Goal: Task Accomplishment & Management: Manage account settings

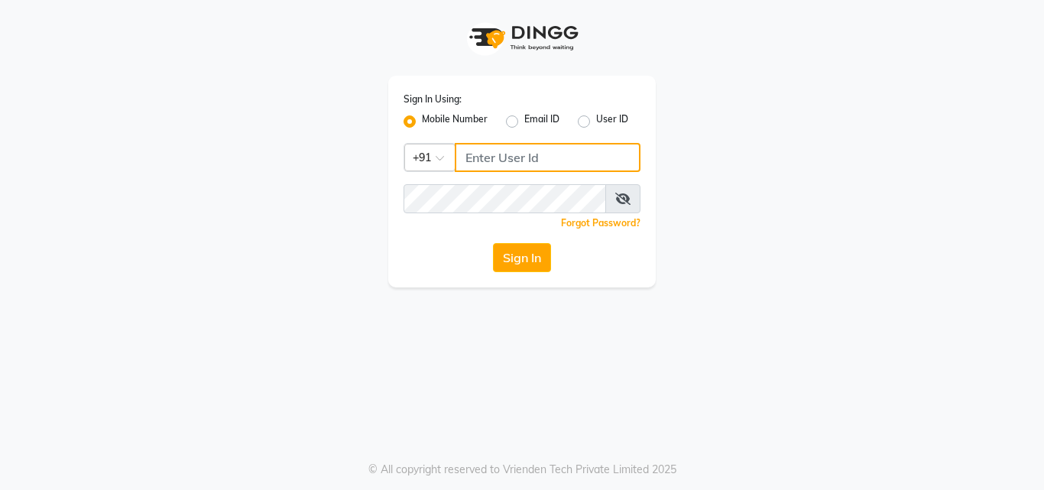
click at [523, 160] on input "Username" at bounding box center [548, 157] width 186 height 29
type input "8850327158"
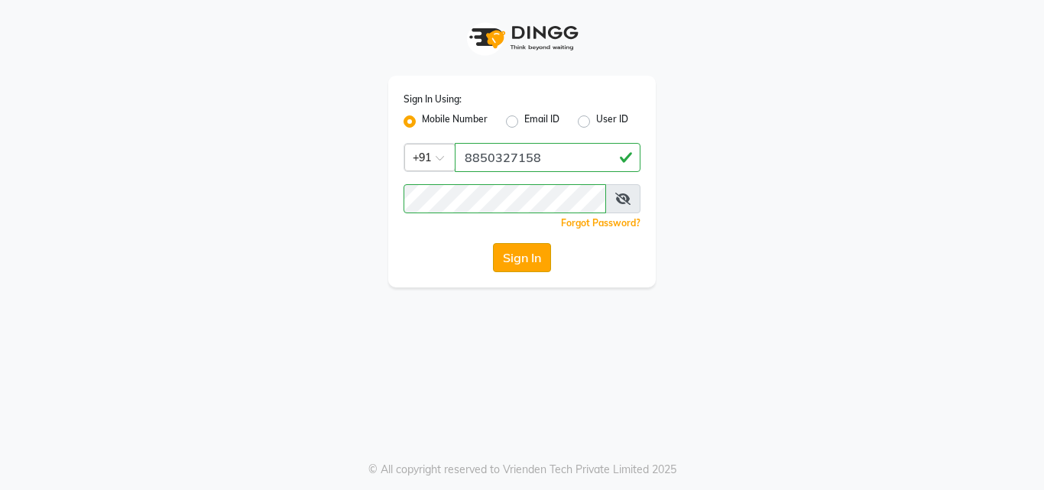
click at [519, 265] on button "Sign In" at bounding box center [522, 257] width 58 height 29
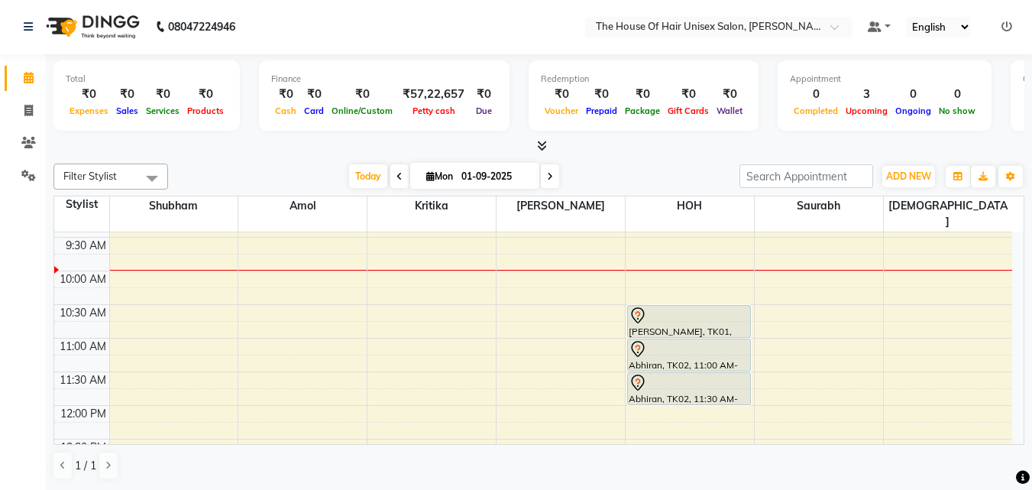
scroll to position [167, 0]
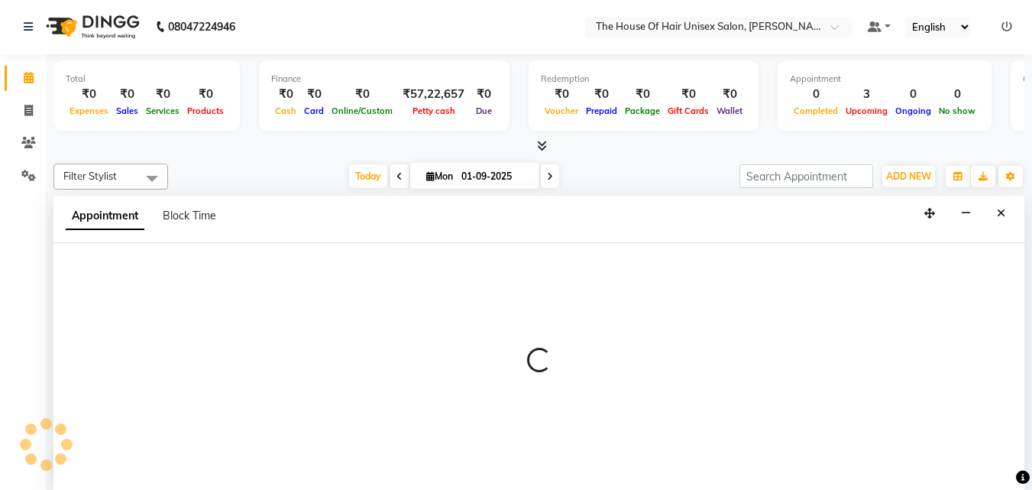
select select "86145"
select select "tentative"
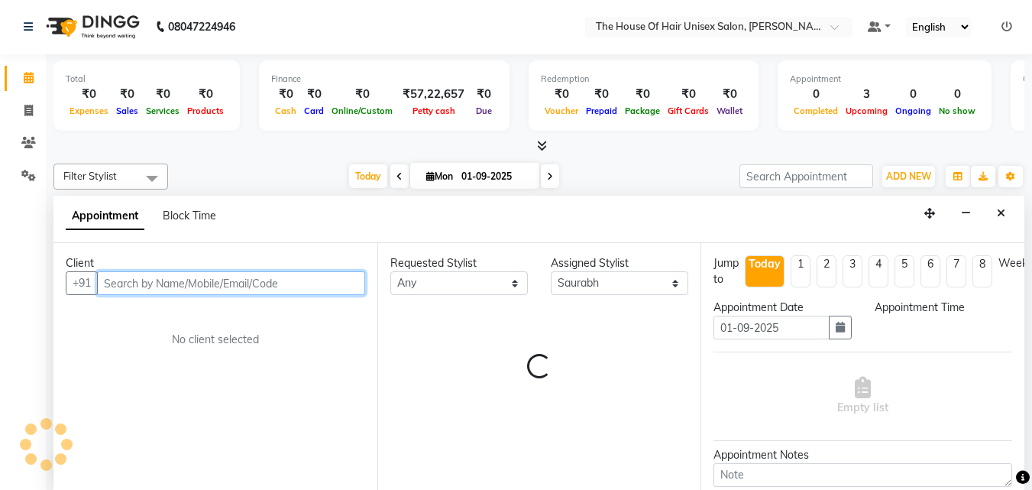
select select "645"
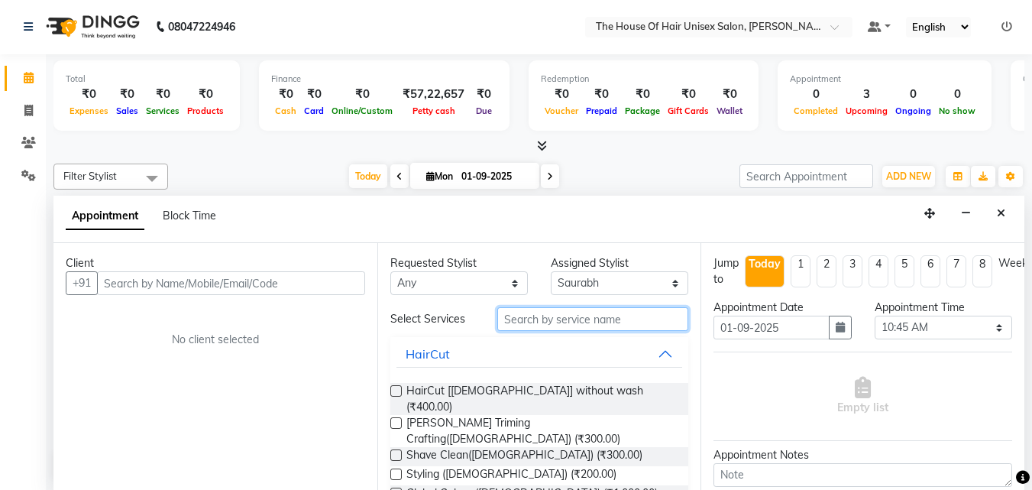
click at [596, 320] on input "text" at bounding box center [592, 319] width 191 height 24
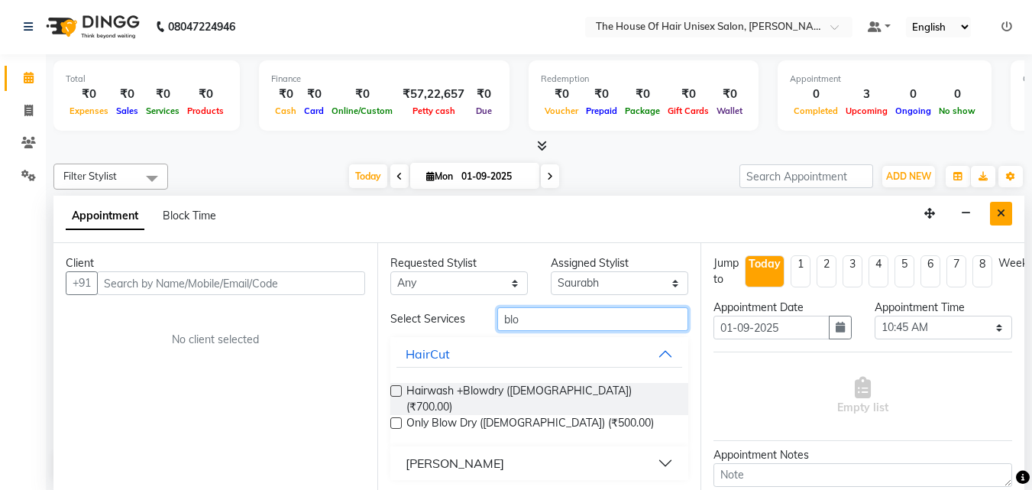
type input "blo"
click at [998, 208] on icon "Close" at bounding box center [1001, 213] width 8 height 11
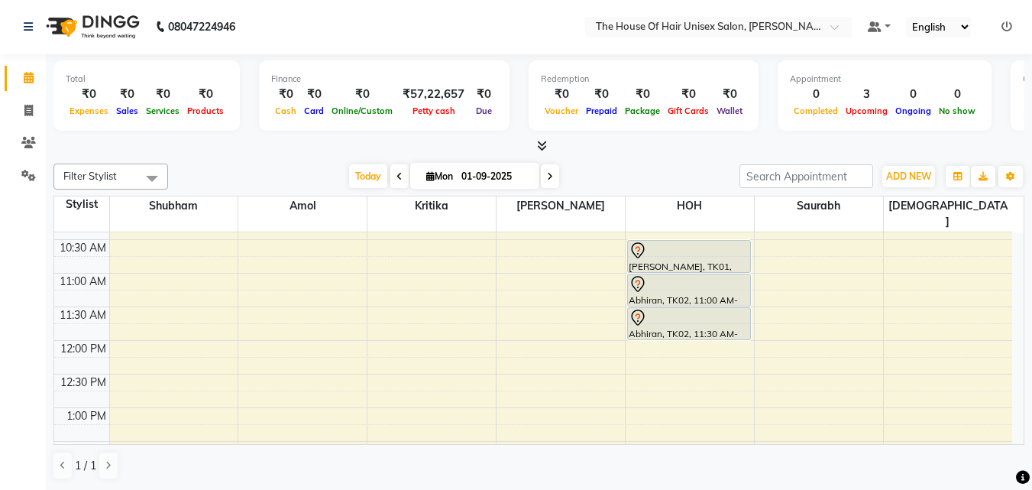
scroll to position [225, 0]
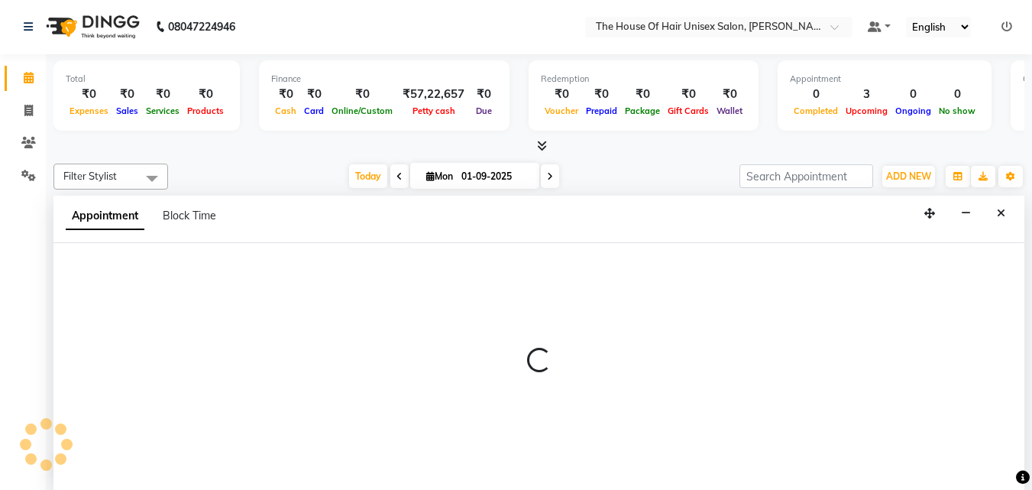
select select "85989"
select select "720"
select select "tentative"
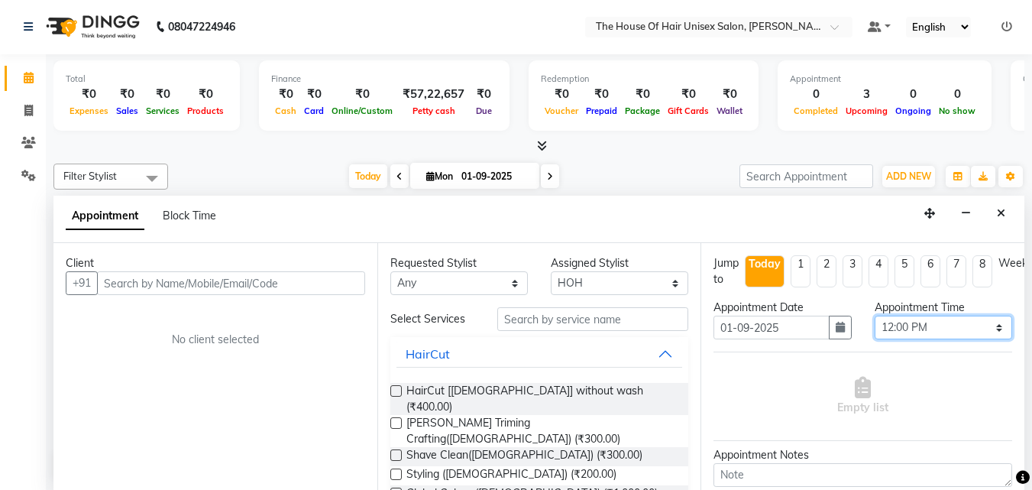
click at [988, 329] on select "Select 08:00 AM 08:15 AM 08:30 AM 08:45 AM 09:00 AM 09:15 AM 09:30 AM 09:45 AM …" at bounding box center [944, 328] width 138 height 24
select select "705"
click at [875, 316] on select "Select 08:00 AM 08:15 AM 08:30 AM 08:45 AM 09:00 AM 09:15 AM 09:30 AM 09:45 AM …" at bounding box center [944, 328] width 138 height 24
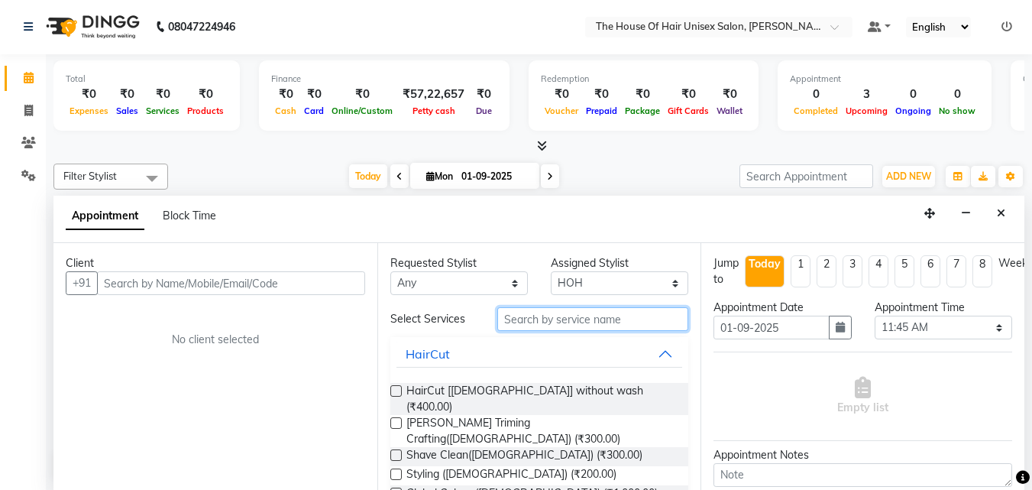
click at [570, 321] on input "text" at bounding box center [592, 319] width 191 height 24
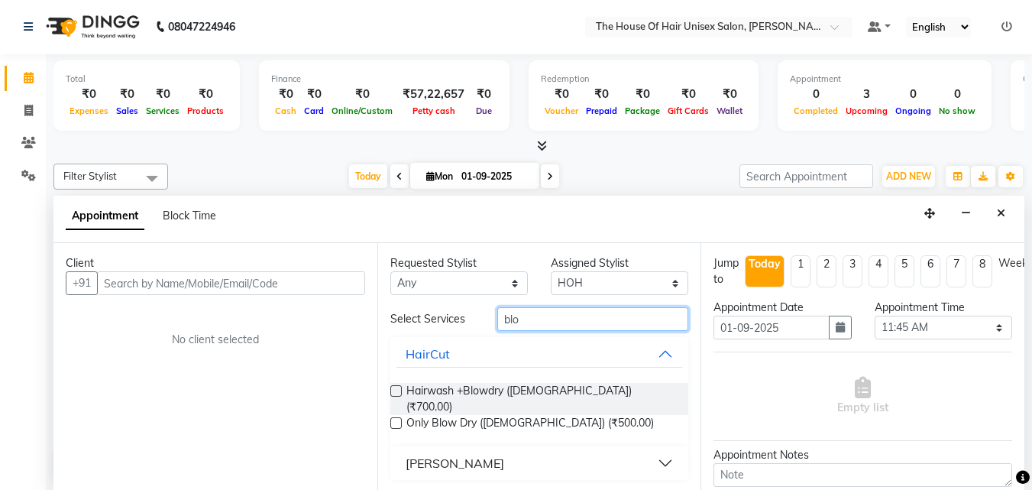
type input "blo"
click at [397, 417] on label at bounding box center [395, 422] width 11 height 11
click at [397, 419] on input "checkbox" at bounding box center [395, 424] width 10 height 10
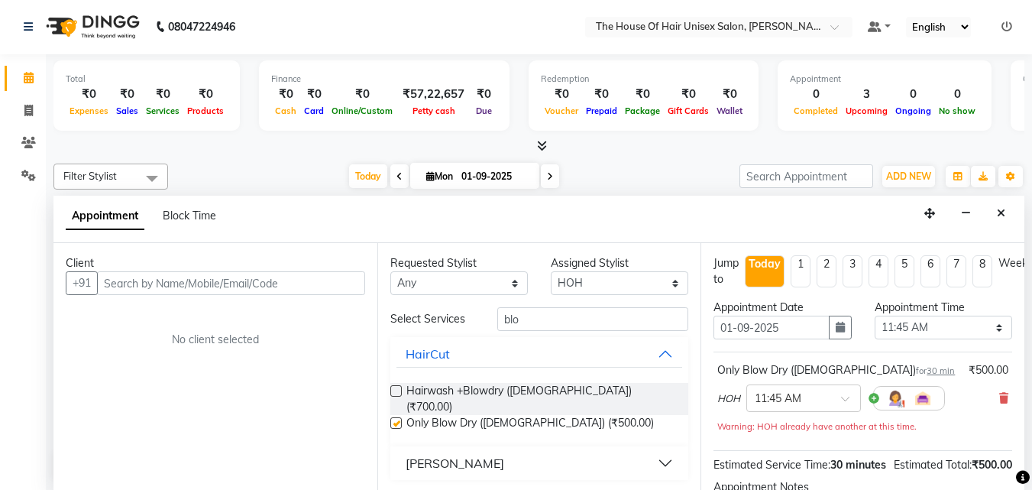
checkbox input "false"
click at [286, 282] on input "text" at bounding box center [231, 283] width 268 height 24
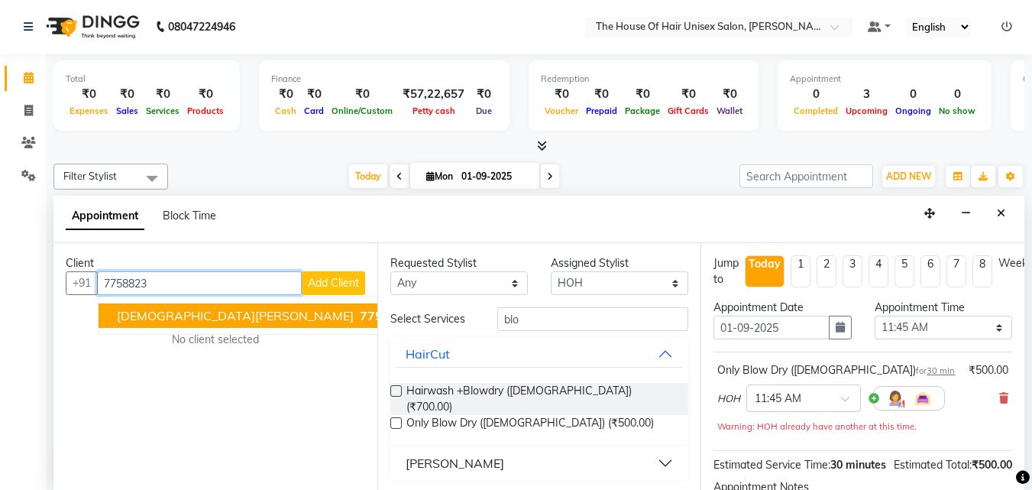
click at [360, 310] on span "7758823" at bounding box center [386, 315] width 53 height 15
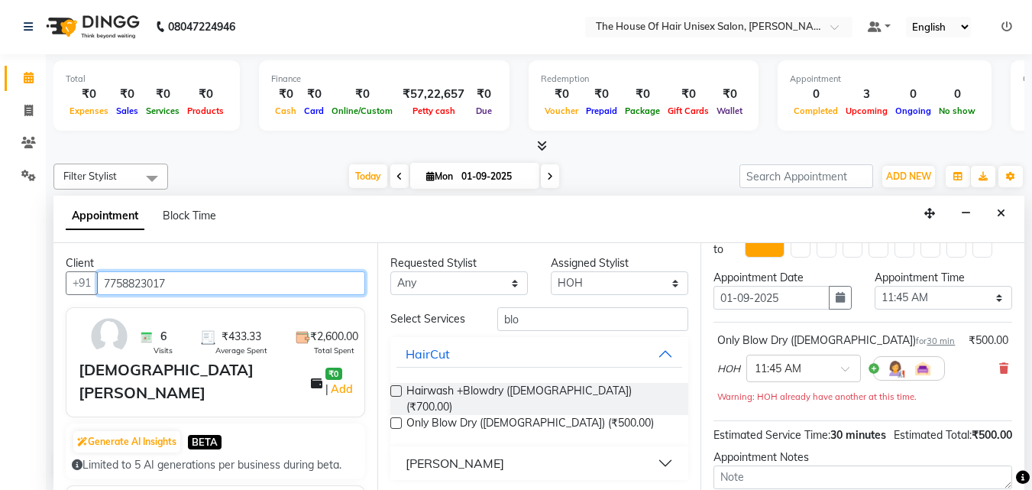
scroll to position [199, 0]
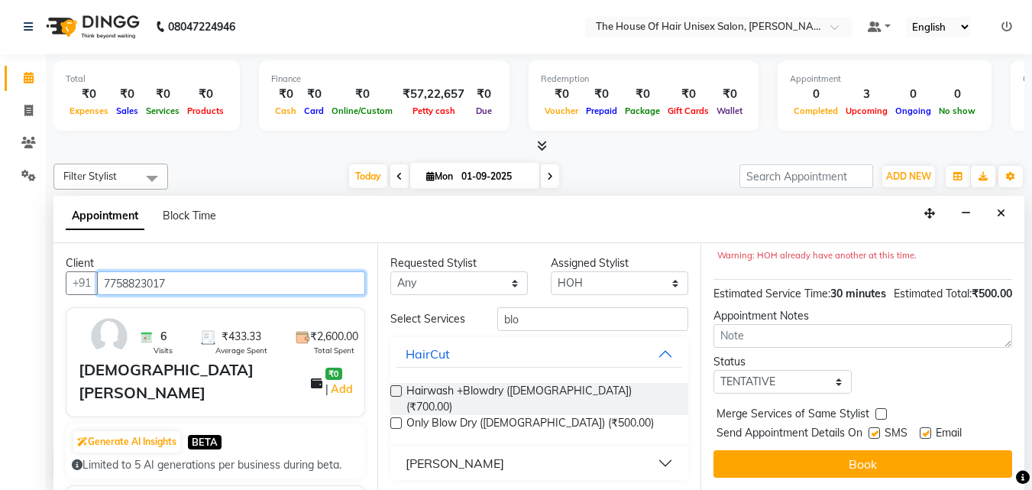
type input "7758823017"
click at [882, 408] on label at bounding box center [881, 413] width 11 height 11
click at [882, 410] on input "checkbox" at bounding box center [881, 415] width 10 height 10
checkbox input "true"
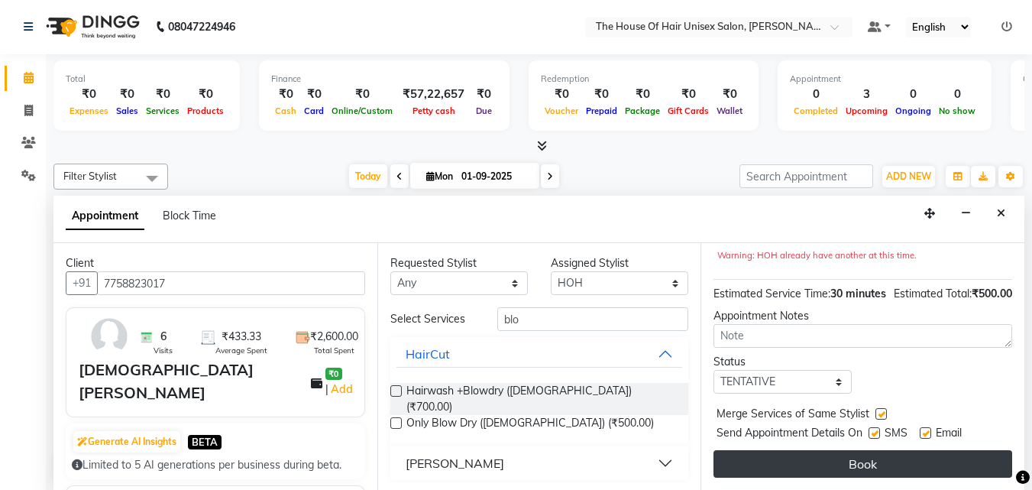
click at [872, 450] on button "Book" at bounding box center [863, 464] width 299 height 28
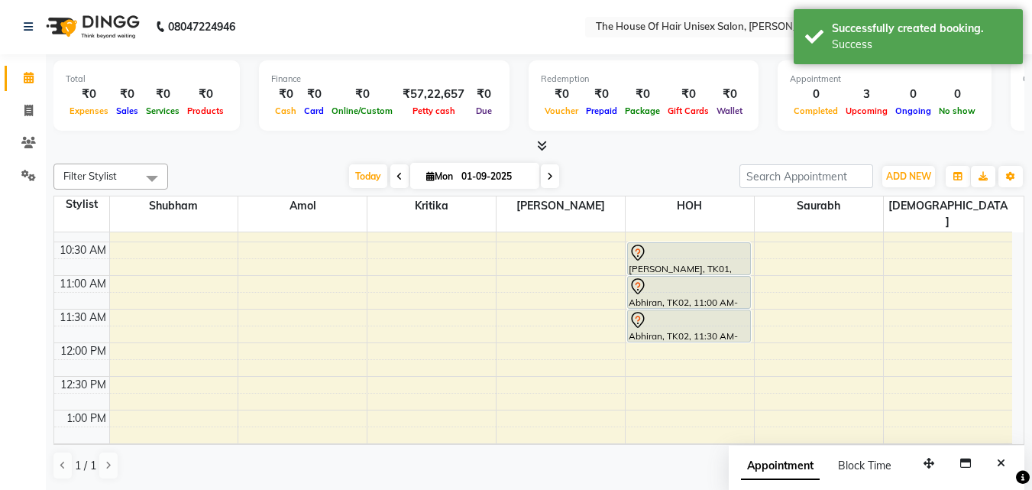
scroll to position [0, 0]
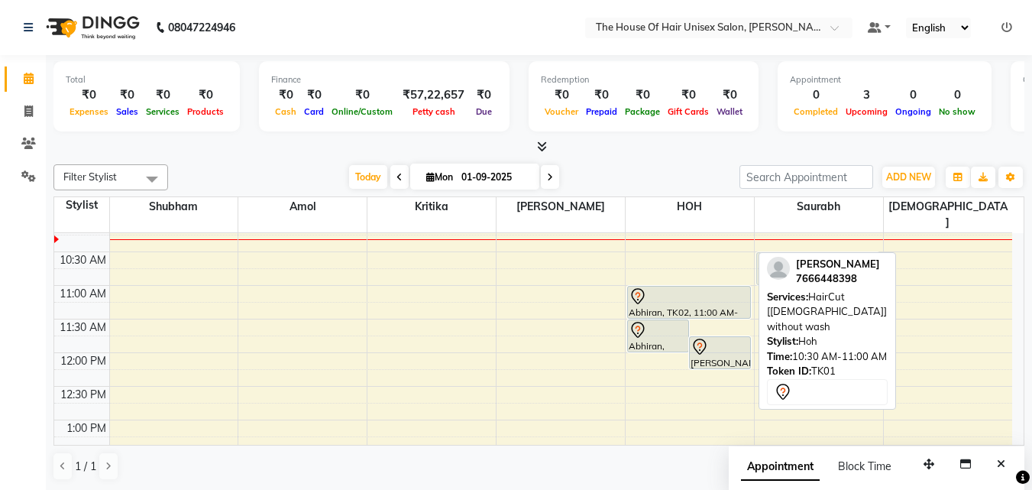
drag, startPoint x: 688, startPoint y: 245, endPoint x: 805, endPoint y: 246, distance: 116.1
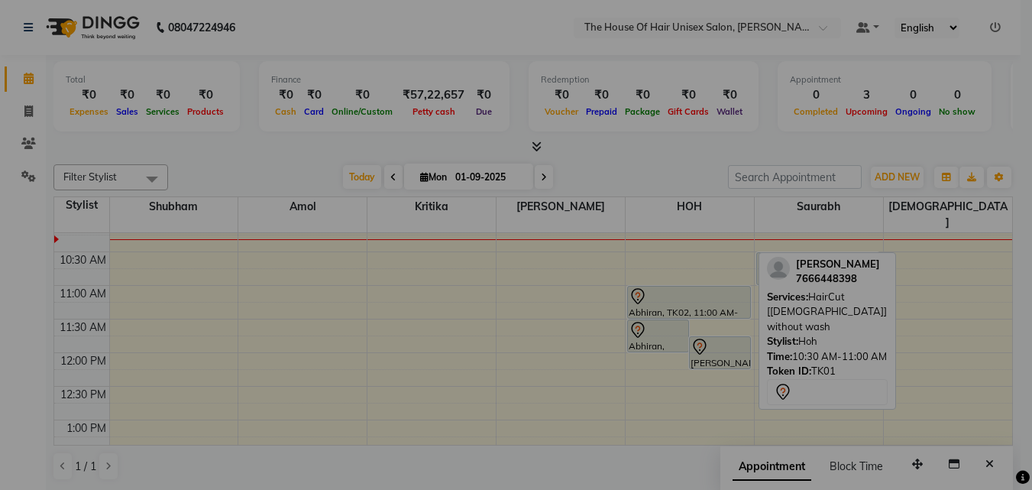
scroll to position [215, 0]
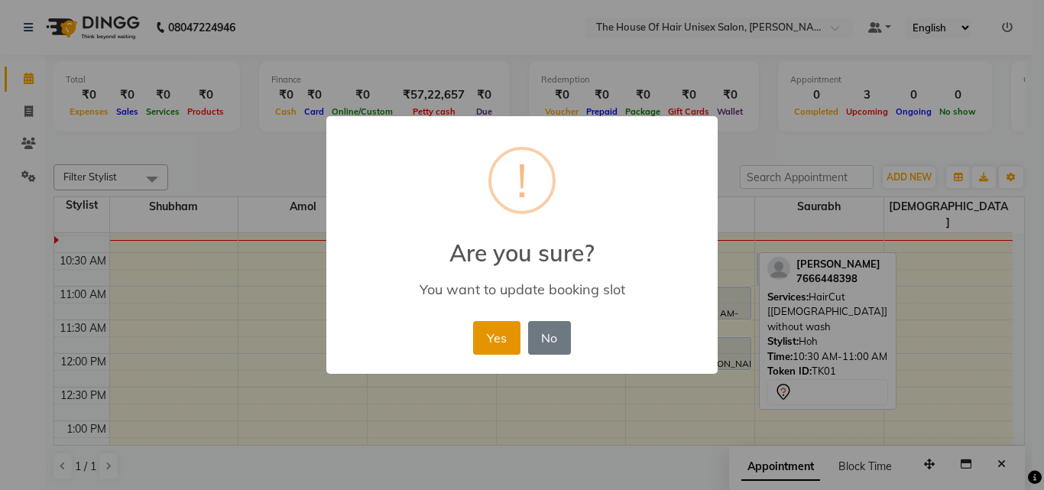
click at [499, 334] on button "Yes" at bounding box center [496, 338] width 47 height 34
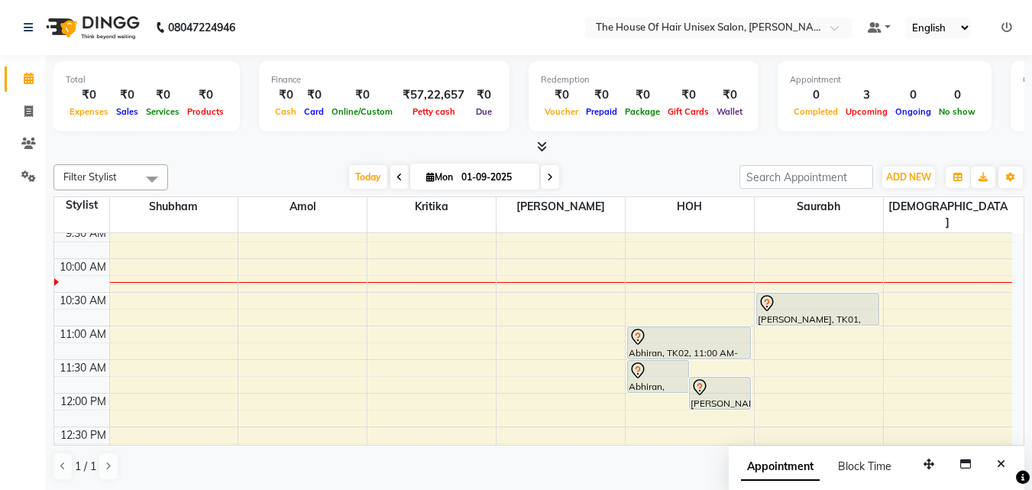
scroll to position [177, 0]
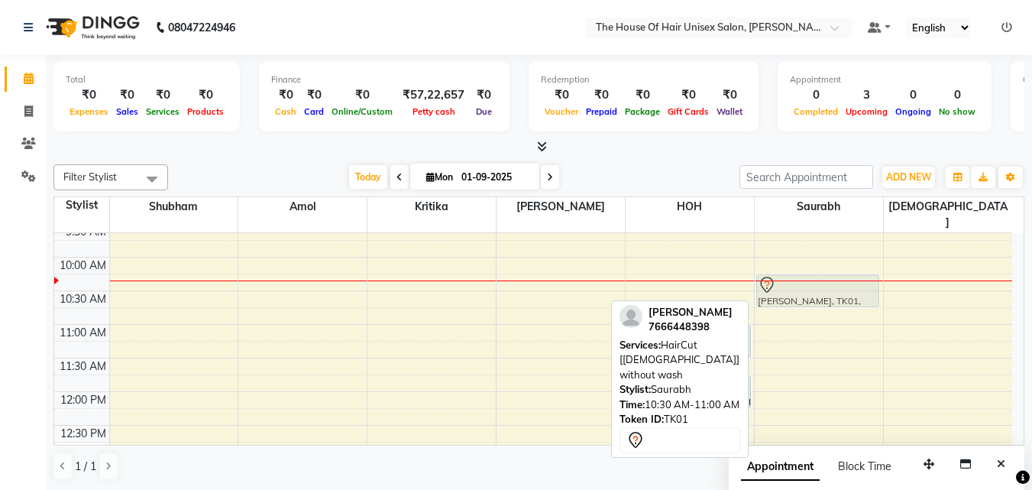
drag, startPoint x: 824, startPoint y: 287, endPoint x: 825, endPoint y: 276, distance: 10.7
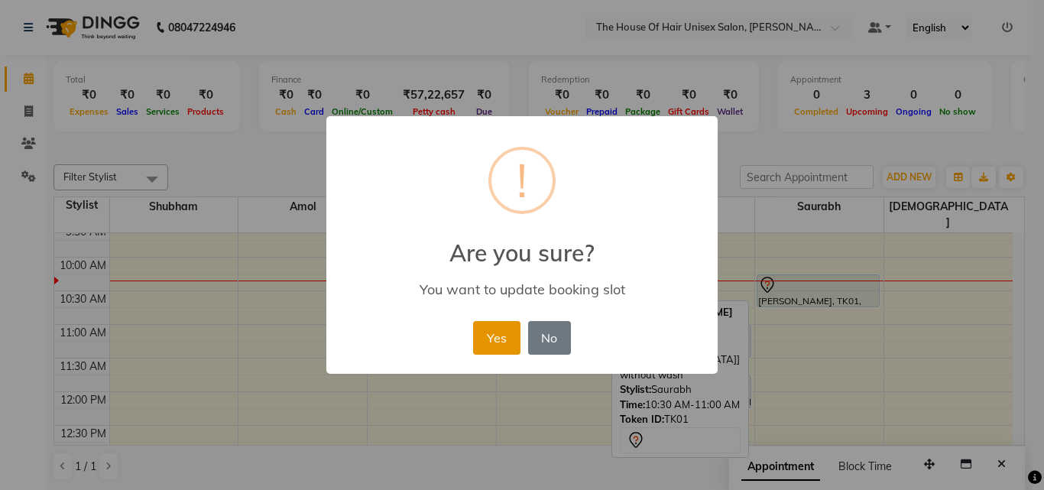
click at [504, 326] on button "Yes" at bounding box center [496, 338] width 47 height 34
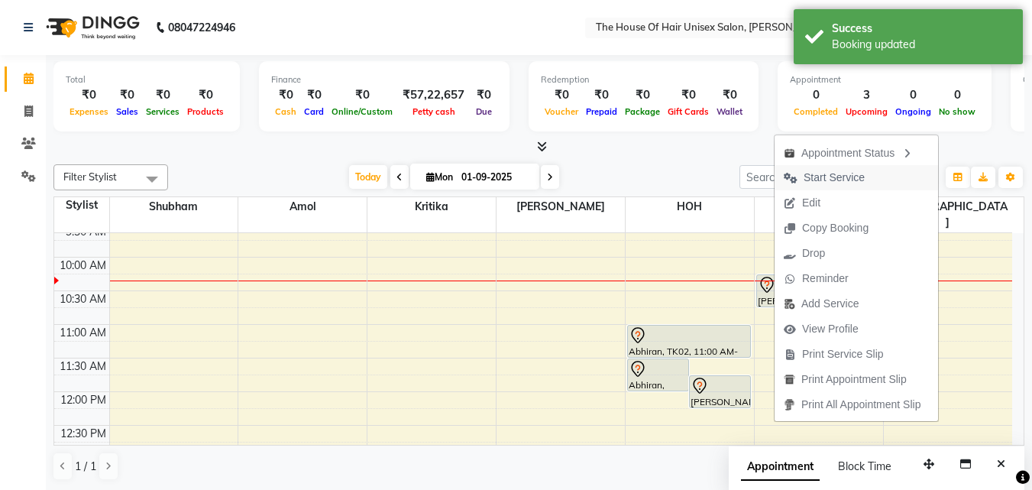
click at [836, 174] on span "Start Service" at bounding box center [834, 178] width 61 height 16
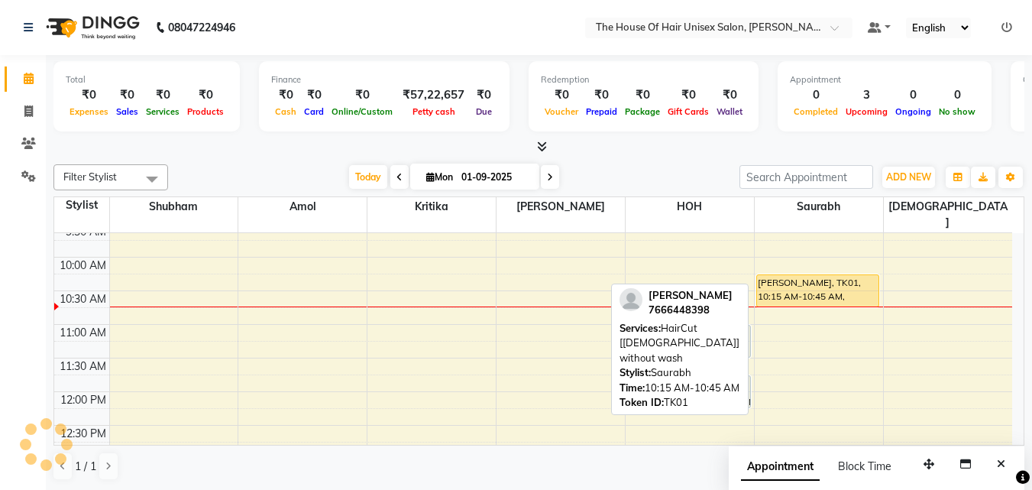
click at [814, 275] on div "[PERSON_NAME], TK01, 10:15 AM-10:45 AM, HairCut [[DEMOGRAPHIC_DATA]] without wa…" at bounding box center [818, 290] width 122 height 31
click at [807, 277] on div "[PERSON_NAME], TK01, 10:15 AM-10:45 AM, HairCut [[DEMOGRAPHIC_DATA]] without wa…" at bounding box center [818, 290] width 122 height 31
select select "1"
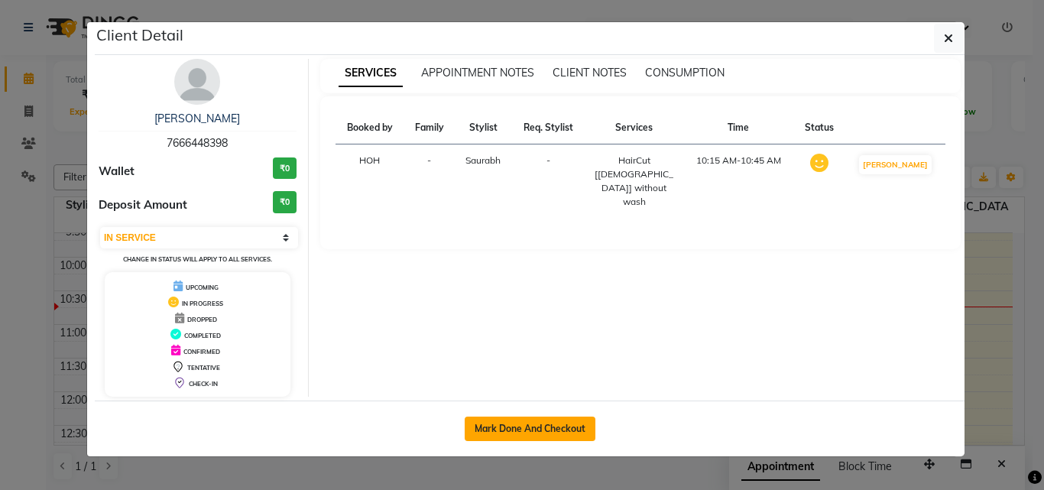
click at [504, 427] on button "Mark Done And Checkout" at bounding box center [530, 428] width 131 height 24
select select "598"
select select "service"
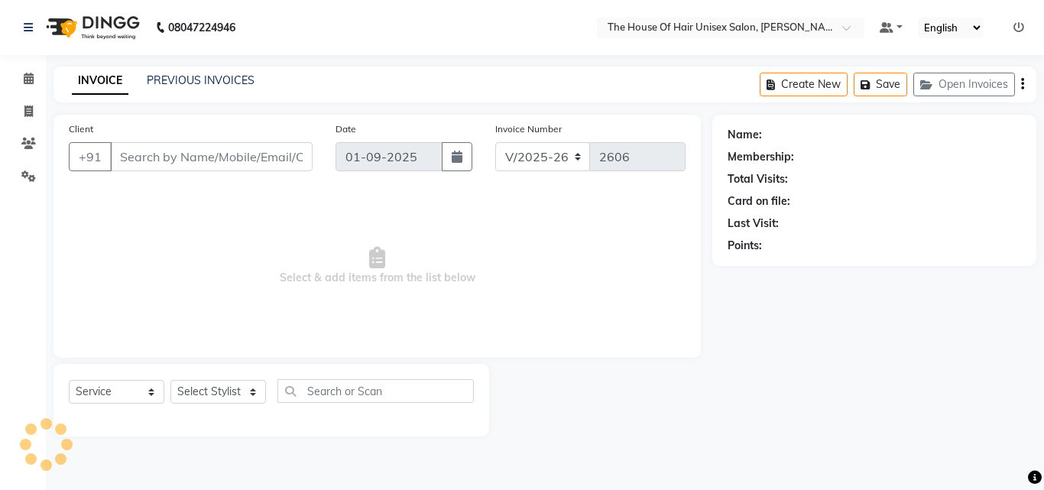
type input "7666448398"
select select "86145"
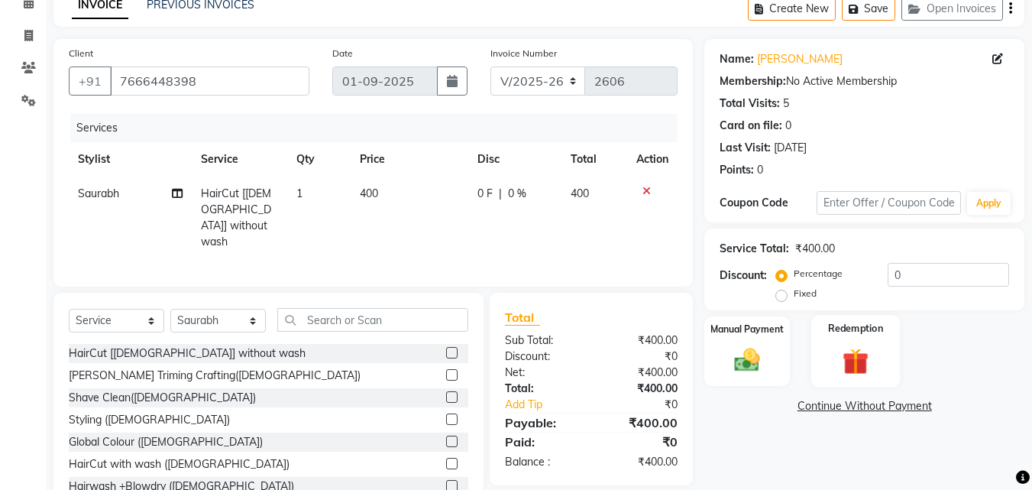
scroll to position [122, 0]
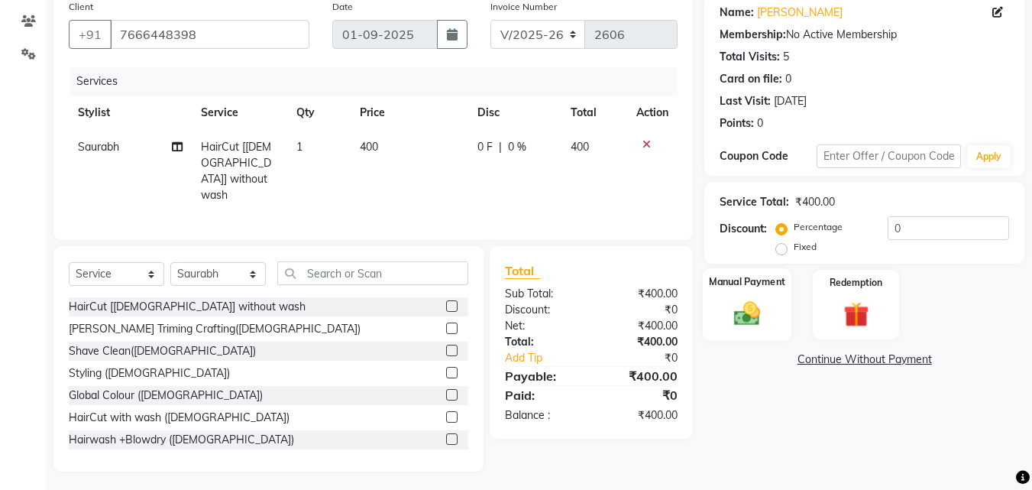
click at [740, 313] on img at bounding box center [747, 313] width 43 height 31
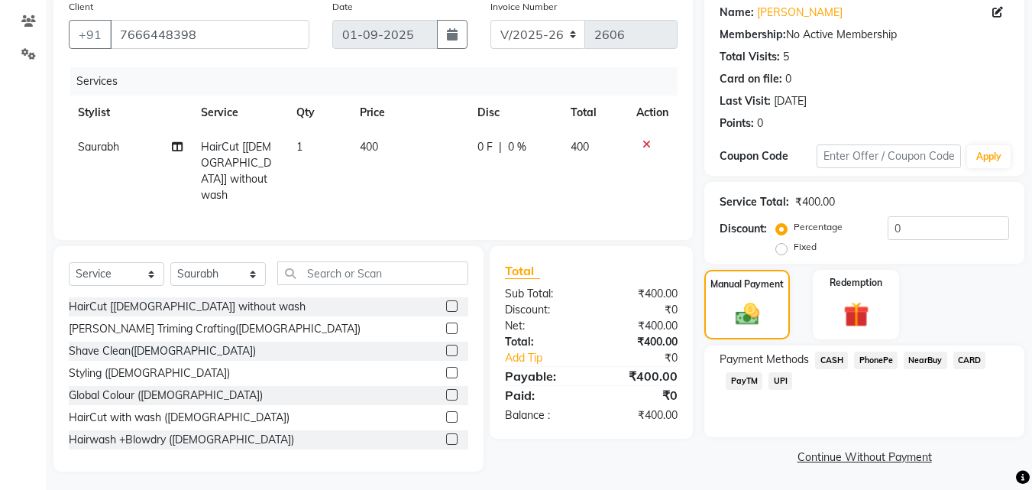
click at [837, 358] on span "CASH" at bounding box center [831, 360] width 33 height 18
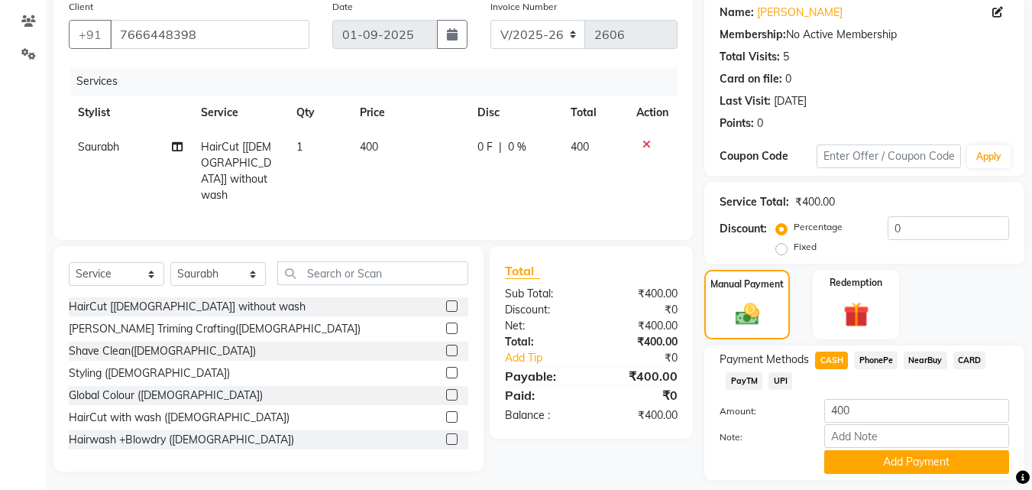
scroll to position [167, 0]
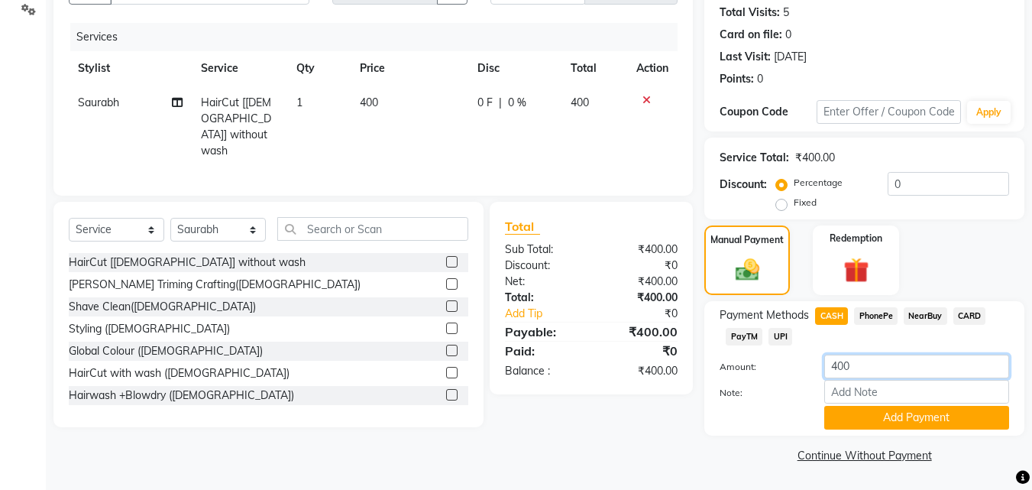
click at [854, 365] on input "400" at bounding box center [916, 367] width 185 height 24
type input "4"
type input "300"
click at [866, 416] on button "Add Payment" at bounding box center [916, 418] width 185 height 24
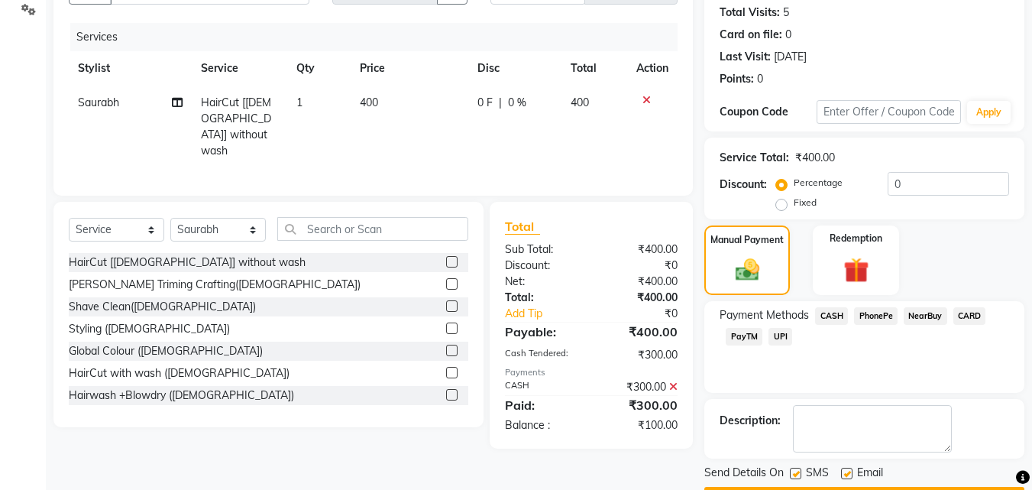
scroll to position [210, 0]
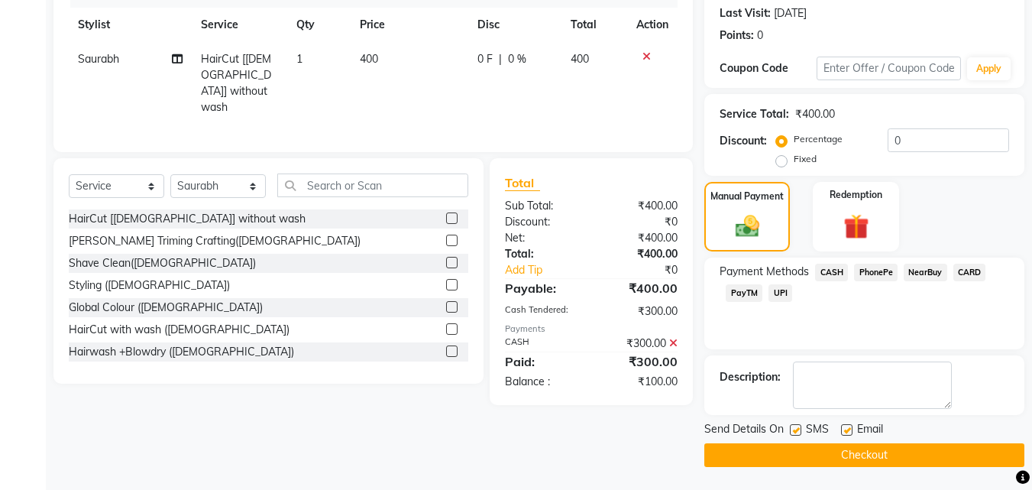
click at [782, 295] on span "UPI" at bounding box center [781, 293] width 24 height 18
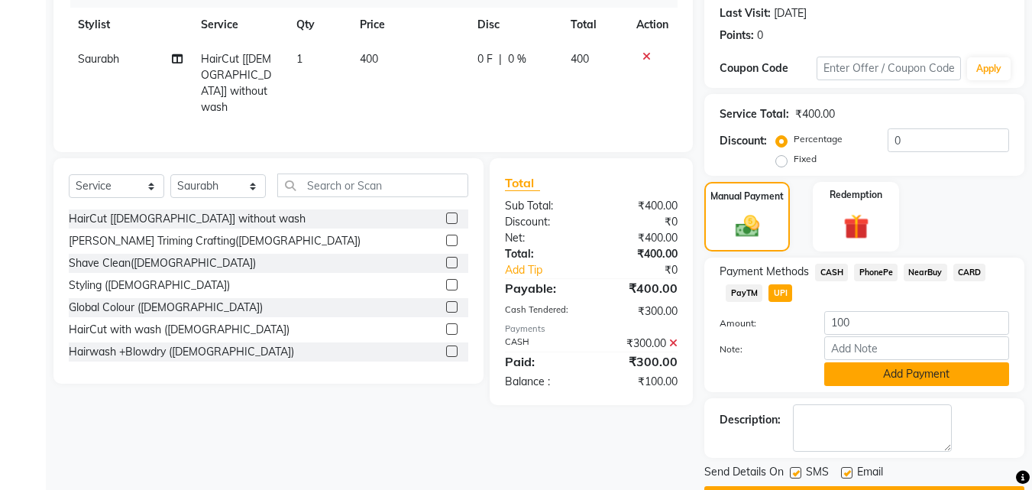
click at [866, 373] on button "Add Payment" at bounding box center [916, 374] width 185 height 24
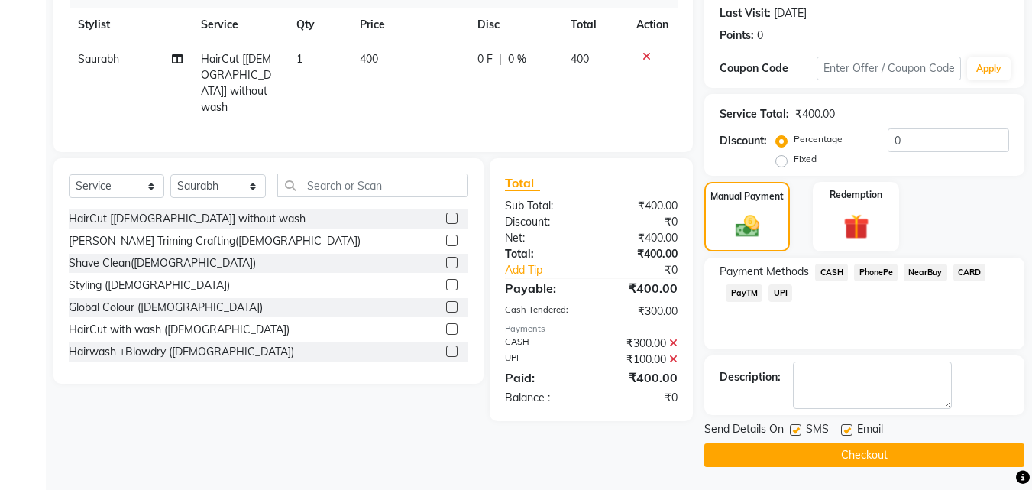
click at [815, 445] on button "Checkout" at bounding box center [864, 455] width 320 height 24
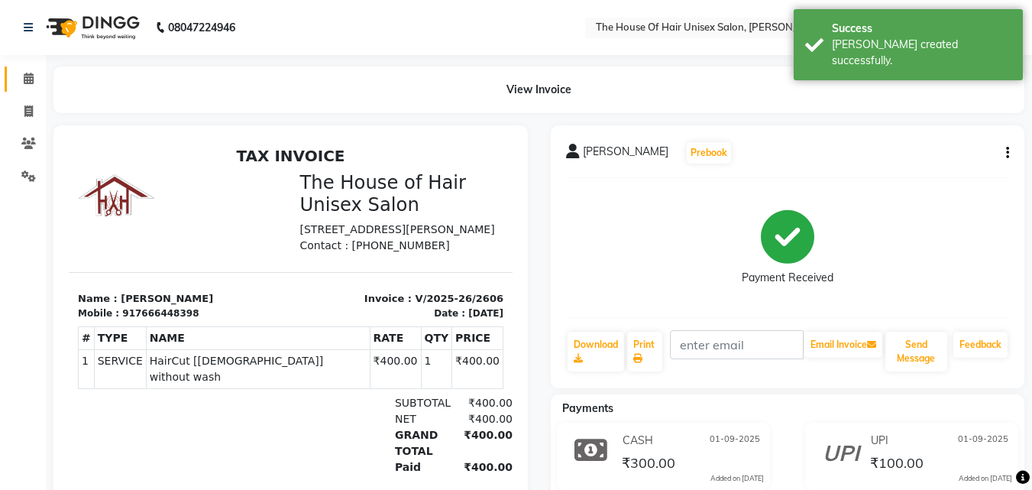
drag, startPoint x: 15, startPoint y: 25, endPoint x: 28, endPoint y: 70, distance: 46.9
click at [9, 64] on app-home "08047224946 Select Location × The House Of Hair Unisex Salon, [PERSON_NAME] Nag…" at bounding box center [516, 290] width 1032 height 580
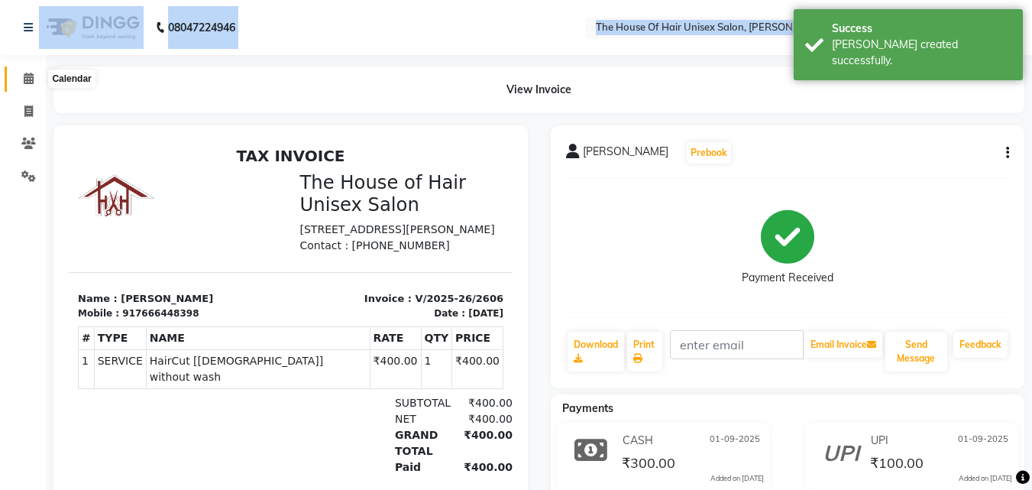
click at [27, 71] on span at bounding box center [28, 79] width 27 height 18
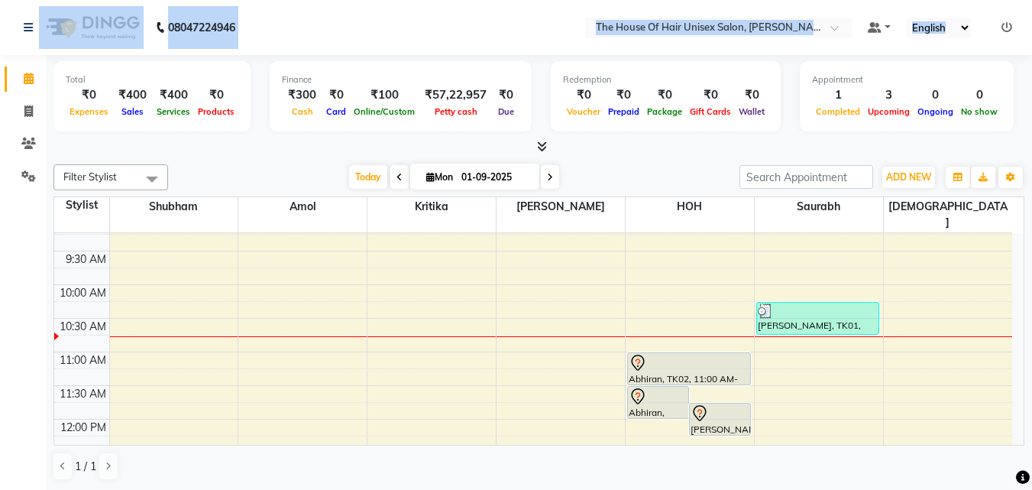
scroll to position [199, 0]
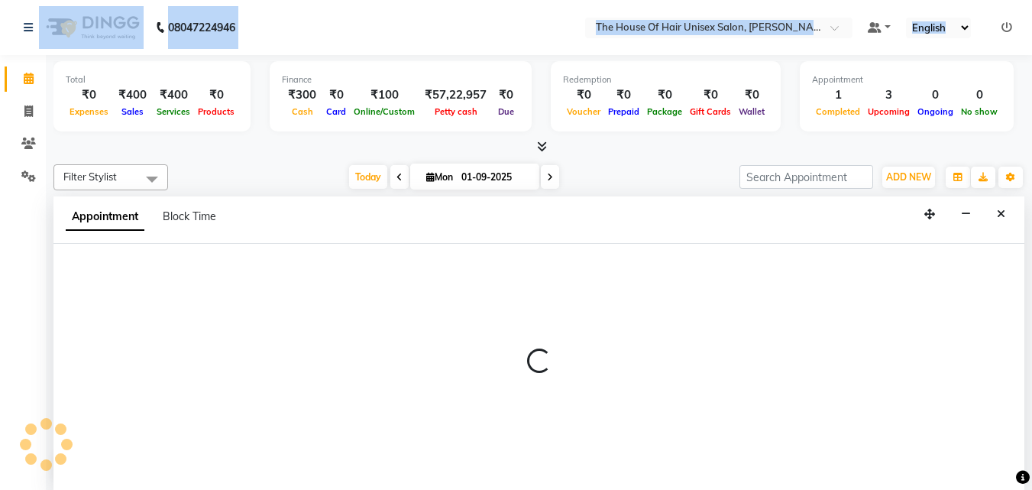
select select "20971"
select select "660"
select select "tentative"
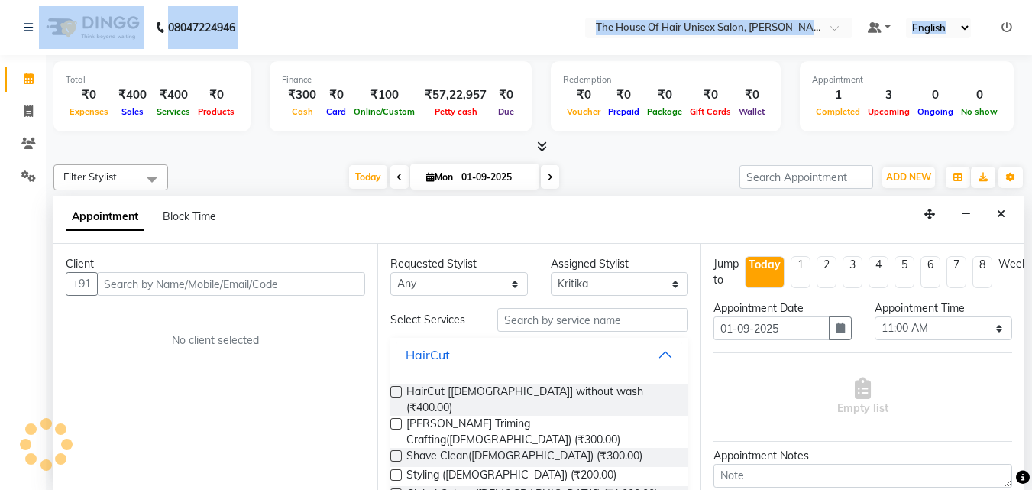
scroll to position [1, 0]
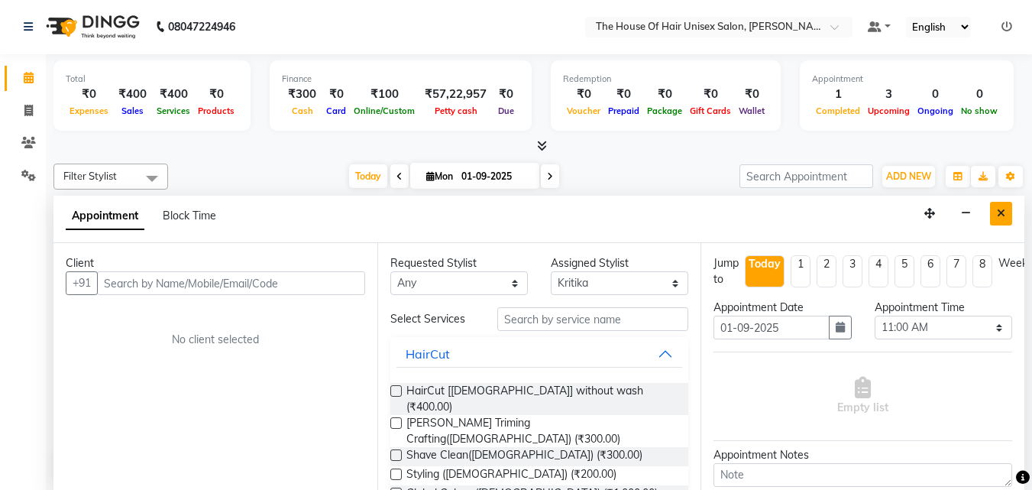
click at [1008, 219] on button "Close" at bounding box center [1001, 214] width 22 height 24
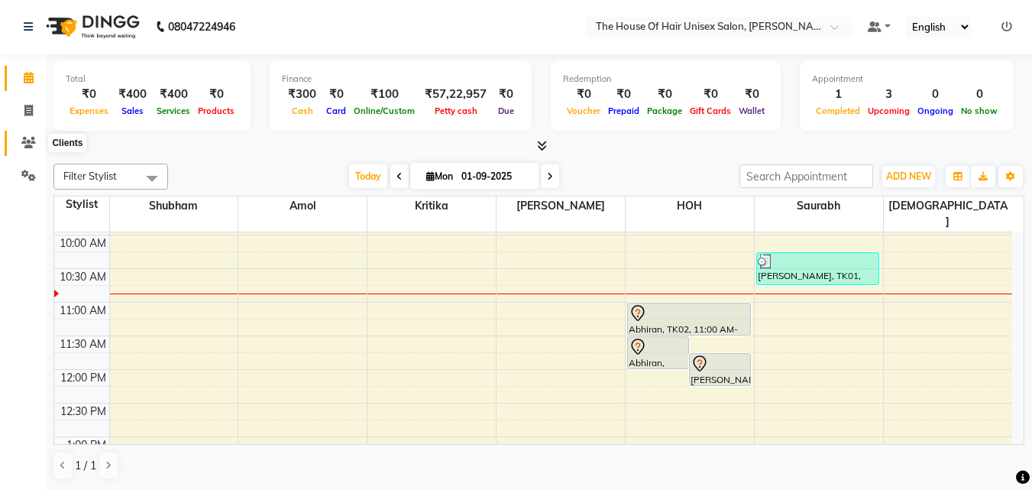
click at [24, 134] on span at bounding box center [28, 143] width 27 height 18
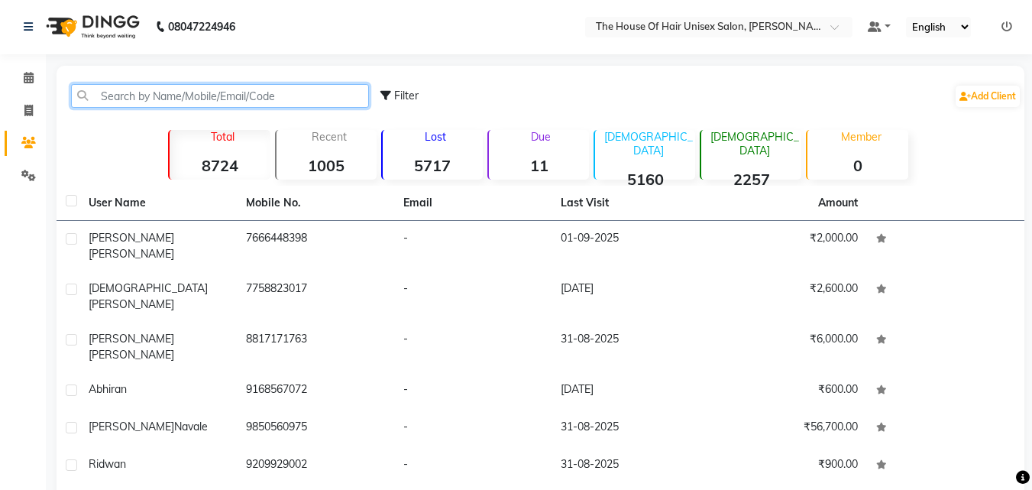
click at [151, 96] on input "text" at bounding box center [220, 96] width 298 height 24
click at [187, 94] on input "text" at bounding box center [220, 96] width 298 height 24
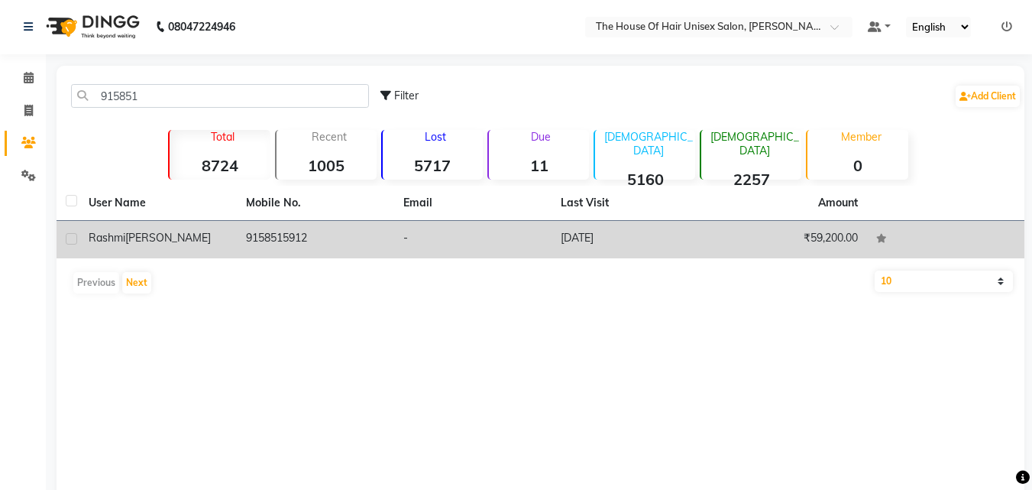
click at [259, 234] on td "9158515912" at bounding box center [315, 239] width 157 height 37
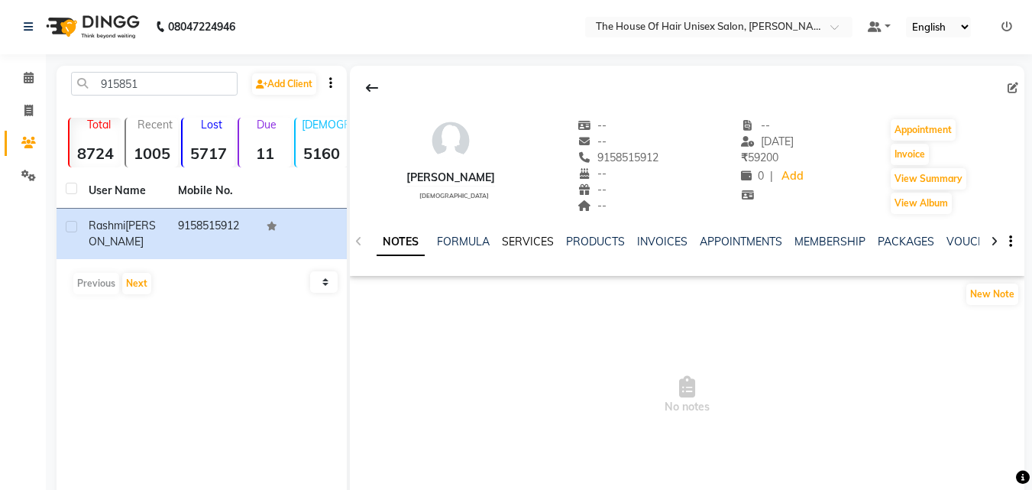
click at [529, 240] on link "SERVICES" at bounding box center [528, 242] width 52 height 14
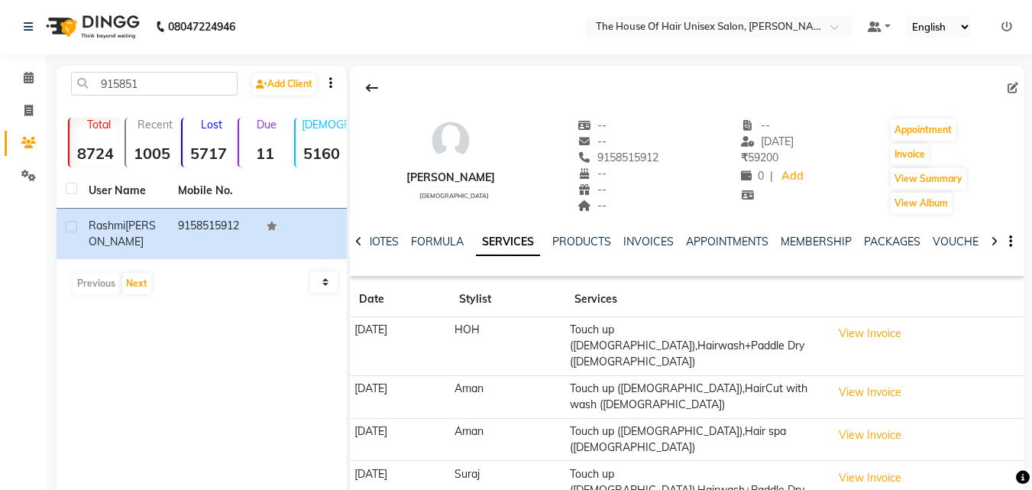
click at [368, 286] on th "Date" at bounding box center [399, 299] width 99 height 35
click at [153, 82] on input "915851" at bounding box center [154, 84] width 167 height 24
drag, startPoint x: 166, startPoint y: 84, endPoint x: 102, endPoint y: 83, distance: 64.2
click at [102, 83] on input "9158515912" at bounding box center [154, 84] width 167 height 24
click at [180, 83] on input "9158515912" at bounding box center [154, 84] width 167 height 24
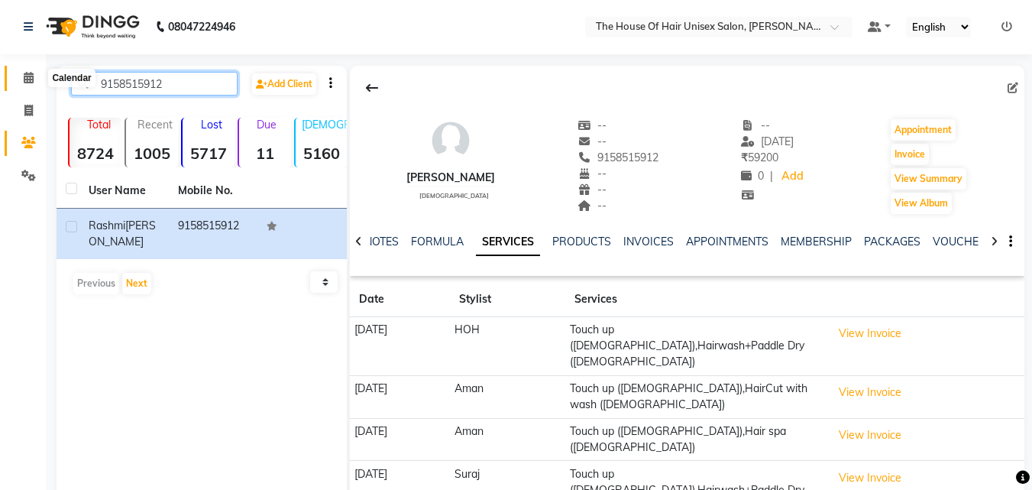
type input "9158515912"
click at [25, 76] on icon at bounding box center [29, 77] width 10 height 11
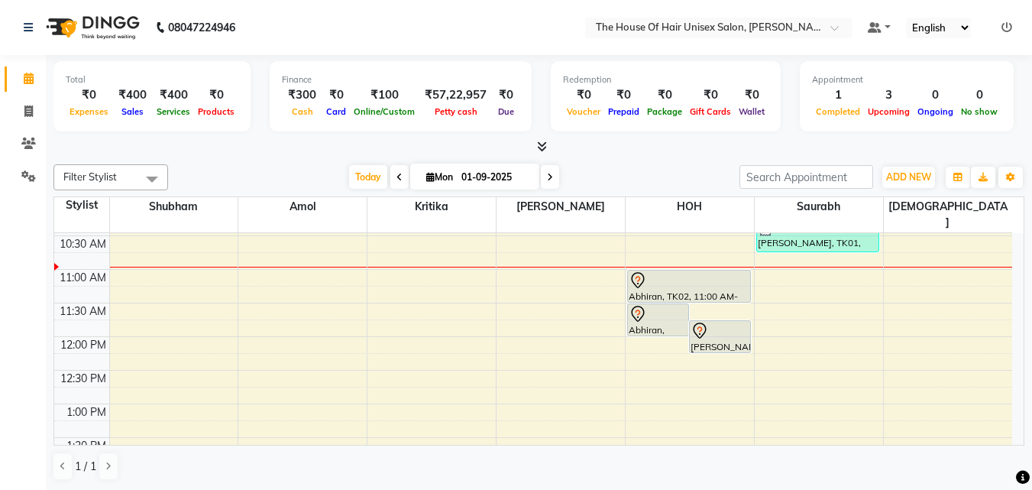
scroll to position [230, 0]
click at [777, 270] on div at bounding box center [819, 270] width 128 height 1
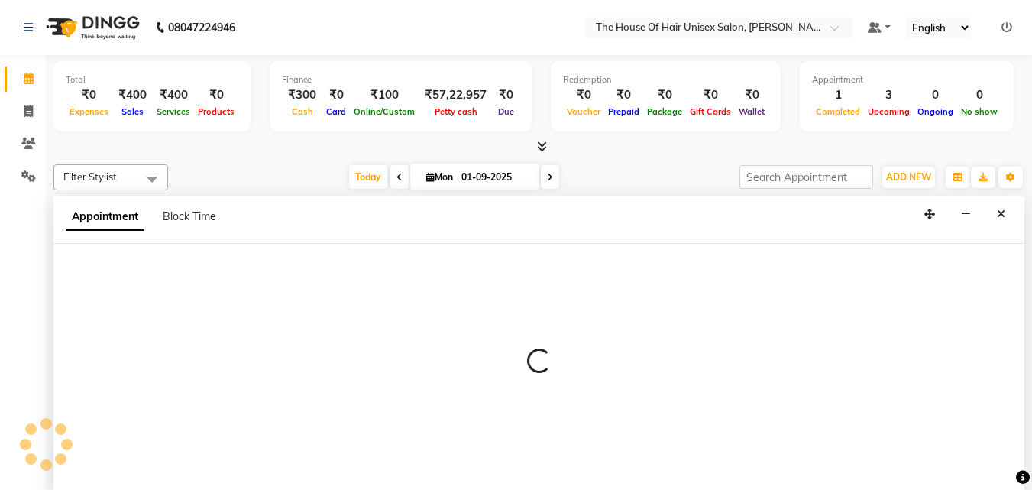
select select "86145"
select select "tentative"
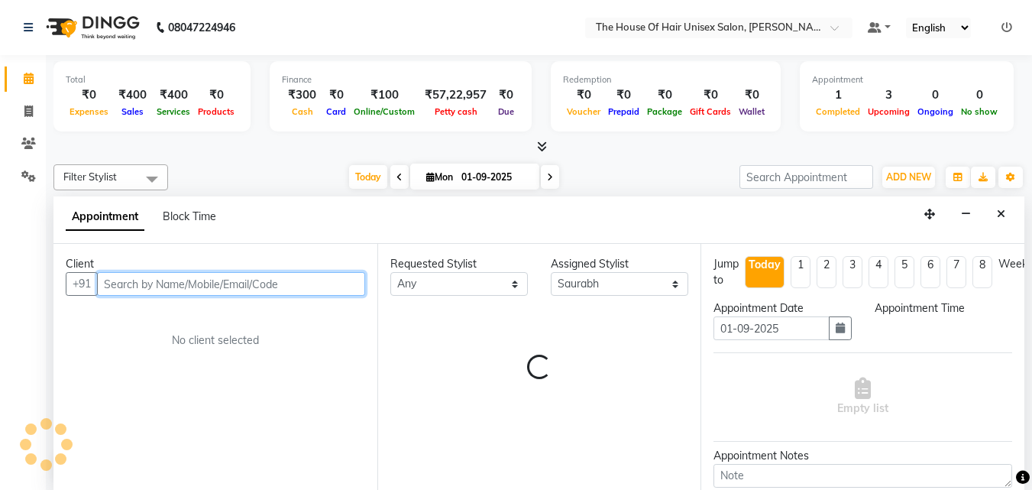
scroll to position [1, 0]
select select "645"
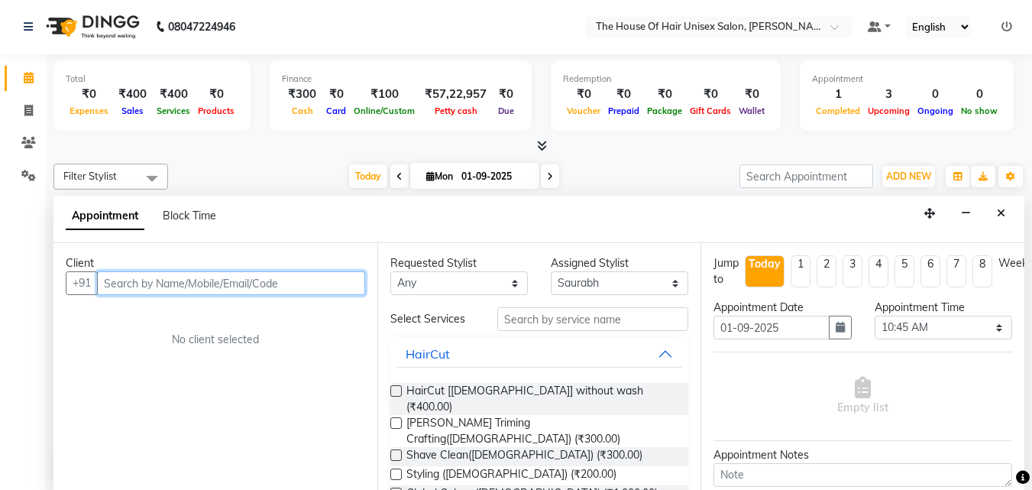
click at [331, 282] on input "text" at bounding box center [231, 283] width 268 height 24
paste input "9158515912"
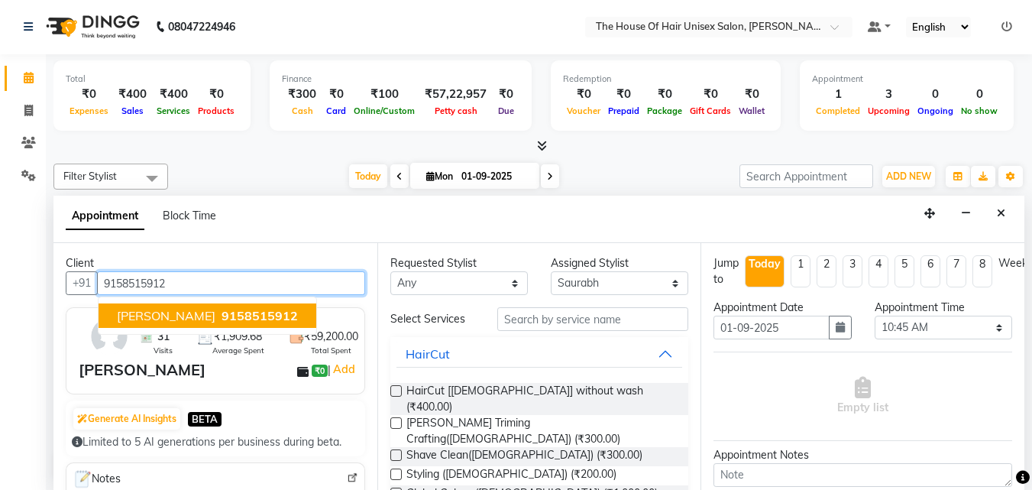
click at [195, 305] on button "[PERSON_NAME] 9158515912" at bounding box center [208, 315] width 218 height 24
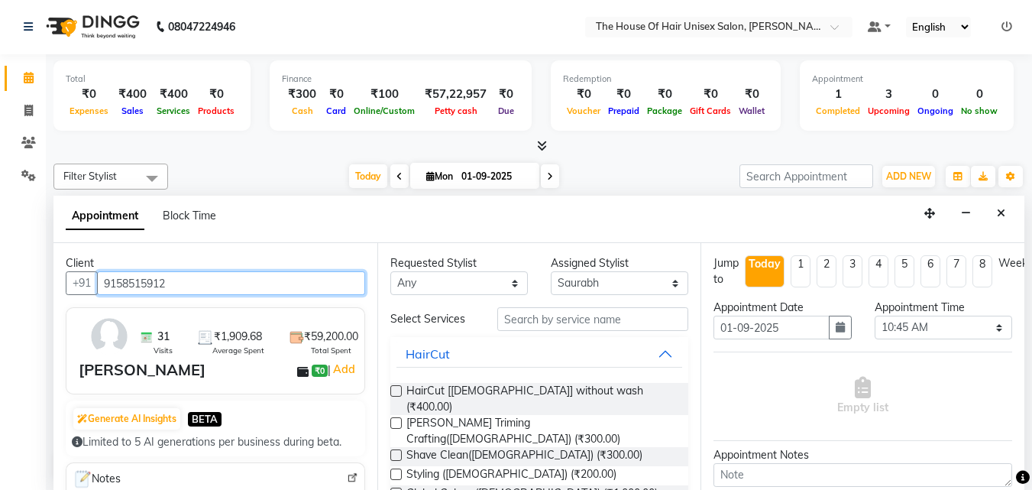
type input "9158515912"
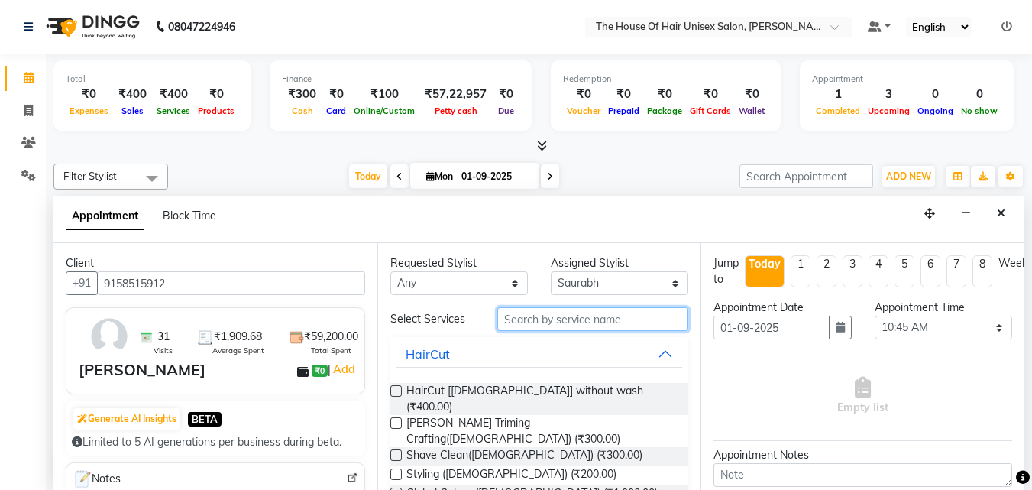
click at [529, 317] on input "text" at bounding box center [592, 319] width 191 height 24
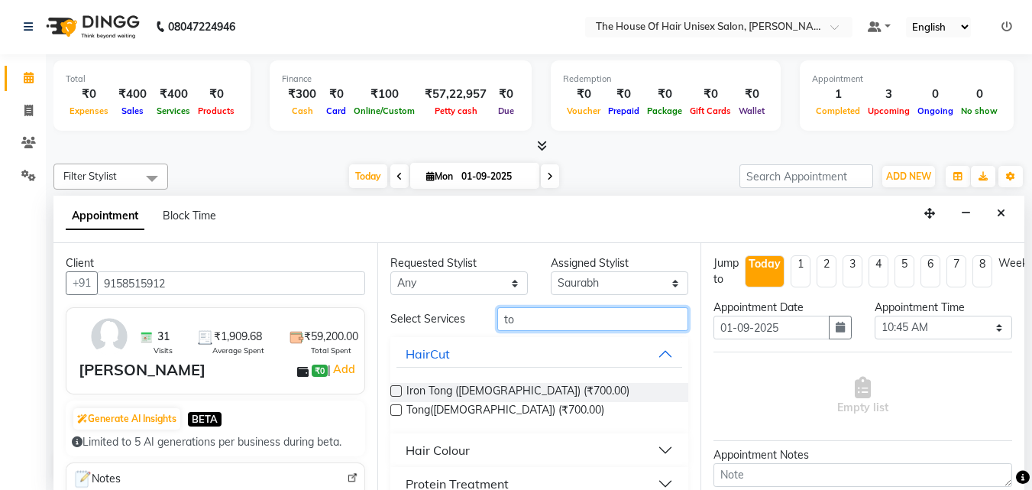
type input "t"
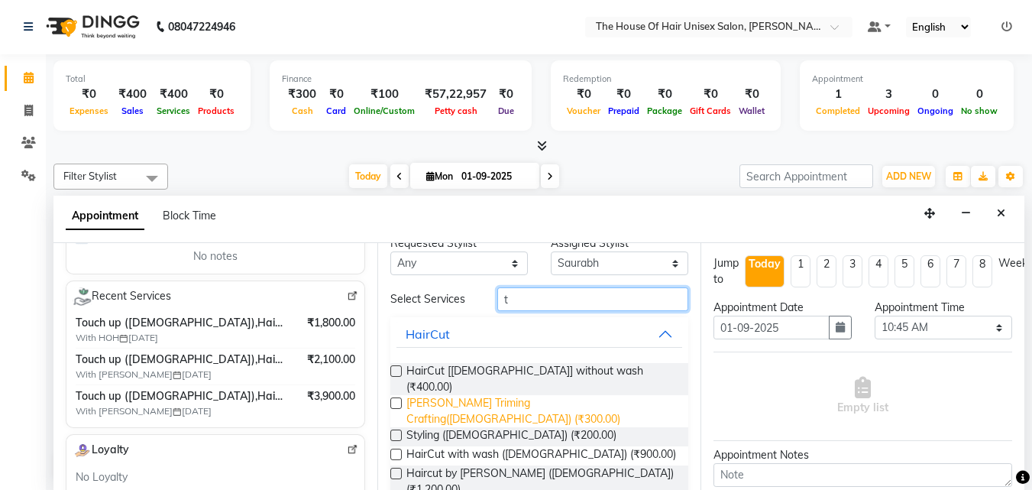
scroll to position [0, 0]
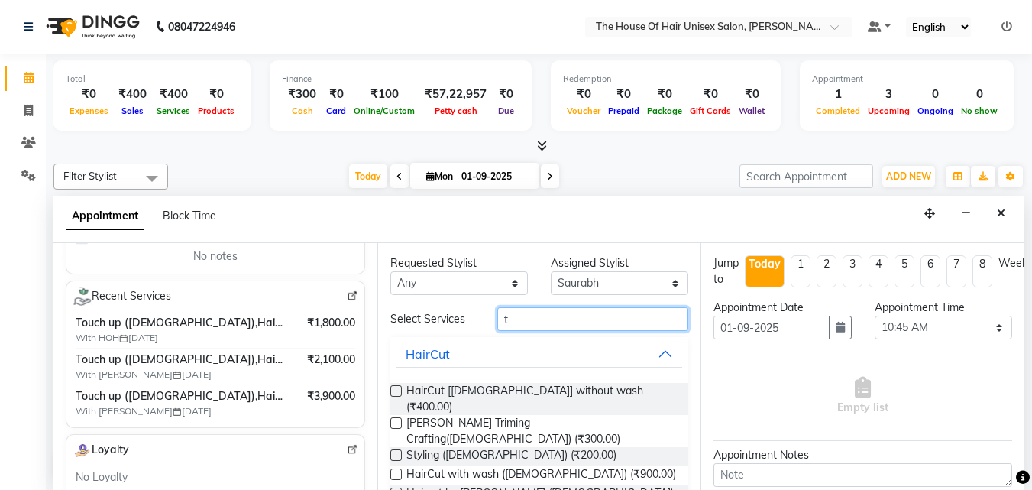
click at [523, 320] on input "t" at bounding box center [592, 319] width 191 height 24
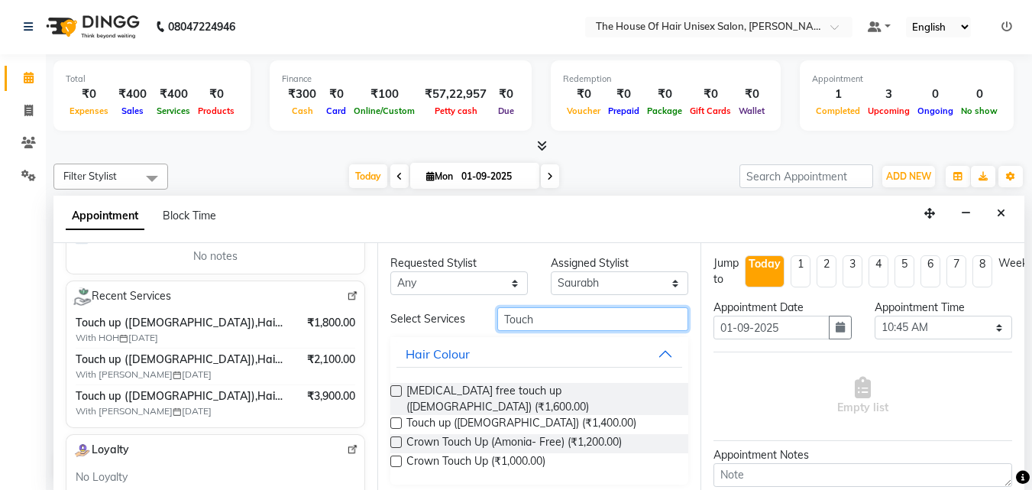
type input "Touch"
click at [395, 417] on label at bounding box center [395, 422] width 11 height 11
click at [395, 419] on input "checkbox" at bounding box center [395, 424] width 10 height 10
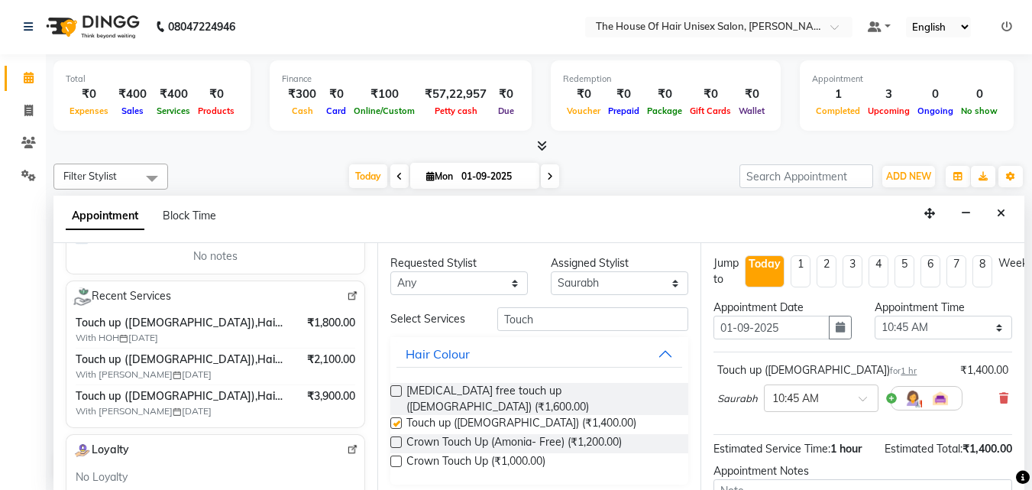
checkbox input "false"
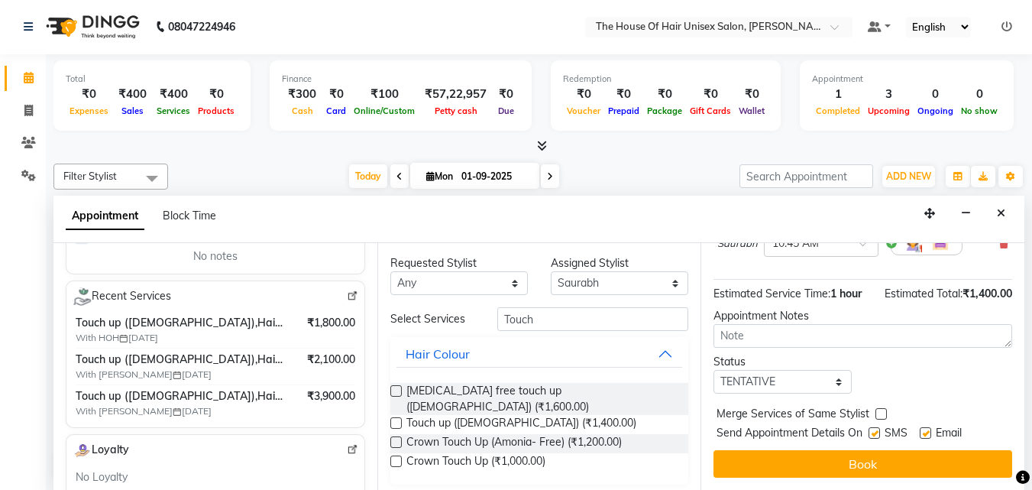
scroll to position [167, 0]
click at [879, 408] on label at bounding box center [881, 413] width 11 height 11
click at [879, 410] on input "checkbox" at bounding box center [881, 415] width 10 height 10
checkbox input "true"
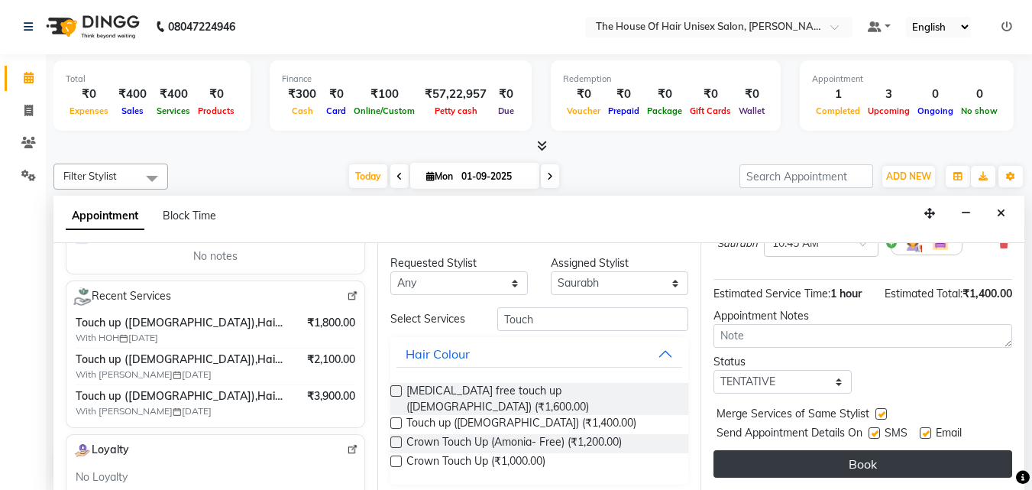
click at [819, 450] on button "Book" at bounding box center [863, 464] width 299 height 28
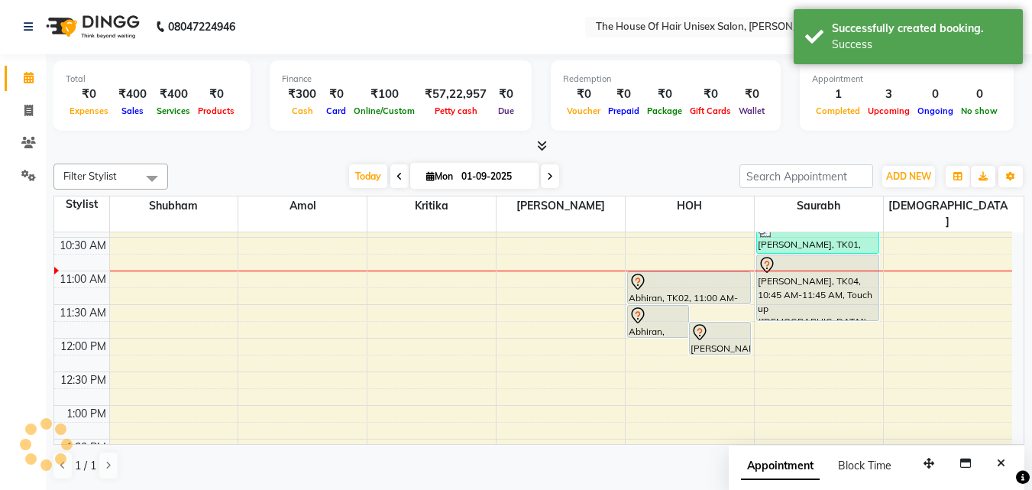
scroll to position [0, 0]
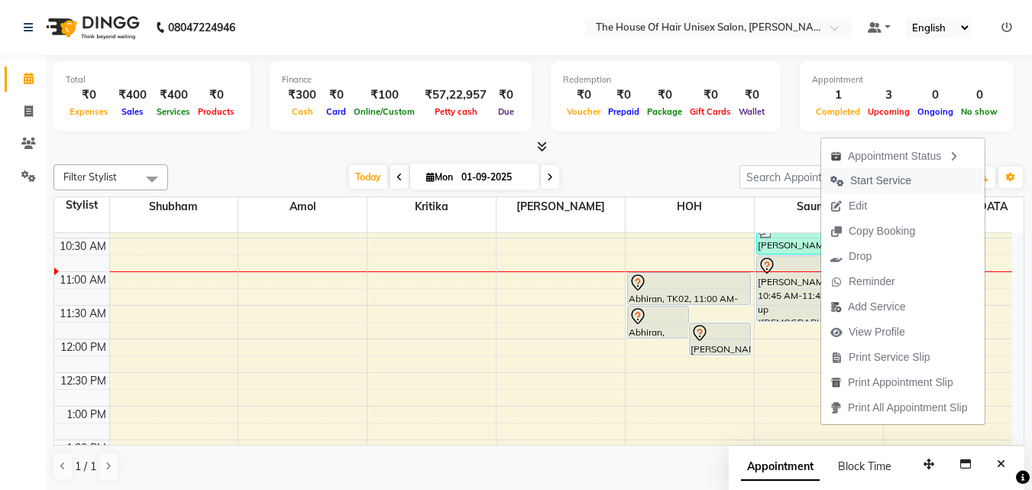
click at [876, 178] on span "Start Service" at bounding box center [880, 181] width 61 height 16
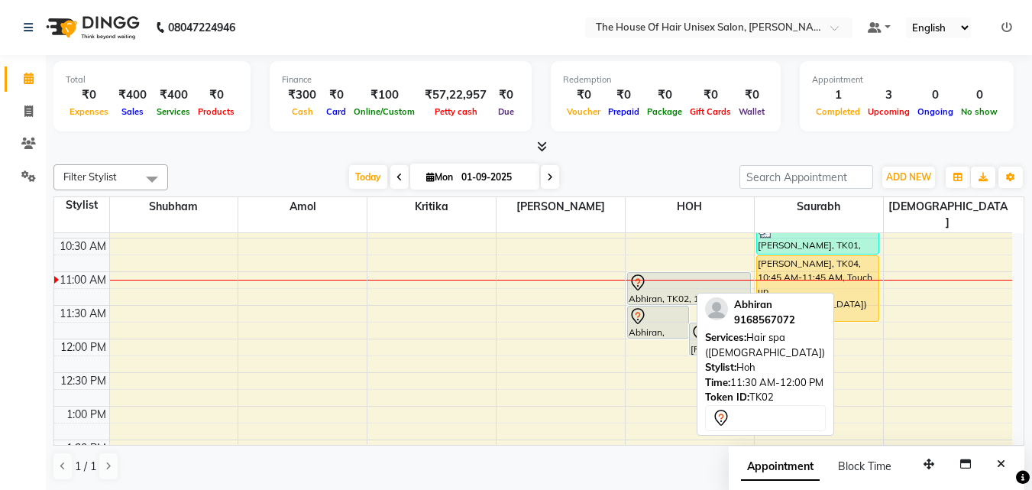
click at [638, 307] on icon at bounding box center [638, 316] width 18 height 18
select select "7"
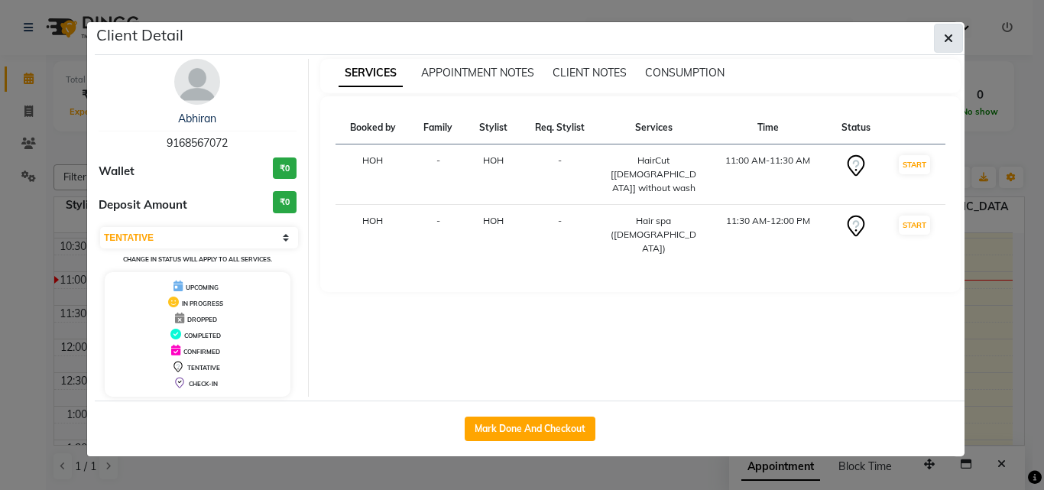
click at [950, 31] on span "button" at bounding box center [948, 38] width 9 height 15
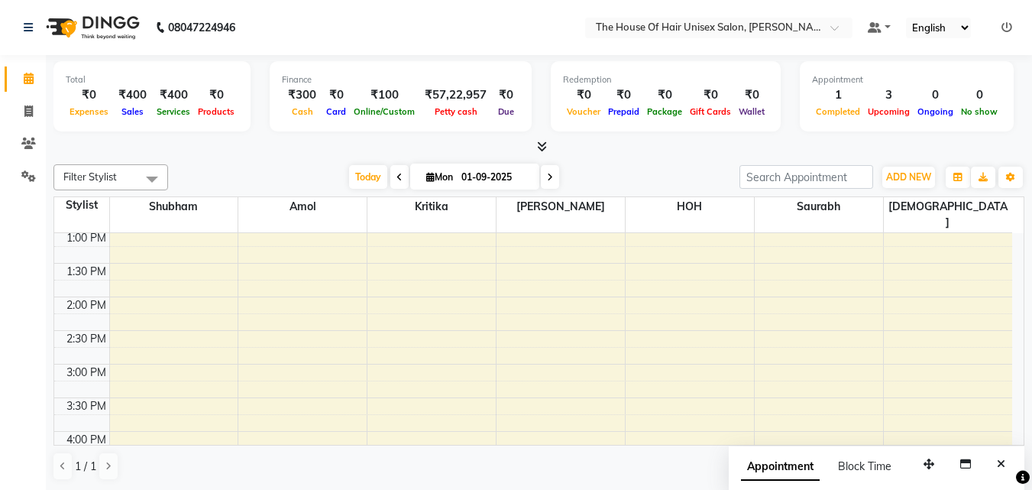
scroll to position [406, 0]
click at [670, 285] on div "7:00 AM 7:30 AM 8:00 AM 8:30 AM 9:00 AM 9:30 AM 10:00 AM 10:30 AM 11:00 AM 11:3…" at bounding box center [533, 331] width 958 height 1008
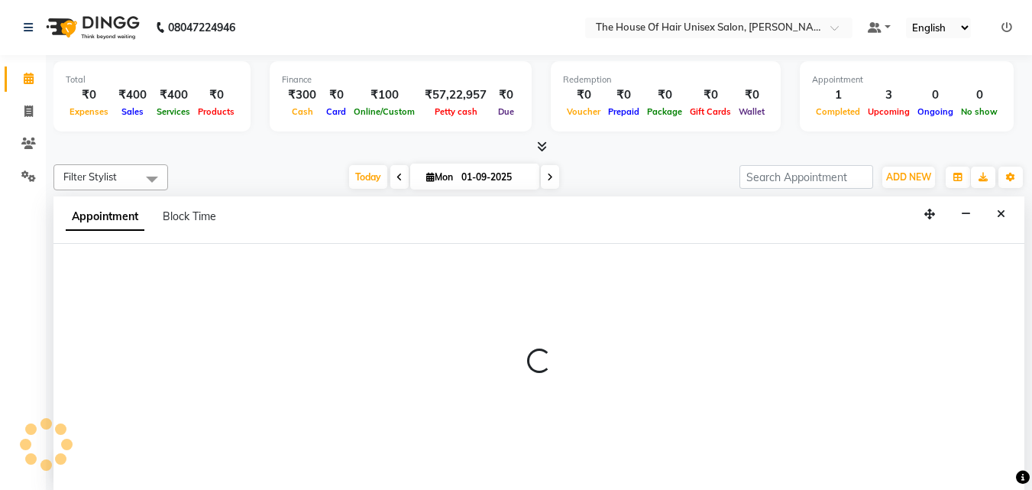
scroll to position [1, 0]
select select "85989"
select select "840"
select select "tentative"
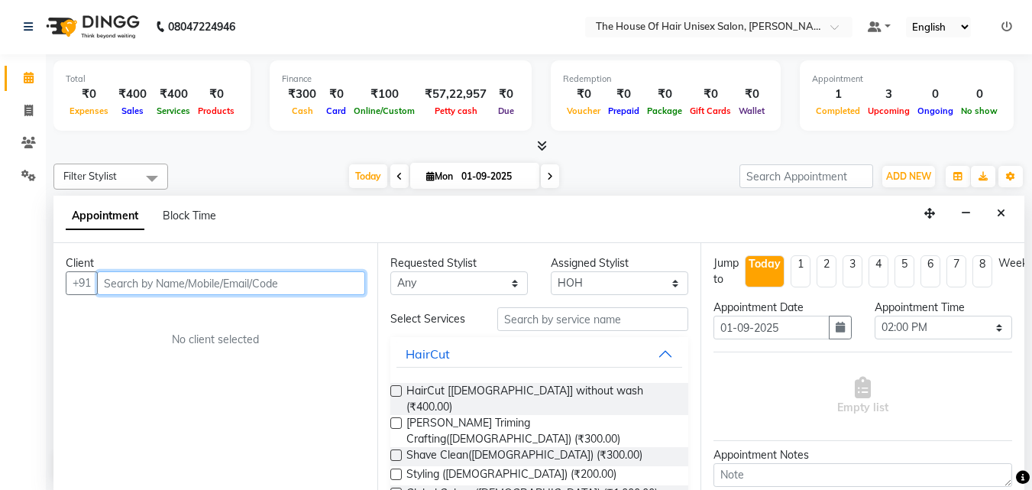
click at [335, 287] on input "text" at bounding box center [231, 283] width 268 height 24
click at [241, 281] on input "text" at bounding box center [231, 283] width 268 height 24
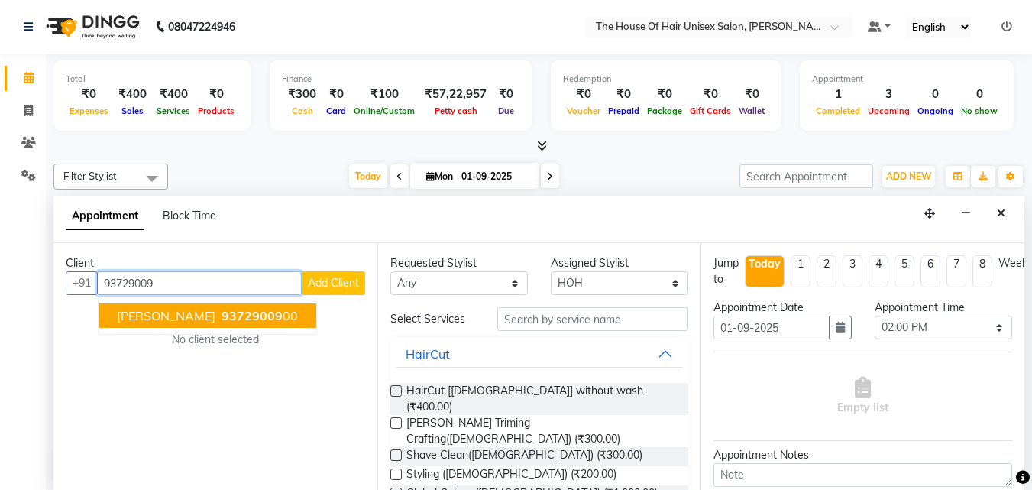
click at [234, 309] on span "93729009" at bounding box center [252, 315] width 61 height 15
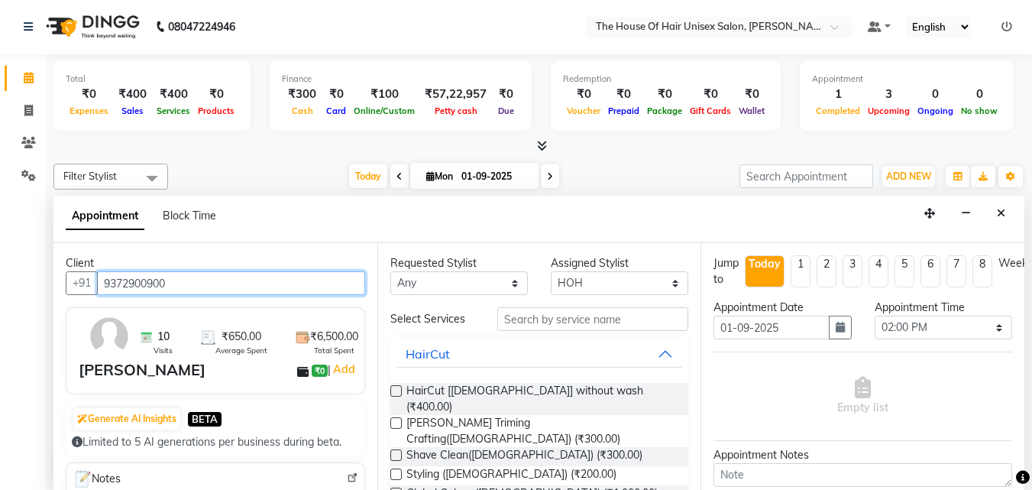
type input "9372900900"
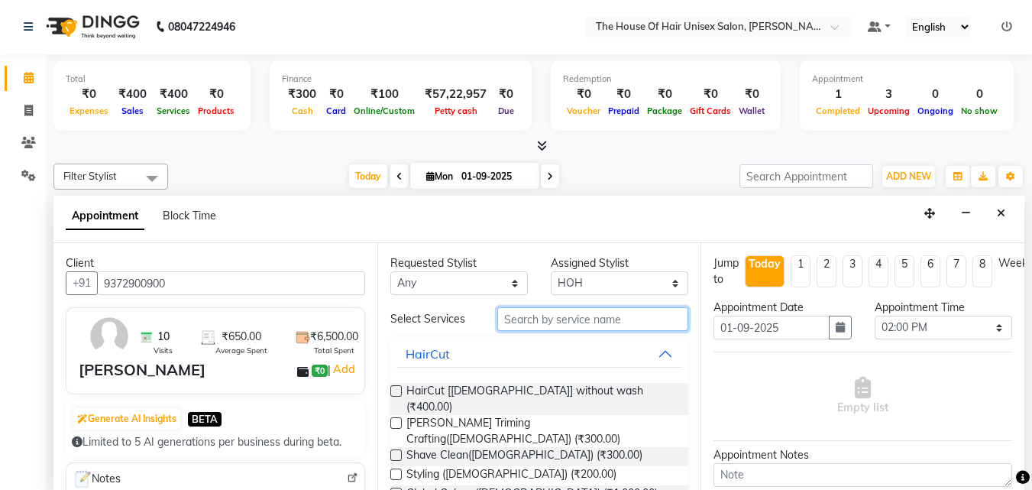
click at [552, 319] on input "text" at bounding box center [592, 319] width 191 height 24
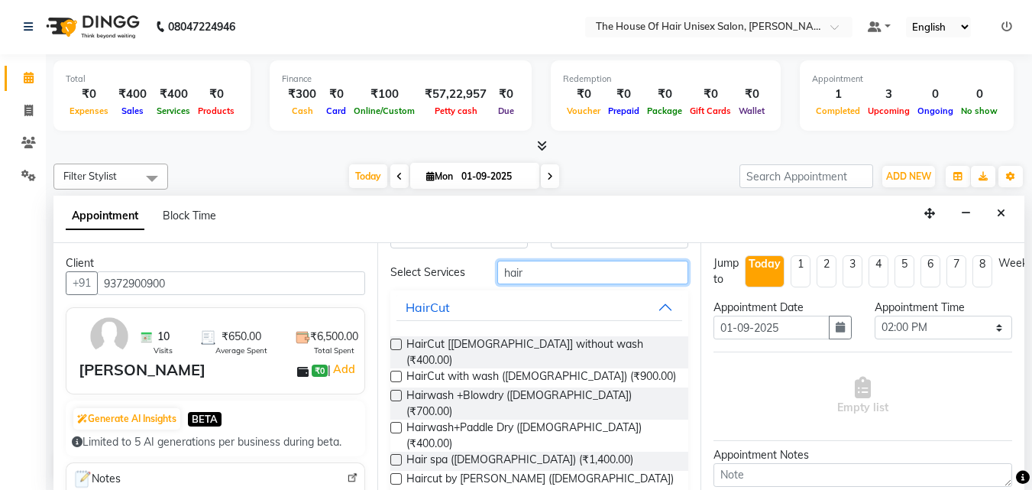
scroll to position [47, 0]
click at [585, 269] on input "hair" at bounding box center [592, 272] width 191 height 24
type input "h"
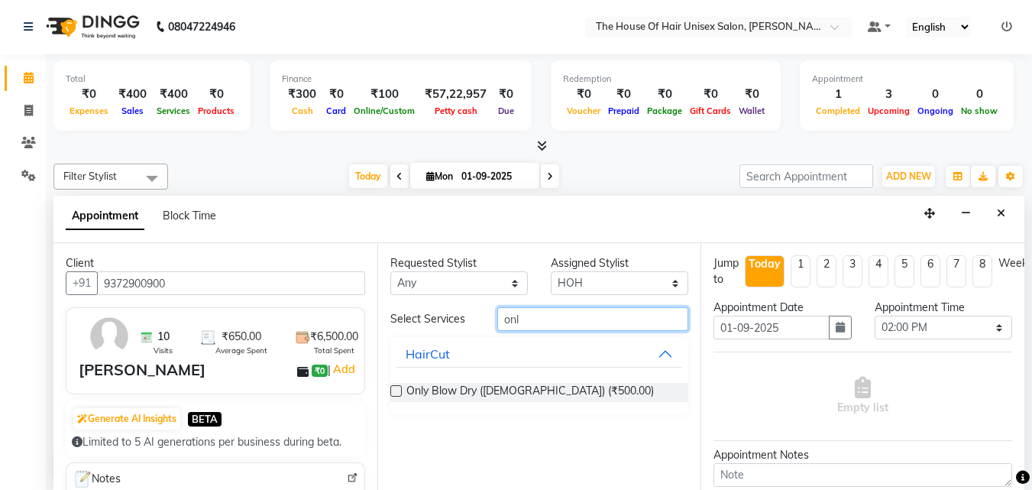
scroll to position [0, 0]
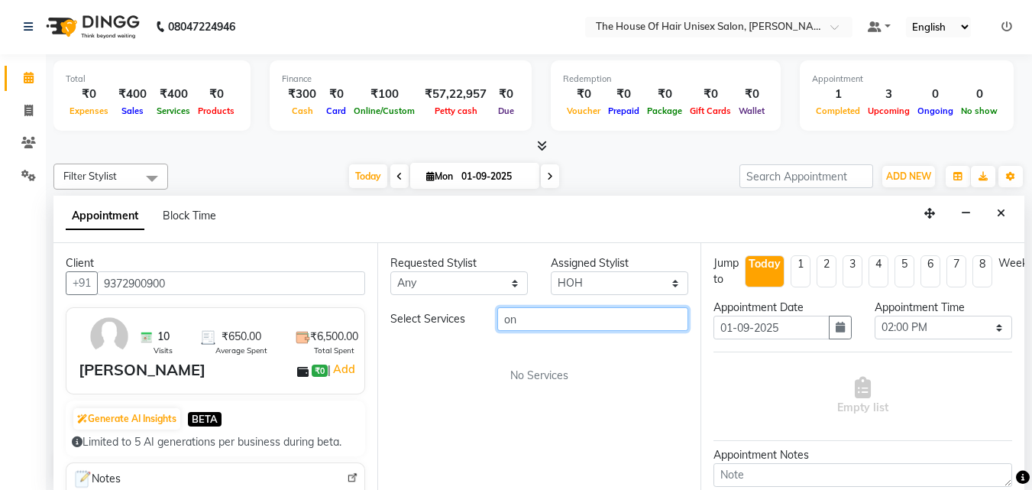
type input "o"
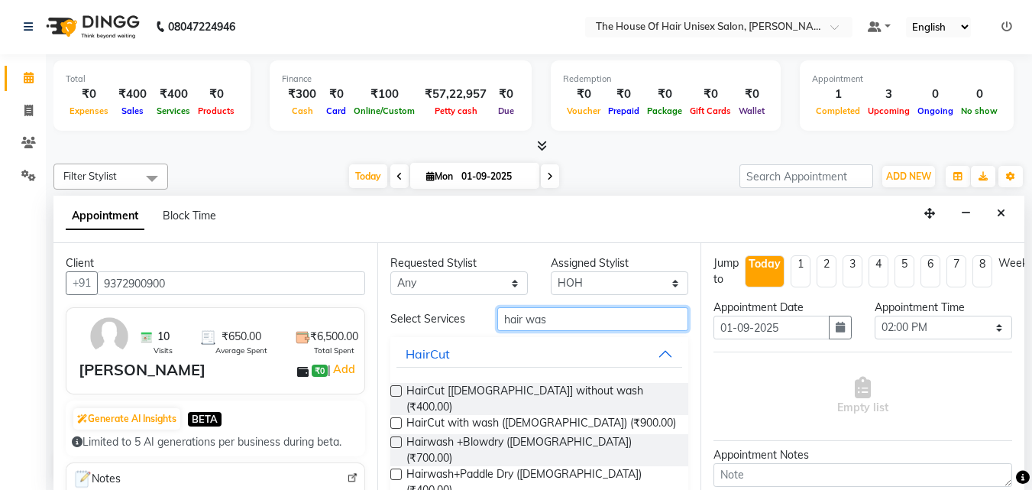
type input "hair was"
click at [395, 468] on label at bounding box center [395, 473] width 11 height 11
click at [395, 471] on input "checkbox" at bounding box center [395, 476] width 10 height 10
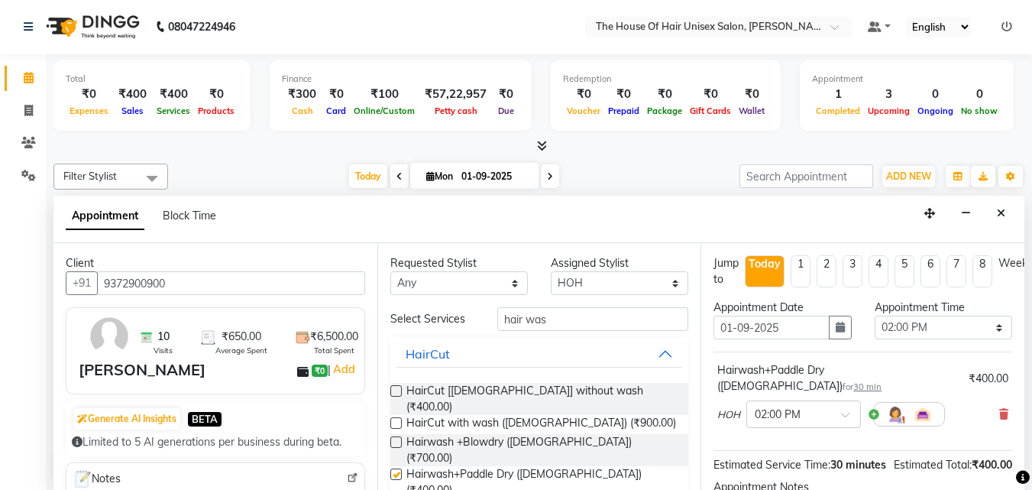
checkbox input "false"
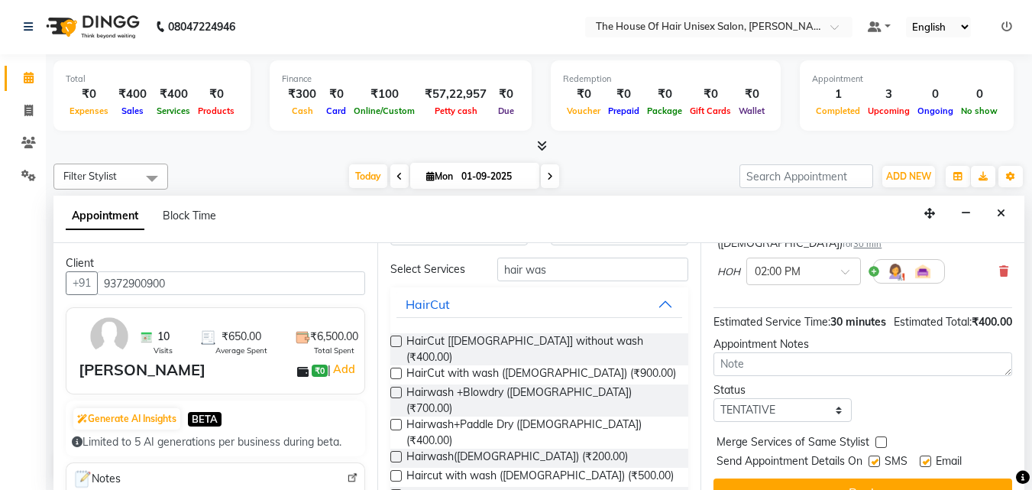
scroll to position [183, 0]
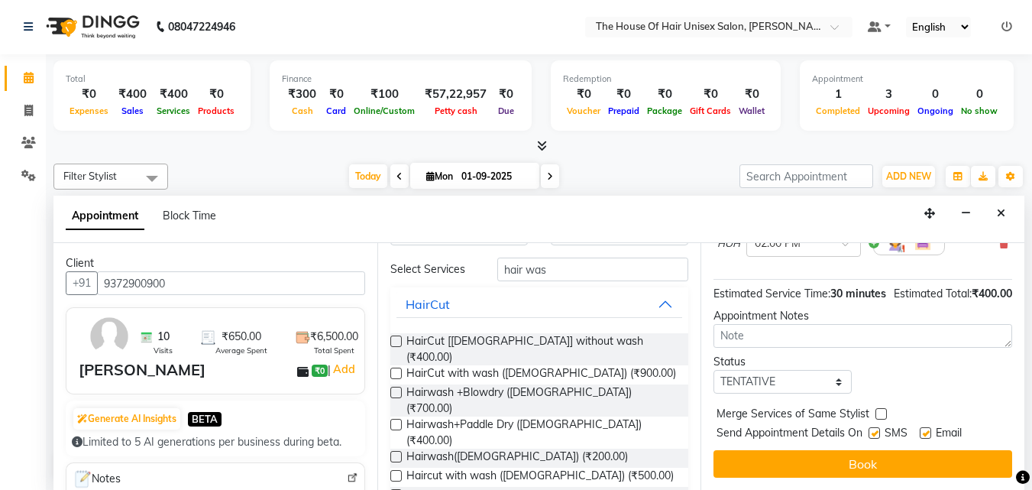
click at [880, 408] on label at bounding box center [881, 413] width 11 height 11
click at [880, 410] on input "checkbox" at bounding box center [881, 415] width 10 height 10
checkbox input "true"
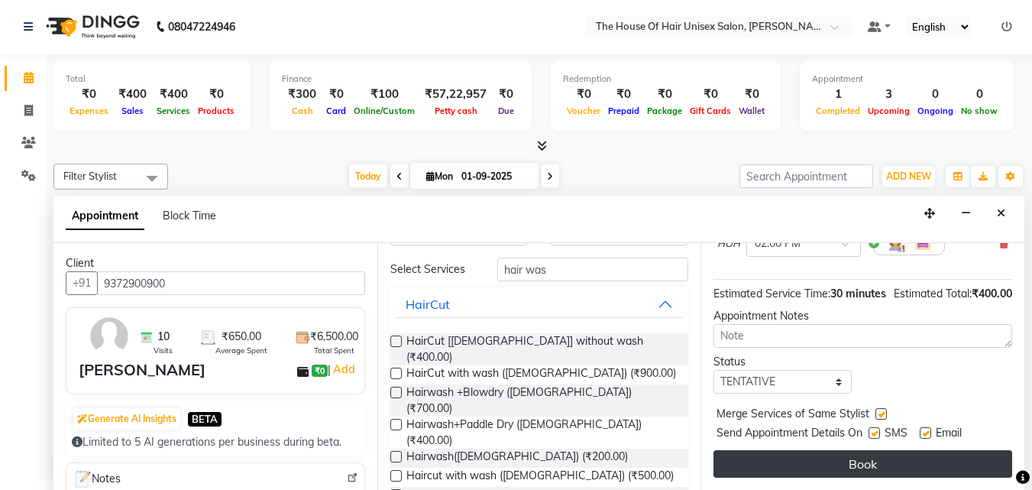
click at [870, 450] on button "Book" at bounding box center [863, 464] width 299 height 28
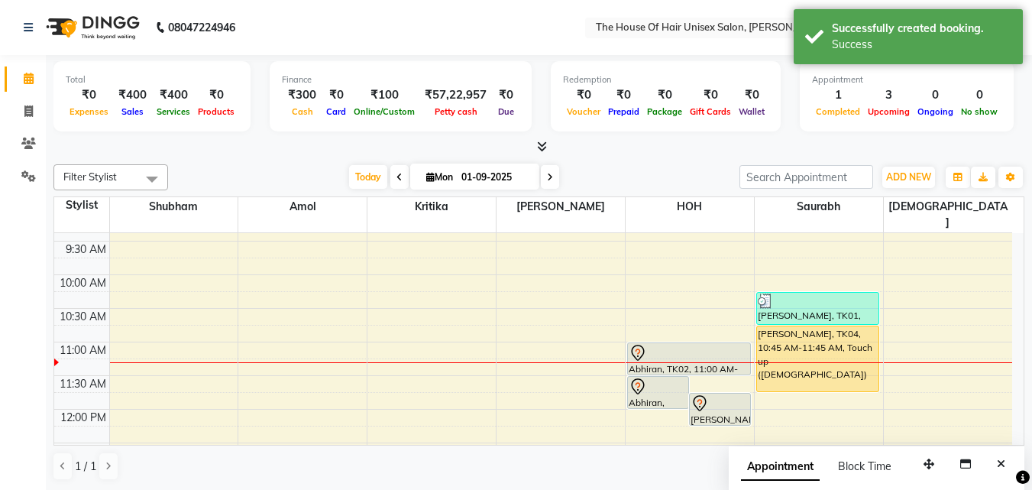
scroll to position [159, 0]
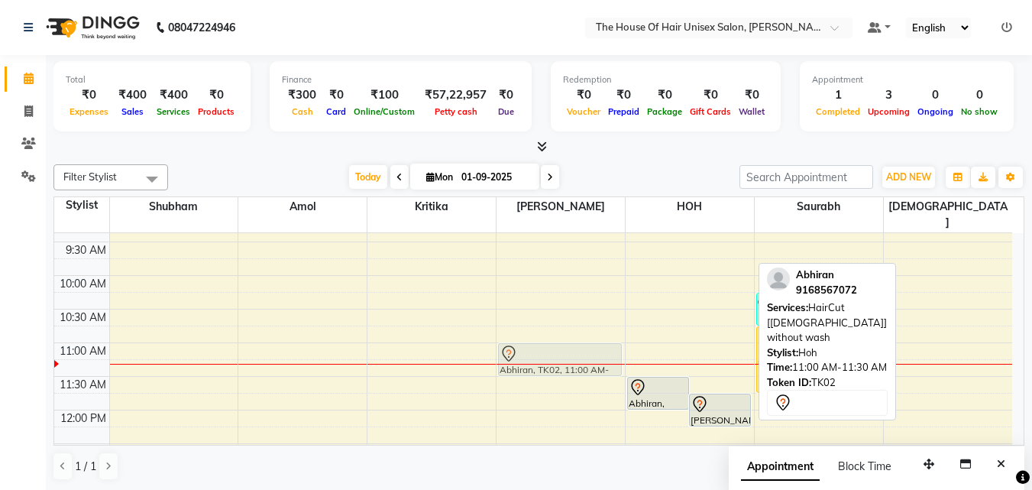
drag, startPoint x: 670, startPoint y: 339, endPoint x: 568, endPoint y: 345, distance: 102.5
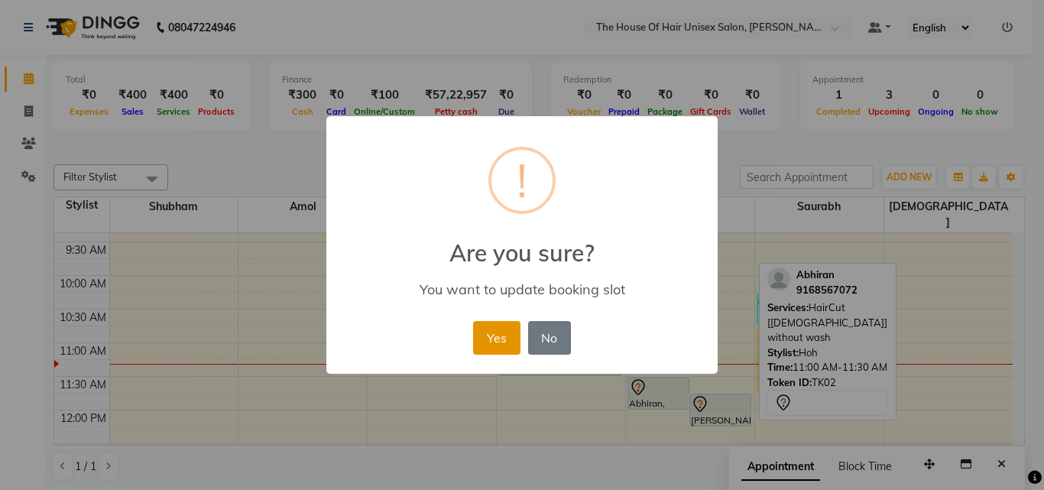
click at [500, 332] on button "Yes" at bounding box center [496, 338] width 47 height 34
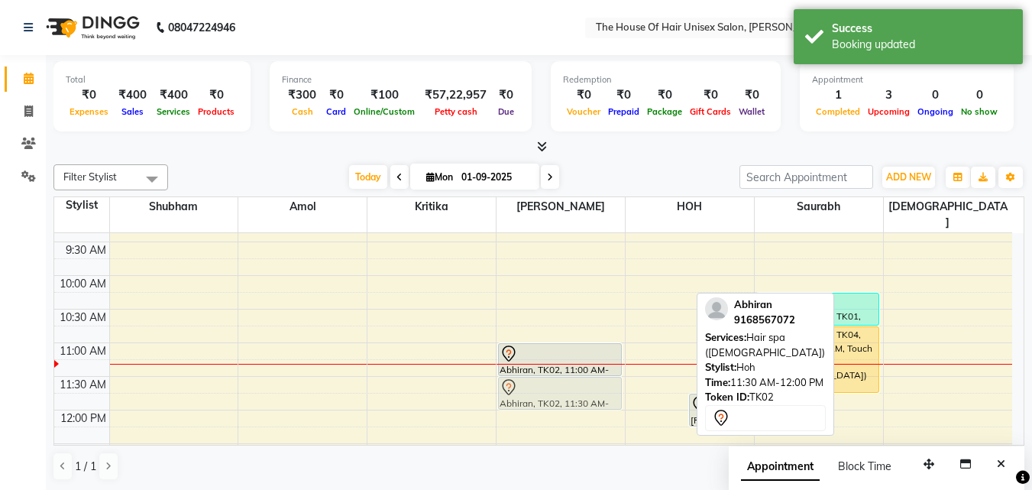
drag, startPoint x: 653, startPoint y: 375, endPoint x: 579, endPoint y: 369, distance: 74.4
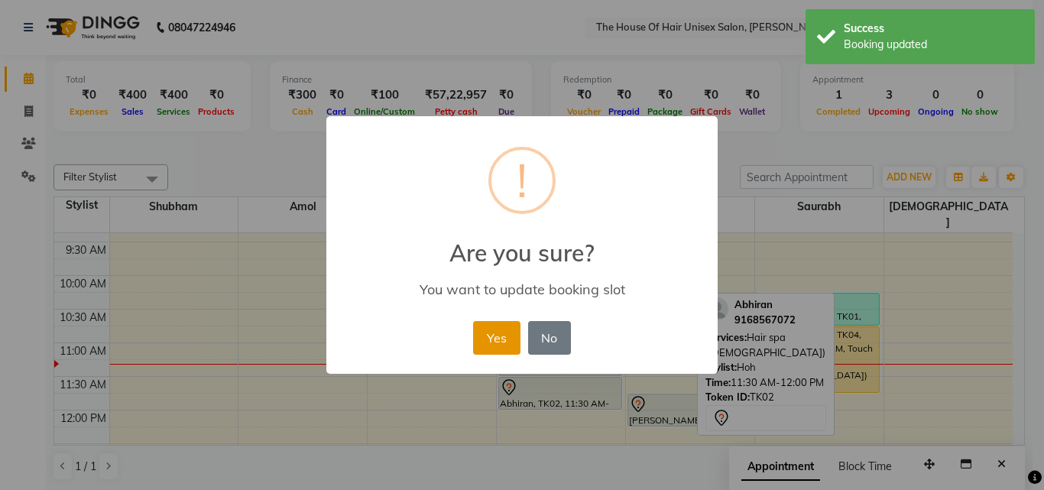
click at [494, 331] on button "Yes" at bounding box center [496, 338] width 47 height 34
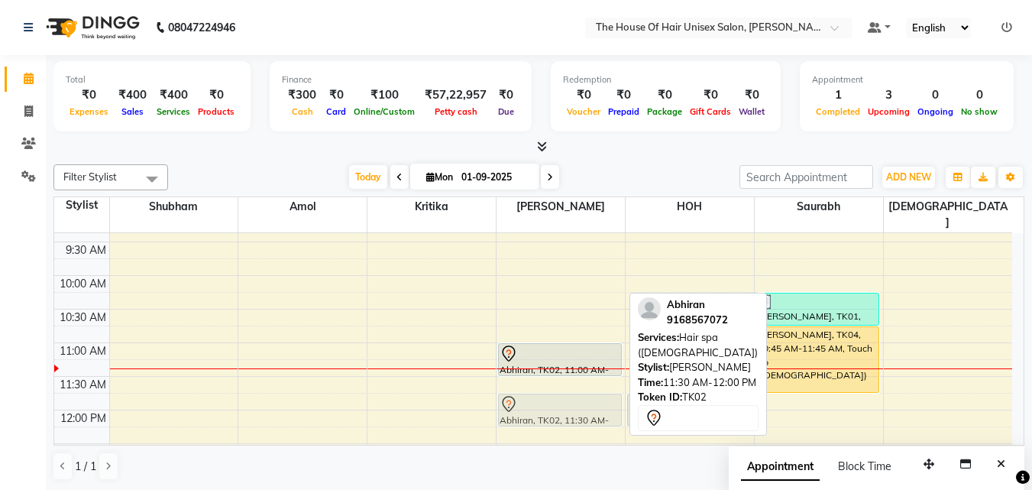
drag, startPoint x: 549, startPoint y: 370, endPoint x: 549, endPoint y: 390, distance: 19.9
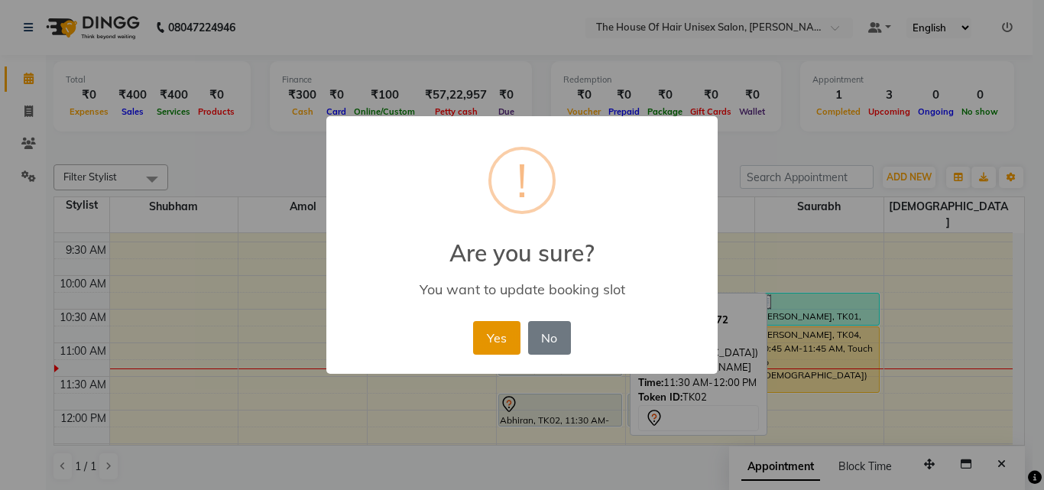
click at [509, 334] on button "Yes" at bounding box center [496, 338] width 47 height 34
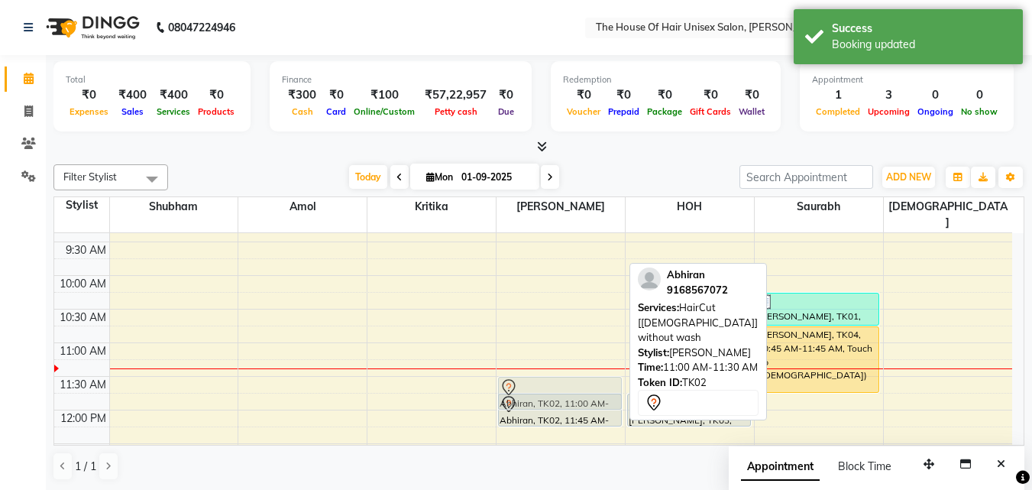
drag, startPoint x: 528, startPoint y: 337, endPoint x: 523, endPoint y: 364, distance: 27.9
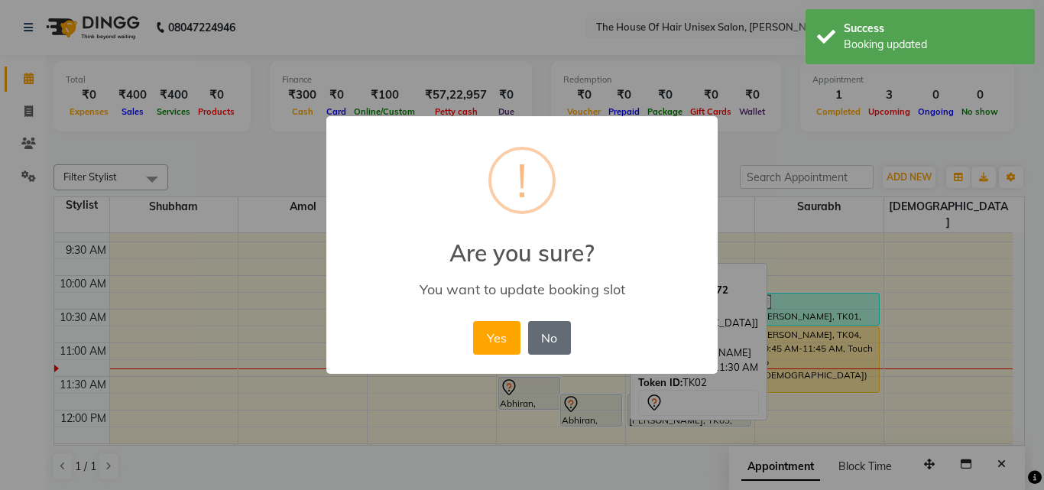
click at [547, 335] on button "No" at bounding box center [549, 338] width 43 height 34
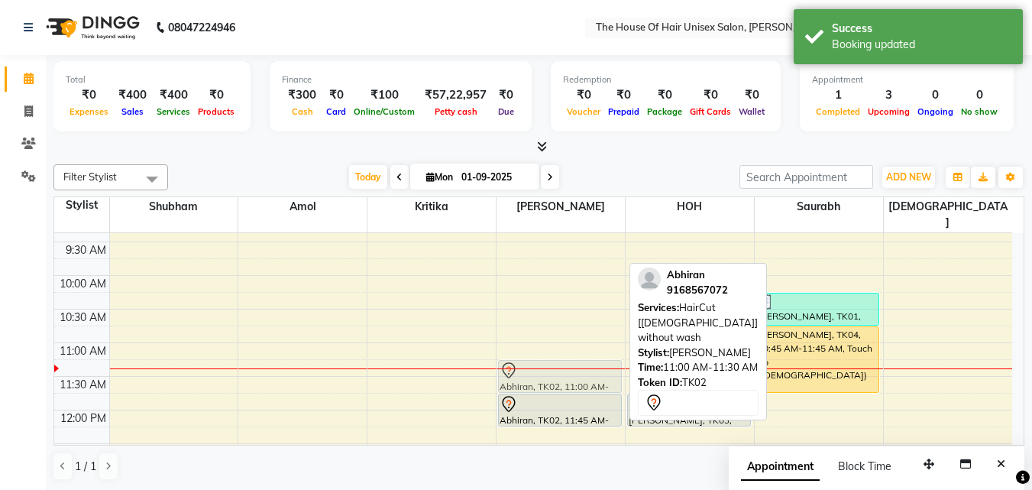
drag, startPoint x: 548, startPoint y: 340, endPoint x: 548, endPoint y: 353, distance: 13.0
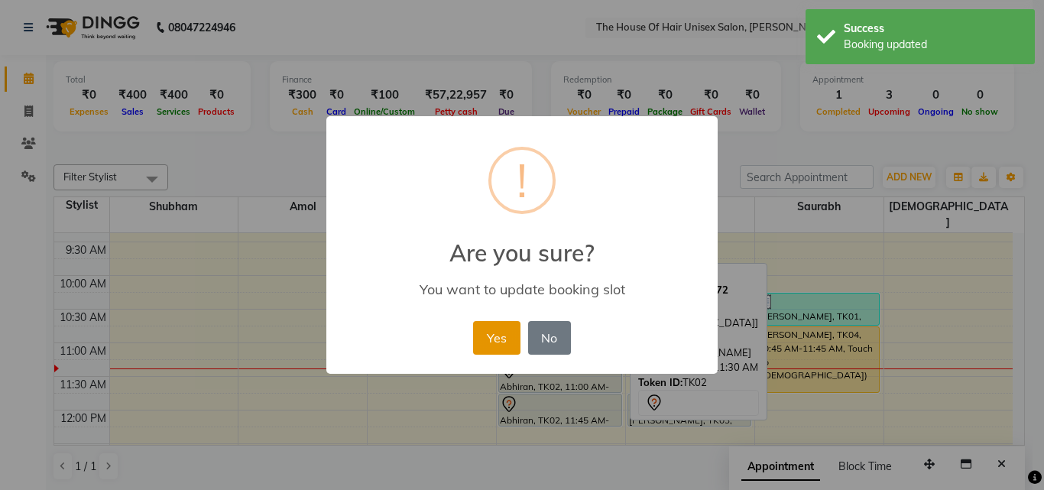
click at [506, 345] on button "Yes" at bounding box center [496, 338] width 47 height 34
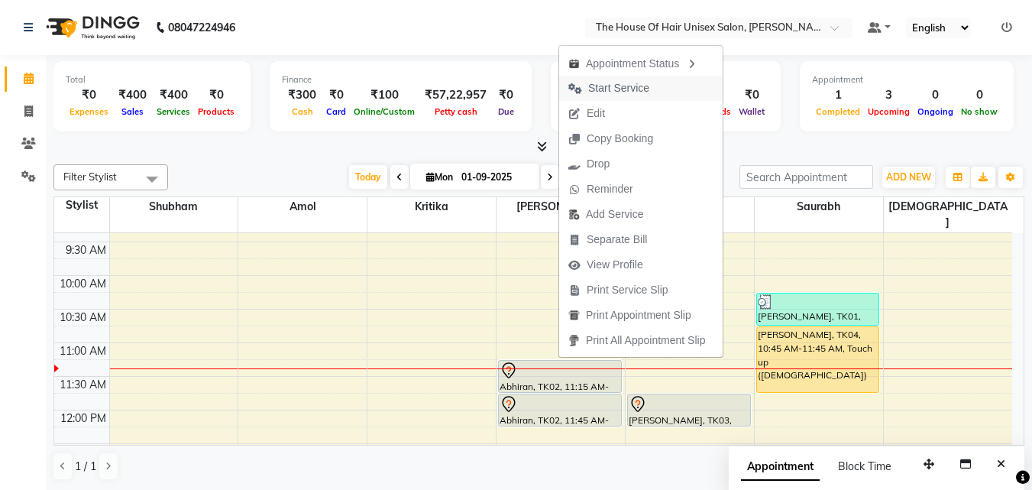
click at [649, 86] on span "Start Service" at bounding box center [608, 88] width 99 height 25
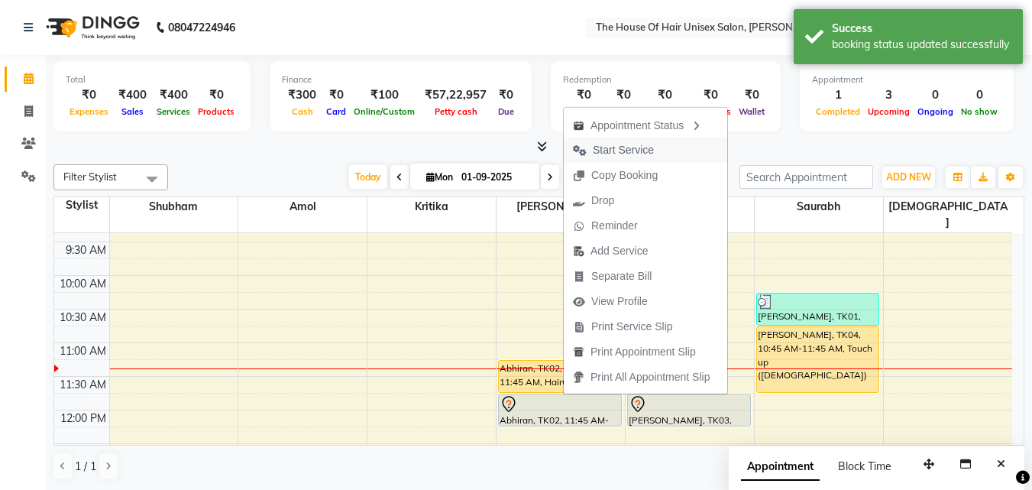
click at [637, 144] on span "Start Service" at bounding box center [623, 150] width 61 height 16
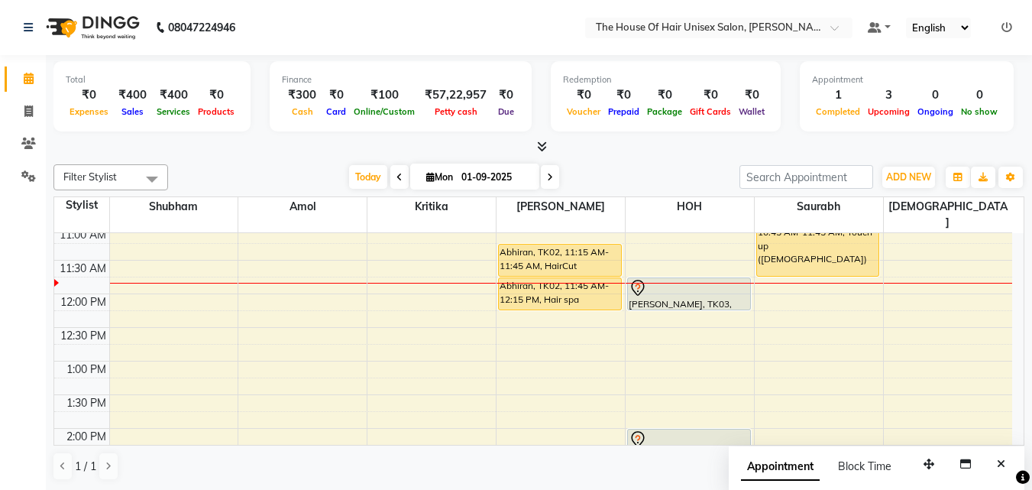
scroll to position [274, 0]
click at [694, 351] on div "7:00 AM 7:30 AM 8:00 AM 8:30 AM 9:00 AM 9:30 AM 10:00 AM 10:30 AM 11:00 AM 11:3…" at bounding box center [533, 464] width 958 height 1008
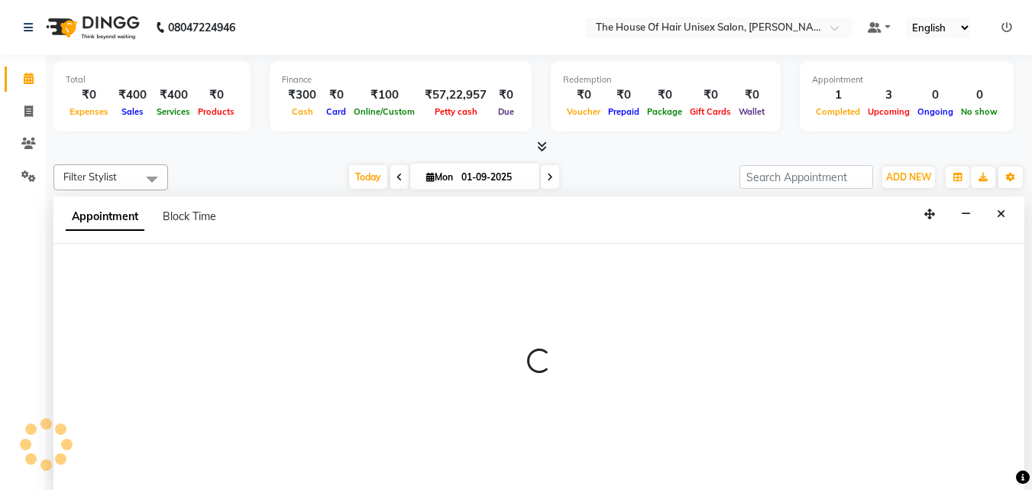
scroll to position [1, 0]
select select "85989"
select select "tentative"
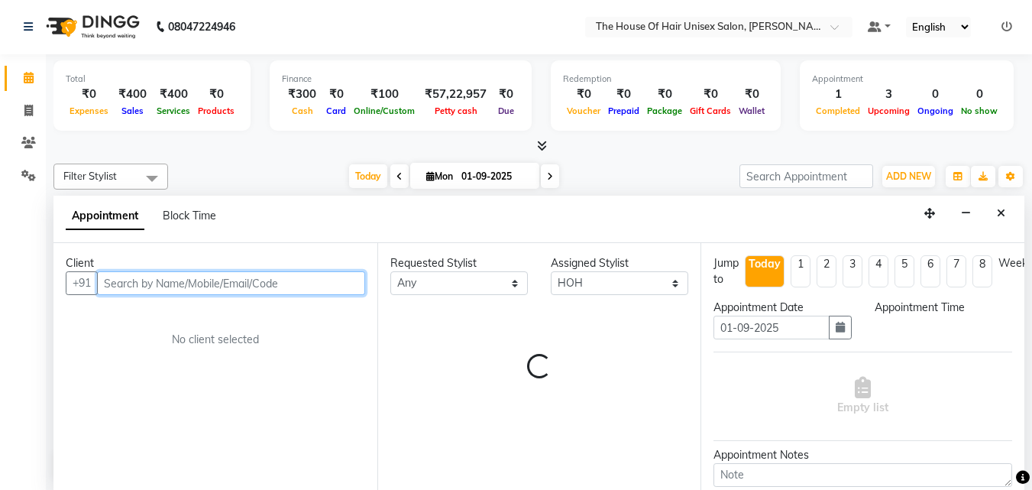
select select "780"
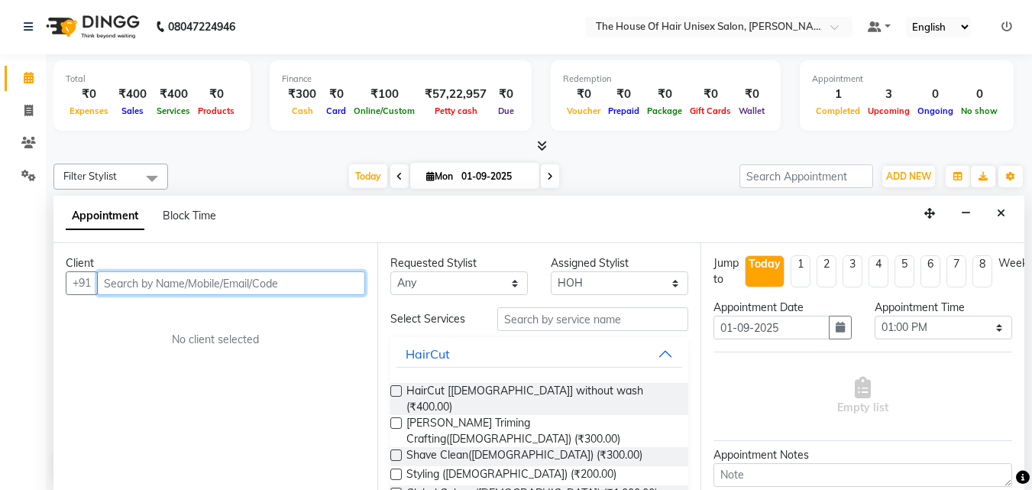
click at [235, 283] on input "text" at bounding box center [231, 283] width 268 height 24
click at [186, 280] on input "text" at bounding box center [231, 283] width 268 height 24
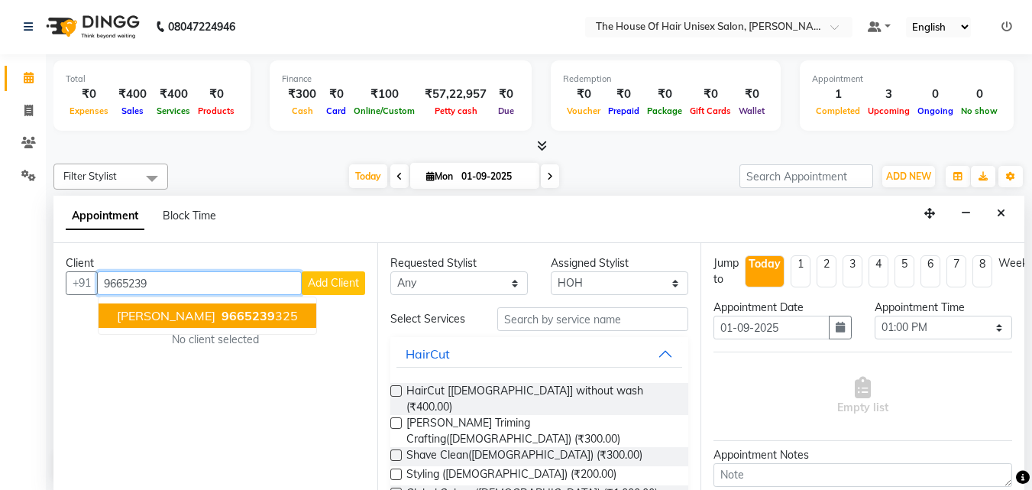
click at [182, 311] on span "[PERSON_NAME]" at bounding box center [166, 315] width 99 height 15
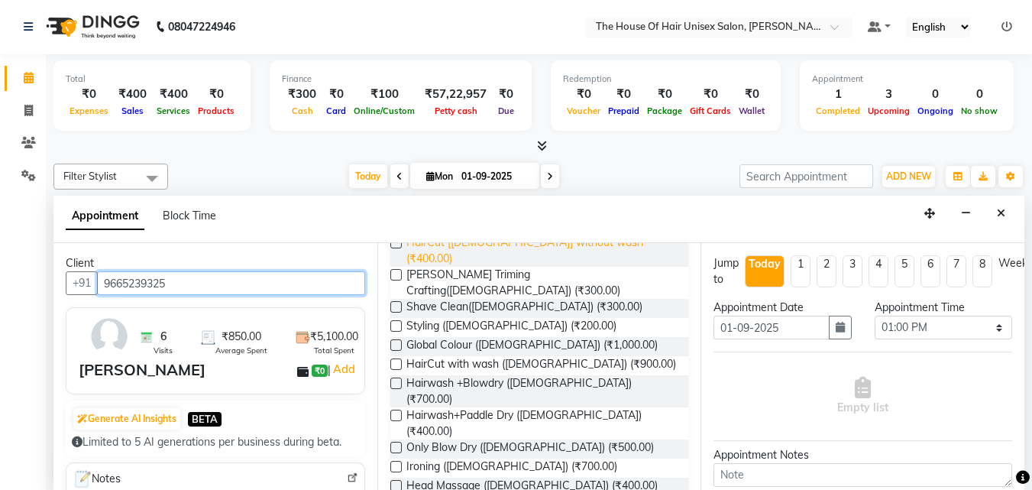
scroll to position [151, 0]
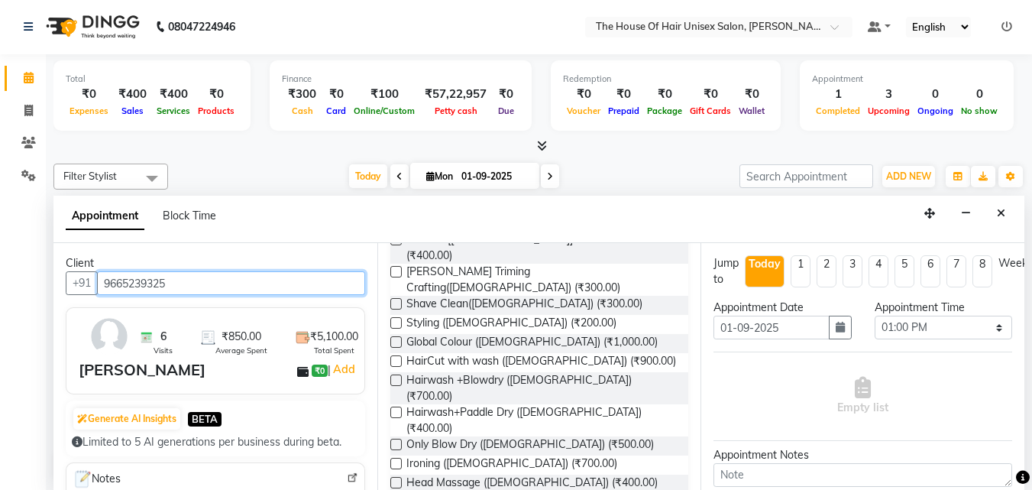
type input "9665239325"
click at [397, 374] on label at bounding box center [395, 379] width 11 height 11
click at [397, 377] on input "checkbox" at bounding box center [395, 382] width 10 height 10
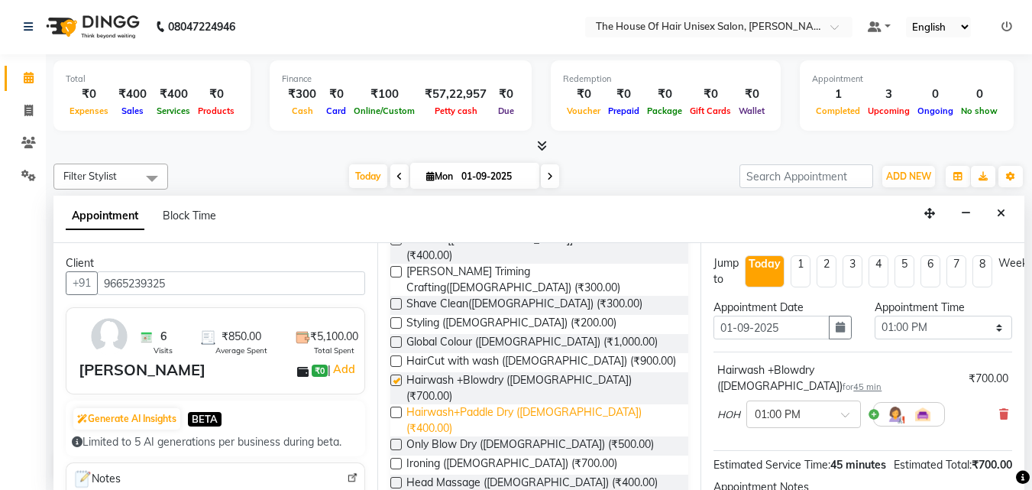
checkbox input "false"
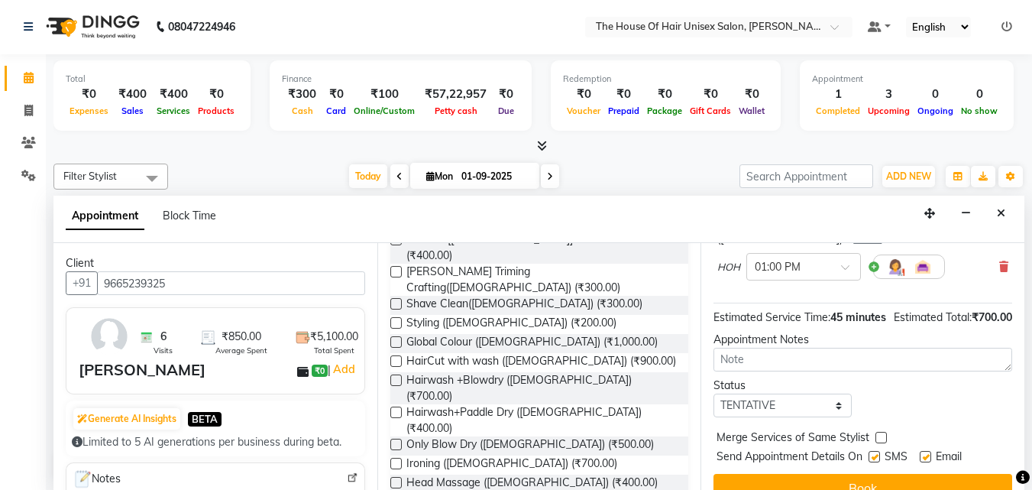
scroll to position [183, 0]
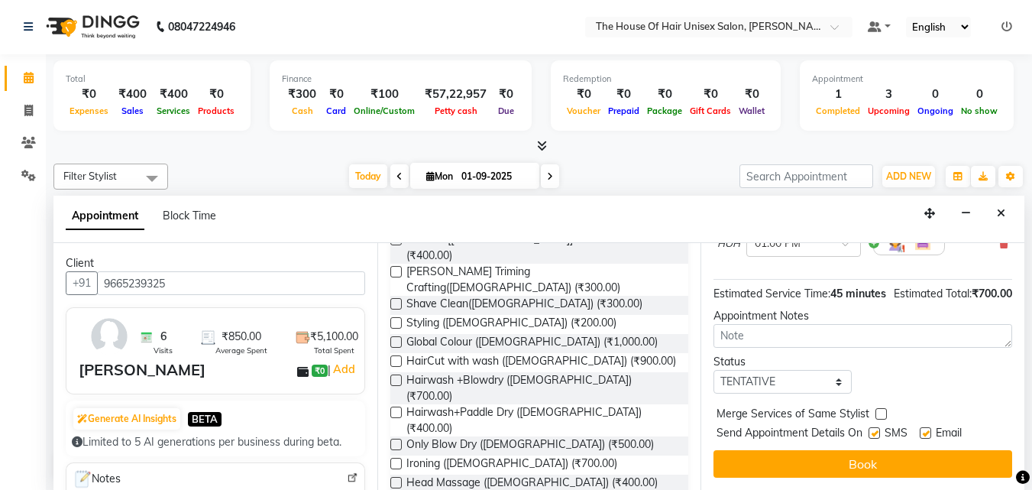
click at [881, 408] on label at bounding box center [881, 413] width 11 height 11
click at [881, 410] on input "checkbox" at bounding box center [881, 415] width 10 height 10
checkbox input "true"
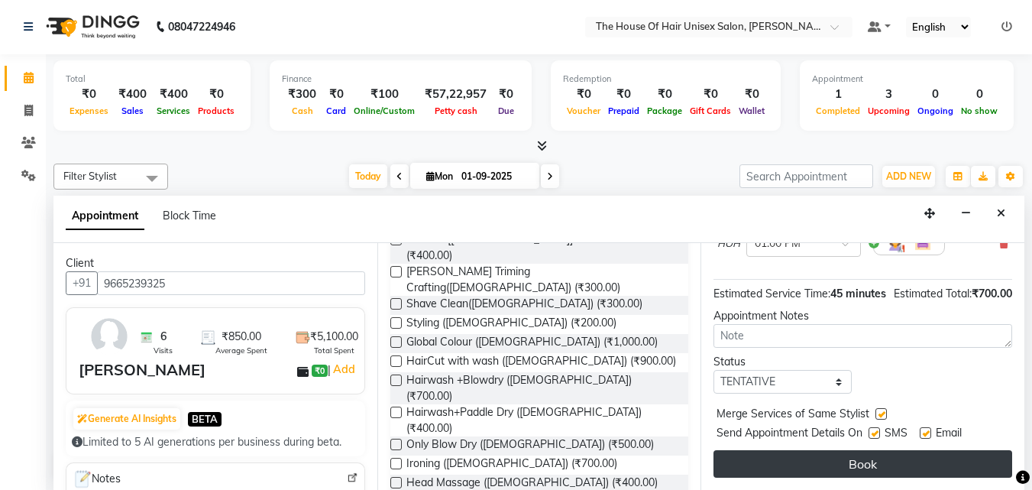
click at [876, 450] on button "Book" at bounding box center [863, 464] width 299 height 28
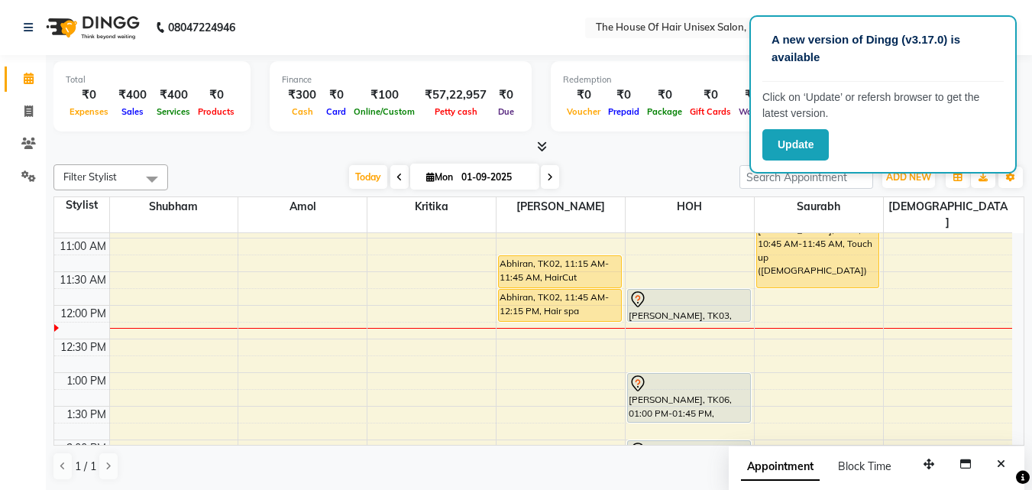
scroll to position [274, 0]
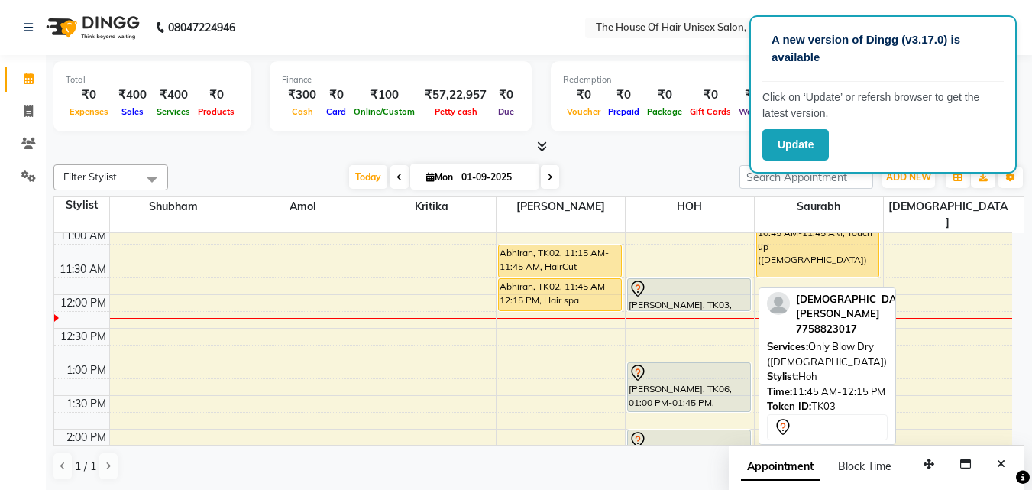
click at [673, 280] on div at bounding box center [689, 289] width 121 height 18
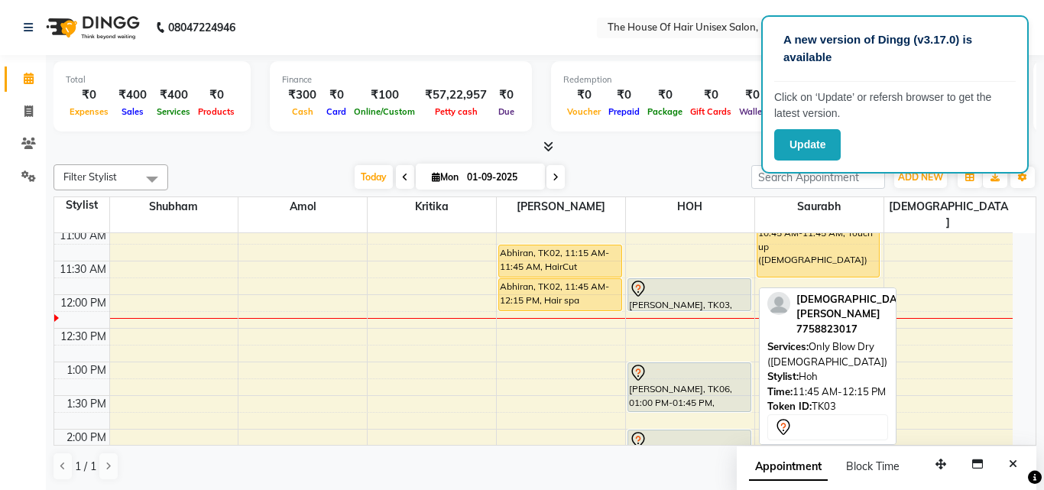
select select "7"
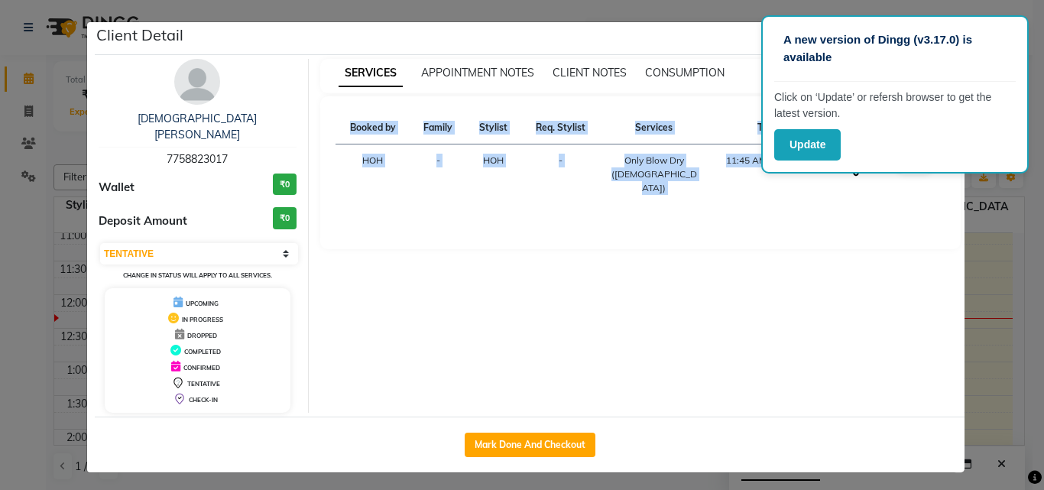
click at [673, 274] on div "SERVICES APPOINTMENT NOTES CLIENT NOTES CONSUMPTION Booked by Family Stylist Re…" at bounding box center [641, 236] width 664 height 354
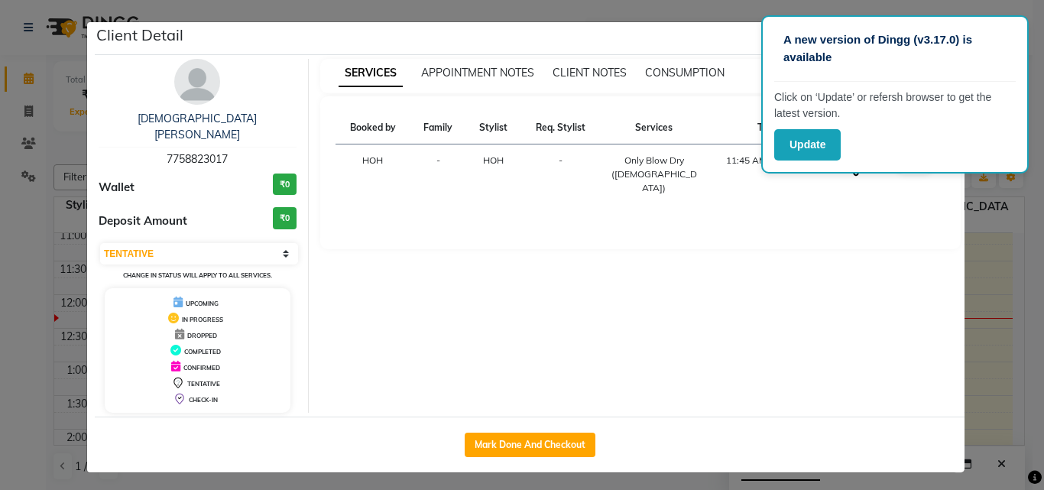
click at [673, 274] on div "SERVICES APPOINTMENT NOTES CLIENT NOTES CONSUMPTION Booked by Family Stylist Re…" at bounding box center [641, 236] width 664 height 354
click at [37, 249] on ngb-modal-window "Client Detail [PERSON_NAME] 7758823017 Wallet ₹0 Deposit Amount ₹0 Select IN SE…" at bounding box center [522, 245] width 1044 height 490
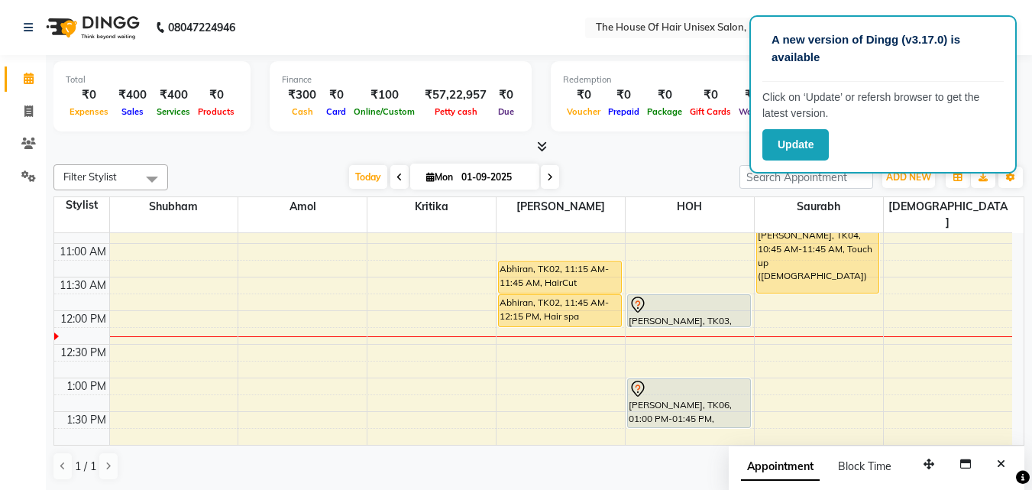
scroll to position [257, 0]
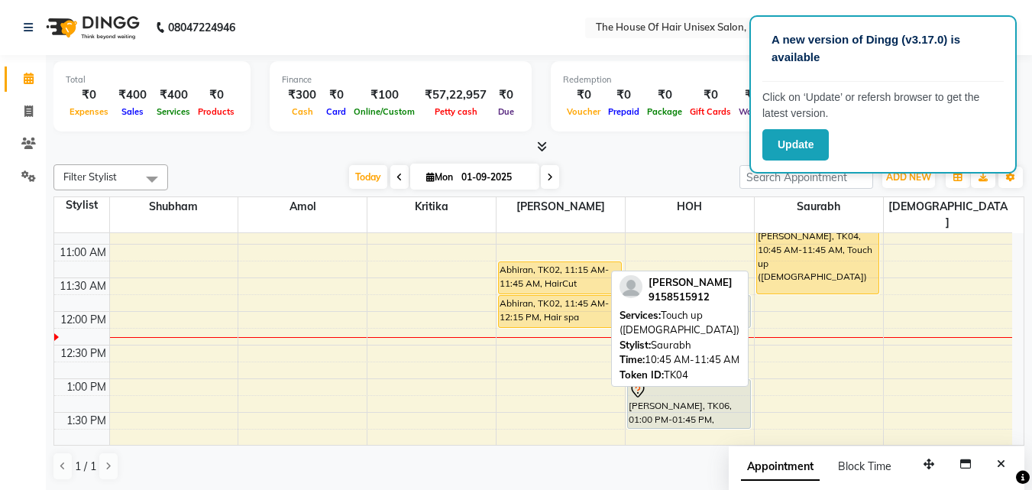
click at [805, 248] on div "[PERSON_NAME], TK04, 10:45 AM-11:45 AM, Touch up ([DEMOGRAPHIC_DATA])" at bounding box center [818, 260] width 122 height 65
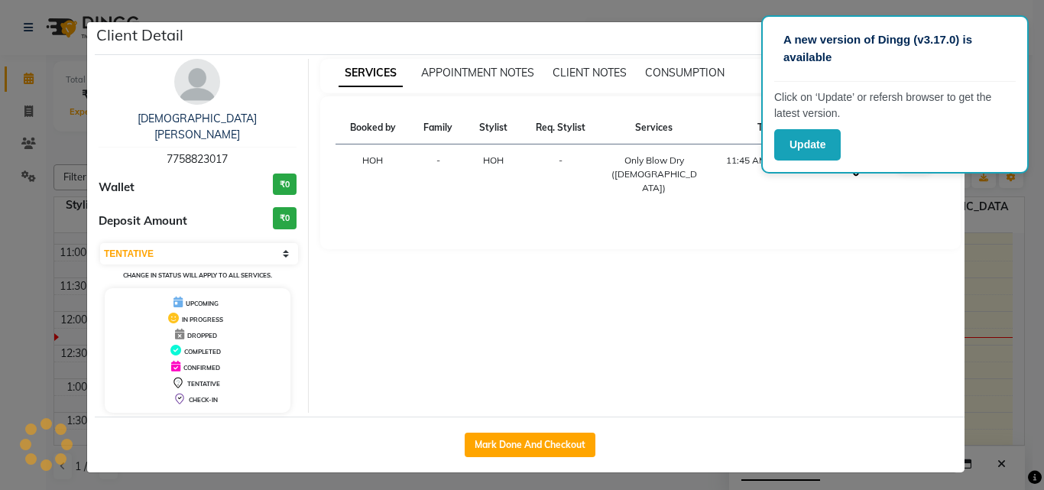
select select "1"
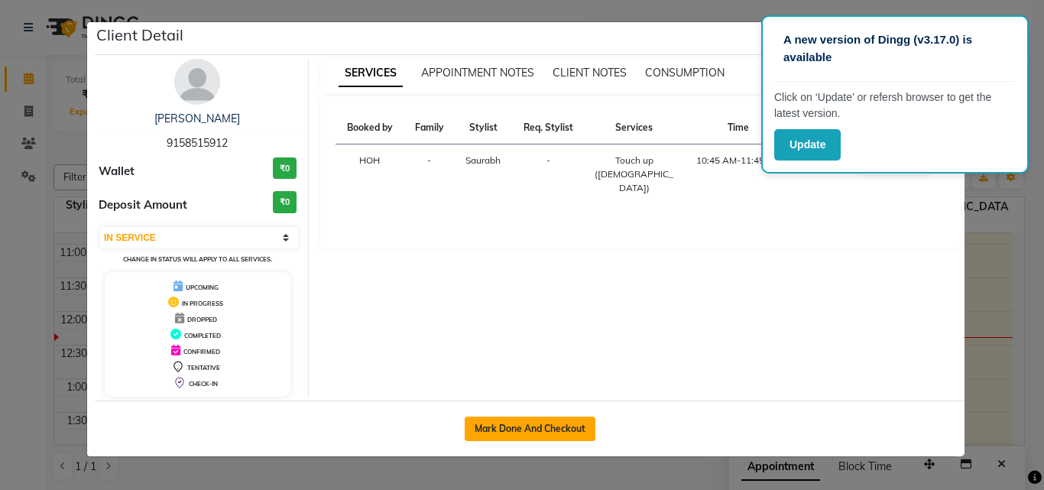
click at [539, 429] on button "Mark Done And Checkout" at bounding box center [530, 428] width 131 height 24
select select "598"
select select "service"
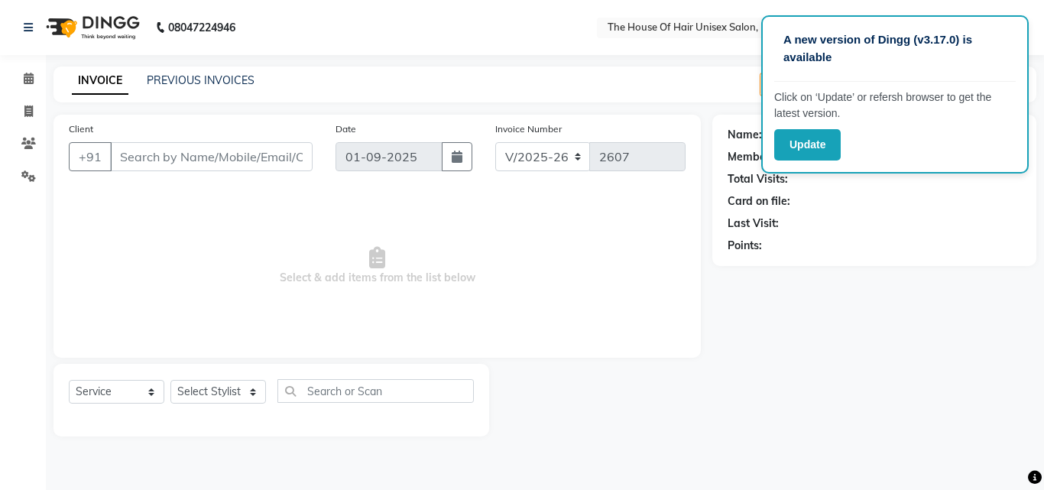
type input "9158515912"
select select "86145"
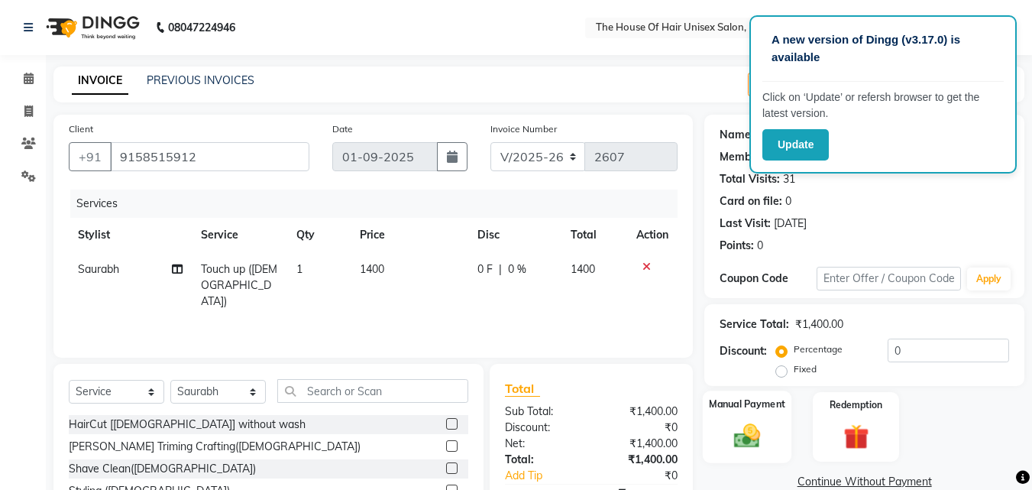
click at [730, 412] on div "Manual Payment" at bounding box center [747, 426] width 89 height 73
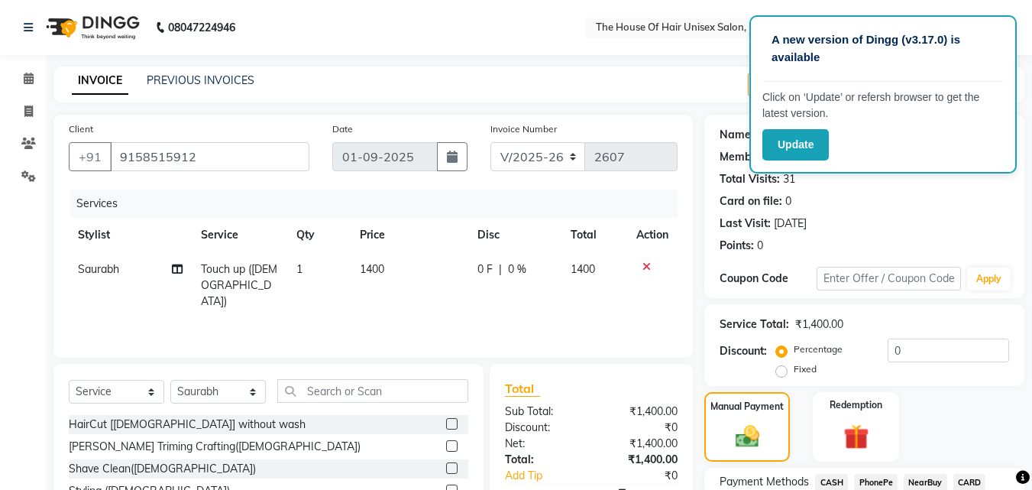
scroll to position [124, 0]
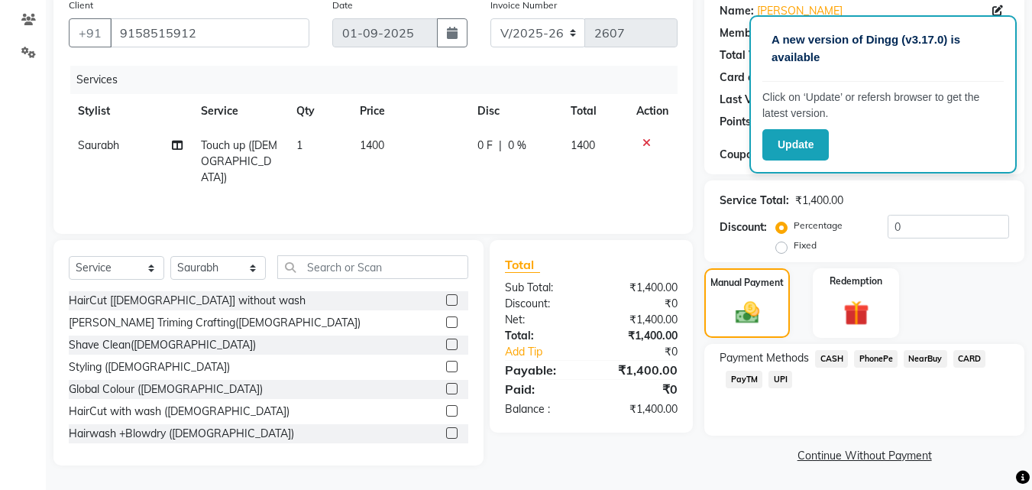
click at [834, 357] on span "CASH" at bounding box center [831, 359] width 33 height 18
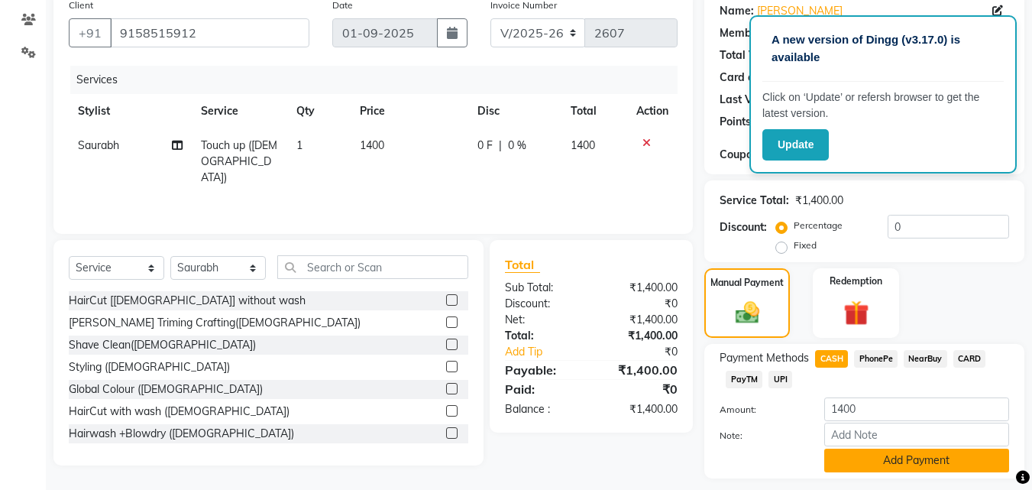
click at [892, 458] on button "Add Payment" at bounding box center [916, 461] width 185 height 24
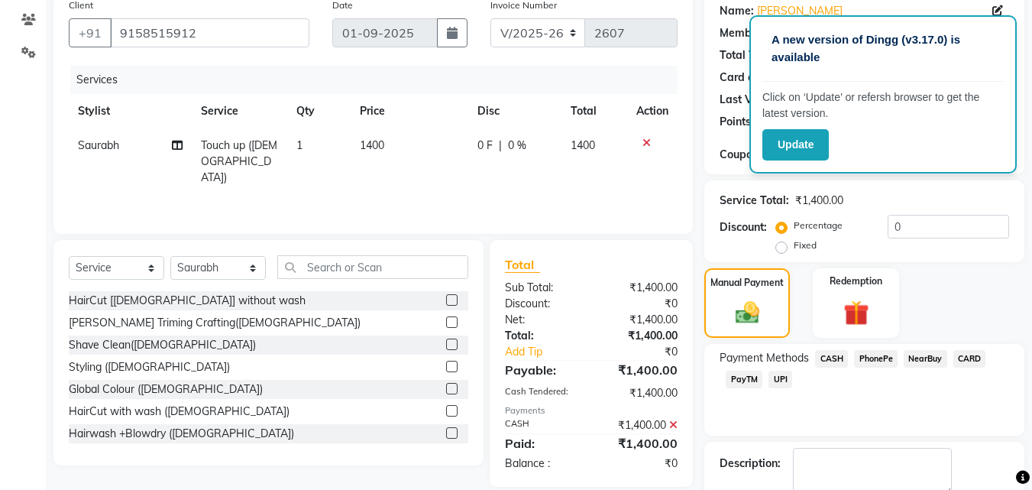
scroll to position [210, 0]
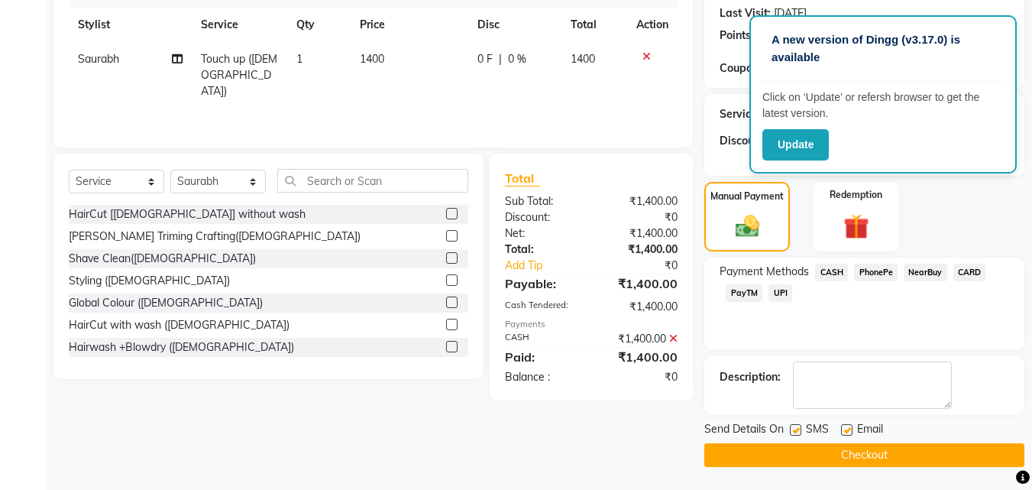
click at [827, 451] on button "Checkout" at bounding box center [864, 455] width 320 height 24
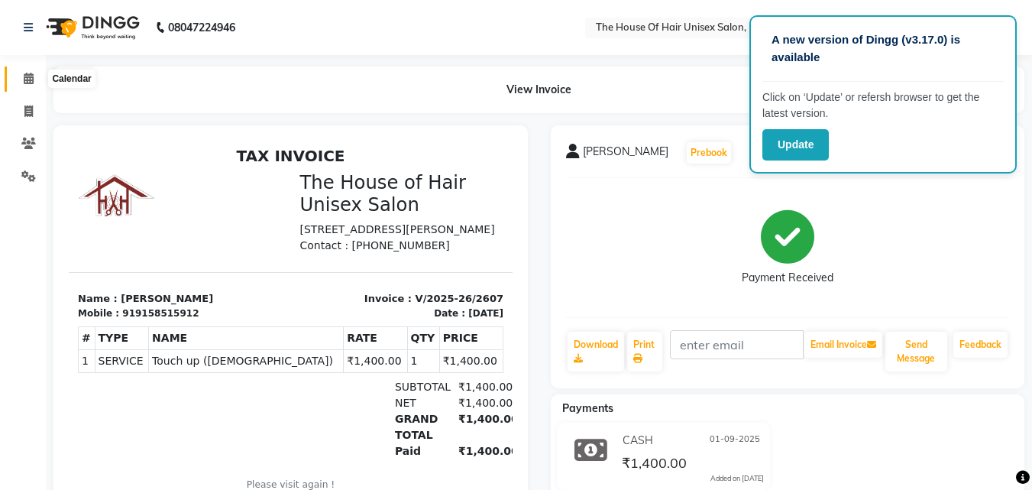
click at [24, 82] on icon at bounding box center [29, 78] width 10 height 11
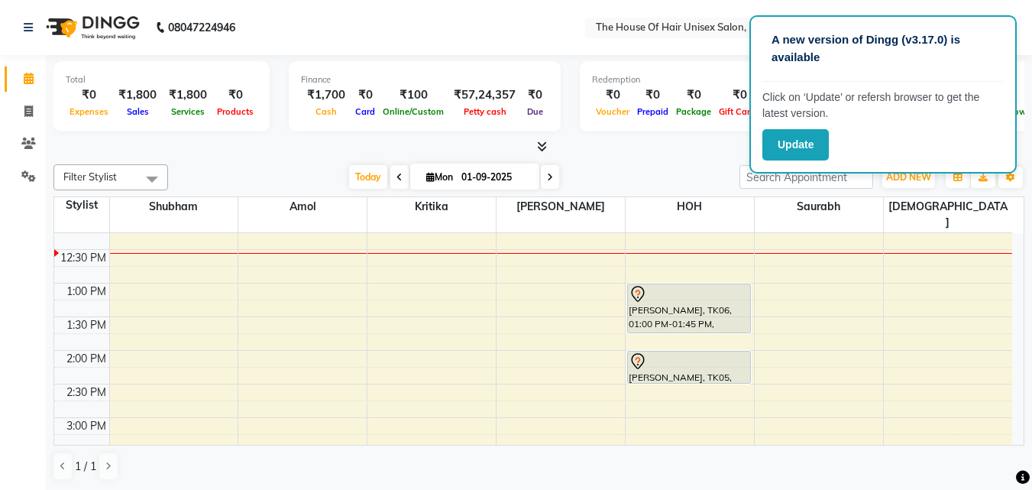
scroll to position [355, 0]
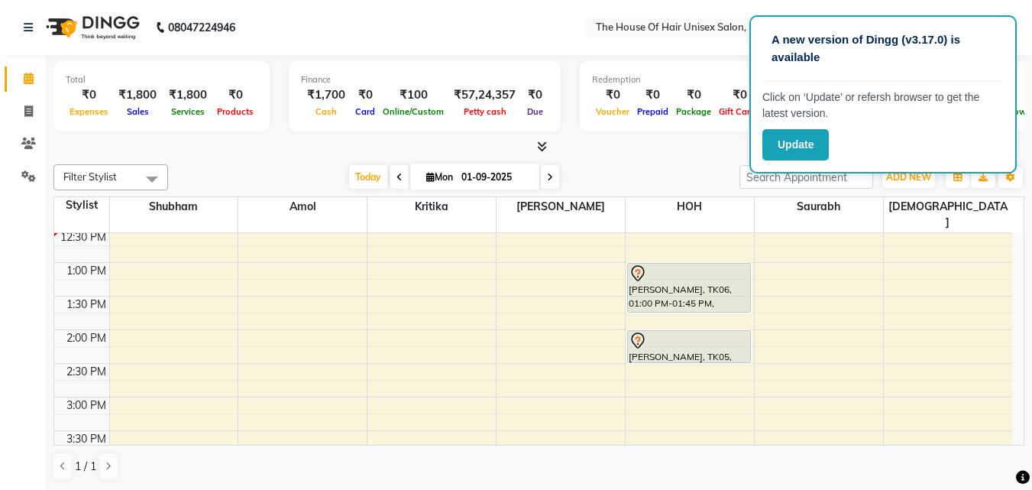
click at [451, 384] on div "7:00 AM 7:30 AM 8:00 AM 8:30 AM 9:00 AM 9:30 AM 10:00 AM 10:30 AM 11:00 AM 11:3…" at bounding box center [533, 363] width 958 height 1008
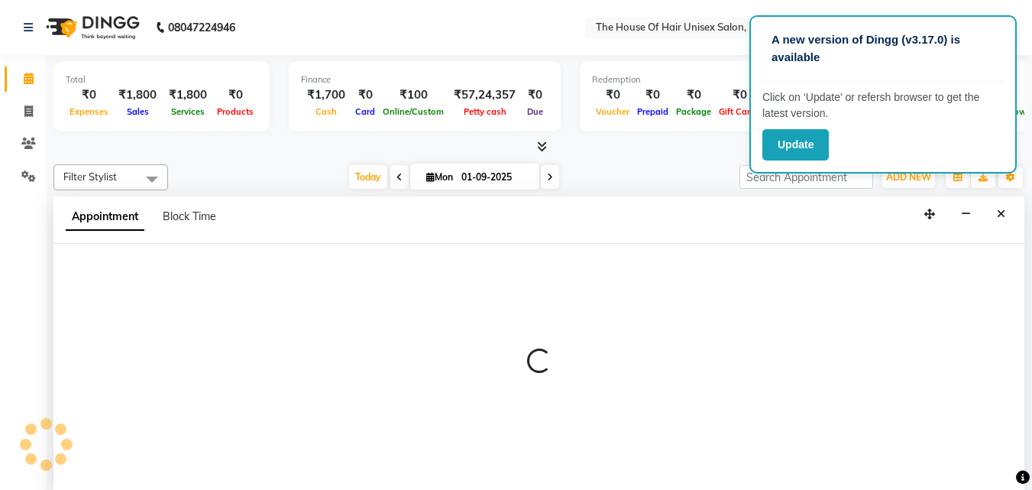
scroll to position [1, 0]
select select "20971"
select select "tentative"
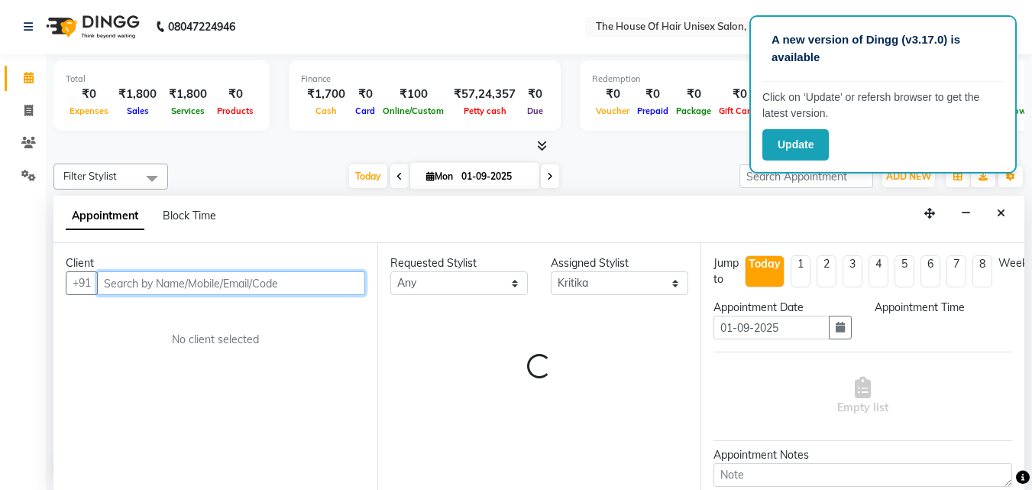
select select "900"
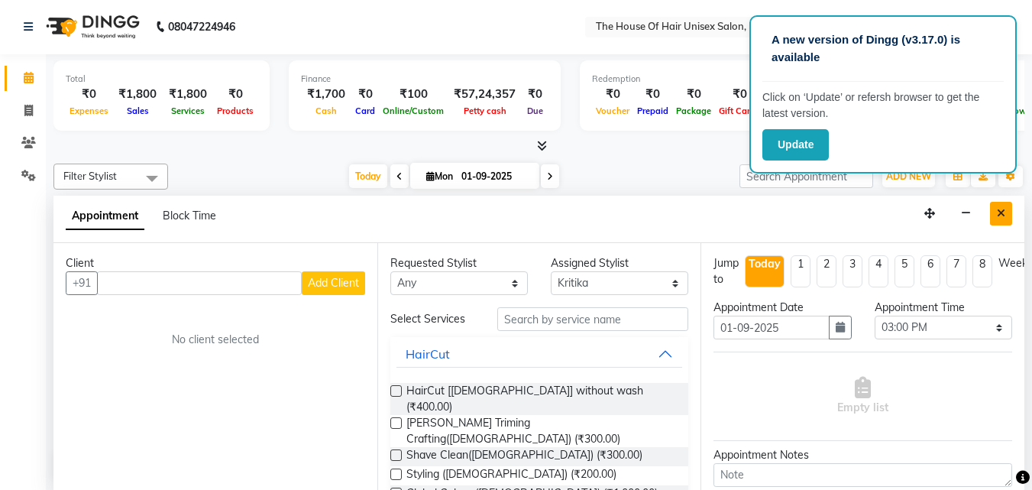
click at [998, 216] on icon "Close" at bounding box center [1001, 213] width 8 height 11
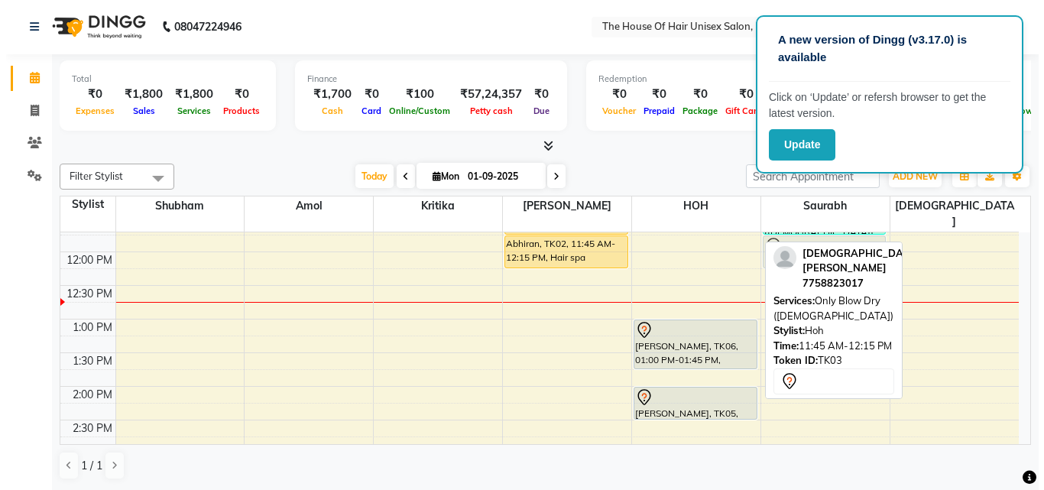
scroll to position [314, 0]
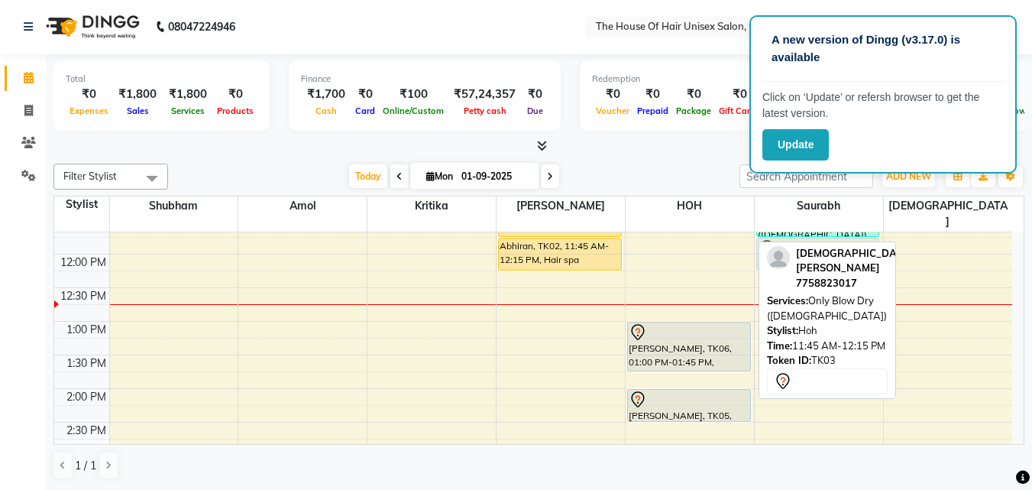
drag, startPoint x: 677, startPoint y: 237, endPoint x: 786, endPoint y: 246, distance: 109.6
click at [786, 246] on div "Filter Stylist Select All [PERSON_NAME] [PERSON_NAME] [PERSON_NAME] [PERSON_NAM…" at bounding box center [538, 321] width 971 height 329
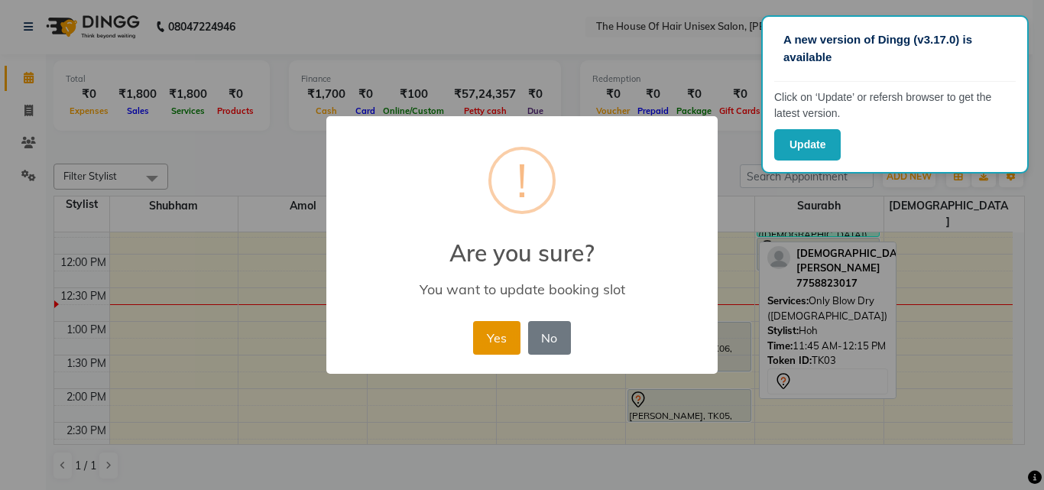
click at [500, 345] on button "Yes" at bounding box center [496, 338] width 47 height 34
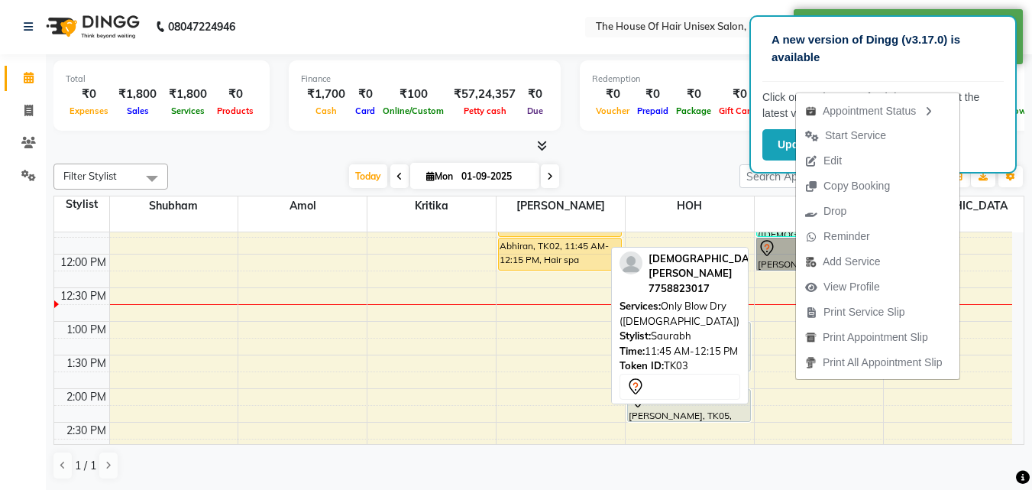
click at [780, 238] on link "[PERSON_NAME], TK03, 11:45 AM-12:15 PM, Only Blow Dry ([DEMOGRAPHIC_DATA])" at bounding box center [818, 254] width 124 height 33
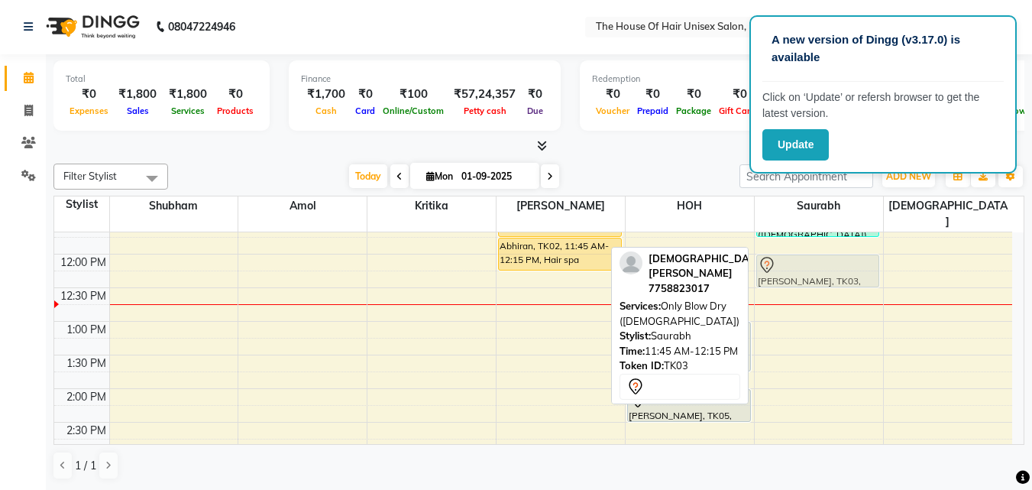
drag, startPoint x: 806, startPoint y: 234, endPoint x: 802, endPoint y: 254, distance: 20.2
click at [802, 254] on div "[PERSON_NAME], TK01, 10:15 AM-10:45 AM, HairCut [[DEMOGRAPHIC_DATA]] without wa…" at bounding box center [819, 422] width 128 height 1008
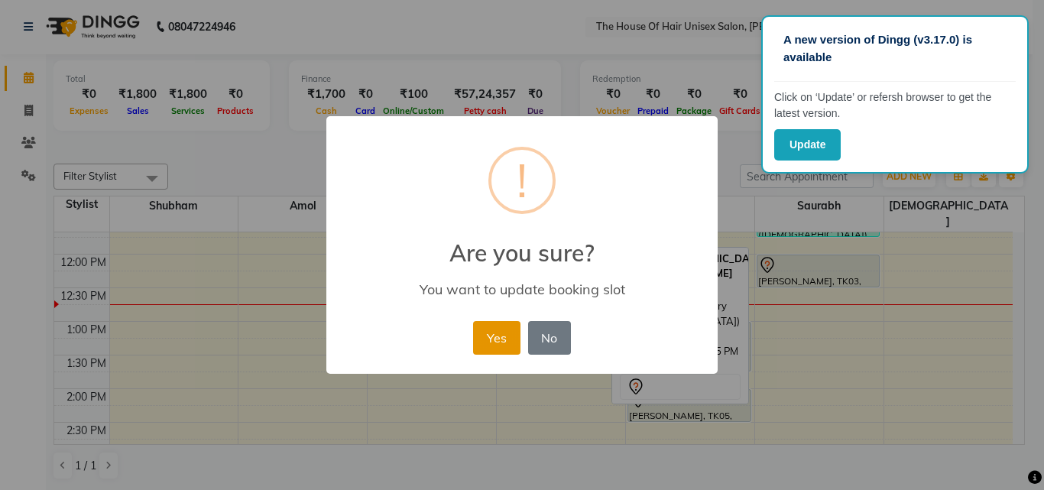
click at [504, 333] on button "Yes" at bounding box center [496, 338] width 47 height 34
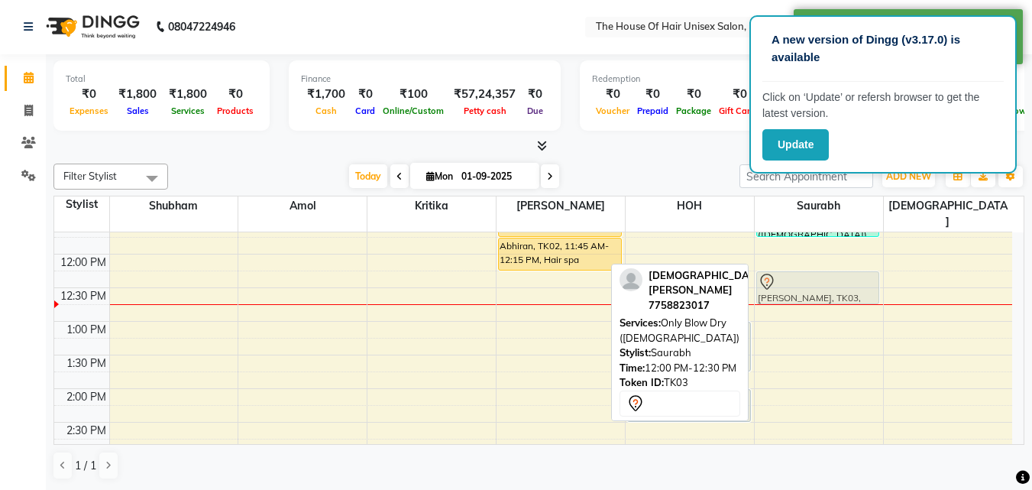
drag, startPoint x: 821, startPoint y: 248, endPoint x: 821, endPoint y: 257, distance: 9.2
click at [821, 267] on div "[PERSON_NAME], TK01, 10:15 AM-10:45 AM, HairCut [[DEMOGRAPHIC_DATA]] without wa…" at bounding box center [819, 422] width 128 height 1008
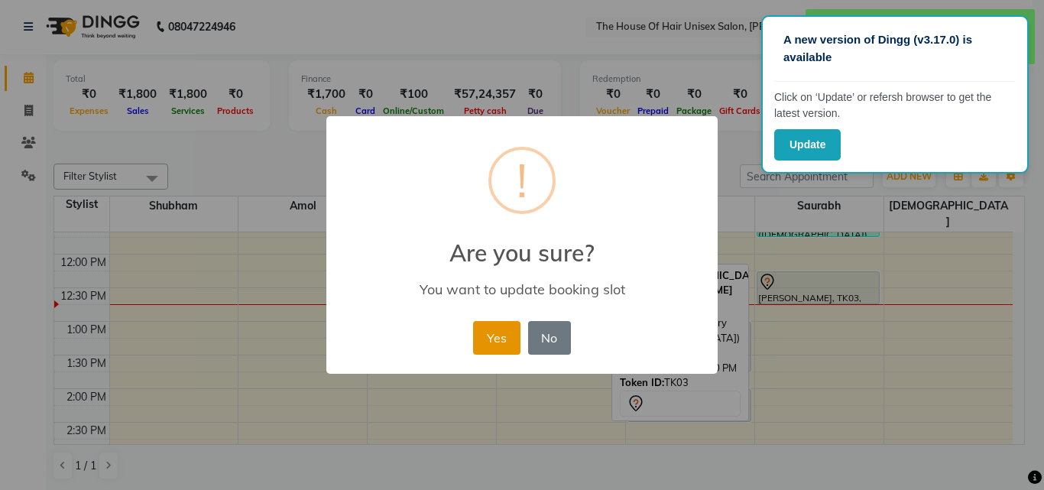
click at [499, 334] on button "Yes" at bounding box center [496, 338] width 47 height 34
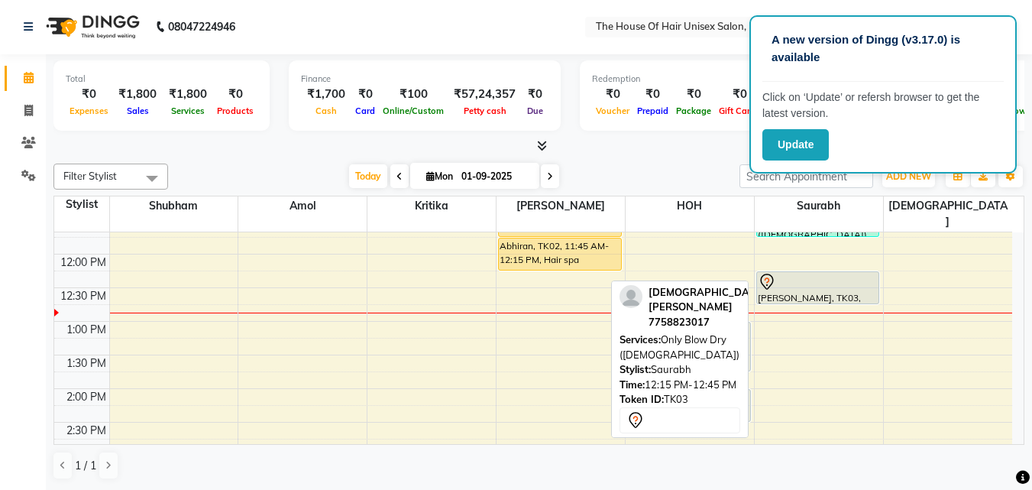
click at [808, 273] on div at bounding box center [818, 282] width 121 height 18
click at [801, 279] on div "[PERSON_NAME], TK03, 12:15 PM-12:45 PM, Only Blow Dry ([DEMOGRAPHIC_DATA])" at bounding box center [818, 287] width 122 height 31
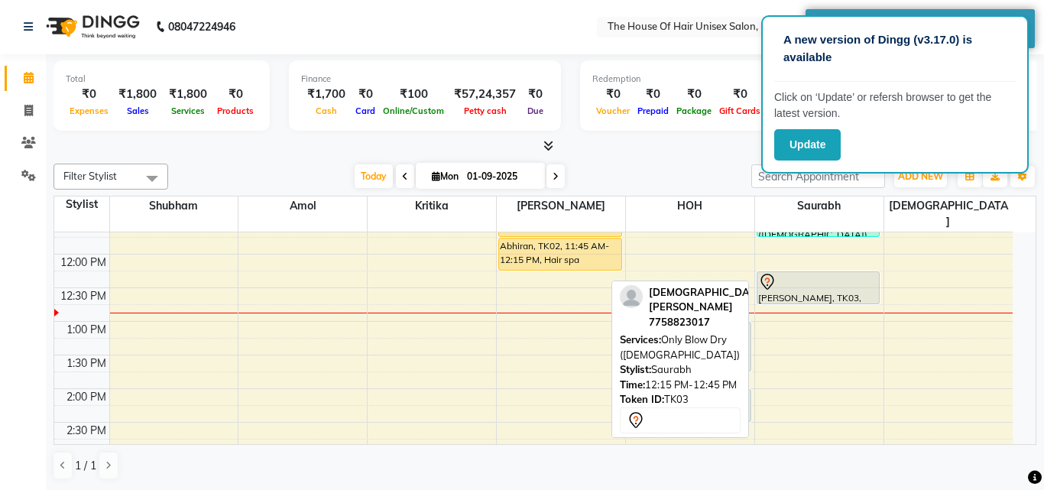
select select "7"
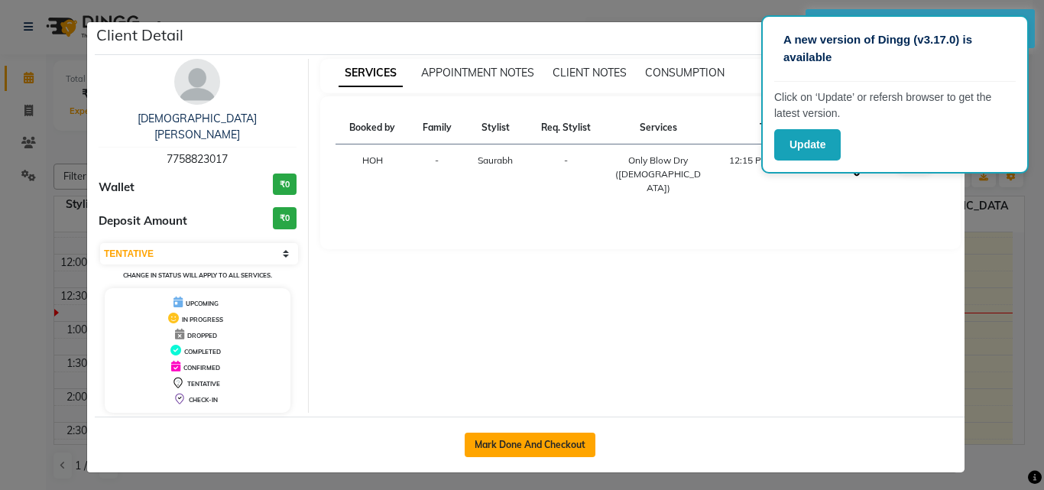
click at [533, 432] on button "Mark Done And Checkout" at bounding box center [530, 444] width 131 height 24
select select "598"
select select "service"
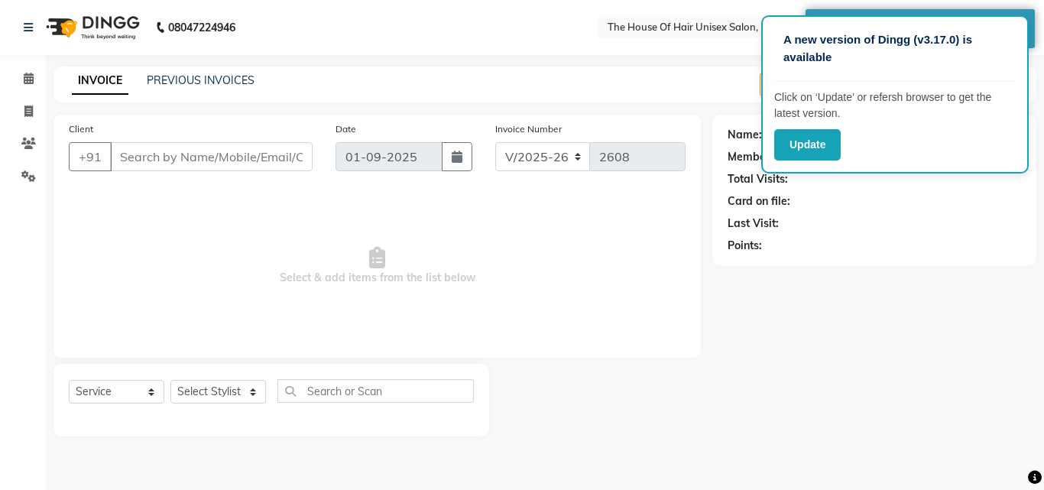
type input "7758823017"
select select "86145"
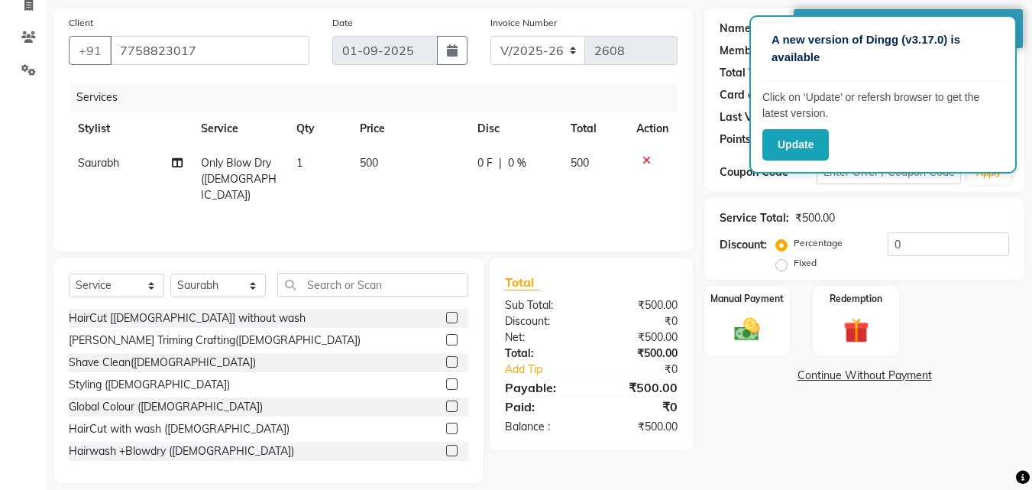
scroll to position [121, 0]
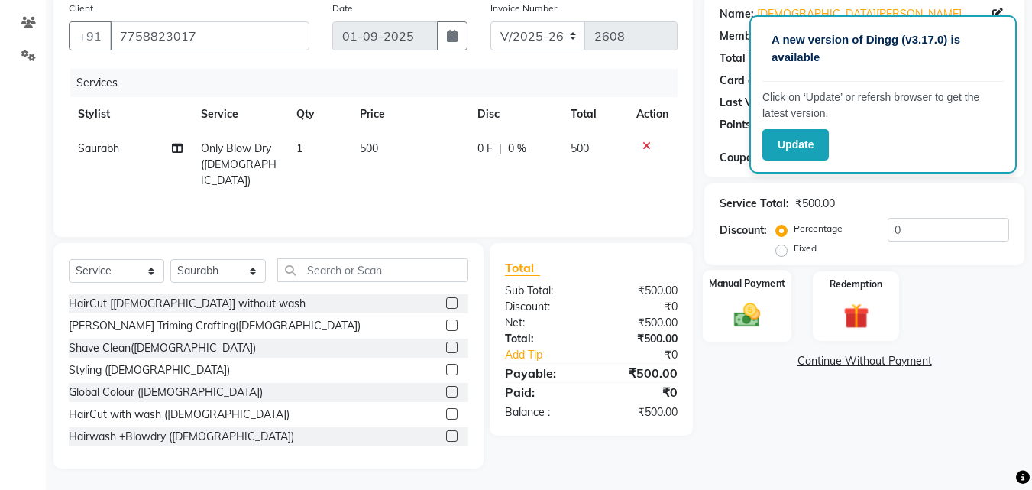
click at [744, 305] on img at bounding box center [747, 315] width 43 height 31
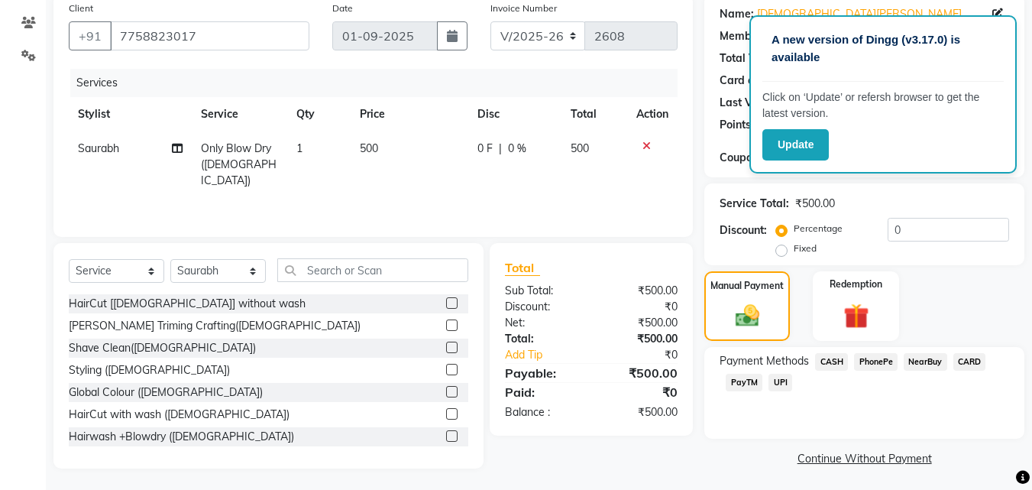
click at [825, 361] on span "CASH" at bounding box center [831, 362] width 33 height 18
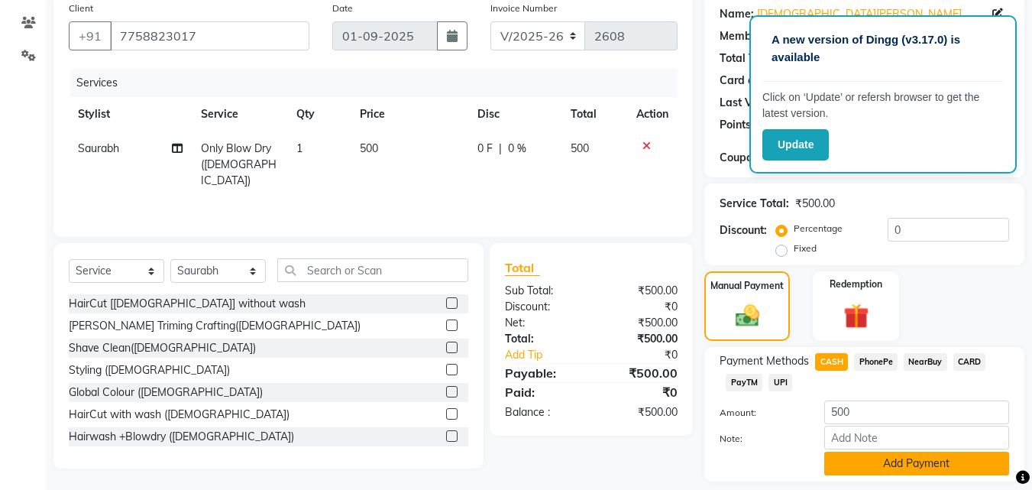
scroll to position [167, 0]
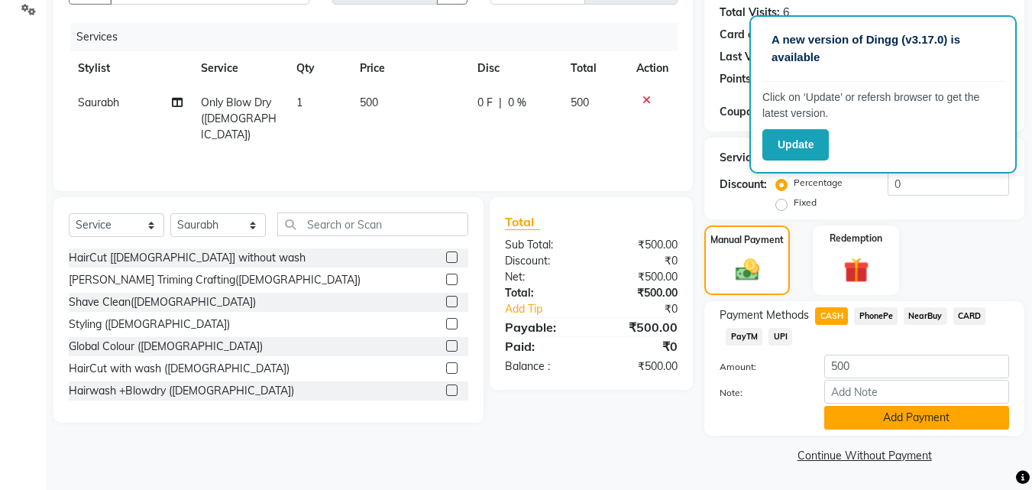
click at [864, 410] on button "Add Payment" at bounding box center [916, 418] width 185 height 24
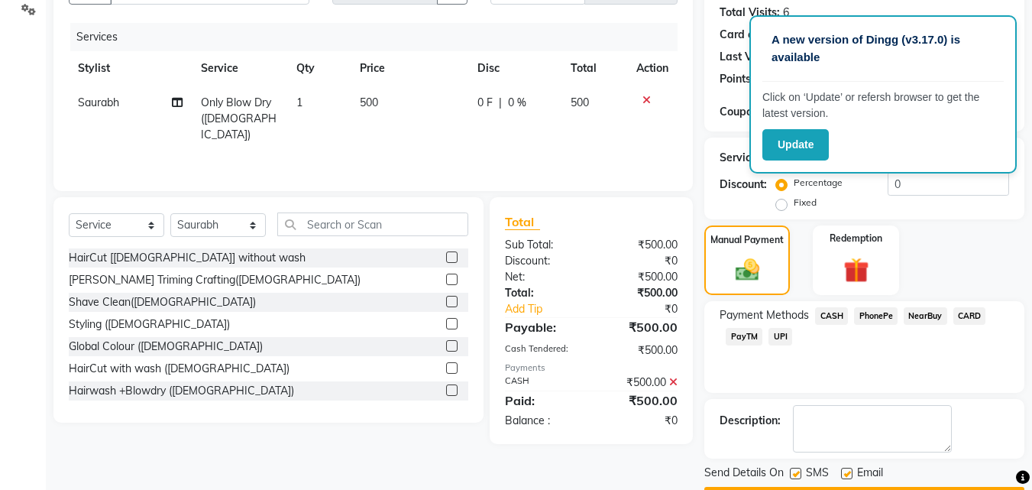
scroll to position [210, 0]
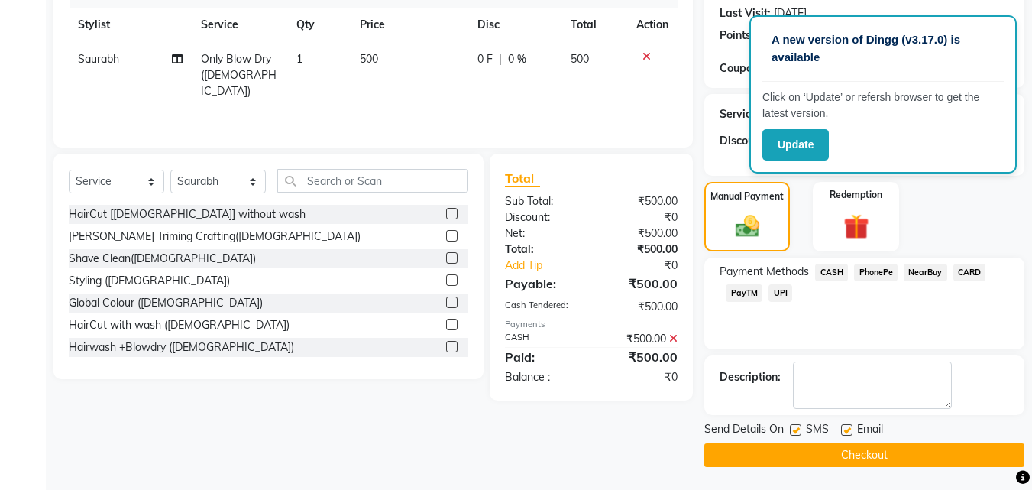
click at [811, 452] on button "Checkout" at bounding box center [864, 455] width 320 height 24
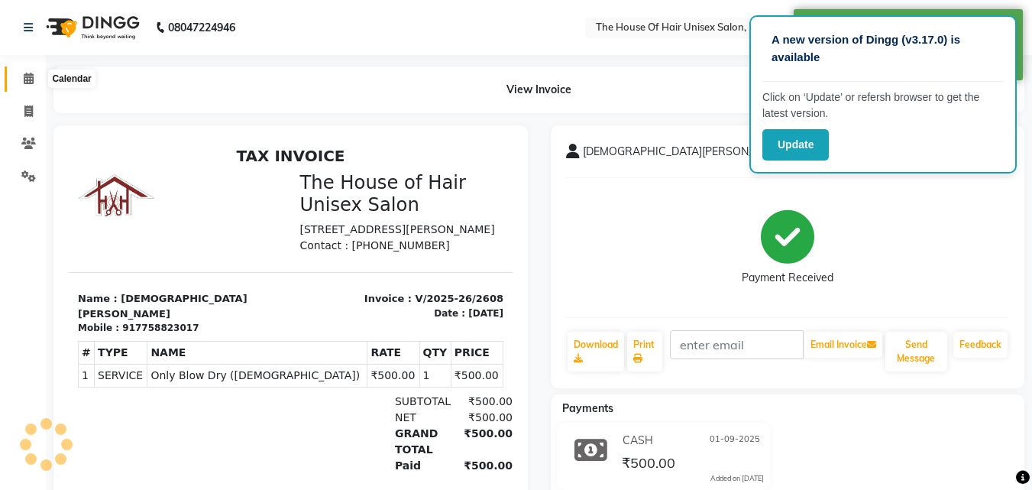
click at [27, 79] on icon at bounding box center [29, 78] width 10 height 11
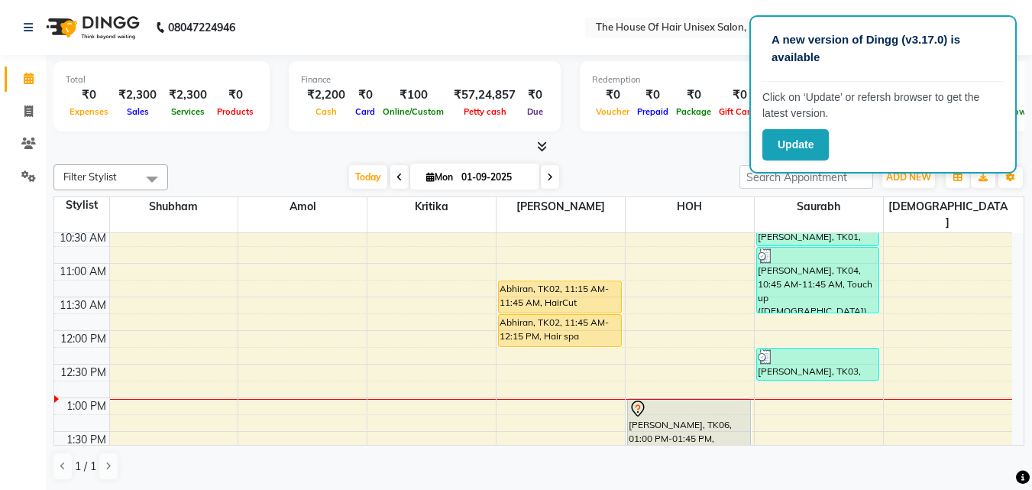
scroll to position [239, 0]
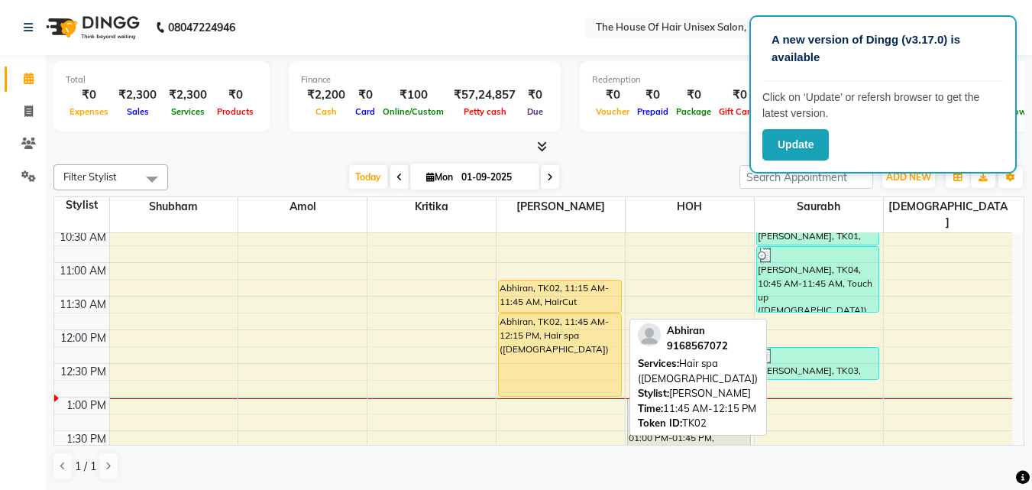
drag, startPoint x: 556, startPoint y: 326, endPoint x: 556, endPoint y: 371, distance: 44.3
click at [556, 371] on div "Abhiran, TK02, 11:15 AM-11:45 AM, HairCut [[DEMOGRAPHIC_DATA]] without wash Abh…" at bounding box center [561, 498] width 128 height 1008
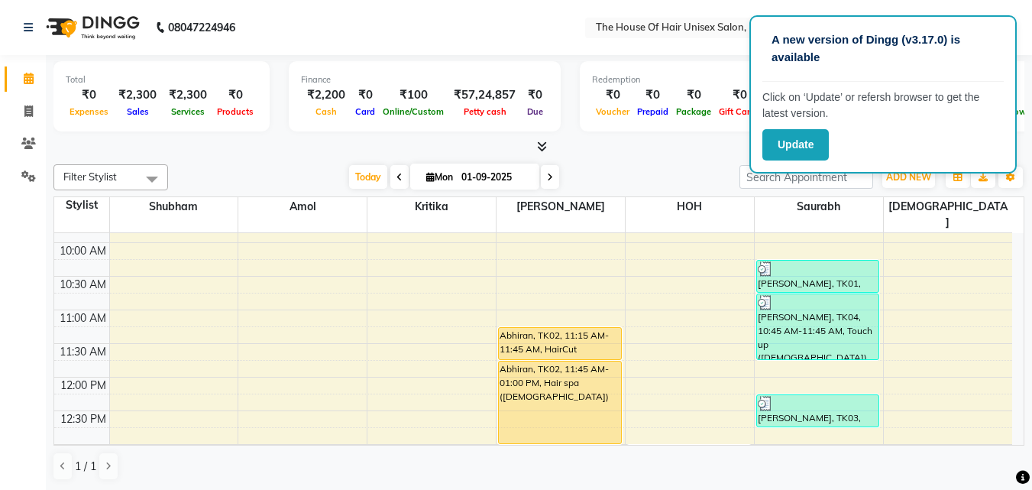
scroll to position [204, 0]
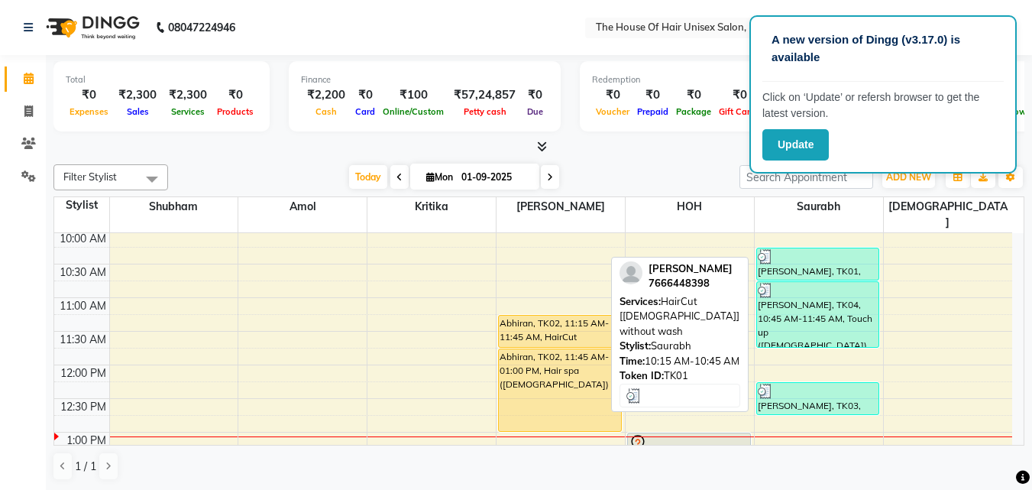
click at [828, 249] on div at bounding box center [818, 256] width 121 height 15
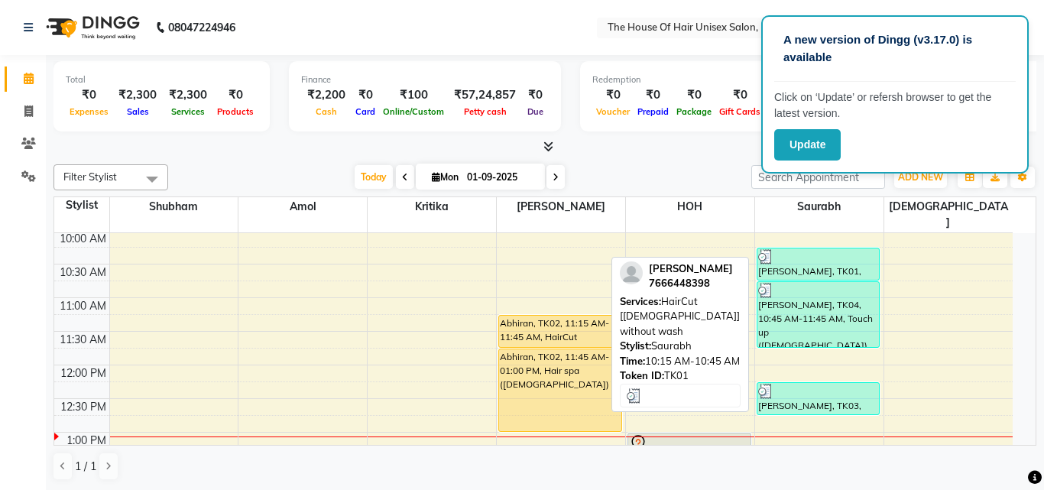
select select "3"
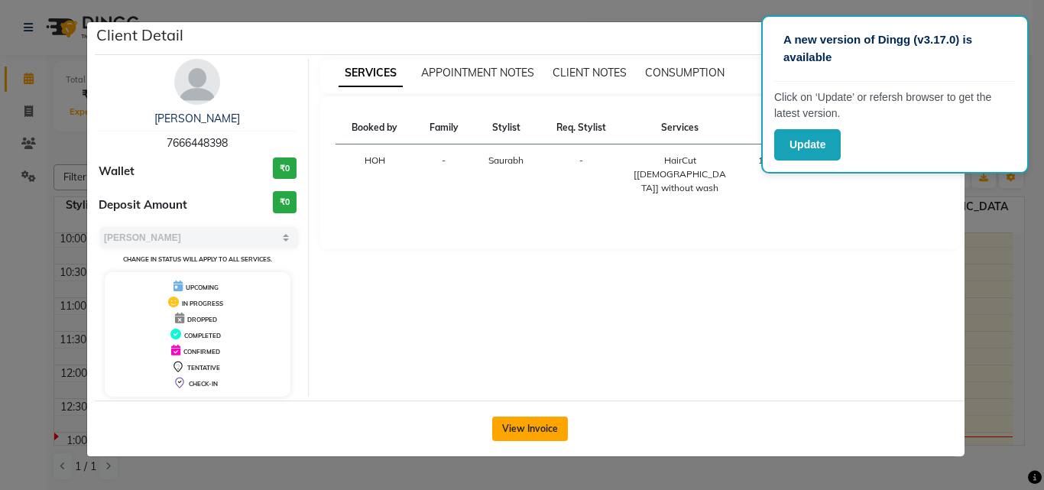
click at [540, 425] on button "View Invoice" at bounding box center [530, 428] width 76 height 24
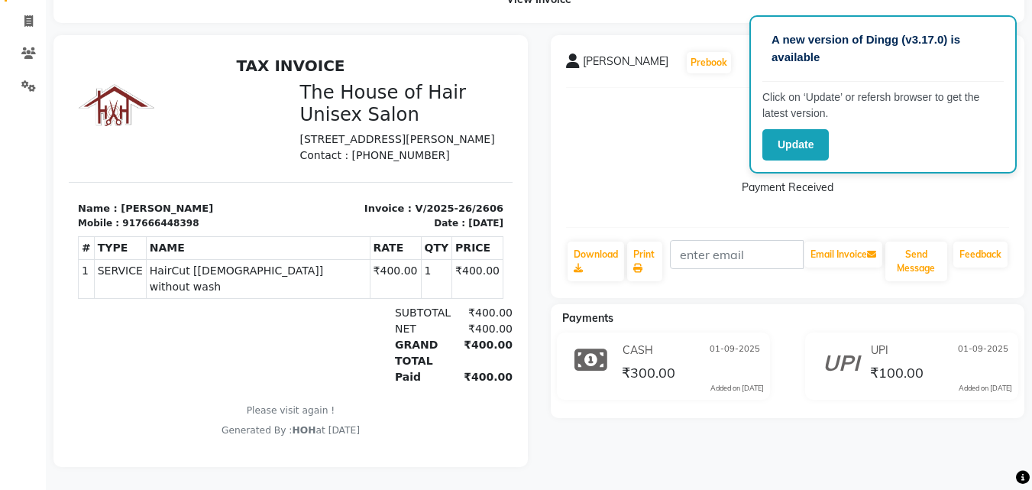
scroll to position [8, 0]
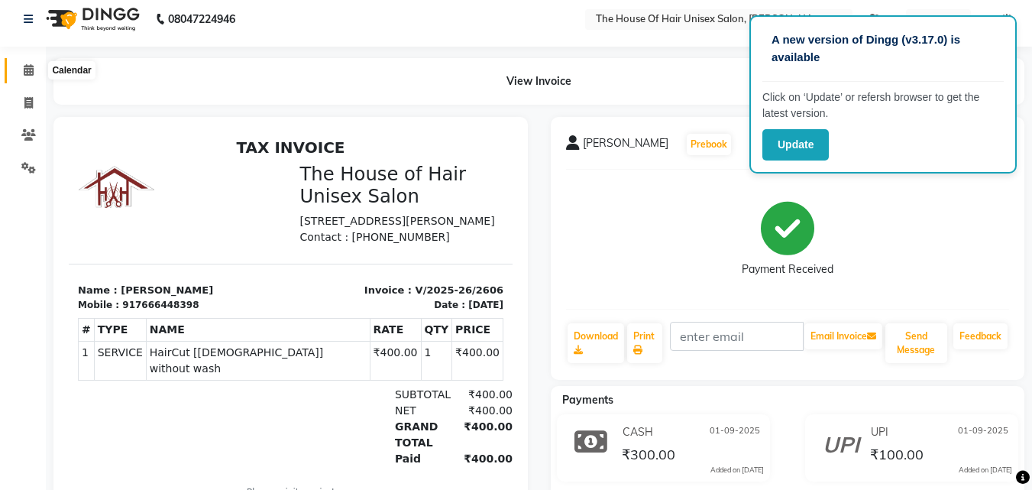
click at [24, 66] on icon at bounding box center [29, 69] width 10 height 11
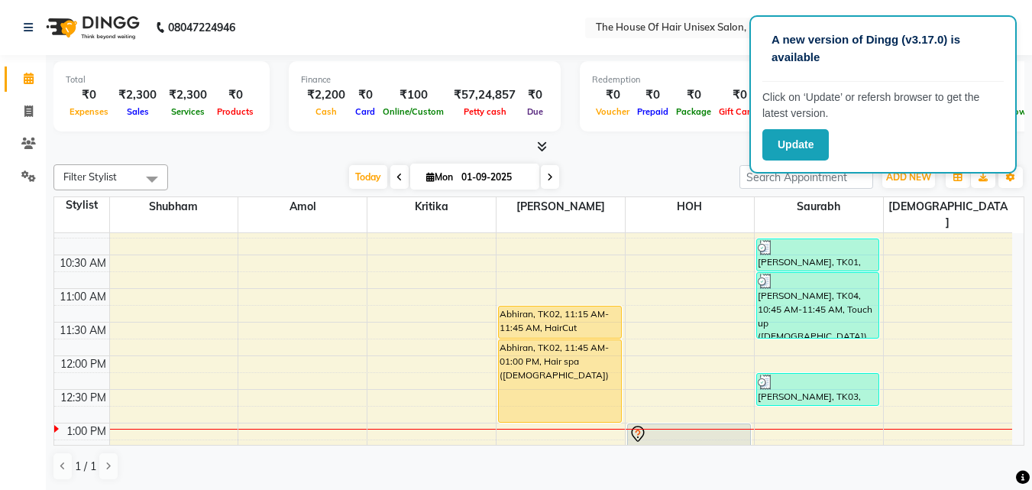
scroll to position [214, 0]
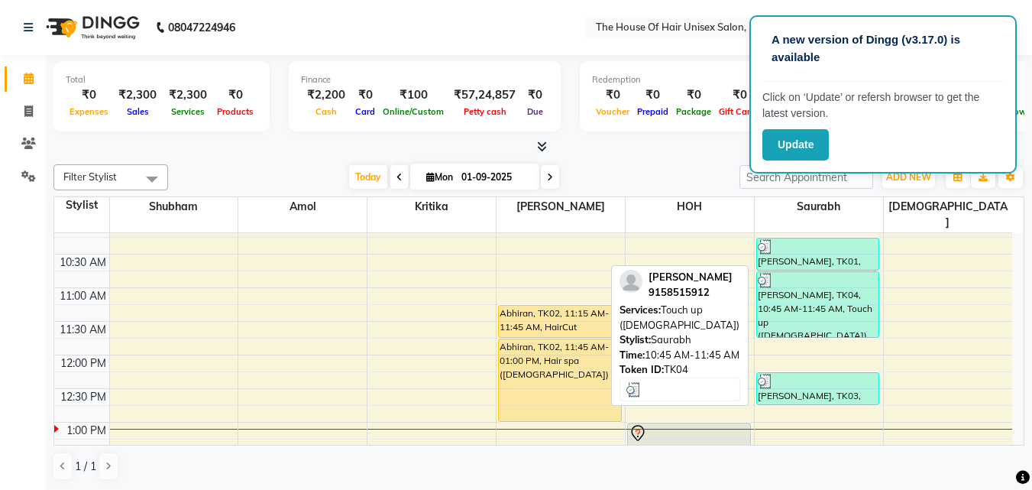
click at [833, 284] on div "[PERSON_NAME], TK04, 10:45 AM-11:45 AM, Touch up ([DEMOGRAPHIC_DATA])" at bounding box center [818, 304] width 122 height 65
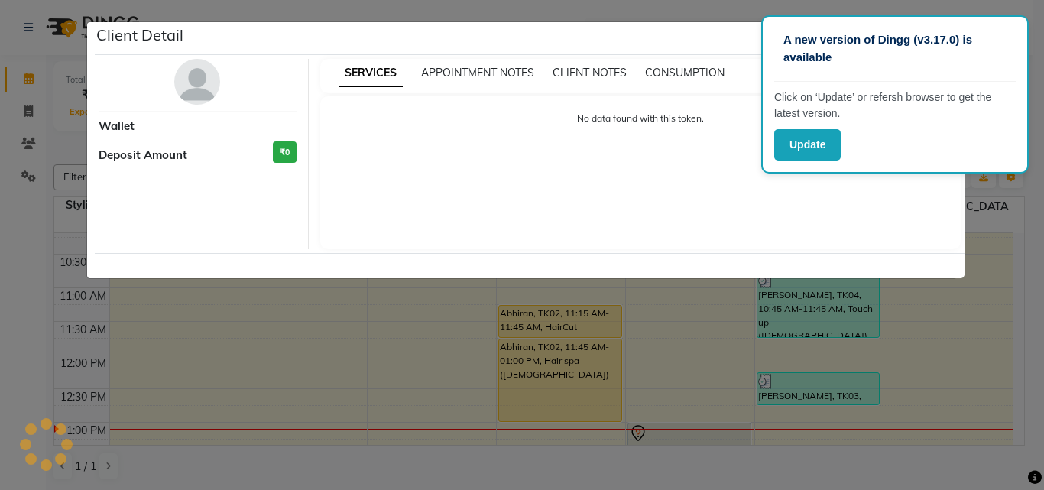
select select "3"
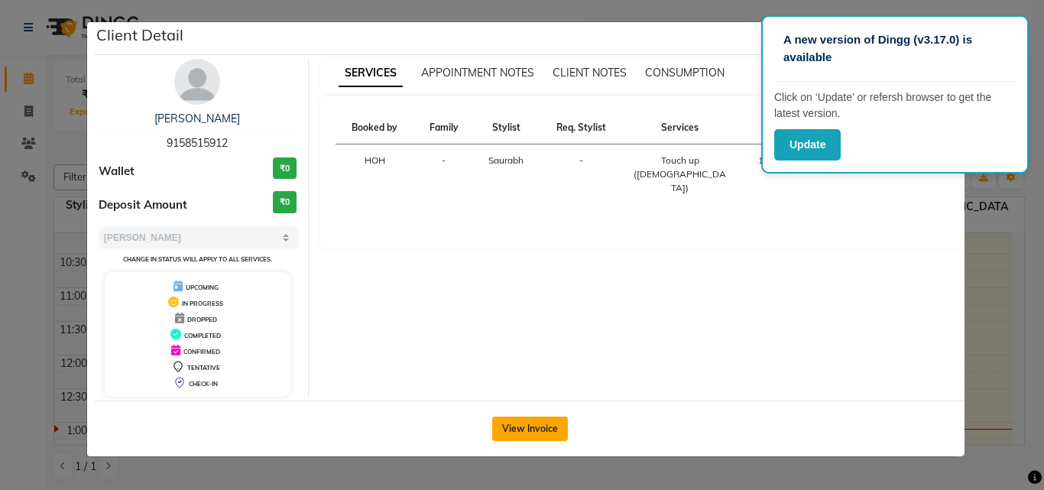
click at [511, 423] on button "View Invoice" at bounding box center [530, 428] width 76 height 24
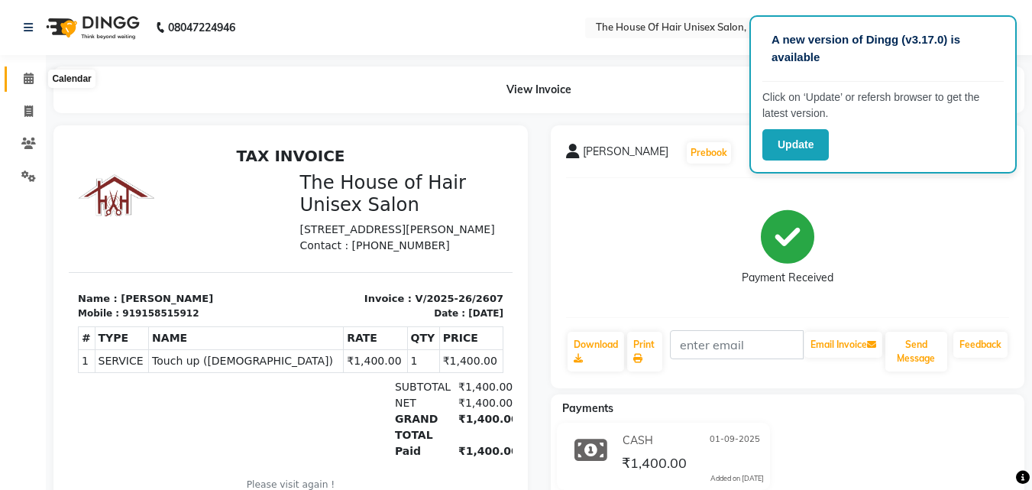
click at [29, 77] on icon at bounding box center [29, 78] width 10 height 11
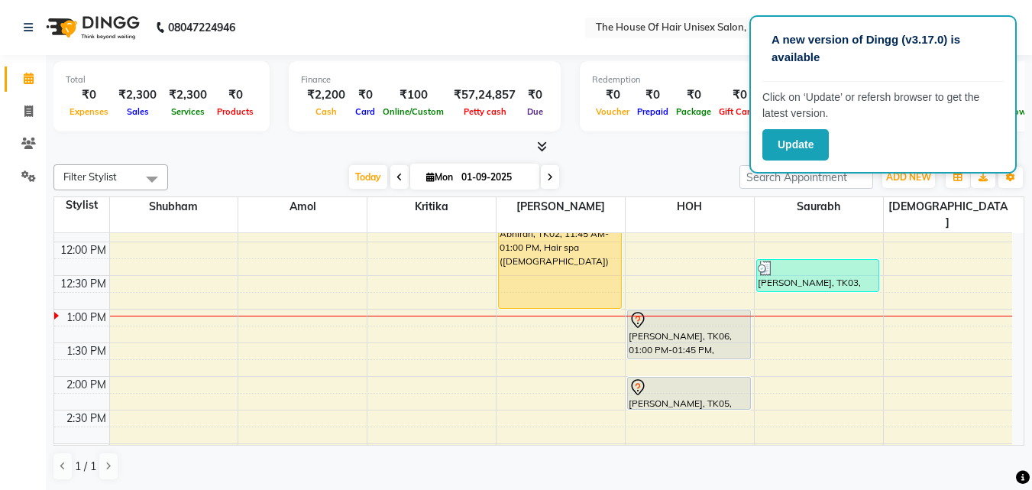
scroll to position [332, 0]
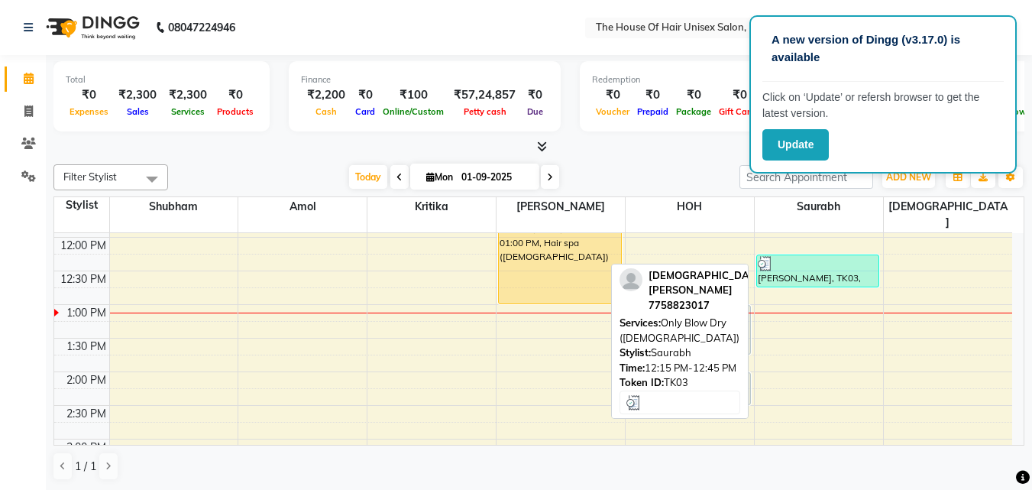
click at [814, 256] on div at bounding box center [818, 263] width 121 height 15
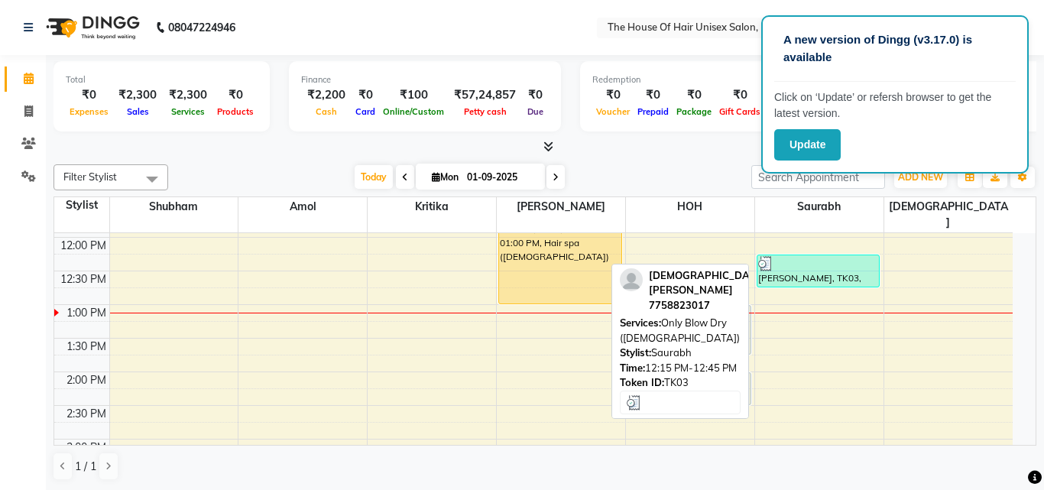
select select "3"
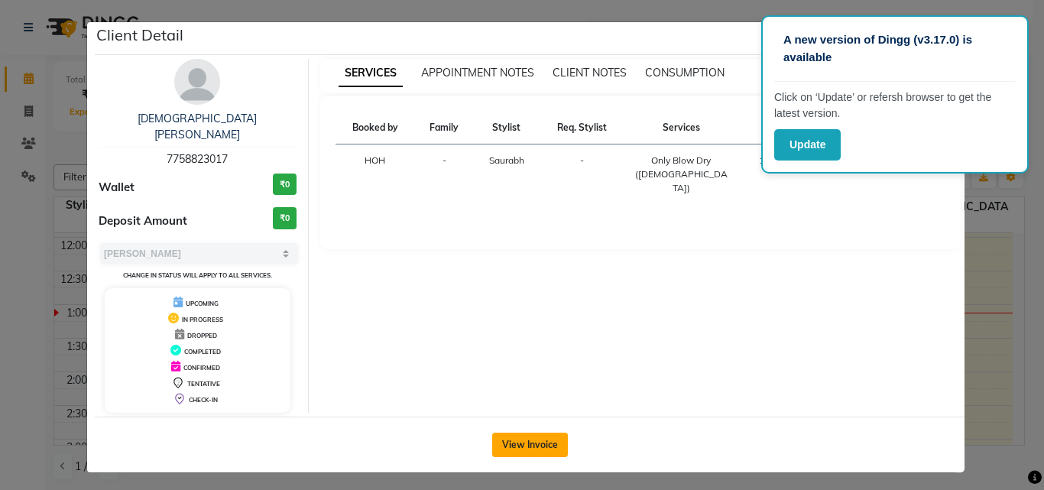
click at [543, 432] on button "View Invoice" at bounding box center [530, 444] width 76 height 24
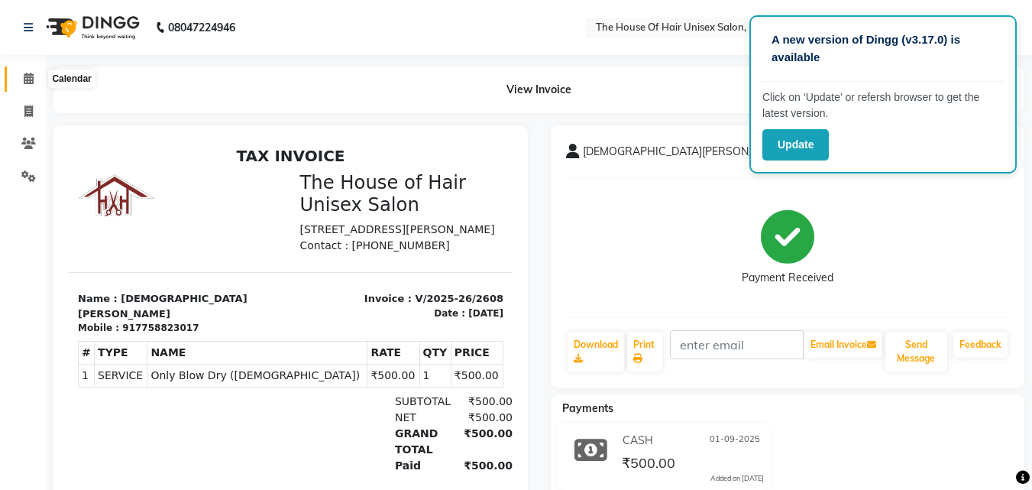
click at [28, 79] on icon at bounding box center [29, 78] width 10 height 11
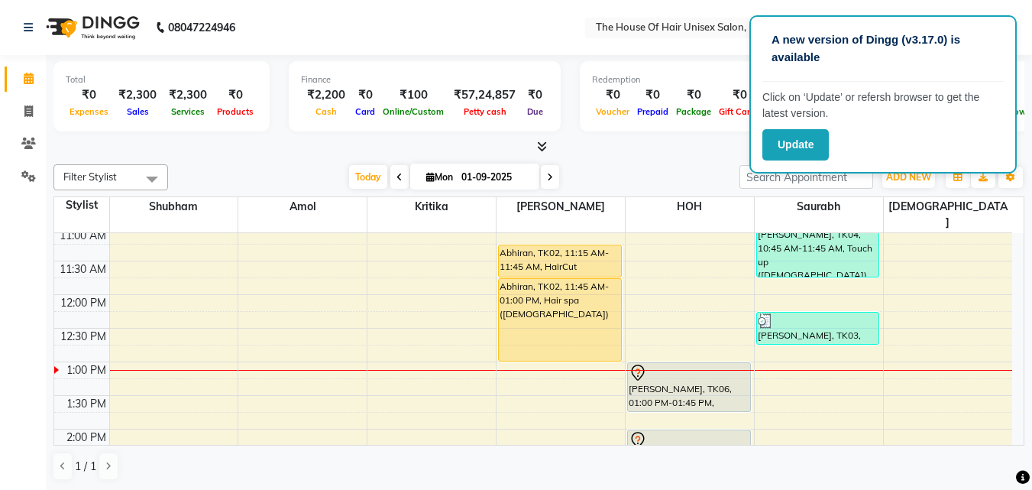
scroll to position [285, 0]
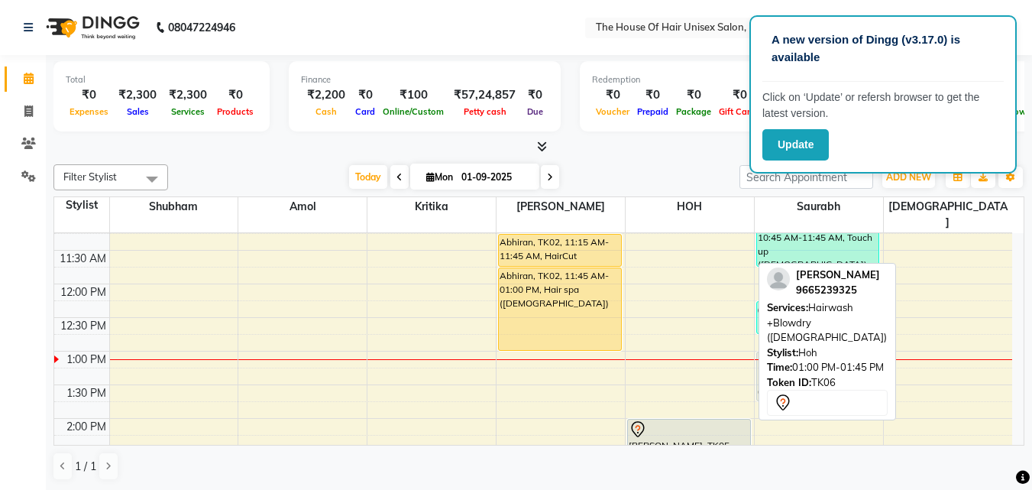
drag, startPoint x: 660, startPoint y: 359, endPoint x: 783, endPoint y: 351, distance: 123.3
click at [783, 351] on div "Filter Stylist Select All [PERSON_NAME] [PERSON_NAME] [PERSON_NAME] [PERSON_NAM…" at bounding box center [538, 322] width 971 height 329
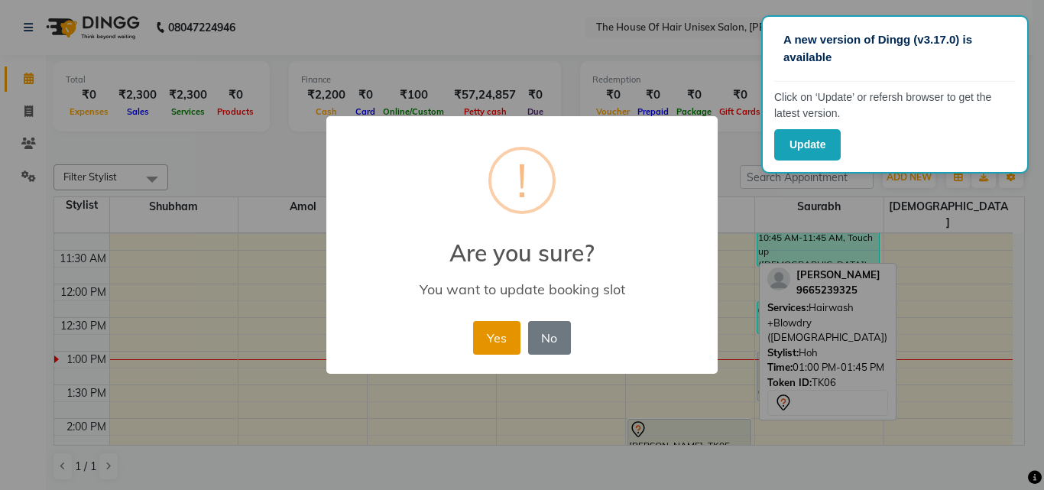
click at [499, 329] on button "Yes" at bounding box center [496, 338] width 47 height 34
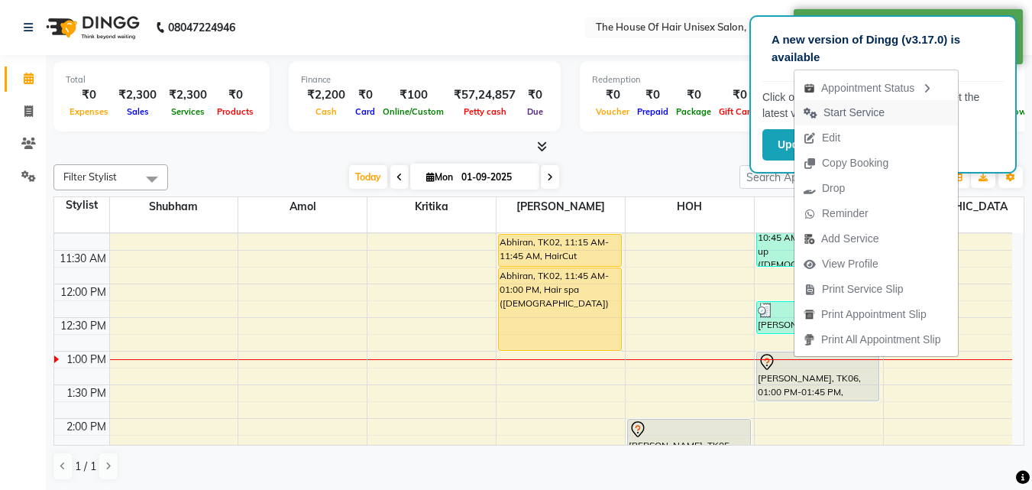
click at [881, 106] on span "Start Service" at bounding box center [854, 113] width 61 height 16
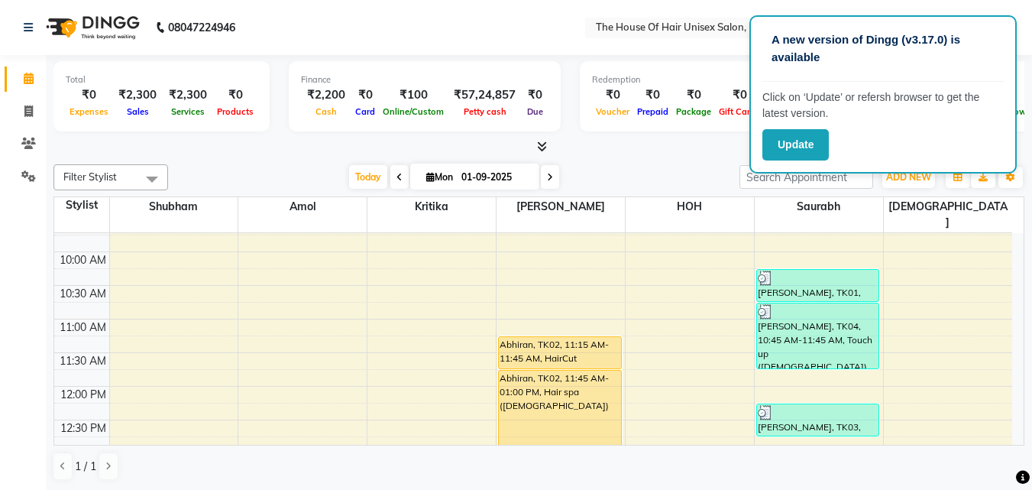
scroll to position [180, 0]
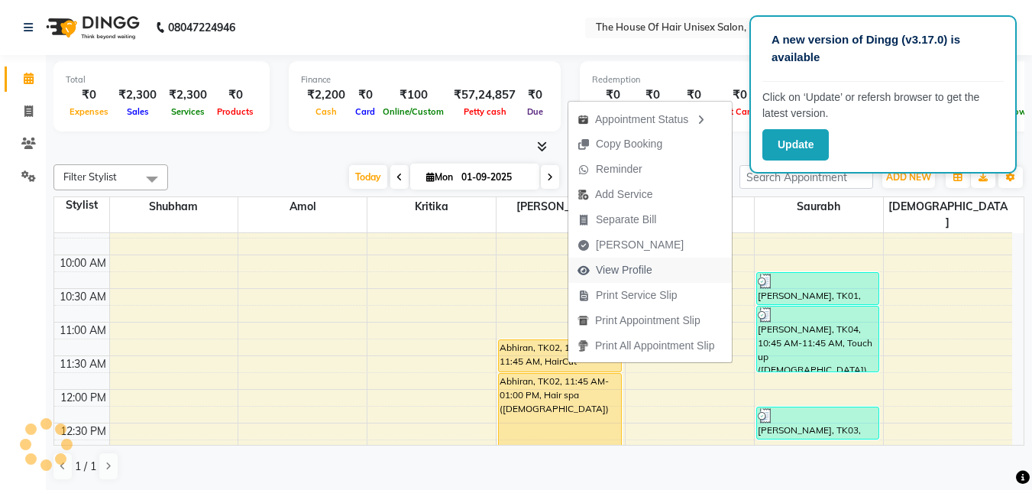
click at [648, 265] on span "View Profile" at bounding box center [624, 270] width 57 height 16
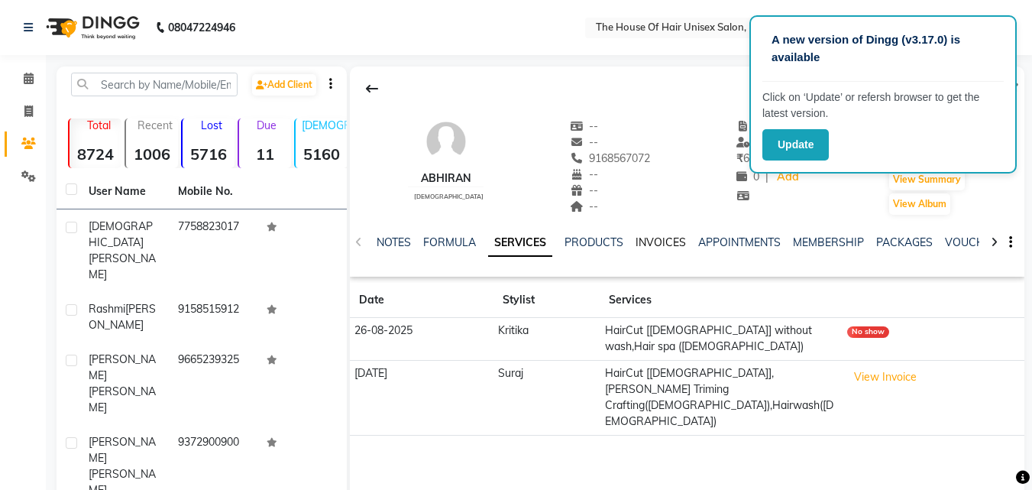
click at [660, 235] on link "INVOICES" at bounding box center [661, 242] width 50 height 14
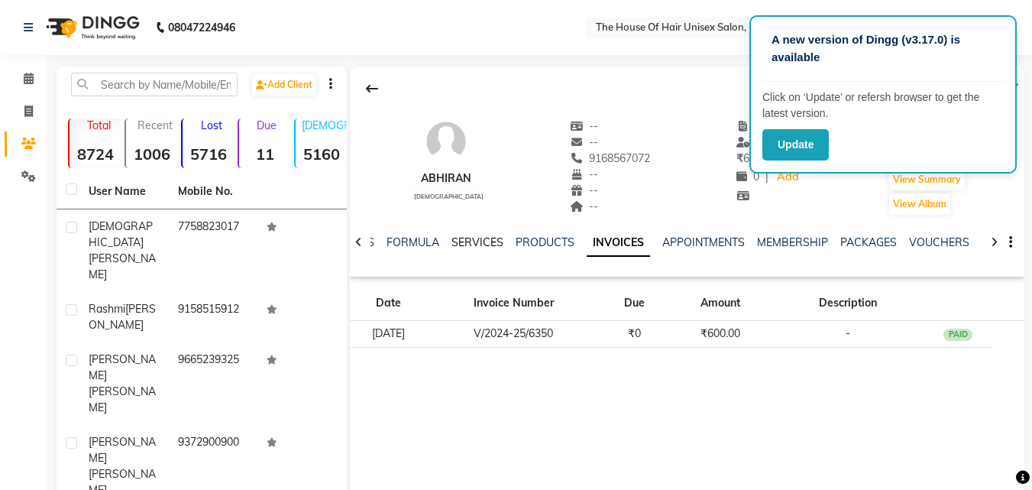
click at [468, 238] on link "SERVICES" at bounding box center [478, 242] width 52 height 14
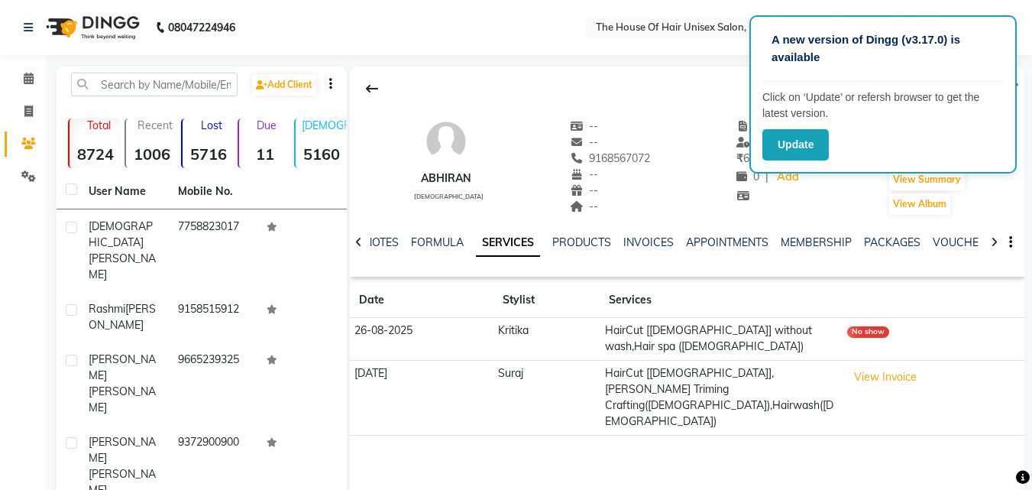
click at [858, 333] on div "No show" at bounding box center [868, 331] width 42 height 11
click at [852, 330] on div "No show" at bounding box center [868, 331] width 42 height 11
click at [908, 335] on td "No show" at bounding box center [934, 339] width 182 height 43
click at [662, 238] on link "INVOICES" at bounding box center [648, 242] width 50 height 14
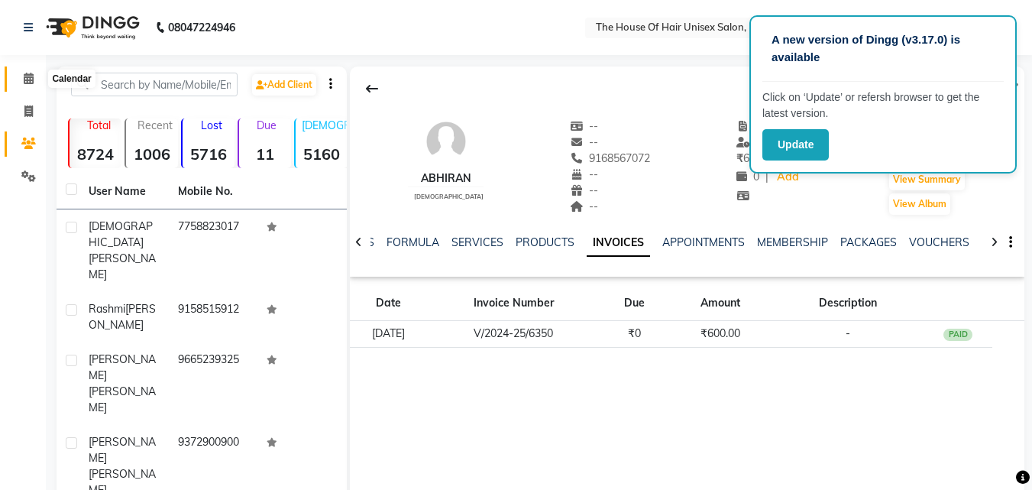
click at [22, 76] on span at bounding box center [28, 79] width 27 height 18
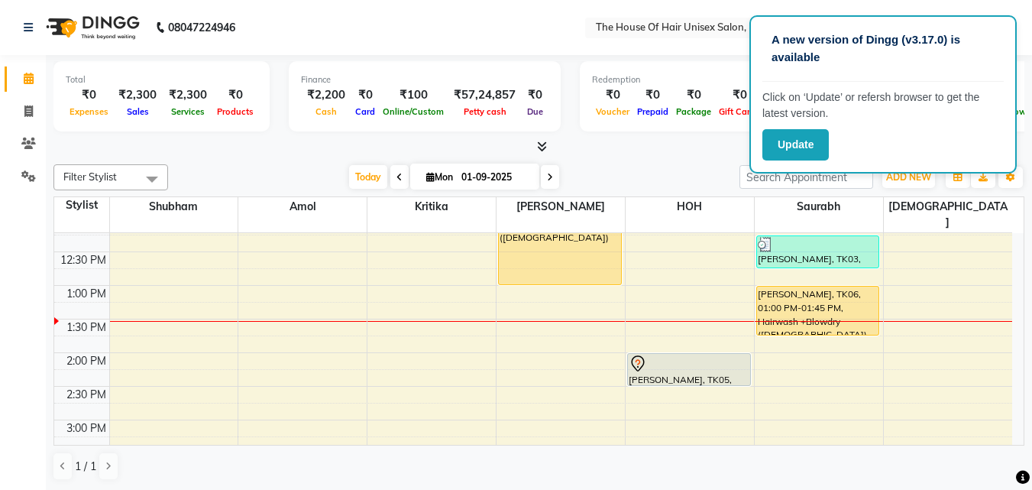
scroll to position [361, 0]
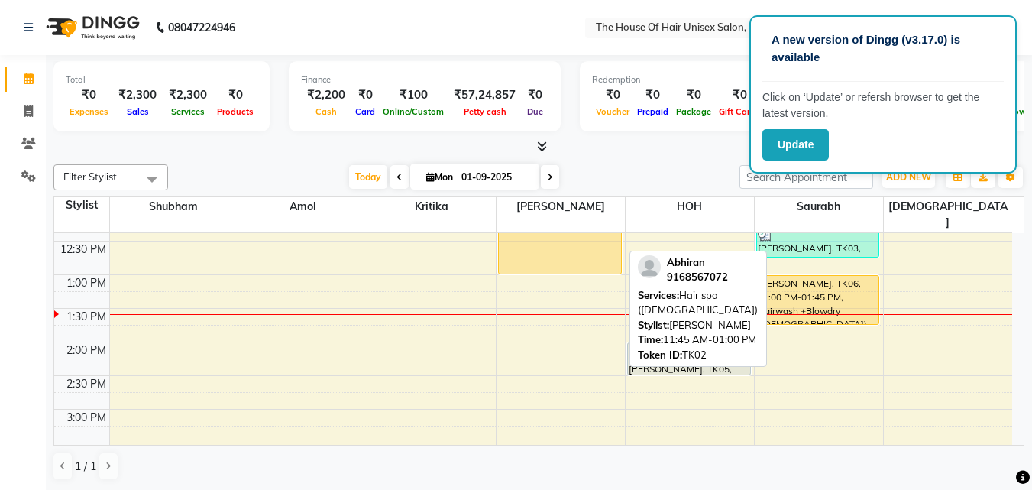
click at [537, 270] on div at bounding box center [560, 273] width 122 height 6
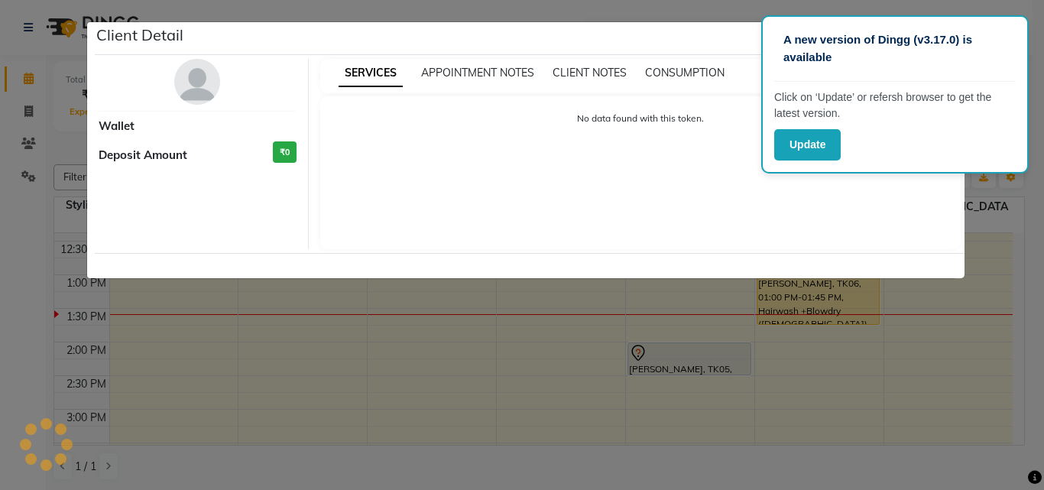
select select "1"
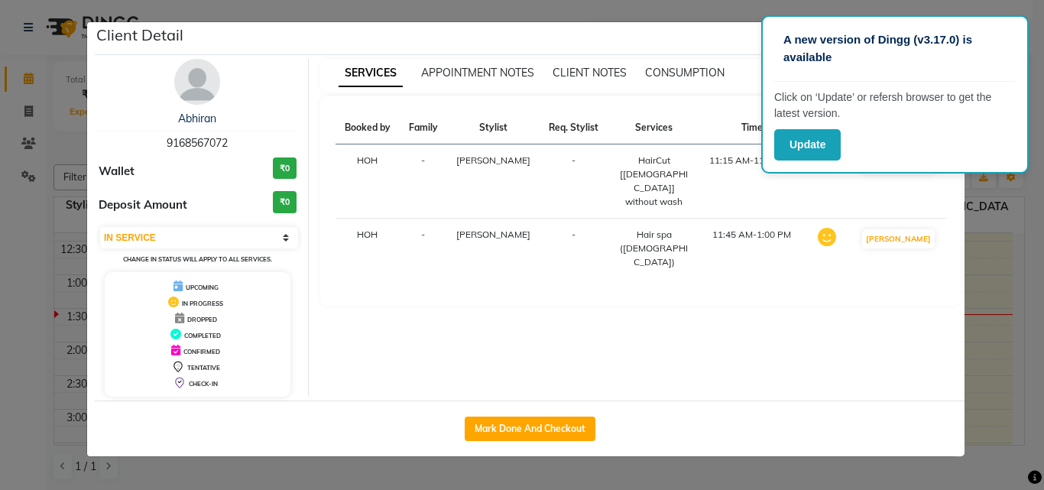
click at [39, 257] on ngb-modal-window "Client Detail Abhiran 9168567072 Wallet ₹0 Deposit Amount ₹0 Select IN SERVICE …" at bounding box center [522, 245] width 1044 height 490
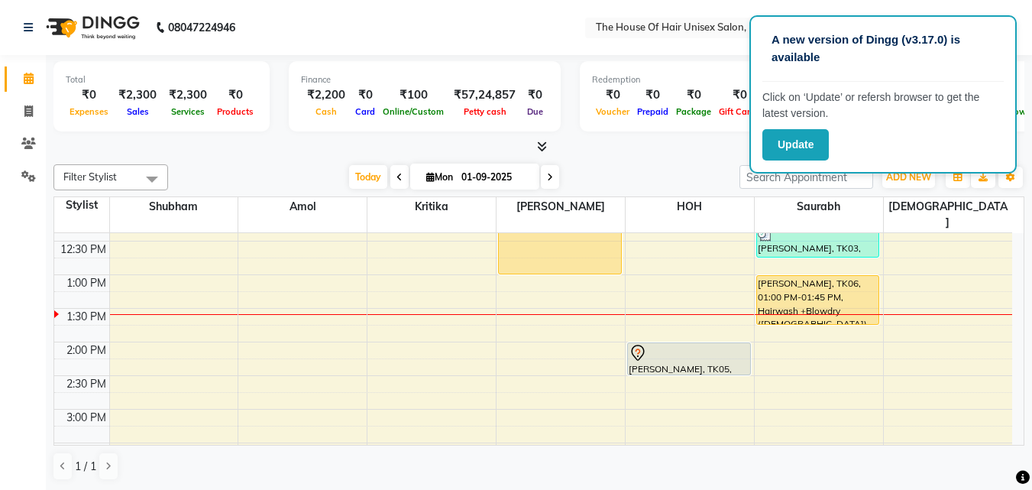
click at [904, 135] on div "Update" at bounding box center [883, 144] width 241 height 31
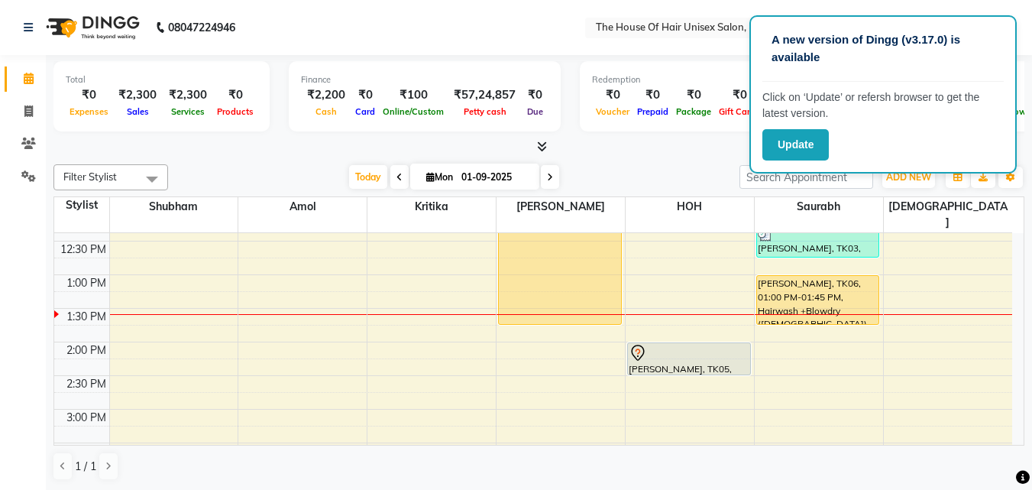
drag, startPoint x: 557, startPoint y: 258, endPoint x: 557, endPoint y: 293, distance: 34.4
click at [557, 293] on div "Abhiran, TK02, 11:15 AM-11:45 AM, HairCut [[DEMOGRAPHIC_DATA]] without wash Abh…" at bounding box center [561, 376] width 128 height 1008
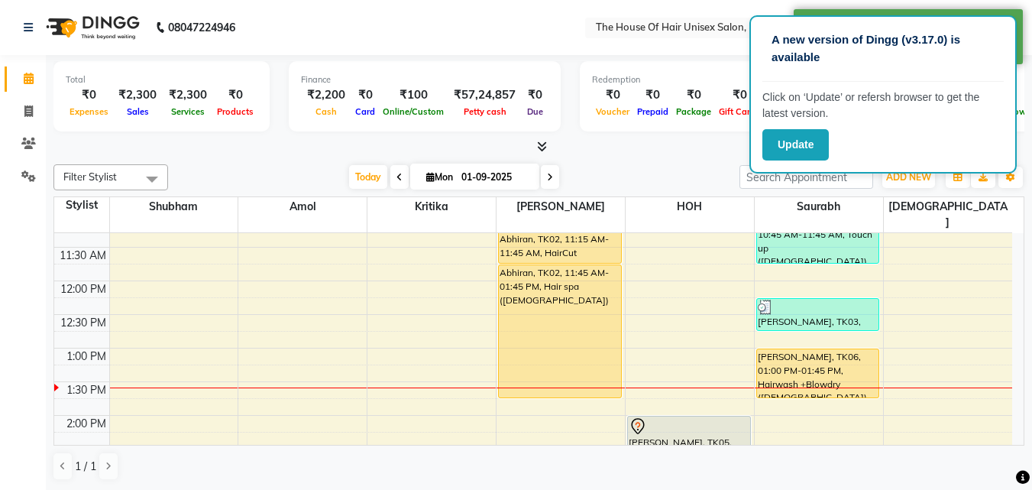
scroll to position [289, 0]
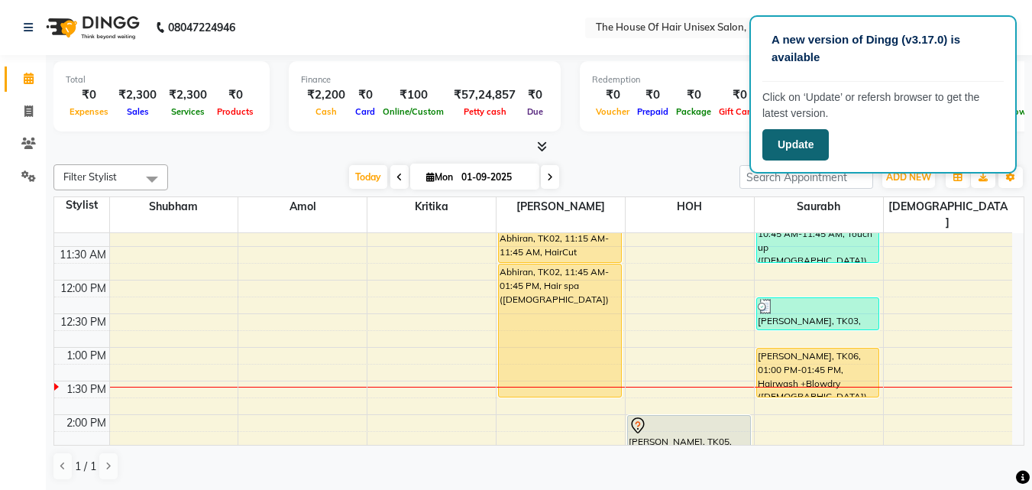
click at [790, 138] on button "Update" at bounding box center [796, 144] width 66 height 31
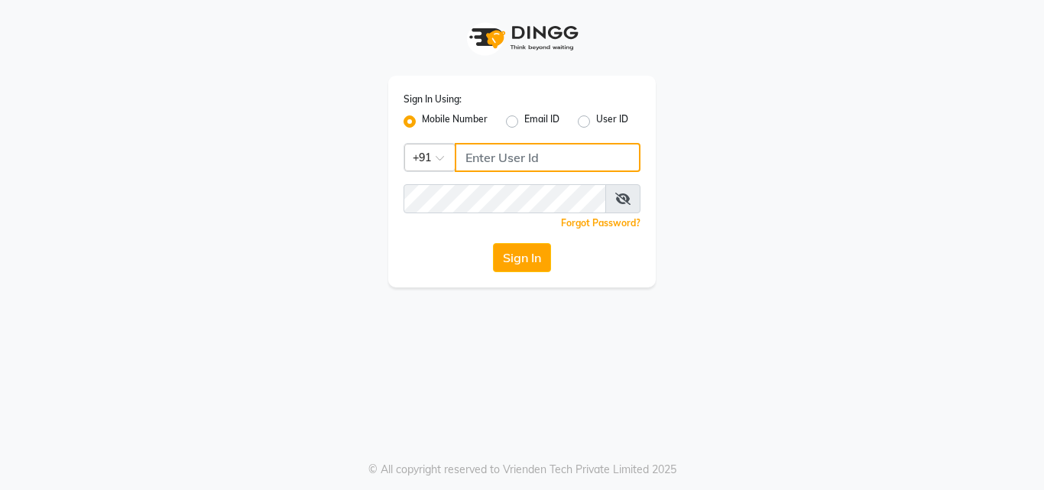
click at [483, 156] on input "Username" at bounding box center [548, 157] width 186 height 29
type input "8850327158"
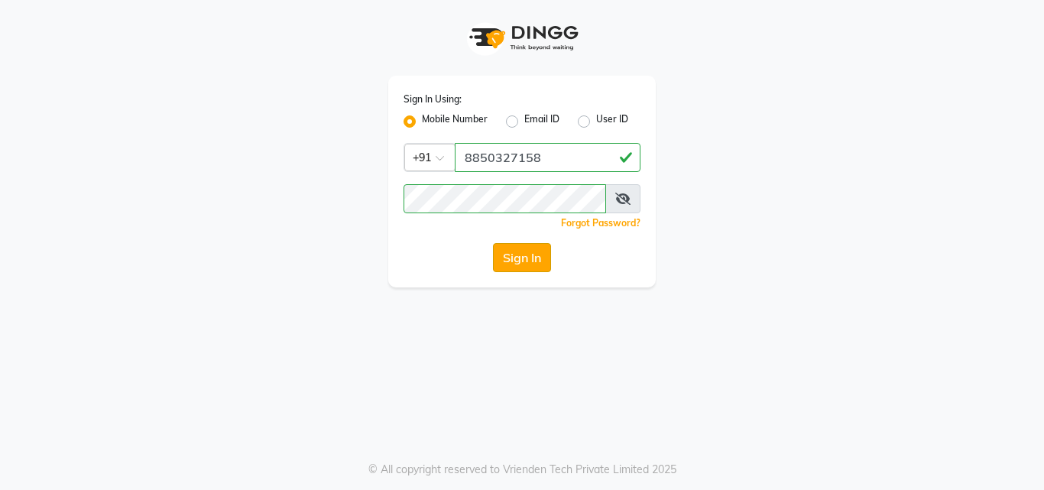
click at [523, 260] on button "Sign In" at bounding box center [522, 257] width 58 height 29
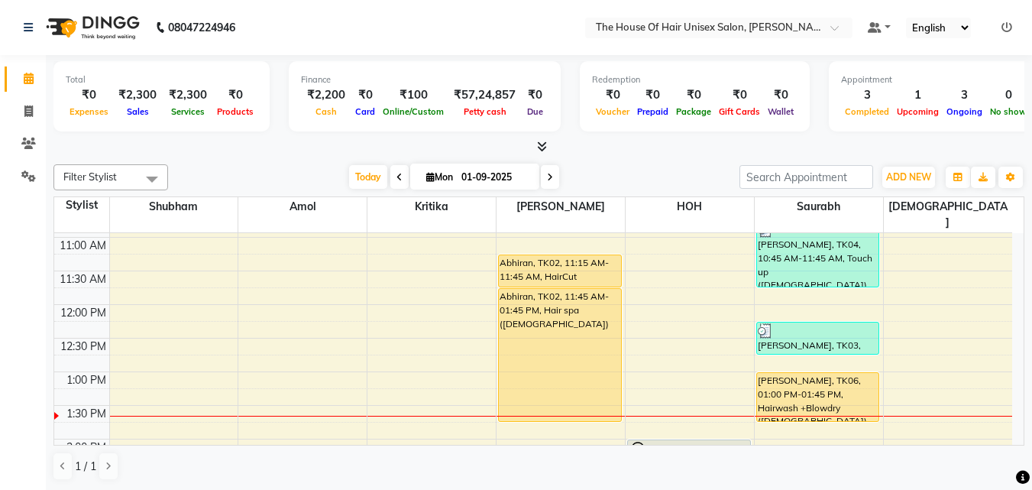
scroll to position [265, 0]
click at [685, 278] on div "7:00 AM 7:30 AM 8:00 AM 8:30 AM 9:00 AM 9:30 AM 10:00 AM 10:30 AM 11:00 AM 11:3…" at bounding box center [533, 472] width 958 height 1008
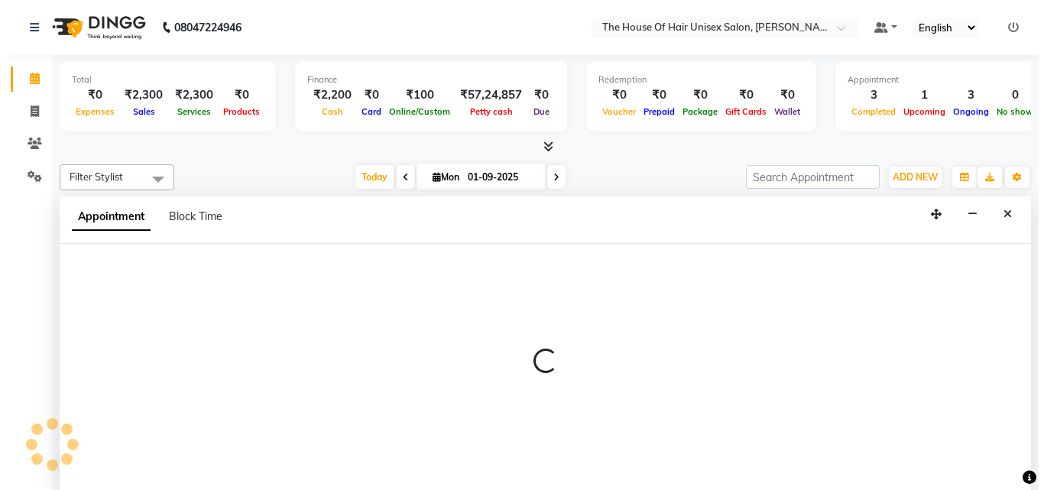
scroll to position [1, 0]
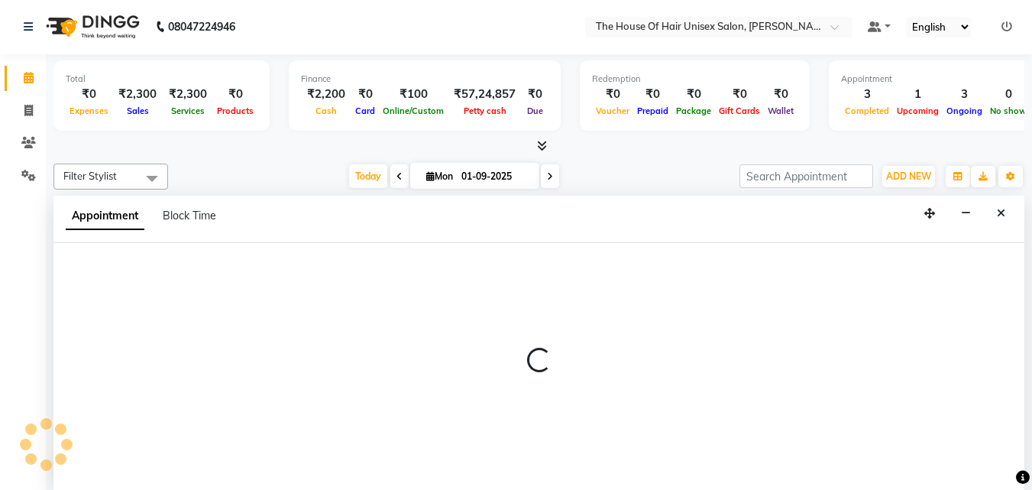
select select "85989"
select select "705"
select select "tentative"
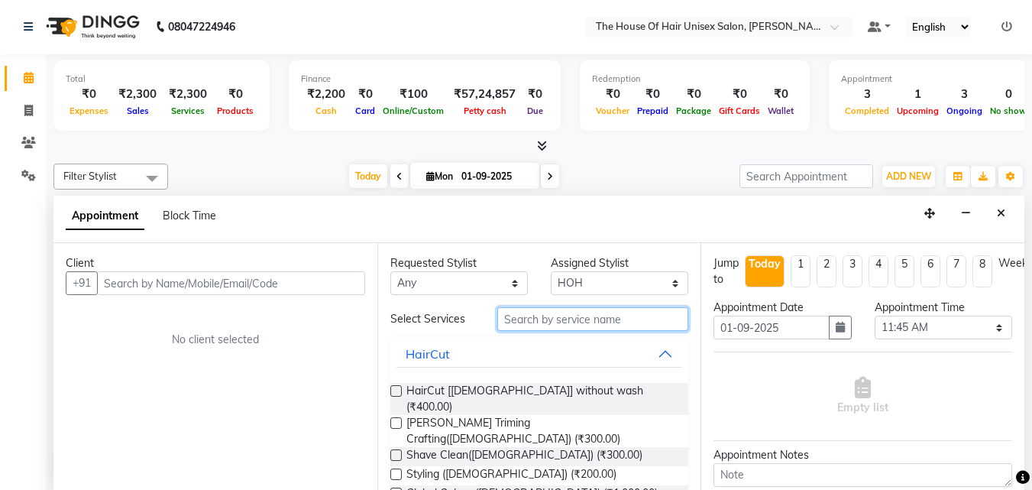
click at [557, 321] on input "text" at bounding box center [592, 319] width 191 height 24
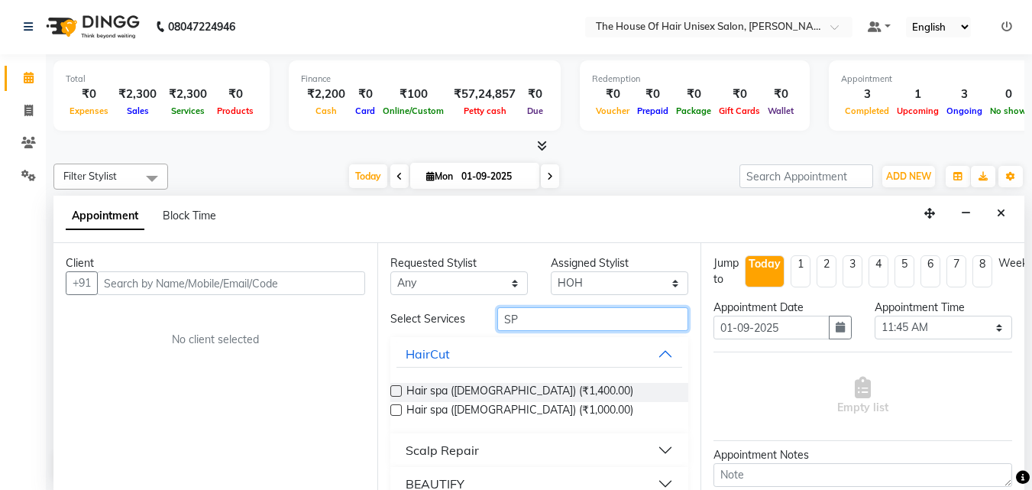
type input "S"
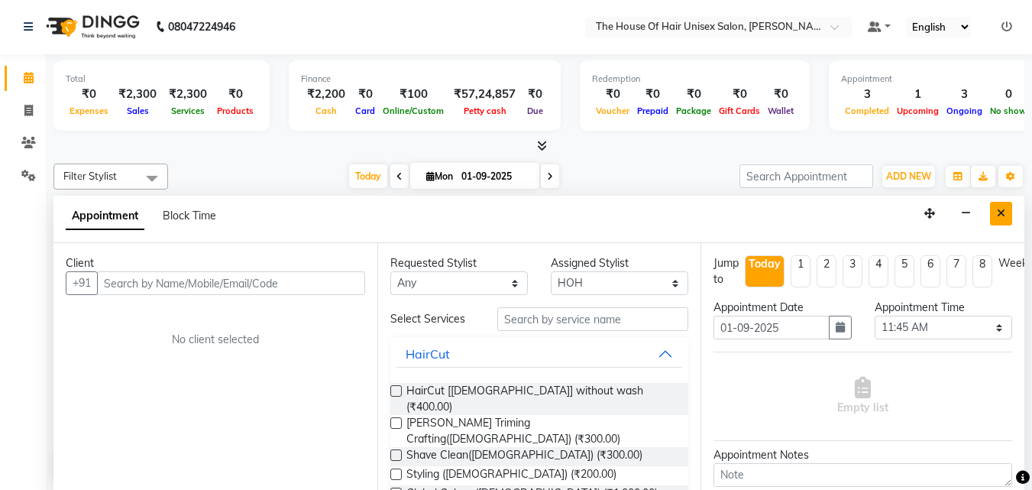
click at [1002, 208] on icon "Close" at bounding box center [1001, 213] width 8 height 11
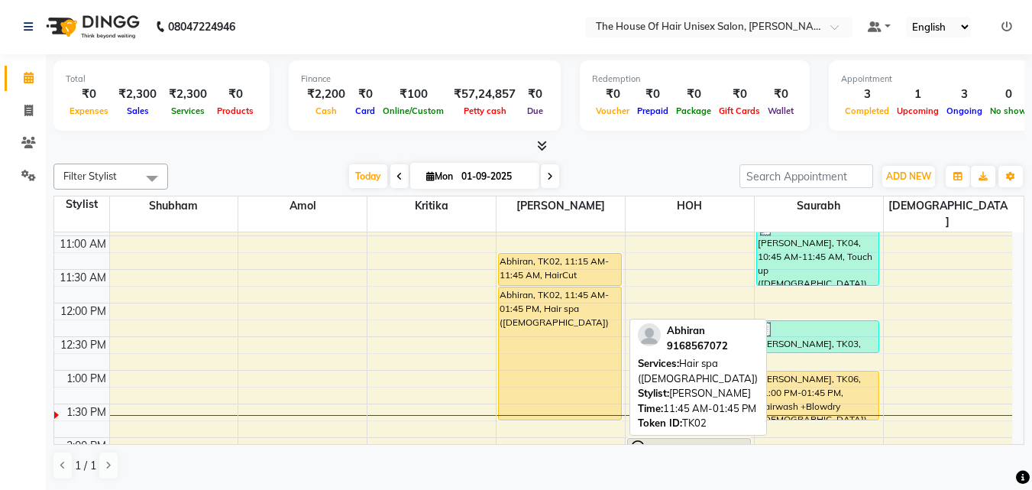
click at [546, 293] on div "Abhiran, TK02, 11:45 AM-01:45 PM, Hair spa ([DEMOGRAPHIC_DATA])" at bounding box center [560, 353] width 122 height 132
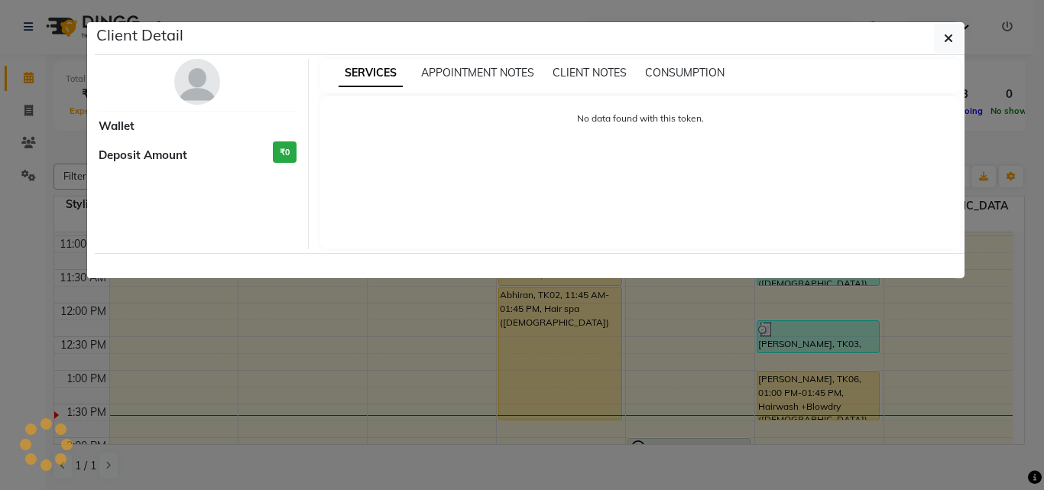
select select "1"
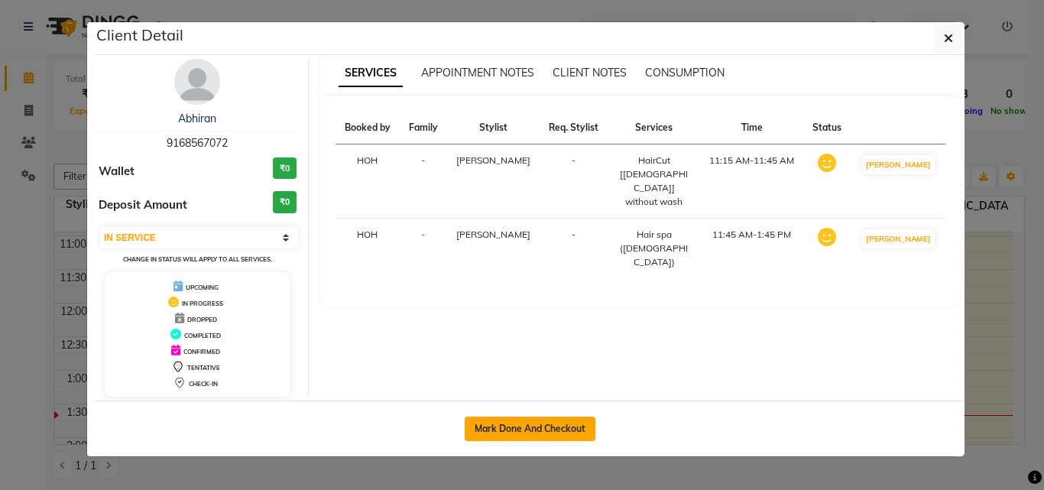
click at [568, 421] on button "Mark Done And Checkout" at bounding box center [530, 428] width 131 height 24
select select "598"
select select "service"
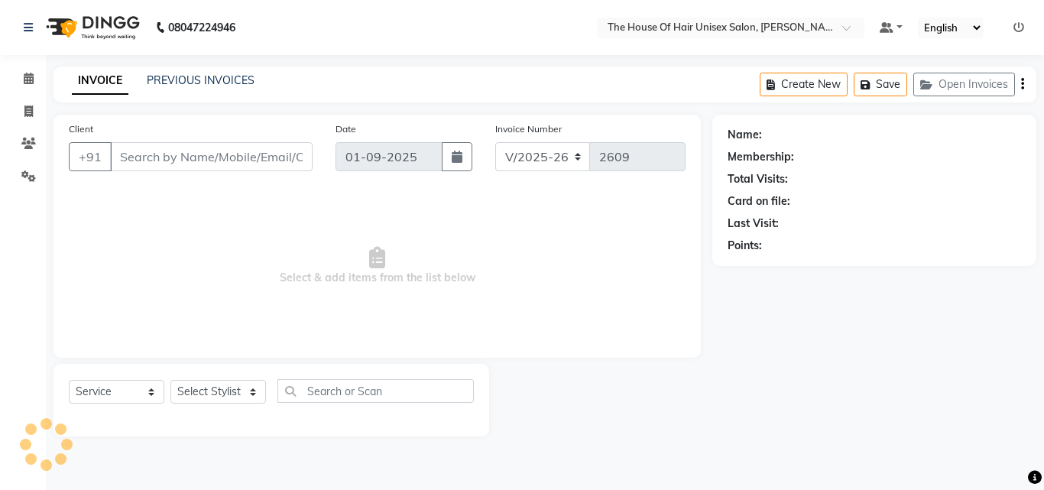
type input "9168567072"
select select "42814"
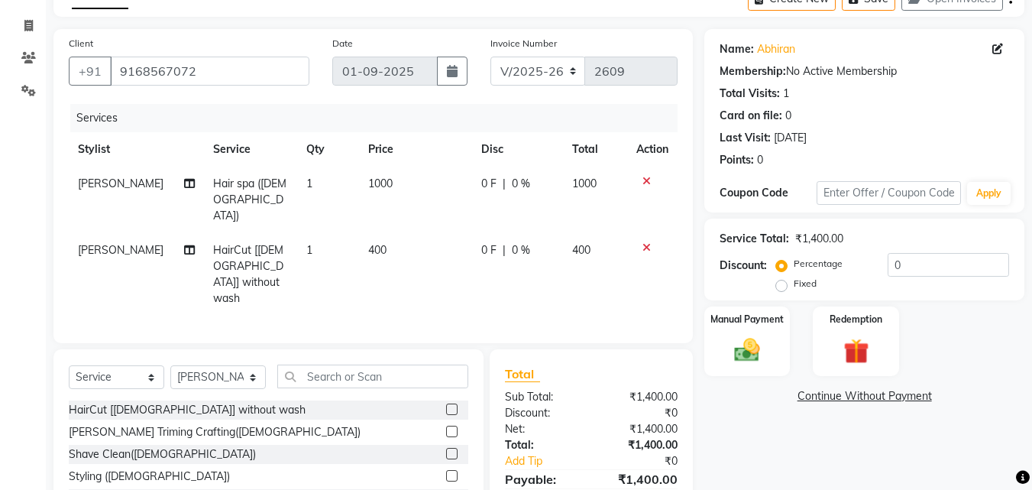
scroll to position [125, 0]
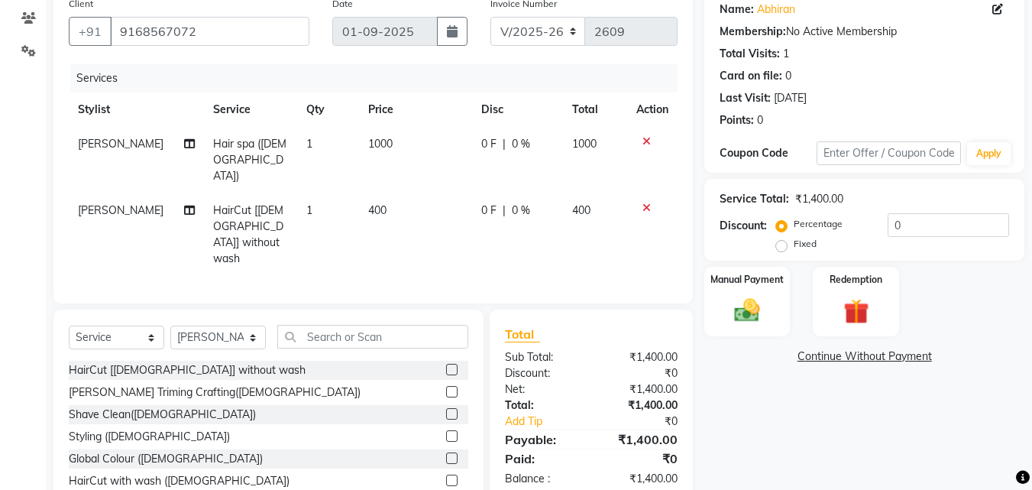
click at [446, 386] on label at bounding box center [451, 391] width 11 height 11
click at [446, 387] on input "checkbox" at bounding box center [451, 392] width 10 height 10
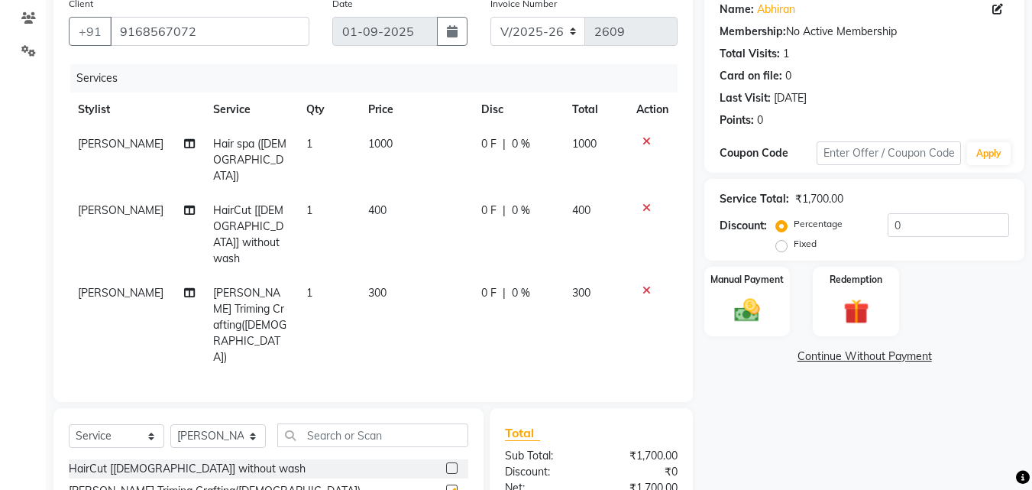
checkbox input "false"
click at [368, 141] on span "1000" at bounding box center [380, 144] width 24 height 14
select select "42814"
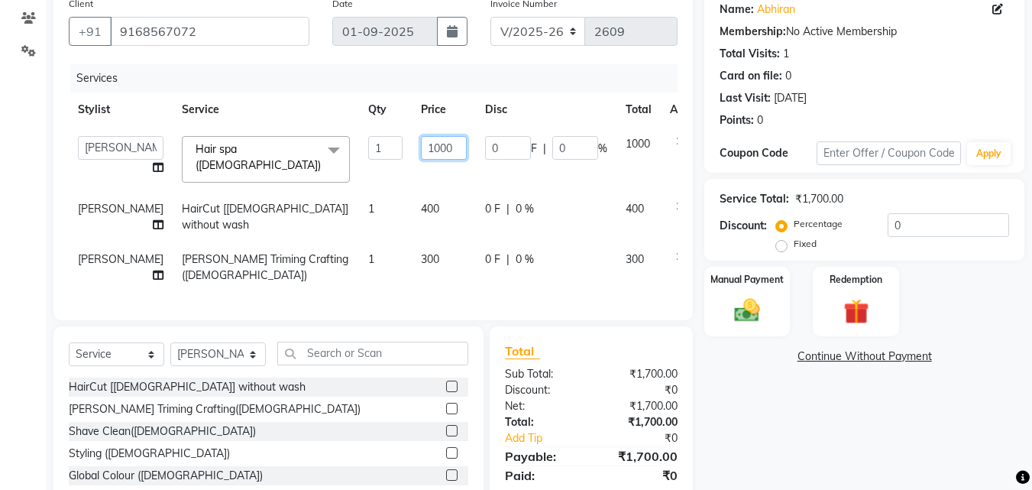
click at [421, 144] on input "1000" at bounding box center [444, 148] width 46 height 24
type input "1200"
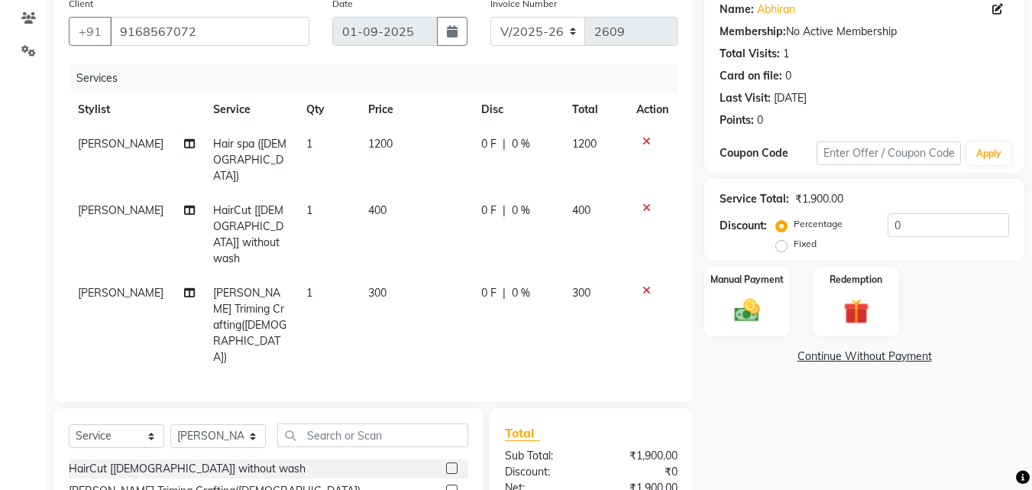
click at [559, 293] on div "Client +91 9168567072 Date 01-09-2025 Invoice Number V/2025 V/2025-26 2609 Serv…" at bounding box center [373, 195] width 640 height 413
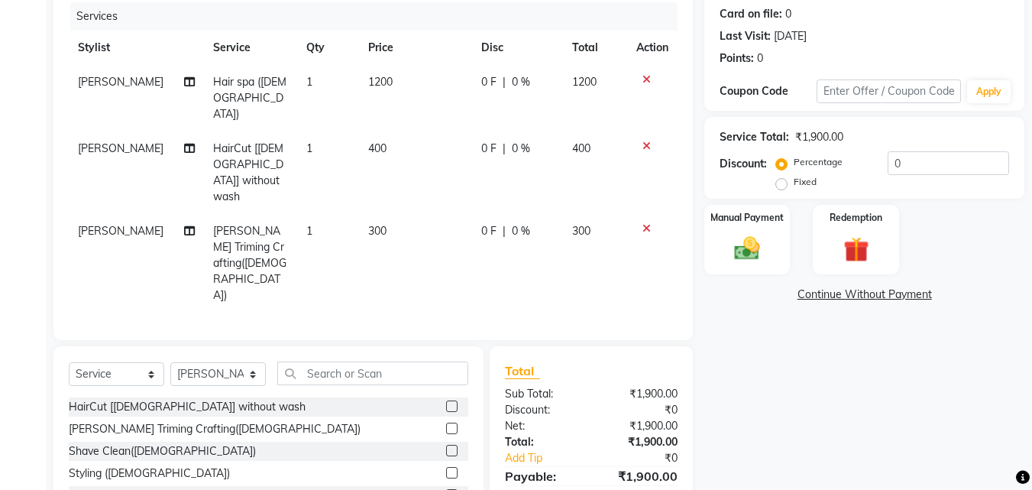
scroll to position [191, 0]
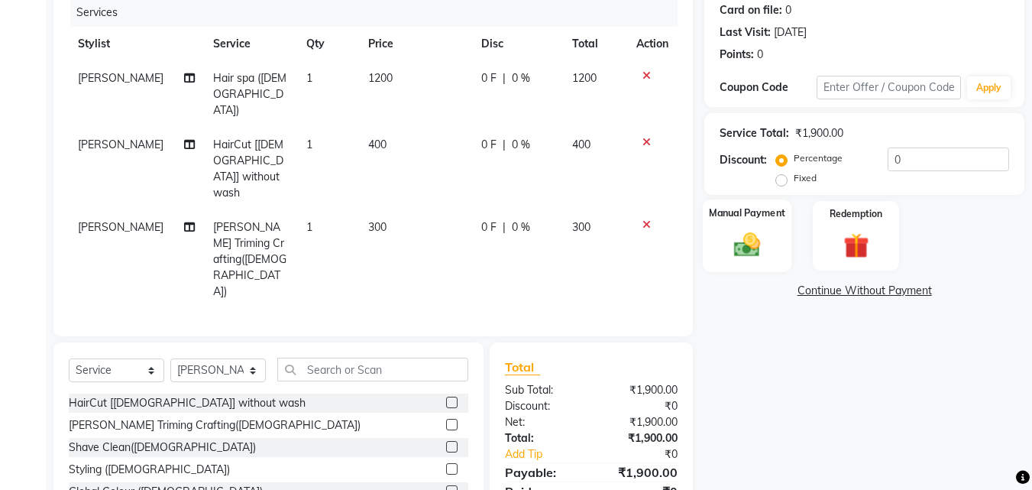
click at [752, 241] on img at bounding box center [747, 244] width 43 height 31
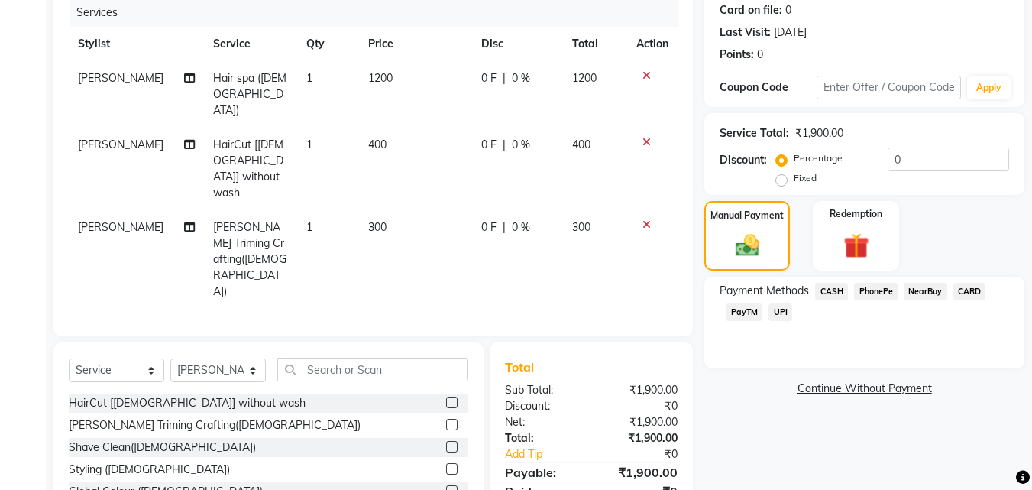
click at [834, 287] on span "CASH" at bounding box center [831, 292] width 33 height 18
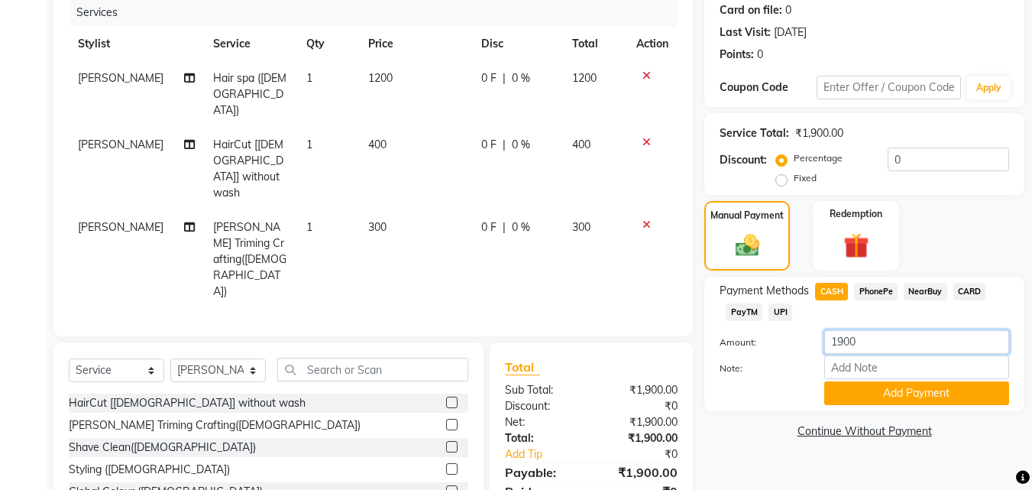
click at [858, 344] on input "1900" at bounding box center [916, 342] width 185 height 24
type input "1000"
click at [886, 397] on button "Add Payment" at bounding box center [916, 393] width 185 height 24
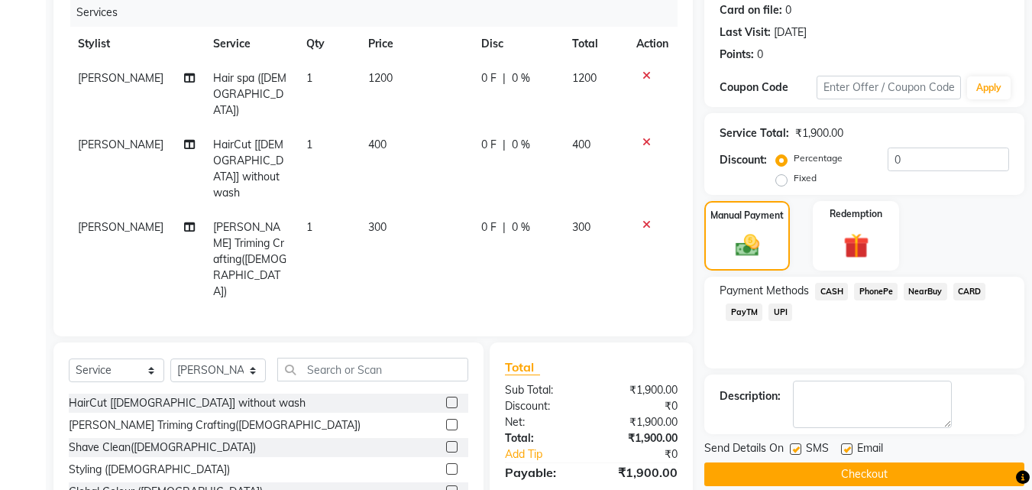
scroll to position [212, 0]
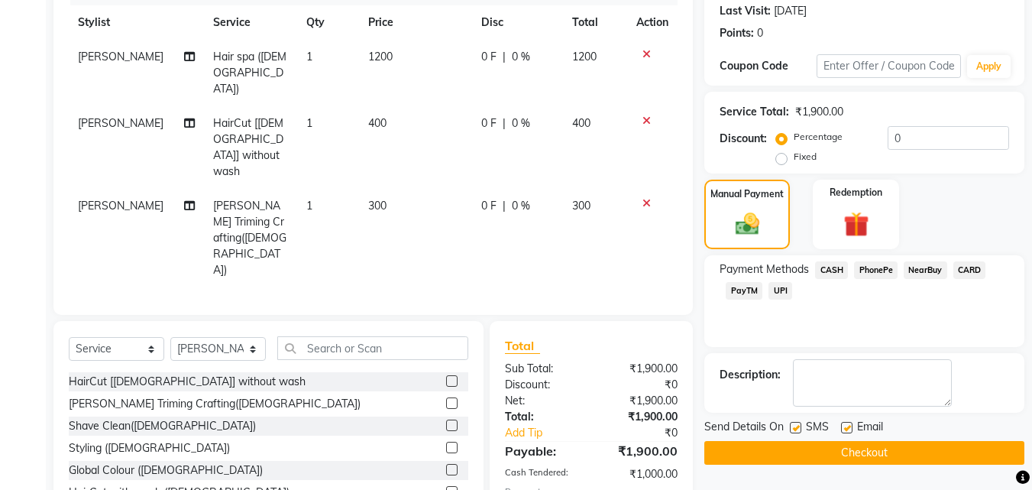
click at [780, 287] on span "UPI" at bounding box center [781, 291] width 24 height 18
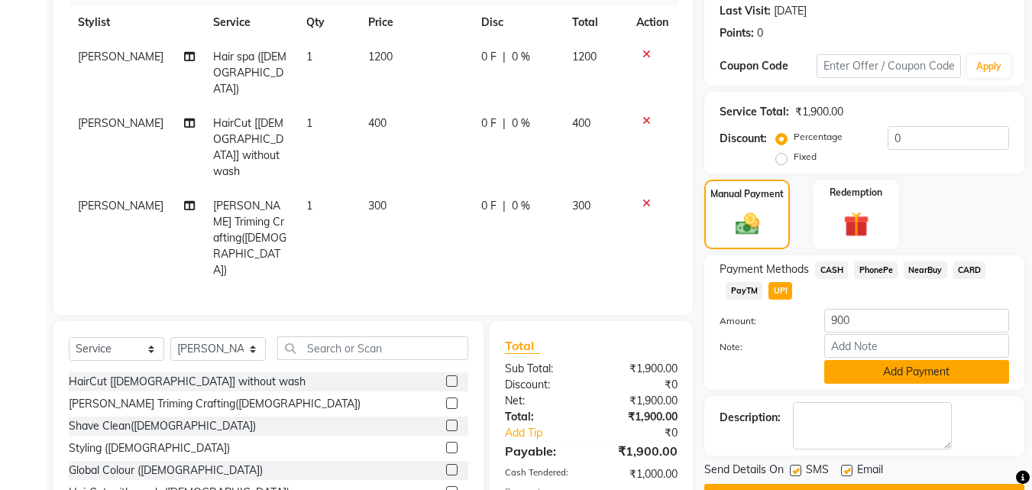
click at [870, 372] on button "Add Payment" at bounding box center [916, 372] width 185 height 24
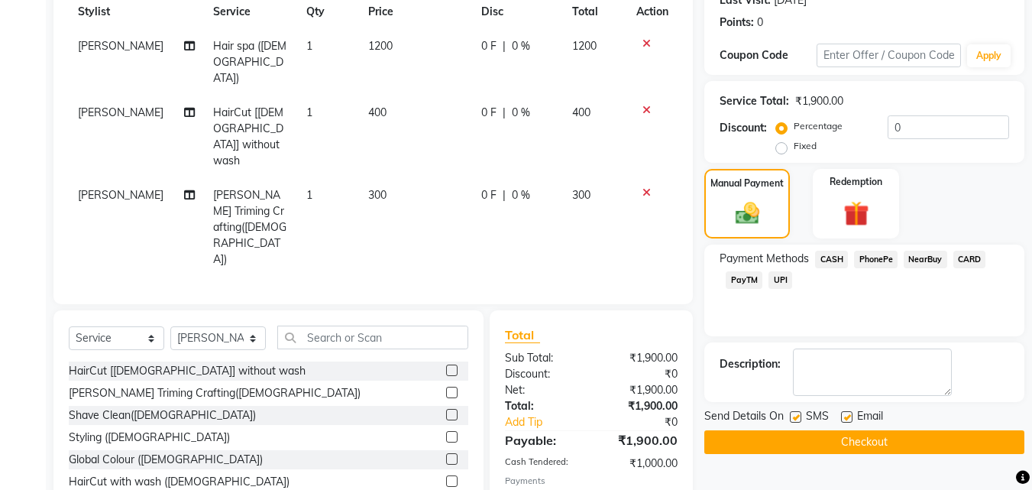
scroll to position [228, 0]
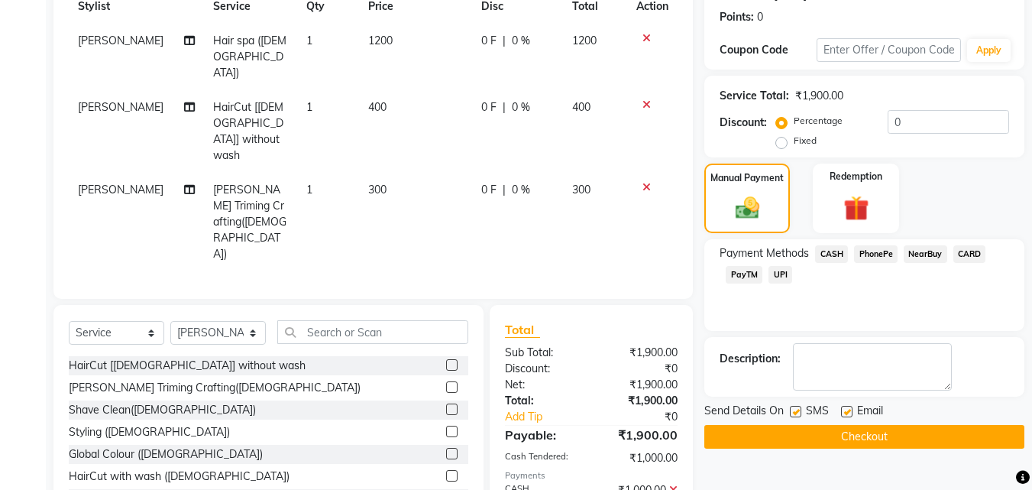
click at [840, 436] on button "Checkout" at bounding box center [864, 437] width 320 height 24
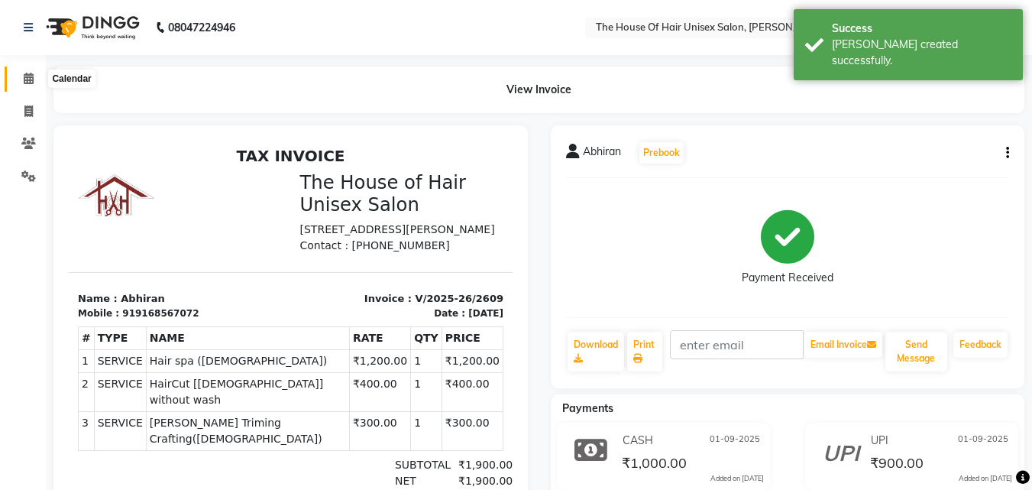
click at [32, 75] on icon at bounding box center [29, 78] width 10 height 11
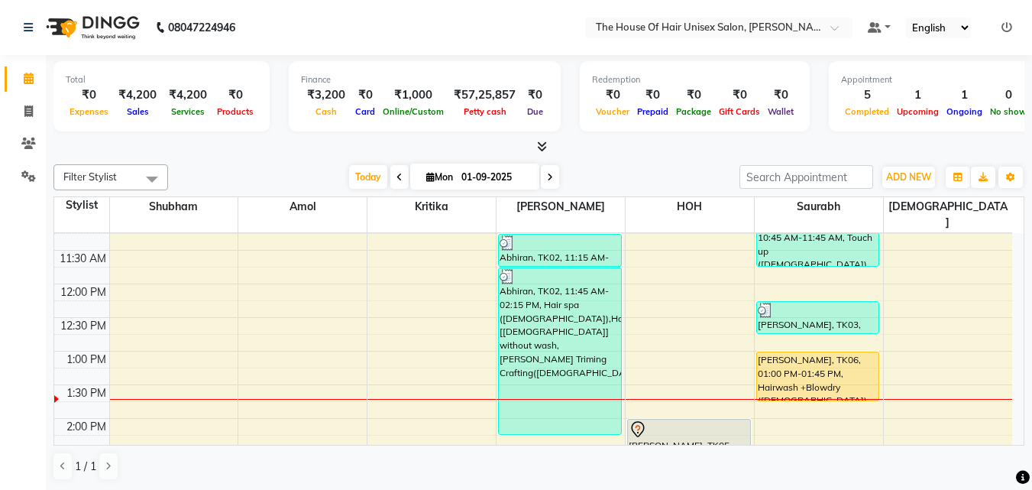
scroll to position [305, 0]
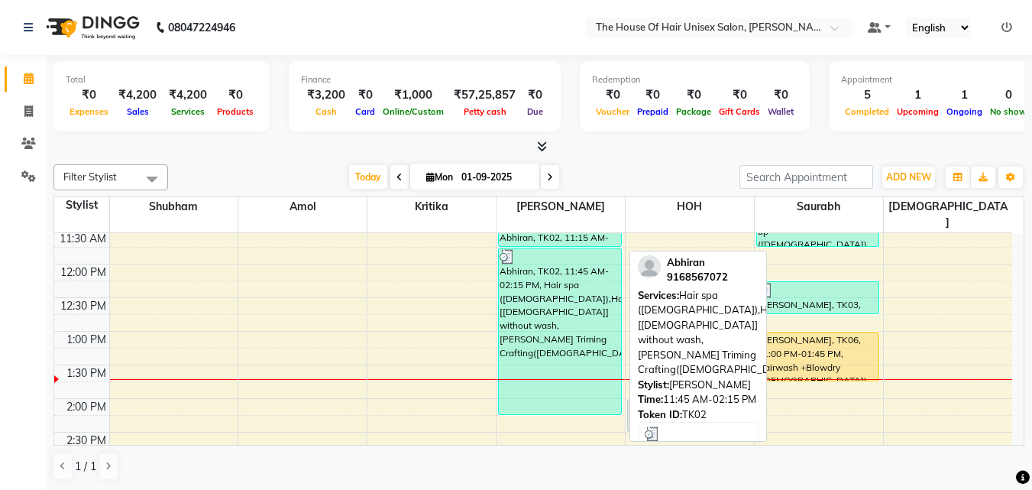
click at [577, 329] on div "Abhiran, TK02, 11:45 AM-02:15 PM, Hair spa (Male),HairCut [Male] without wash,B…" at bounding box center [560, 331] width 122 height 166
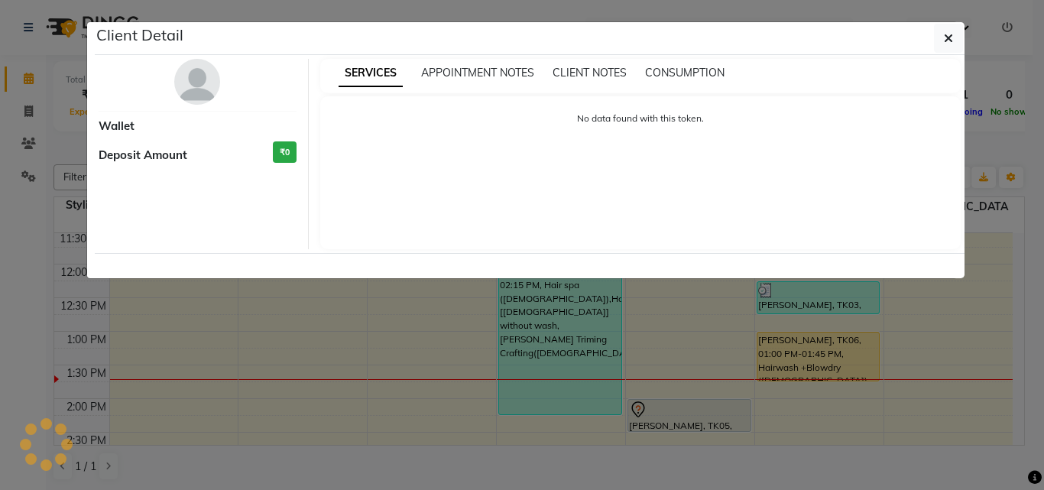
select select "3"
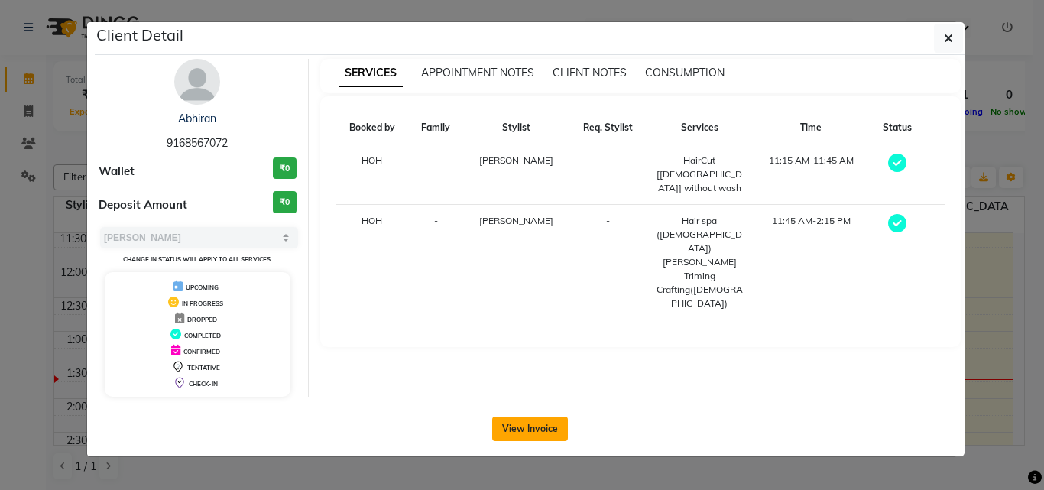
click at [545, 420] on button "View Invoice" at bounding box center [530, 428] width 76 height 24
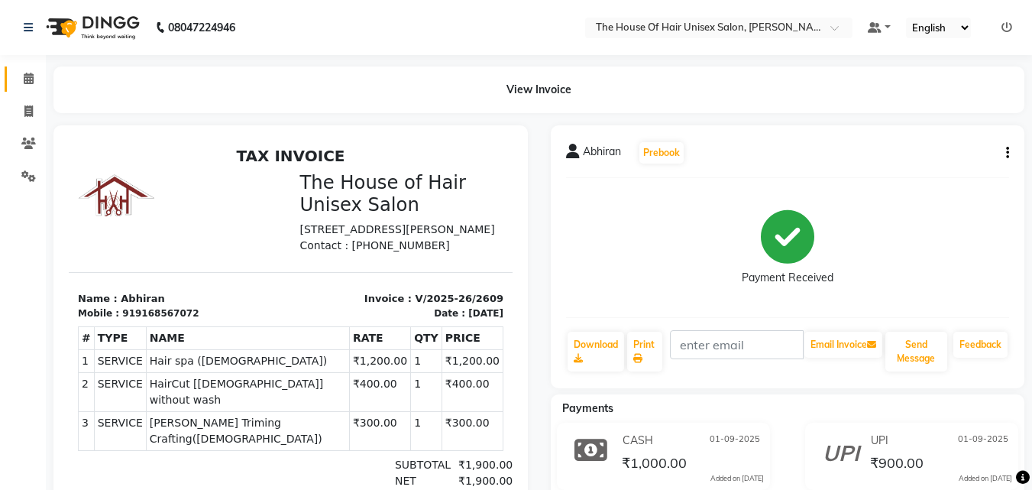
scroll to position [15, 0]
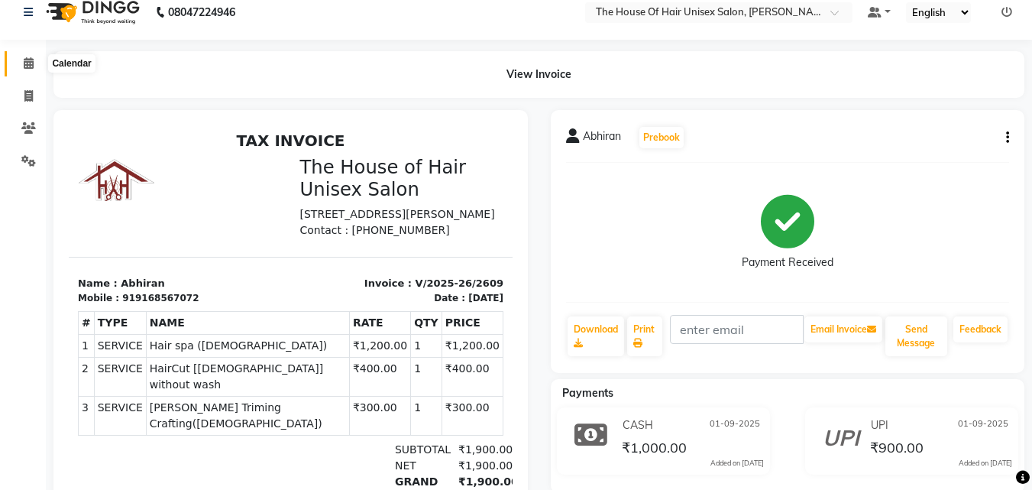
click at [31, 62] on icon at bounding box center [29, 62] width 10 height 11
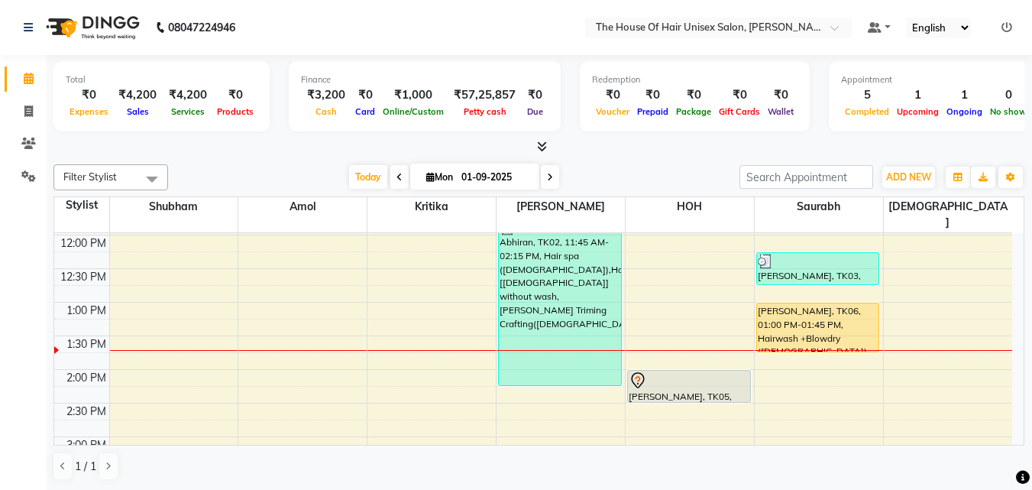
scroll to position [335, 0]
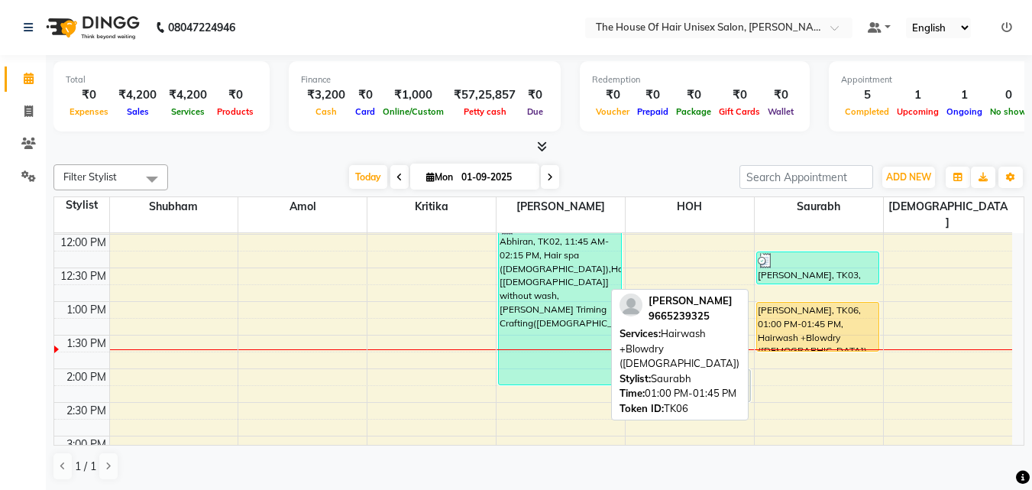
click at [801, 303] on div "[PERSON_NAME], TK06, 01:00 PM-01:45 PM, Hairwash +Blowdry ([DEMOGRAPHIC_DATA])" at bounding box center [818, 327] width 122 height 48
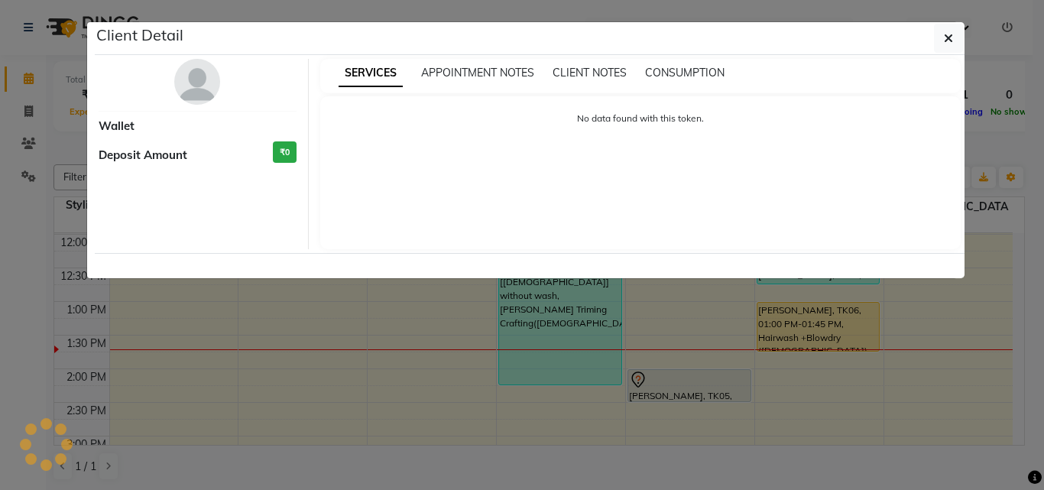
select select "1"
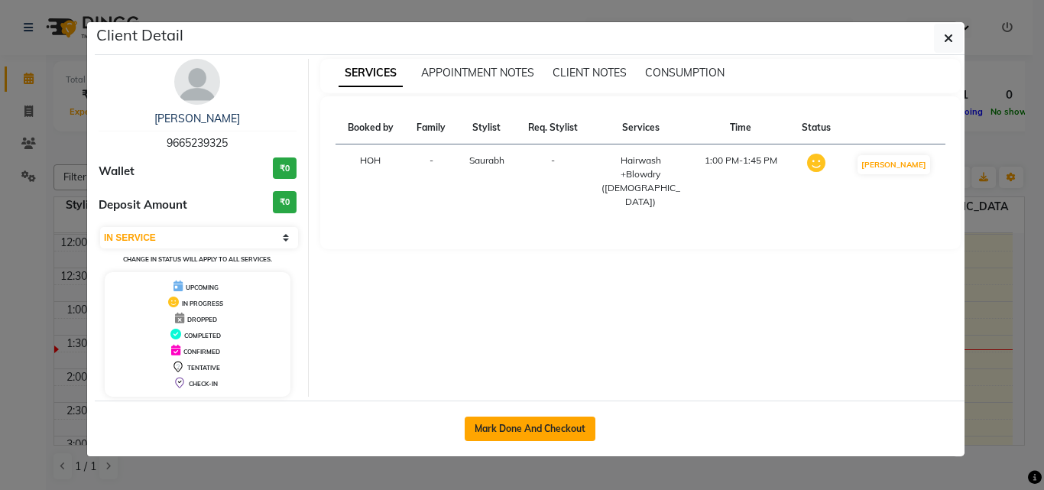
click at [539, 423] on button "Mark Done And Checkout" at bounding box center [530, 428] width 131 height 24
select select "598"
select select "service"
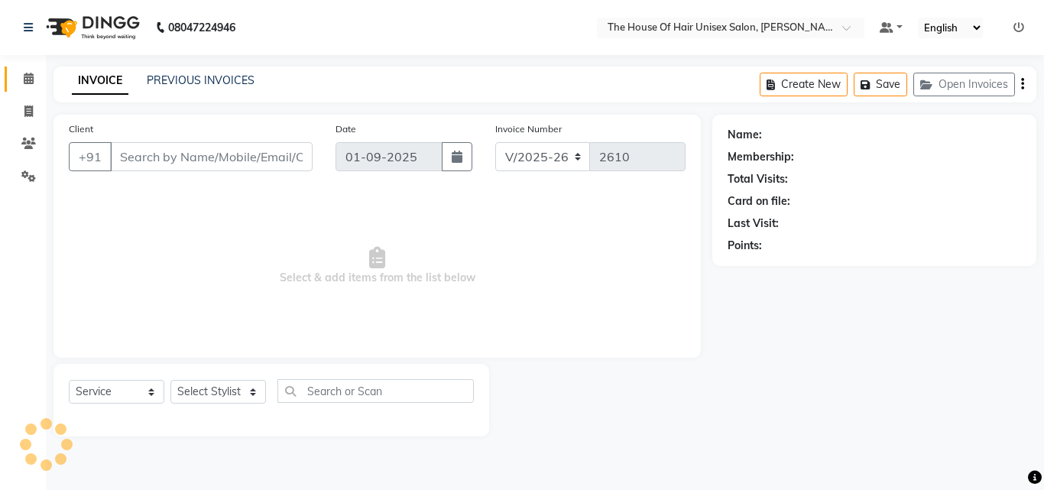
type input "9665239325"
select select "86145"
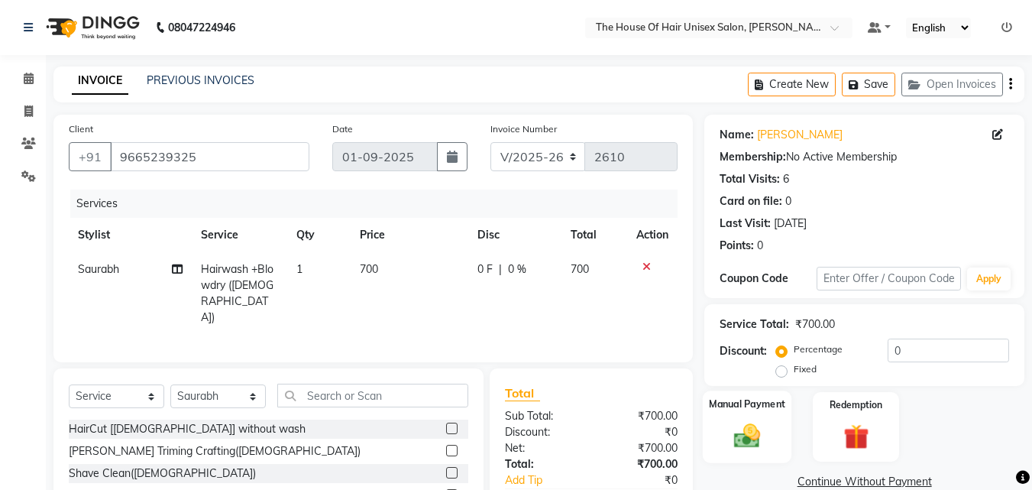
click at [756, 429] on img at bounding box center [747, 435] width 43 height 31
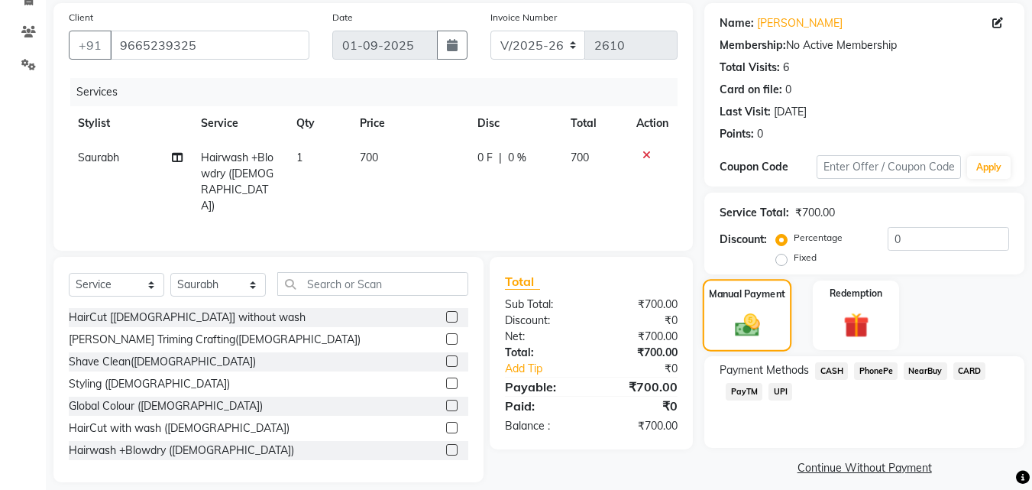
scroll to position [124, 0]
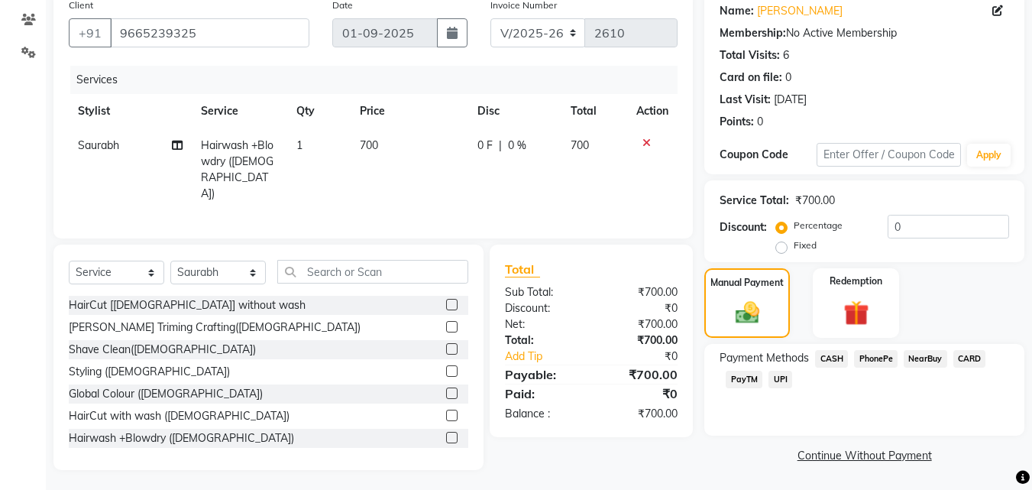
click at [778, 377] on span "UPI" at bounding box center [781, 380] width 24 height 18
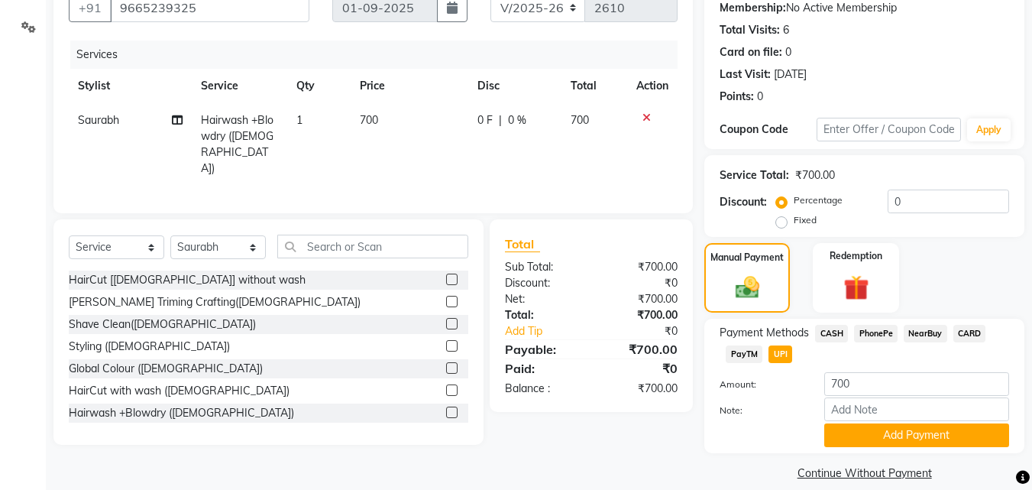
scroll to position [167, 0]
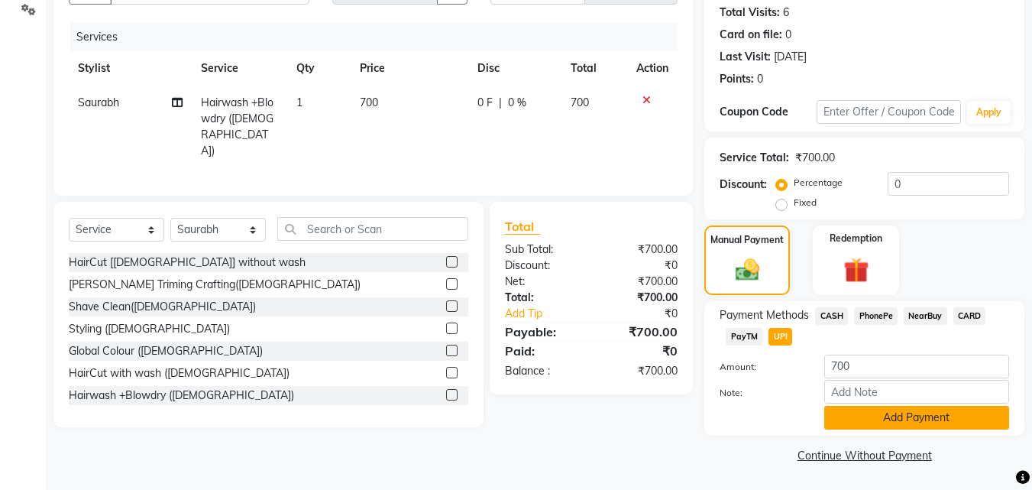
click at [883, 413] on button "Add Payment" at bounding box center [916, 418] width 185 height 24
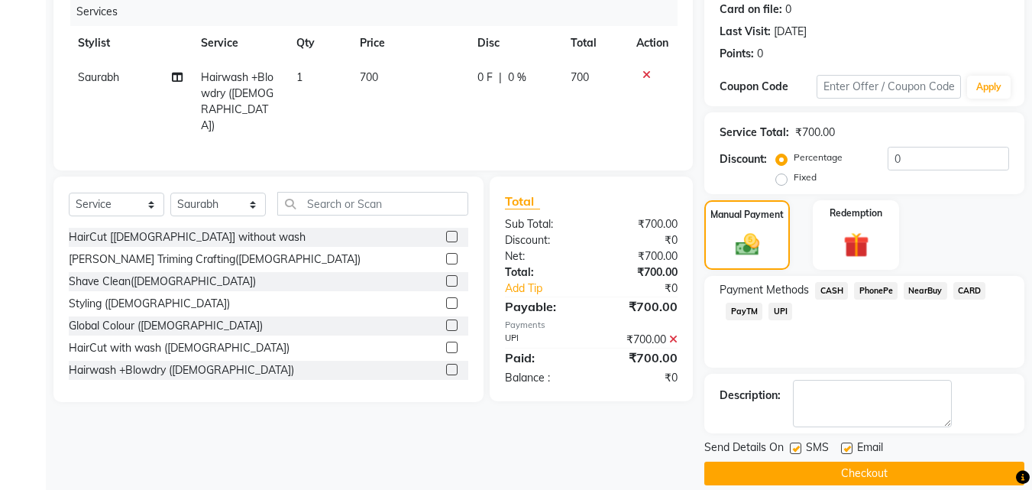
scroll to position [210, 0]
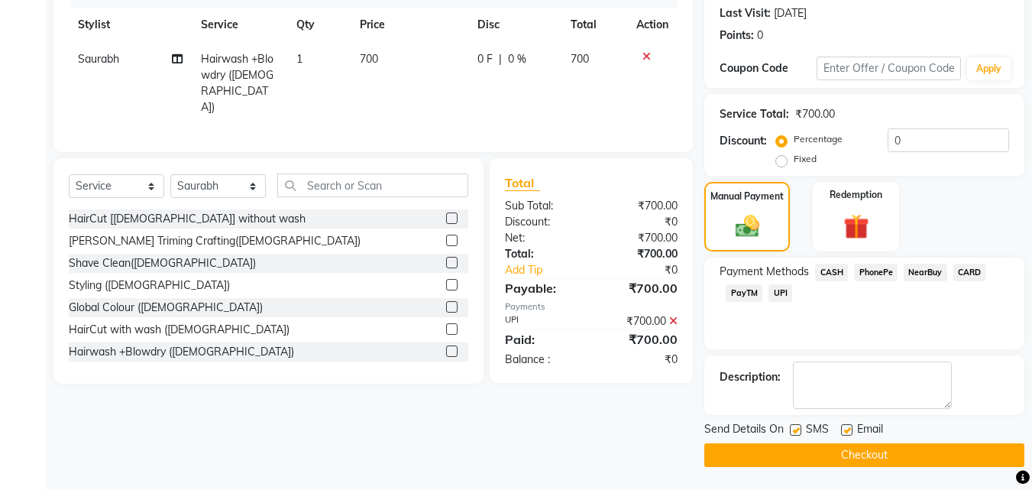
click at [822, 452] on button "Checkout" at bounding box center [864, 455] width 320 height 24
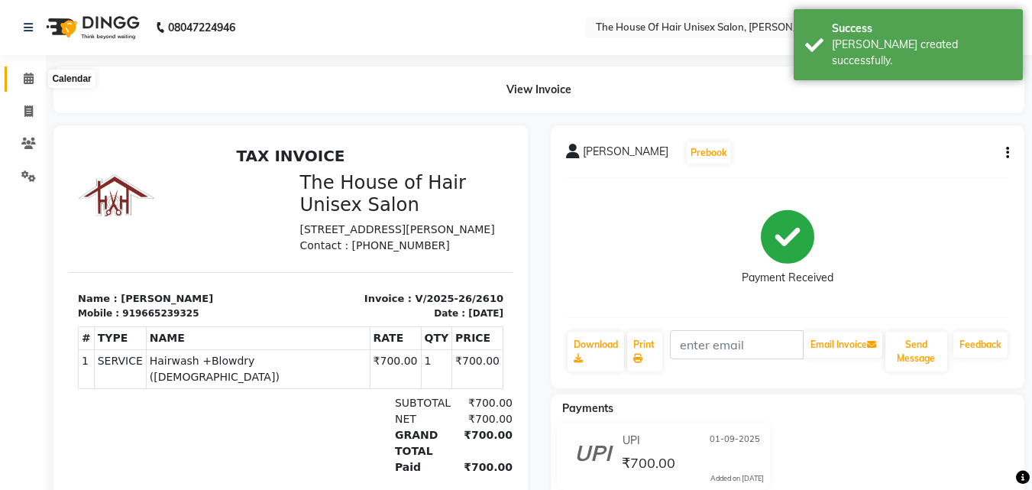
click at [24, 77] on icon at bounding box center [29, 78] width 10 height 11
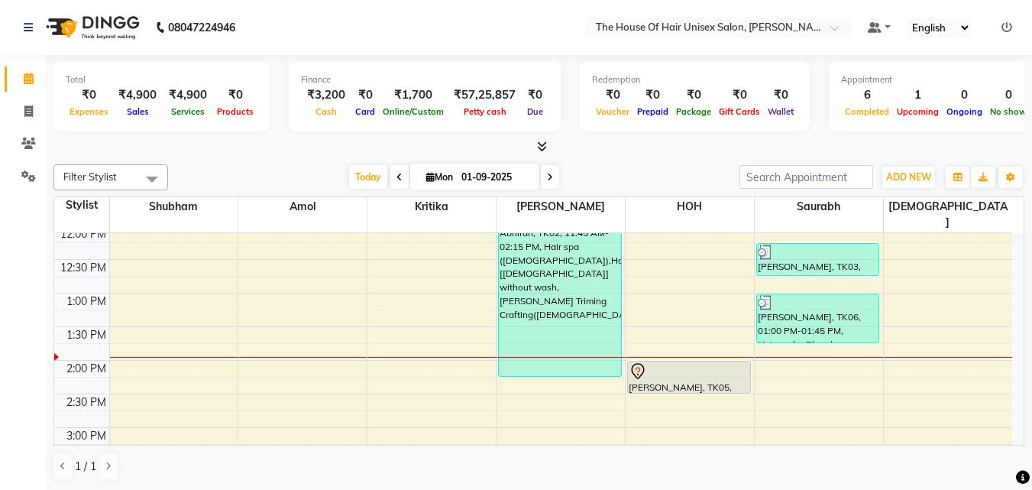
scroll to position [345, 0]
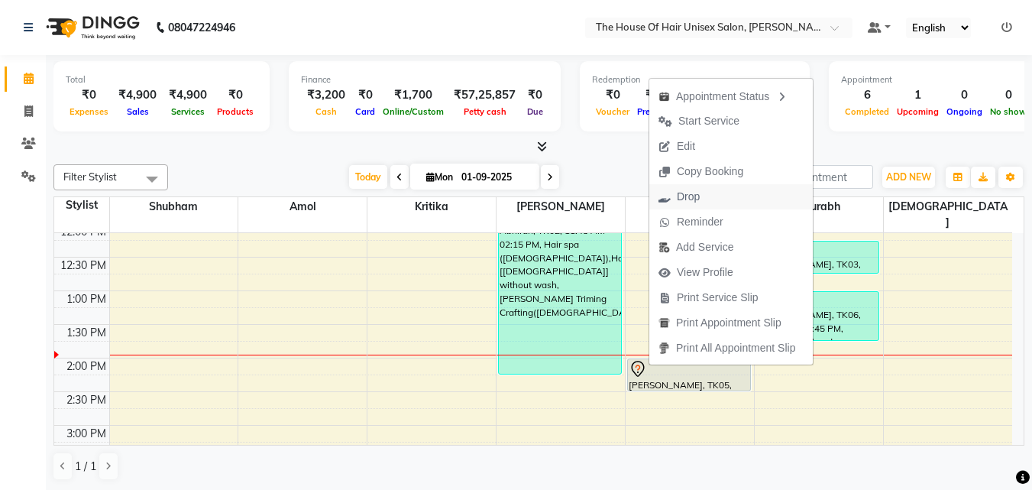
click at [686, 198] on span "Drop" at bounding box center [688, 197] width 23 height 16
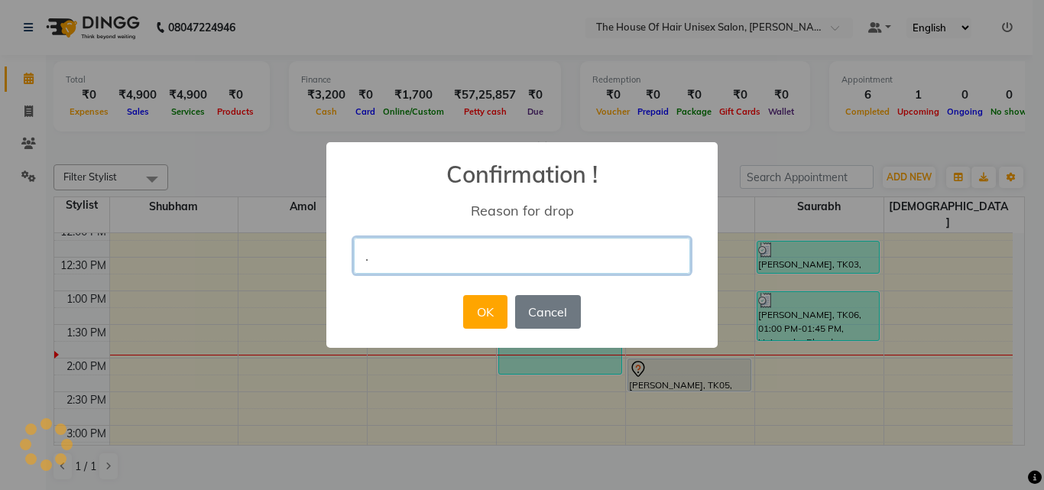
type input "."
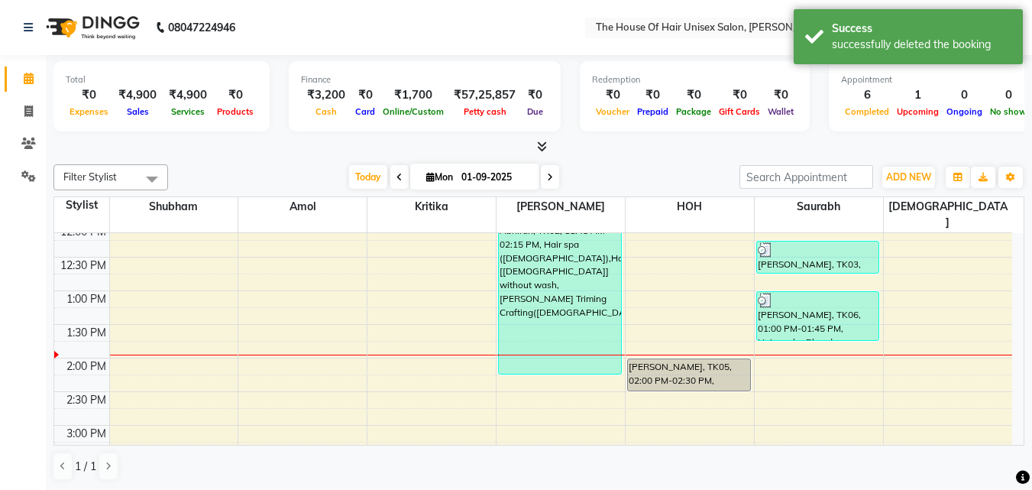
click at [149, 382] on div "7:00 AM 7:30 AM 8:00 AM 8:30 AM 9:00 AM 9:30 AM 10:00 AM 10:30 AM 11:00 AM 11:3…" at bounding box center [533, 392] width 958 height 1008
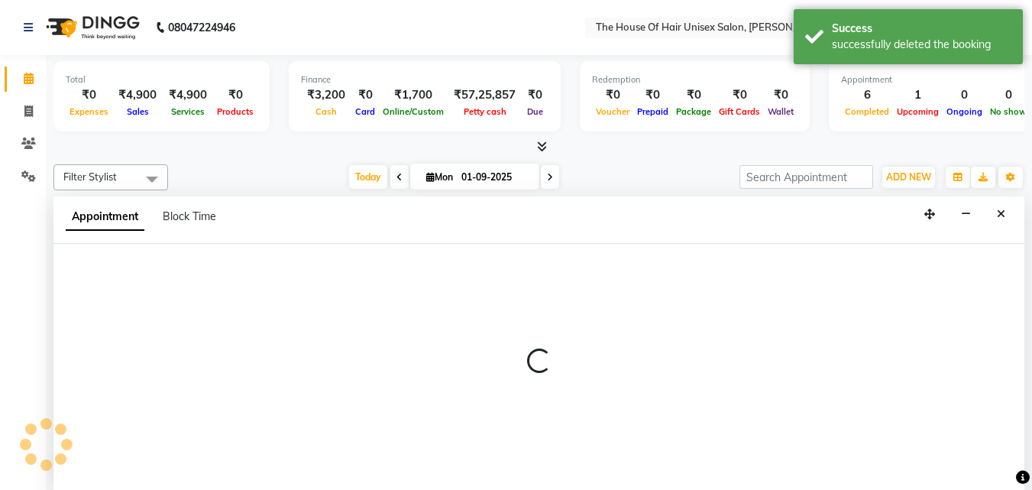
select select "8430"
select select "tentative"
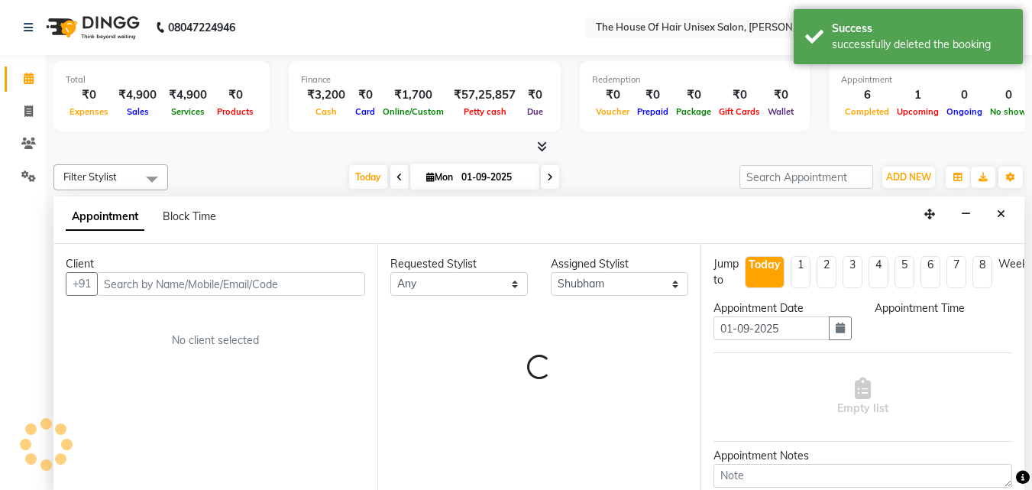
scroll to position [1, 0]
select select "870"
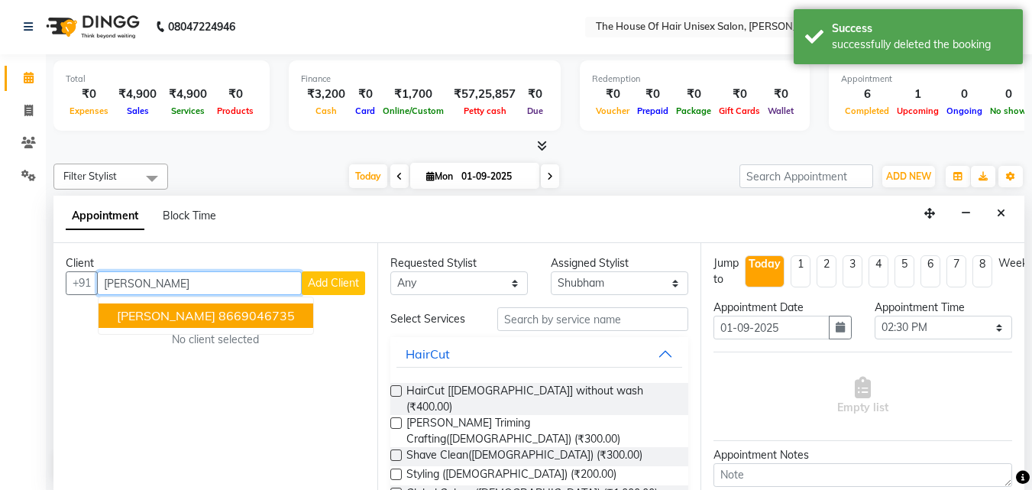
click at [179, 319] on span "Rakesh Adekar" at bounding box center [166, 315] width 99 height 15
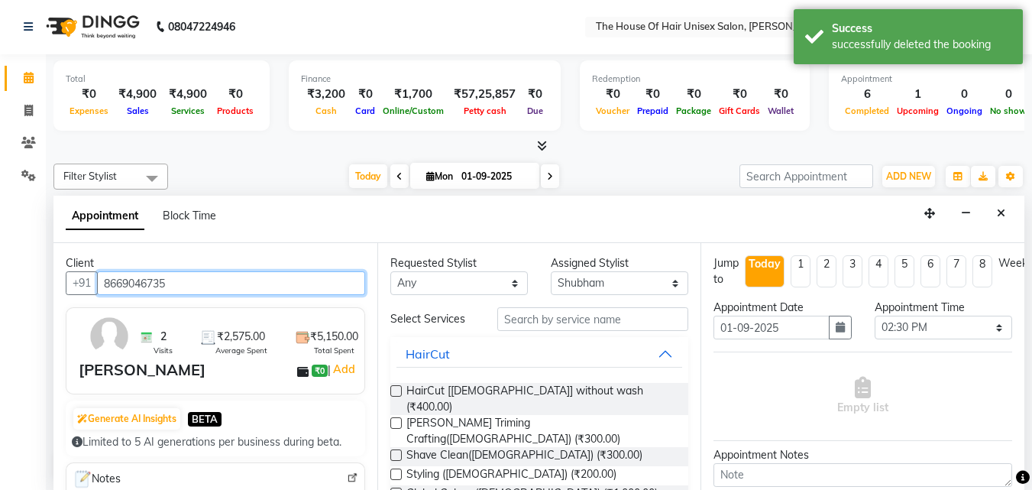
type input "8669046735"
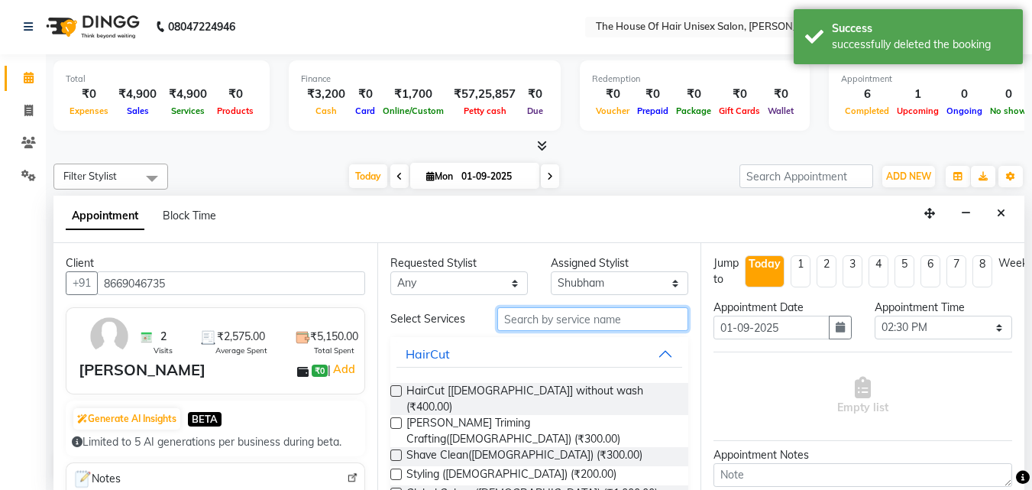
click at [543, 320] on input "text" at bounding box center [592, 319] width 191 height 24
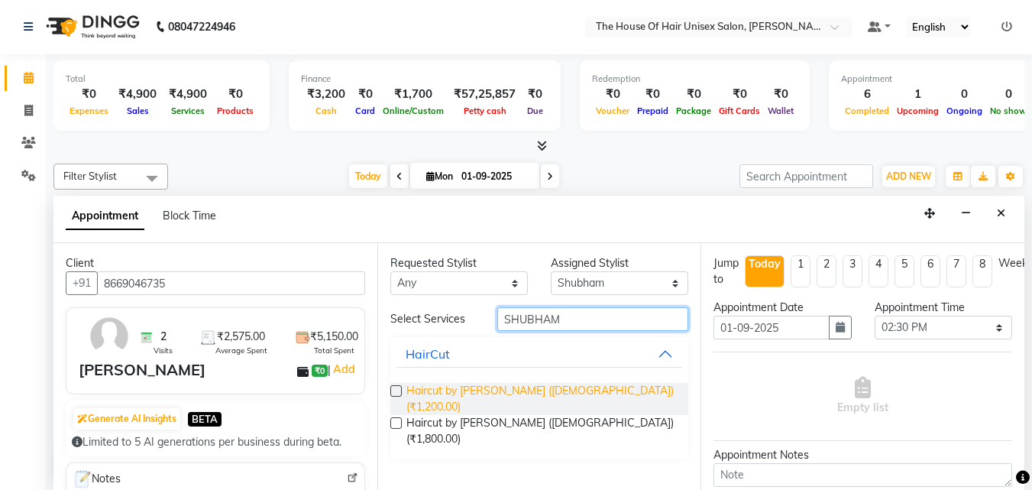
type input "SHUBHAM"
click at [468, 387] on span "Haircut by [PERSON_NAME] ([DEMOGRAPHIC_DATA]) (₹1,200.00)" at bounding box center [541, 399] width 270 height 32
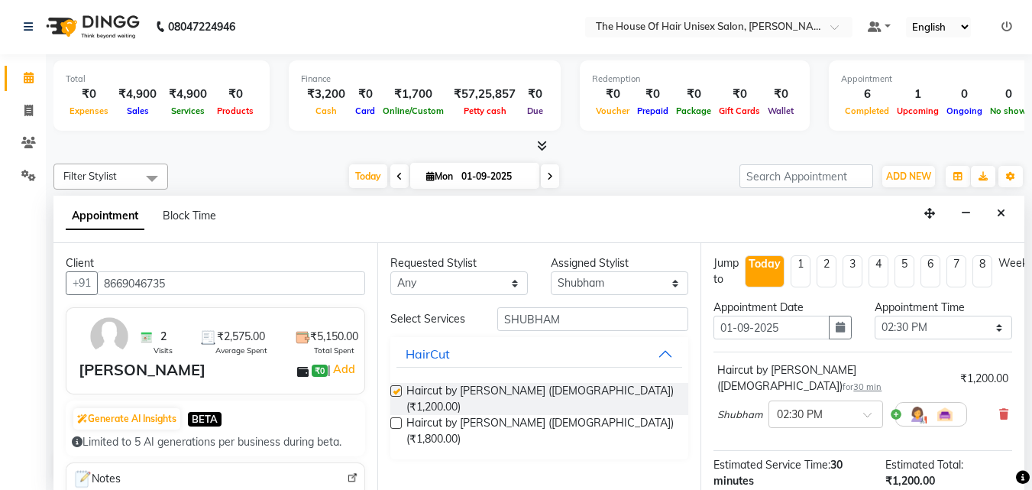
checkbox input "false"
click at [612, 321] on input "SHUBHAM" at bounding box center [592, 319] width 191 height 24
type input "S"
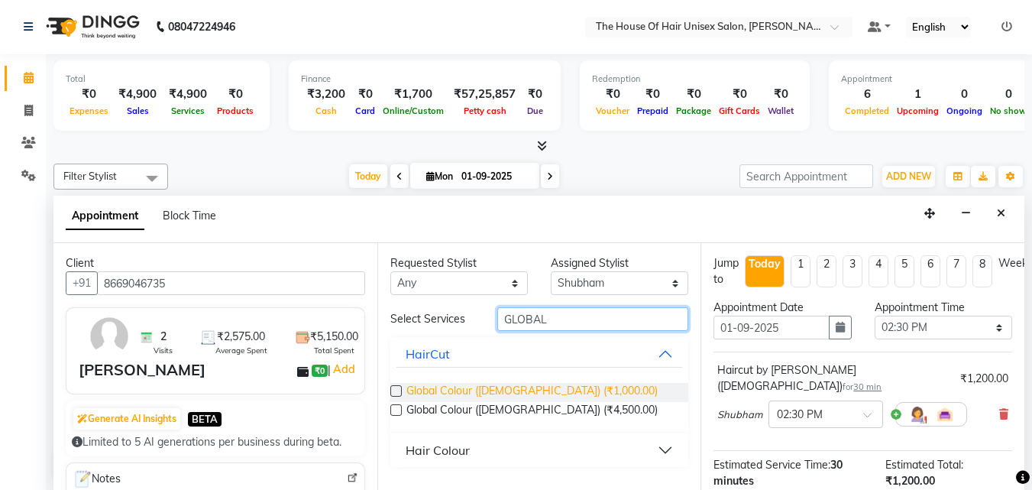
type input "GLOBAL"
click at [507, 387] on span "Global Colour ([DEMOGRAPHIC_DATA]) (₹1,000.00)" at bounding box center [531, 392] width 251 height 19
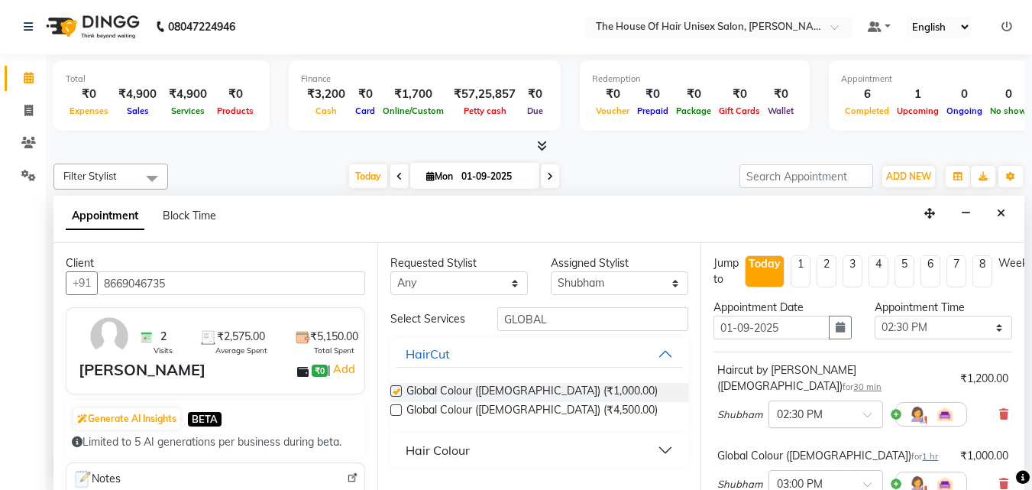
checkbox input "false"
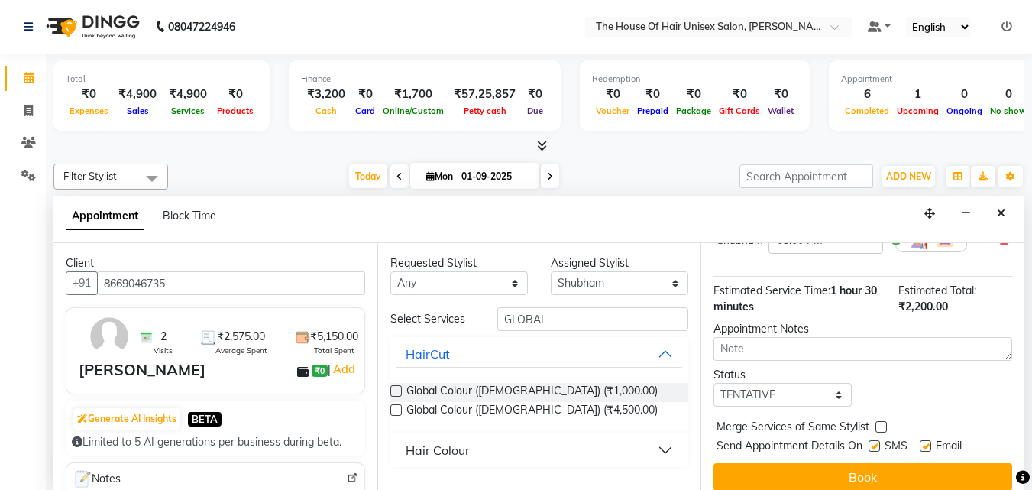
scroll to position [252, 0]
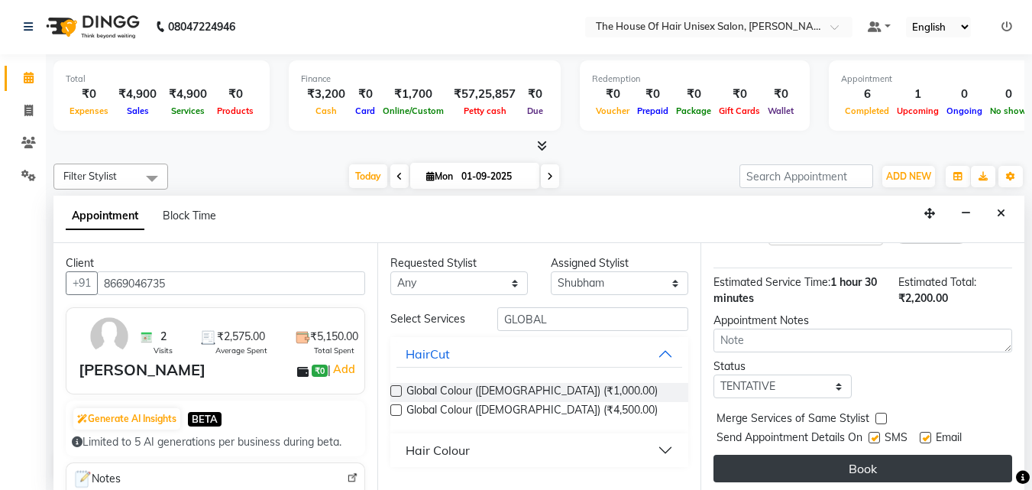
click at [866, 455] on button "Book" at bounding box center [863, 469] width 299 height 28
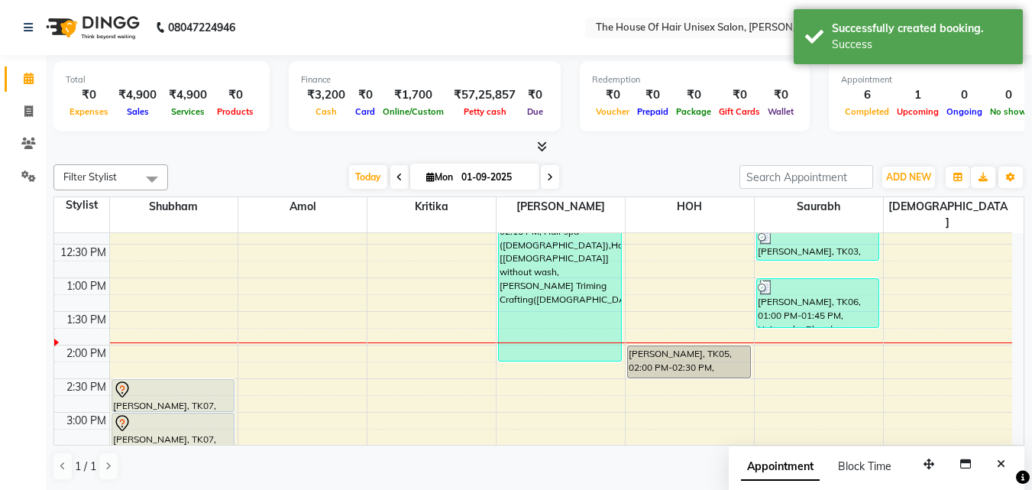
scroll to position [358, 0]
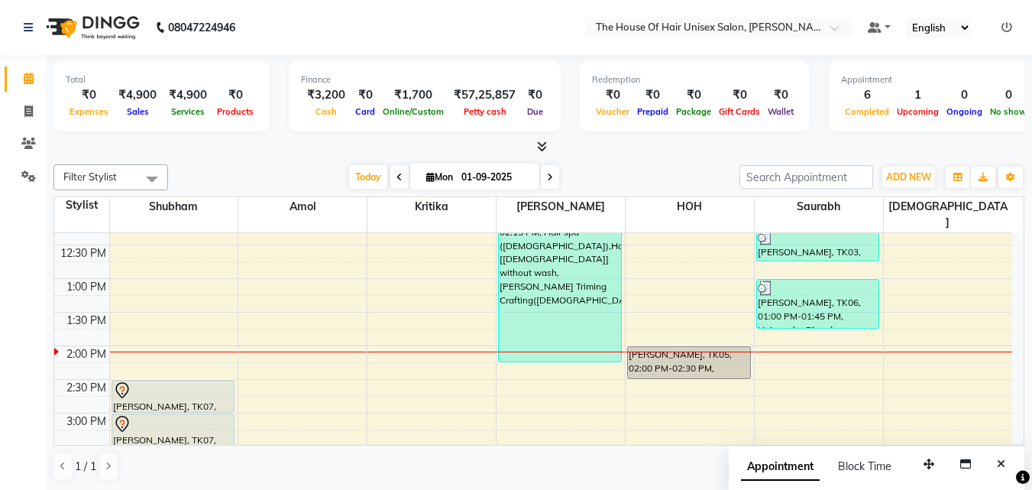
drag, startPoint x: 717, startPoint y: 14, endPoint x: 368, endPoint y: 5, distance: 348.5
click at [368, 5] on nav "08047224946 Select Location × The House Of Hair Unisex Salon, Karve Nagar Defau…" at bounding box center [516, 27] width 1032 height 55
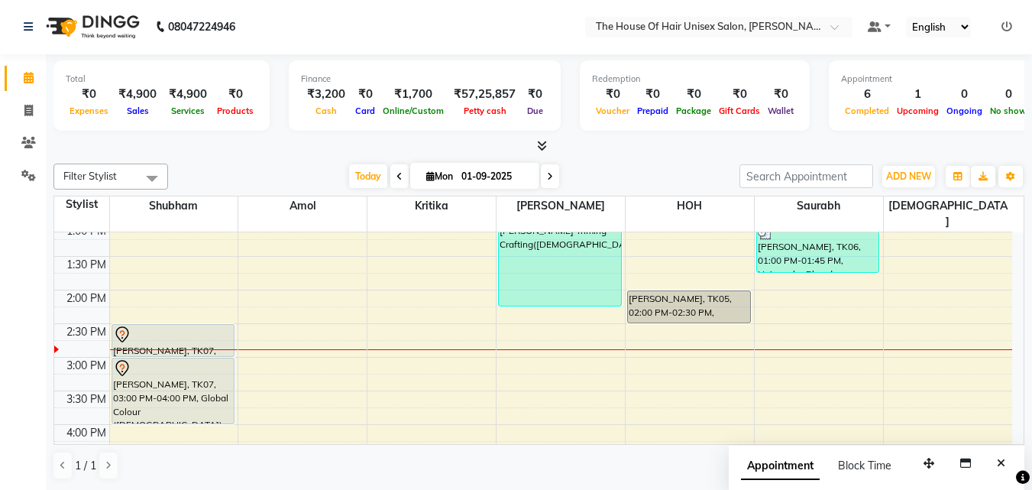
scroll to position [426, 0]
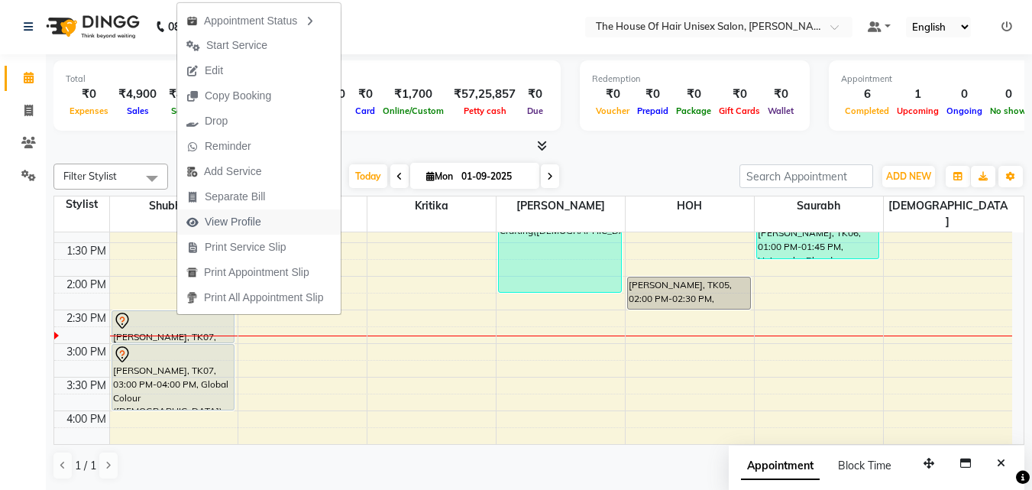
click at [220, 216] on span "View Profile" at bounding box center [233, 222] width 57 height 16
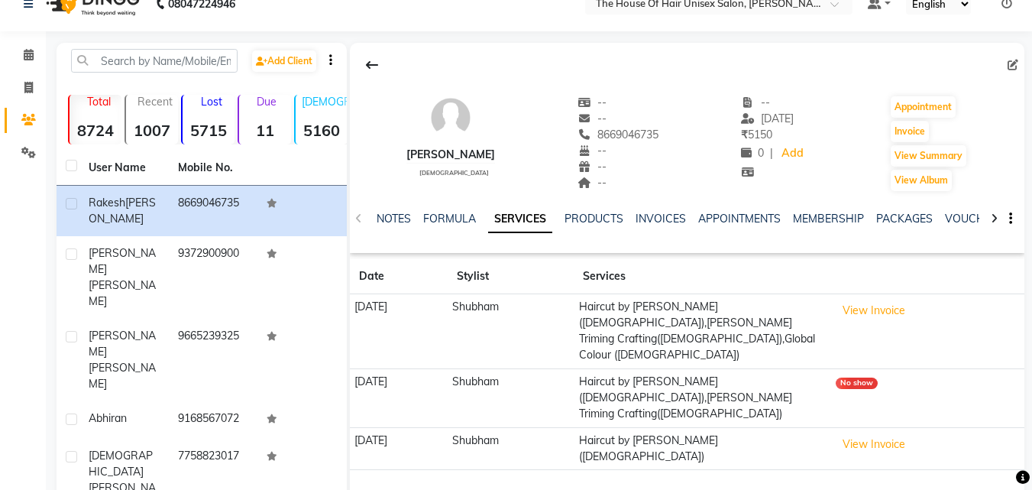
scroll to position [25, 0]
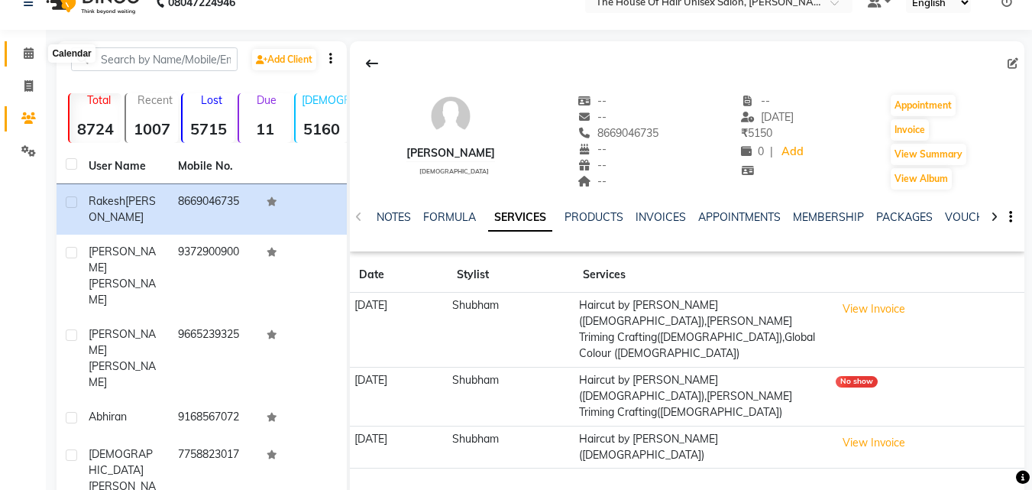
click at [28, 49] on icon at bounding box center [29, 52] width 10 height 11
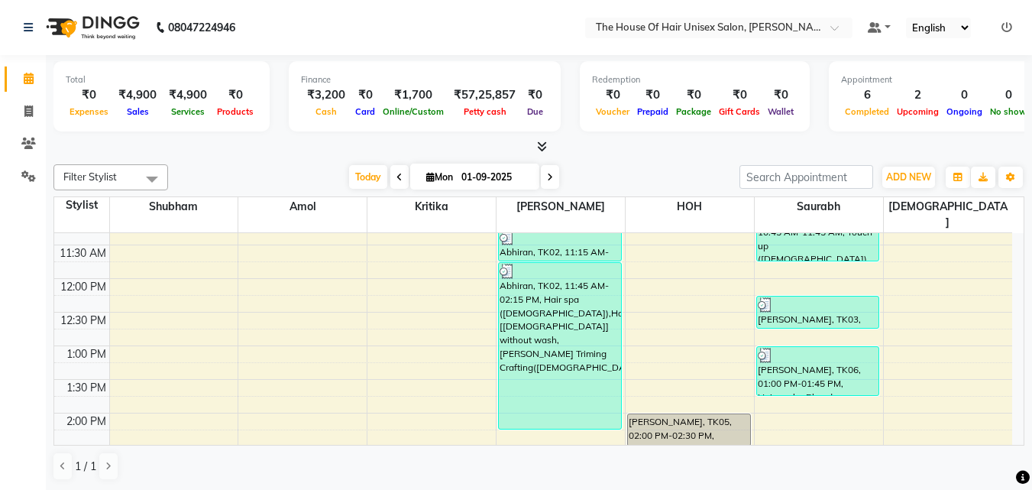
scroll to position [287, 0]
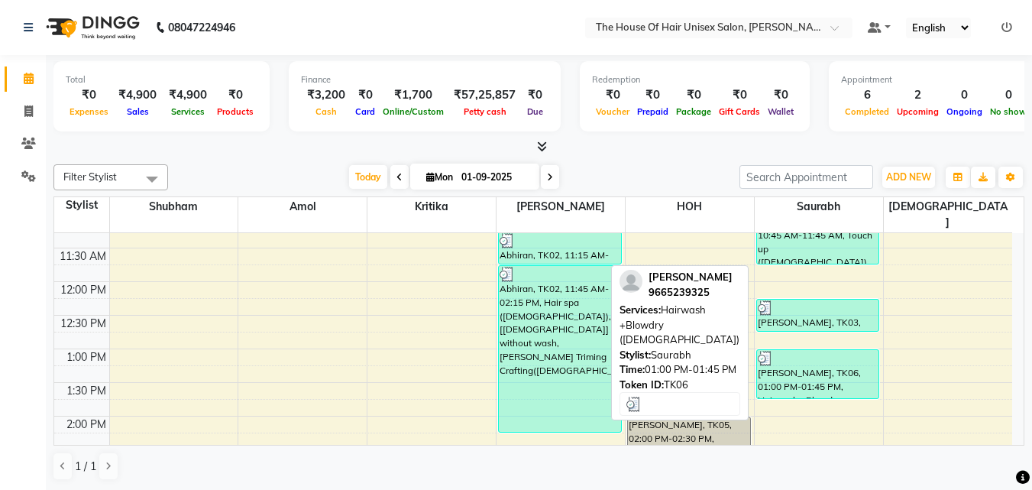
click at [806, 358] on div "[PERSON_NAME], TK06, 01:00 PM-01:45 PM, Hairwash +Blowdry ([DEMOGRAPHIC_DATA])" at bounding box center [818, 374] width 122 height 48
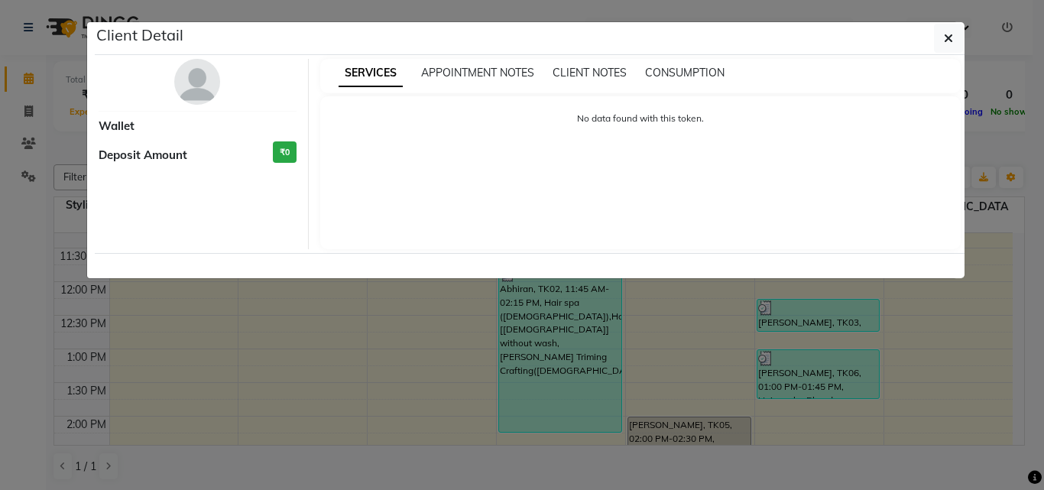
select select "3"
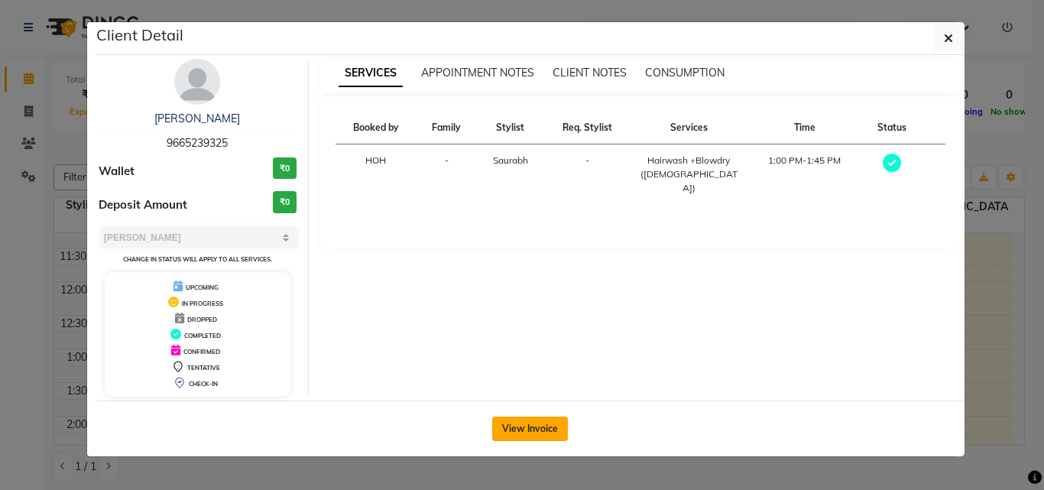
click at [518, 422] on button "View Invoice" at bounding box center [530, 428] width 76 height 24
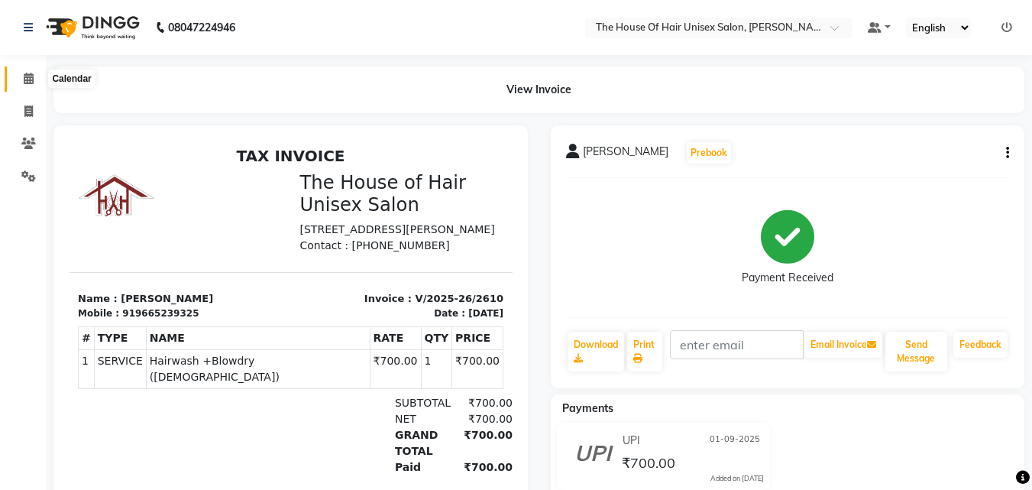
click at [26, 79] on icon at bounding box center [29, 78] width 10 height 11
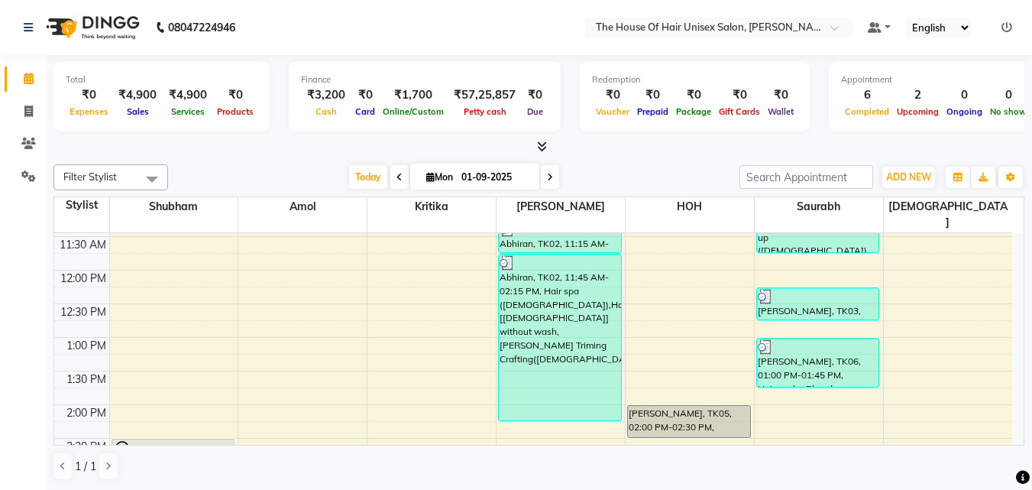
scroll to position [298, 0]
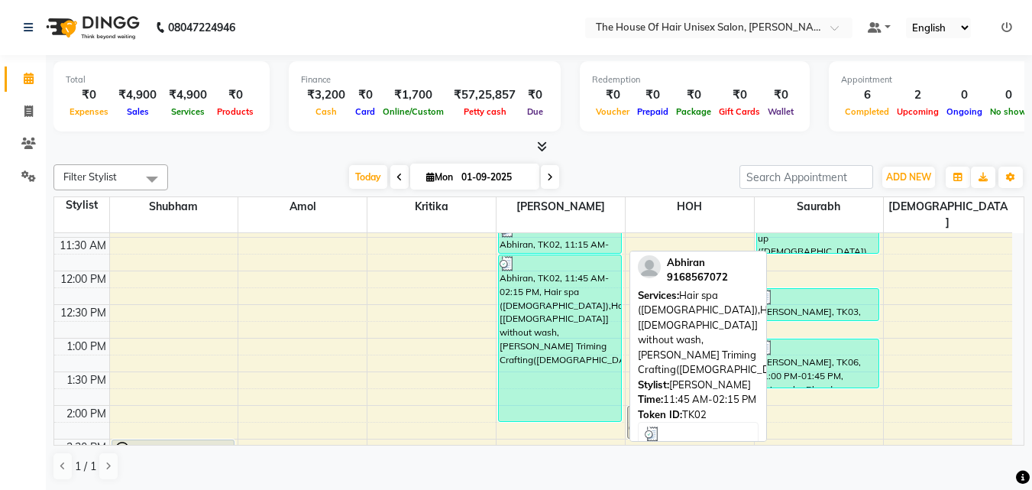
click at [555, 306] on div "Abhiran, TK02, 11:45 AM-02:15 PM, Hair spa (Male),HairCut [Male] without wash,B…" at bounding box center [560, 338] width 122 height 166
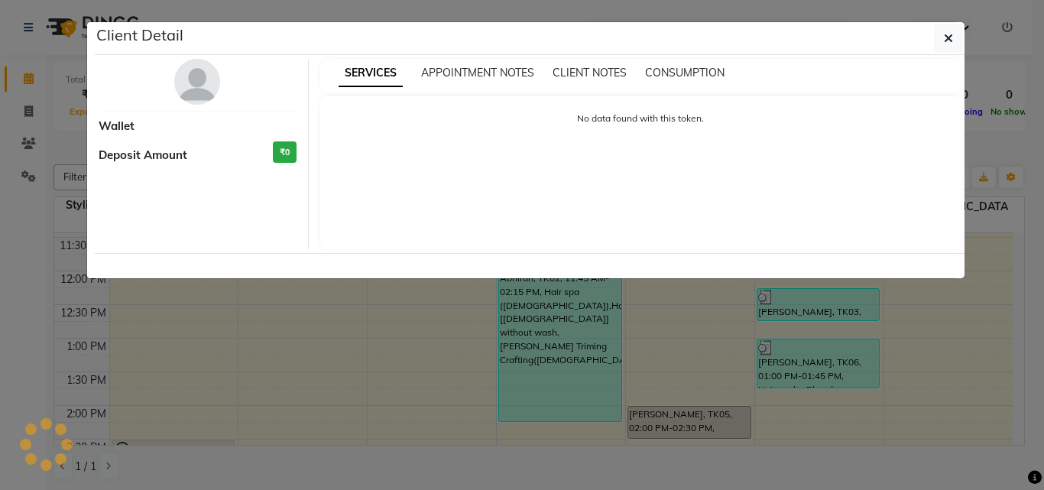
select select "3"
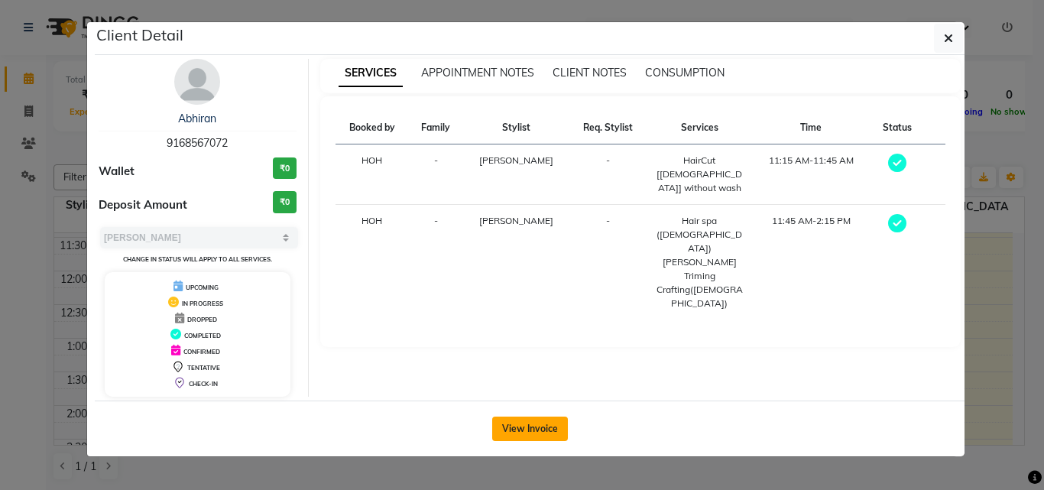
click at [549, 425] on button "View Invoice" at bounding box center [530, 428] width 76 height 24
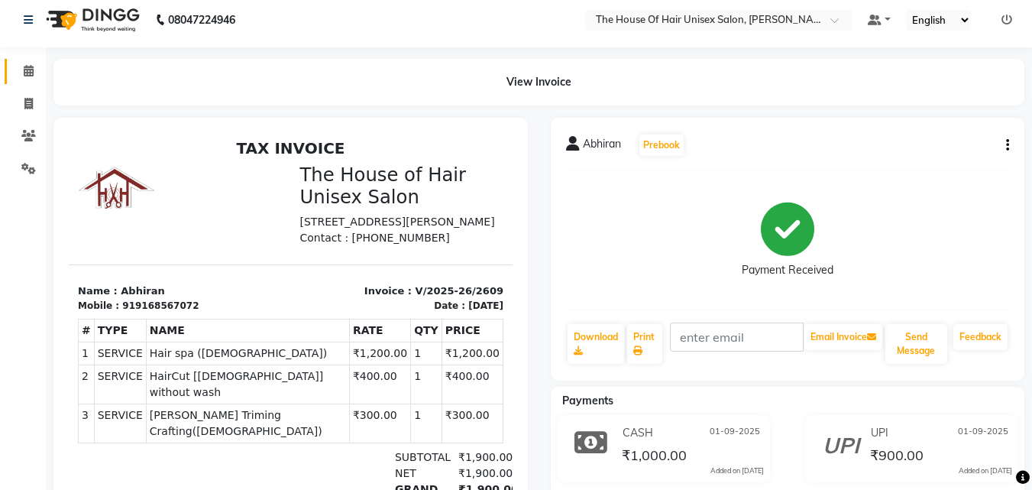
scroll to position [57, 0]
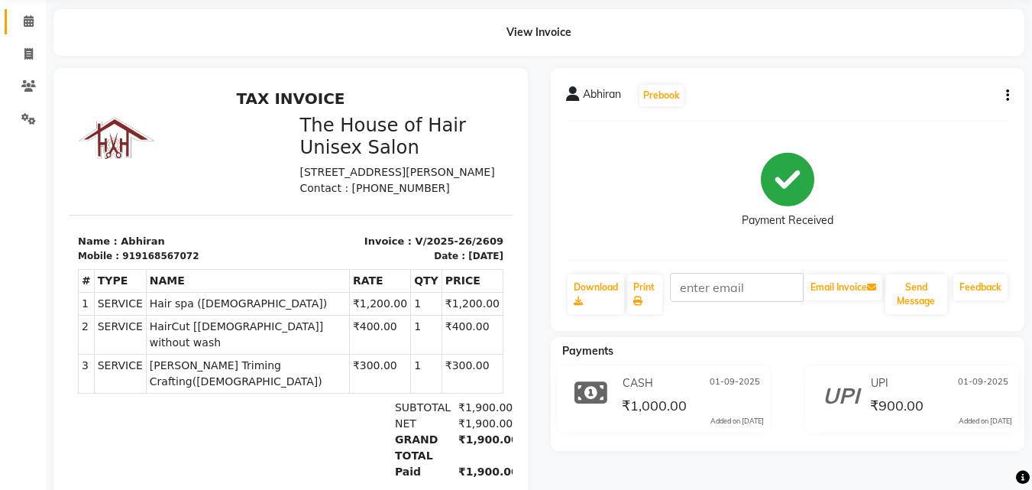
click at [28, 24] on icon at bounding box center [29, 20] width 10 height 11
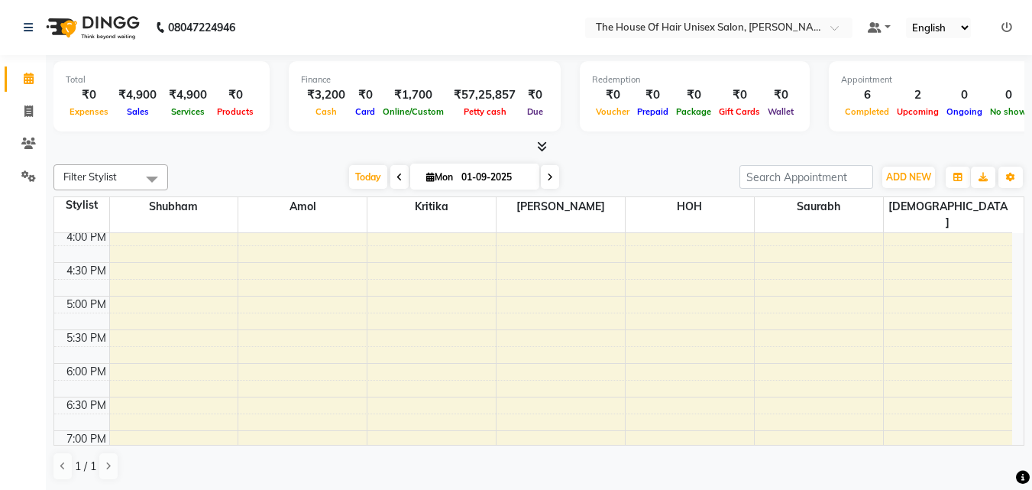
scroll to position [609, 0]
click at [537, 271] on div "7:00 AM 7:30 AM 8:00 AM 8:30 AM 9:00 AM 9:30 AM 10:00 AM 10:30 AM 11:00 AM 11:3…" at bounding box center [533, 128] width 958 height 1008
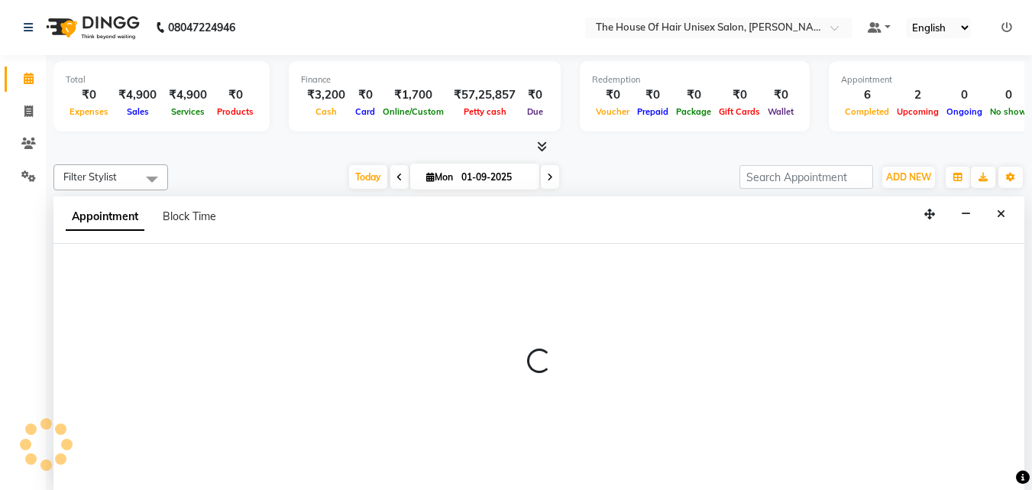
scroll to position [1, 0]
select select "42814"
select select "1005"
select select "tentative"
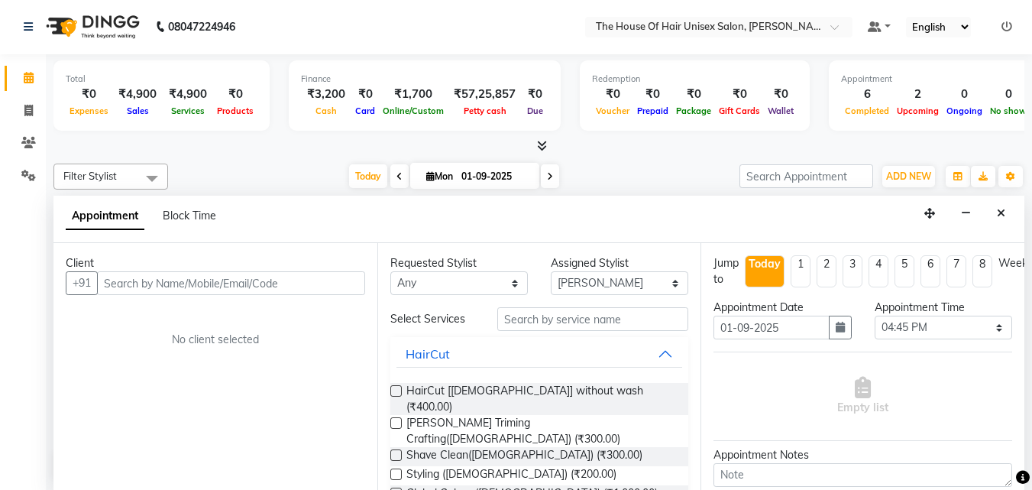
click at [308, 283] on input "text" at bounding box center [231, 283] width 268 height 24
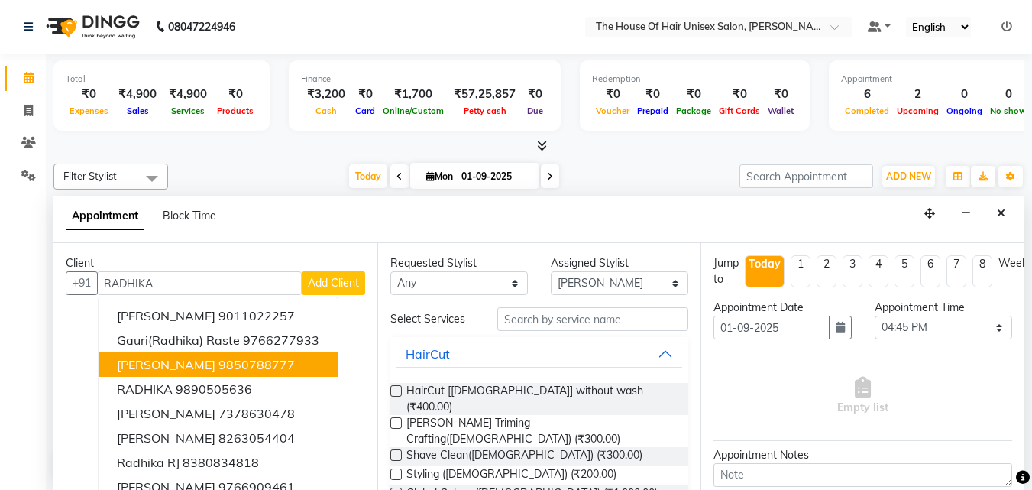
click at [225, 365] on ngb-highlight "9850788777" at bounding box center [257, 364] width 76 height 15
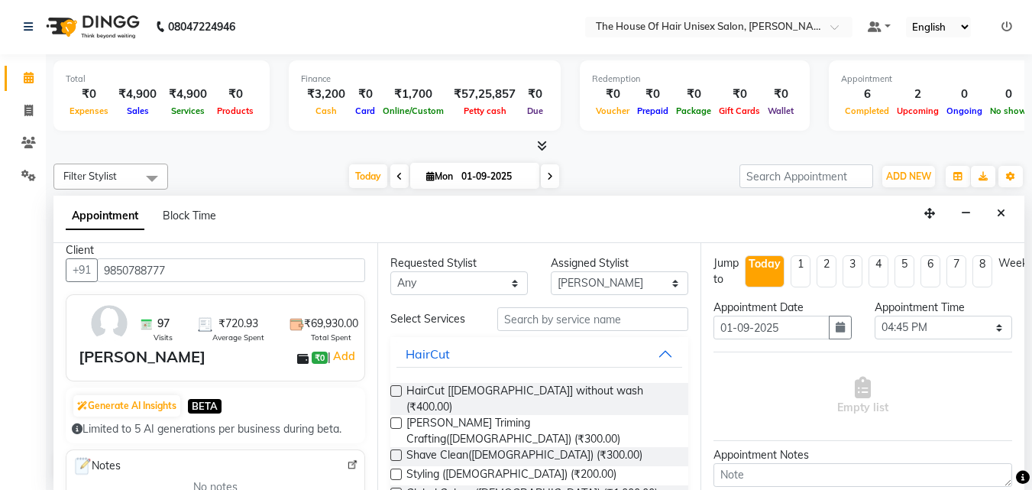
scroll to position [0, 0]
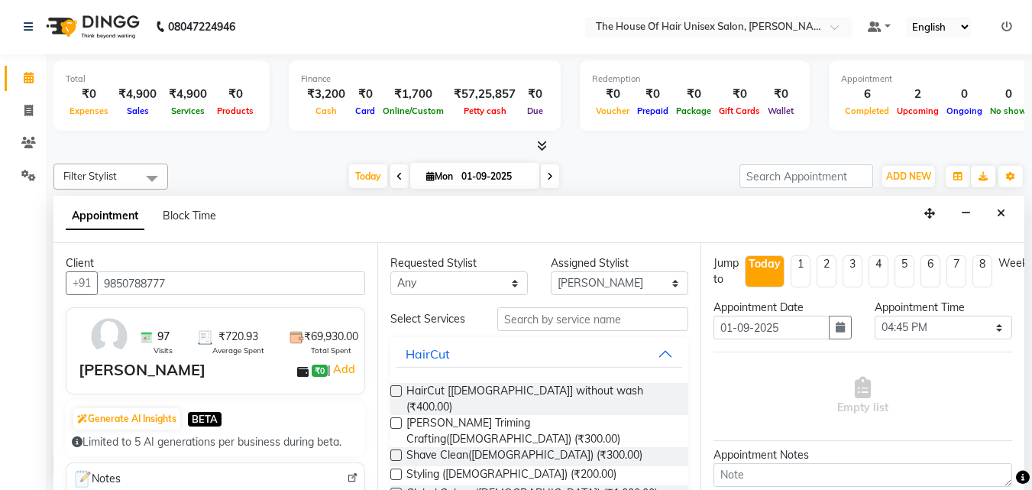
click at [212, 280] on input "9850788777" at bounding box center [231, 283] width 268 height 24
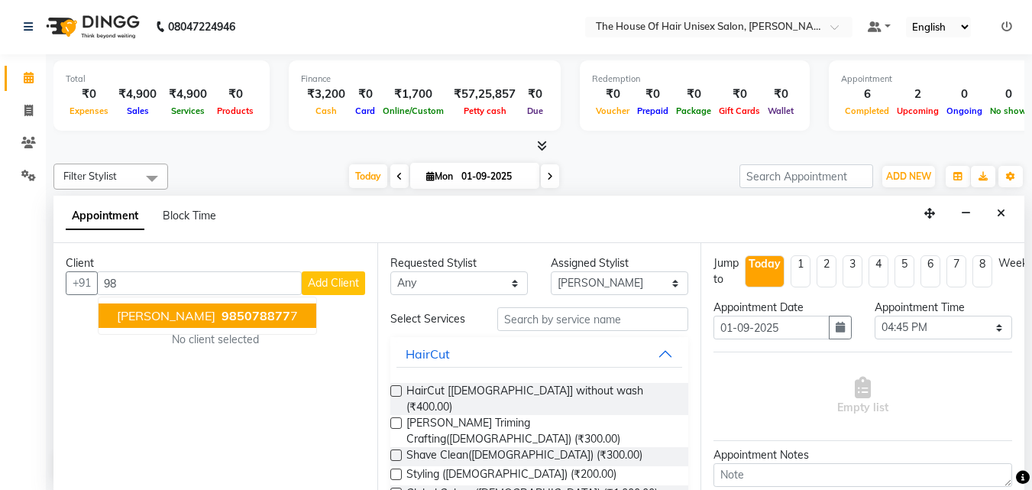
type input "9"
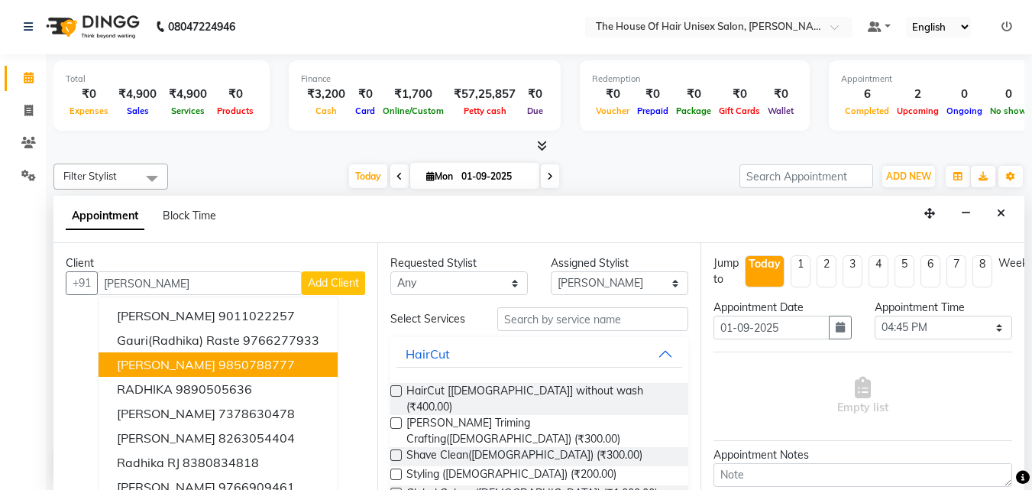
click at [193, 361] on span "Dr Radhika Wagh" at bounding box center [166, 364] width 99 height 15
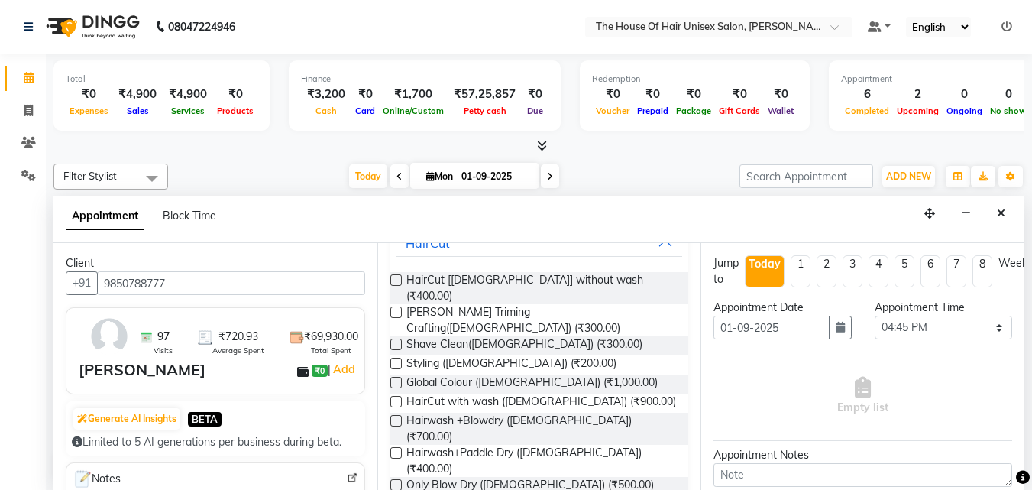
scroll to position [109, 0]
type input "9850788777"
click at [396, 416] on label at bounding box center [395, 421] width 11 height 11
click at [396, 419] on input "checkbox" at bounding box center [395, 424] width 10 height 10
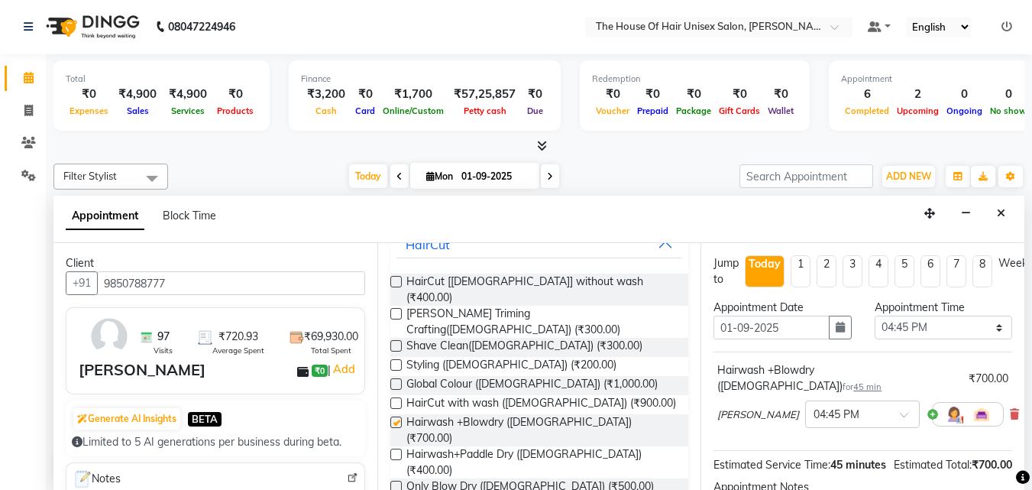
checkbox input "false"
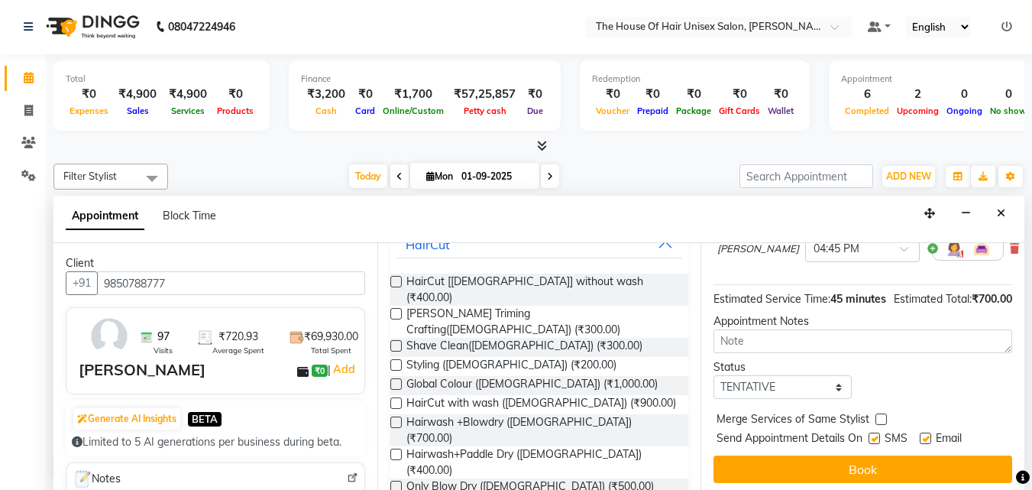
scroll to position [183, 0]
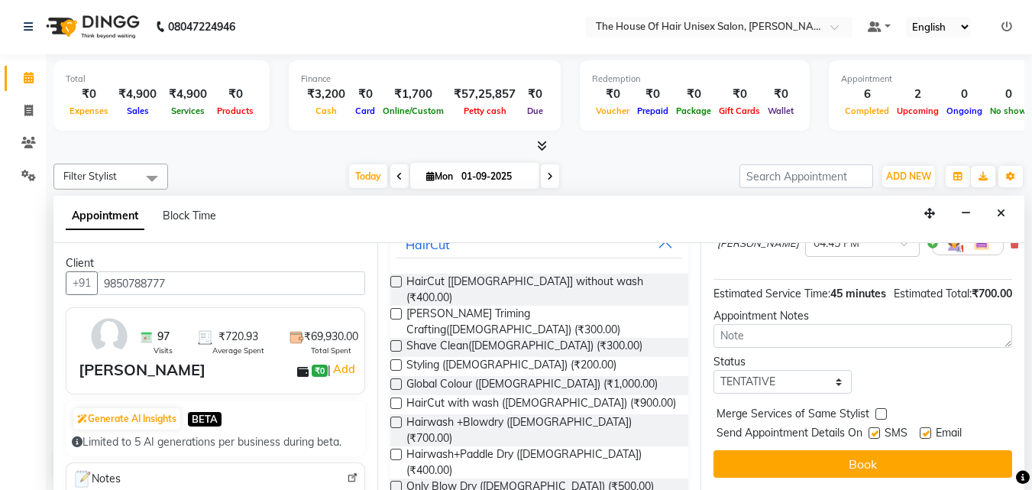
click at [882, 408] on label at bounding box center [881, 413] width 11 height 11
click at [882, 410] on input "checkbox" at bounding box center [881, 415] width 10 height 10
checkbox input "true"
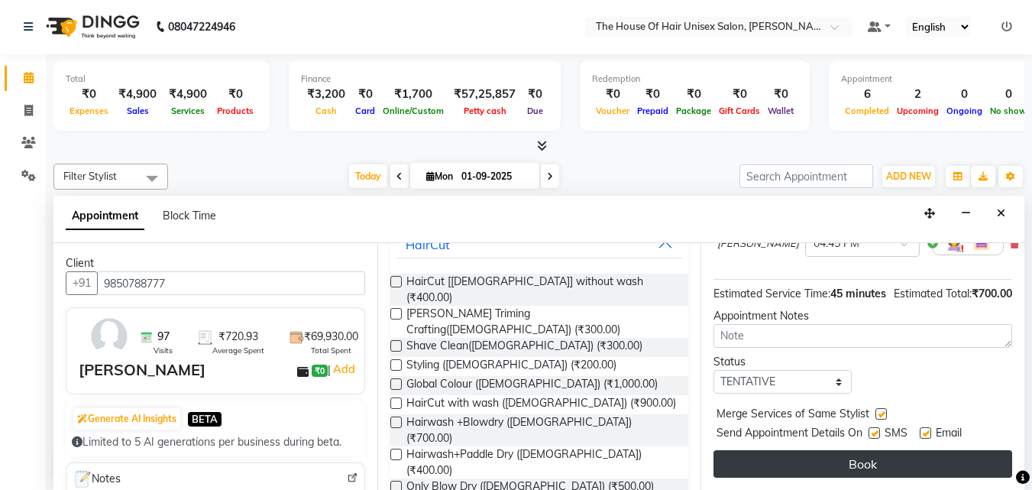
click at [863, 450] on button "Book" at bounding box center [863, 464] width 299 height 28
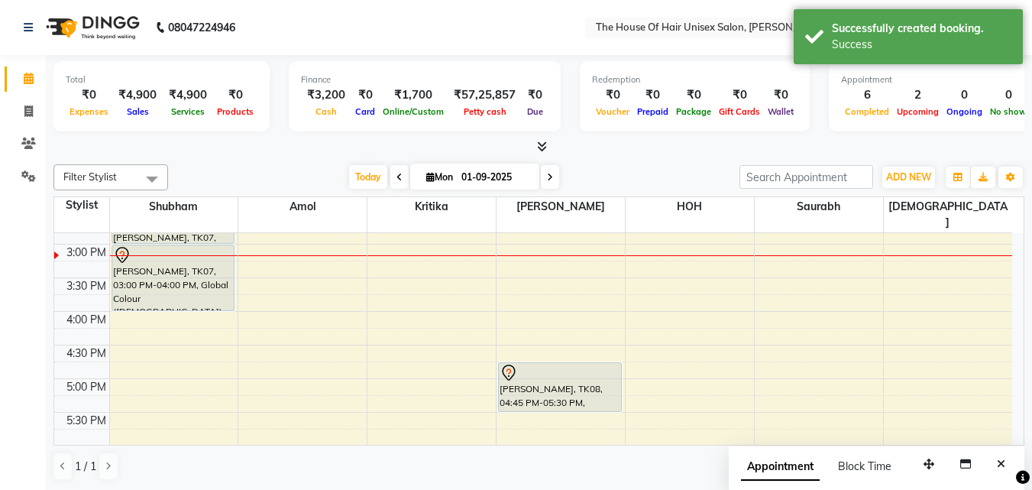
scroll to position [529, 0]
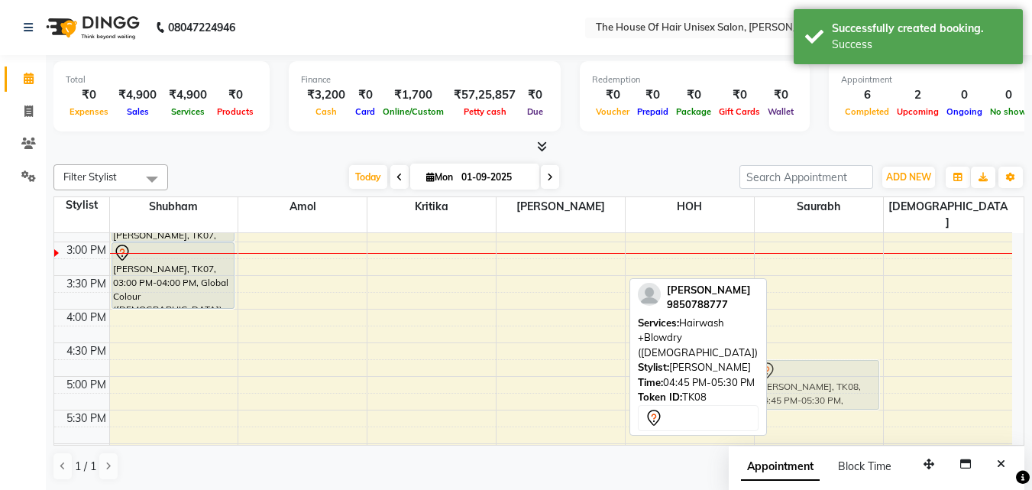
drag, startPoint x: 556, startPoint y: 358, endPoint x: 808, endPoint y: 363, distance: 251.4
click at [808, 363] on tr "Rakesh Adekar, TK07, 02:30 PM-03:00 PM, Haircut by Shubham (Male) Rakesh Adekar…" at bounding box center [533, 208] width 958 height 1008
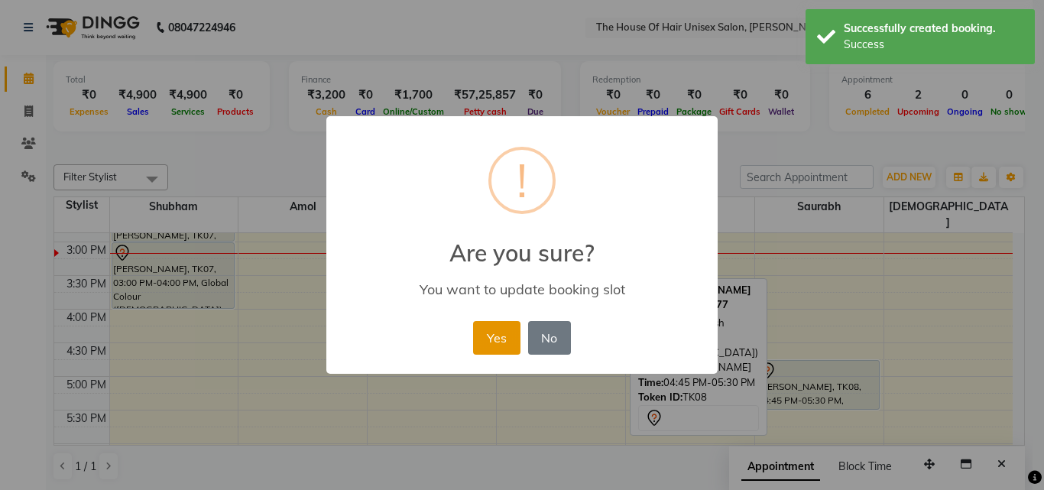
click at [500, 327] on button "Yes" at bounding box center [496, 338] width 47 height 34
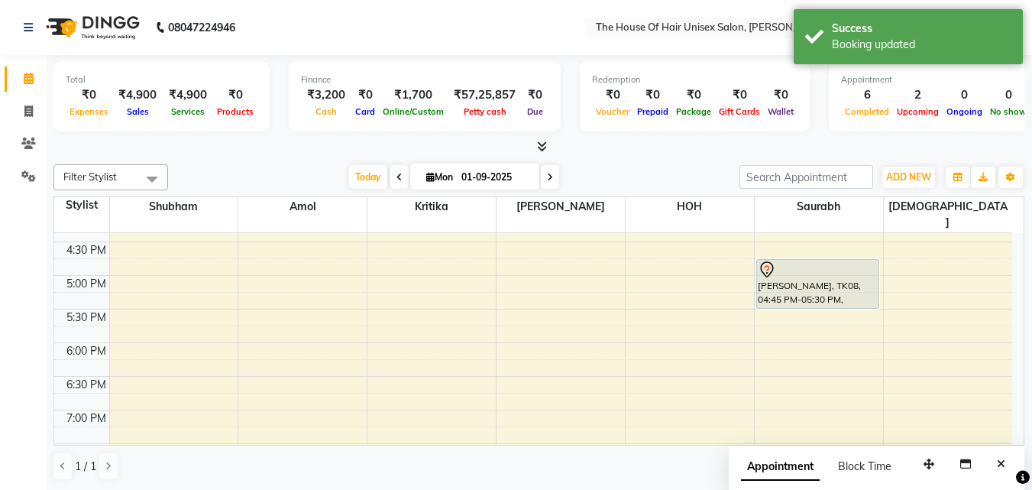
scroll to position [637, 0]
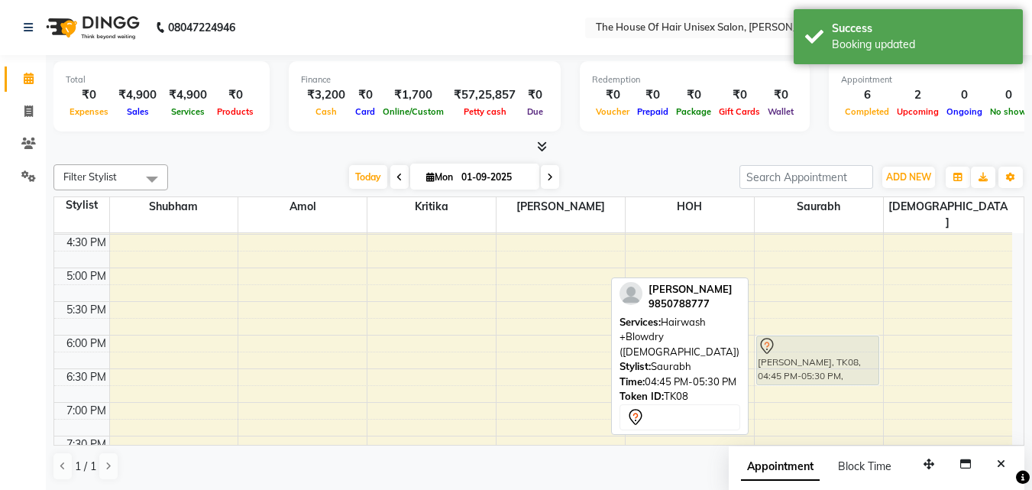
drag, startPoint x: 804, startPoint y: 249, endPoint x: 805, endPoint y: 338, distance: 88.6
click at [805, 338] on div "Soumitra Chaudhary, TK01, 10:15 AM-10:45 AM, HairCut [Male] without wash Rashmi…" at bounding box center [819, 100] width 128 height 1008
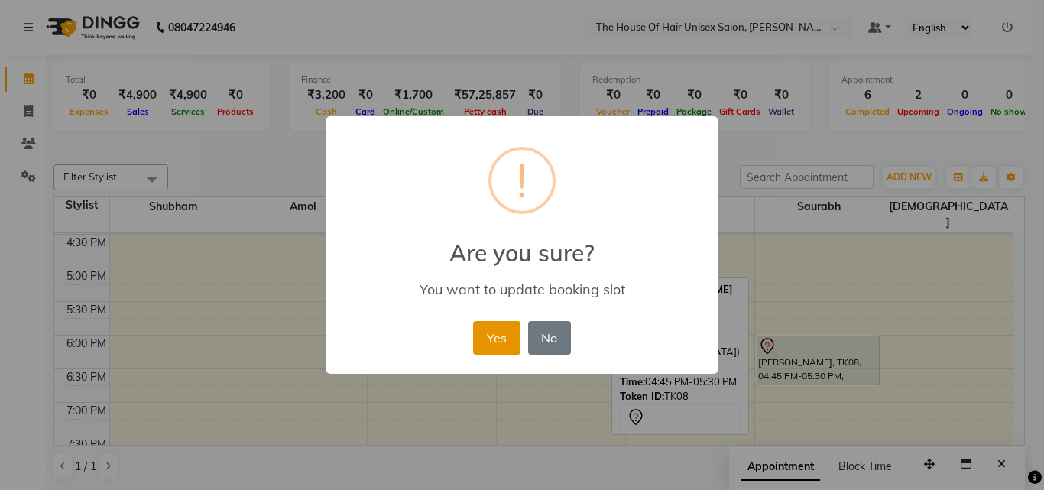
click at [494, 330] on button "Yes" at bounding box center [496, 338] width 47 height 34
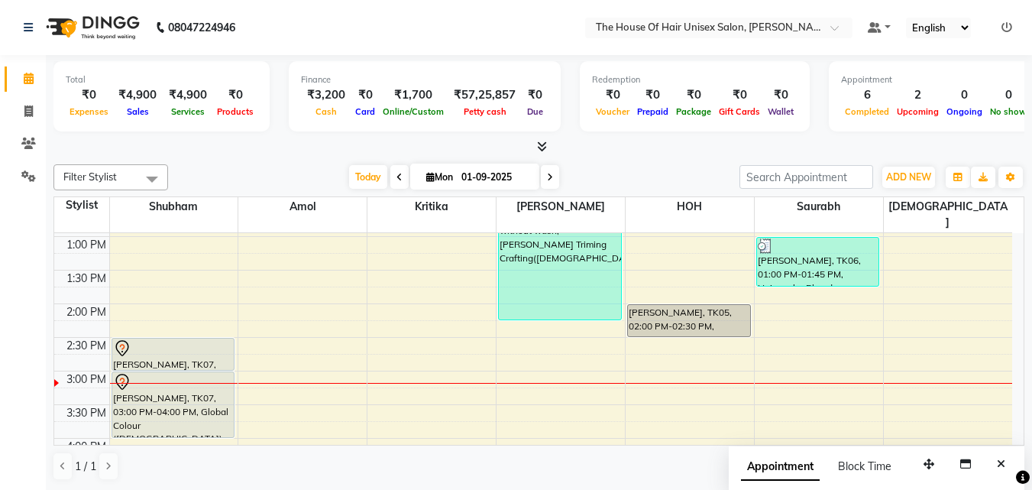
scroll to position [403, 0]
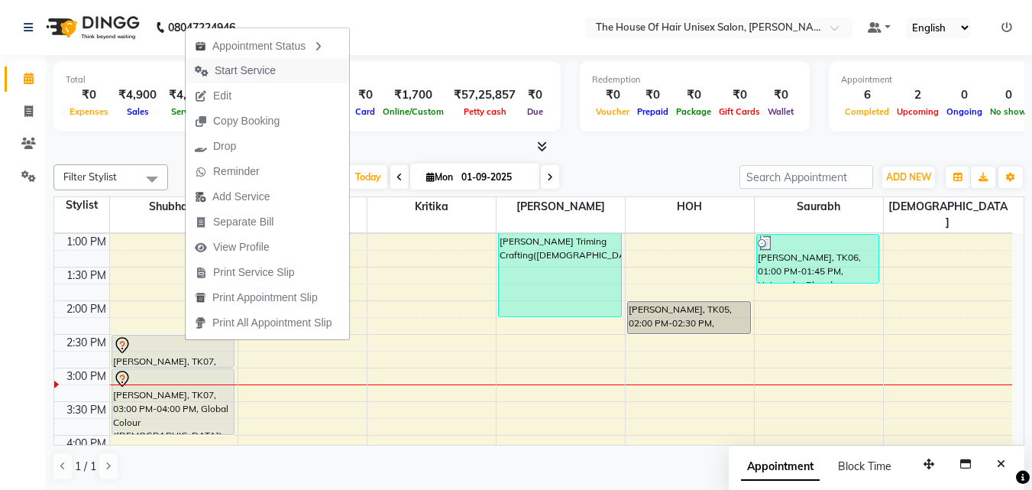
click at [235, 68] on span "Start Service" at bounding box center [245, 71] width 61 height 16
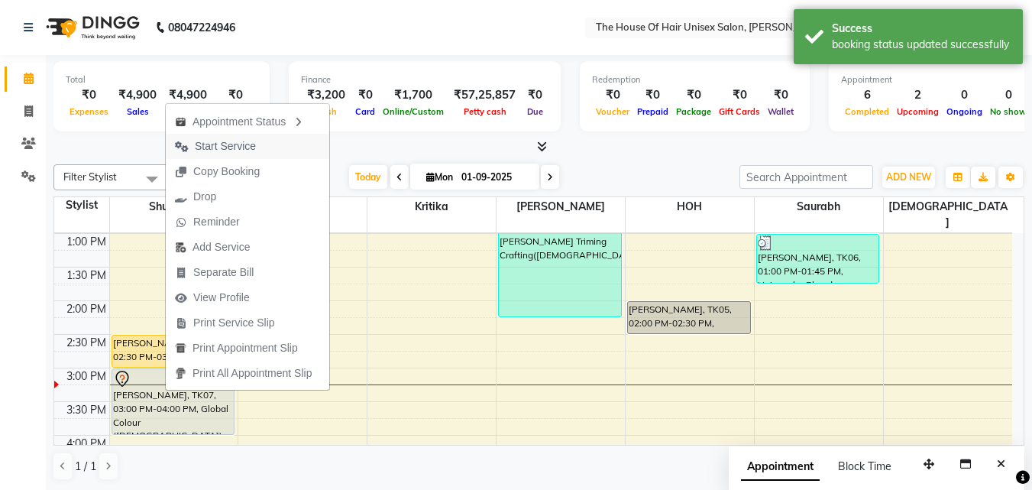
click at [210, 143] on span "Start Service" at bounding box center [225, 146] width 61 height 16
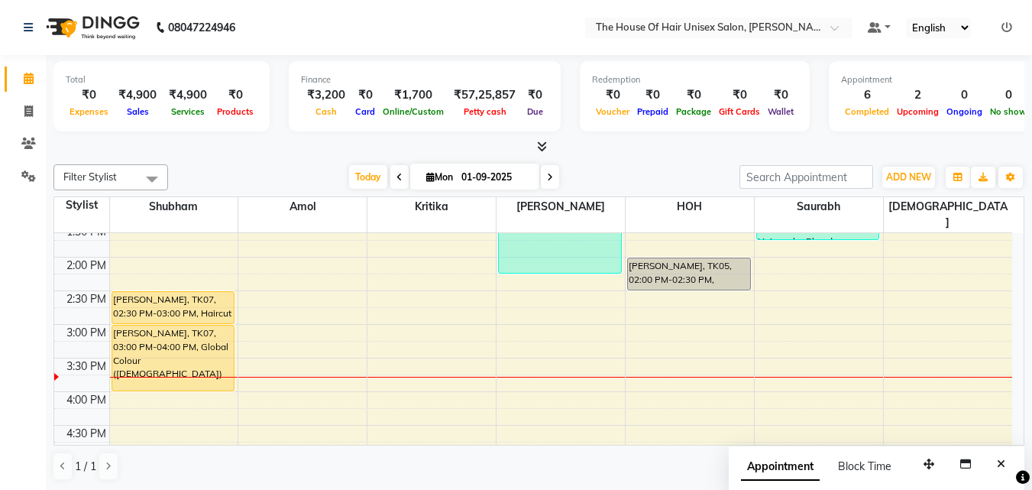
scroll to position [447, 0]
click at [915, 244] on div "7:00 AM 7:30 AM 8:00 AM 8:30 AM 9:00 AM 9:30 AM 10:00 AM 10:30 AM 11:00 AM 11:3…" at bounding box center [533, 290] width 958 height 1008
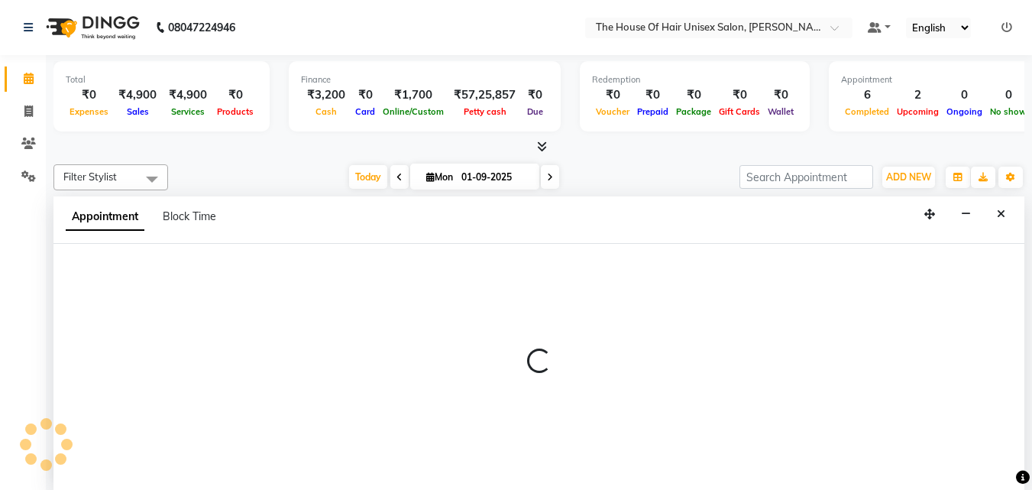
scroll to position [1, 0]
select select "89756"
select select "840"
select select "tentative"
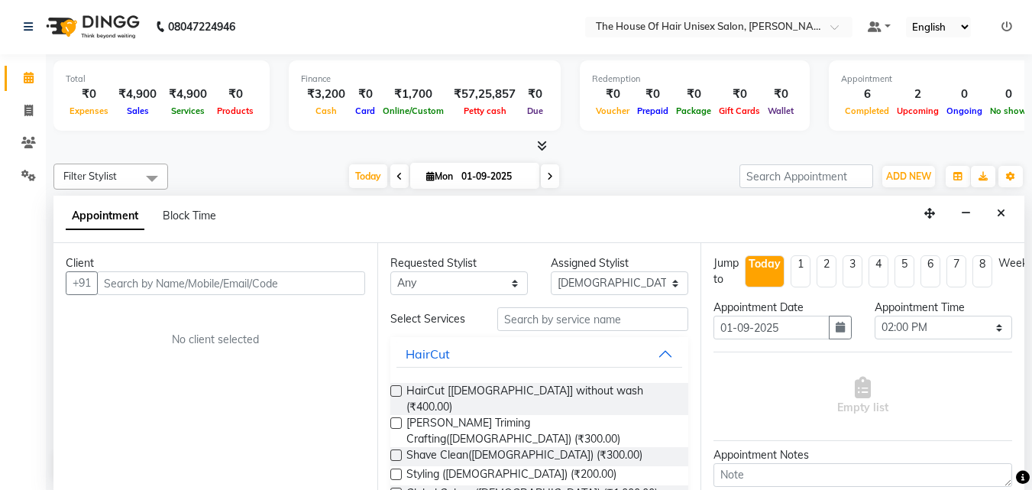
click at [311, 287] on input "text" at bounding box center [231, 283] width 268 height 24
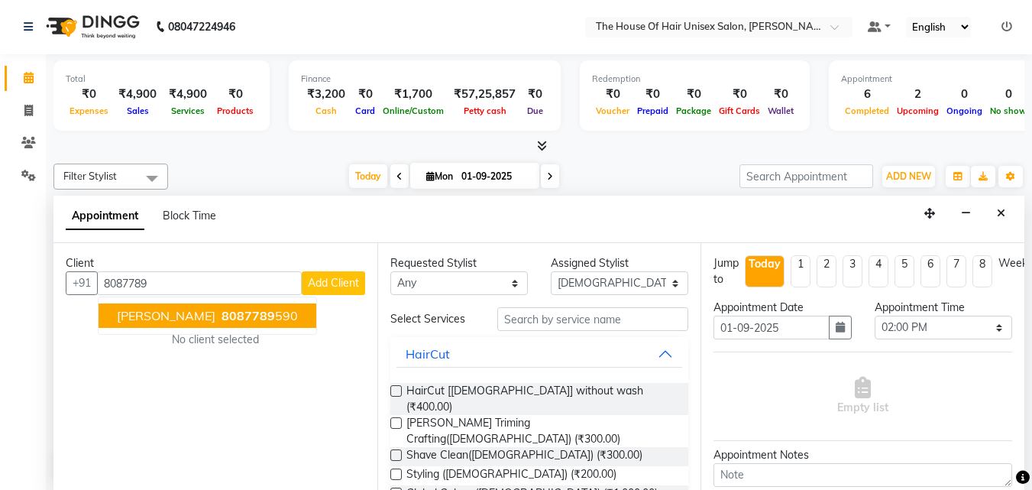
click at [222, 309] on span "8087789" at bounding box center [248, 315] width 53 height 15
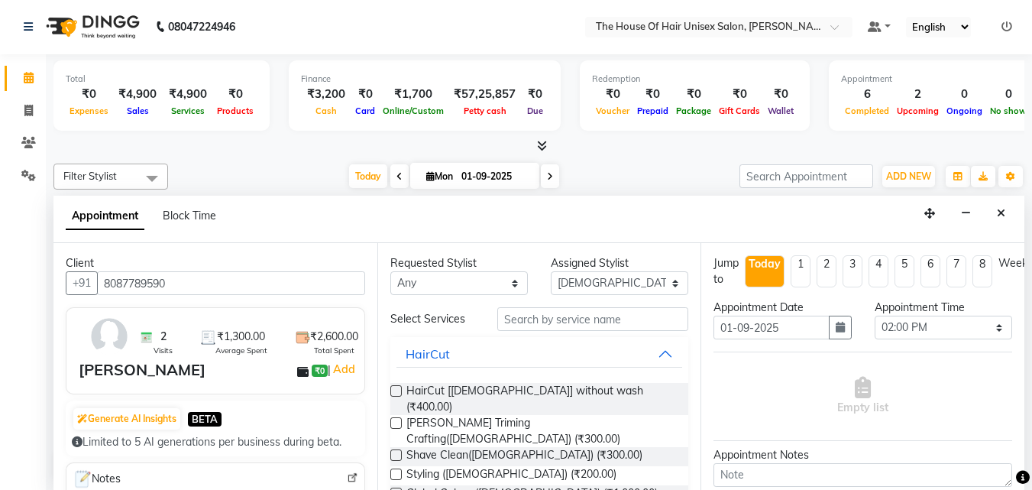
type input "8087789590"
click at [546, 319] on input "text" at bounding box center [592, 319] width 191 height 24
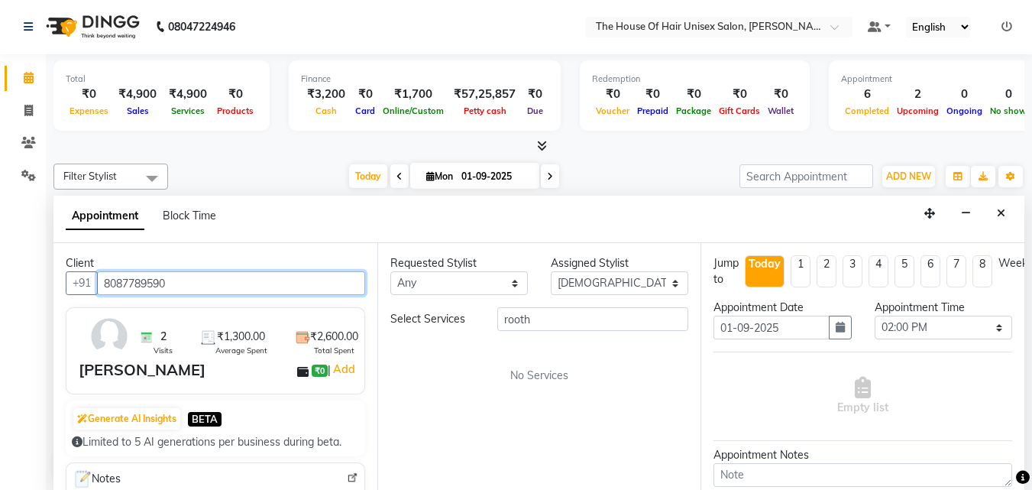
drag, startPoint x: 175, startPoint y: 284, endPoint x: 106, endPoint y: 281, distance: 68.8
click at [106, 281] on input "8087789590" at bounding box center [231, 283] width 268 height 24
click at [406, 394] on div "Requested Stylist Any Amol david kumar HOH Kritika Saurabh Shubham VAIBHAV Assi…" at bounding box center [539, 366] width 324 height 247
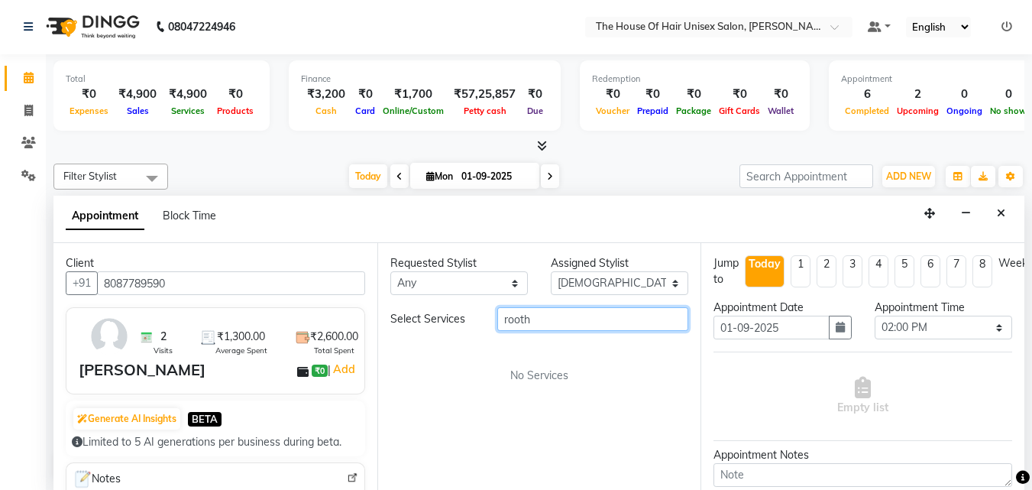
click at [566, 313] on input "rooth" at bounding box center [592, 319] width 191 height 24
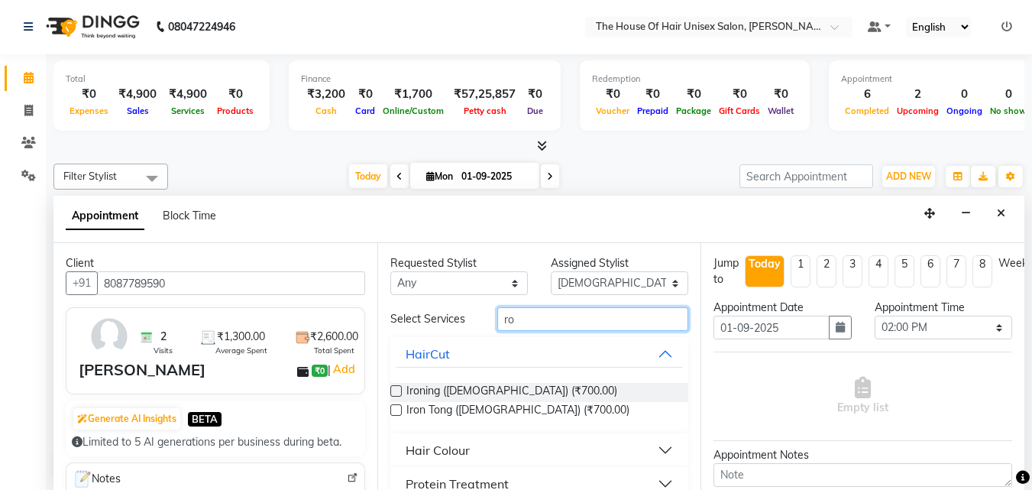
type input "r"
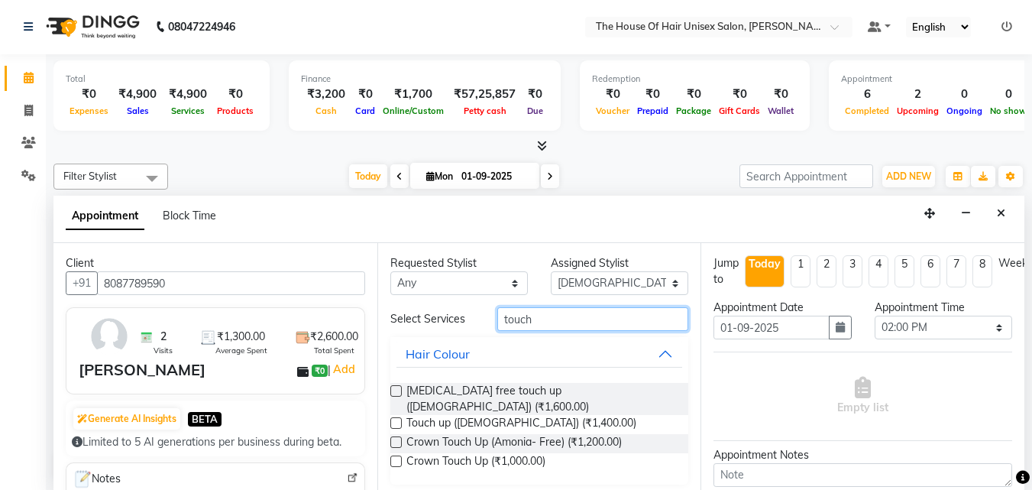
type input "touch"
click at [394, 417] on label at bounding box center [395, 422] width 11 height 11
click at [394, 419] on input "checkbox" at bounding box center [395, 424] width 10 height 10
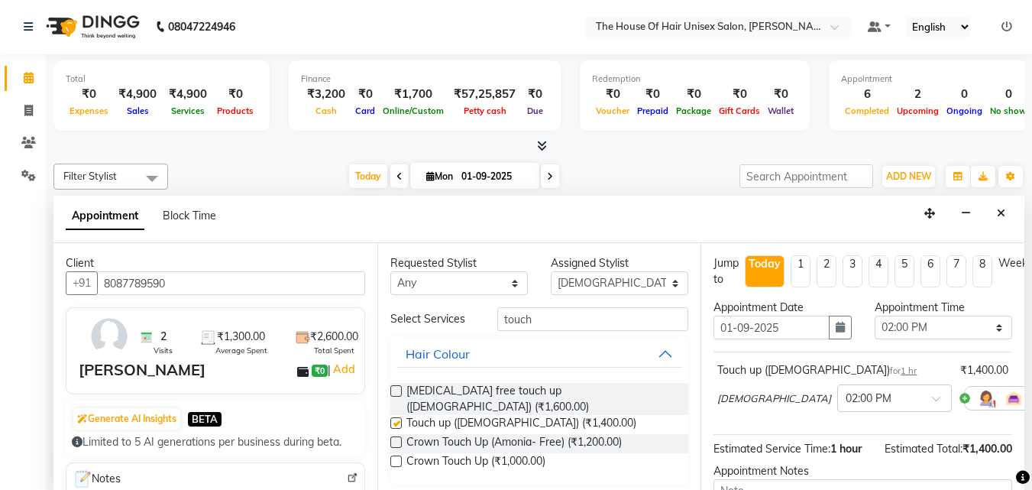
checkbox input "false"
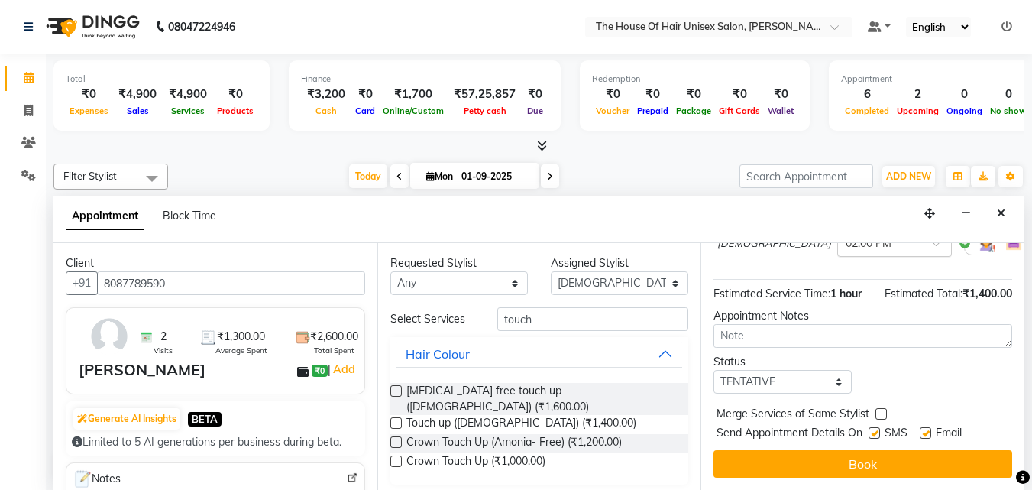
scroll to position [167, 0]
click at [883, 408] on label at bounding box center [881, 413] width 11 height 11
click at [883, 410] on input "checkbox" at bounding box center [881, 415] width 10 height 10
checkbox input "true"
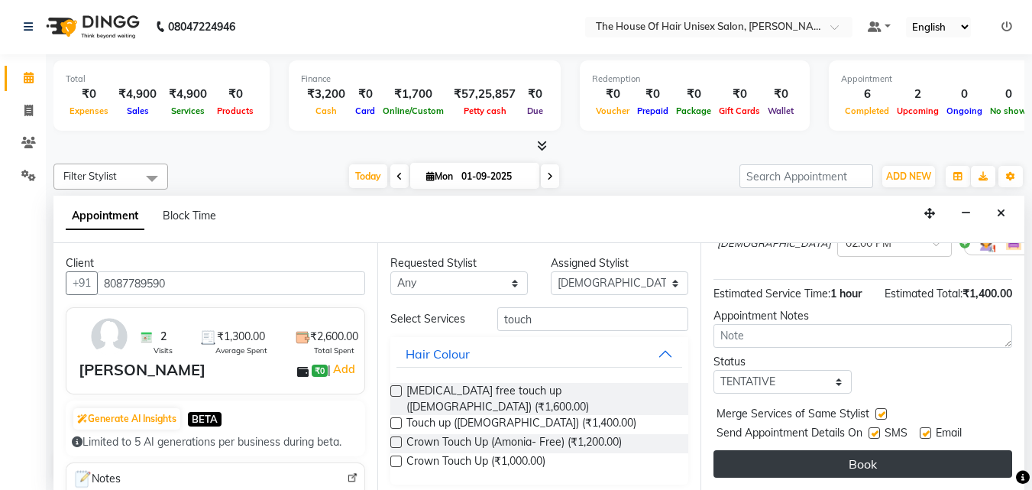
click at [879, 450] on button "Book" at bounding box center [863, 464] width 299 height 28
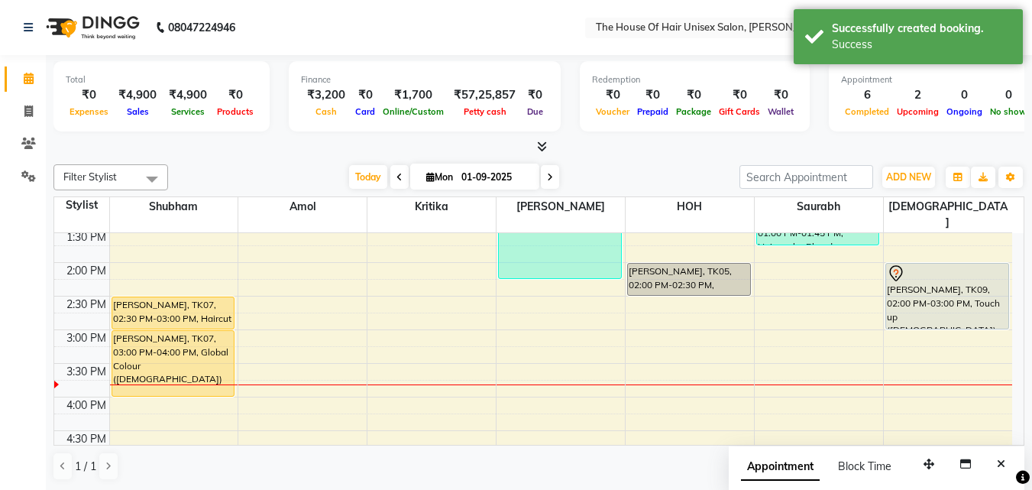
scroll to position [442, 0]
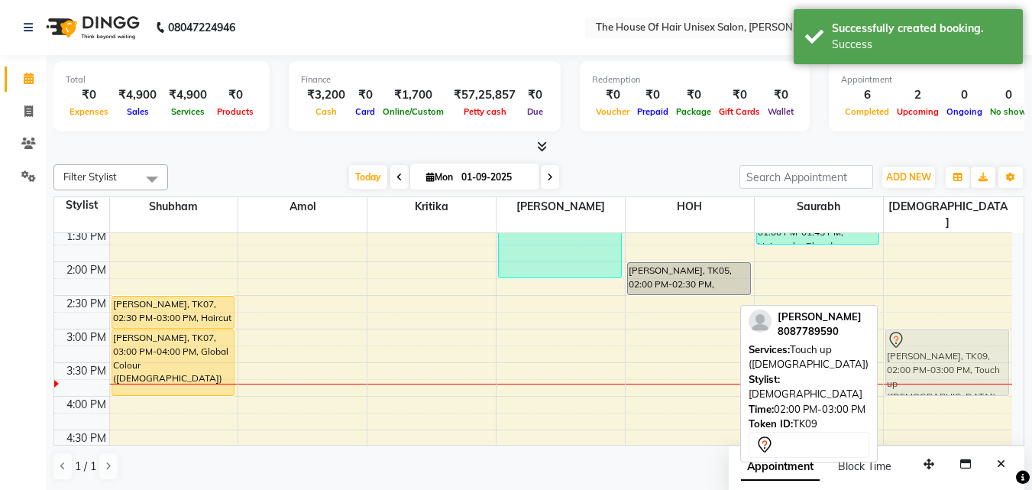
drag, startPoint x: 918, startPoint y: 260, endPoint x: 928, endPoint y: 334, distance: 74.7
click at [928, 334] on div "mayuri, TK09, 02:00 PM-03:00 PM, Touch up (Female) mayuri, TK09, 02:00 PM-03:00…" at bounding box center [948, 295] width 128 height 1008
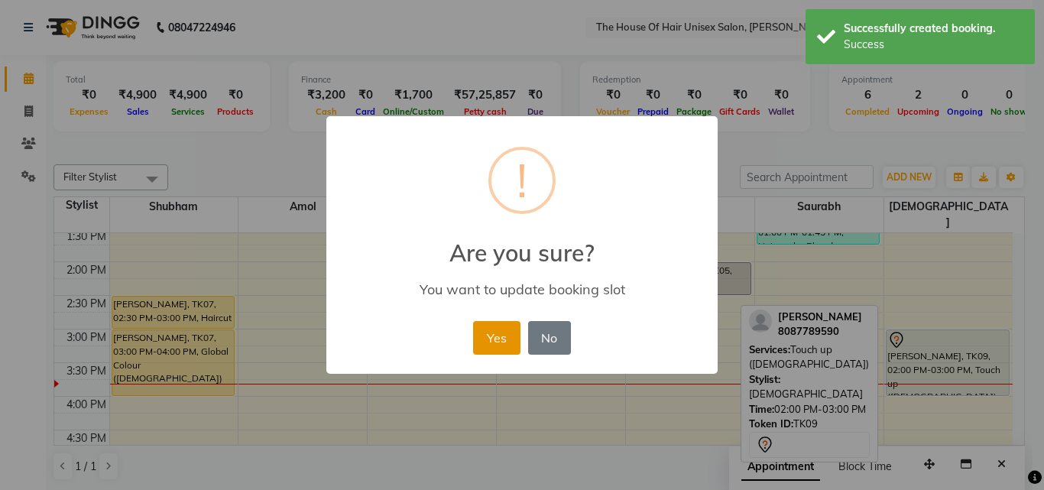
click at [496, 337] on button "Yes" at bounding box center [496, 338] width 47 height 34
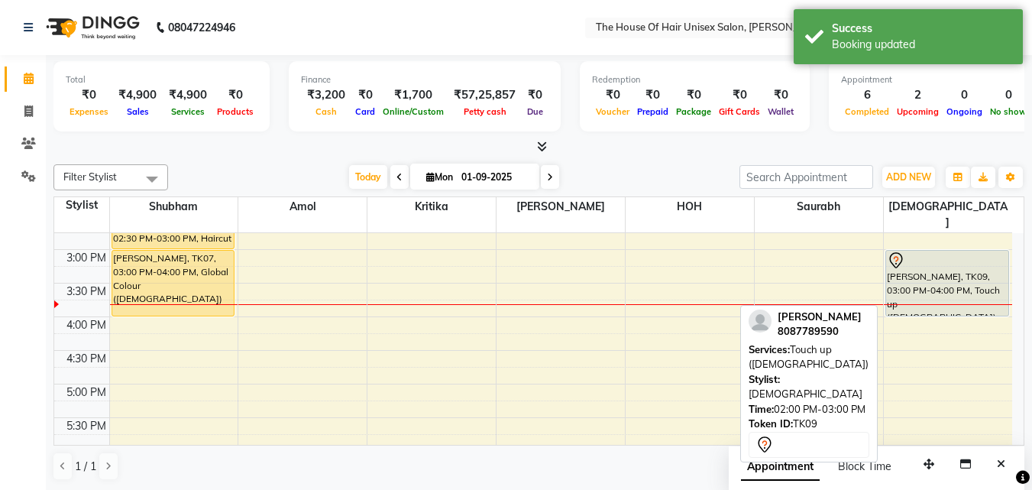
scroll to position [523, 0]
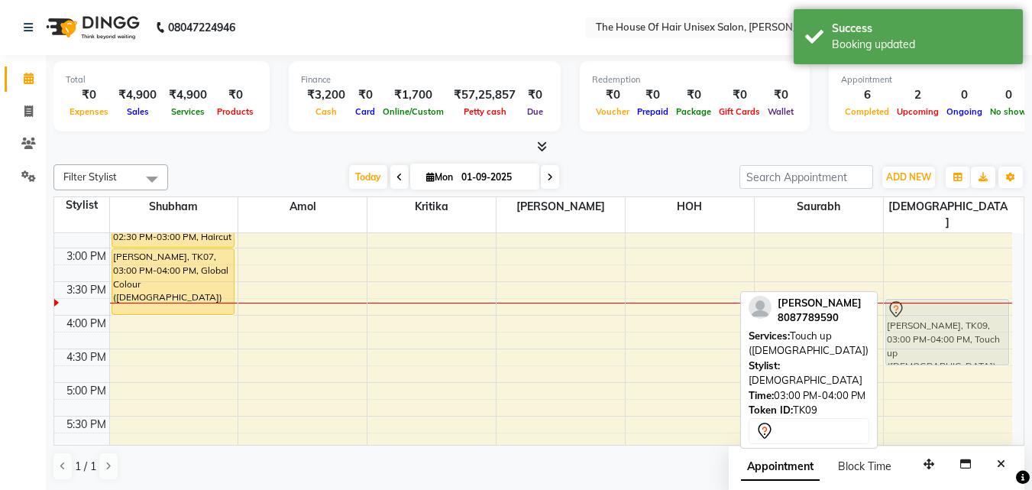
drag, startPoint x: 902, startPoint y: 261, endPoint x: 903, endPoint y: 318, distance: 57.3
click at [903, 318] on div "mayuri, TK09, 03:00 PM-04:00 PM, Touch up (Female) mayuri, TK09, 03:00 PM-04:00…" at bounding box center [948, 214] width 128 height 1008
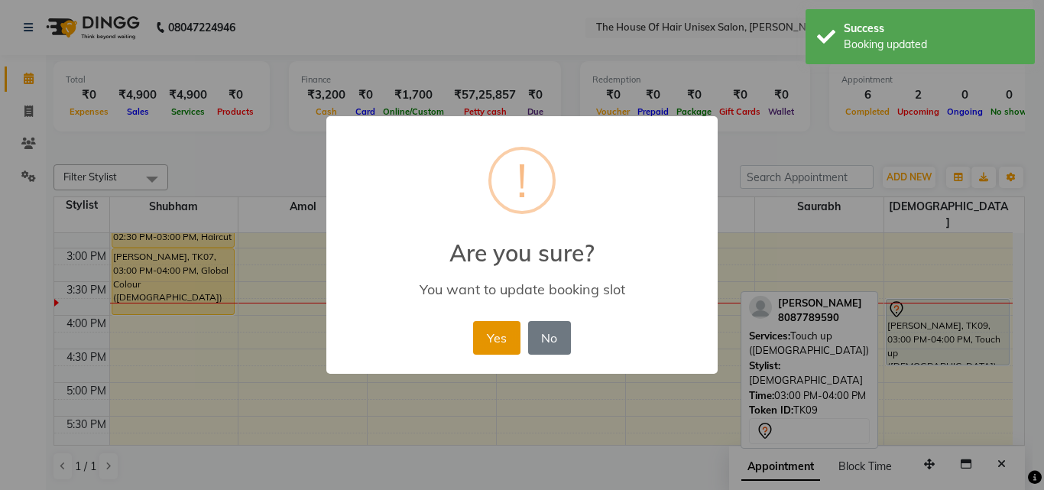
click at [508, 334] on button "Yes" at bounding box center [496, 338] width 47 height 34
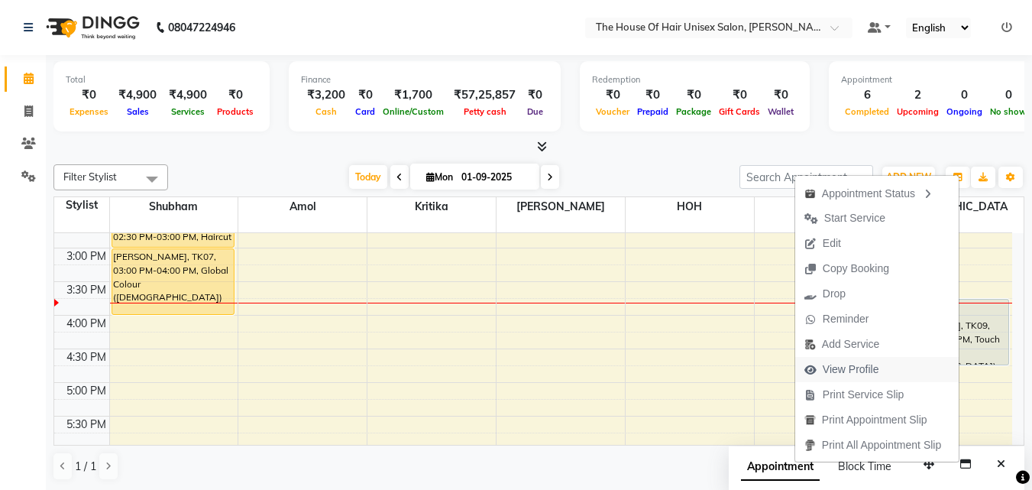
click at [861, 363] on span "View Profile" at bounding box center [851, 369] width 57 height 16
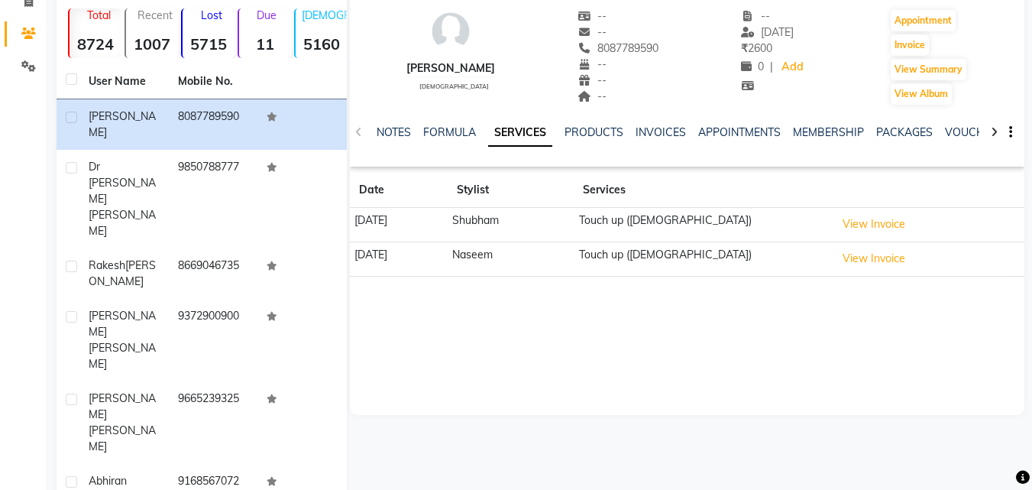
scroll to position [108, 0]
drag, startPoint x: 385, startPoint y: 400, endPoint x: 727, endPoint y: 384, distance: 342.7
click at [727, 384] on div "mayuri female -- -- 8087789590 -- -- -- -- 30-01-2025 ₹ 2600 0 | Add Appointmen…" at bounding box center [687, 187] width 675 height 458
click at [660, 126] on div "INVOICES" at bounding box center [661, 134] width 50 height 16
click at [656, 134] on link "INVOICES" at bounding box center [661, 134] width 50 height 14
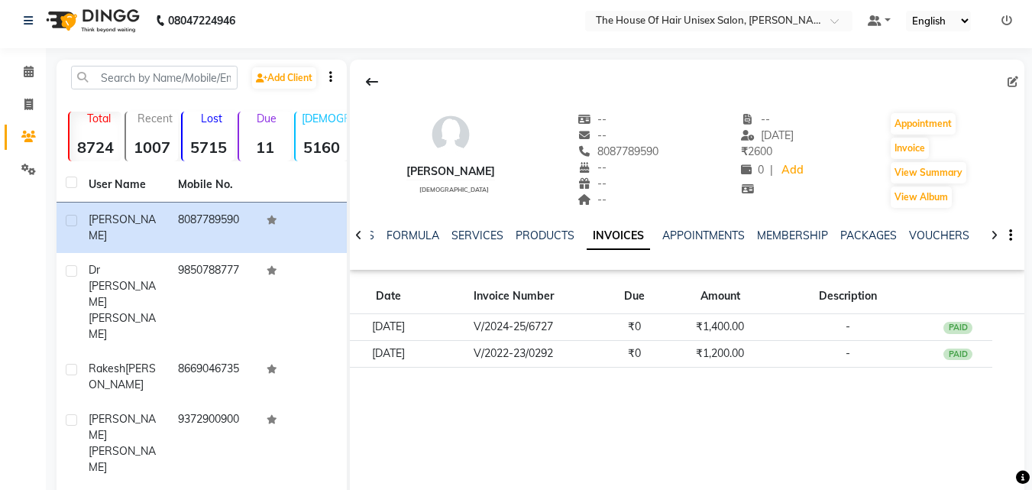
scroll to position [22, 0]
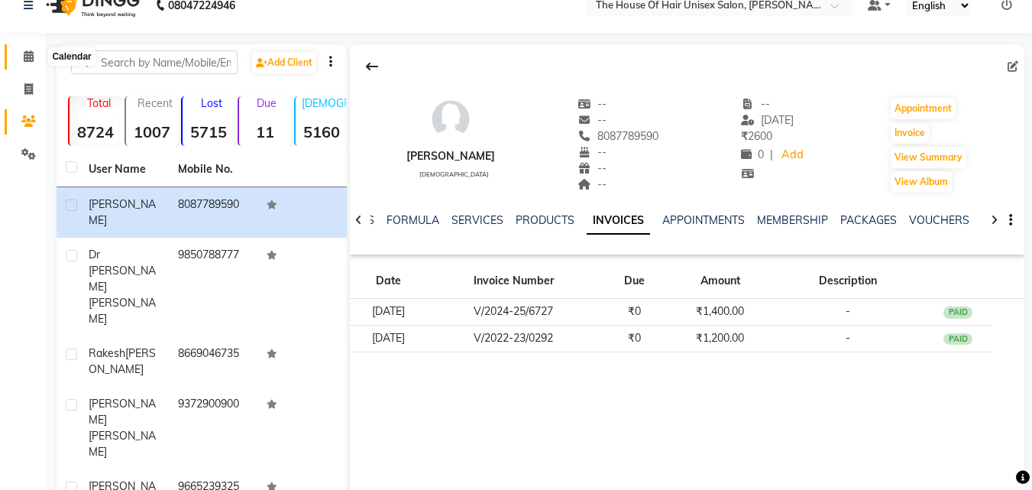
click at [28, 58] on icon at bounding box center [29, 55] width 10 height 11
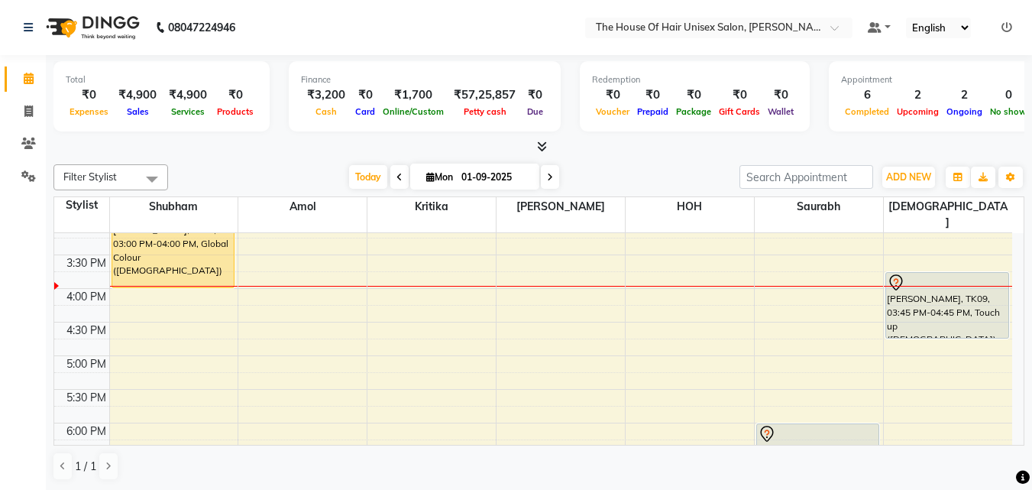
scroll to position [568, 0]
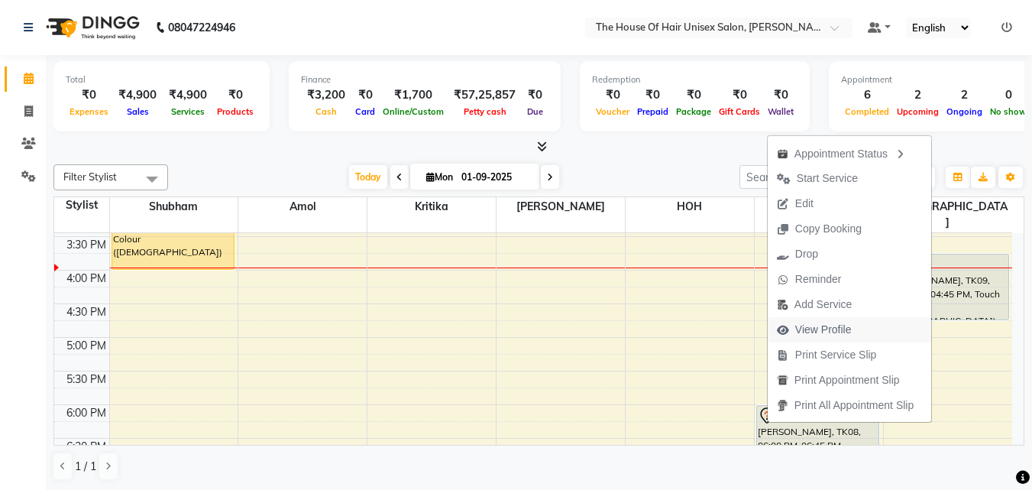
click at [844, 329] on span "View Profile" at bounding box center [823, 330] width 57 height 16
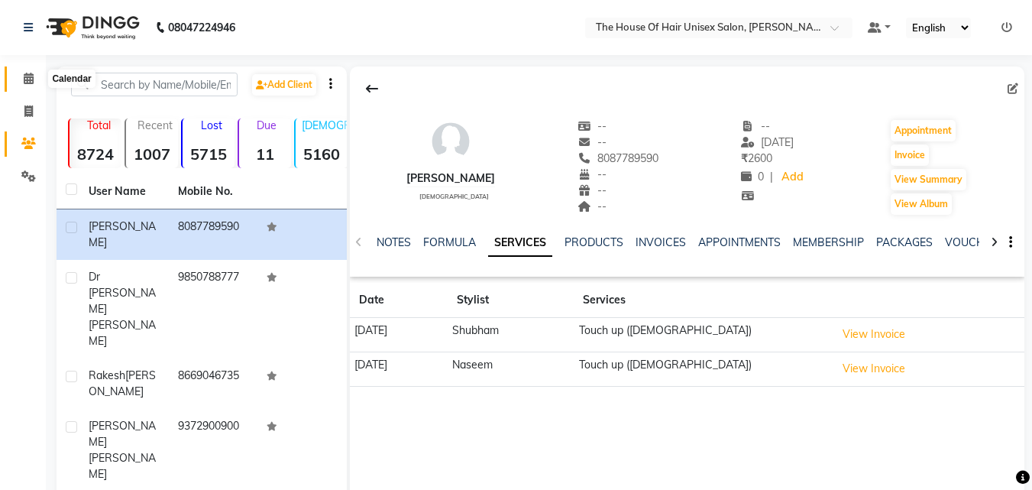
click at [30, 78] on icon at bounding box center [29, 78] width 10 height 11
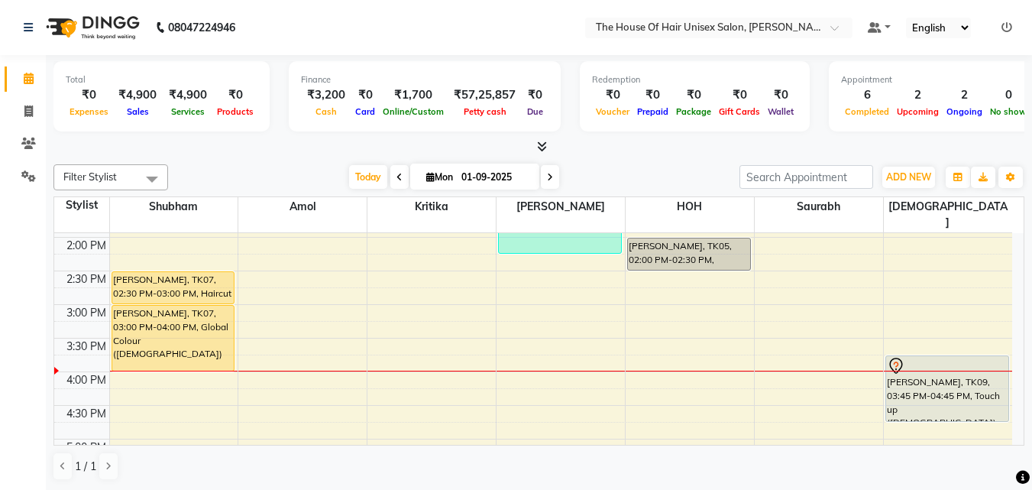
scroll to position [500, 0]
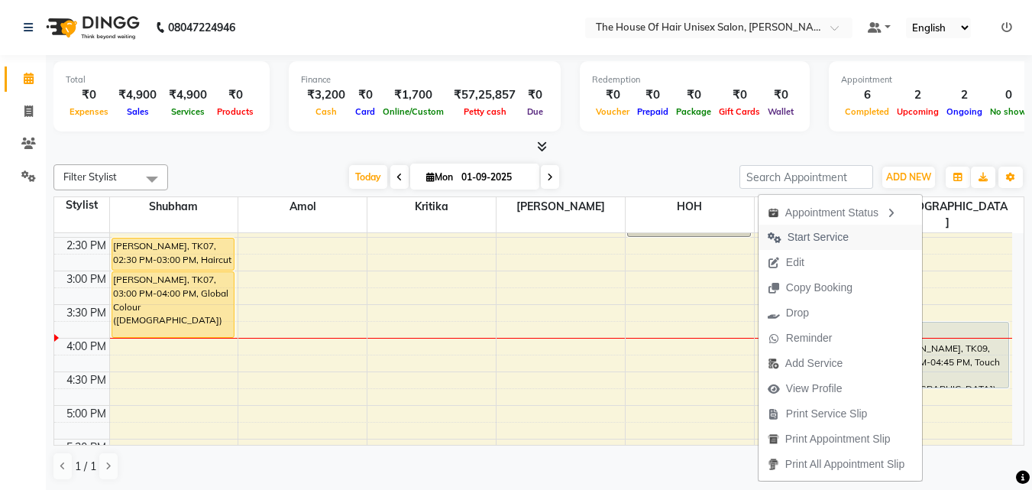
click at [870, 238] on button "Start Service" at bounding box center [841, 237] width 164 height 25
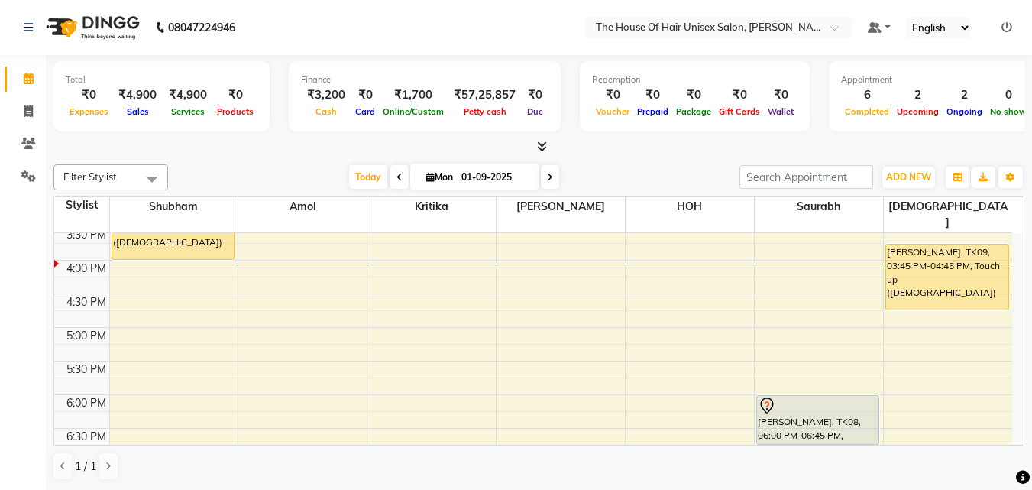
scroll to position [577, 0]
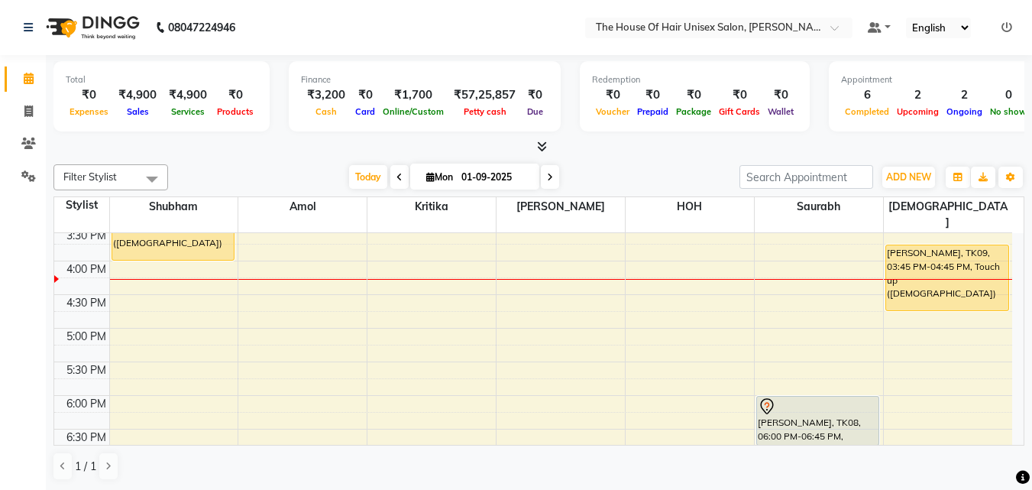
click at [440, 256] on div "7:00 AM 7:30 AM 8:00 AM 8:30 AM 9:00 AM 9:30 AM 10:00 AM 10:30 AM 11:00 AM 11:3…" at bounding box center [533, 160] width 958 height 1008
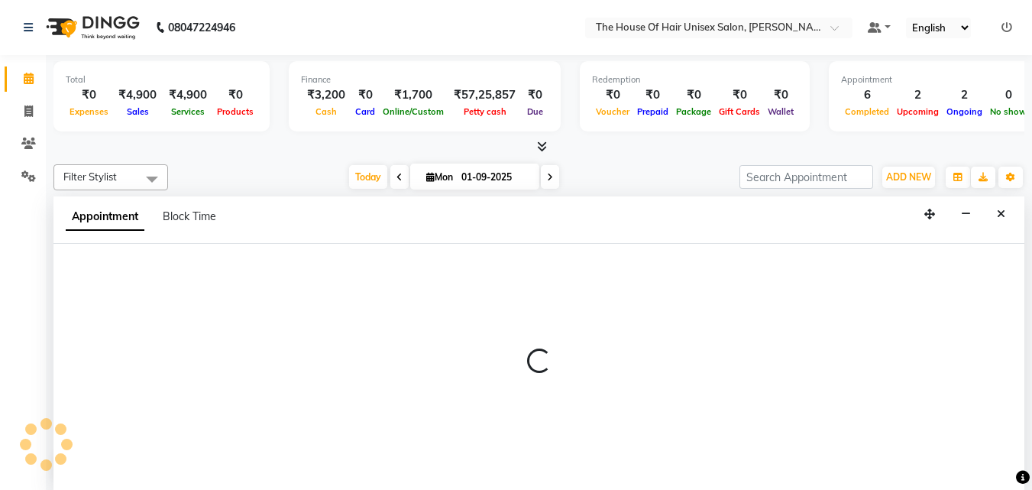
scroll to position [1, 0]
select select "20971"
select select "960"
select select "tentative"
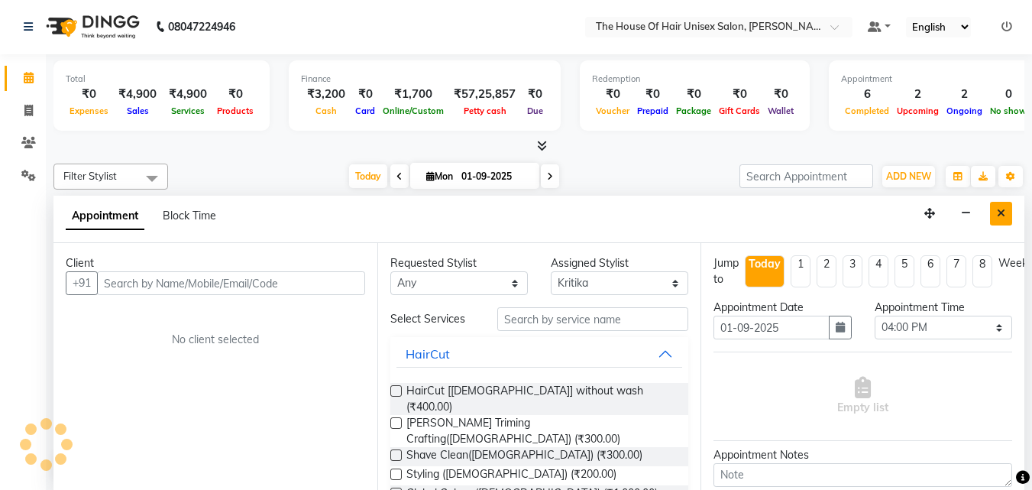
click at [1003, 212] on icon "Close" at bounding box center [1001, 213] width 8 height 11
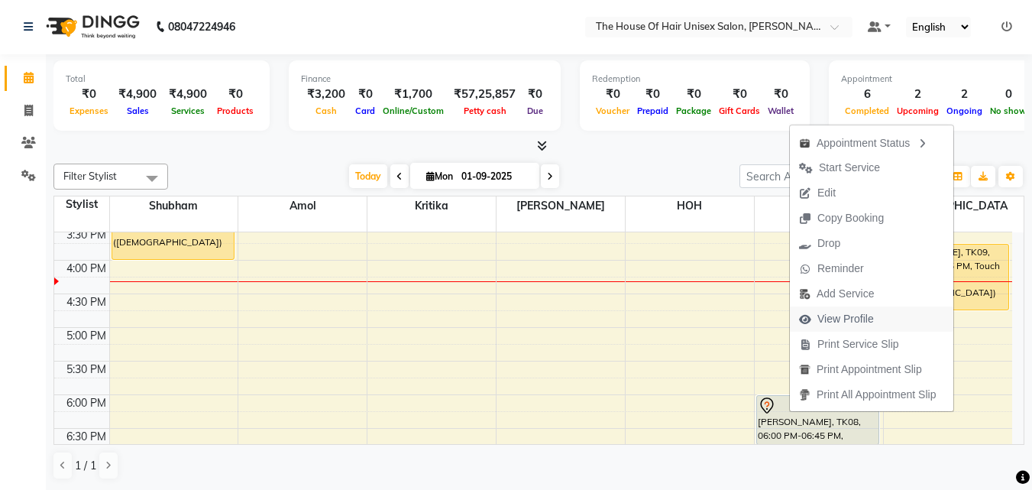
click at [847, 311] on span "View Profile" at bounding box center [846, 319] width 57 height 16
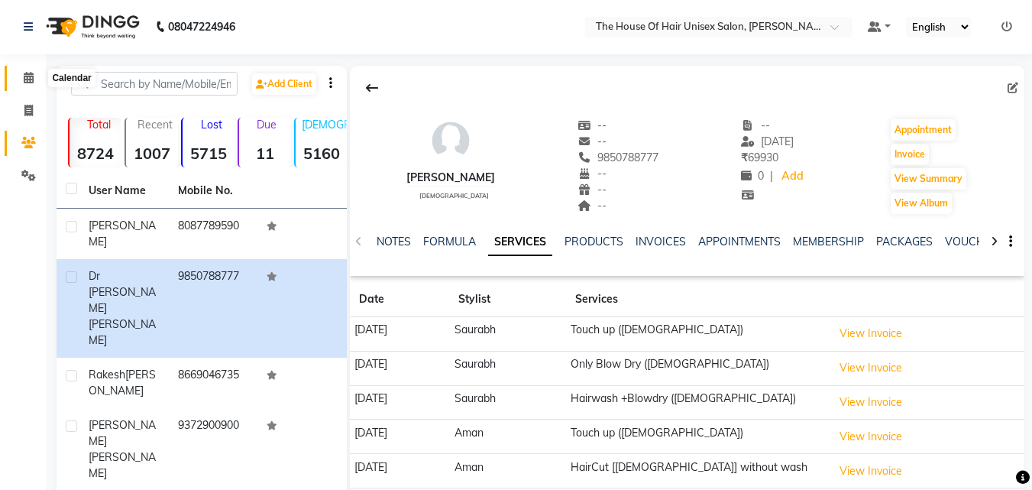
click at [26, 75] on icon at bounding box center [29, 77] width 10 height 11
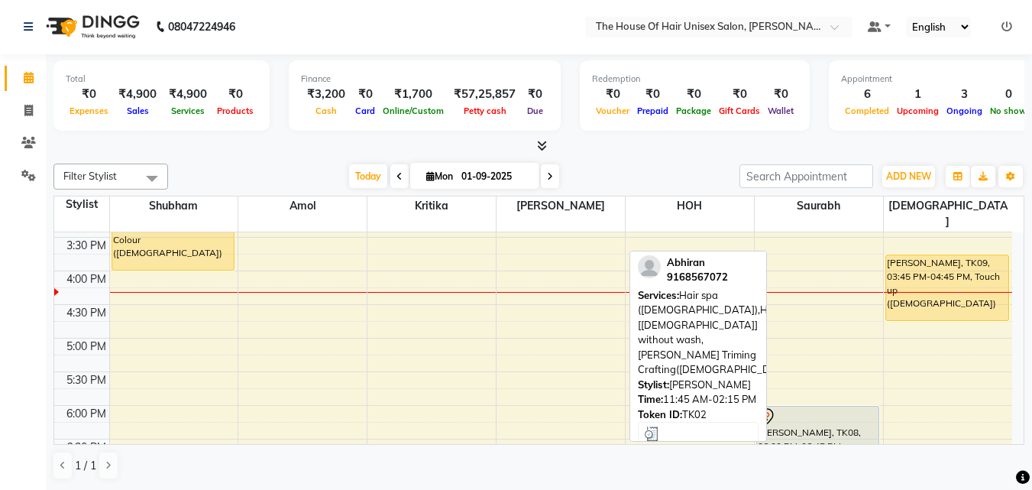
scroll to position [588, 0]
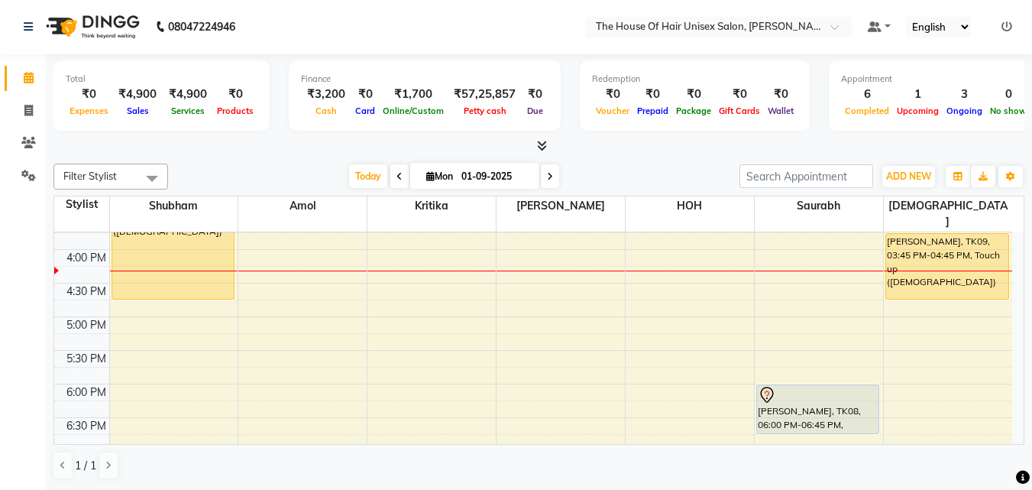
drag, startPoint x: 164, startPoint y: 230, endPoint x: 164, endPoint y: 252, distance: 22.2
click at [164, 270] on div "Rakesh Adekar, TK07, 02:30 PM-03:00 PM, Haircut by Shubham (Male) Rakesh Adekar…" at bounding box center [174, 149] width 128 height 1008
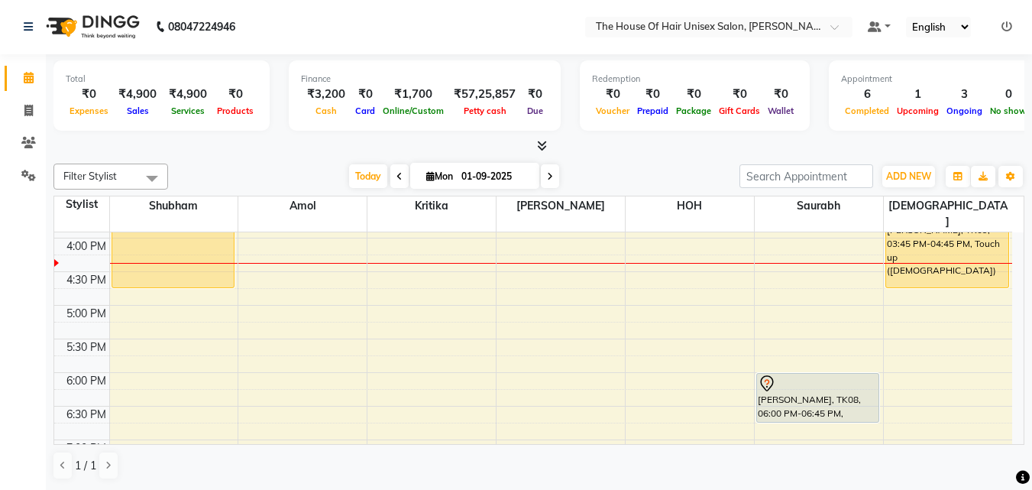
scroll to position [604, 0]
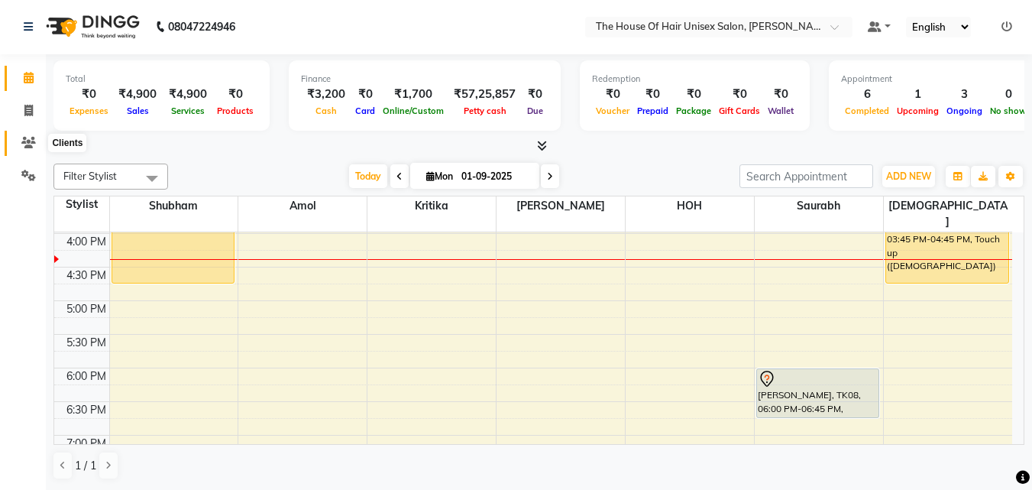
click at [24, 136] on span at bounding box center [28, 143] width 27 height 18
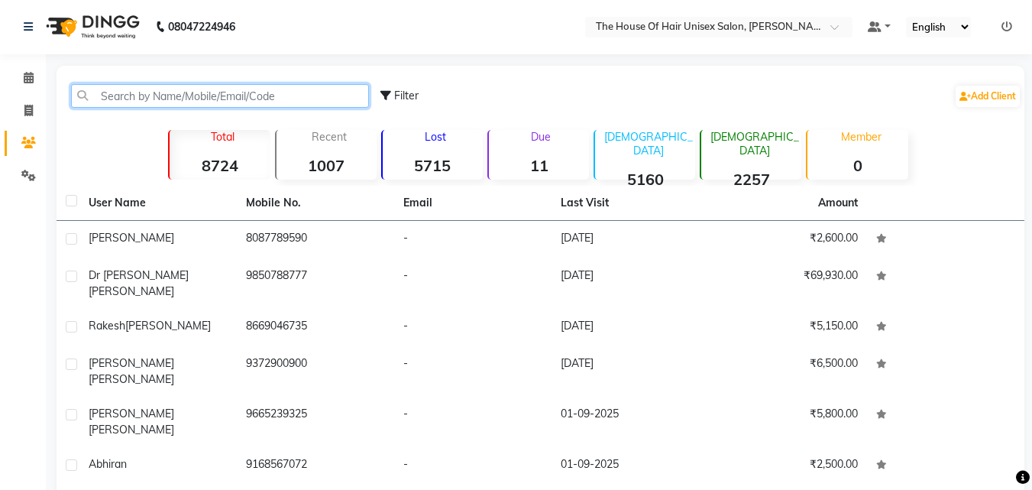
click at [279, 94] on input "text" at bounding box center [220, 96] width 298 height 24
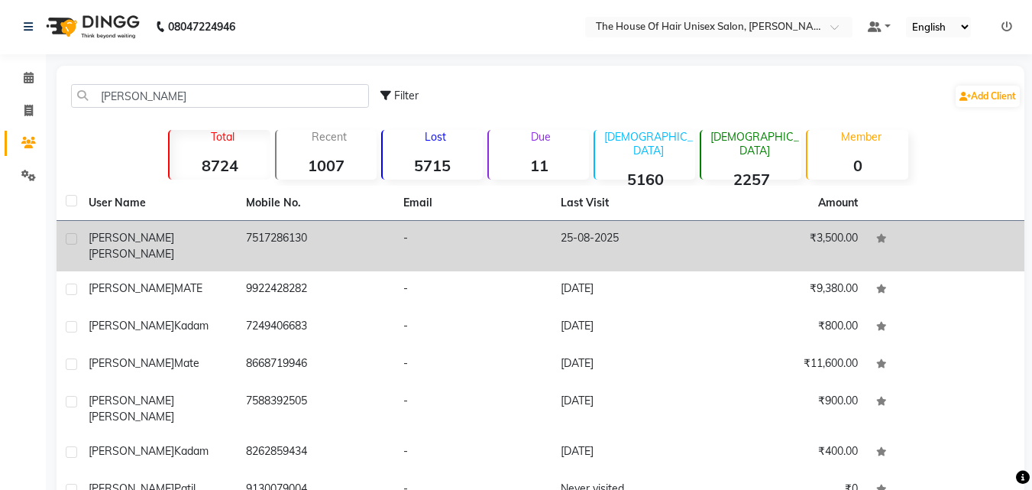
click at [455, 227] on td "-" at bounding box center [472, 246] width 157 height 50
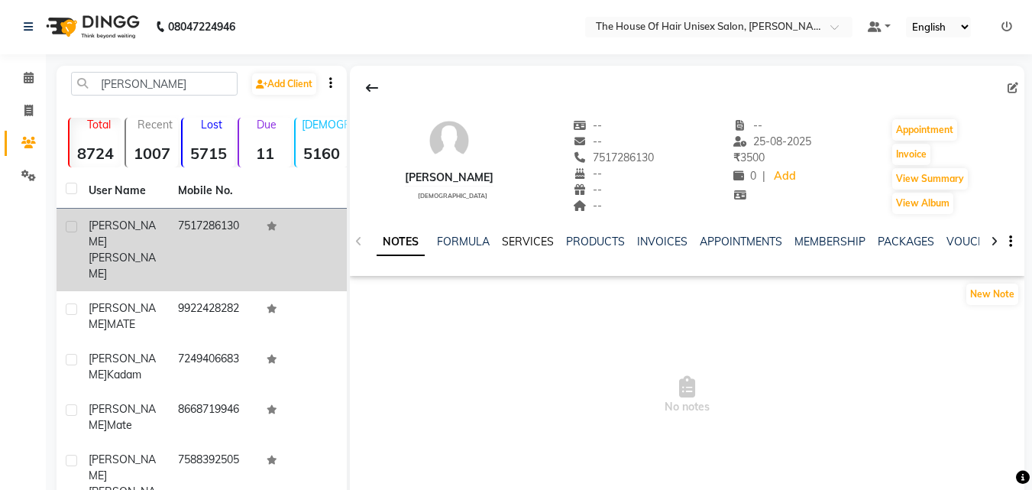
click at [537, 238] on link "SERVICES" at bounding box center [528, 242] width 52 height 14
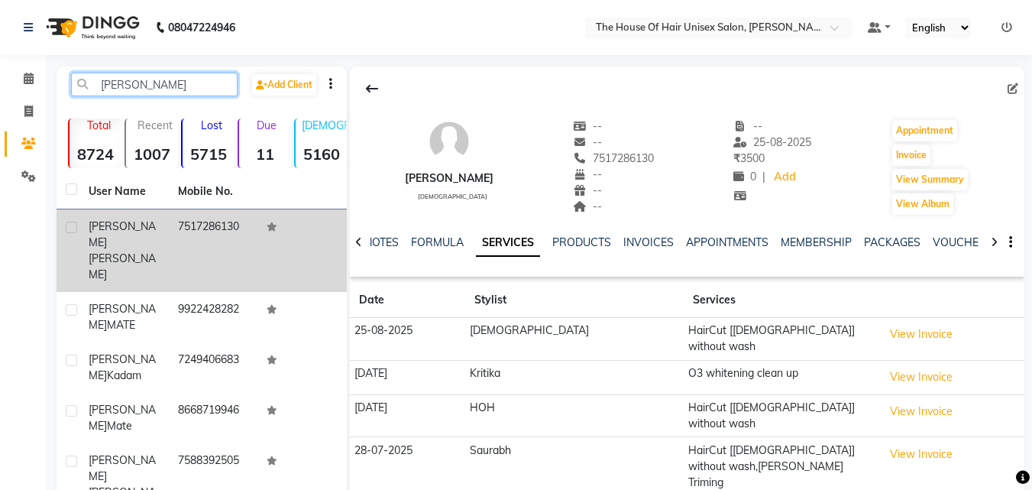
click at [144, 85] on input "shivraj" at bounding box center [154, 85] width 167 height 24
type input "s"
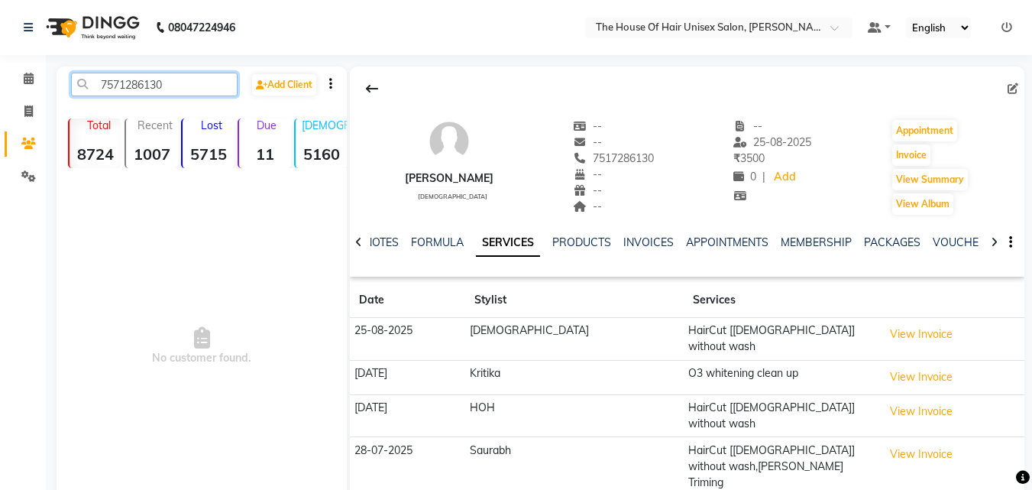
click at [182, 81] on input "7571286130" at bounding box center [154, 85] width 167 height 24
type input "7"
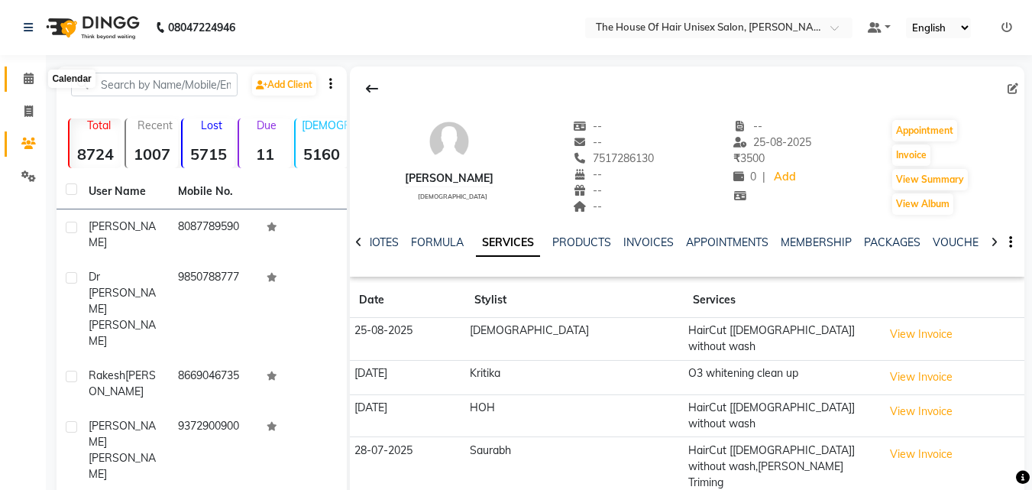
click at [31, 70] on span at bounding box center [28, 79] width 27 height 18
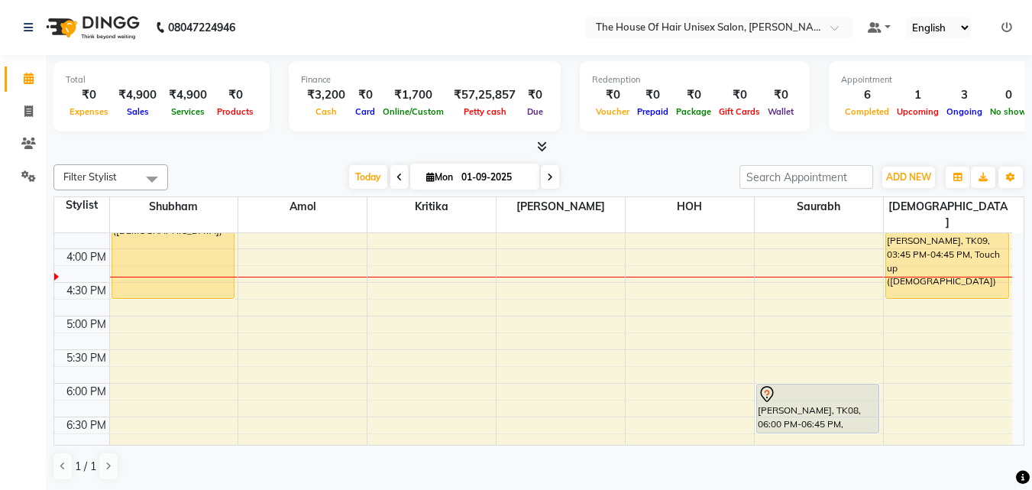
scroll to position [594, 0]
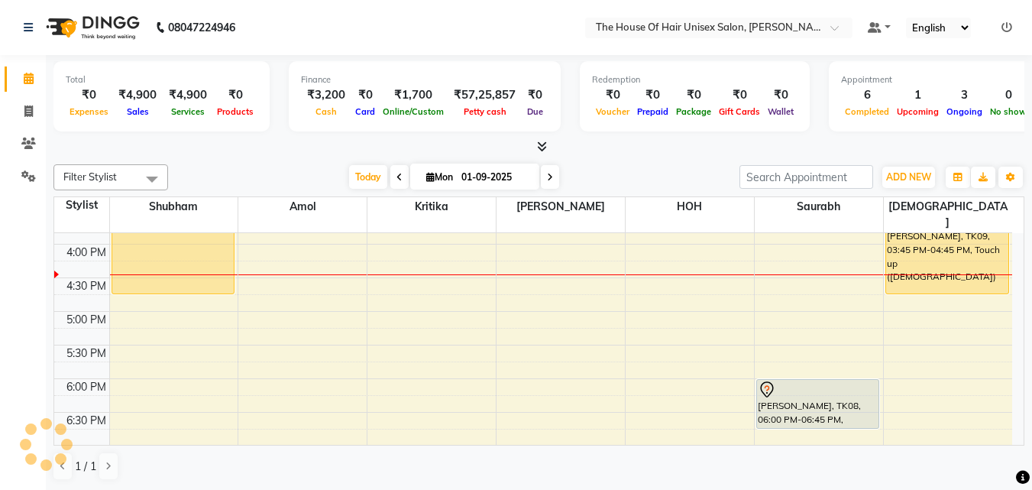
click at [567, 300] on div "7:00 AM 7:30 AM 8:00 AM 8:30 AM 9:00 AM 9:30 AM 10:00 AM 10:30 AM 11:00 AM 11:3…" at bounding box center [533, 143] width 958 height 1008
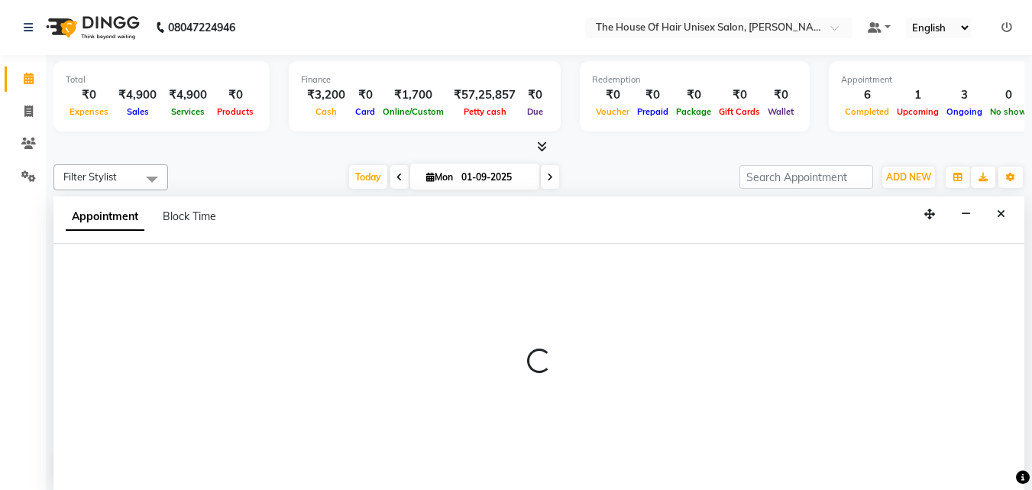
scroll to position [1, 0]
select select "42814"
select select "1020"
select select "tentative"
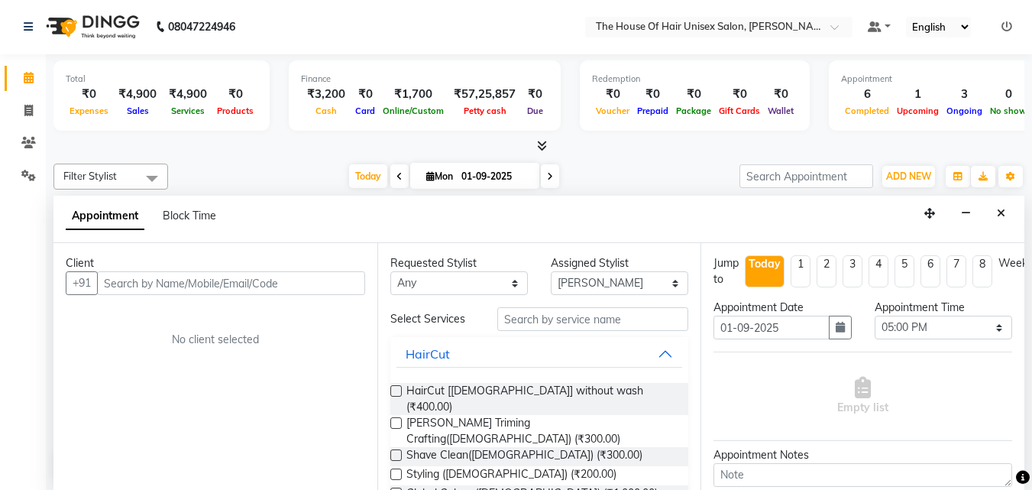
click at [261, 281] on input "text" at bounding box center [231, 283] width 268 height 24
click at [395, 390] on label at bounding box center [395, 390] width 11 height 11
click at [395, 390] on input "checkbox" at bounding box center [395, 392] width 10 height 10
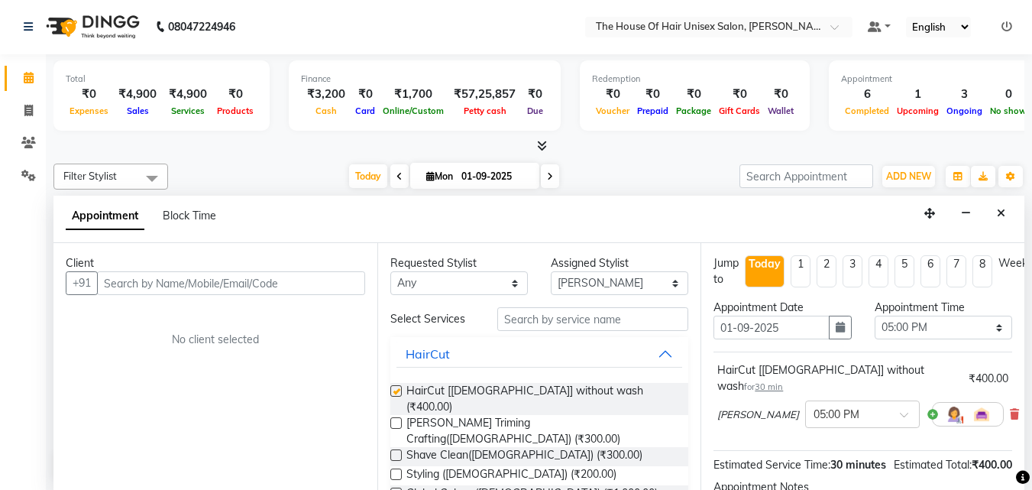
checkbox input "false"
click at [251, 283] on input "text" at bounding box center [231, 283] width 268 height 24
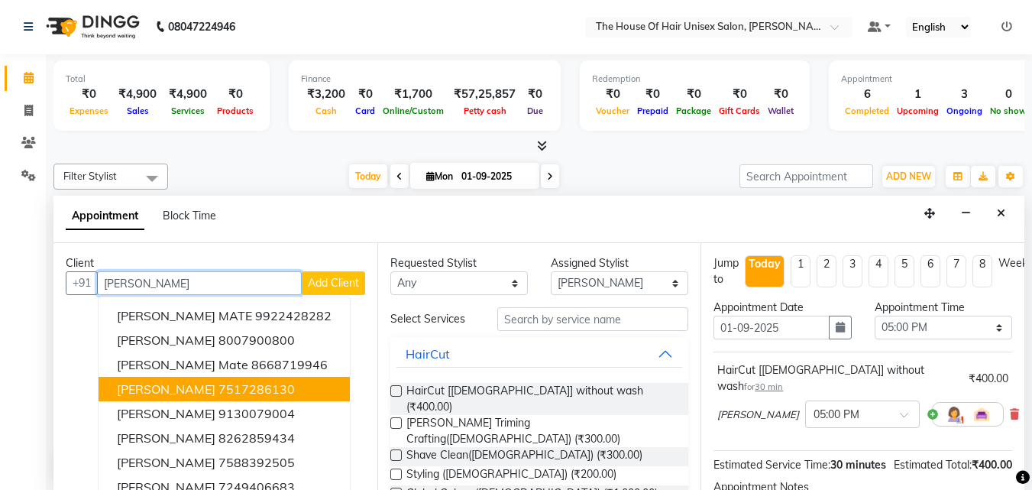
click at [251, 385] on ngb-highlight "7517286130" at bounding box center [257, 388] width 76 height 15
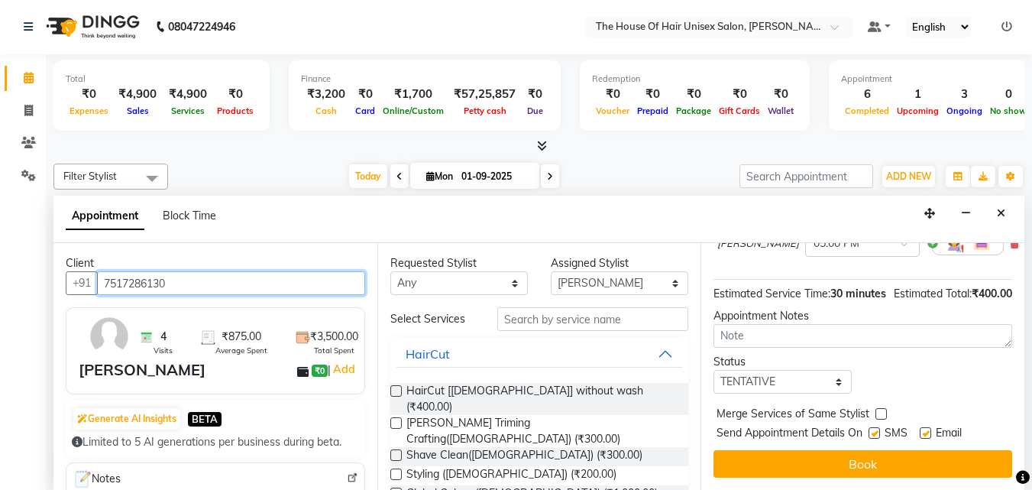
scroll to position [177, 0]
type input "7517286130"
click at [878, 408] on label at bounding box center [881, 413] width 11 height 11
click at [878, 410] on input "checkbox" at bounding box center [881, 415] width 10 height 10
checkbox input "true"
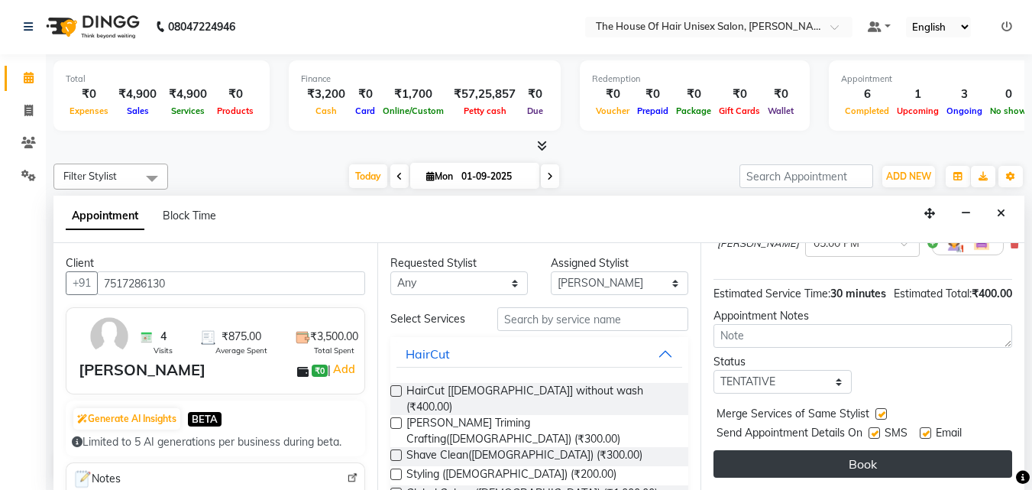
click at [867, 452] on button "Book" at bounding box center [863, 464] width 299 height 28
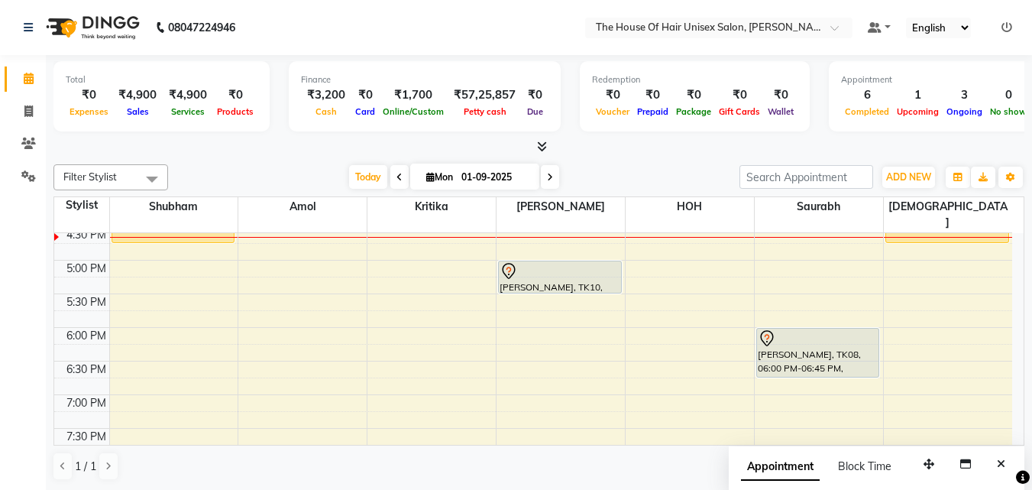
scroll to position [634, 0]
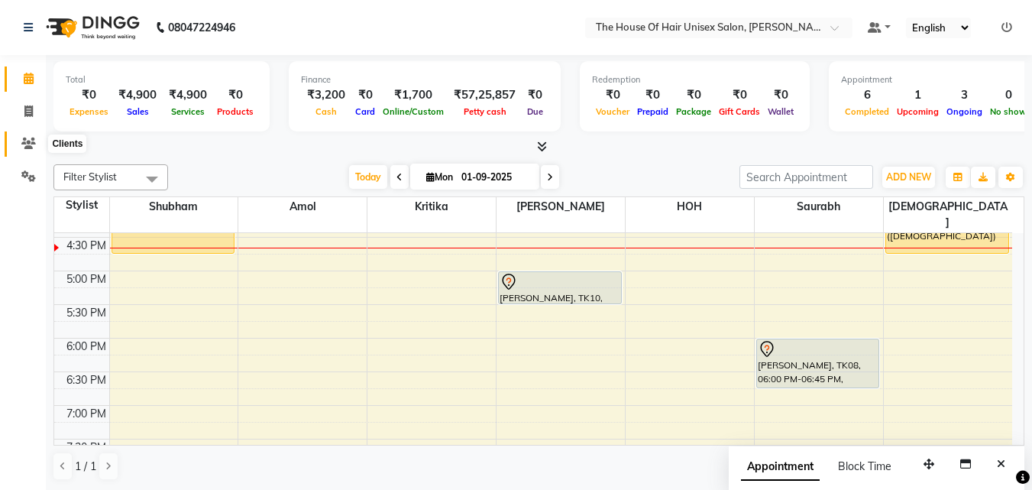
click at [29, 141] on icon at bounding box center [28, 143] width 15 height 11
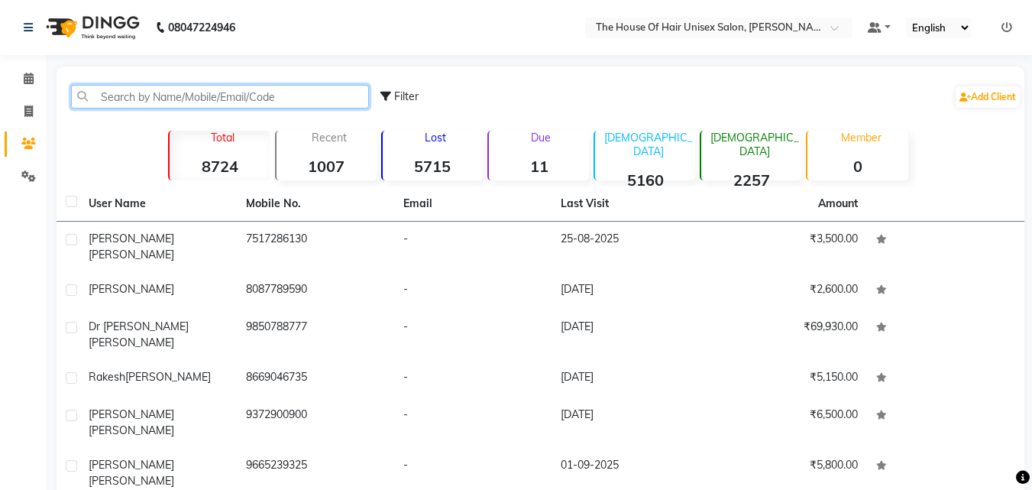
click at [150, 96] on input "text" at bounding box center [220, 97] width 298 height 24
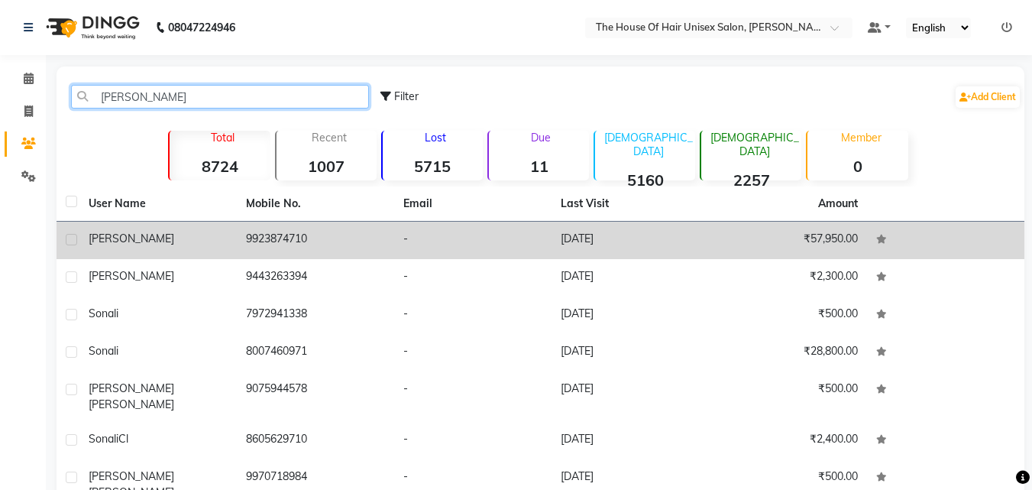
type input "sonali"
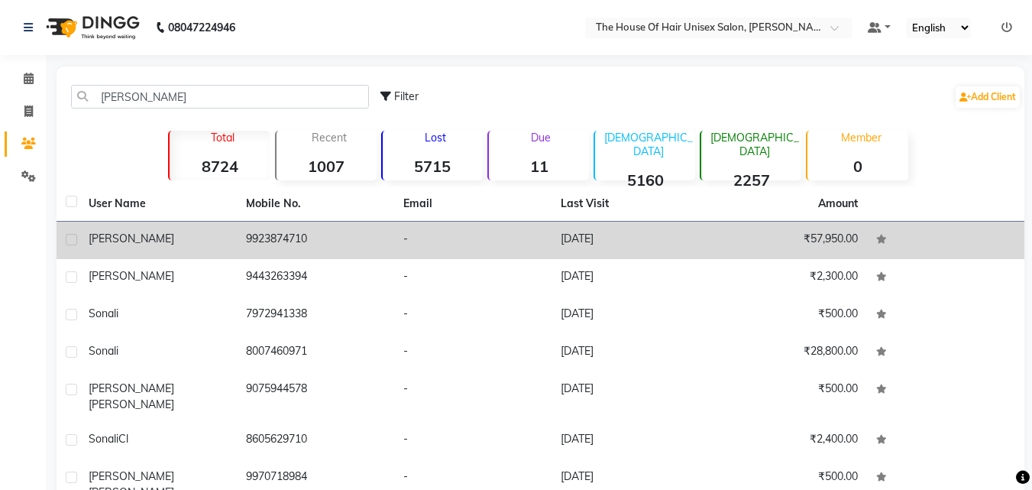
click at [352, 241] on td "9923874710" at bounding box center [315, 240] width 157 height 37
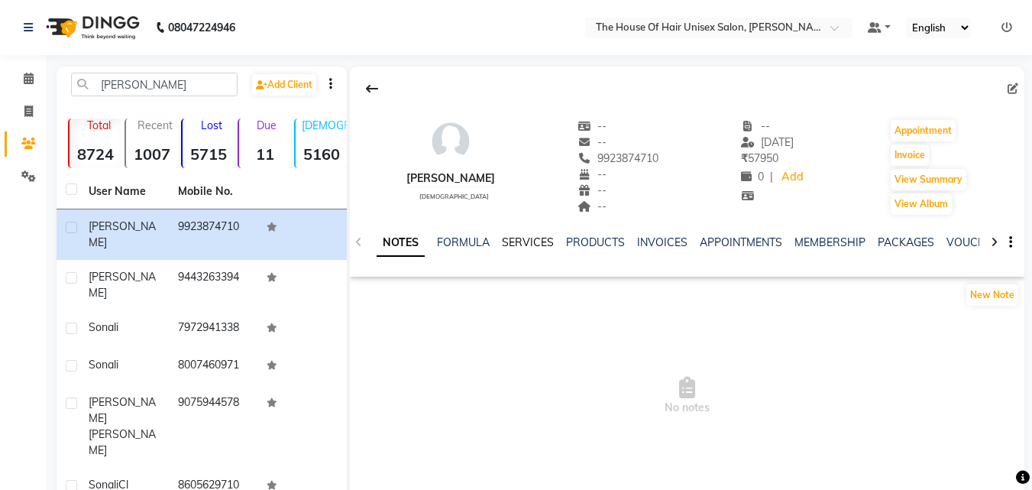
click at [525, 238] on link "SERVICES" at bounding box center [528, 242] width 52 height 14
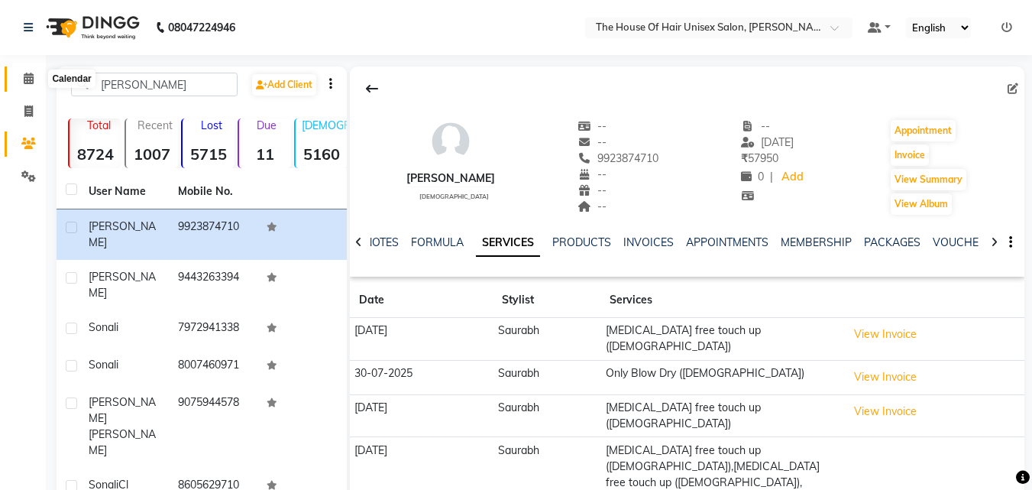
click at [28, 79] on icon at bounding box center [29, 78] width 10 height 11
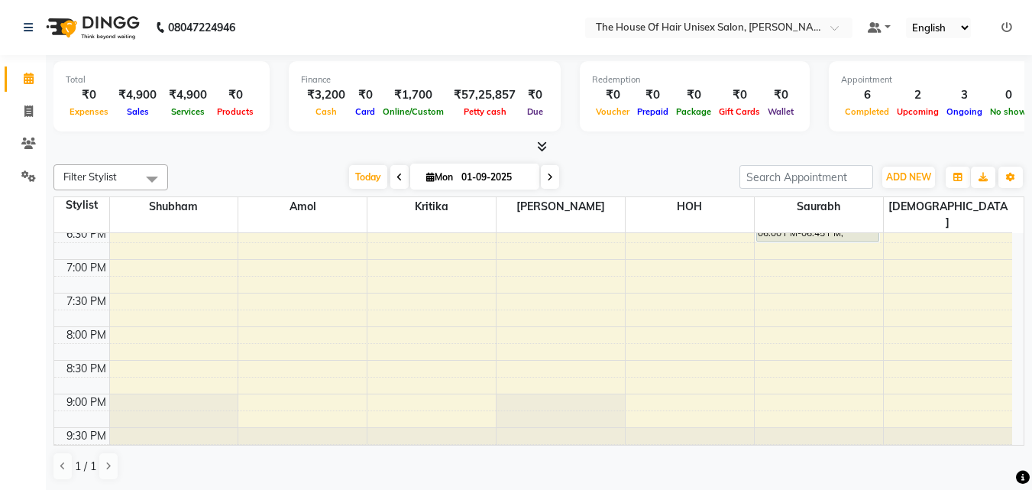
scroll to position [776, 0]
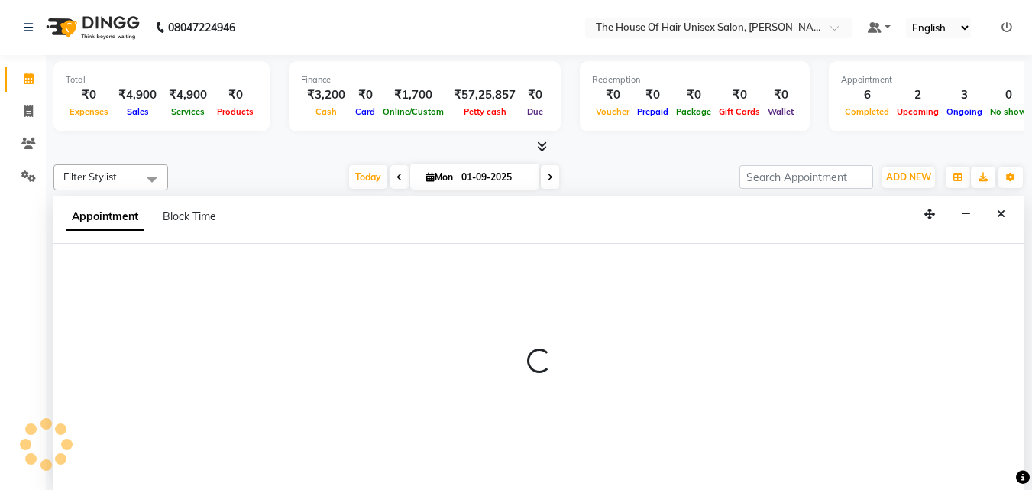
scroll to position [1, 0]
select select "86145"
select select "tentative"
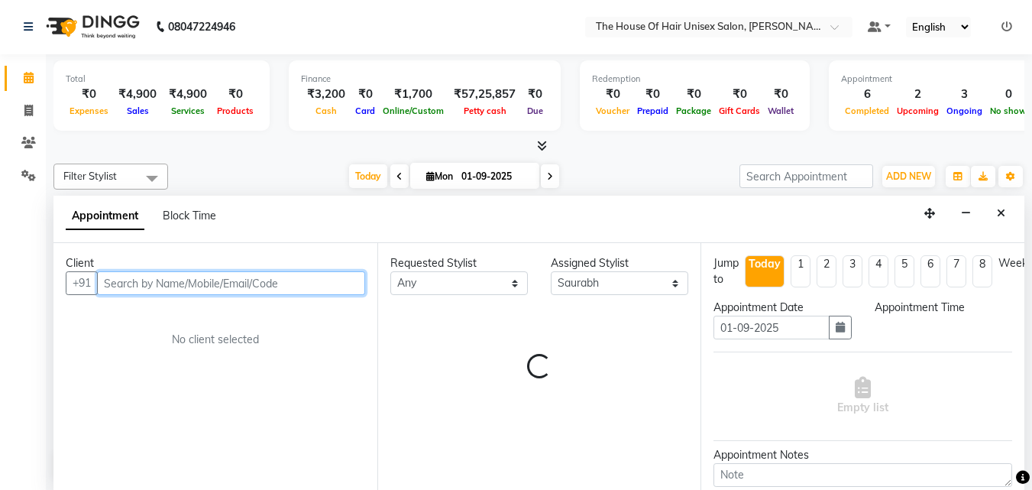
select select "1170"
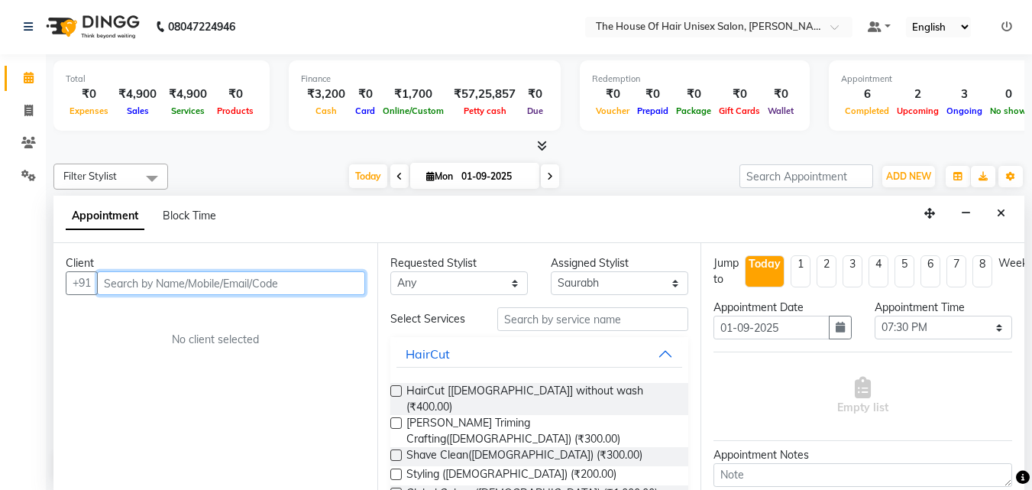
click at [303, 286] on input "text" at bounding box center [231, 283] width 268 height 24
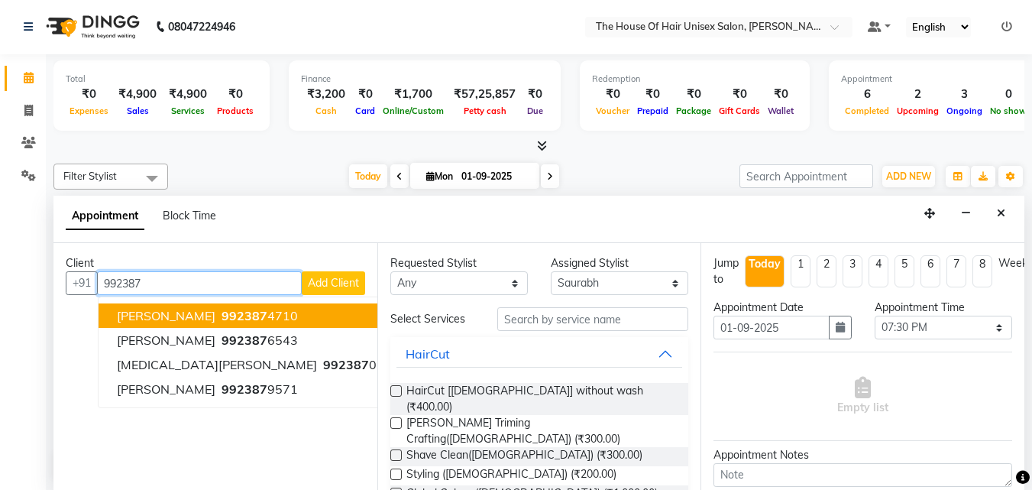
click at [277, 309] on button "sonali 992387 4710" at bounding box center [258, 315] width 319 height 24
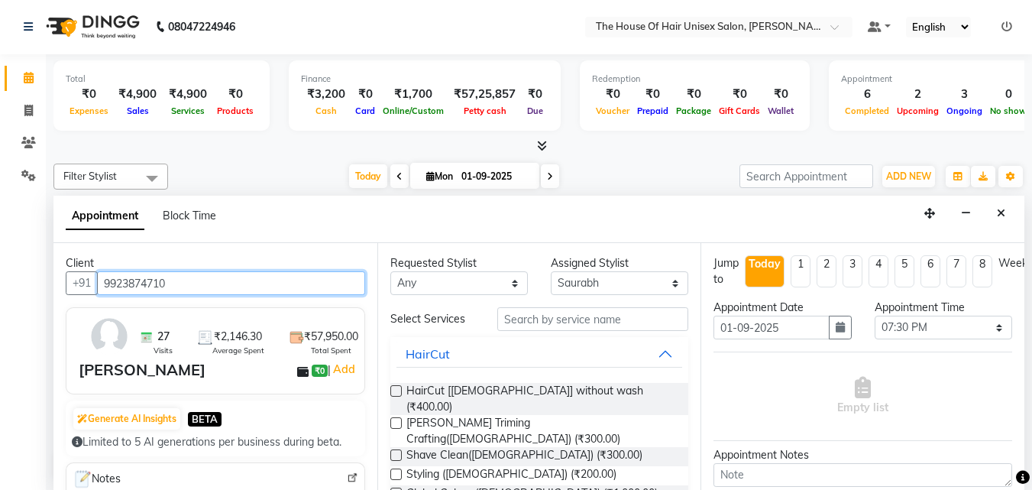
type input "9923874710"
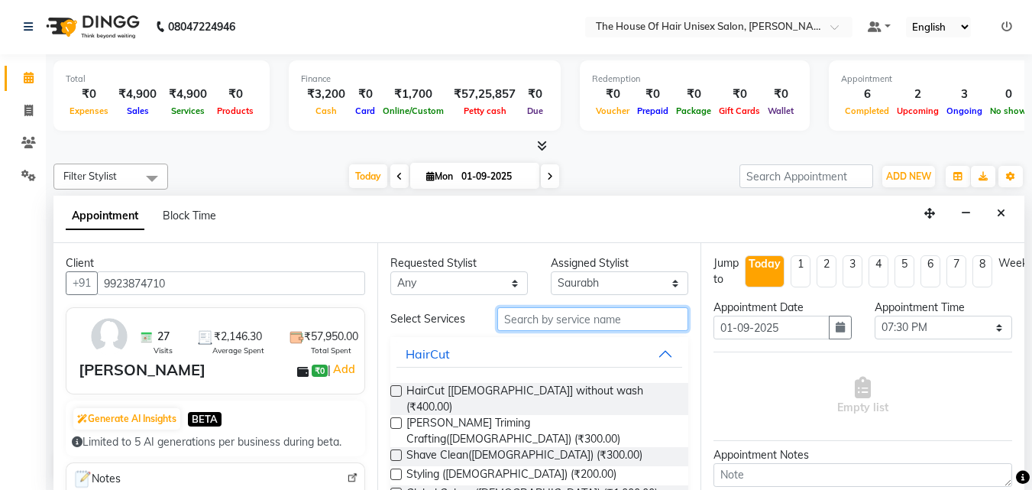
click at [541, 319] on input "text" at bounding box center [592, 319] width 191 height 24
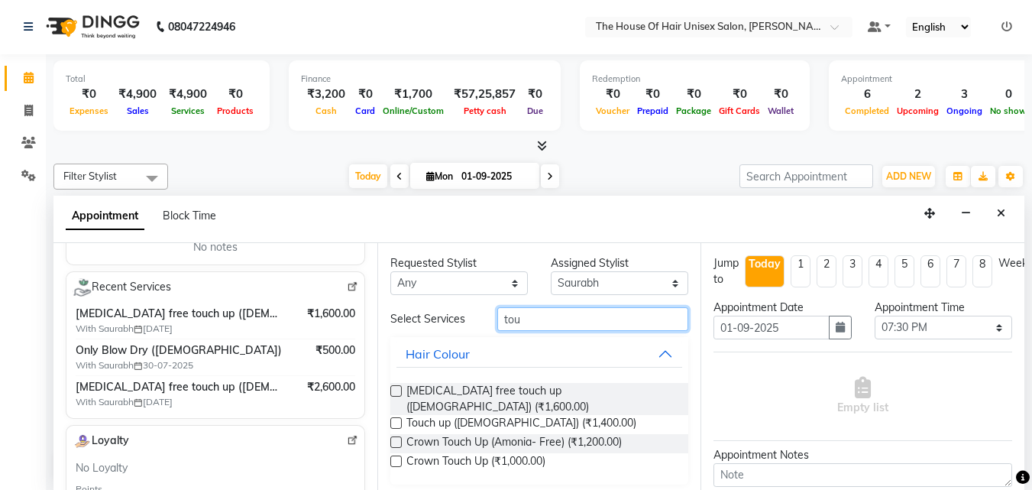
scroll to position [252, 0]
type input "tou"
click at [397, 387] on label at bounding box center [395, 390] width 11 height 11
click at [397, 387] on input "checkbox" at bounding box center [395, 392] width 10 height 10
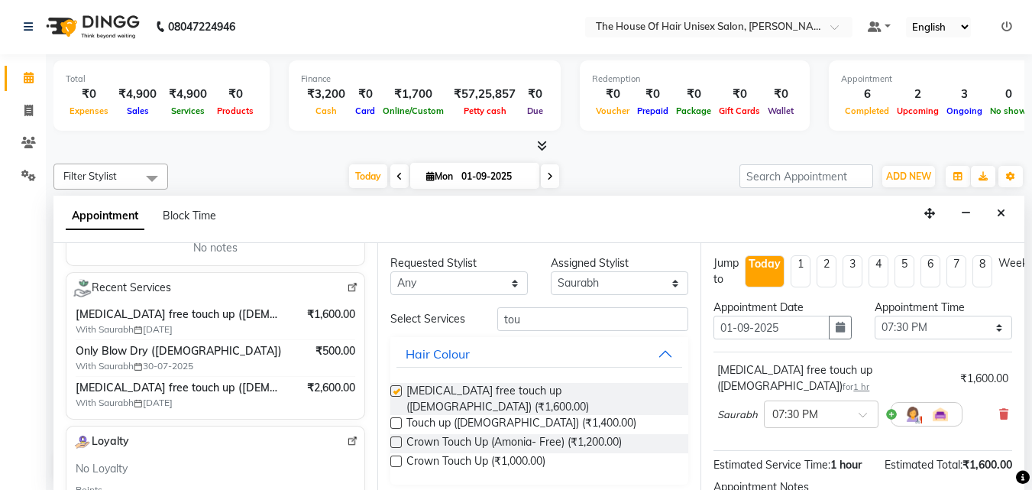
checkbox input "false"
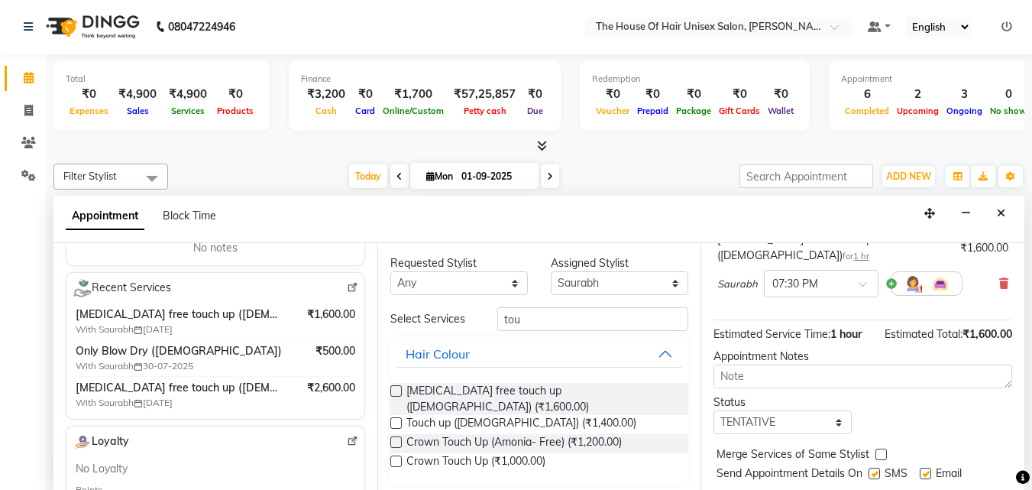
scroll to position [167, 0]
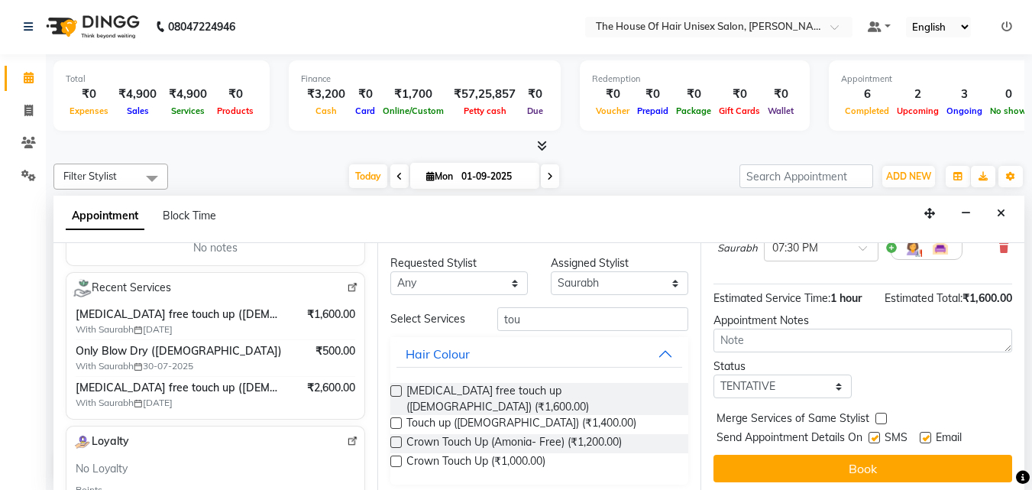
click at [879, 413] on label at bounding box center [881, 418] width 11 height 11
click at [879, 415] on input "checkbox" at bounding box center [881, 420] width 10 height 10
checkbox input "true"
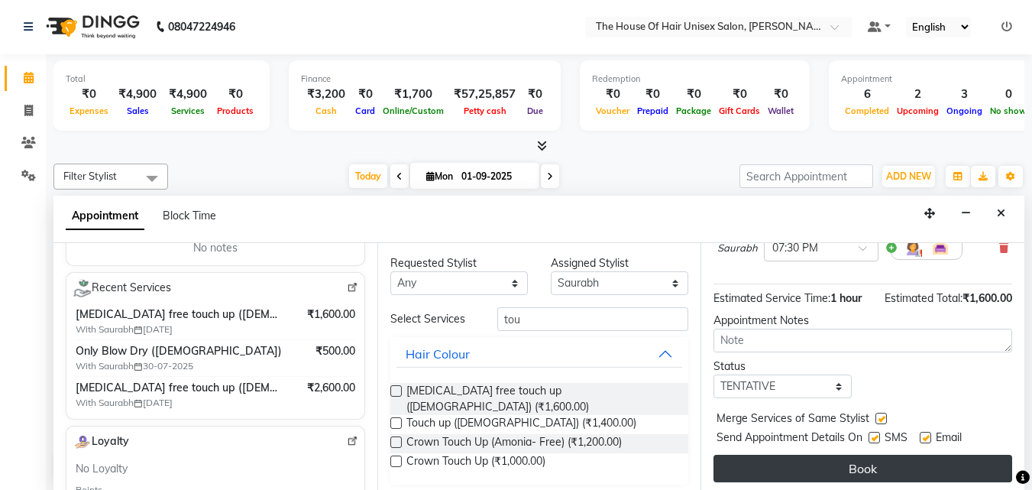
click at [873, 455] on button "Book" at bounding box center [863, 469] width 299 height 28
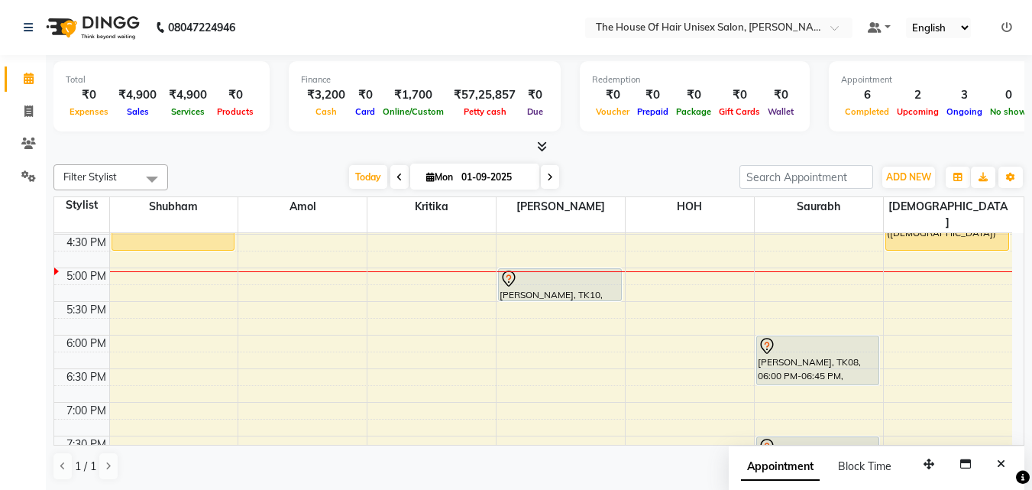
scroll to position [639, 0]
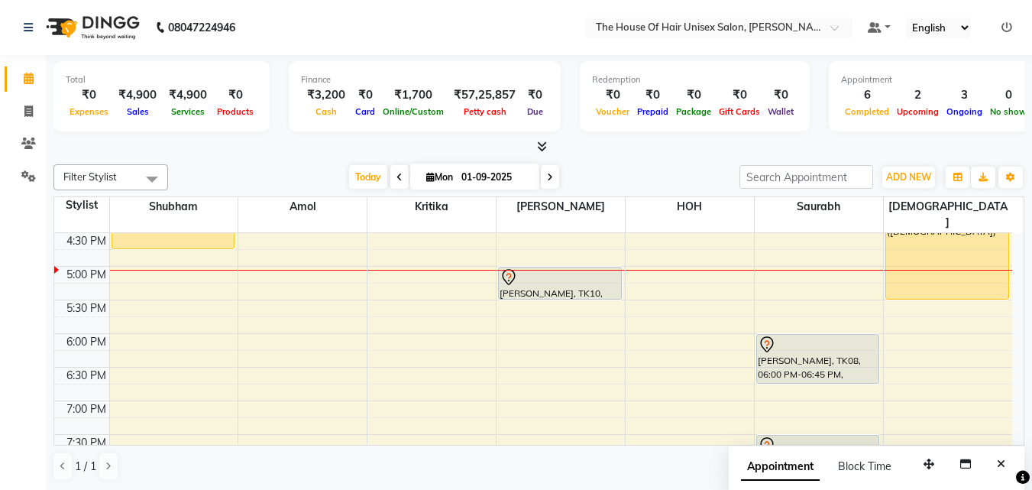
drag, startPoint x: 937, startPoint y: 233, endPoint x: 938, endPoint y: 267, distance: 34.4
click at [938, 267] on div "mayuri, TK09, 03:45 PM-04:45 PM, Touch up (Female) mayuri, TK09, 03:45 PM-04:45…" at bounding box center [948, 98] width 128 height 1008
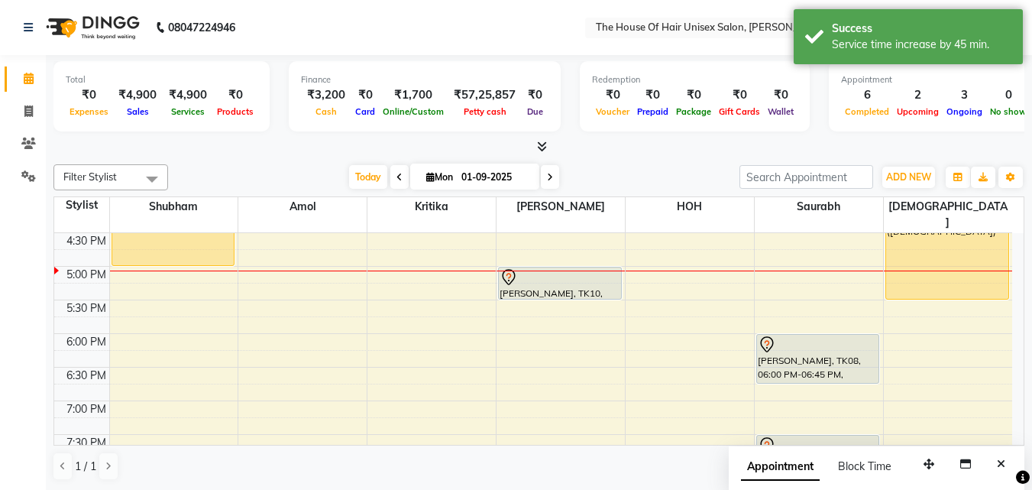
drag, startPoint x: 185, startPoint y: 232, endPoint x: 185, endPoint y: 248, distance: 16.8
click at [185, 248] on div "Rakesh Adekar, TK07, 02:30 PM-03:00 PM, Haircut by Shubham (Male) Rakesh Adekar…" at bounding box center [174, 98] width 128 height 1008
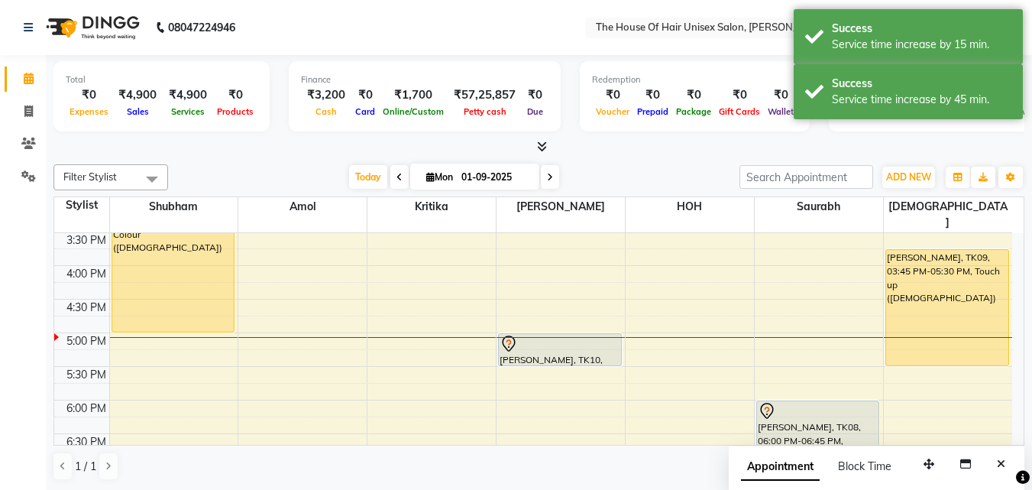
scroll to position [584, 0]
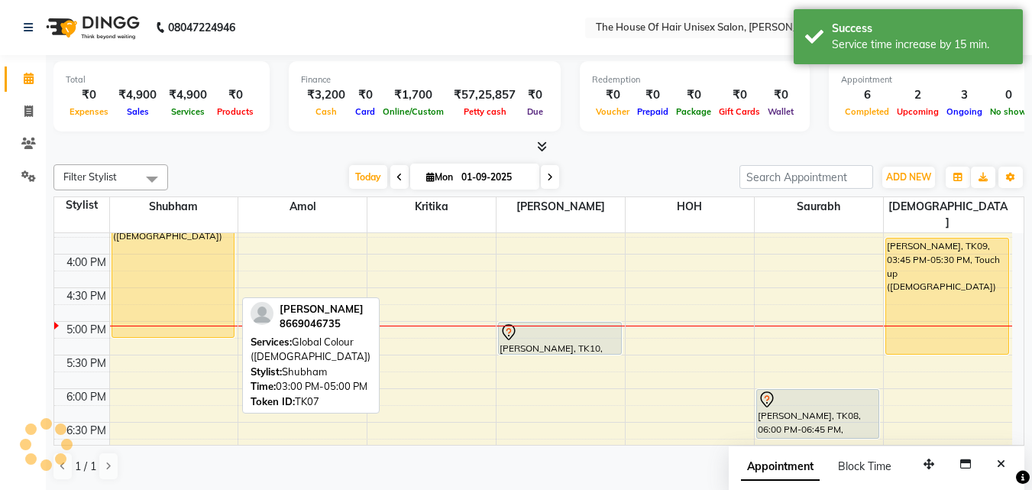
drag, startPoint x: 157, startPoint y: 302, endPoint x: 158, endPoint y: 311, distance: 9.2
click at [158, 311] on div "Rakesh Adekar, TK07, 02:30 PM-03:00 PM, Haircut by Shubham (Male) Rakesh Adekar…" at bounding box center [174, 153] width 128 height 1008
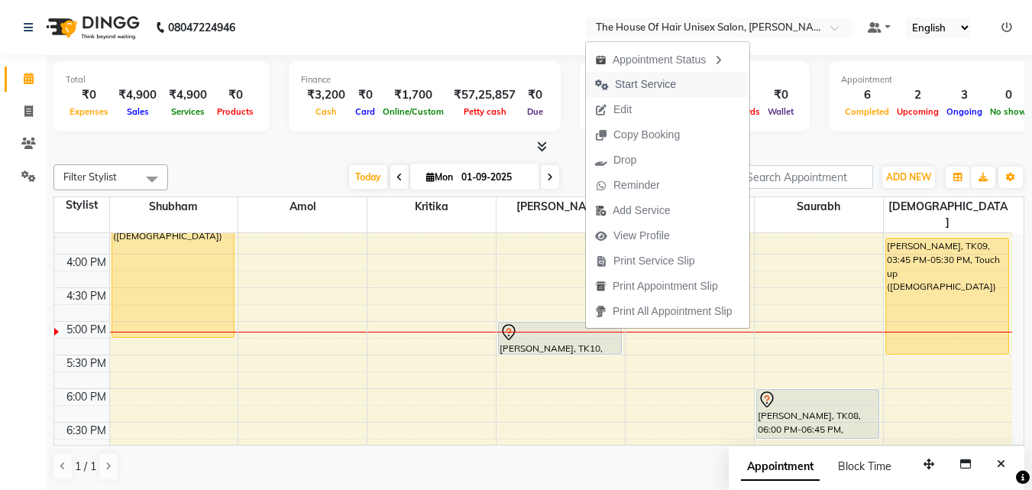
click at [668, 81] on span "Start Service" at bounding box center [645, 84] width 61 height 16
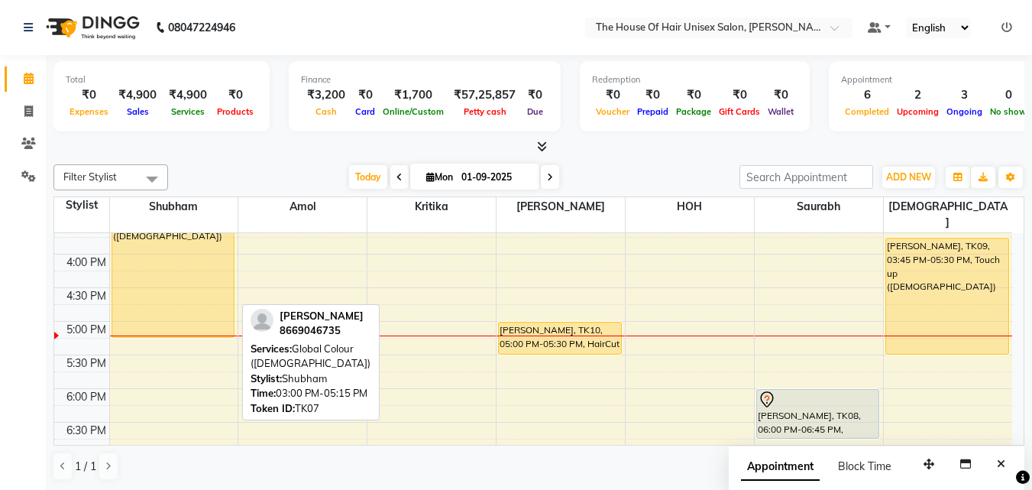
click at [209, 277] on div "Rakesh Adekar, TK07, 03:00 PM-05:15 PM, Global Colour (Male)" at bounding box center [173, 262] width 122 height 149
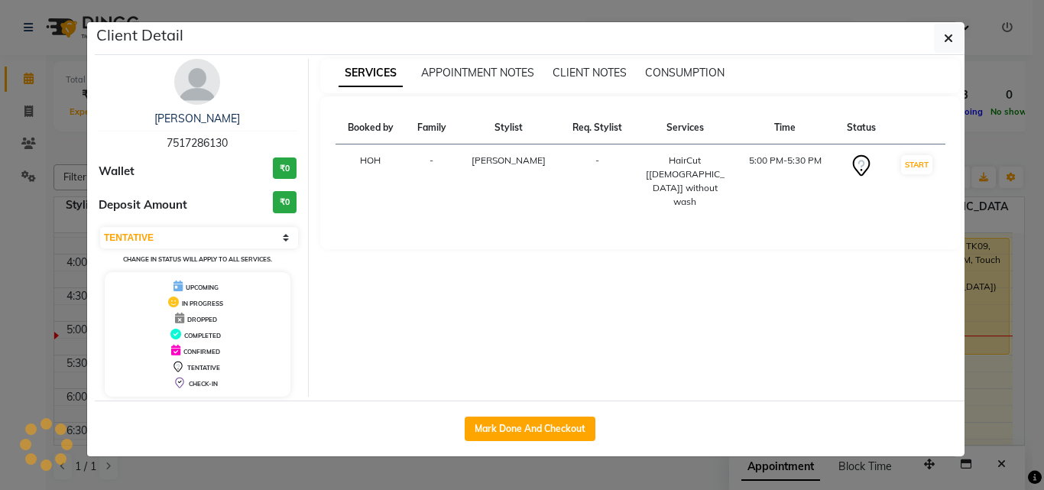
select select "1"
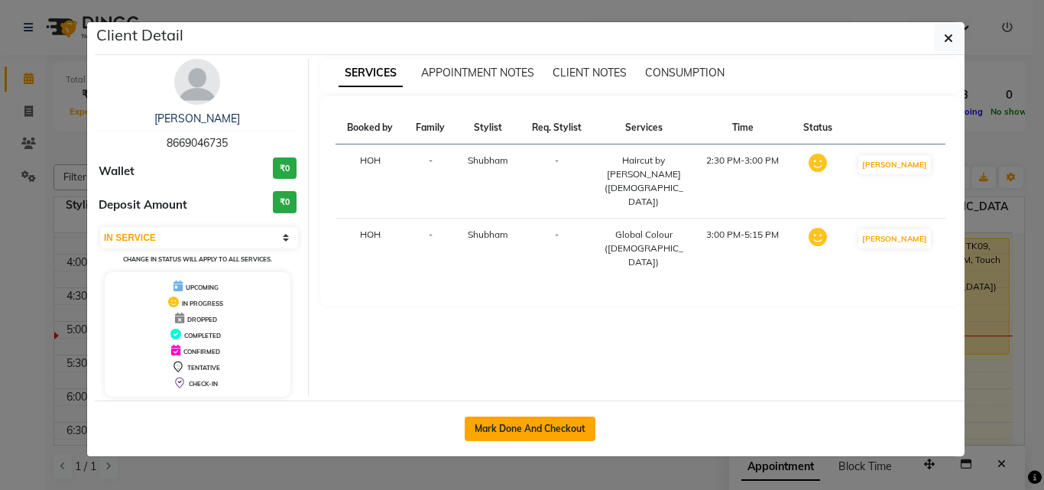
click at [555, 424] on button "Mark Done And Checkout" at bounding box center [530, 428] width 131 height 24
select select "service"
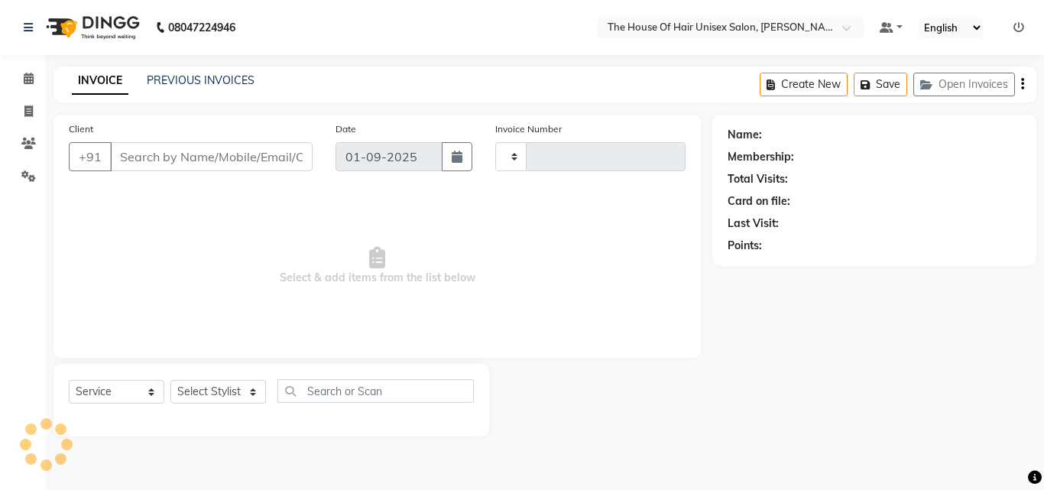
type input "2611"
select select "598"
type input "8669046735"
select select "8430"
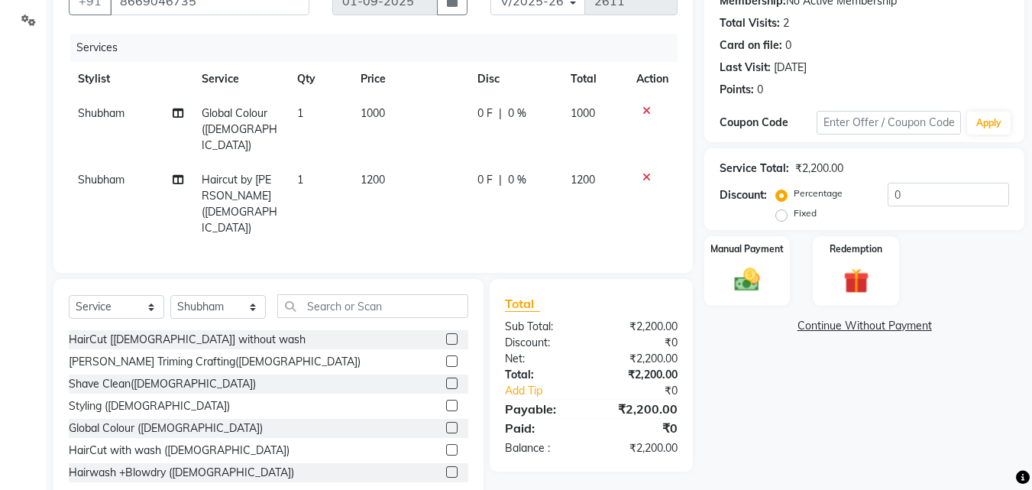
scroll to position [154, 0]
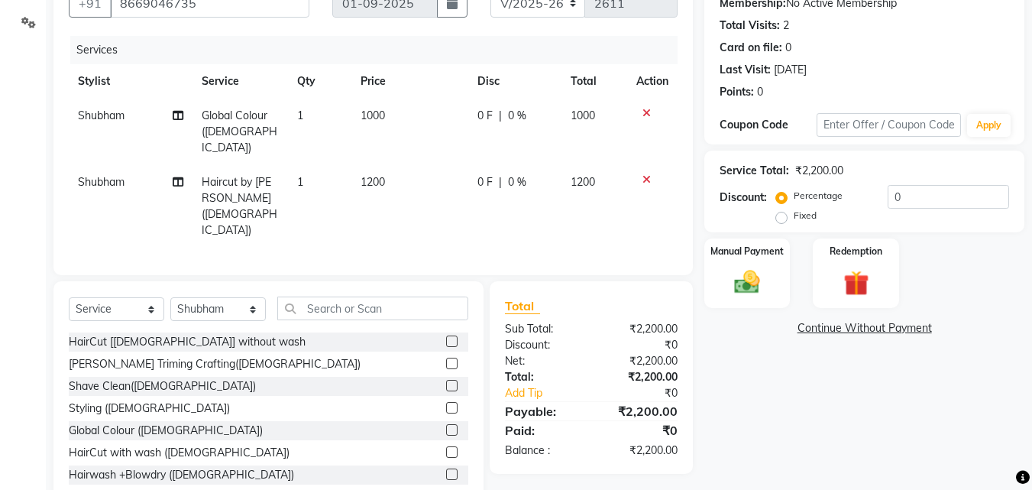
click at [419, 355] on div "[PERSON_NAME] Triming Crafting([DEMOGRAPHIC_DATA])" at bounding box center [269, 364] width 400 height 19
click at [446, 358] on label at bounding box center [451, 363] width 11 height 11
click at [446, 359] on input "checkbox" at bounding box center [451, 364] width 10 height 10
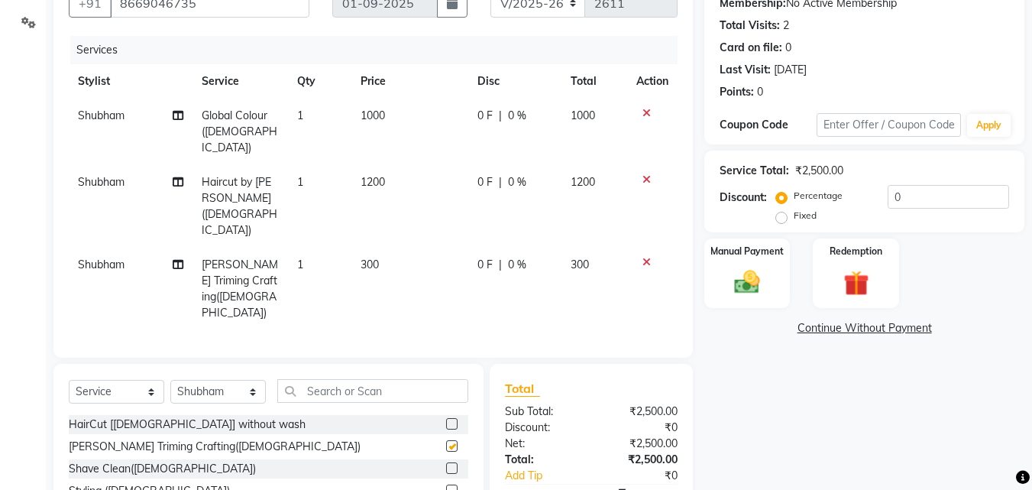
checkbox input "false"
click at [339, 379] on input "text" at bounding box center [372, 391] width 191 height 24
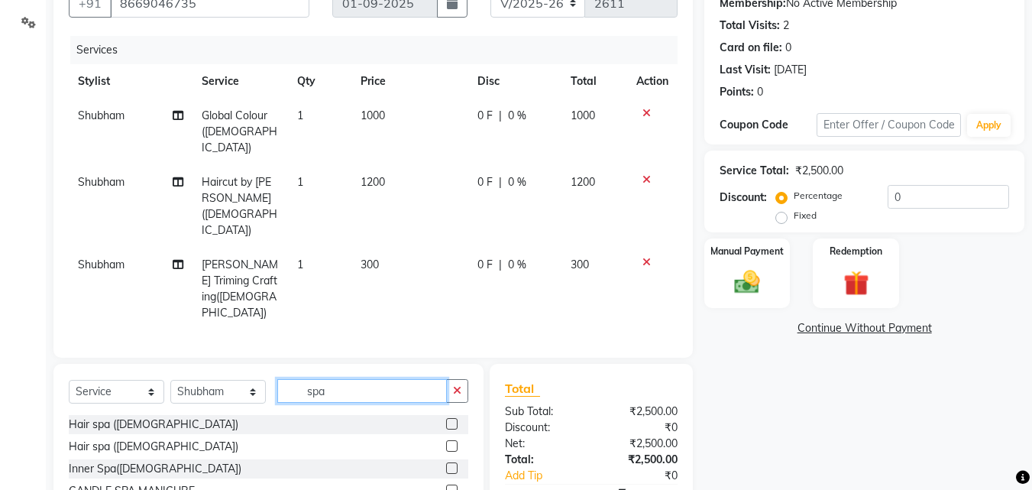
type input "spa"
click at [451, 440] on label at bounding box center [451, 445] width 11 height 11
click at [451, 442] on input "checkbox" at bounding box center [451, 447] width 10 height 10
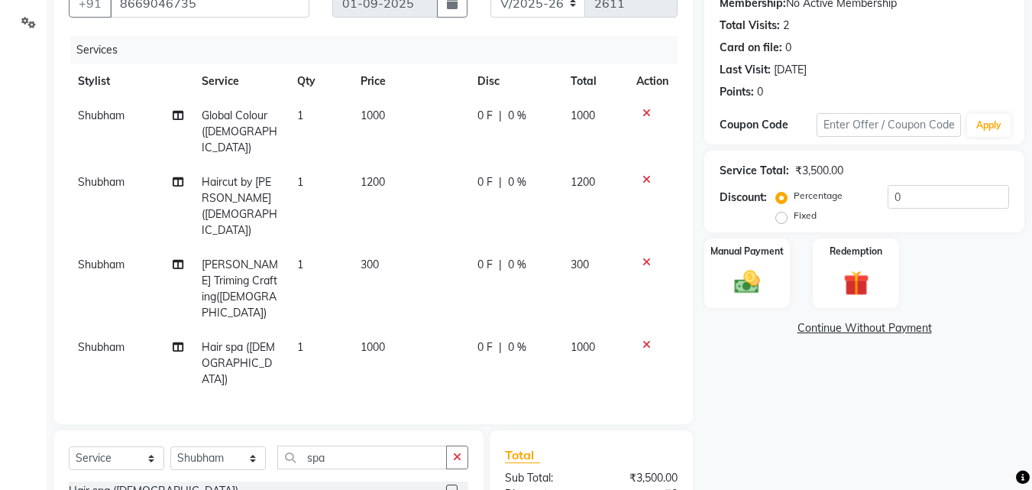
checkbox input "false"
click at [372, 340] on span "1000" at bounding box center [373, 347] width 24 height 14
select select "8430"
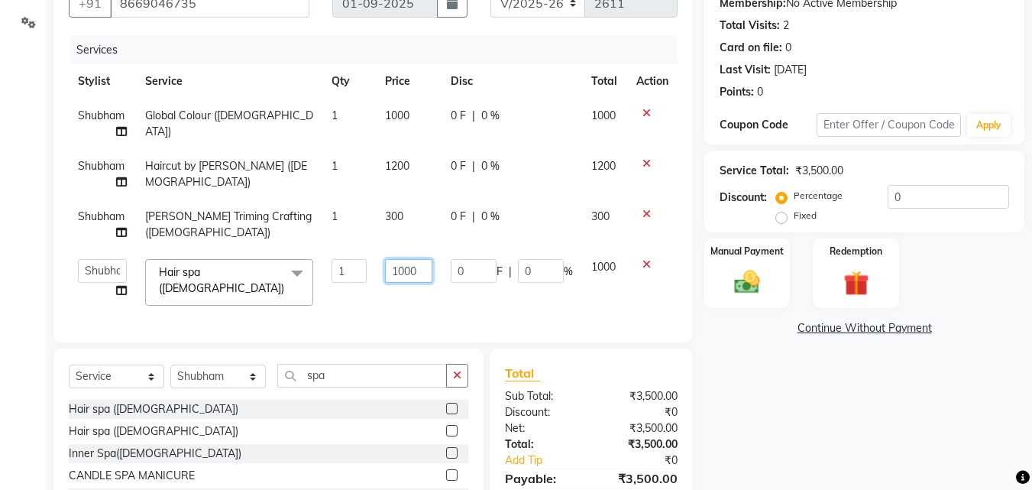
click at [403, 269] on input "1000" at bounding box center [409, 271] width 48 height 24
type input "1200"
click at [461, 297] on div "Services Stylist Service Qty Price Disc Total Action Shubham Global Colour (Mal…" at bounding box center [373, 181] width 609 height 291
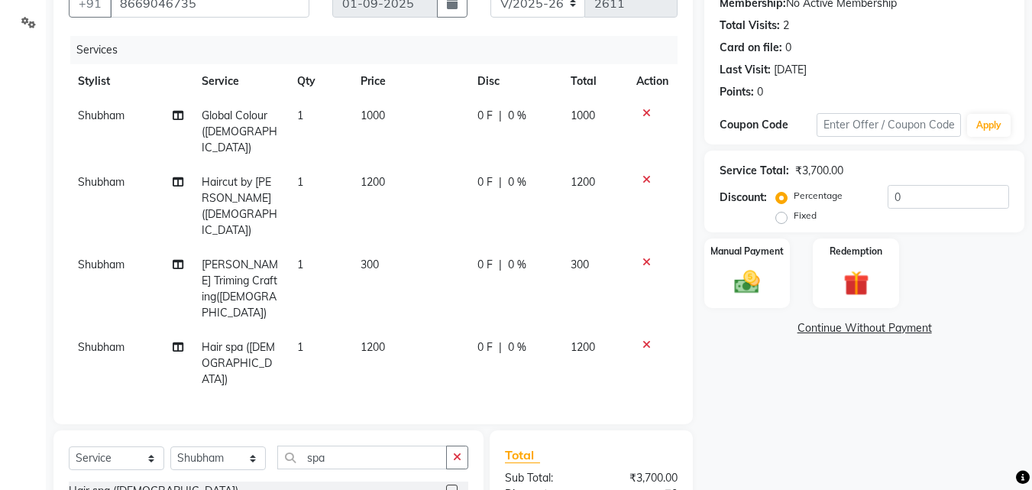
scroll to position [186, 0]
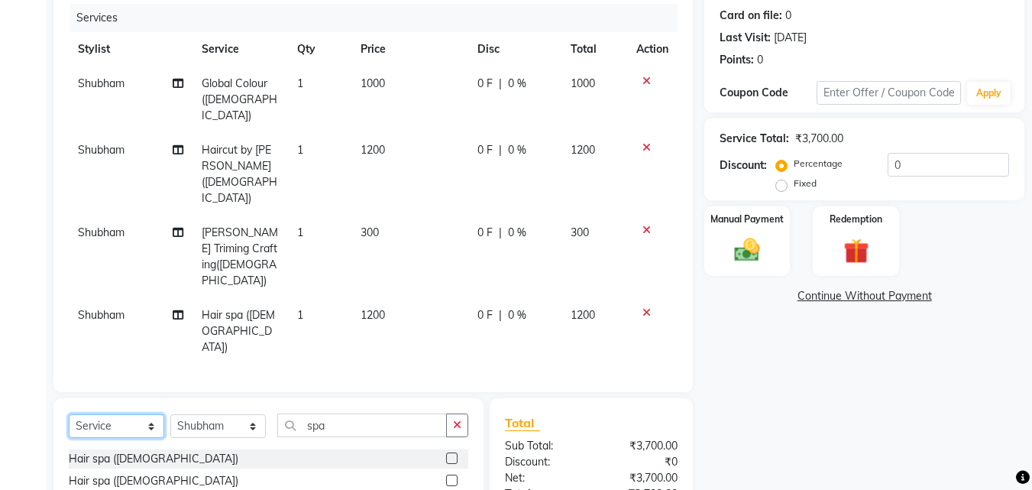
click at [151, 414] on select "Select Service Product Membership Package Voucher Prepaid Gift Card" at bounding box center [117, 426] width 96 height 24
select select "product"
click at [69, 414] on select "Select Service Product Membership Package Voucher Prepaid Gift Card" at bounding box center [117, 426] width 96 height 24
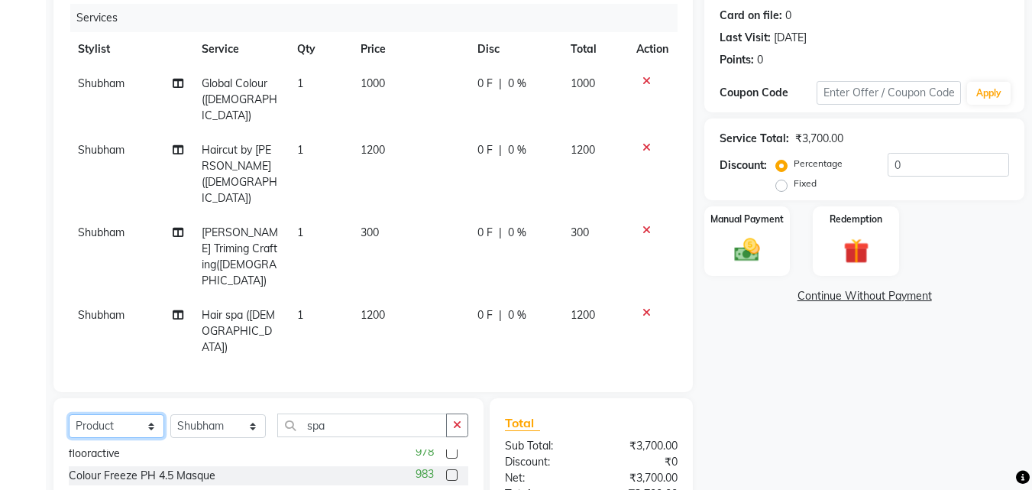
scroll to position [25, 0]
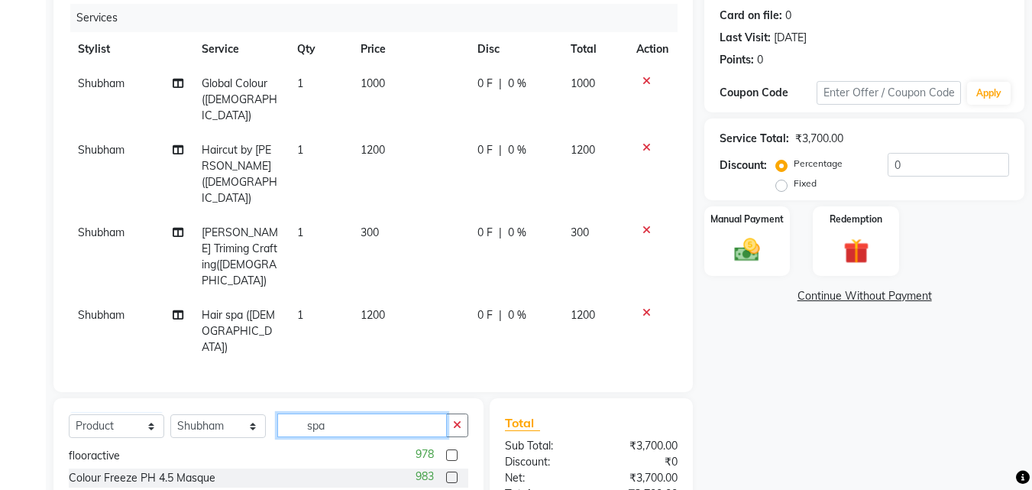
click at [340, 413] on input "spa" at bounding box center [362, 425] width 170 height 24
type input "s"
type input "b"
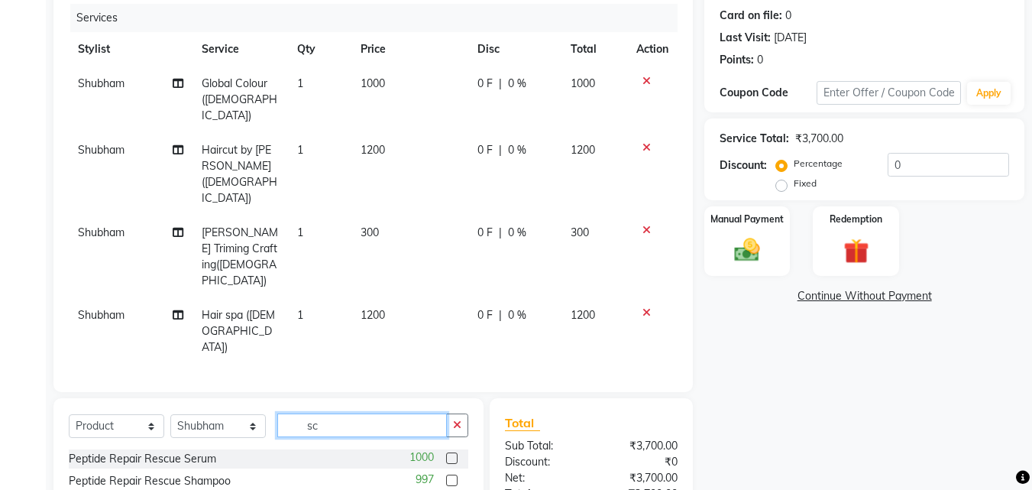
type input "s"
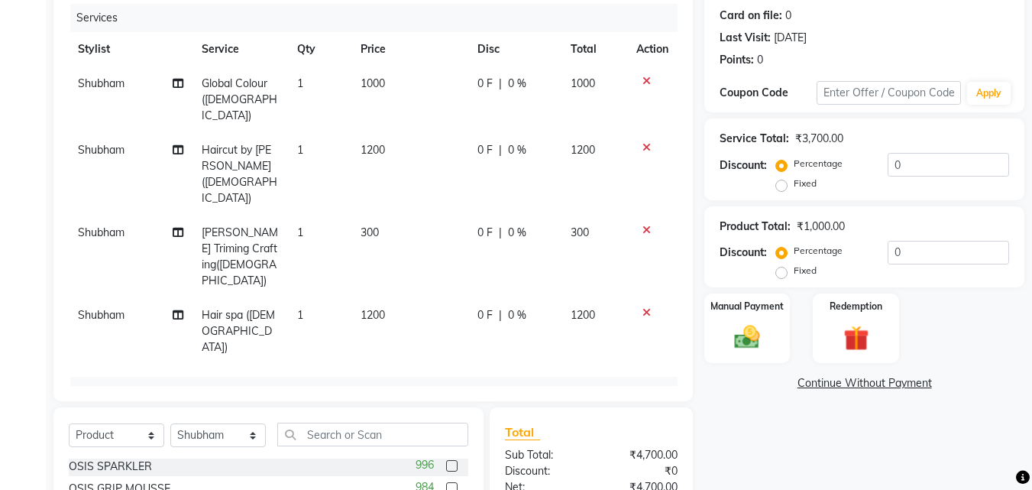
checkbox input "false"
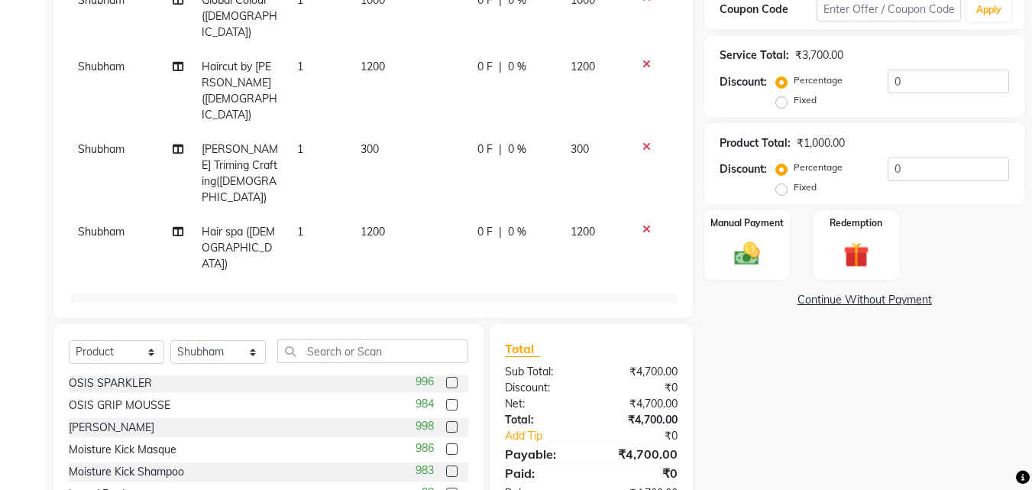
scroll to position [351, 0]
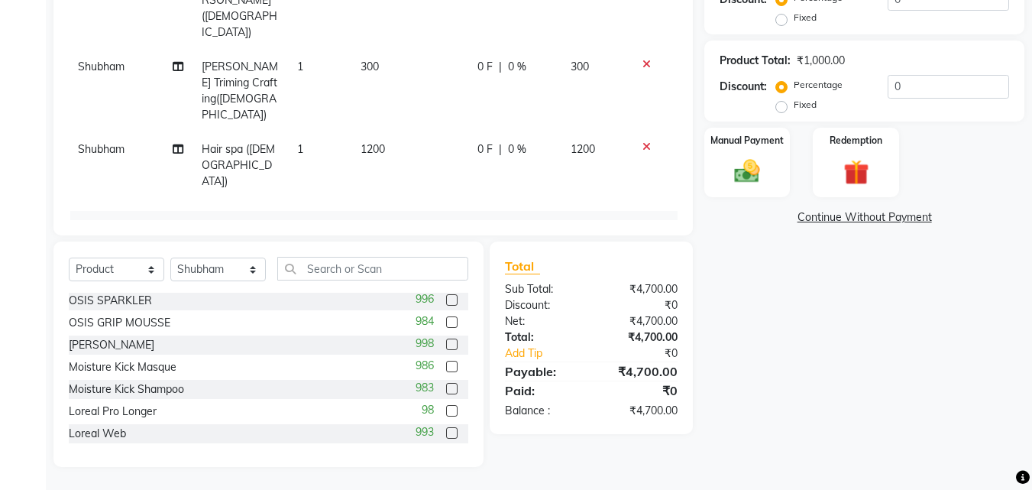
click at [643, 283] on icon at bounding box center [647, 288] width 8 height 11
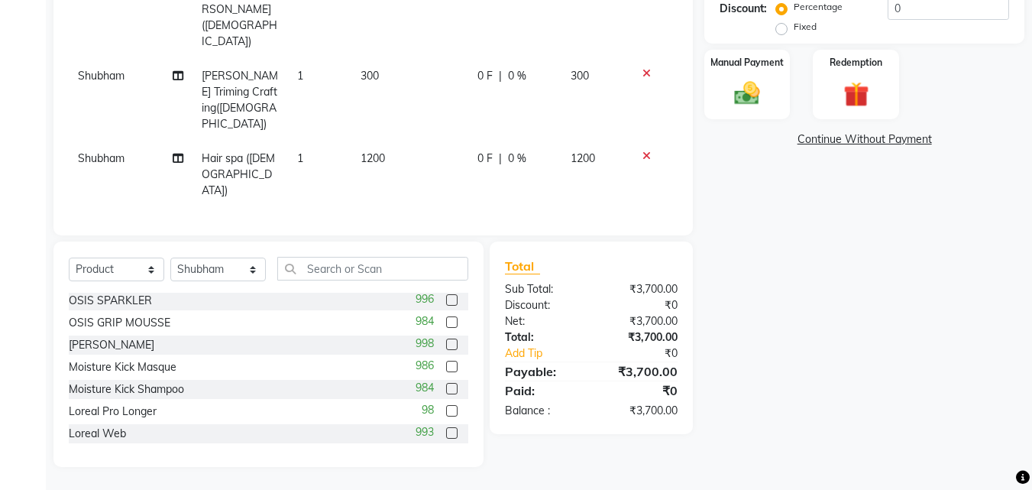
scroll to position [230, 0]
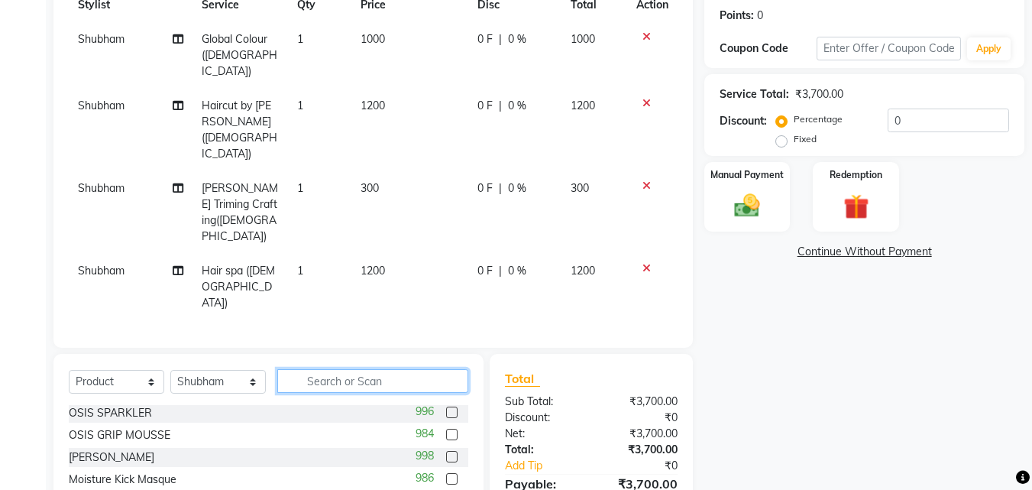
click at [366, 369] on input "text" at bounding box center [372, 381] width 191 height 24
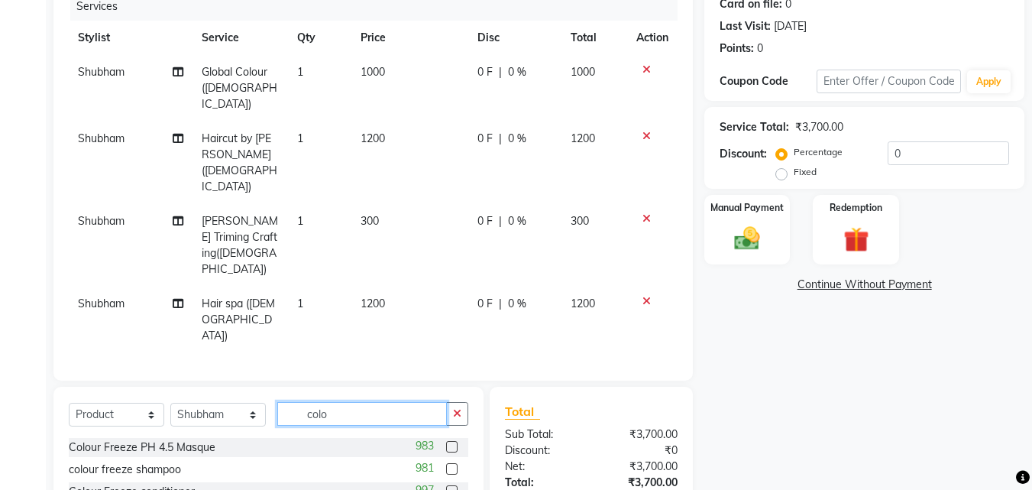
type input "colo"
click at [452, 441] on label at bounding box center [451, 446] width 11 height 11
click at [452, 442] on input "checkbox" at bounding box center [451, 447] width 10 height 10
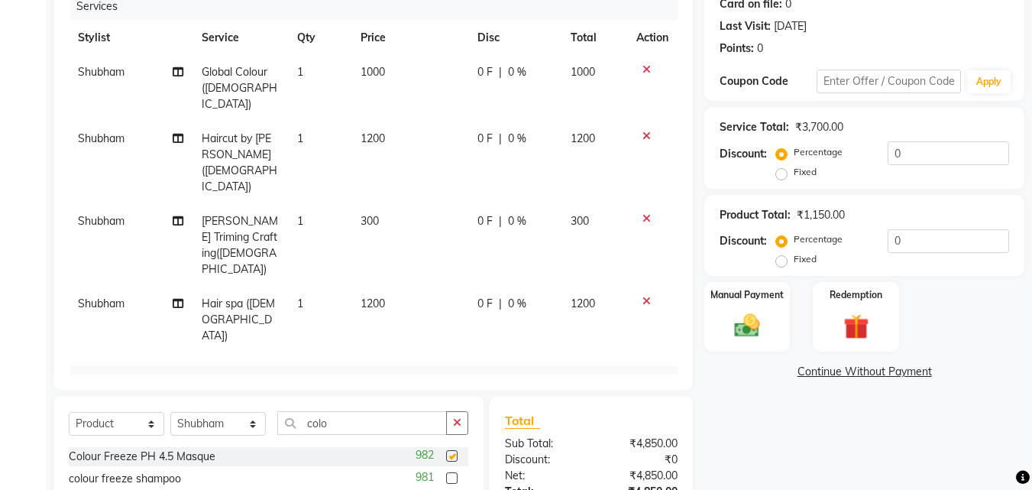
checkbox input "false"
click at [386, 419] on input "colo" at bounding box center [362, 423] width 170 height 24
type input "c"
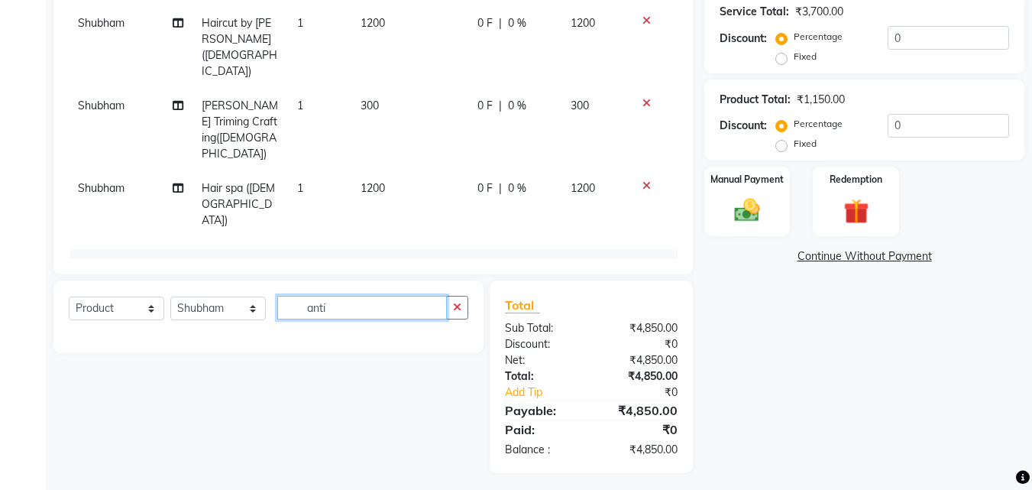
scroll to position [319, 0]
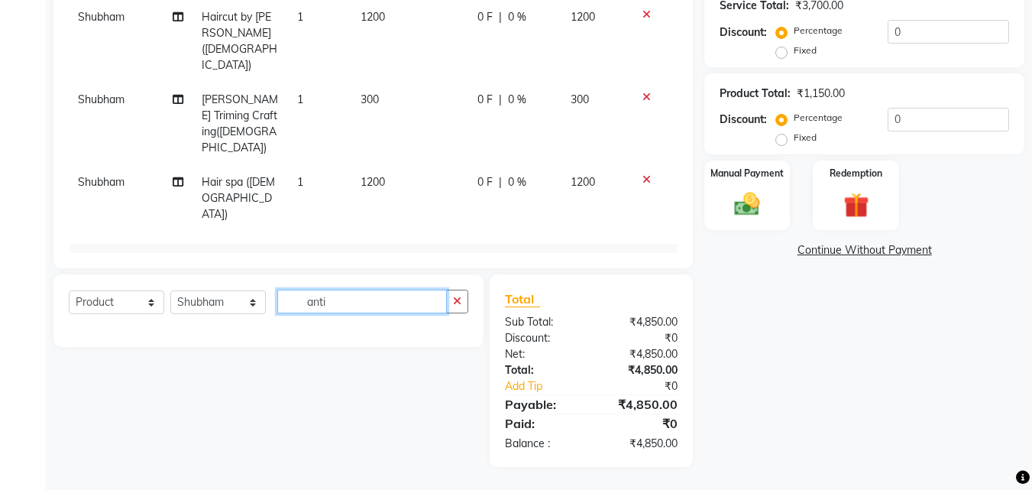
type input "anti"
click at [419, 316] on span "1150" at bounding box center [415, 323] width 24 height 14
select select "8430"
click at [392, 316] on input "1150" at bounding box center [393, 328] width 44 height 24
type input "1300"
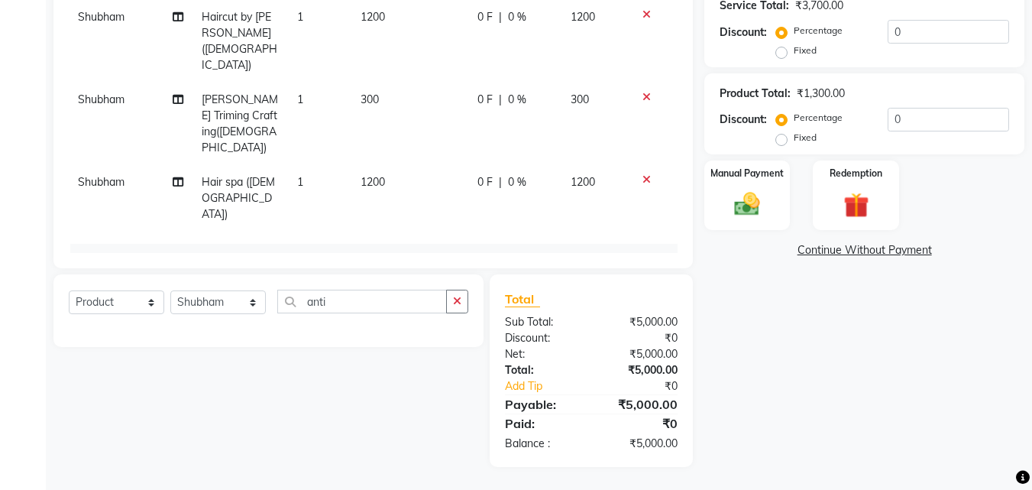
click at [434, 393] on div "Select Service Product Membership Package Voucher Prepaid Gift Card Select Styl…" at bounding box center [263, 370] width 442 height 193
click at [386, 299] on input "anti" at bounding box center [362, 302] width 170 height 24
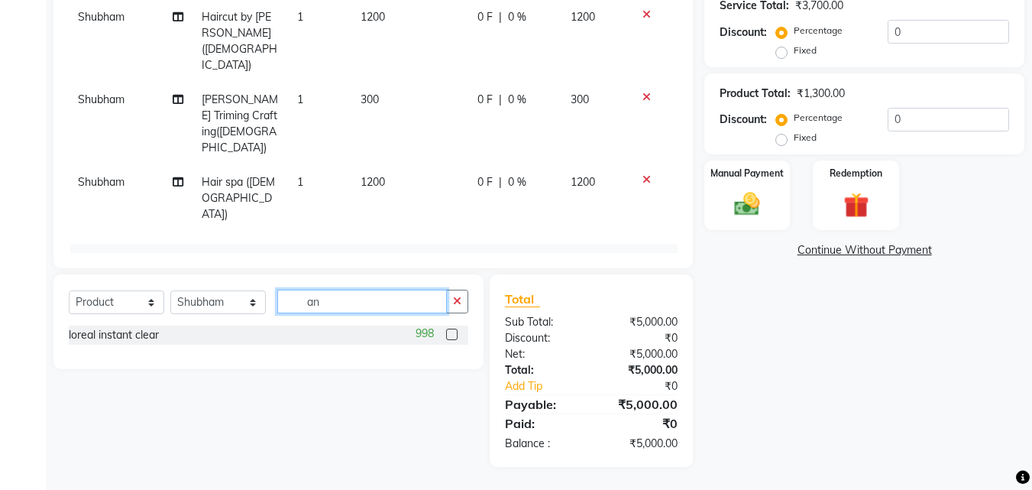
type input "a"
type input "A"
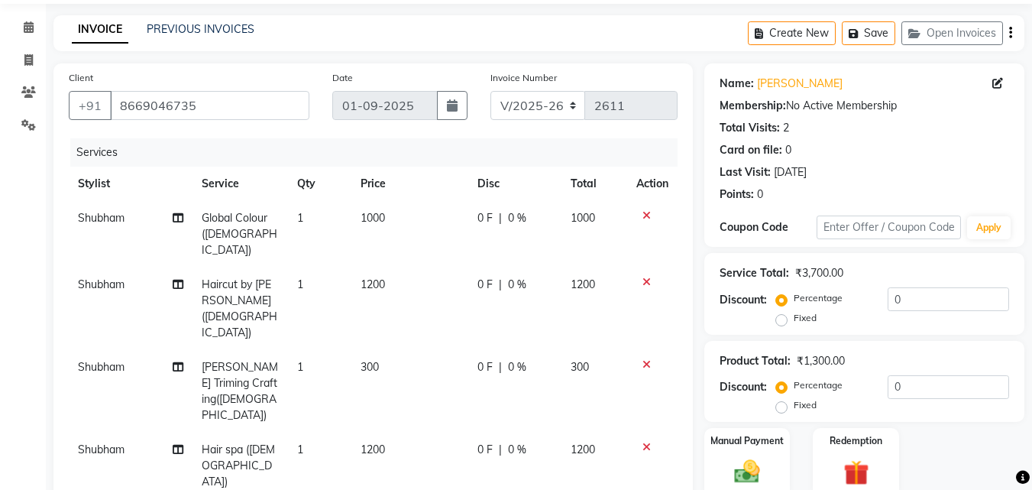
scroll to position [48, 0]
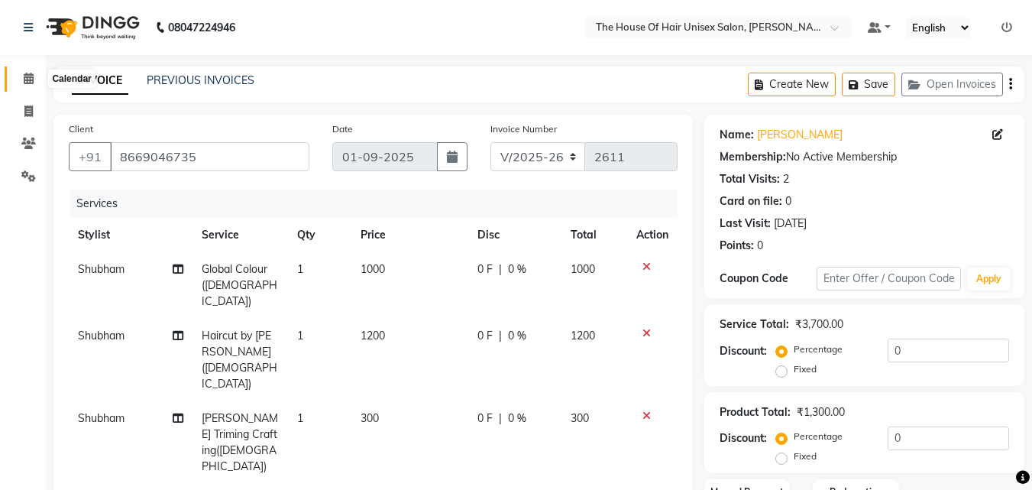
click at [30, 71] on span at bounding box center [28, 79] width 27 height 18
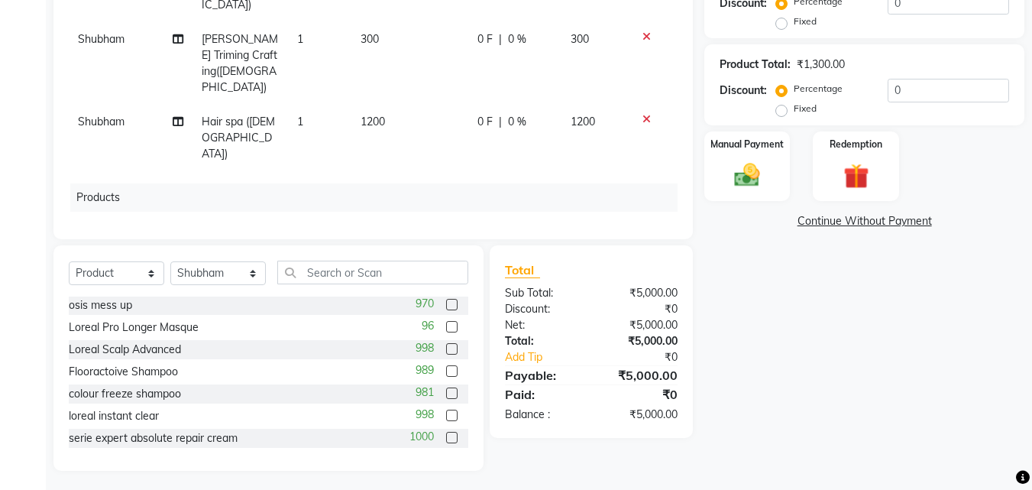
scroll to position [341, 0]
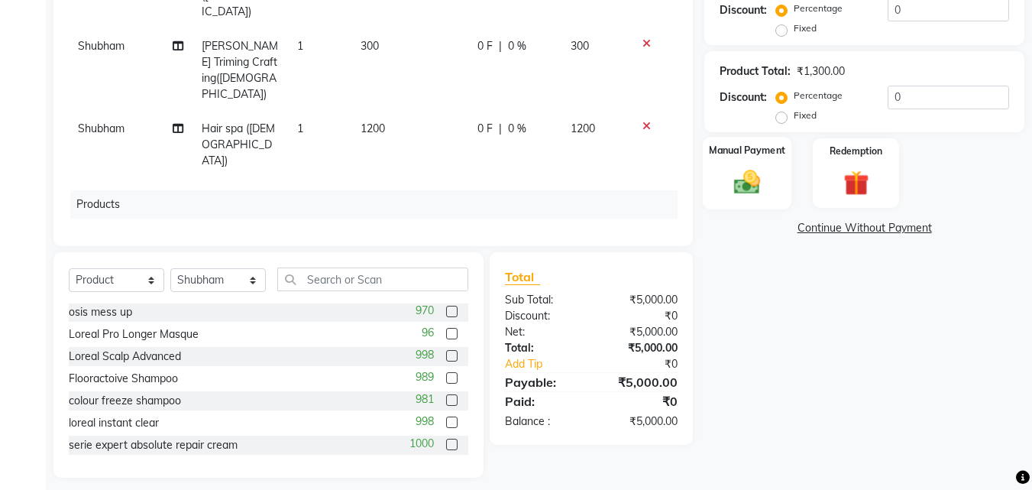
click at [737, 175] on img at bounding box center [747, 182] width 43 height 31
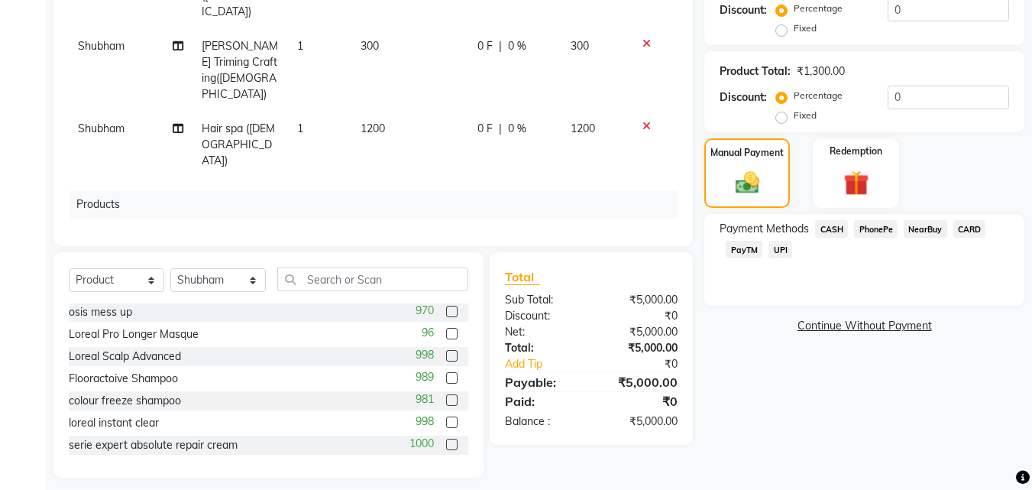
click at [834, 222] on span "CASH" at bounding box center [831, 229] width 33 height 18
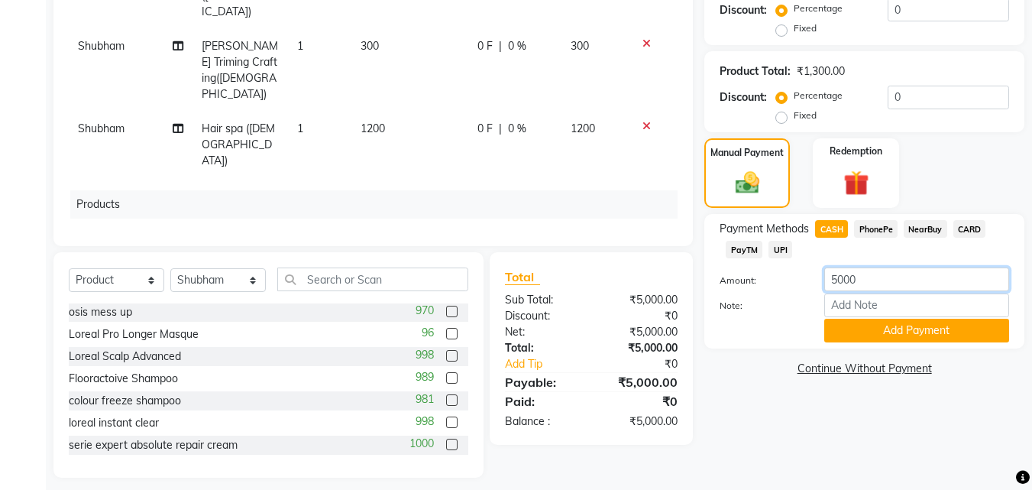
click at [869, 277] on input "5000" at bounding box center [916, 279] width 185 height 24
type input "5"
type input "3700"
click at [902, 331] on button "Add Payment" at bounding box center [916, 331] width 185 height 24
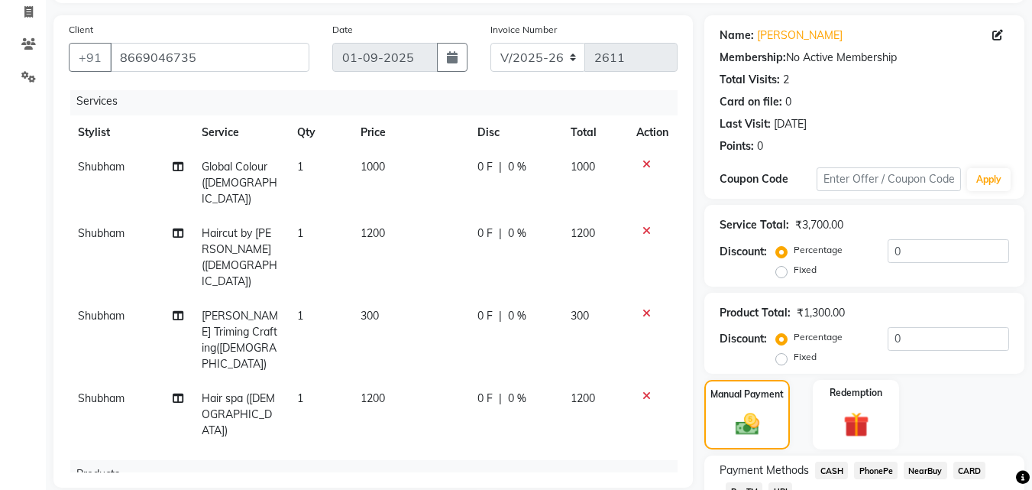
scroll to position [18, 0]
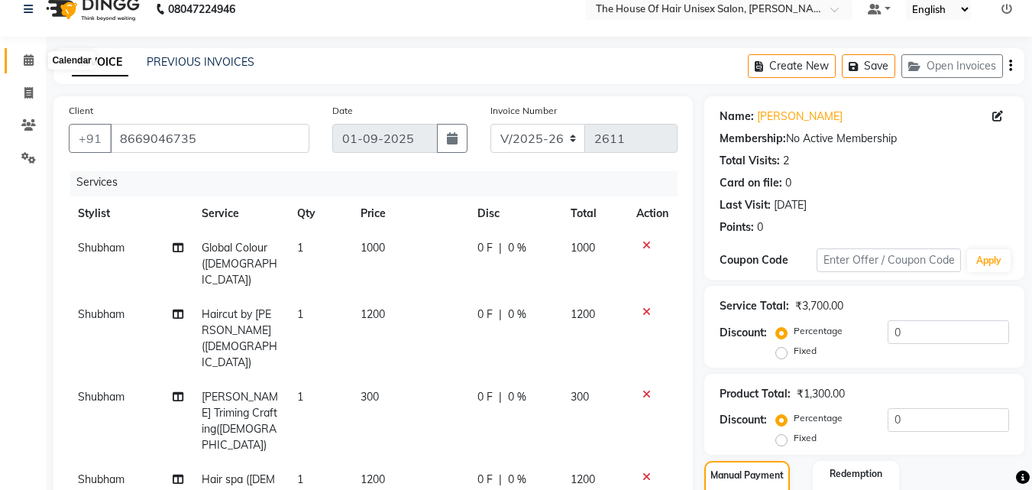
click at [25, 59] on icon at bounding box center [29, 59] width 10 height 11
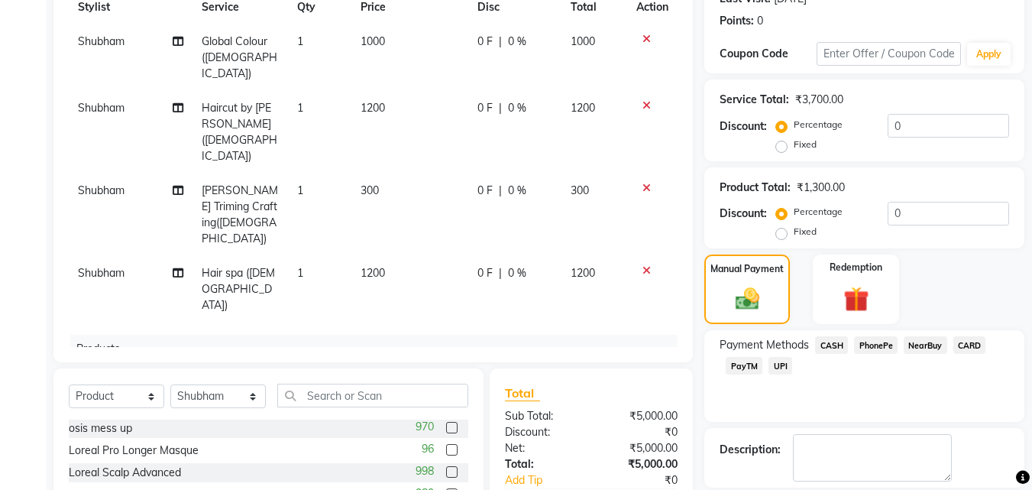
scroll to position [2, 0]
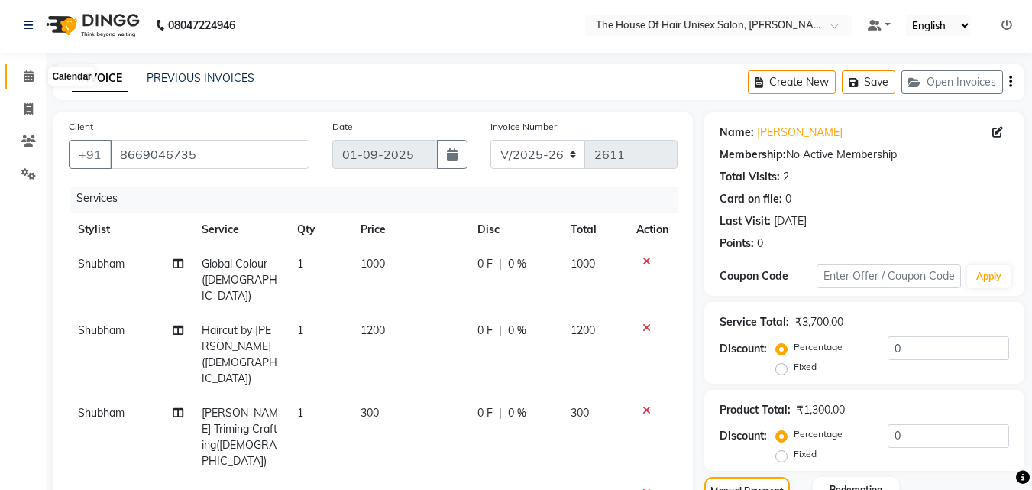
click at [28, 74] on icon at bounding box center [29, 75] width 10 height 11
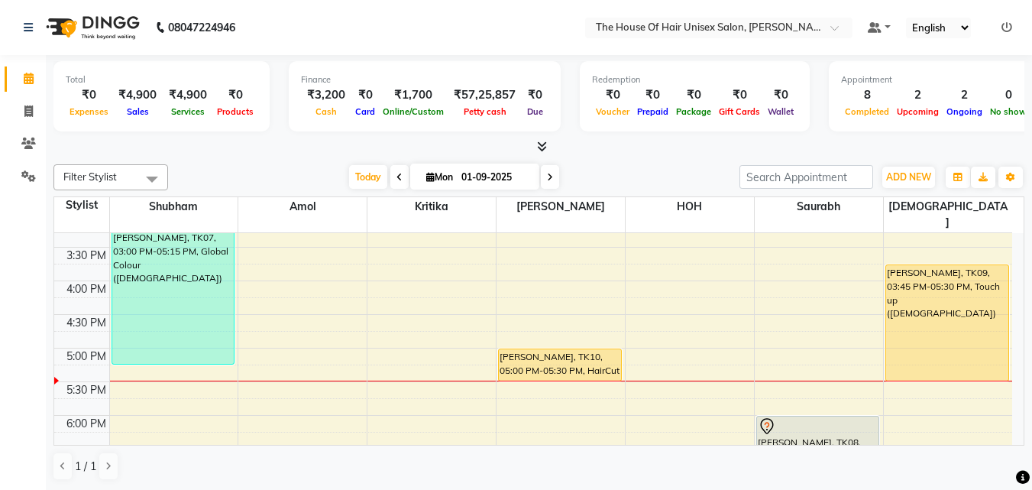
scroll to position [539, 0]
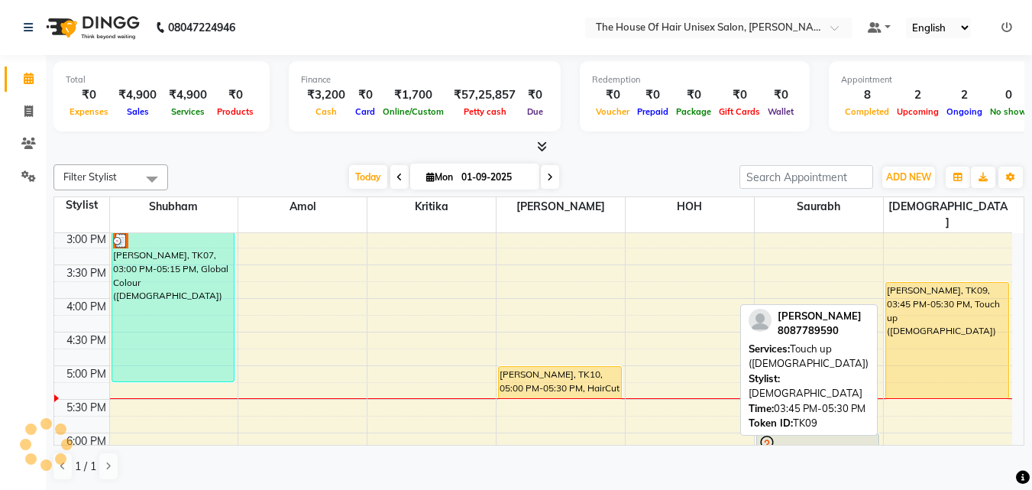
click at [915, 306] on div "mayuri, TK09, 03:45 PM-05:30 PM, Touch up (Female)" at bounding box center [947, 340] width 122 height 115
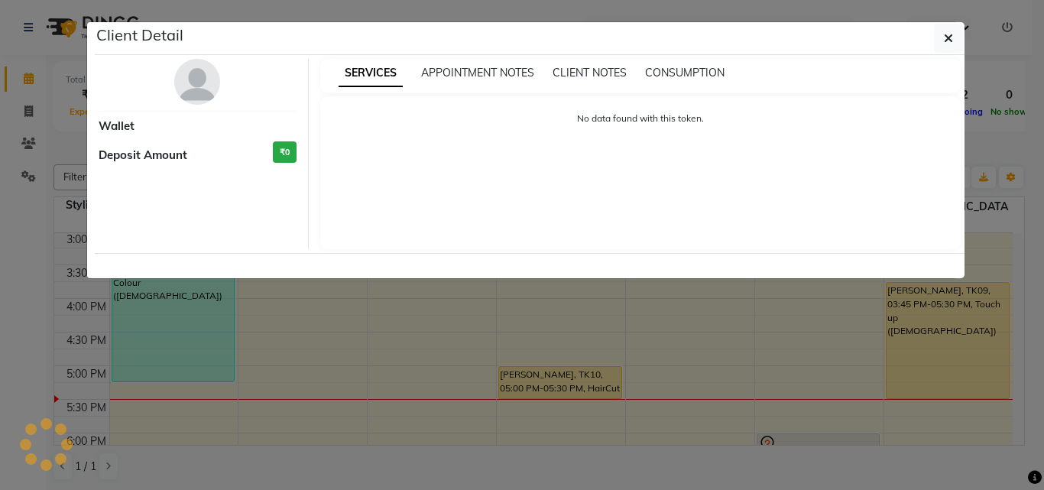
select select "1"
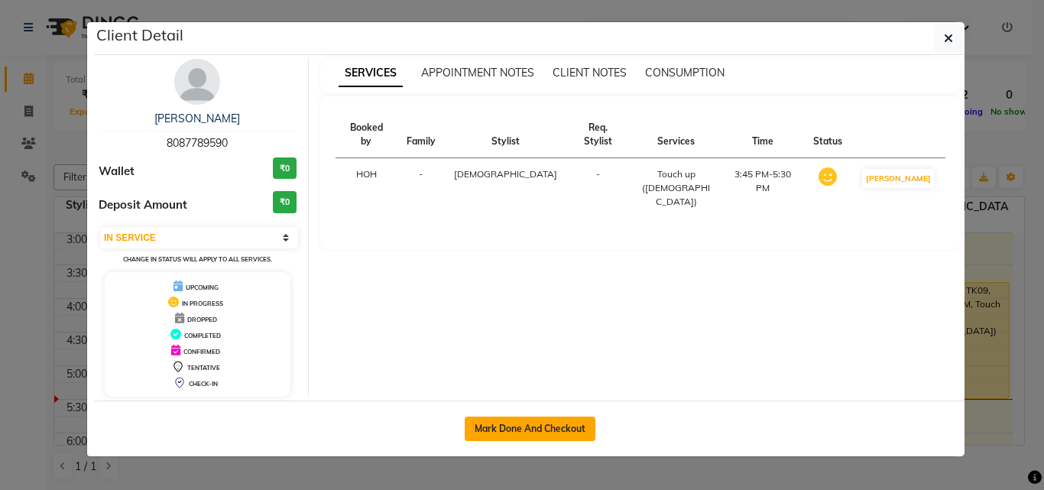
click at [527, 424] on button "Mark Done And Checkout" at bounding box center [530, 428] width 131 height 24
select select "service"
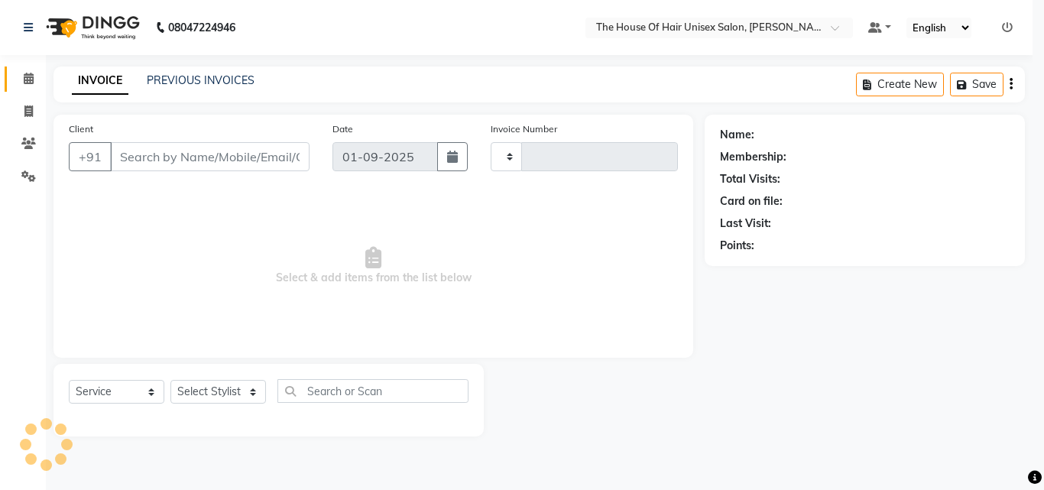
type input "2611"
select select "598"
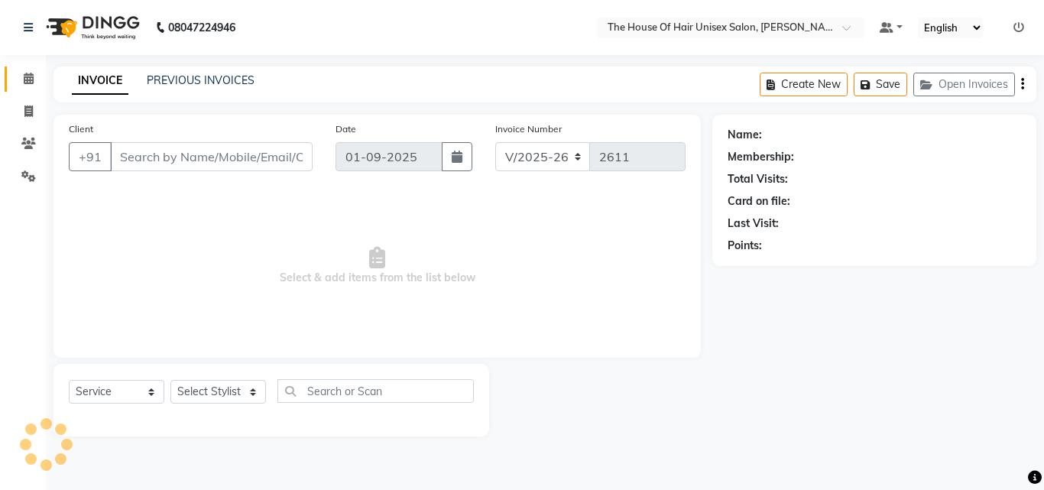
type input "8087789590"
select select "89756"
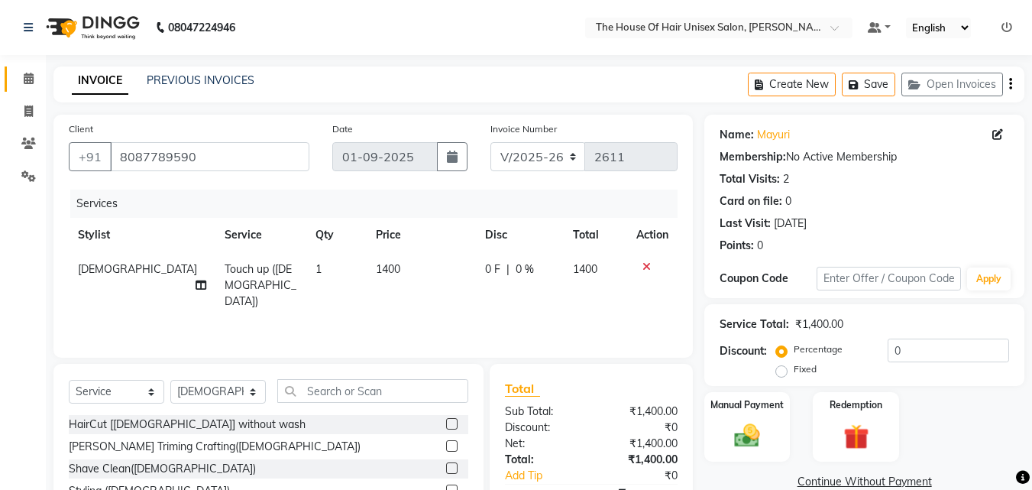
scroll to position [99, 0]
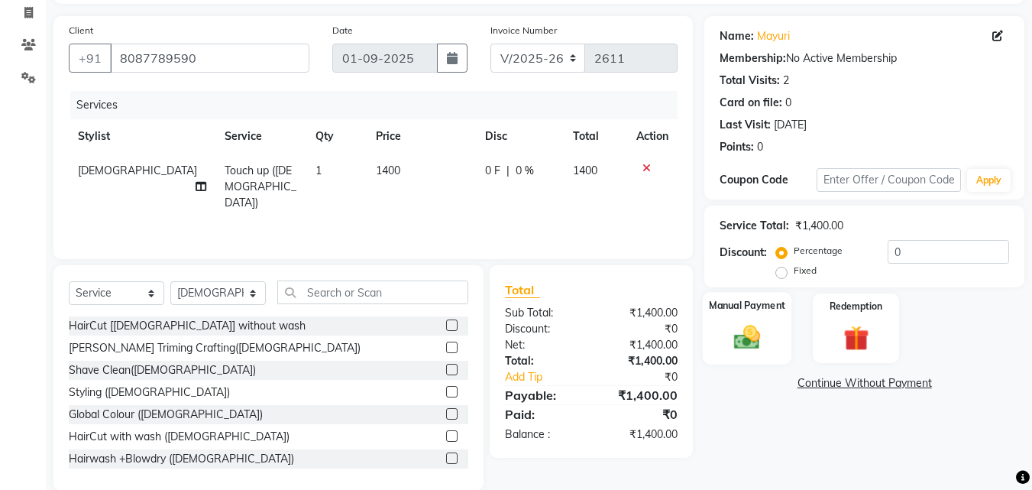
click at [750, 335] on img at bounding box center [747, 337] width 43 height 31
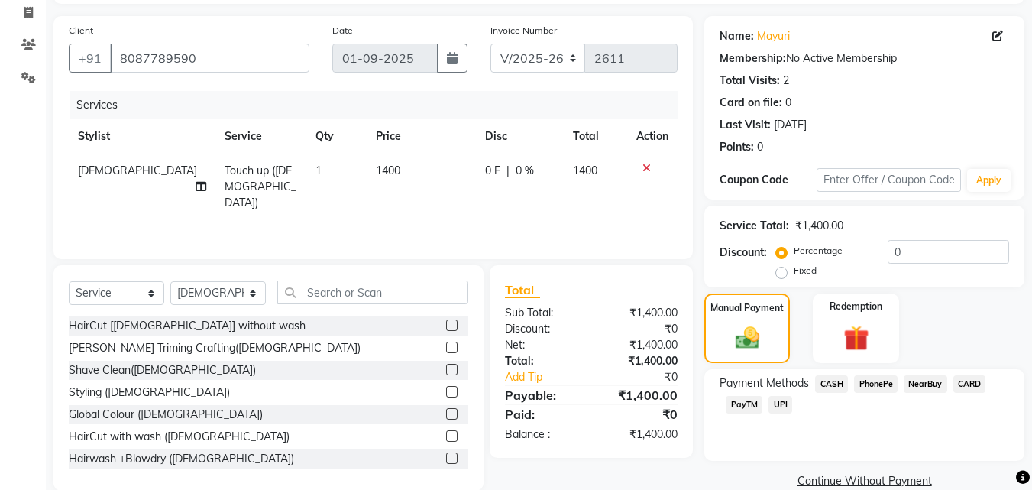
click at [779, 403] on span "UPI" at bounding box center [781, 405] width 24 height 18
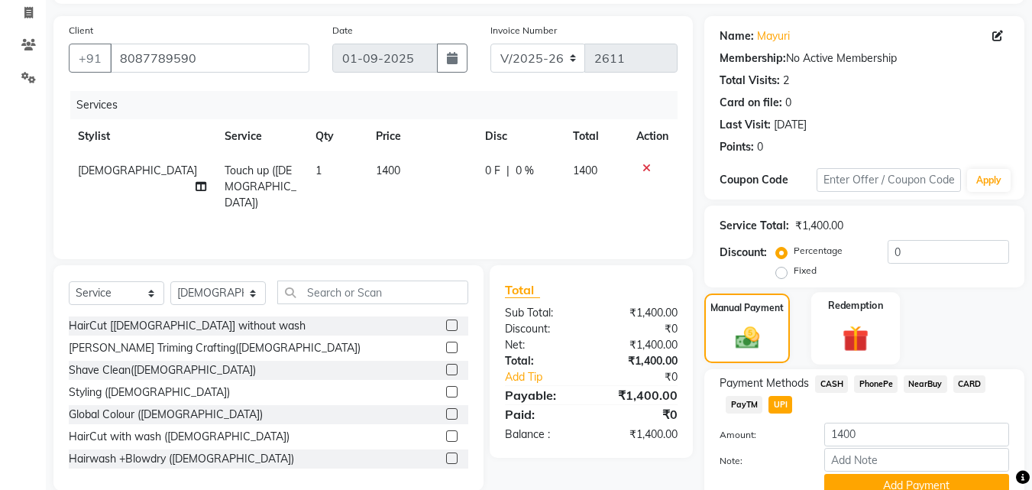
scroll to position [167, 0]
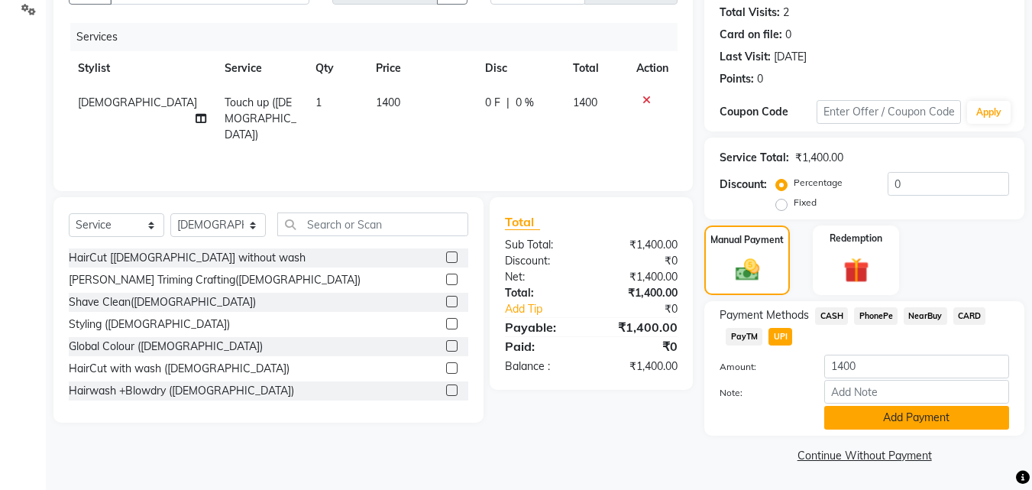
click at [882, 419] on button "Add Payment" at bounding box center [916, 418] width 185 height 24
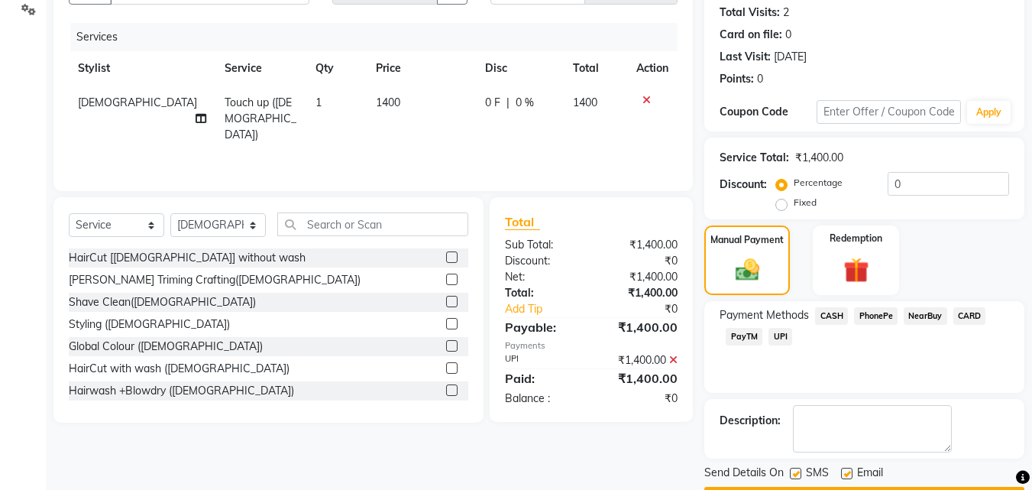
scroll to position [210, 0]
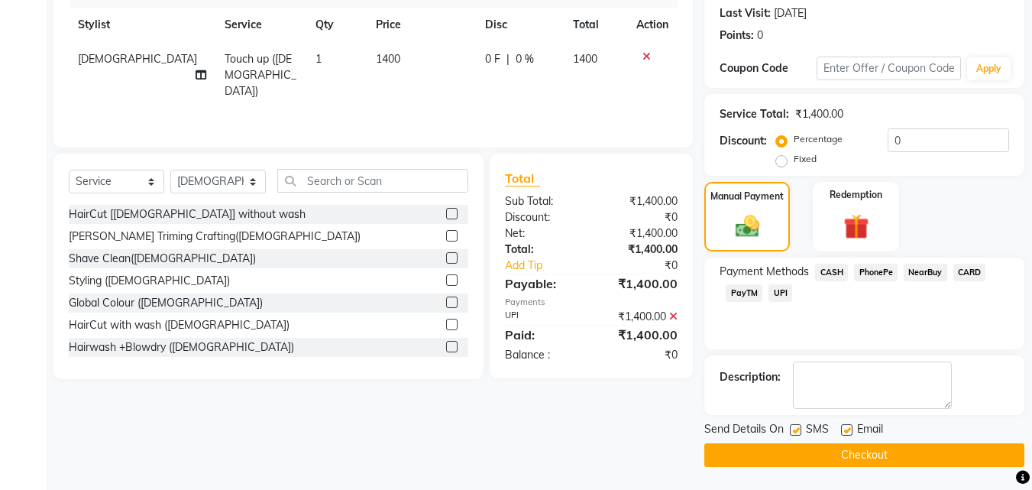
click at [801, 453] on button "Checkout" at bounding box center [864, 455] width 320 height 24
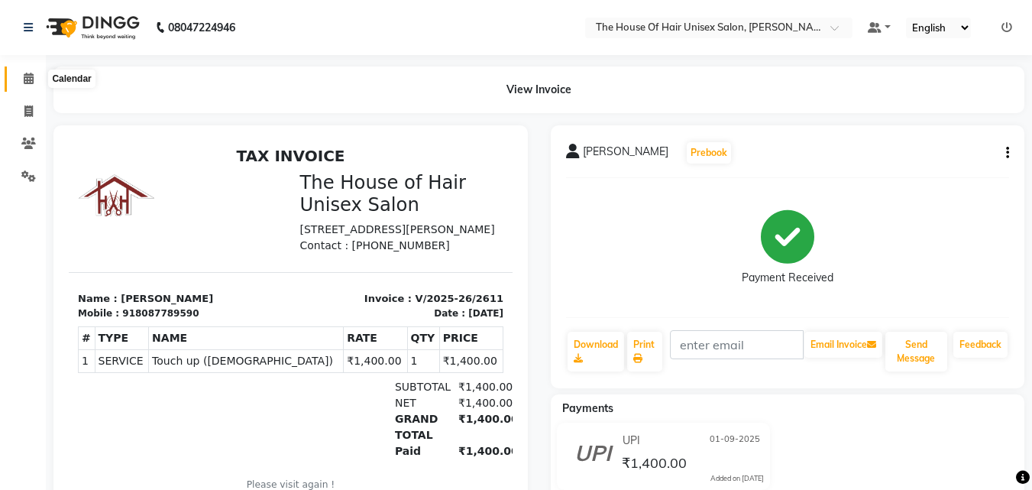
click at [26, 73] on icon at bounding box center [29, 78] width 10 height 11
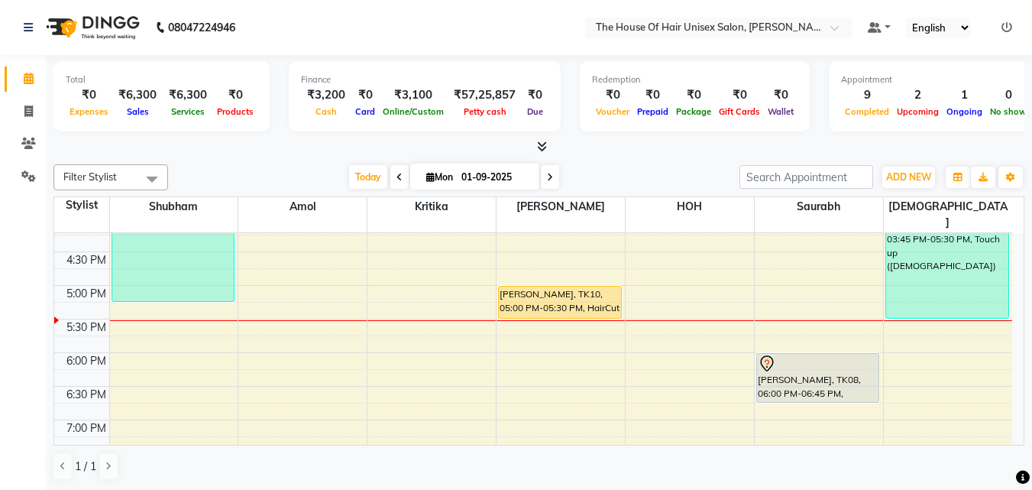
scroll to position [623, 0]
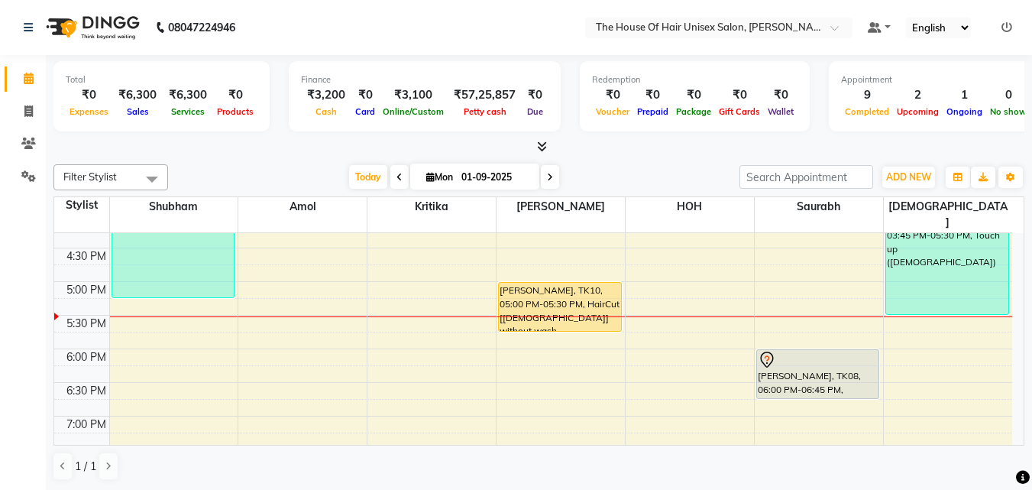
click at [588, 305] on div "Abhiran, TK02, 11:15 AM-11:45 AM, HairCut [Male] without wash Abhiran, TK02, 11…" at bounding box center [561, 114] width 128 height 1008
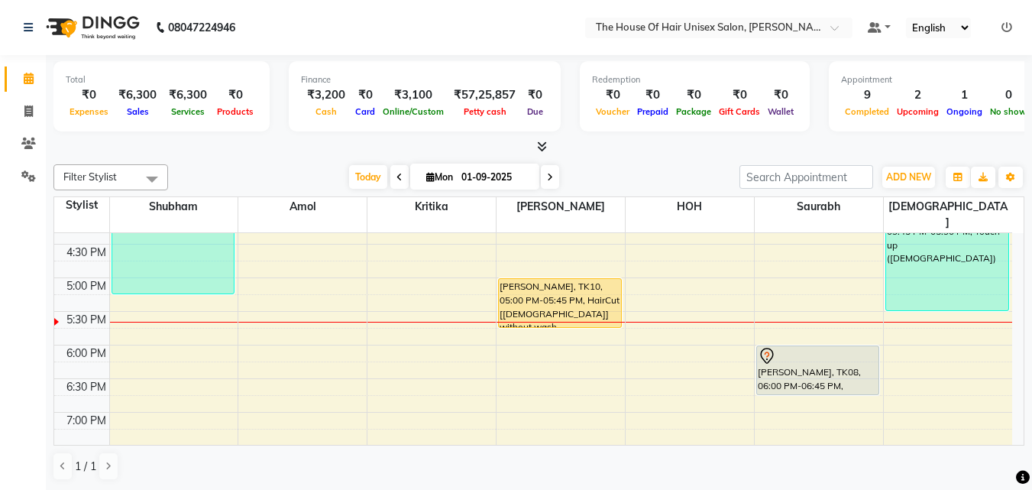
scroll to position [631, 0]
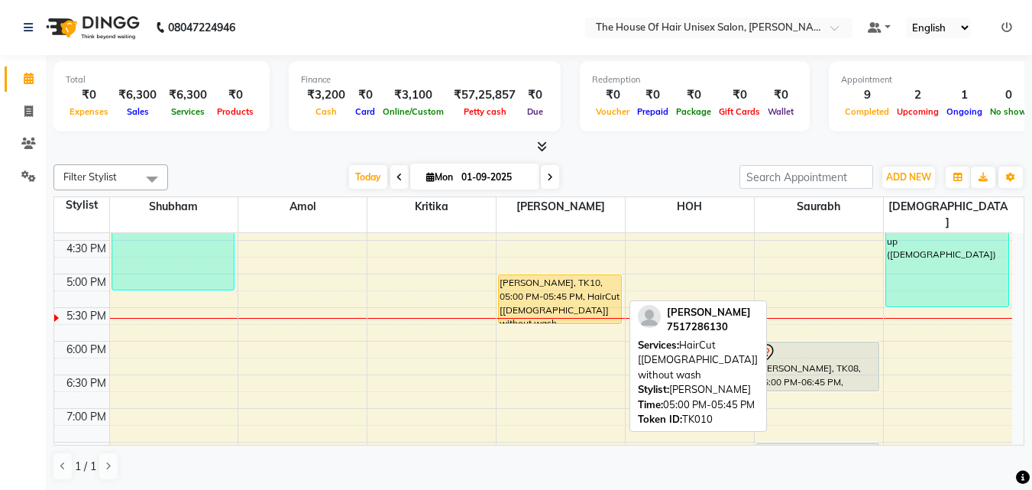
click at [535, 277] on div "Shivraj Barate, TK10, 05:00 PM-05:45 PM, HairCut [Male] without wash" at bounding box center [560, 299] width 122 height 48
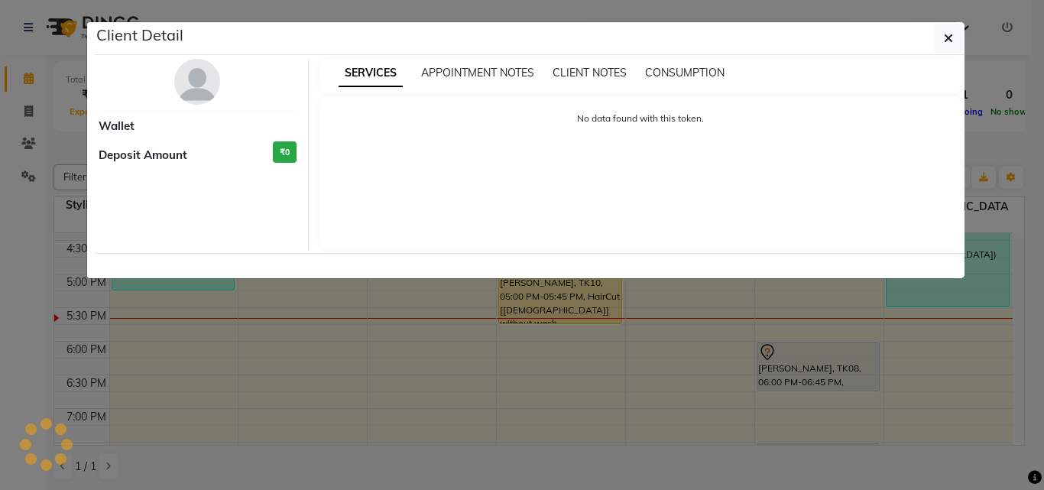
select select "1"
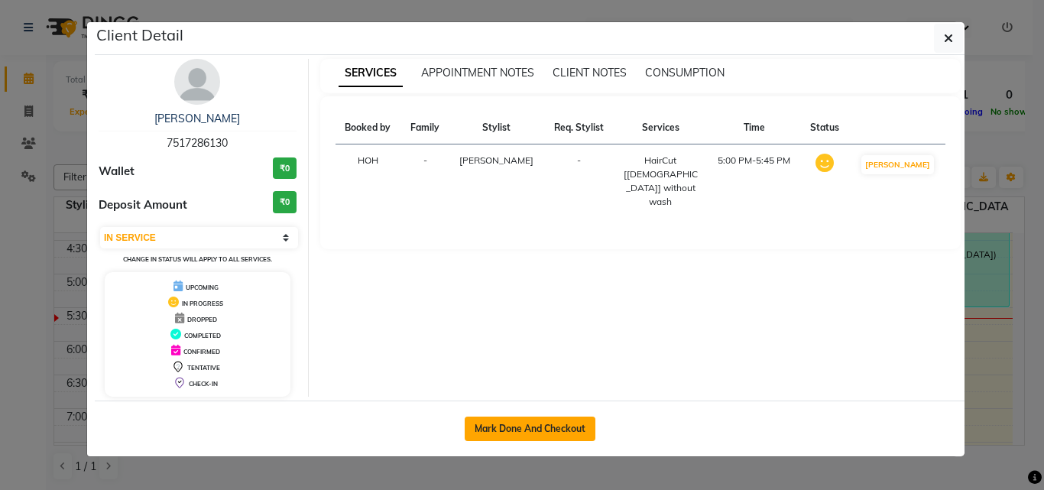
click at [546, 422] on button "Mark Done And Checkout" at bounding box center [530, 428] width 131 height 24
select select "598"
select select "service"
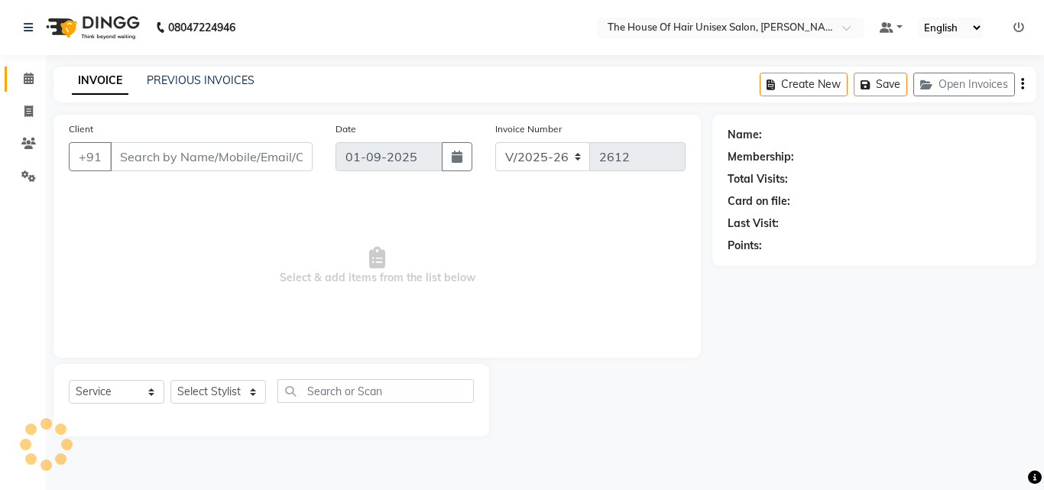
type input "7517286130"
select select "42814"
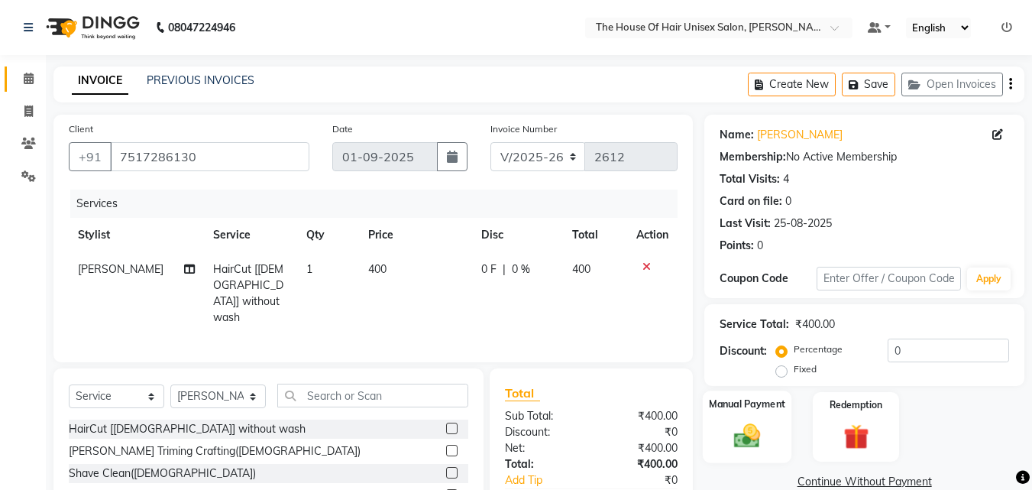
scroll to position [122, 0]
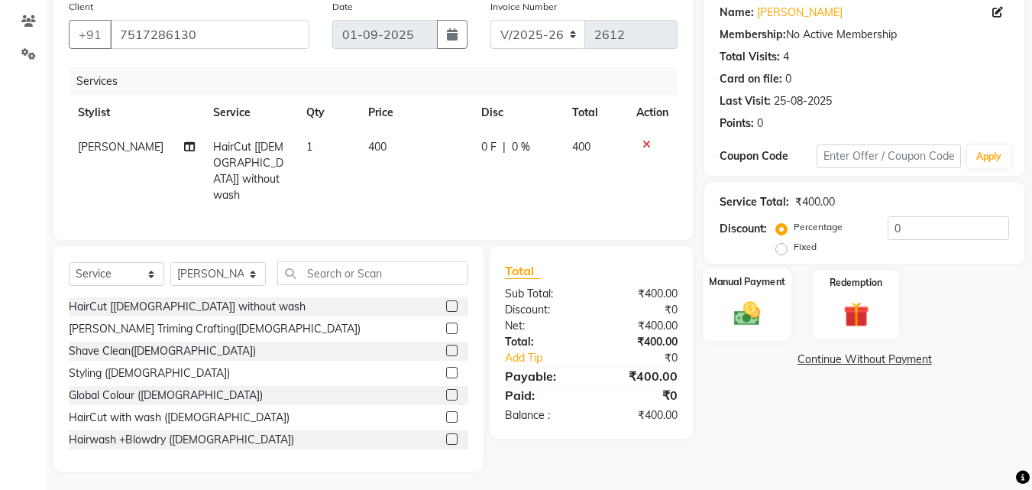
click at [742, 309] on img at bounding box center [747, 313] width 43 height 31
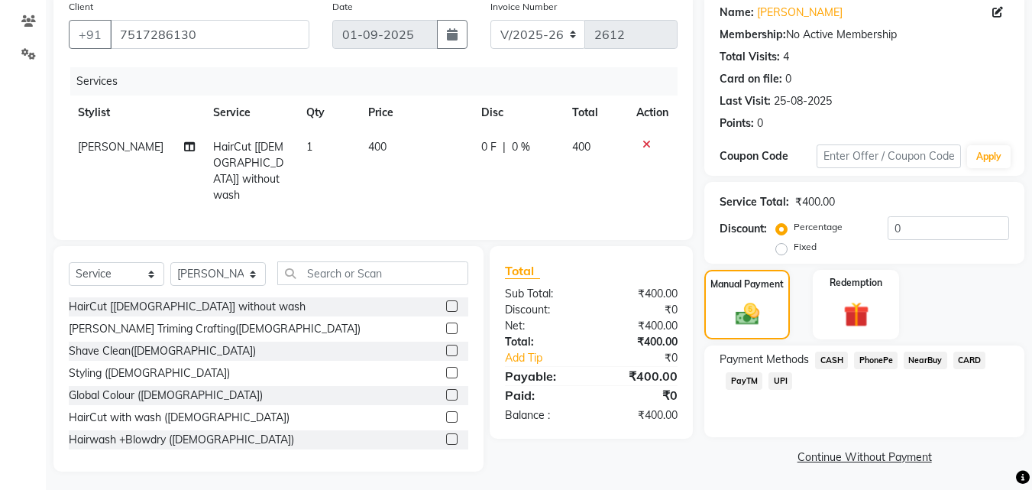
click at [830, 356] on span "CASH" at bounding box center [831, 360] width 33 height 18
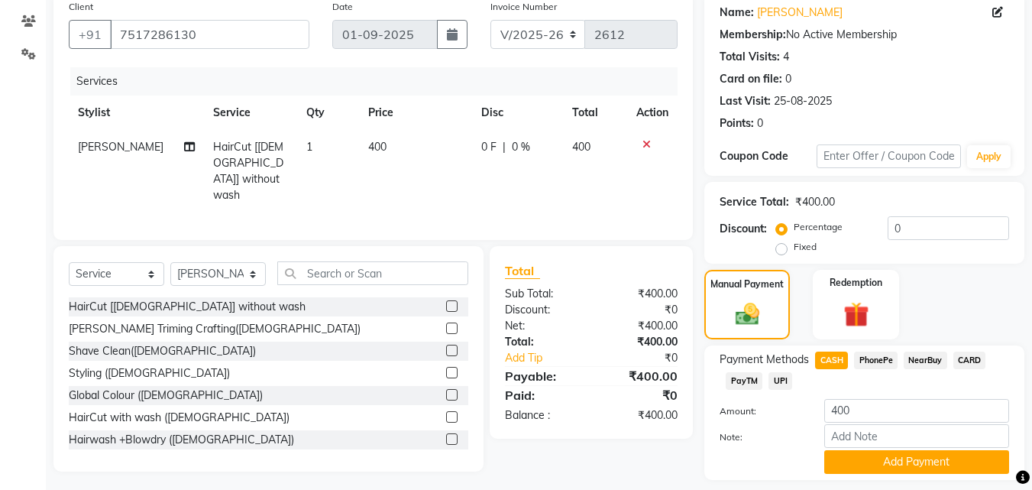
scroll to position [167, 0]
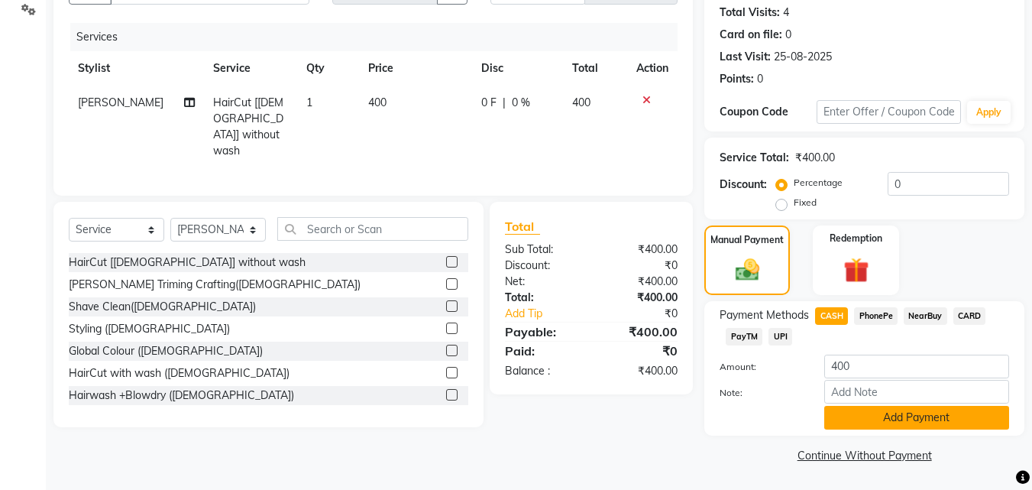
click at [870, 414] on button "Add Payment" at bounding box center [916, 418] width 185 height 24
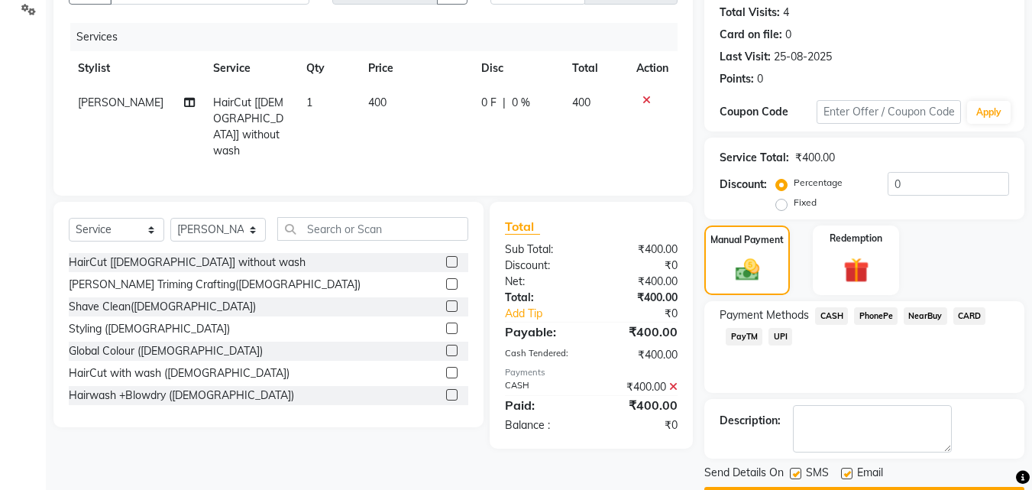
scroll to position [210, 0]
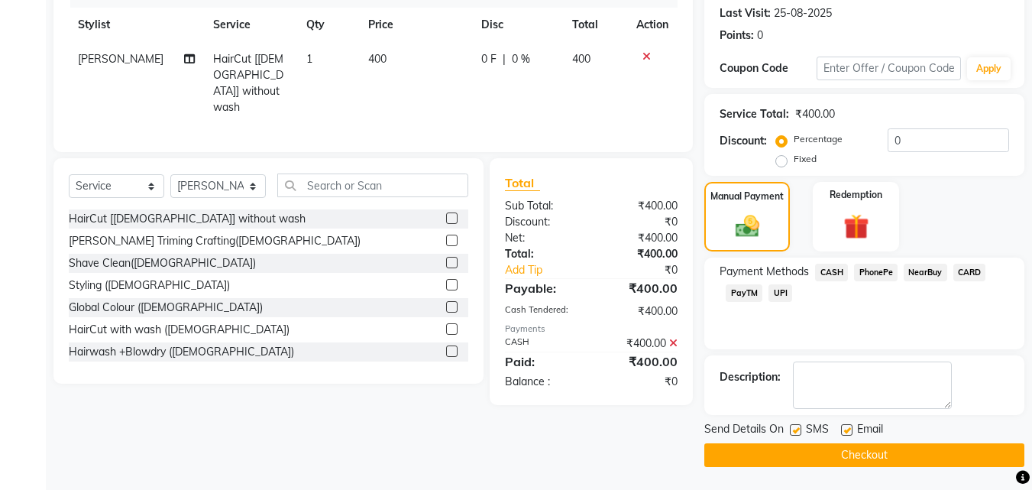
click at [789, 452] on button "Checkout" at bounding box center [864, 455] width 320 height 24
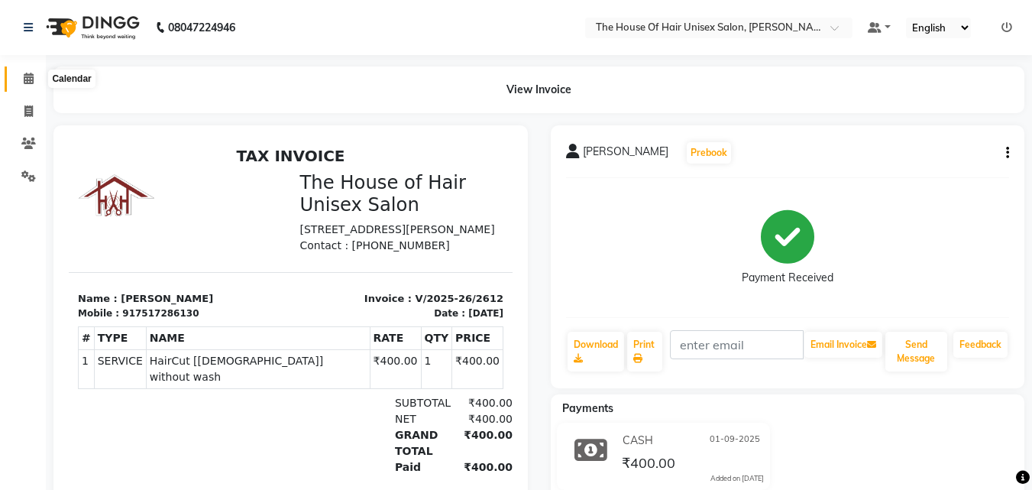
click at [31, 79] on icon at bounding box center [29, 78] width 10 height 11
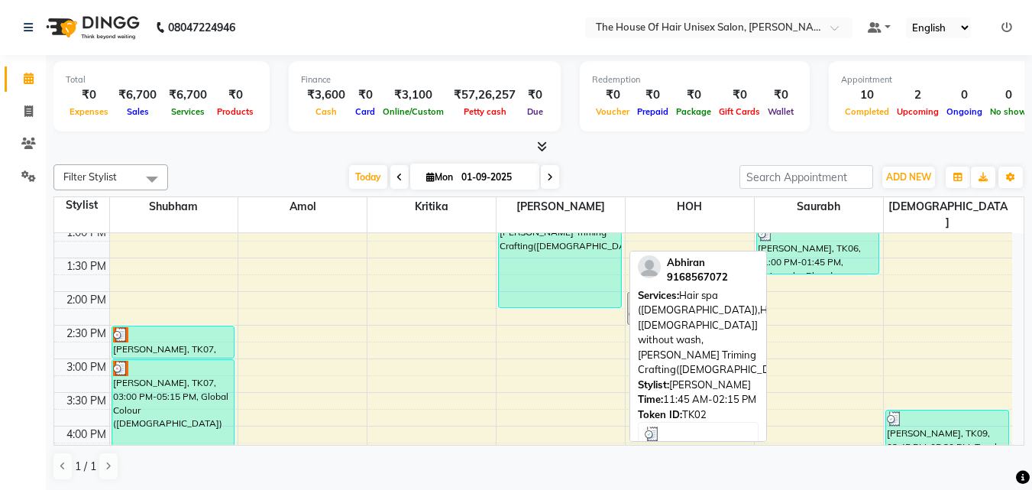
scroll to position [417, 0]
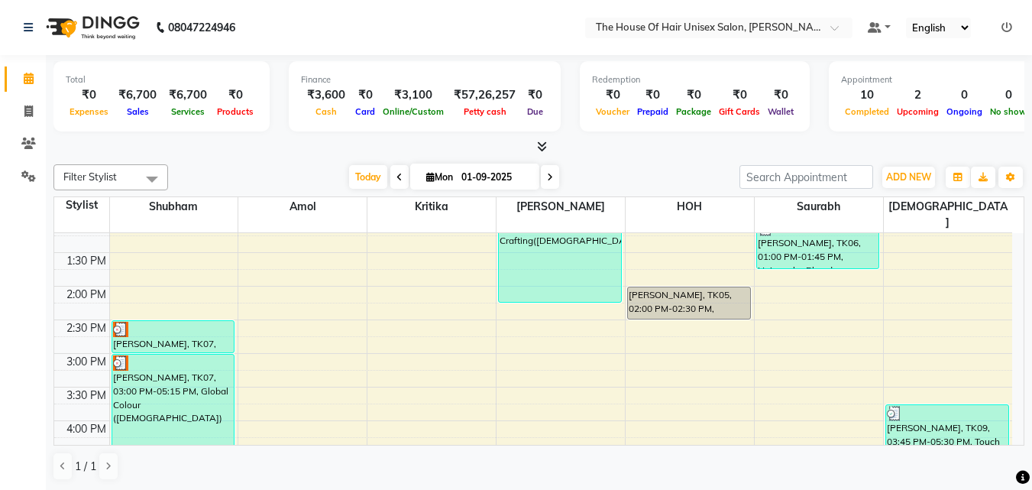
click at [669, 322] on div "7:00 AM 7:30 AM 8:00 AM 8:30 AM 9:00 AM 9:30 AM 10:00 AM 10:30 AM 11:00 AM 11:3…" at bounding box center [533, 320] width 958 height 1008
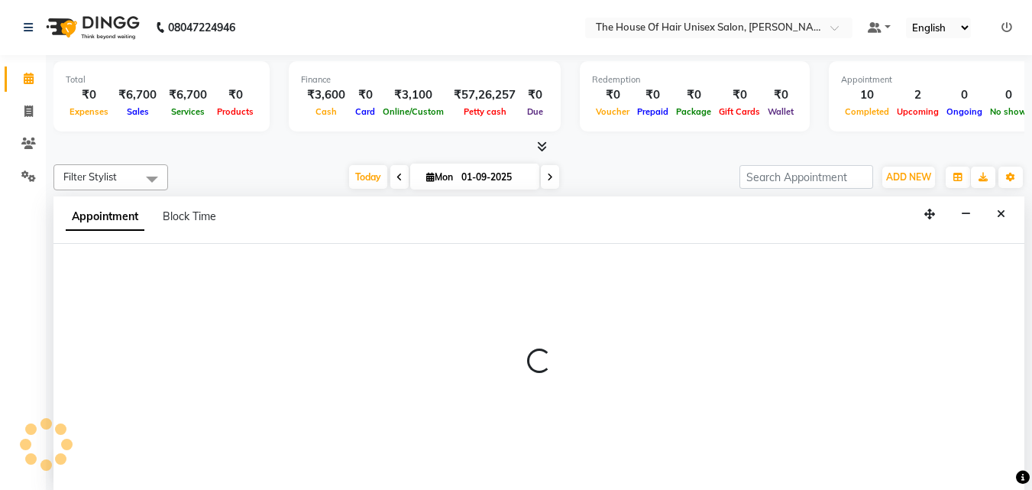
select select "85989"
select select "885"
select select "tentative"
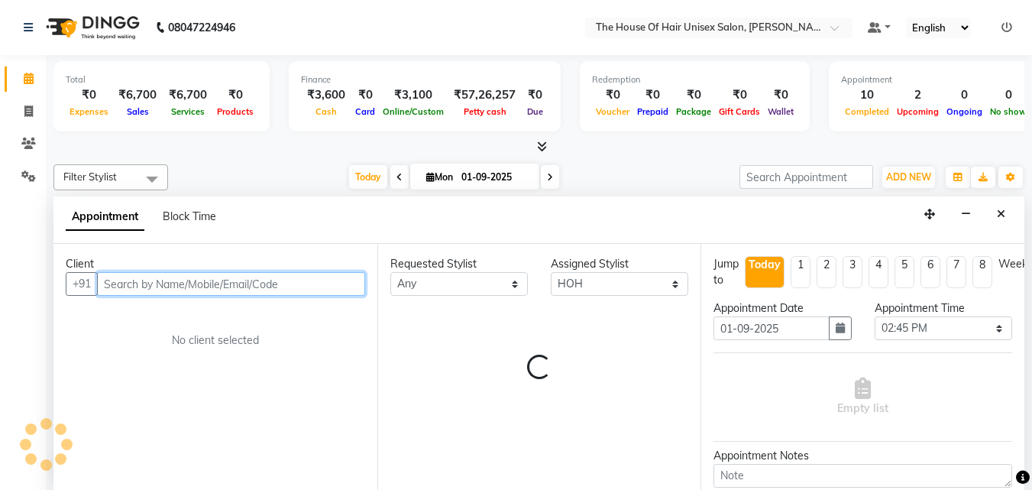
scroll to position [1, 0]
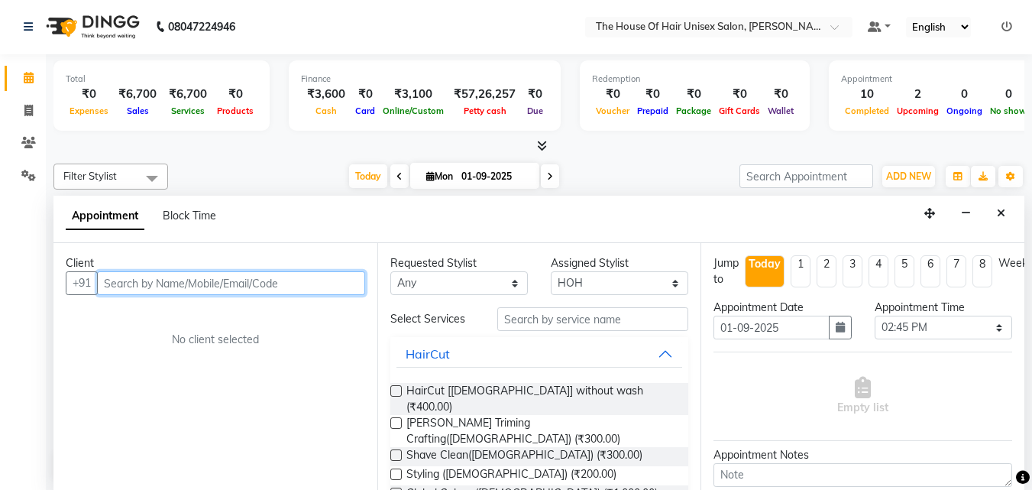
click at [277, 283] on input "text" at bounding box center [231, 283] width 268 height 24
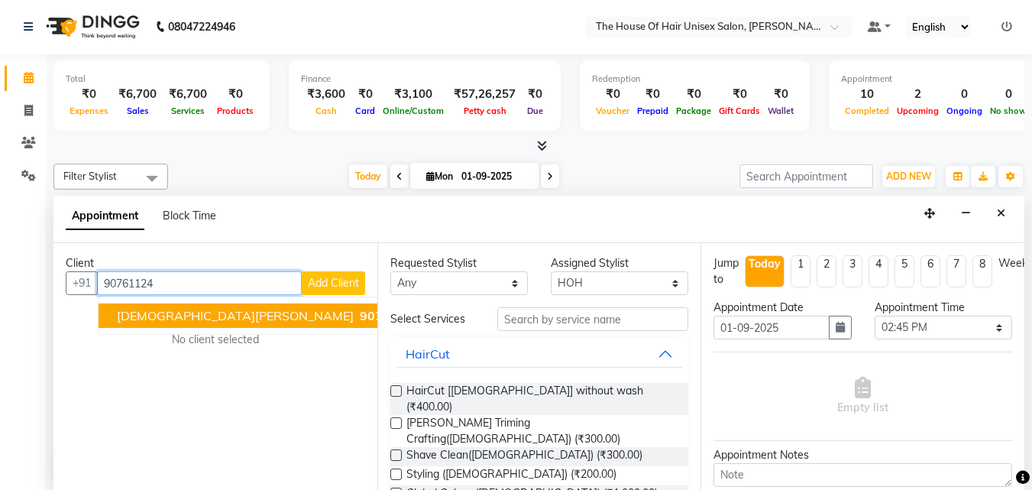
click at [360, 309] on span "90761124" at bounding box center [390, 315] width 61 height 15
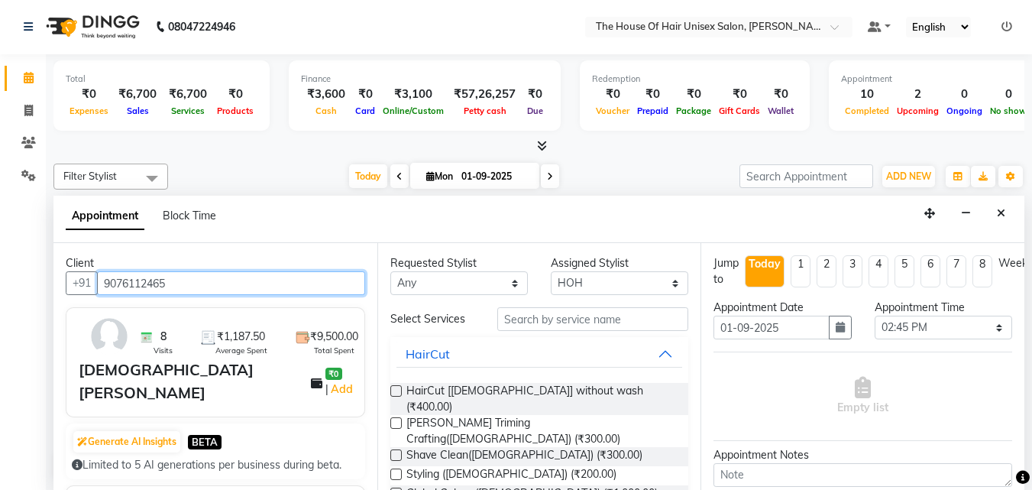
type input "9076112465"
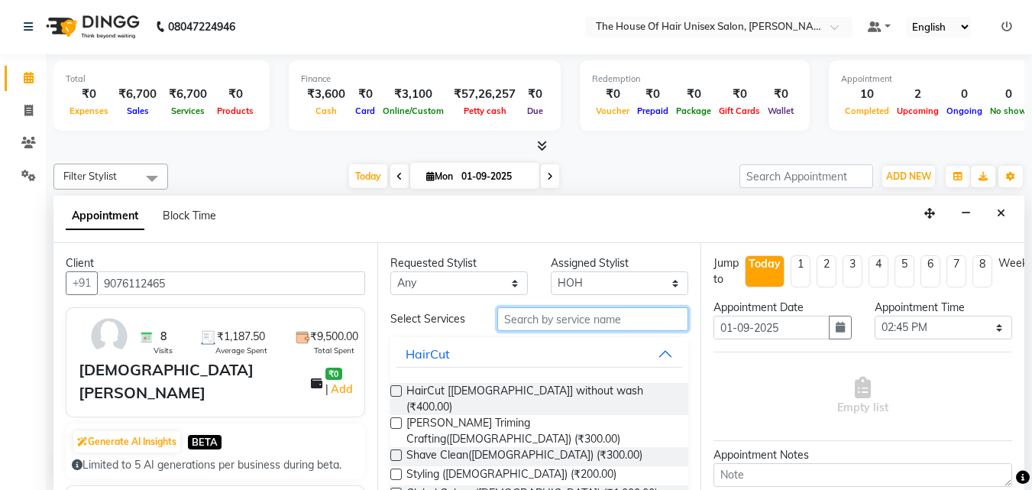
click at [572, 319] on input "text" at bounding box center [592, 319] width 191 height 24
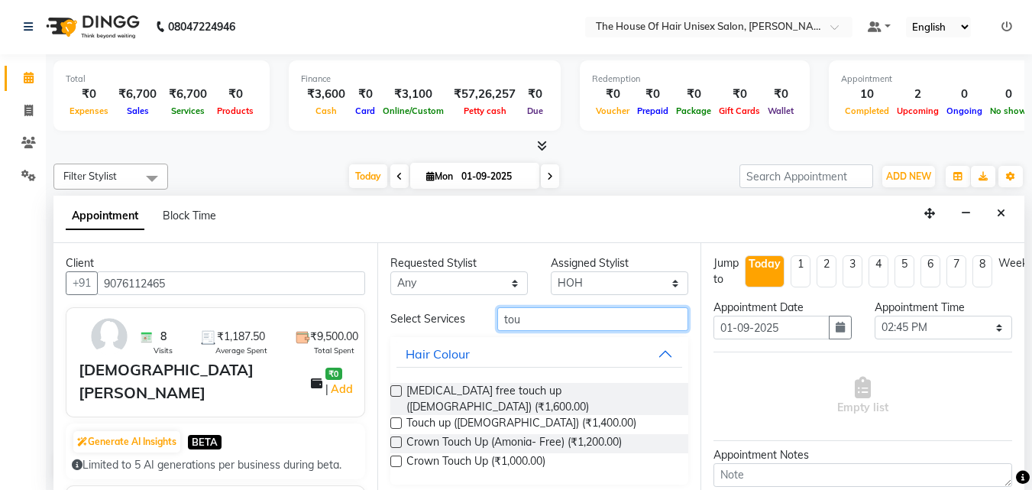
type input "tou"
click at [396, 417] on label at bounding box center [395, 422] width 11 height 11
click at [396, 419] on input "checkbox" at bounding box center [395, 424] width 10 height 10
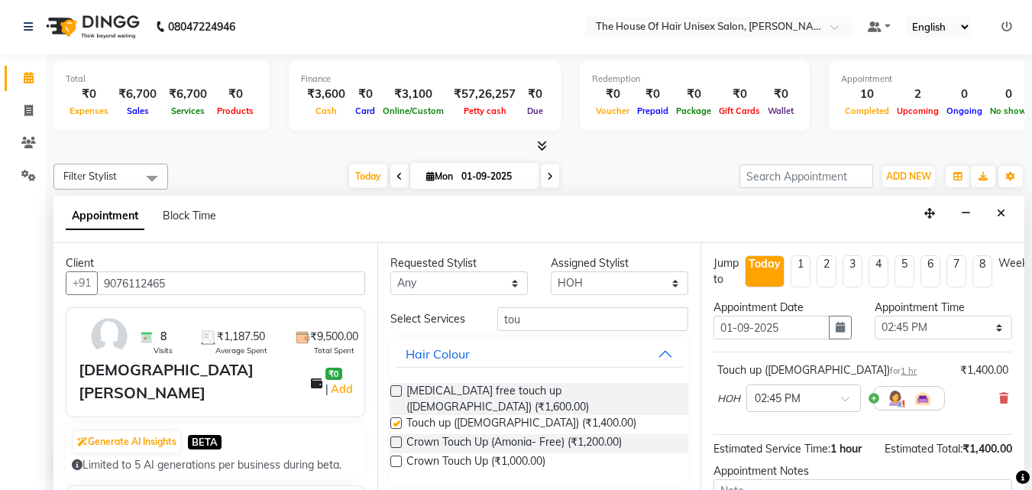
checkbox input "false"
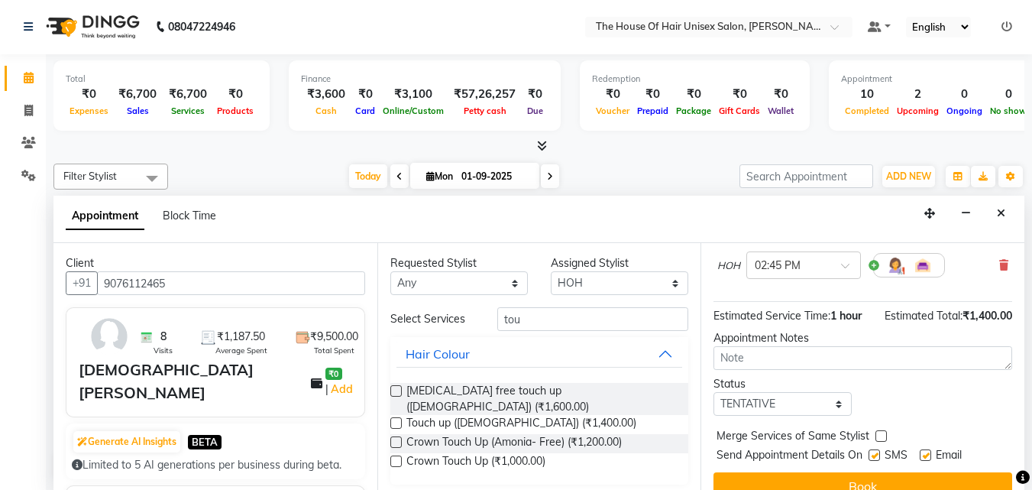
scroll to position [138, 0]
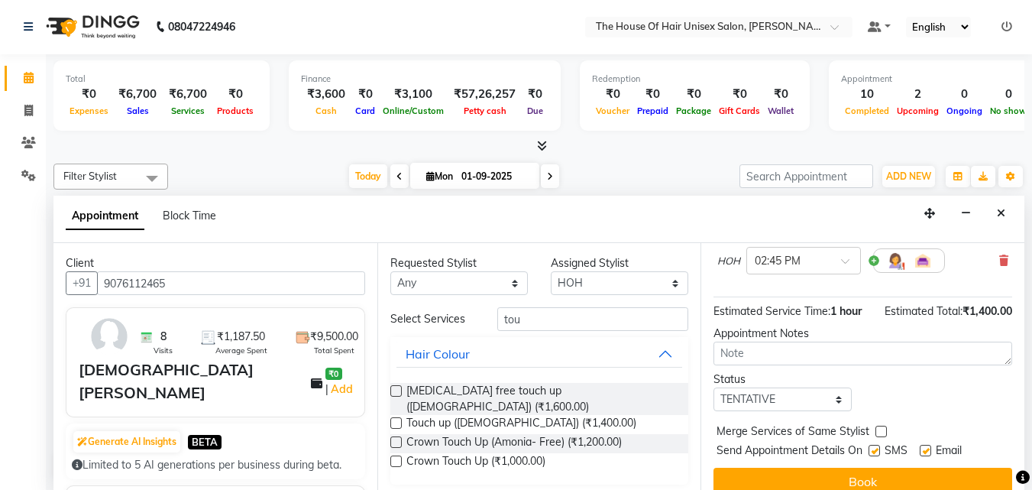
click at [879, 431] on label at bounding box center [881, 431] width 11 height 11
click at [879, 431] on input "checkbox" at bounding box center [881, 433] width 10 height 10
checkbox input "true"
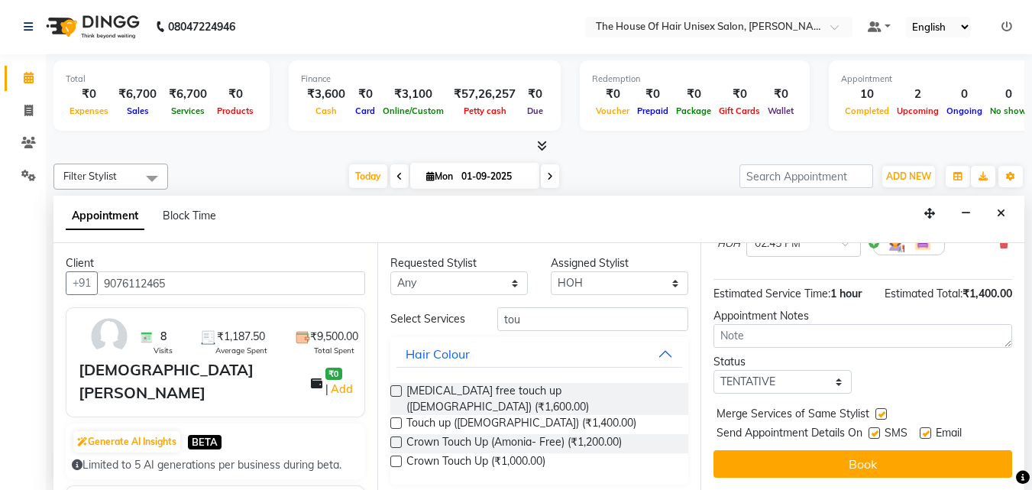
scroll to position [167, 0]
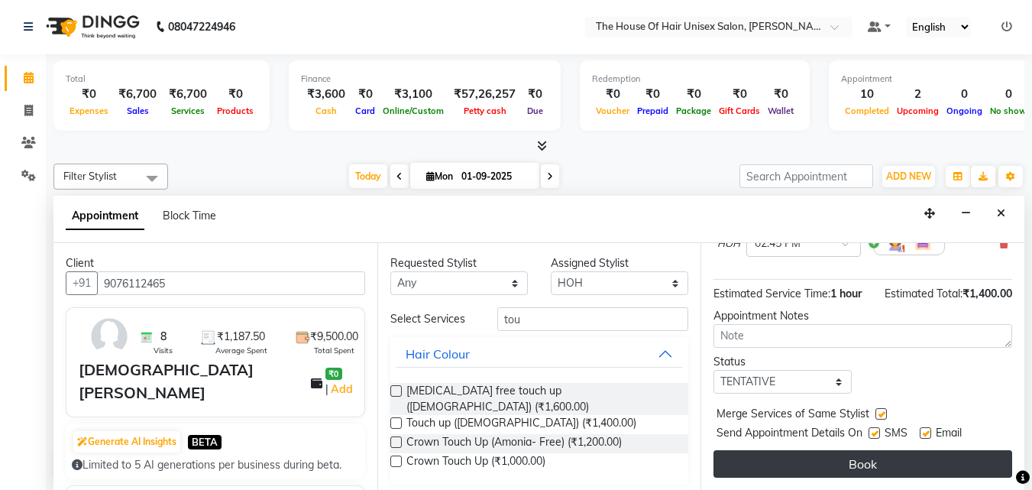
click at [868, 450] on button "Book" at bounding box center [863, 464] width 299 height 28
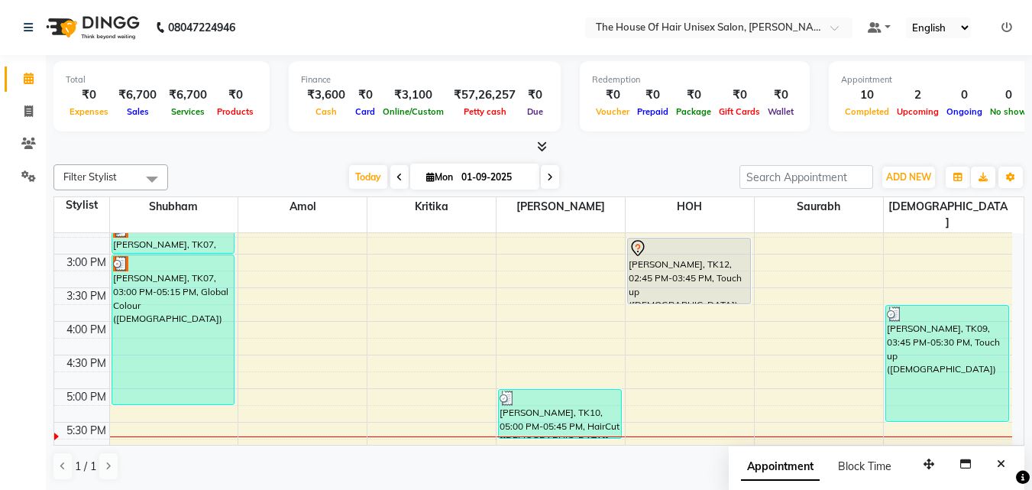
scroll to position [529, 0]
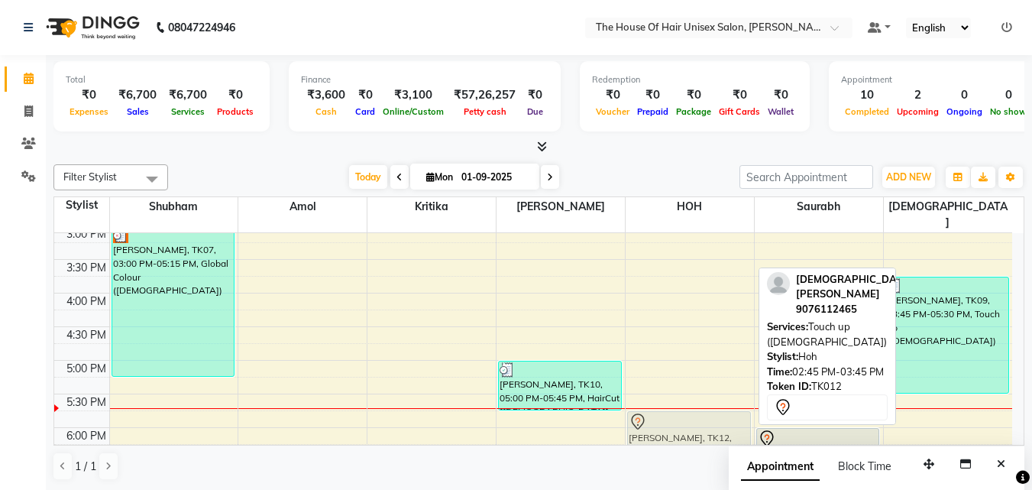
drag, startPoint x: 673, startPoint y: 243, endPoint x: 693, endPoint y: 431, distance: 189.0
click at [693, 431] on div "prajot jagdale, TK05, 02:00 PM-02:30 PM, Hairwash+Paddle Dry (Female) Vaishnavi…" at bounding box center [690, 192] width 128 height 1008
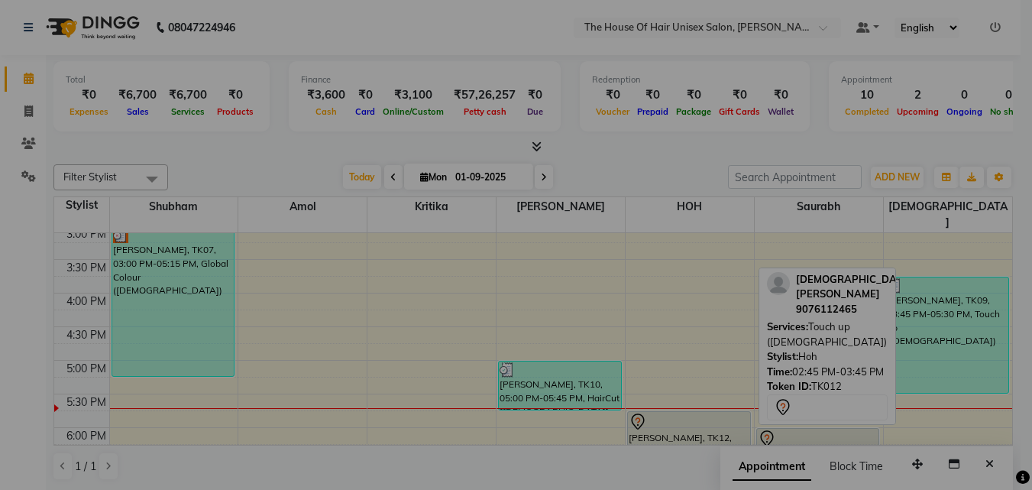
scroll to position [549, 0]
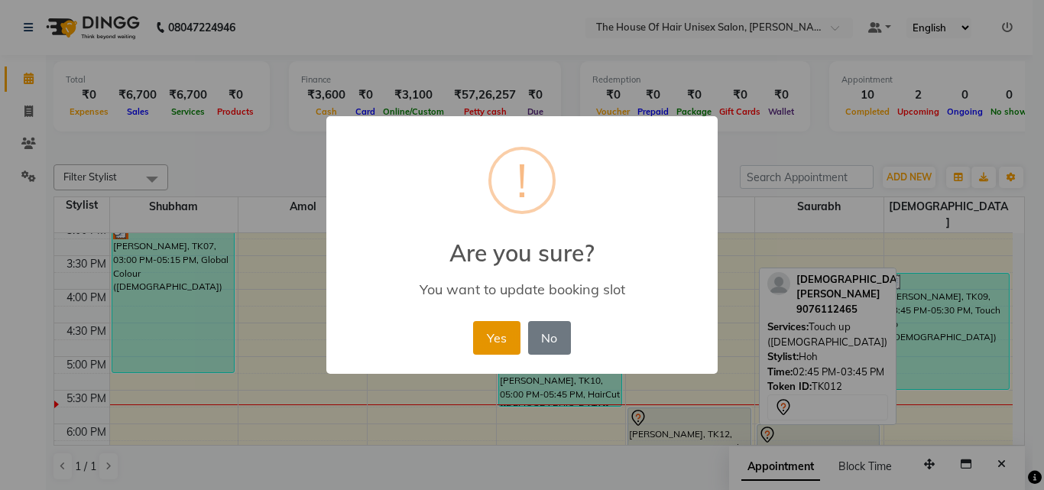
click at [497, 327] on button "Yes" at bounding box center [496, 338] width 47 height 34
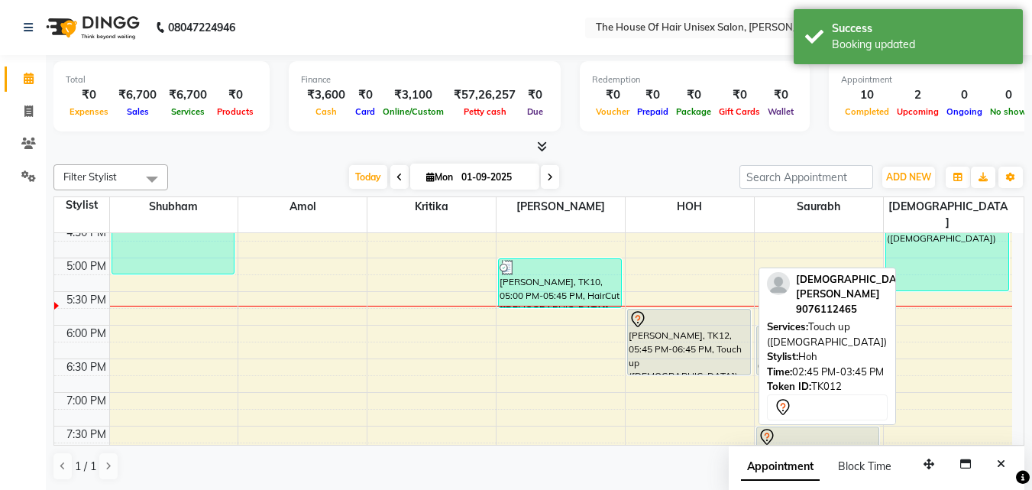
scroll to position [646, 0]
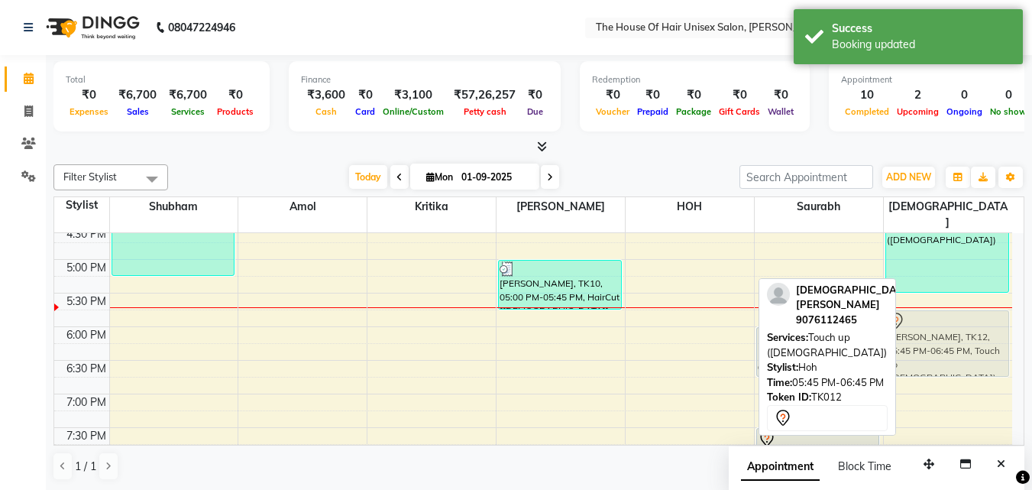
drag, startPoint x: 661, startPoint y: 309, endPoint x: 863, endPoint y: 317, distance: 202.6
click at [863, 317] on div "Filter Stylist Select All Amol david kumar HOH Kritika Saurabh Shubham VAIBHAV …" at bounding box center [538, 322] width 971 height 329
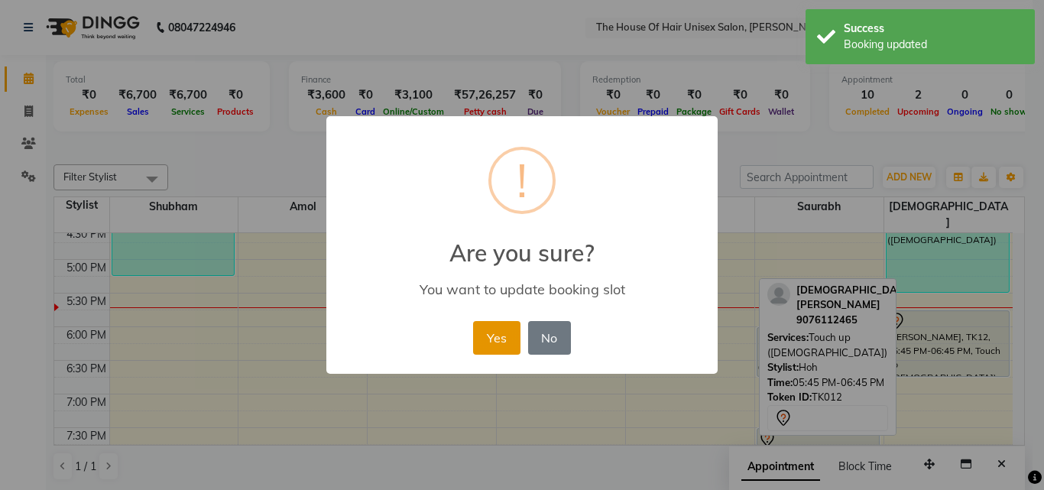
click at [483, 340] on button "Yes" at bounding box center [496, 338] width 47 height 34
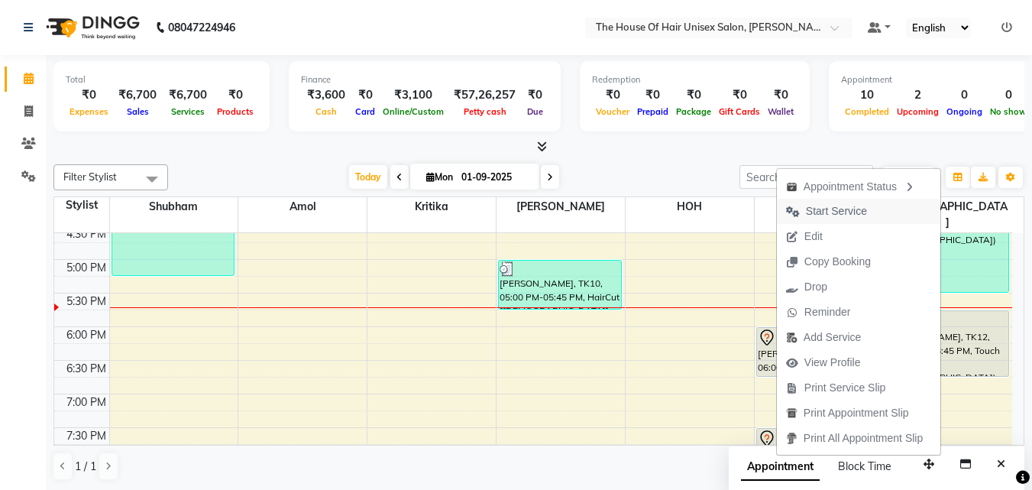
click at [850, 210] on span "Start Service" at bounding box center [836, 211] width 61 height 16
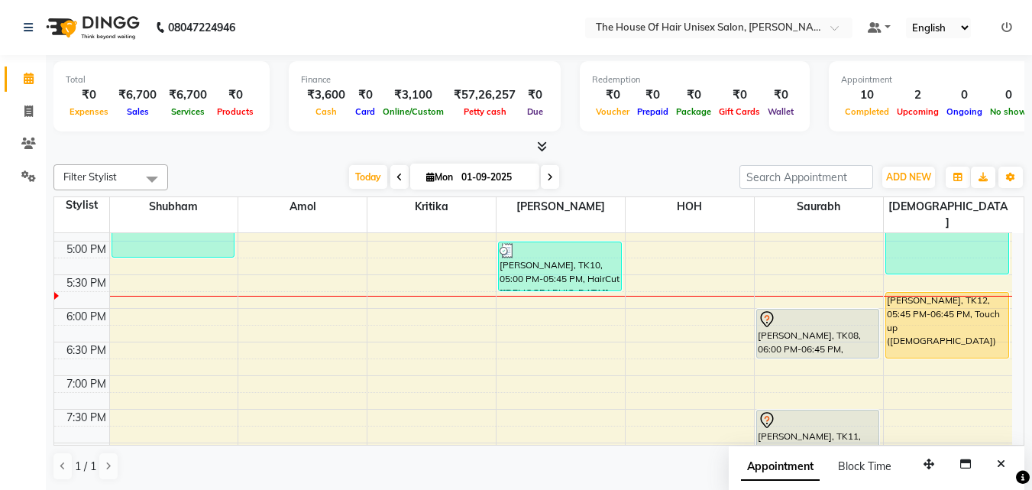
scroll to position [663, 0]
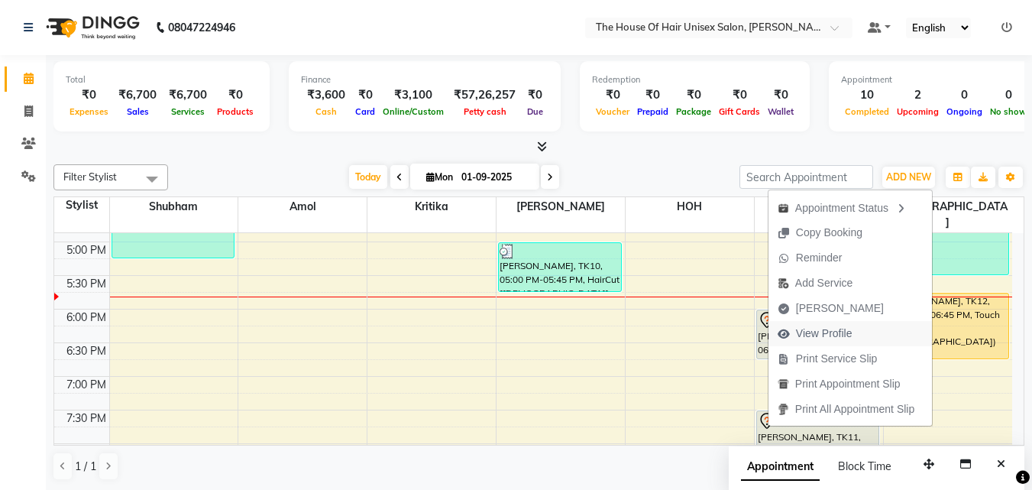
click at [845, 331] on span "View Profile" at bounding box center [824, 333] width 57 height 16
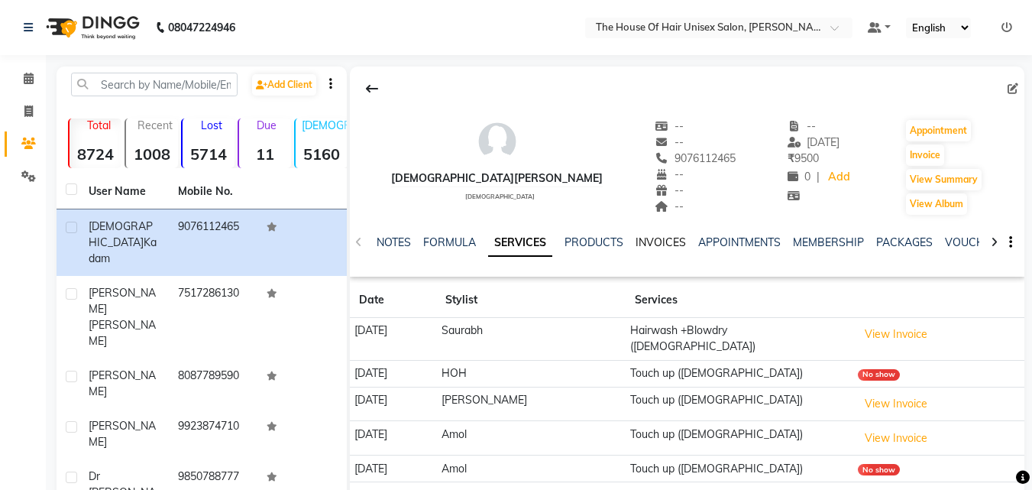
click at [653, 240] on link "INVOICES" at bounding box center [661, 242] width 50 height 14
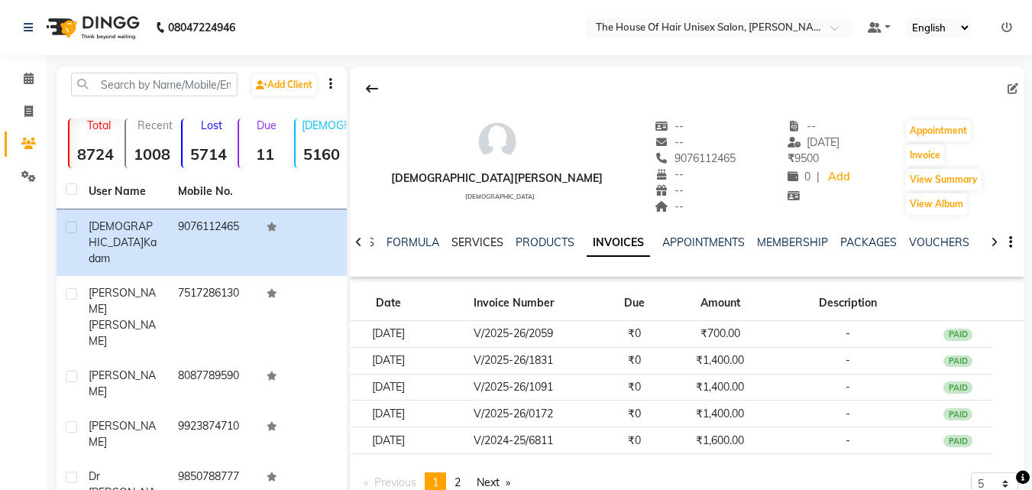
click at [481, 238] on link "SERVICES" at bounding box center [478, 242] width 52 height 14
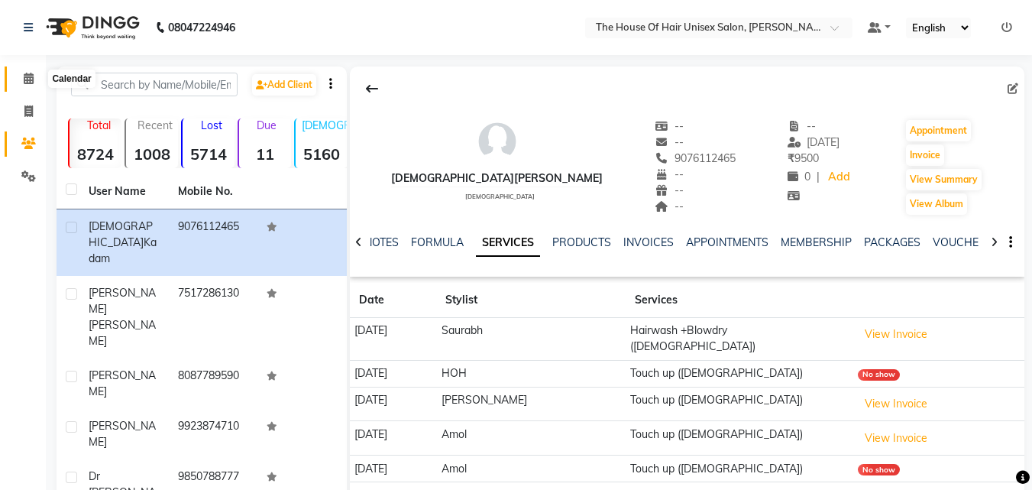
click at [32, 82] on icon at bounding box center [29, 78] width 10 height 11
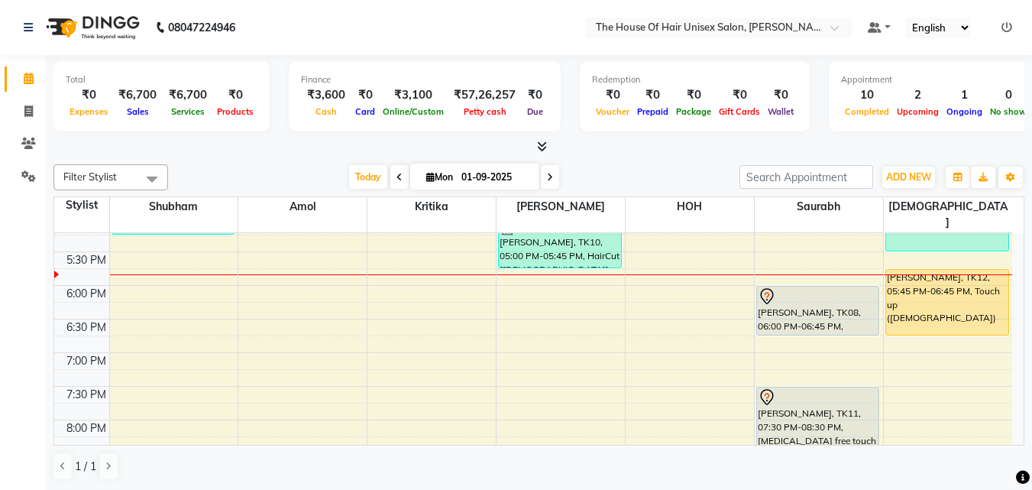
scroll to position [689, 0]
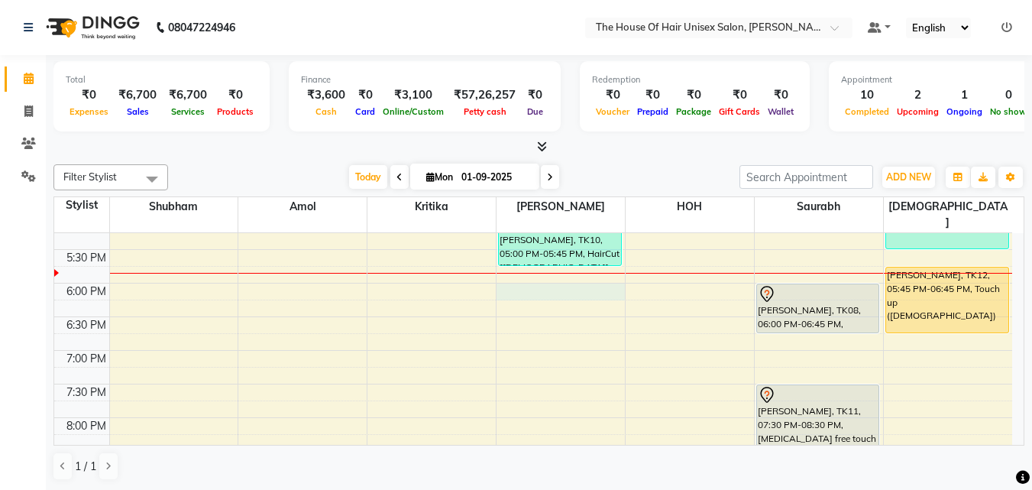
click at [522, 277] on div "7:00 AM 7:30 AM 8:00 AM 8:30 AM 9:00 AM 9:30 AM 10:00 AM 10:30 AM 11:00 AM 11:3…" at bounding box center [533, 48] width 958 height 1008
select select "42814"
select select "tentative"
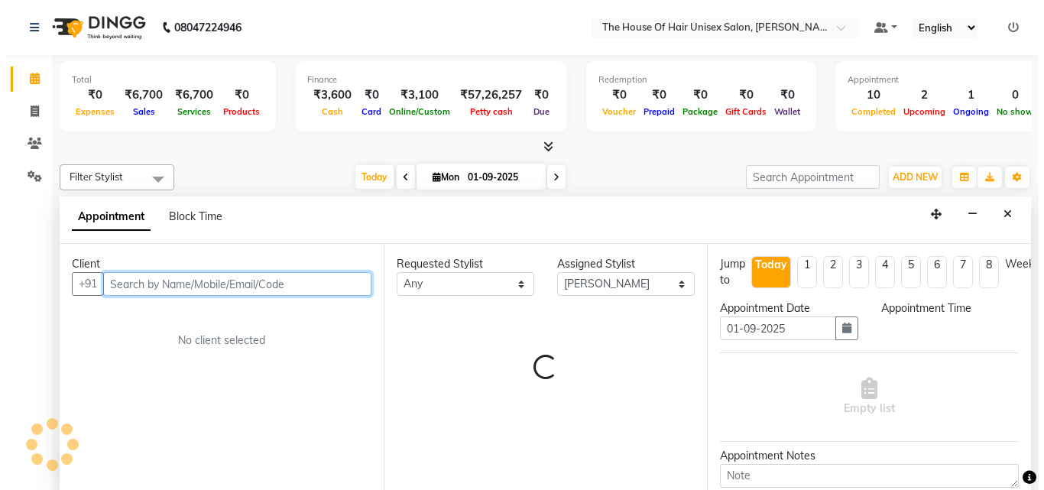
scroll to position [1, 0]
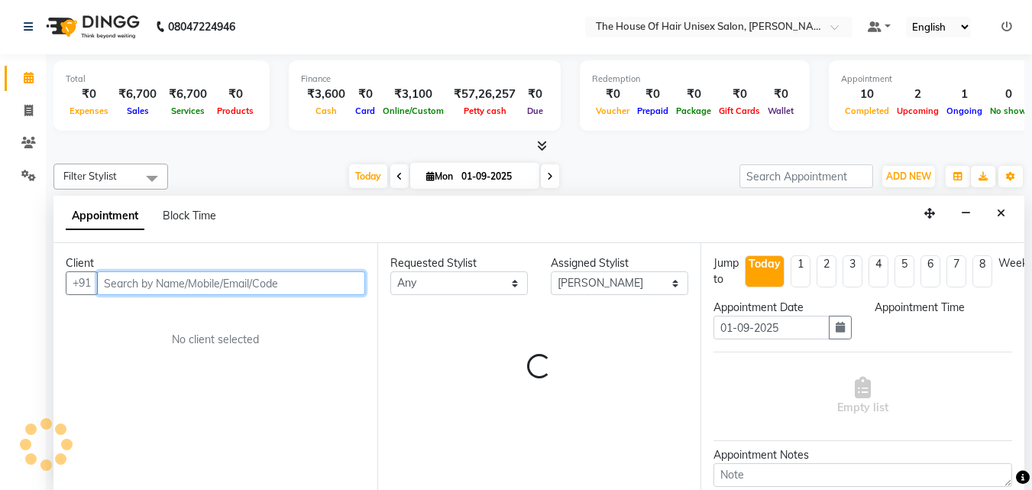
select select "1080"
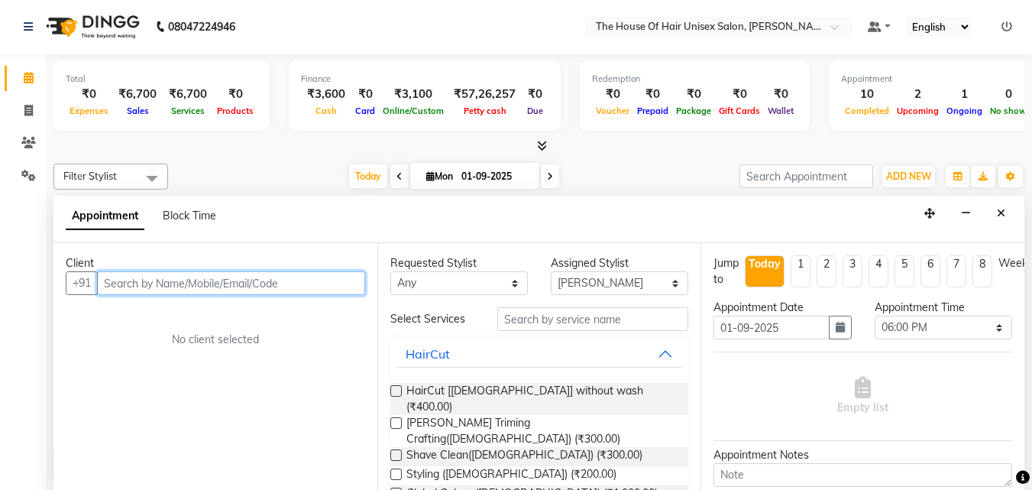
click at [300, 286] on input "text" at bounding box center [231, 283] width 268 height 24
type input "8"
type input "8275601159"
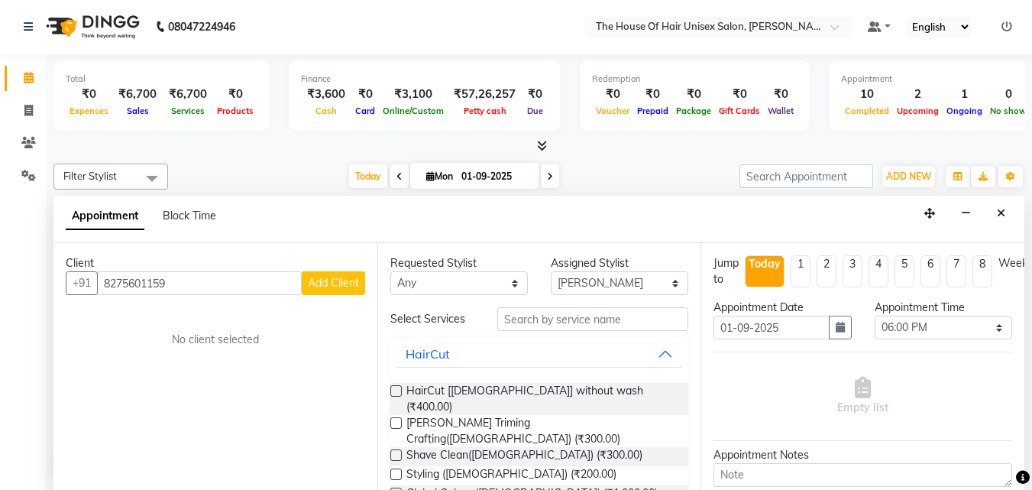
click at [327, 276] on span "Add Client" at bounding box center [333, 283] width 51 height 14
select select "22"
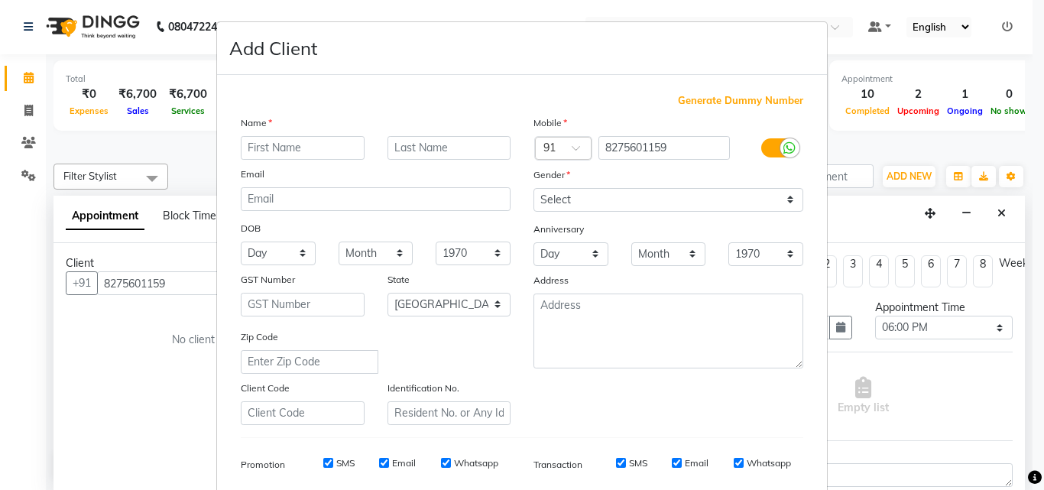
click at [301, 152] on input "text" at bounding box center [303, 148] width 124 height 24
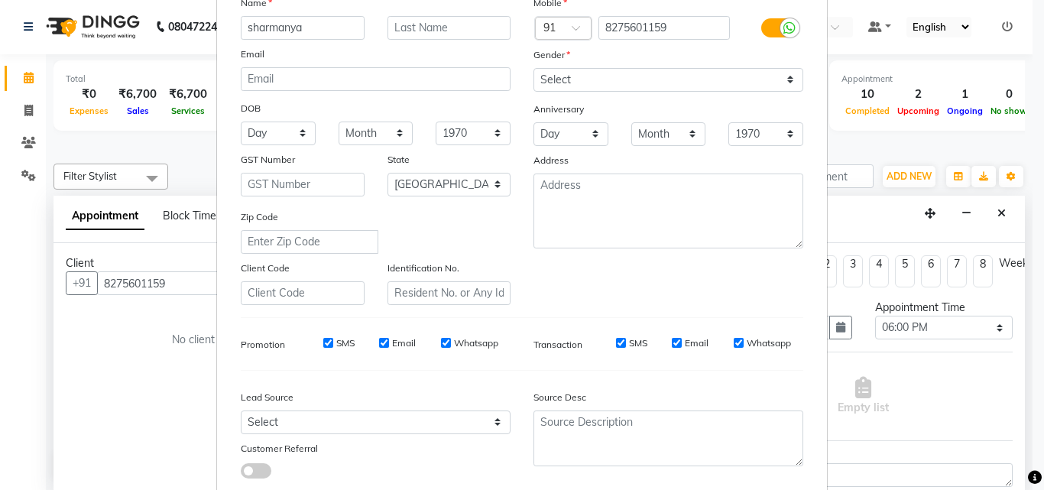
scroll to position [121, 0]
type input "sharmanya"
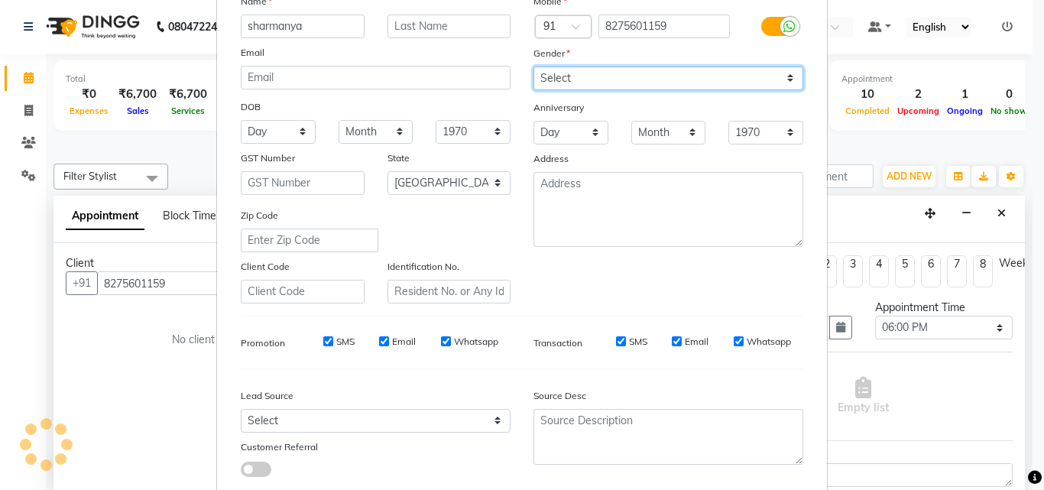
click at [685, 75] on select "Select Male Female Other Prefer Not To Say" at bounding box center [668, 78] width 270 height 24
select select "[DEMOGRAPHIC_DATA]"
click at [533, 66] on select "Select Male Female Other Prefer Not To Say" at bounding box center [668, 78] width 270 height 24
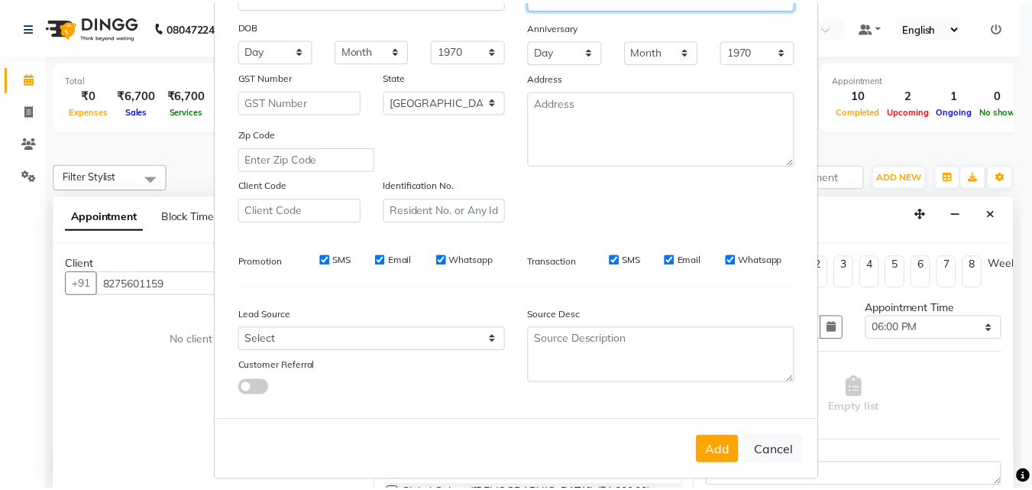
scroll to position [215, 0]
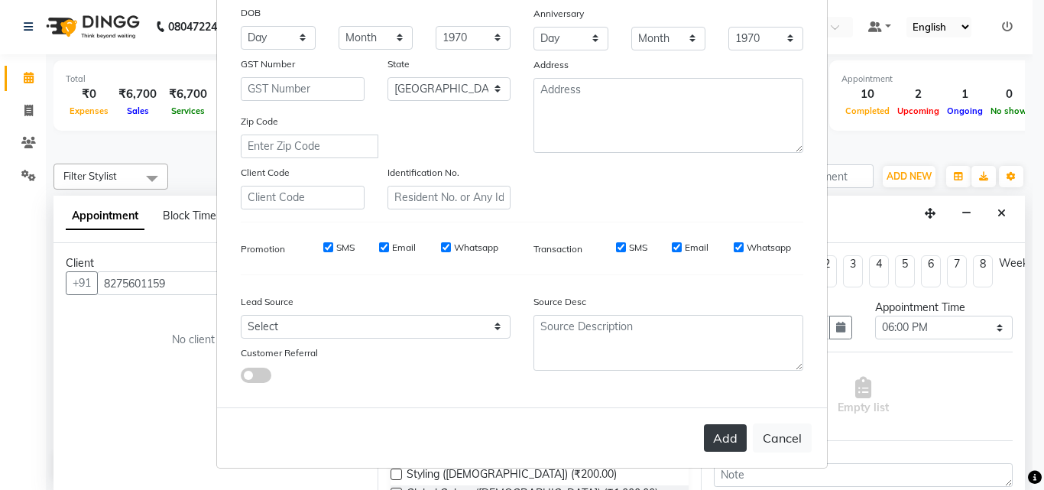
click at [718, 439] on button "Add" at bounding box center [725, 438] width 43 height 28
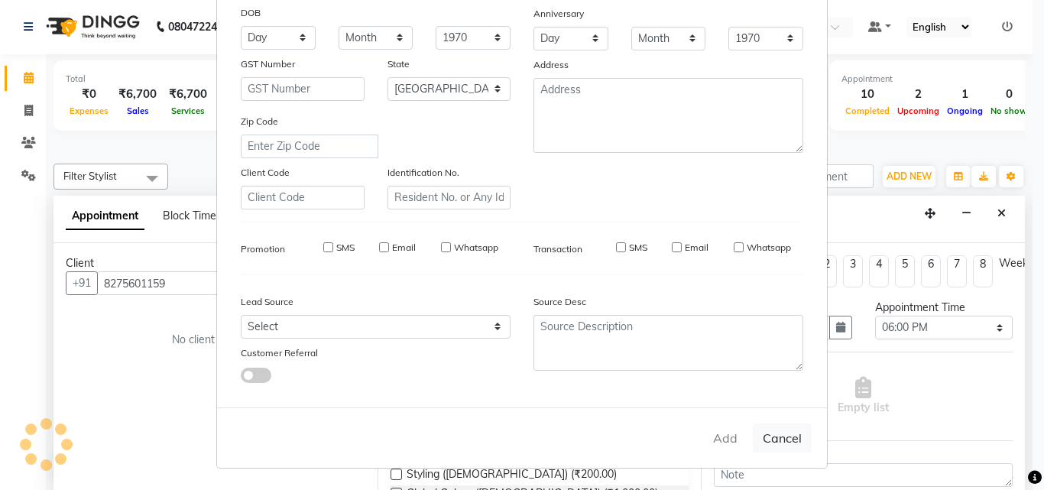
select select
select select "null"
select select
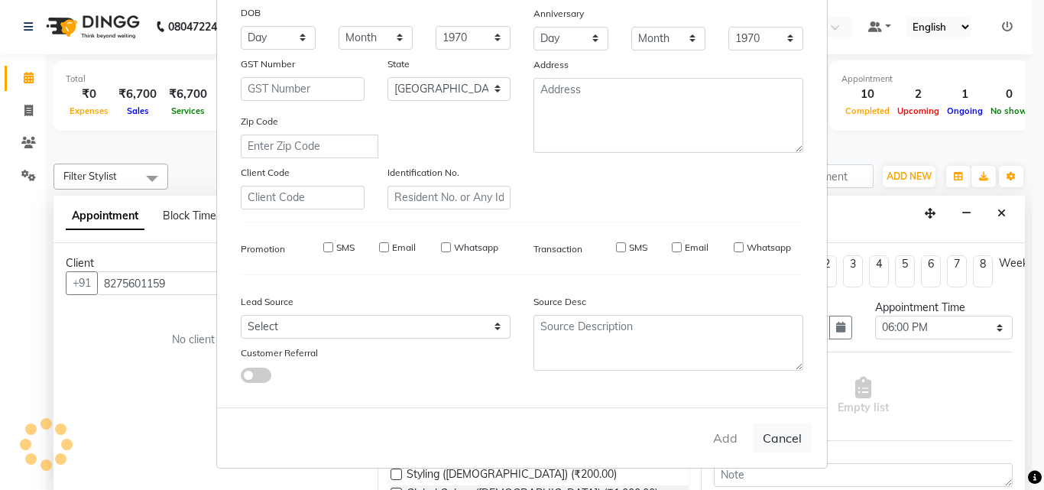
select select
checkbox input "false"
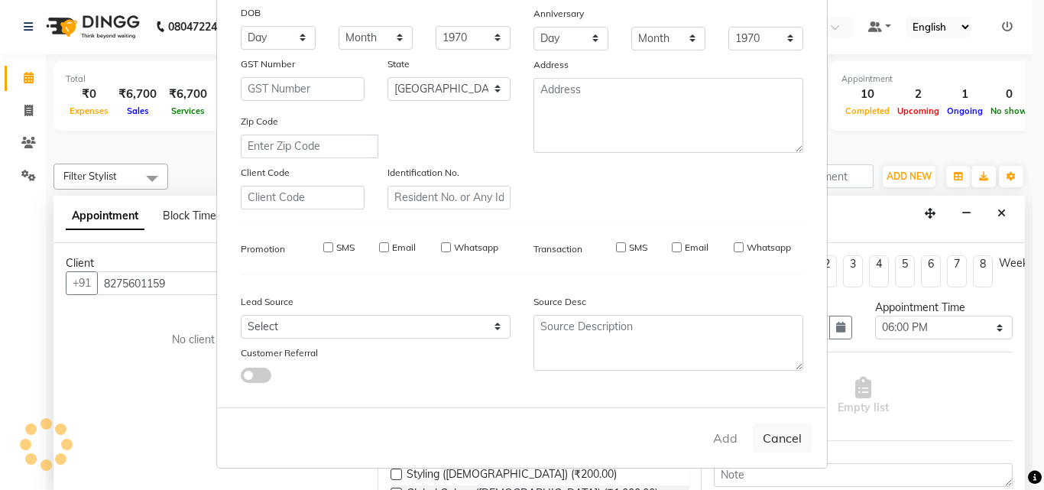
checkbox input "false"
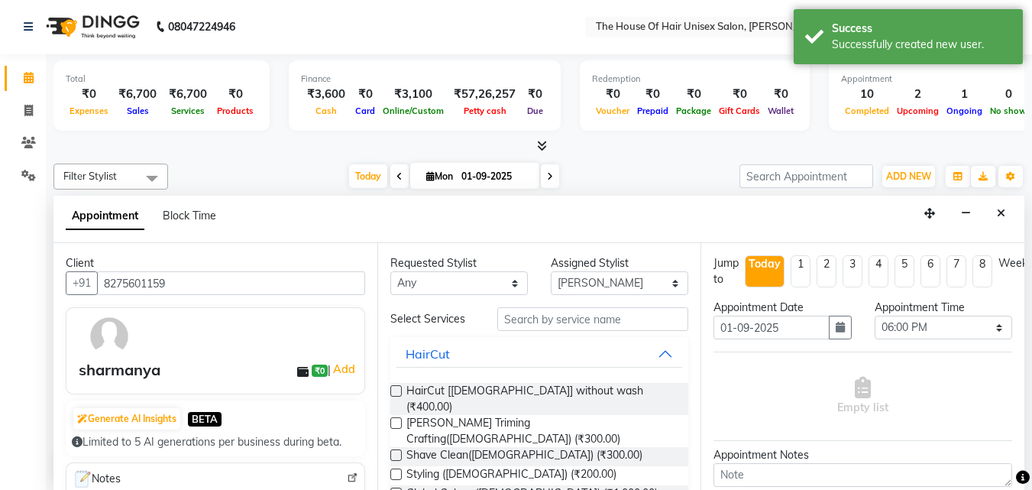
click at [393, 392] on label at bounding box center [395, 390] width 11 height 11
click at [393, 392] on input "checkbox" at bounding box center [395, 392] width 10 height 10
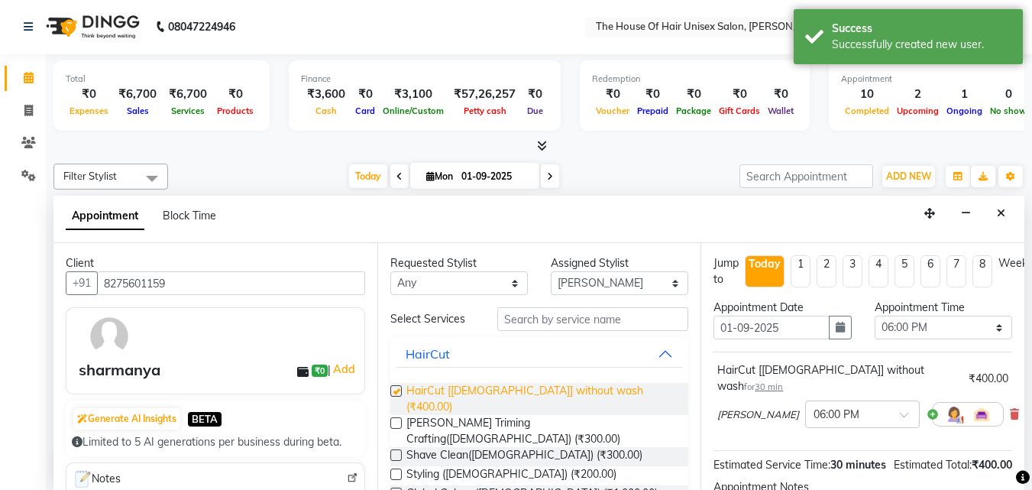
checkbox input "false"
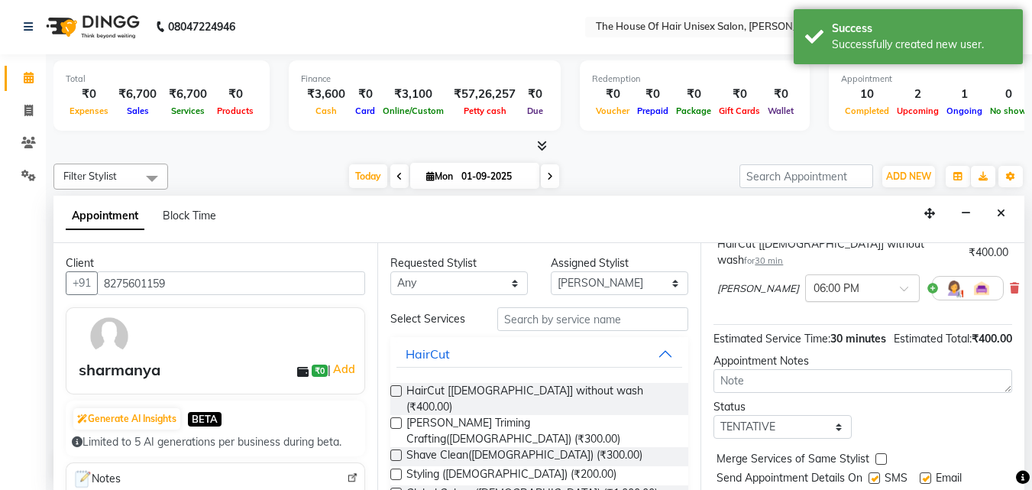
scroll to position [130, 0]
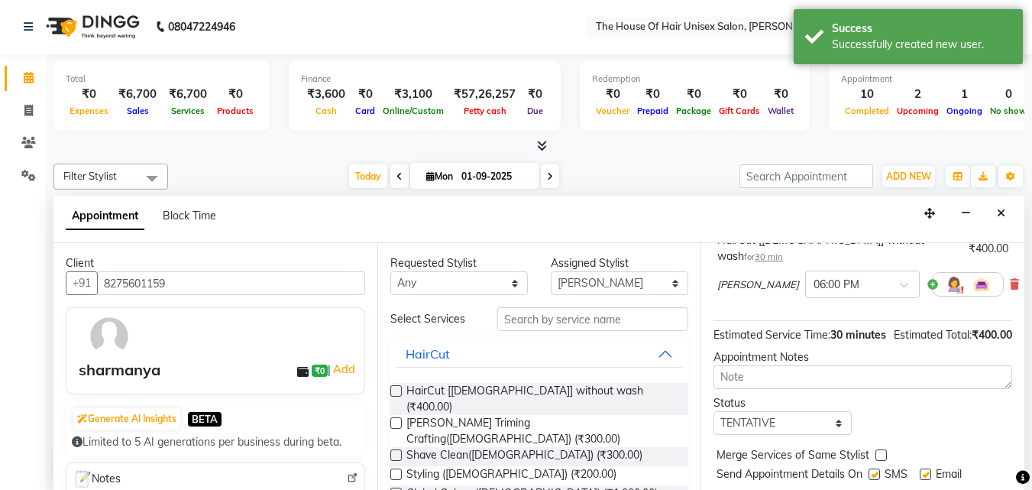
click at [880, 453] on label at bounding box center [881, 454] width 11 height 11
click at [880, 453] on input "checkbox" at bounding box center [881, 457] width 10 height 10
checkbox input "true"
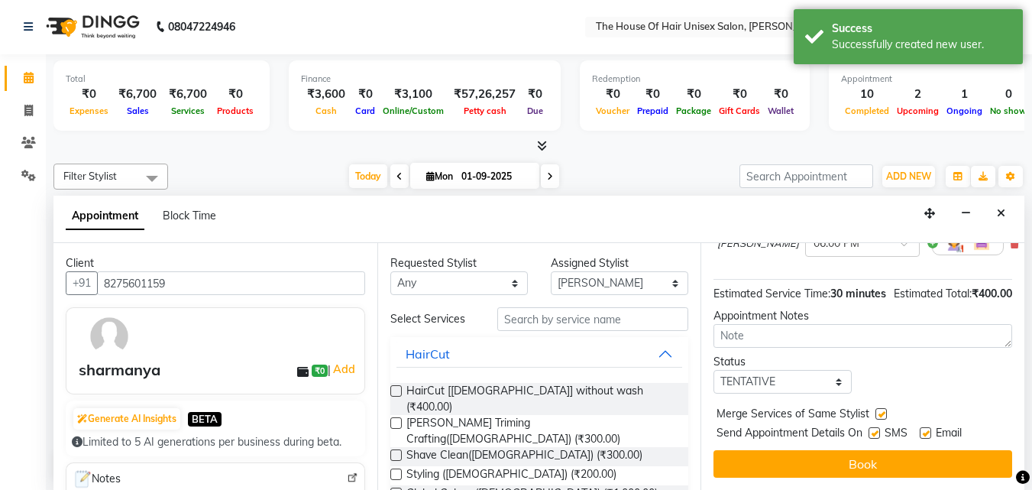
scroll to position [183, 0]
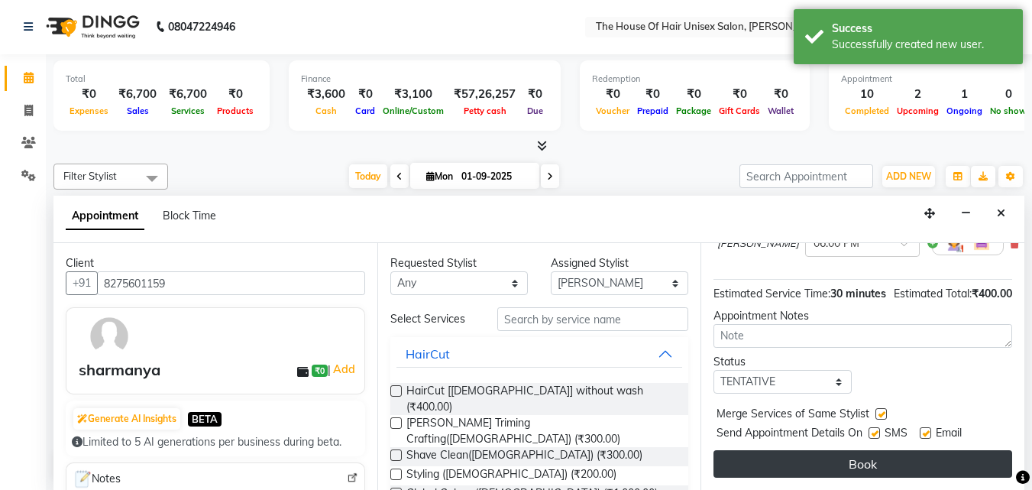
click at [882, 454] on button "Book" at bounding box center [863, 464] width 299 height 28
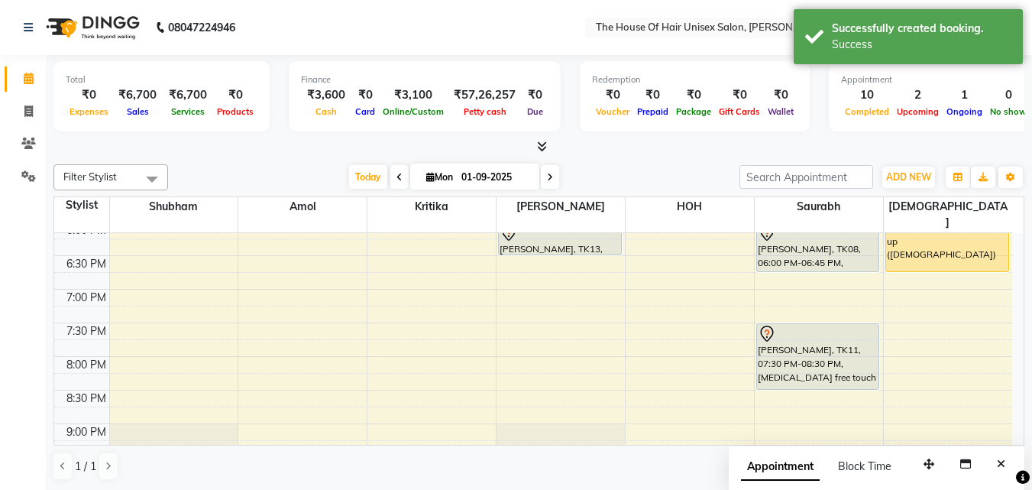
scroll to position [727, 0]
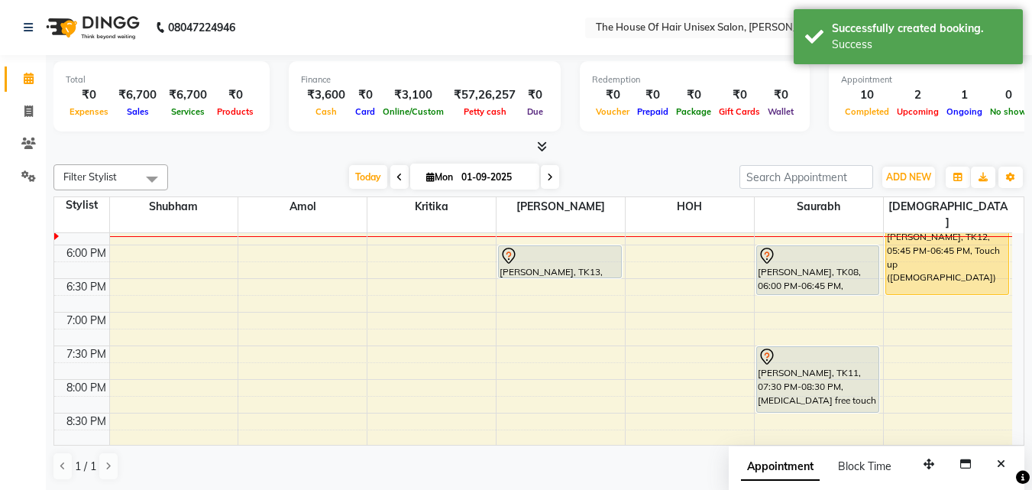
click at [517, 351] on div "7:00 AM 7:30 AM 8:00 AM 8:30 AM 9:00 AM 9:30 AM 10:00 AM 10:30 AM 11:00 AM 11:3…" at bounding box center [533, 10] width 958 height 1008
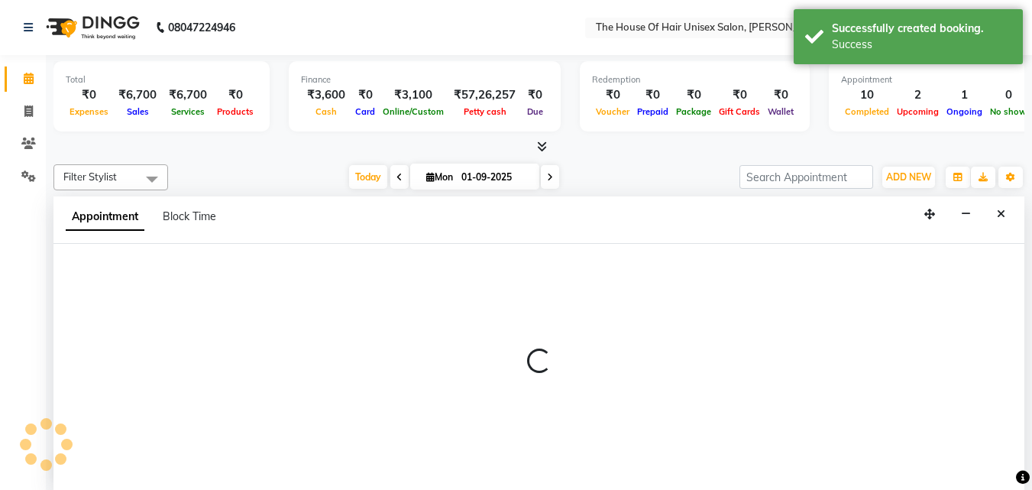
select select "42814"
select select "1185"
select select "tentative"
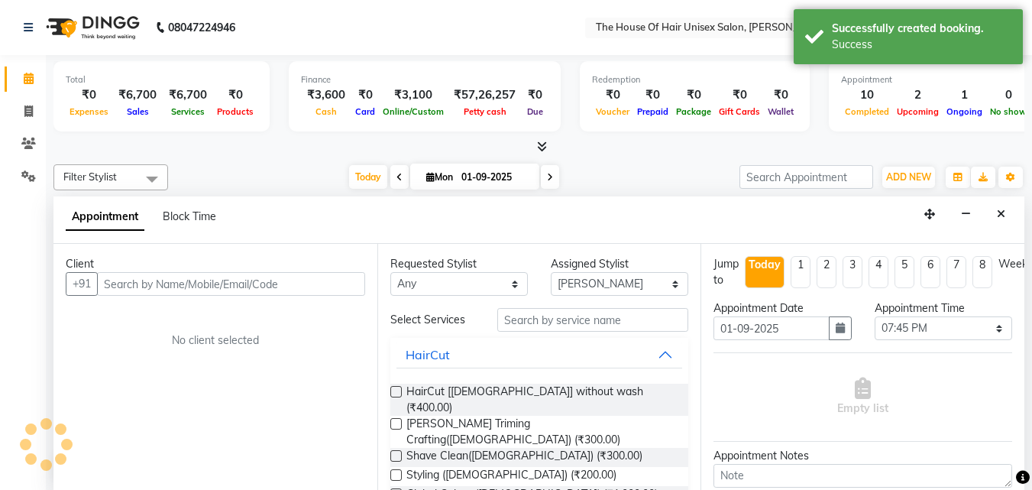
scroll to position [1, 0]
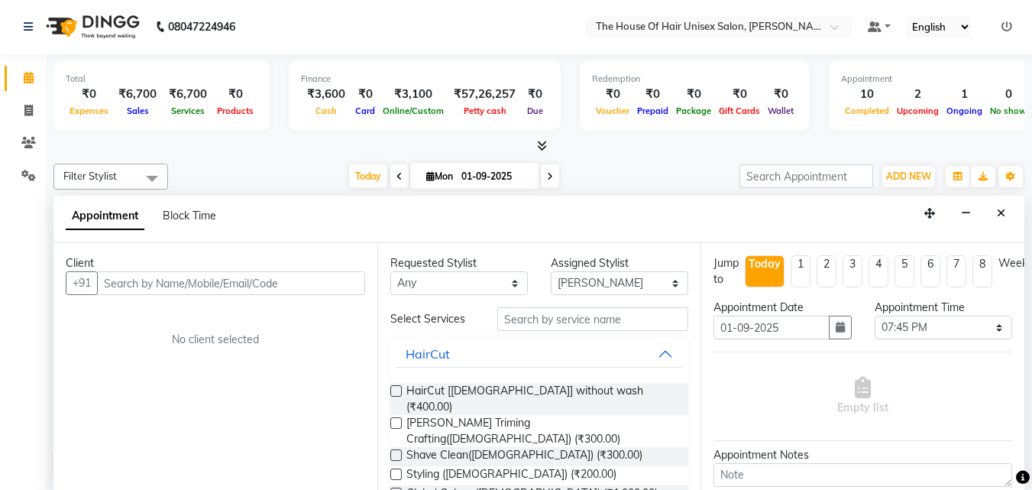
click at [400, 391] on label at bounding box center [395, 390] width 11 height 11
click at [400, 391] on input "checkbox" at bounding box center [395, 392] width 10 height 10
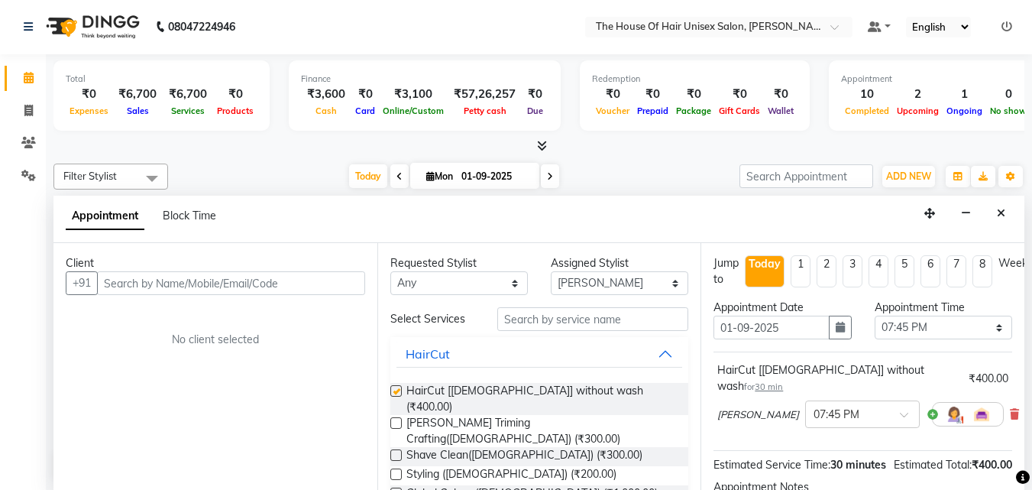
checkbox input "false"
click at [292, 287] on input "text" at bounding box center [231, 283] width 268 height 24
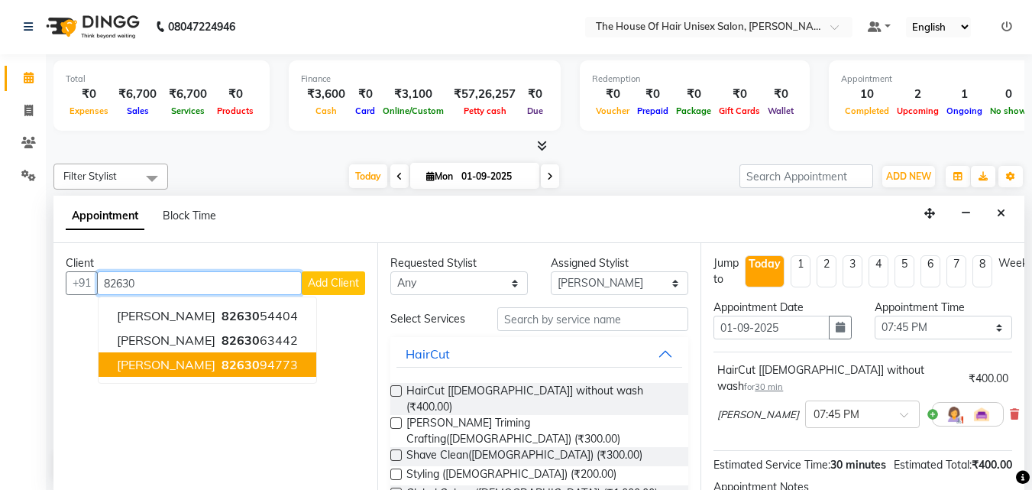
click at [274, 361] on ngb-highlight "82630 94773" at bounding box center [258, 364] width 79 height 15
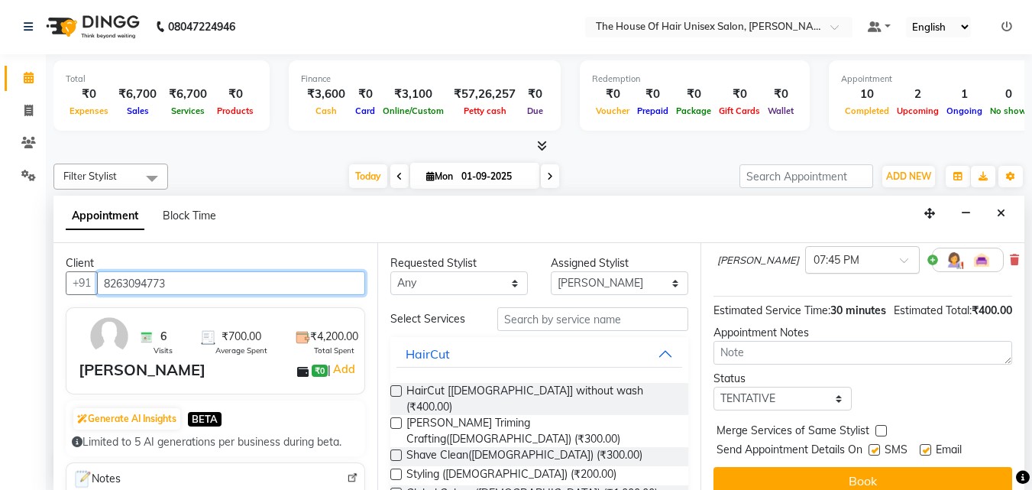
scroll to position [183, 0]
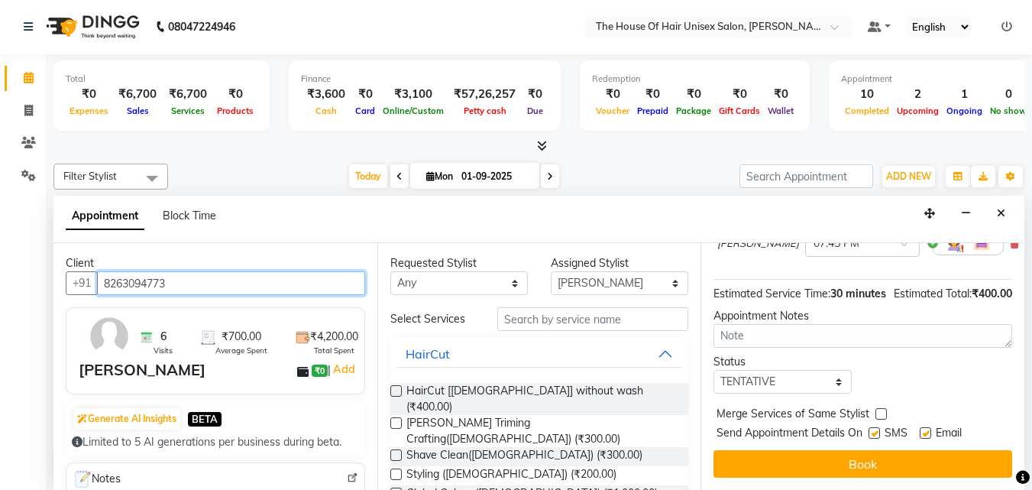
type input "8263094773"
click at [881, 408] on label at bounding box center [881, 413] width 11 height 11
click at [881, 410] on input "checkbox" at bounding box center [881, 415] width 10 height 10
checkbox input "true"
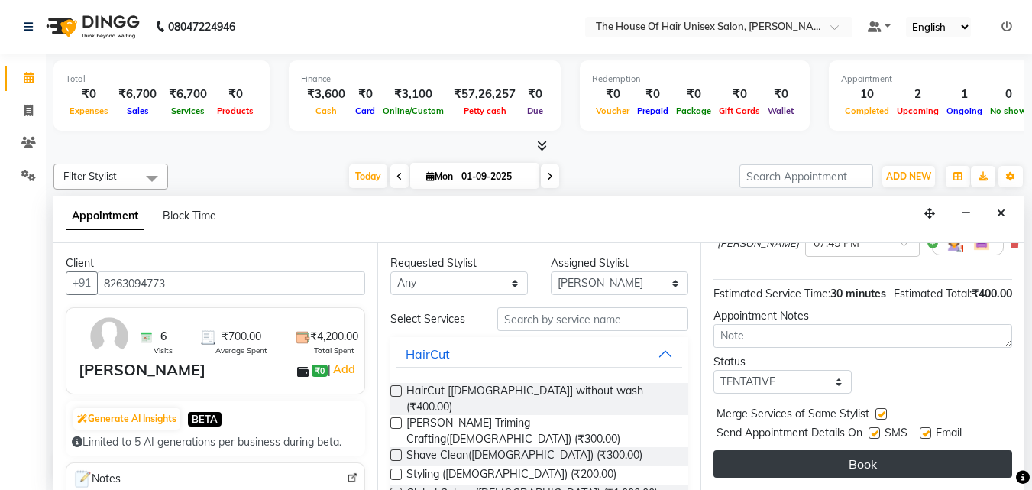
click at [876, 450] on button "Book" at bounding box center [863, 464] width 299 height 28
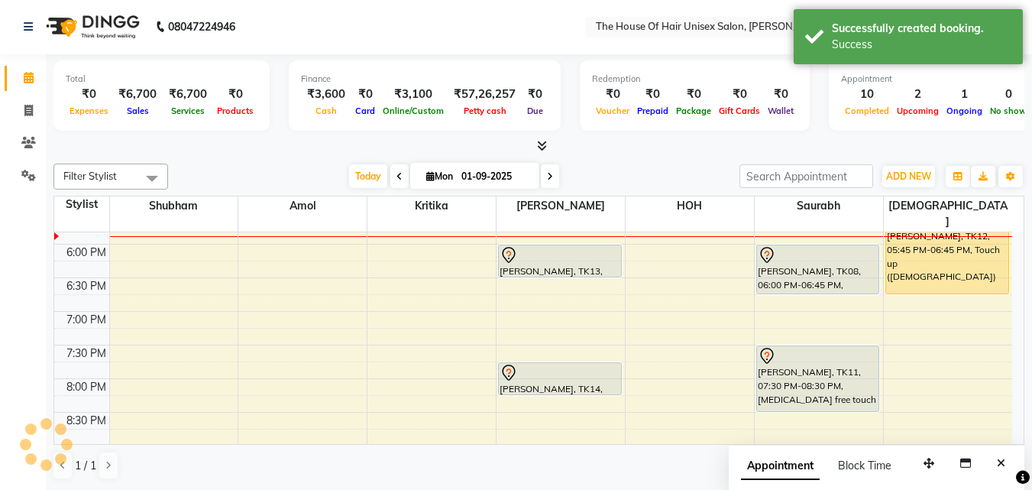
scroll to position [0, 0]
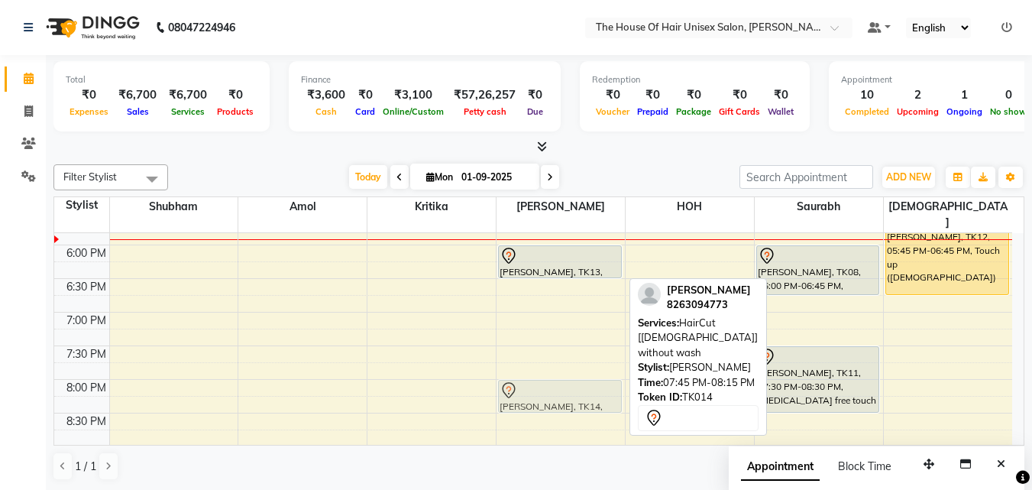
drag, startPoint x: 551, startPoint y: 358, endPoint x: 548, endPoint y: 377, distance: 19.3
click at [548, 377] on div "Abhiran, TK02, 11:15 AM-11:45 AM, HairCut [Male] without wash Abhiran, TK02, 11…" at bounding box center [561, 10] width 128 height 1008
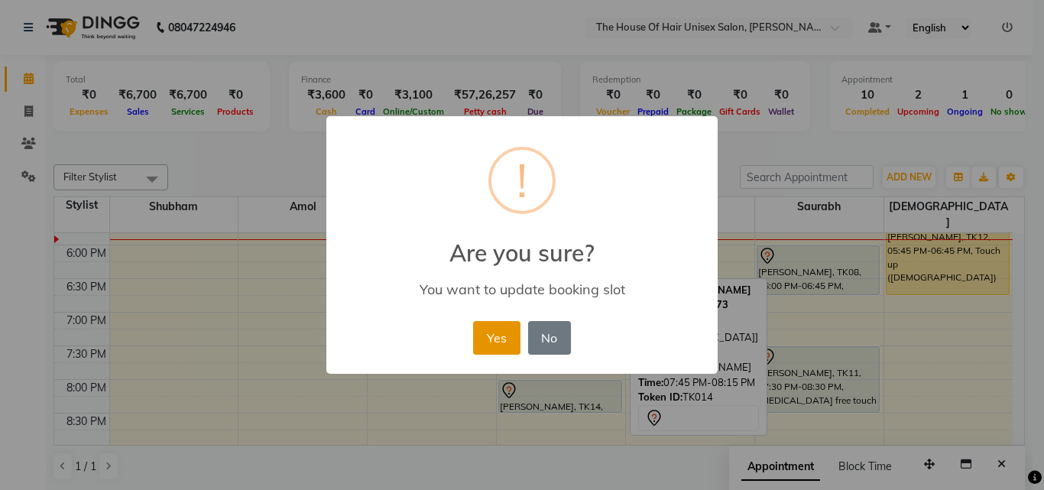
click at [506, 324] on button "Yes" at bounding box center [496, 338] width 47 height 34
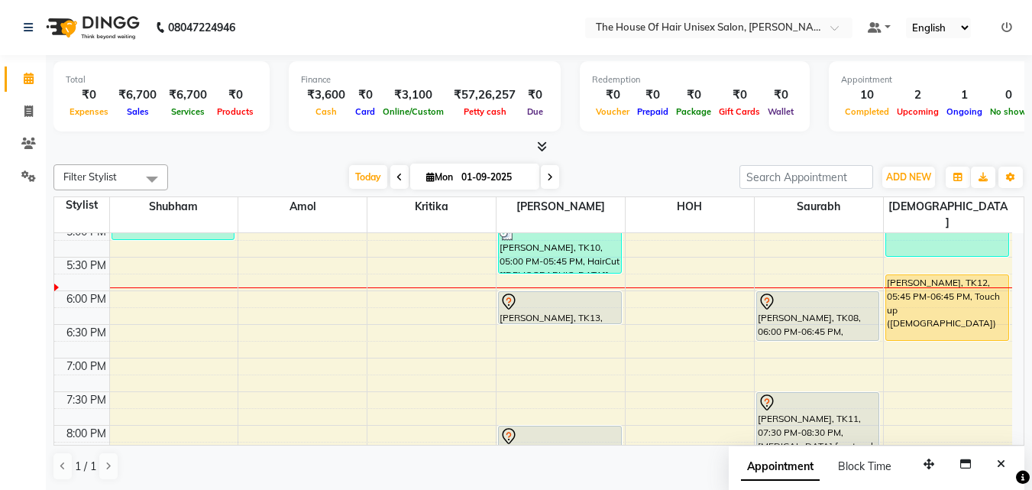
scroll to position [680, 0]
click at [168, 247] on div "7:00 AM 7:30 AM 8:00 AM 8:30 AM 9:00 AM 9:30 AM 10:00 AM 10:30 AM 11:00 AM 11:3…" at bounding box center [533, 57] width 958 height 1008
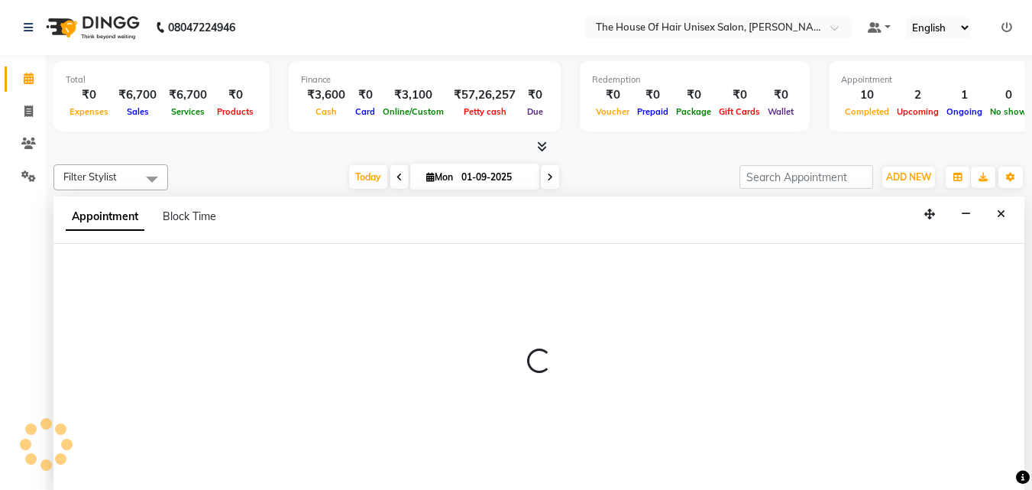
scroll to position [1, 0]
select select "8430"
select select "1050"
select select "tentative"
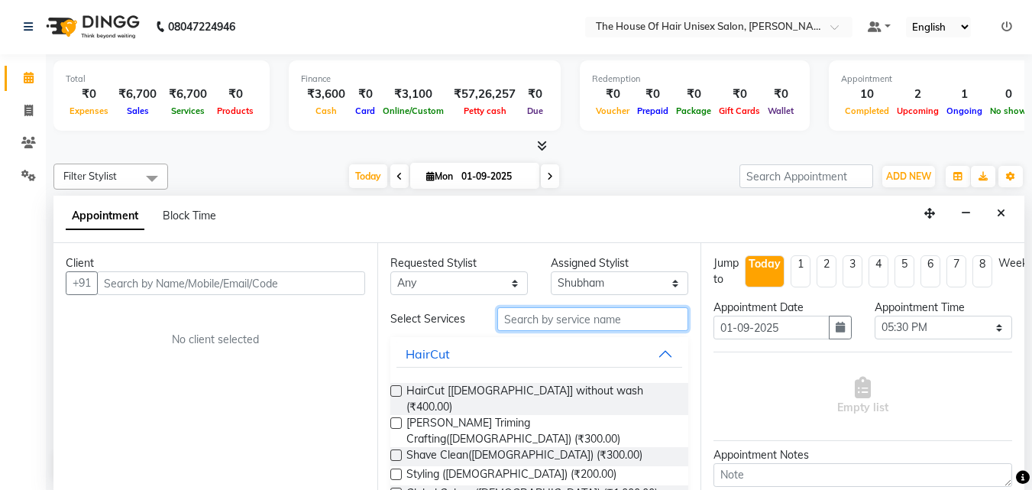
click at [515, 318] on input "text" at bounding box center [592, 319] width 191 height 24
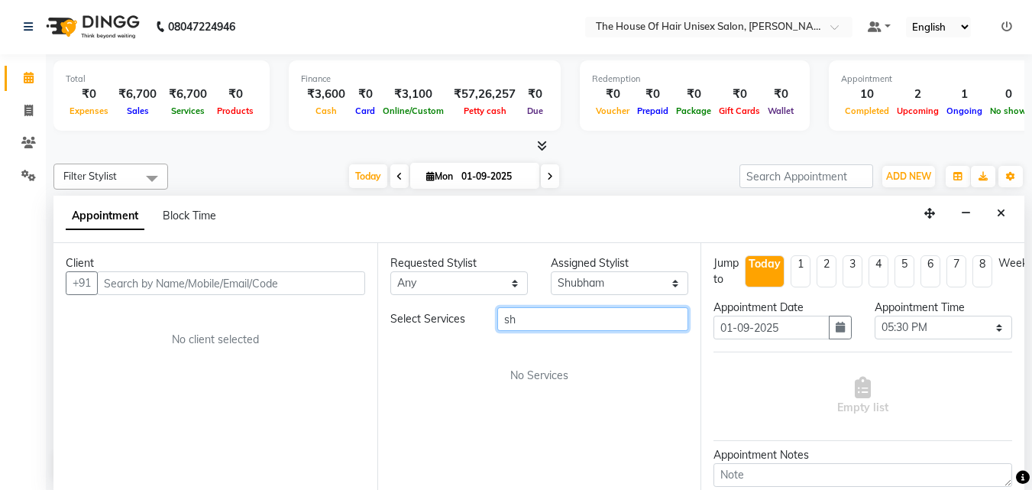
type input "s"
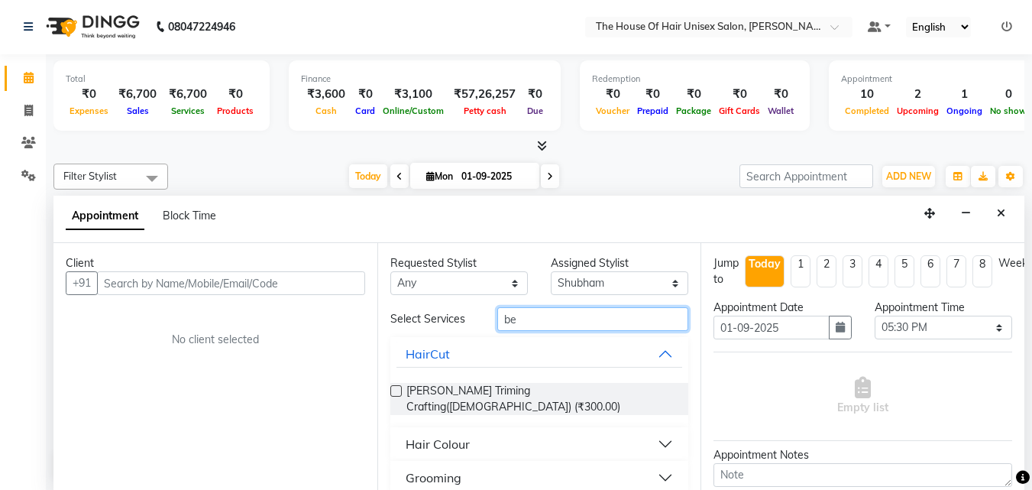
type input "b"
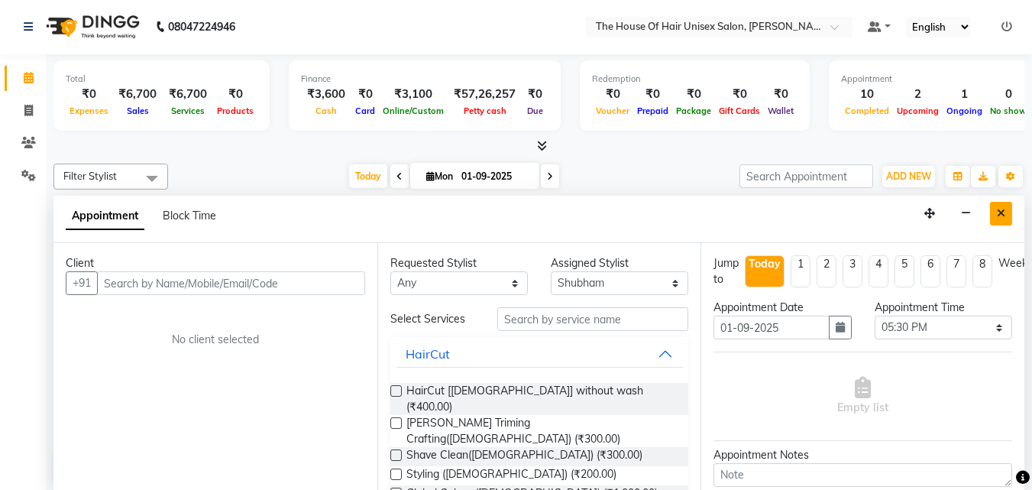
click at [1002, 209] on icon "Close" at bounding box center [1001, 213] width 8 height 11
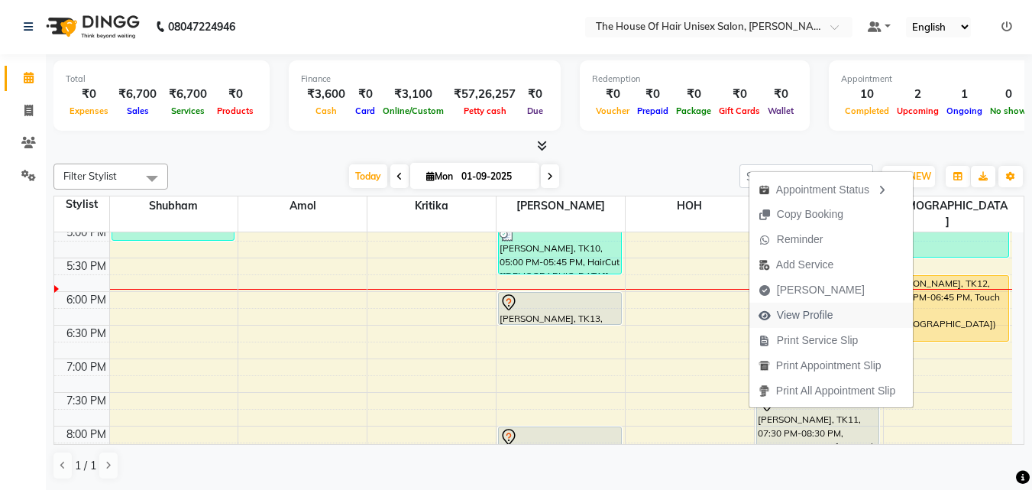
click at [842, 314] on button "View Profile" at bounding box center [832, 315] width 164 height 25
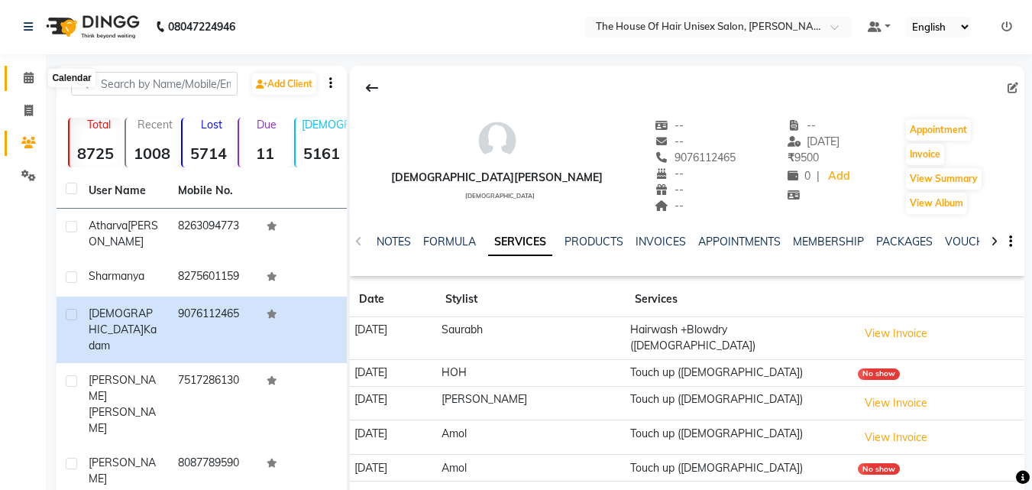
click at [24, 77] on icon at bounding box center [29, 77] width 10 height 11
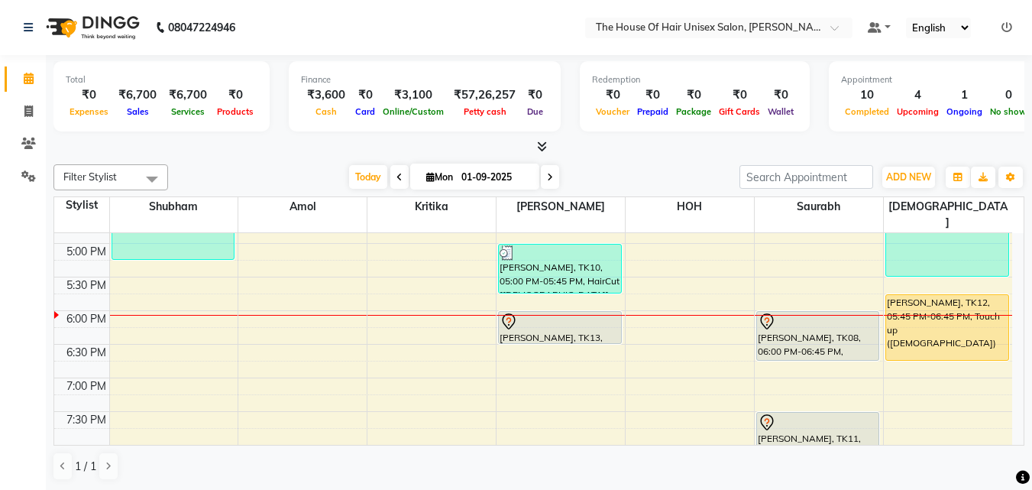
scroll to position [662, 0]
click at [167, 314] on div "7:00 AM 7:30 AM 8:00 AM 8:30 AM 9:00 AM 9:30 AM 10:00 AM 10:30 AM 11:00 AM 11:3…" at bounding box center [533, 75] width 958 height 1008
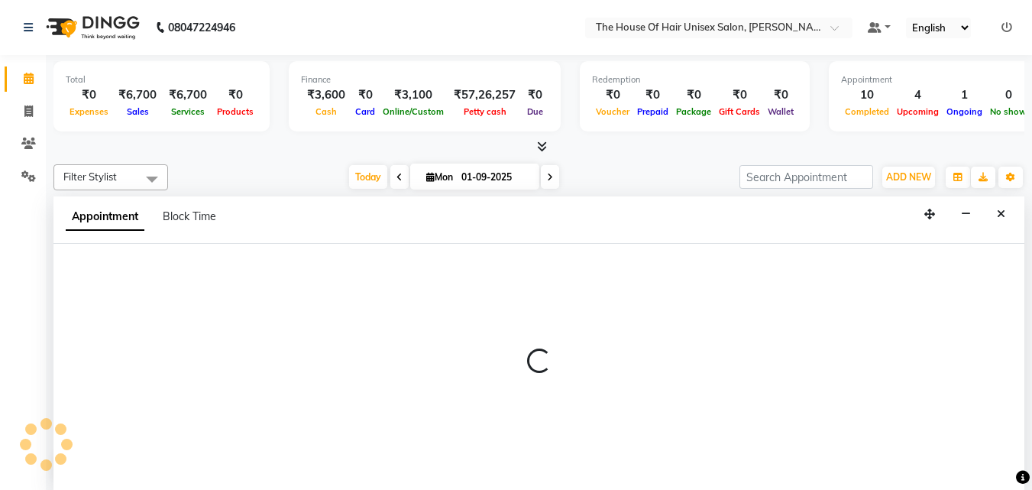
scroll to position [1, 0]
select select "8430"
select select "1095"
select select "tentative"
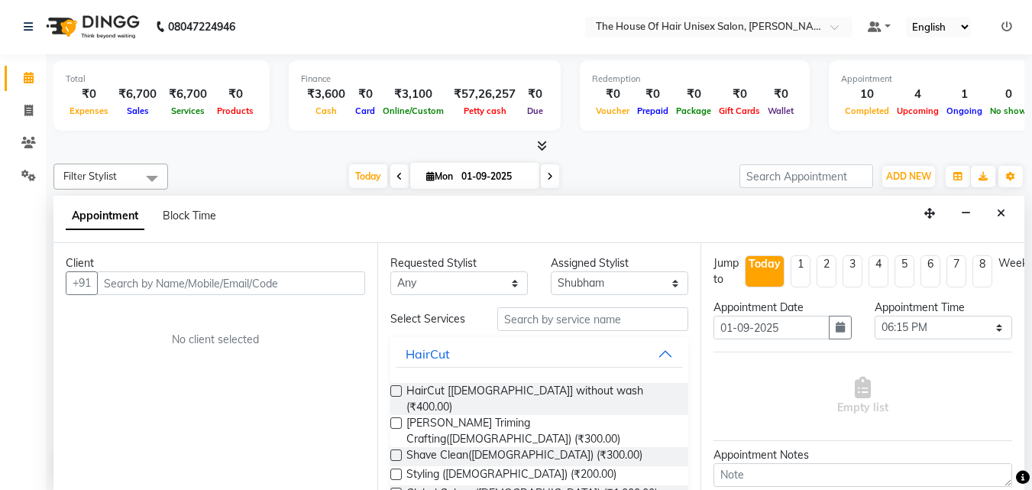
click at [164, 280] on input "text" at bounding box center [231, 283] width 268 height 24
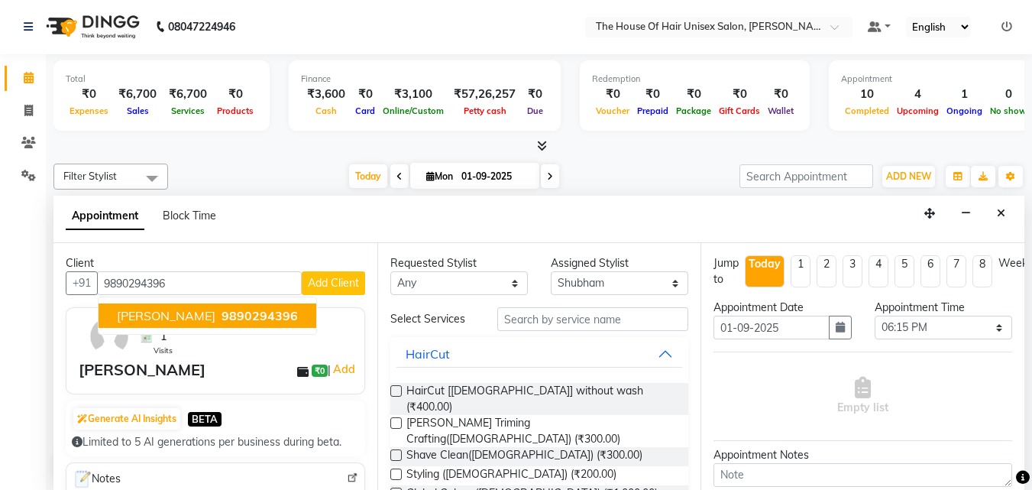
click at [154, 309] on span "Nieraj Nanal" at bounding box center [166, 315] width 99 height 15
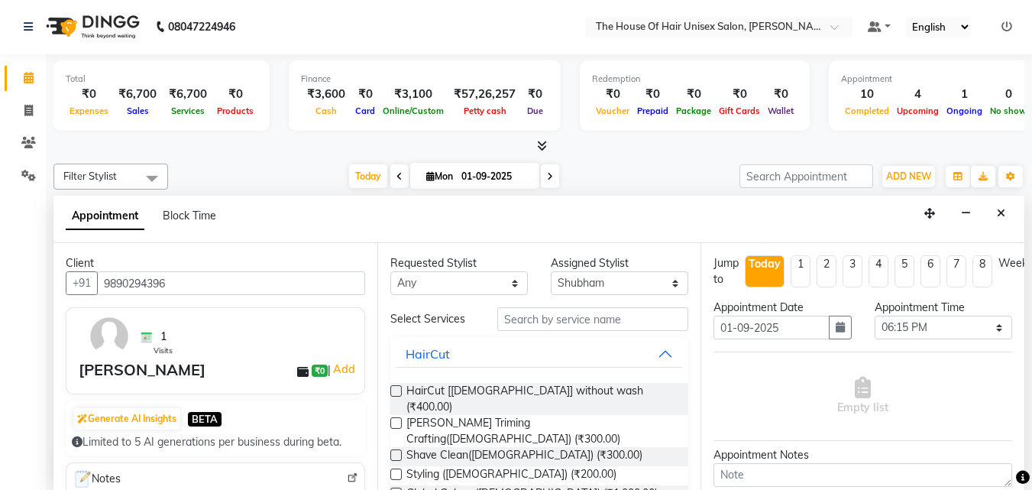
type input "9890294396"
click at [522, 320] on input "text" at bounding box center [592, 319] width 191 height 24
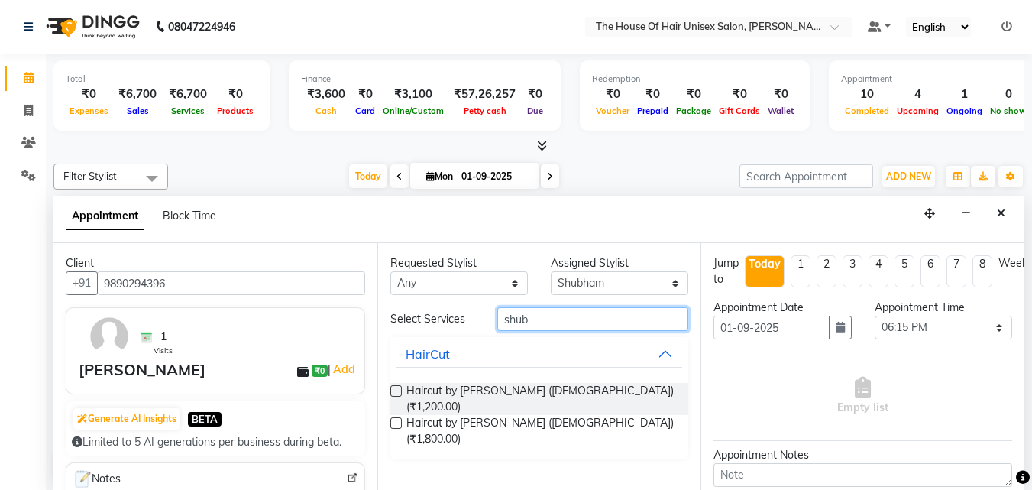
type input "shub"
click at [397, 390] on label at bounding box center [395, 390] width 11 height 11
click at [397, 390] on input "checkbox" at bounding box center [395, 392] width 10 height 10
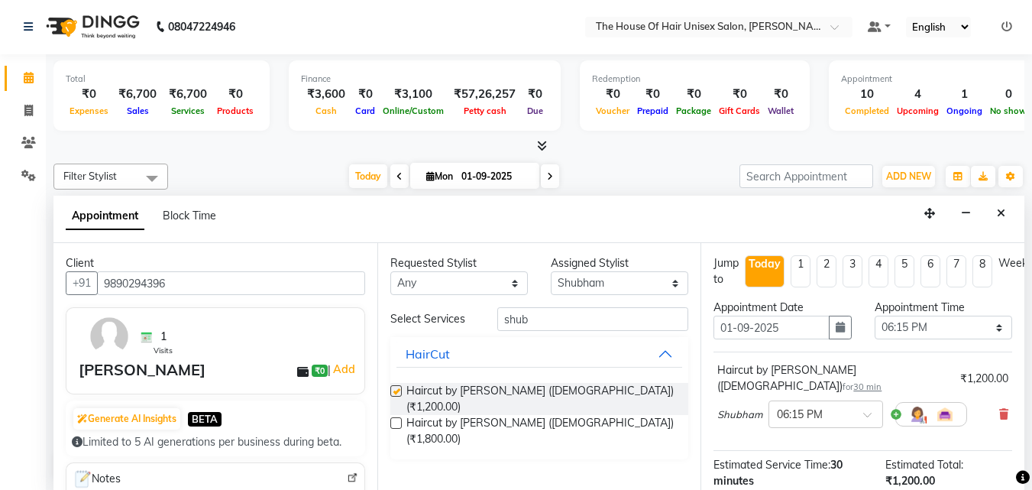
checkbox input "false"
click at [575, 319] on input "shub" at bounding box center [592, 319] width 191 height 24
type input "s"
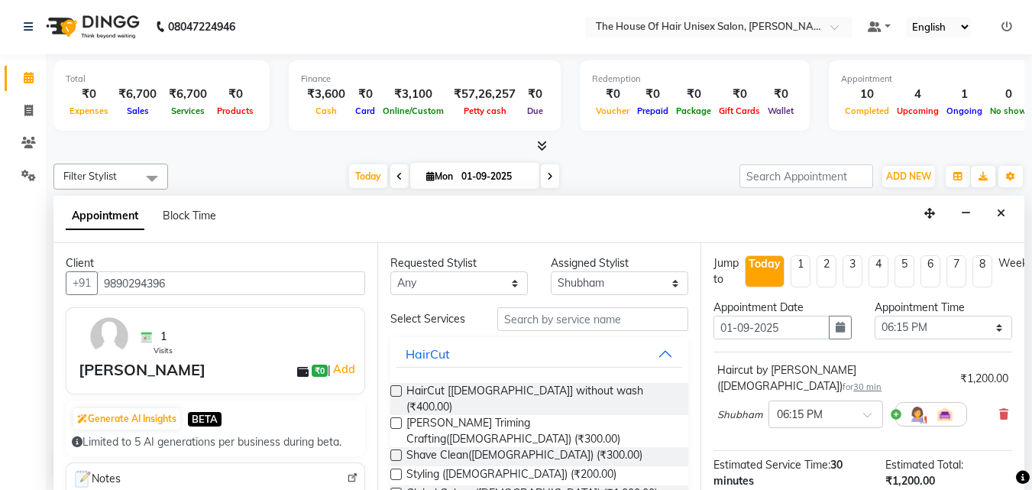
click at [395, 417] on label at bounding box center [395, 422] width 11 height 11
click at [395, 419] on input "checkbox" at bounding box center [395, 424] width 10 height 10
checkbox input "false"
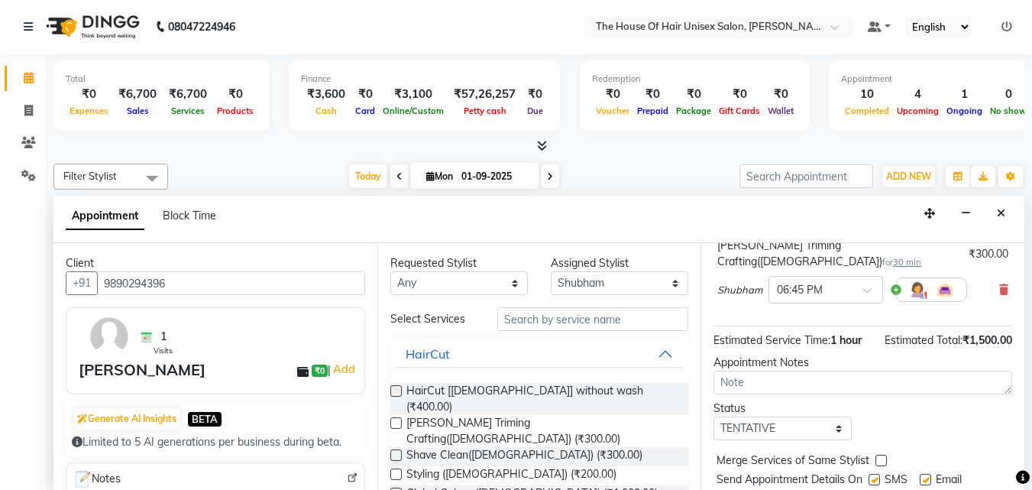
scroll to position [236, 0]
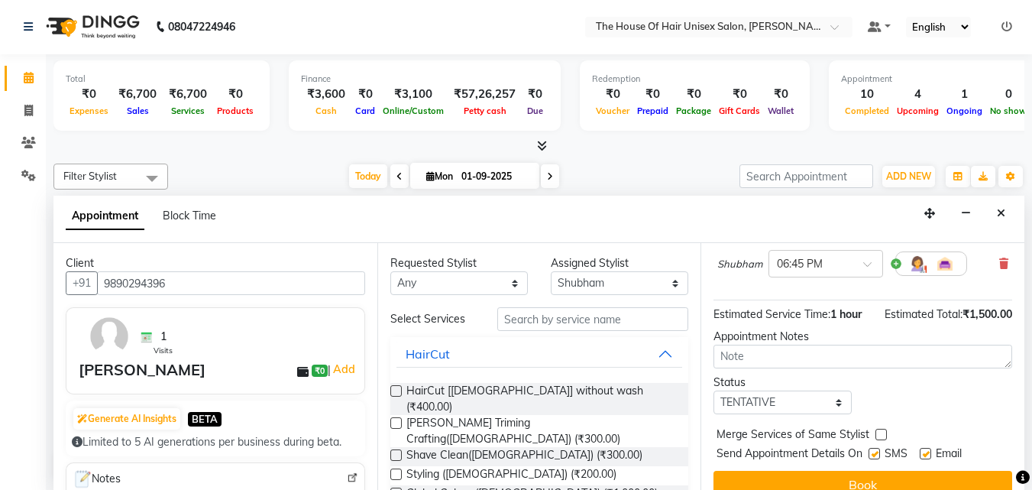
click at [882, 429] on label at bounding box center [881, 434] width 11 height 11
click at [882, 431] on input "checkbox" at bounding box center [881, 436] width 10 height 10
checkbox input "true"
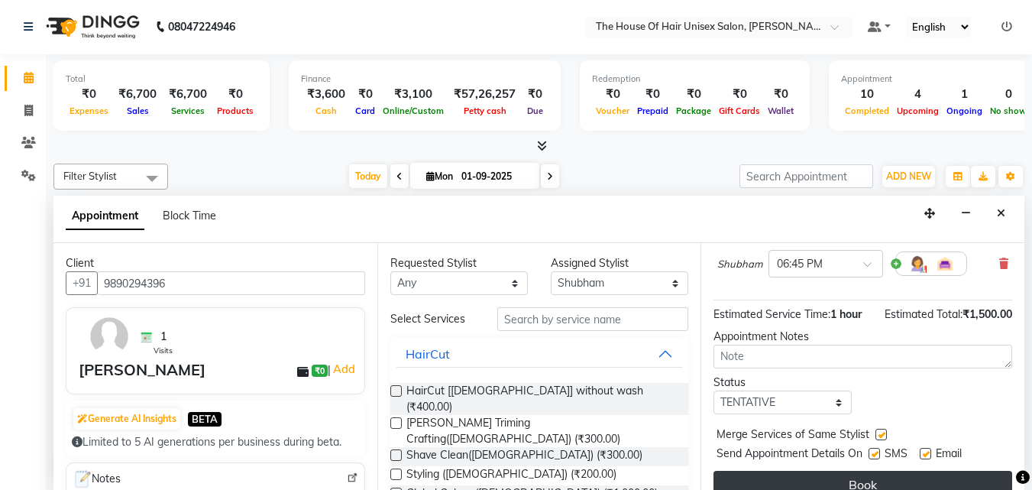
click at [866, 471] on button "Book" at bounding box center [863, 485] width 299 height 28
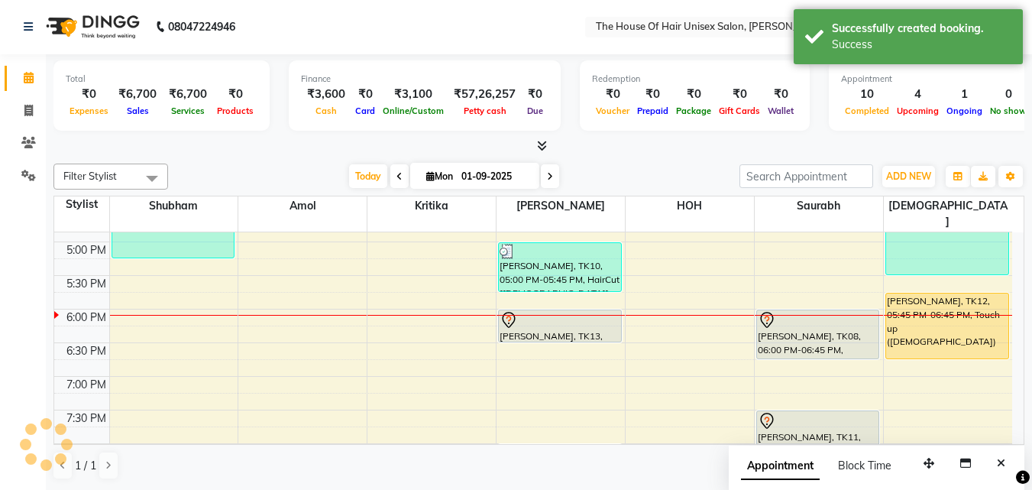
scroll to position [0, 0]
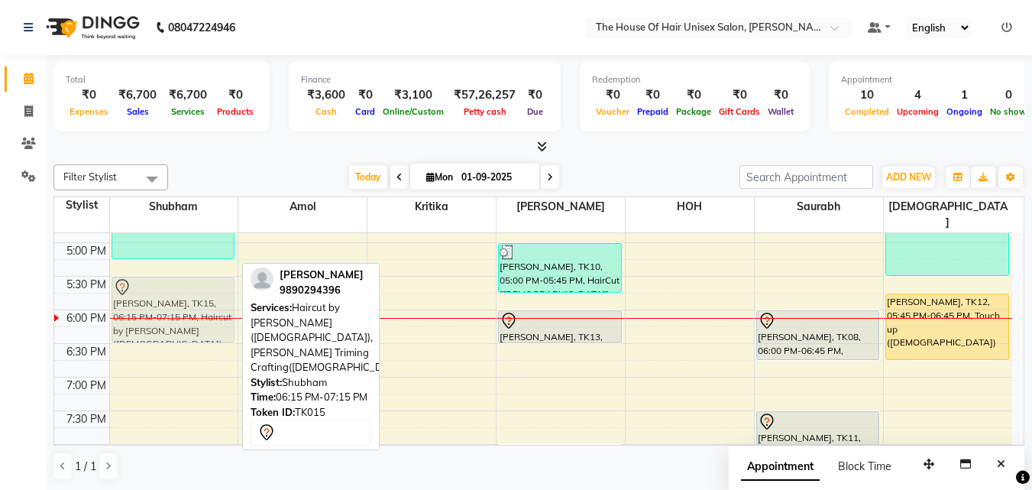
drag, startPoint x: 171, startPoint y: 355, endPoint x: 180, endPoint y: 310, distance: 45.1
click at [180, 310] on div "Rakesh Adekar, TK07, 02:30 PM-03:00 PM, Haircut by Shubham (Male) Rakesh Adekar…" at bounding box center [174, 75] width 128 height 1008
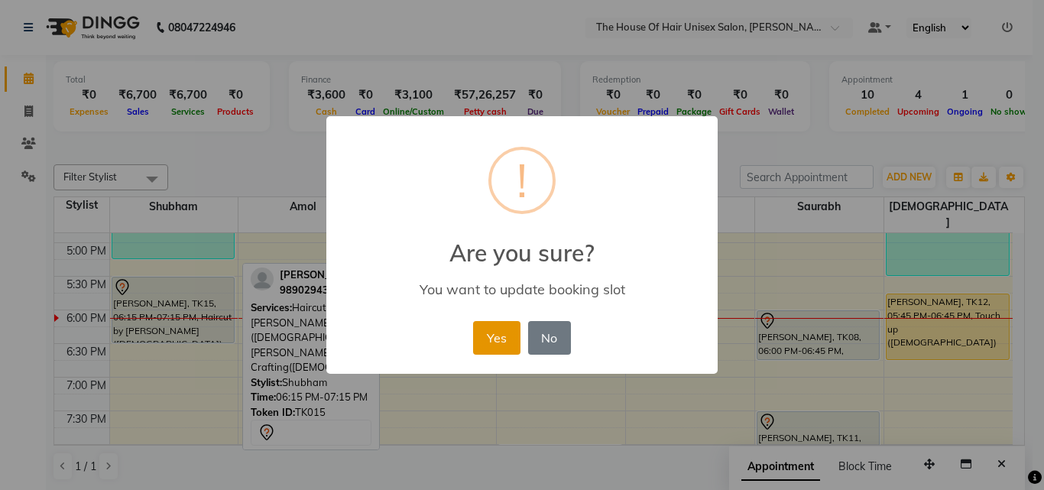
click at [492, 336] on button "Yes" at bounding box center [496, 338] width 47 height 34
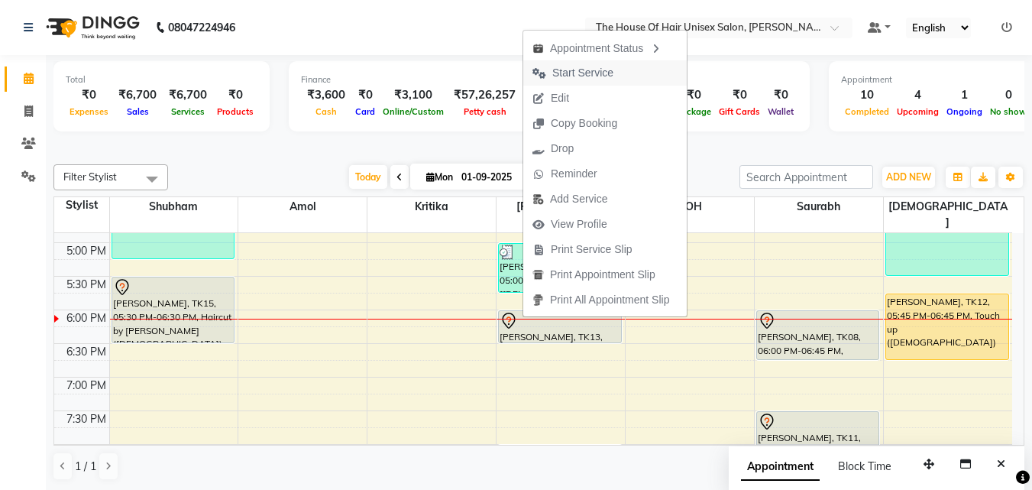
click at [603, 73] on span "Start Service" at bounding box center [582, 73] width 61 height 16
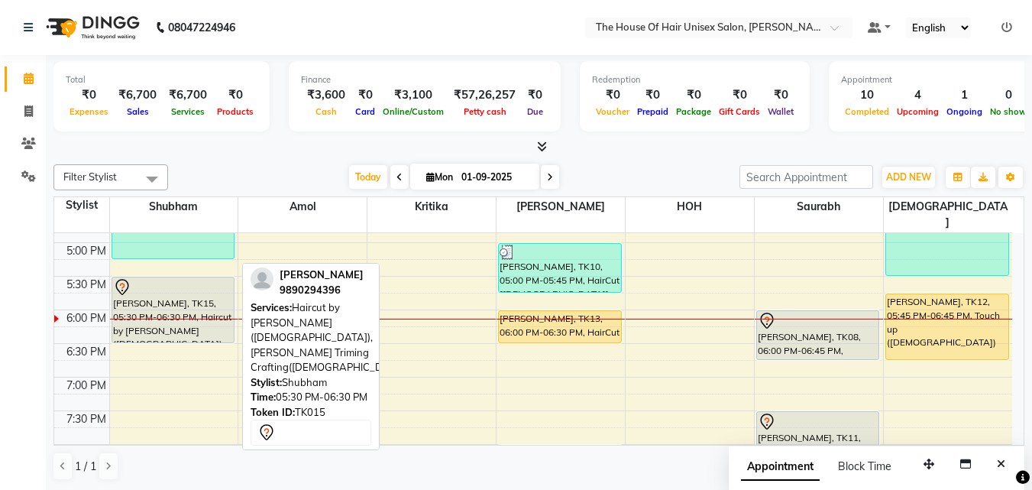
click at [176, 278] on div at bounding box center [173, 287] width 121 height 18
click at [173, 290] on div "Nieraj Nanal, TK15, 05:30 PM-06:30 PM, Haircut by Shubham (Male),Beard Triming …" at bounding box center [173, 309] width 122 height 65
select select "7"
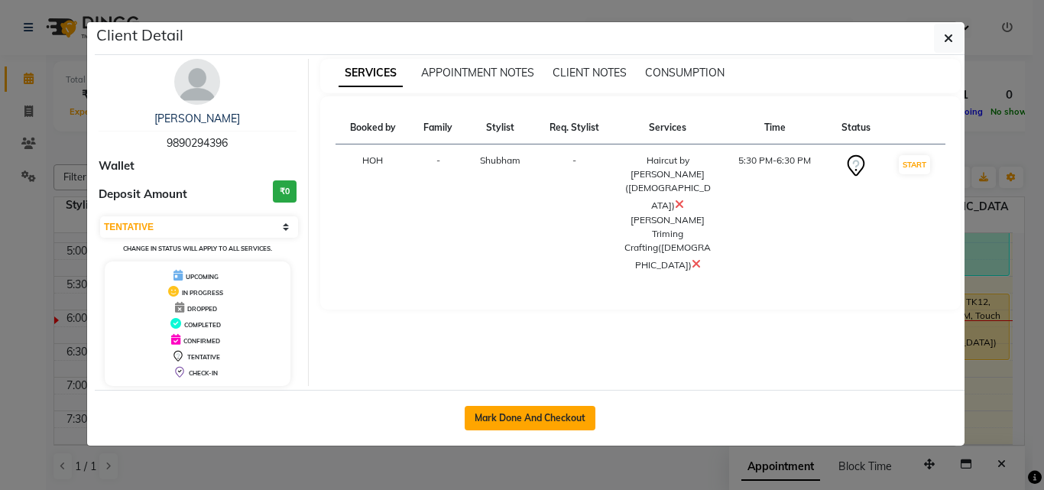
click at [523, 413] on button "Mark Done And Checkout" at bounding box center [530, 418] width 131 height 24
select select "service"
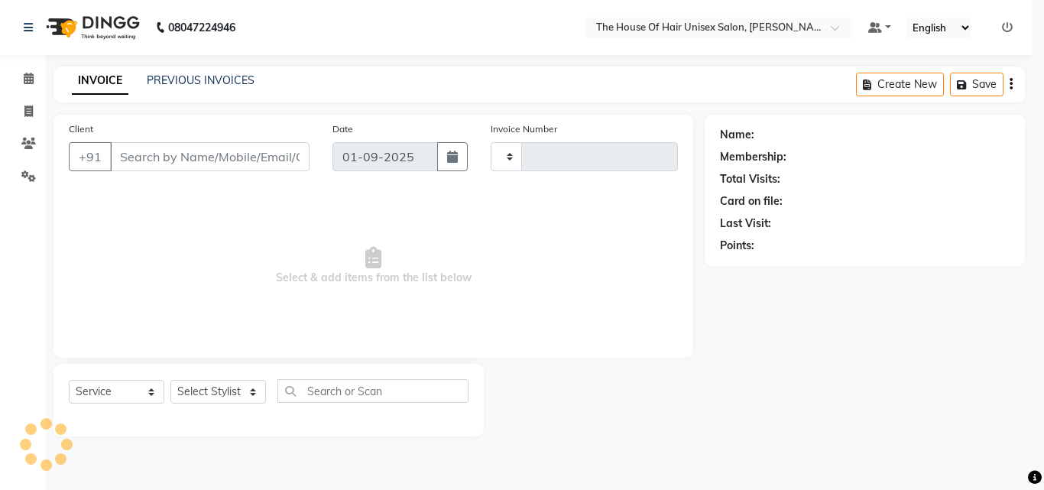
type input "2613"
select select "598"
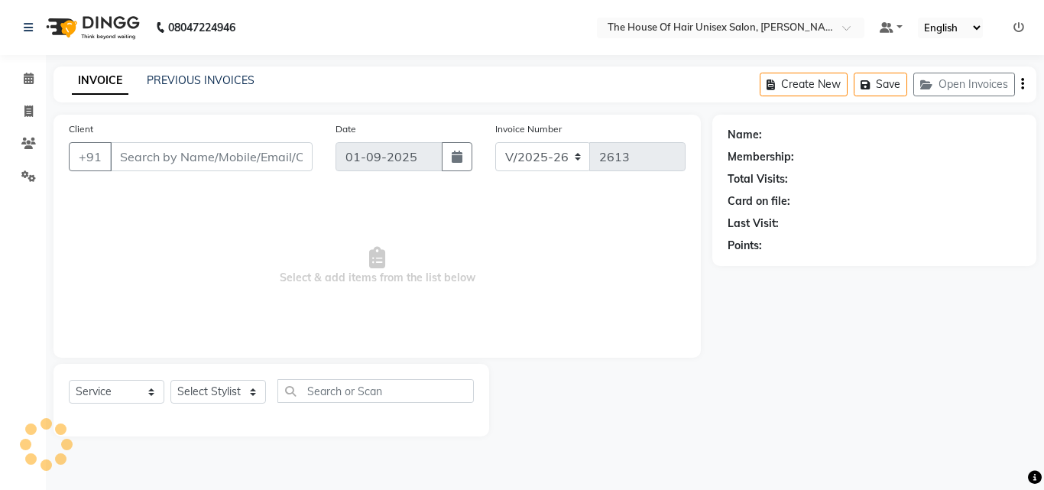
type input "9890294396"
select select "8430"
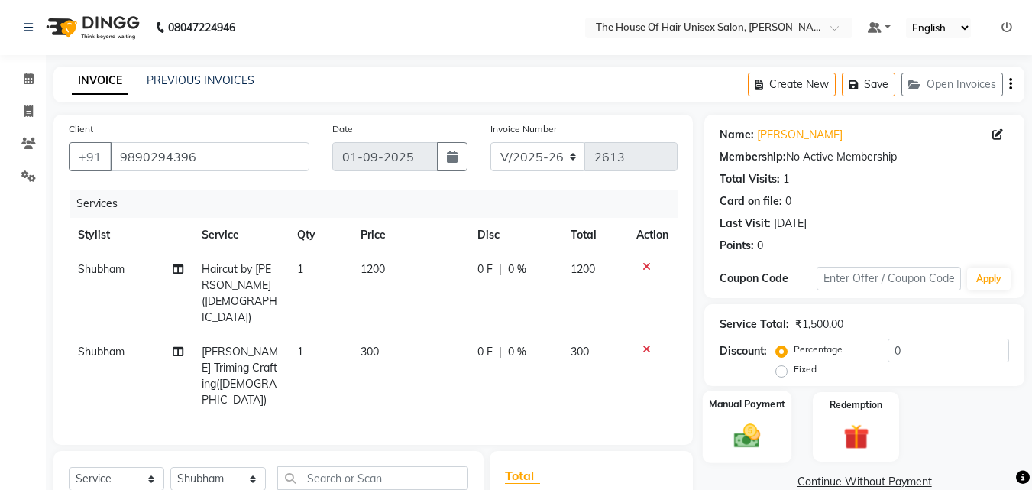
click at [753, 432] on img at bounding box center [747, 435] width 43 height 31
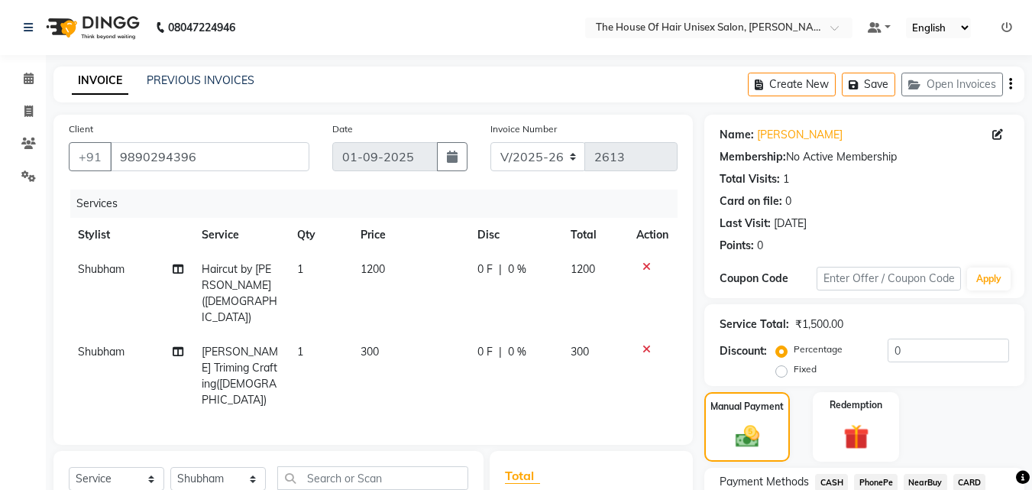
scroll to position [156, 0]
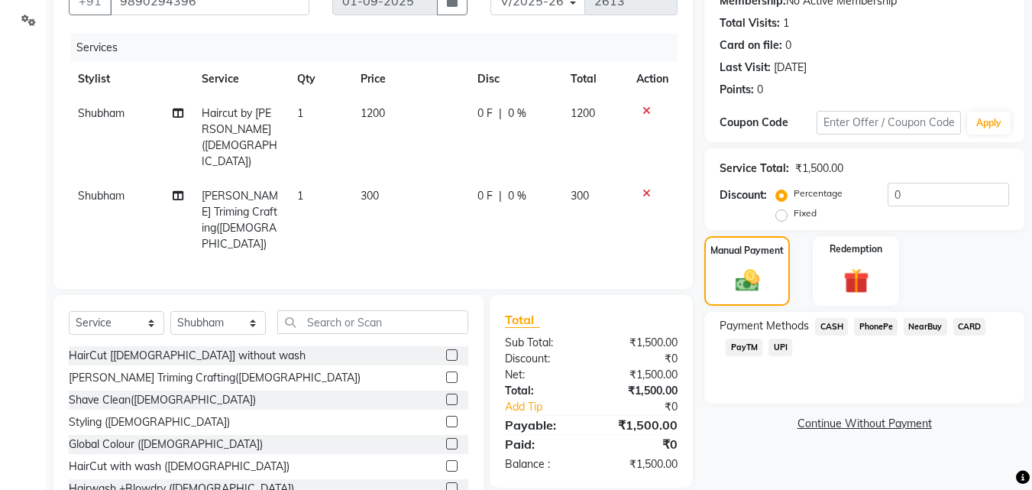
click at [780, 348] on span "UPI" at bounding box center [781, 347] width 24 height 18
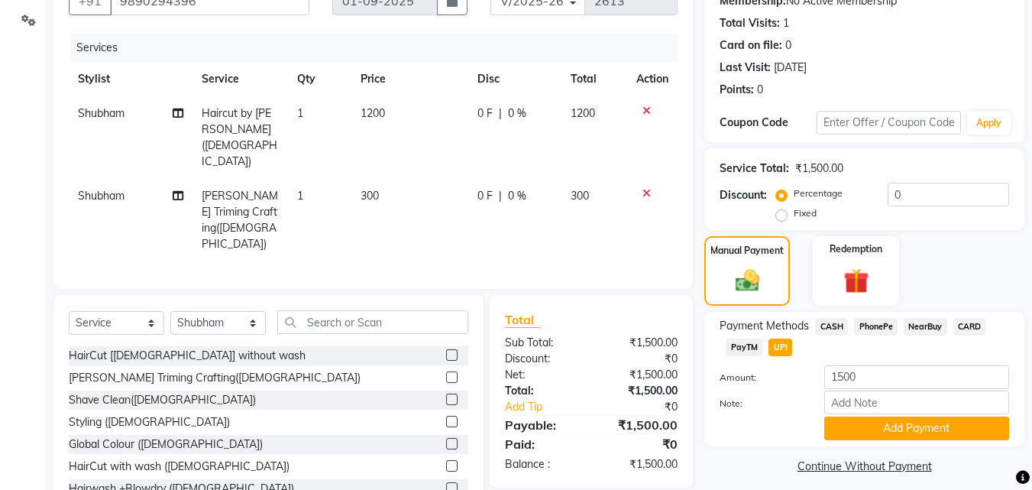
scroll to position [167, 0]
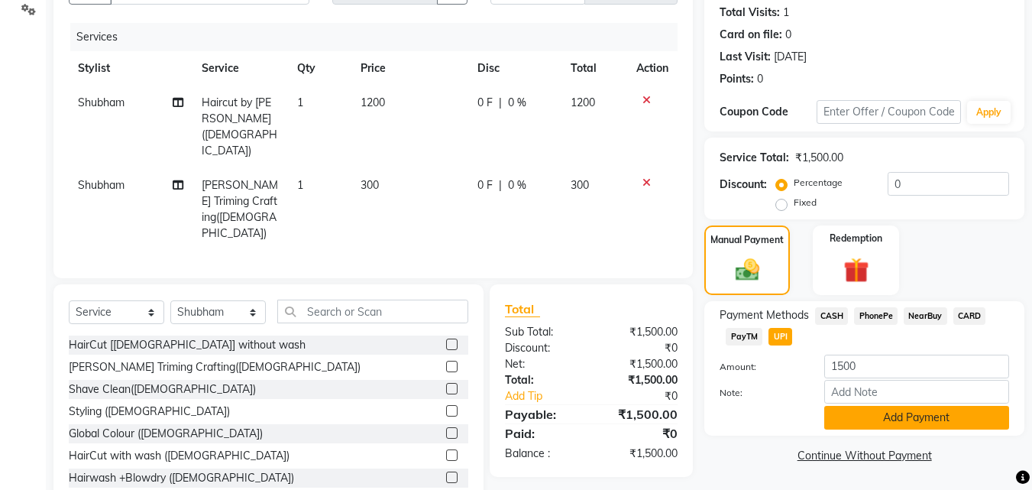
click at [912, 419] on button "Add Payment" at bounding box center [916, 418] width 185 height 24
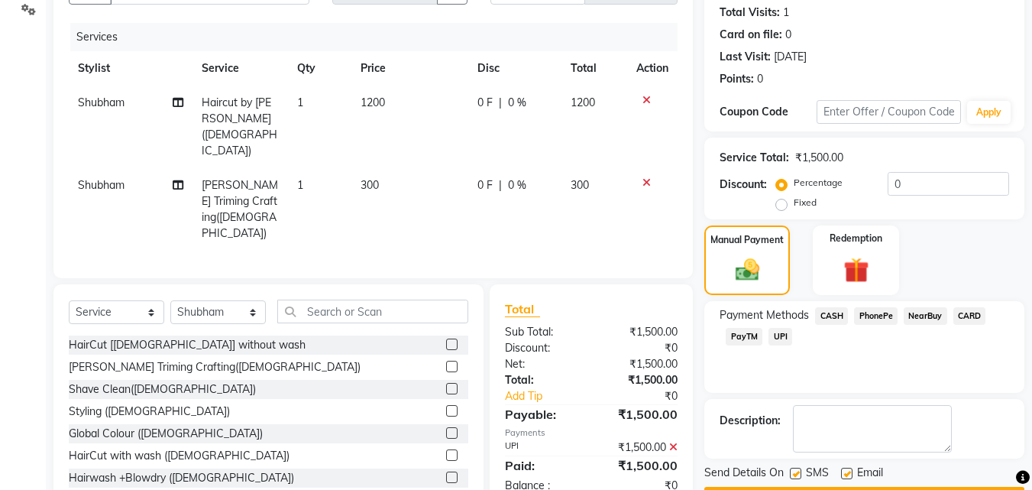
scroll to position [210, 0]
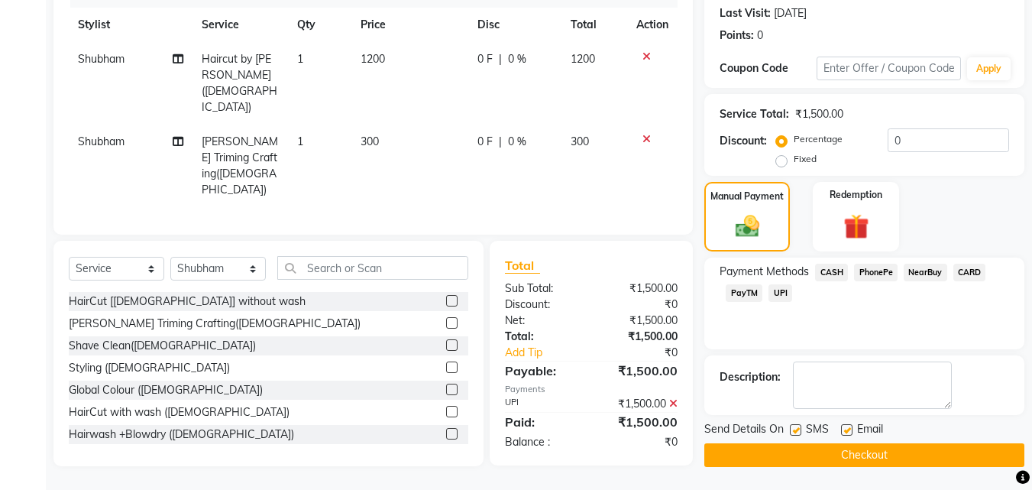
click at [866, 452] on button "Checkout" at bounding box center [864, 455] width 320 height 24
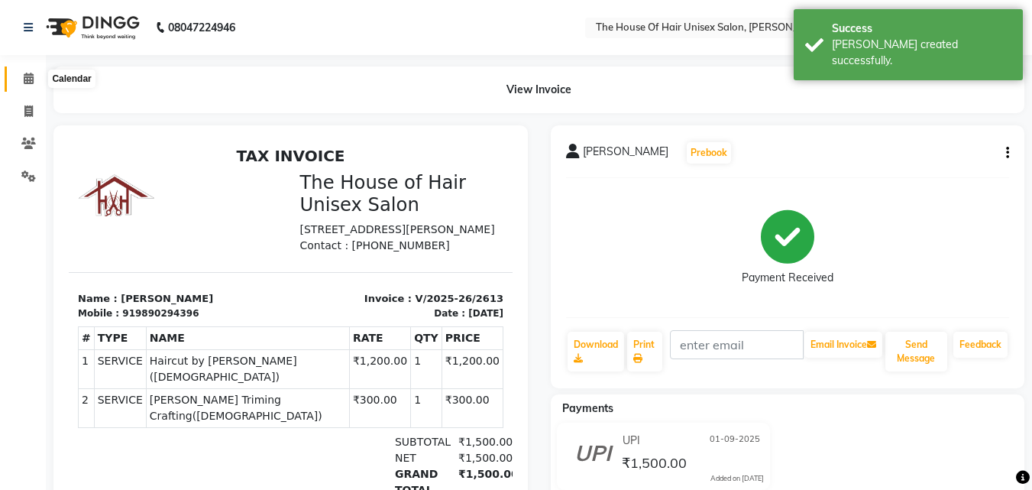
click at [24, 78] on icon at bounding box center [29, 78] width 10 height 11
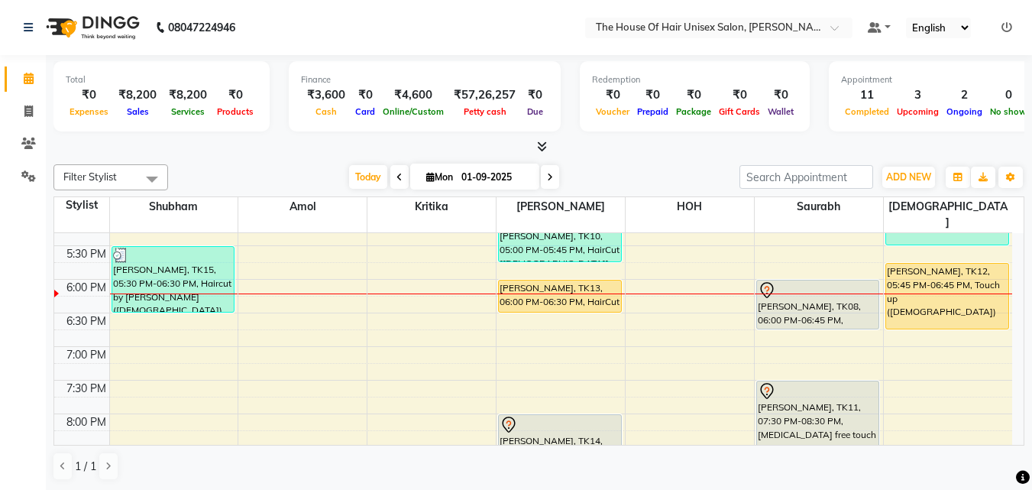
scroll to position [694, 0]
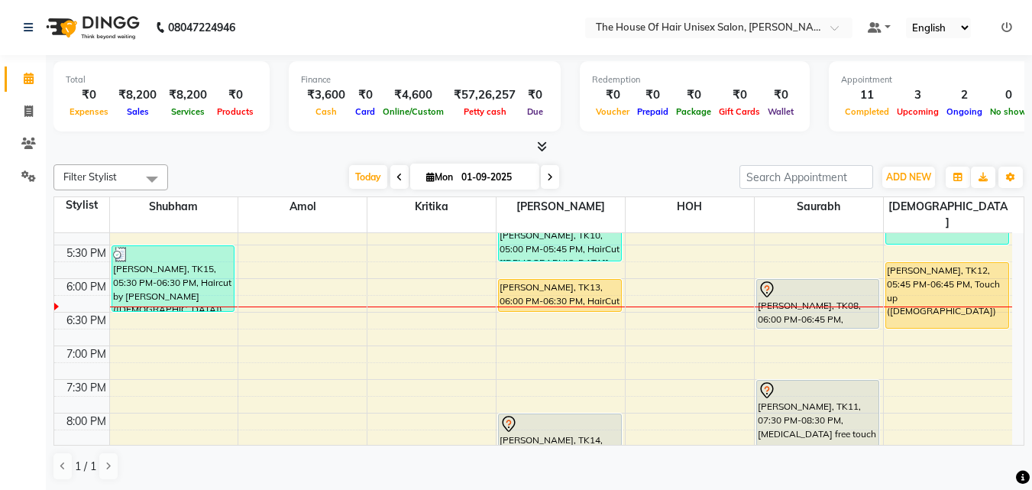
click at [793, 319] on div "7:00 AM 7:30 AM 8:00 AM 8:30 AM 9:00 AM 9:30 AM 10:00 AM 10:30 AM 11:00 AM 11:3…" at bounding box center [533, 43] width 958 height 1008
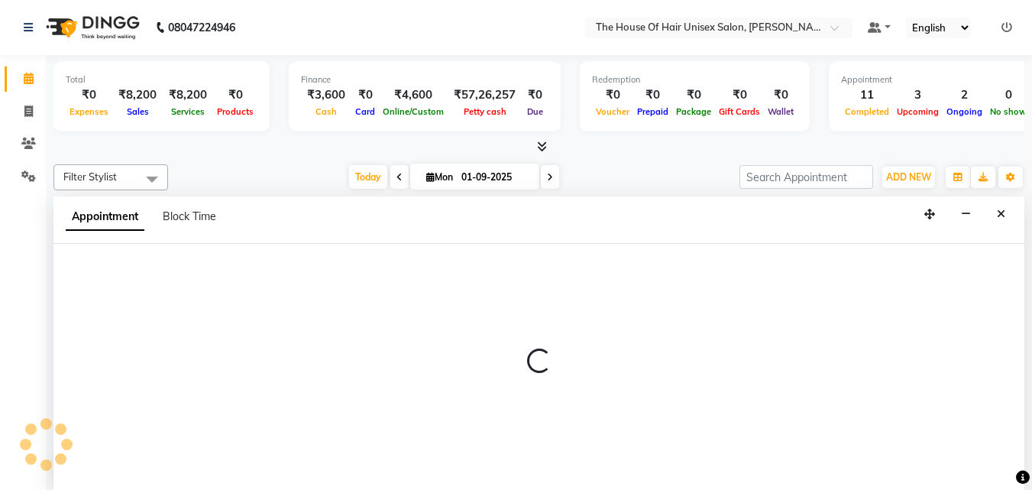
scroll to position [1, 0]
select select "86145"
select select "1125"
select select "tentative"
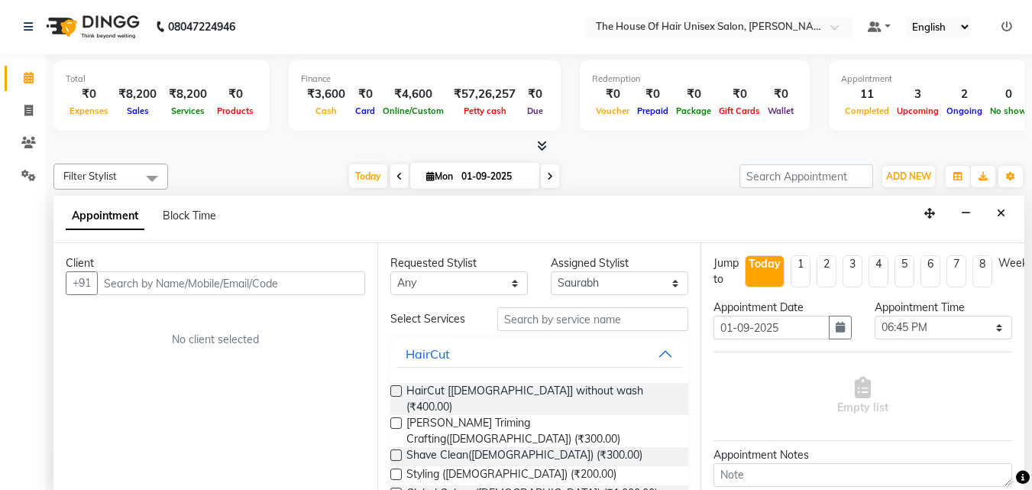
click at [394, 388] on label at bounding box center [395, 390] width 11 height 11
click at [394, 388] on input "checkbox" at bounding box center [395, 392] width 10 height 10
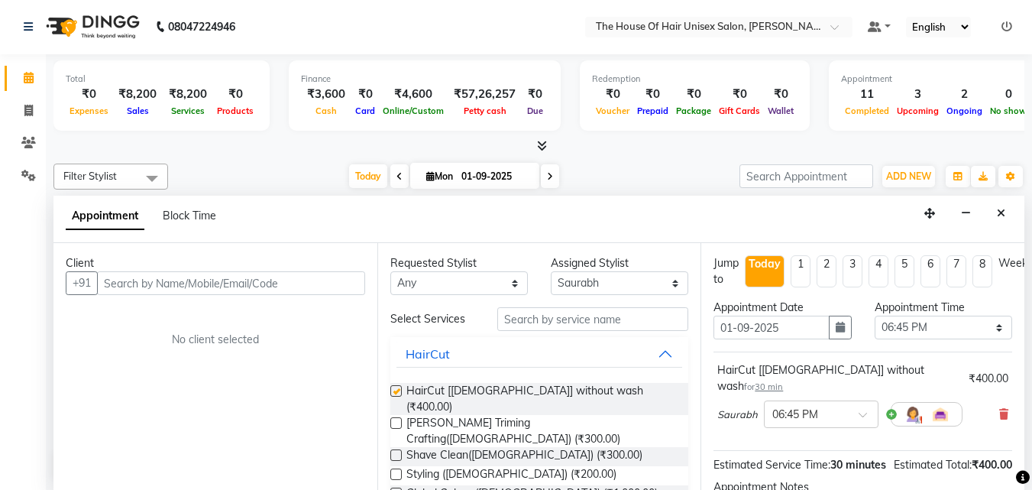
checkbox input "false"
click at [297, 284] on input "text" at bounding box center [231, 283] width 268 height 24
click at [317, 286] on input "text" at bounding box center [231, 283] width 268 height 24
click at [306, 283] on input "text" at bounding box center [231, 283] width 268 height 24
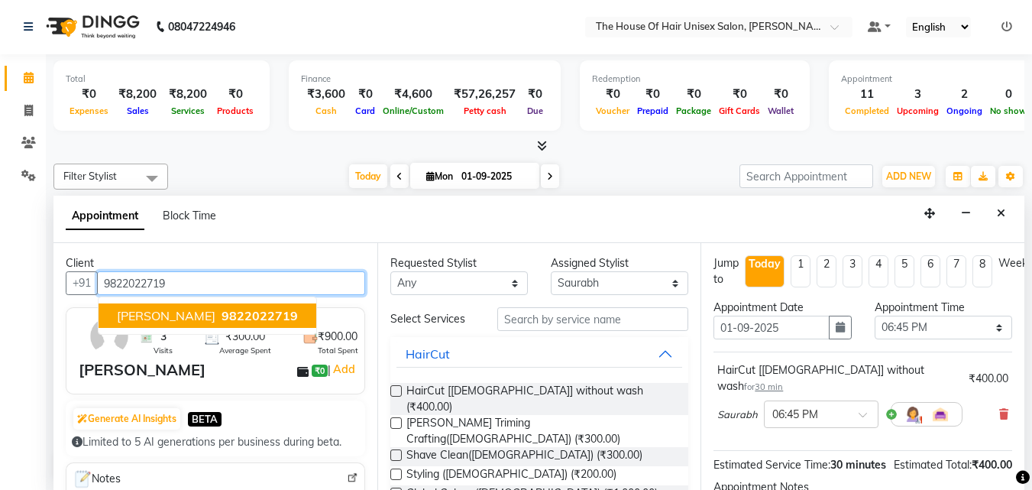
click at [222, 311] on span "9822022719" at bounding box center [260, 315] width 76 height 15
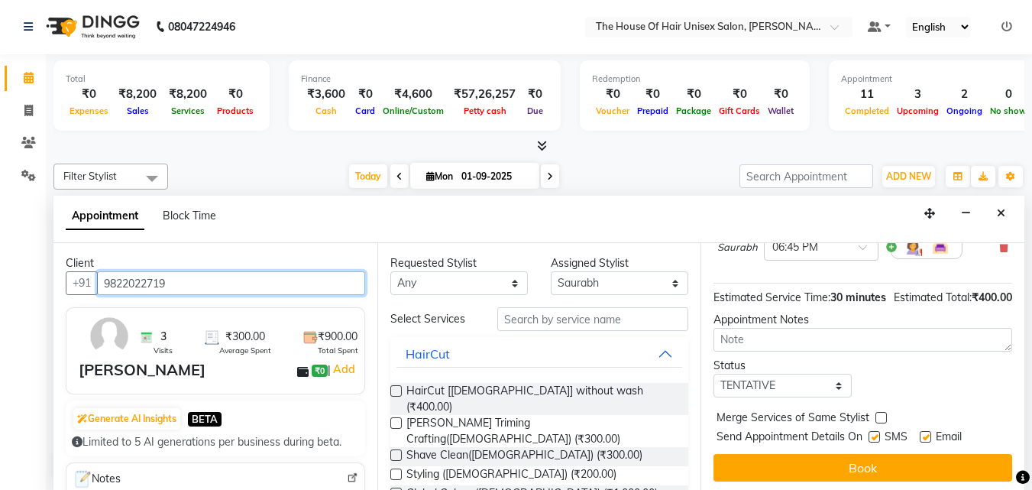
scroll to position [175, 0]
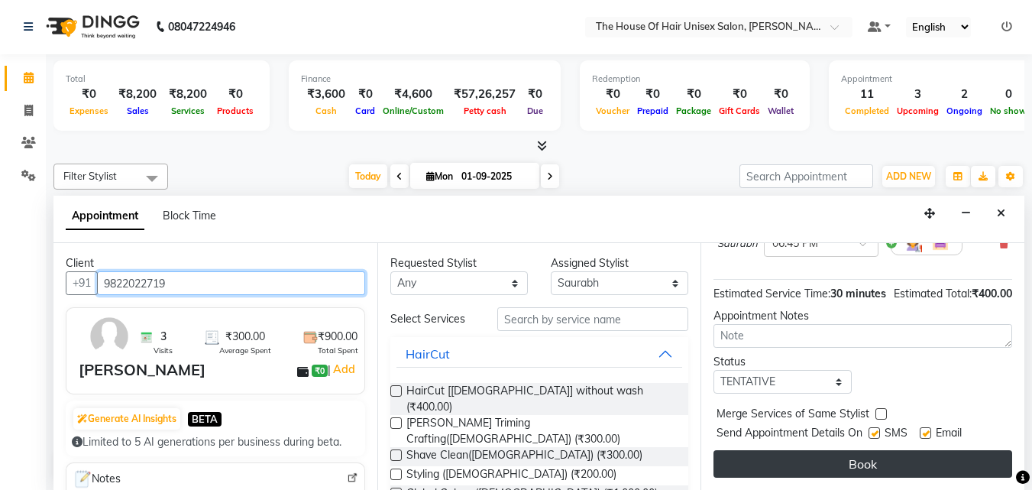
type input "9822022719"
click at [842, 458] on button "Book" at bounding box center [863, 464] width 299 height 28
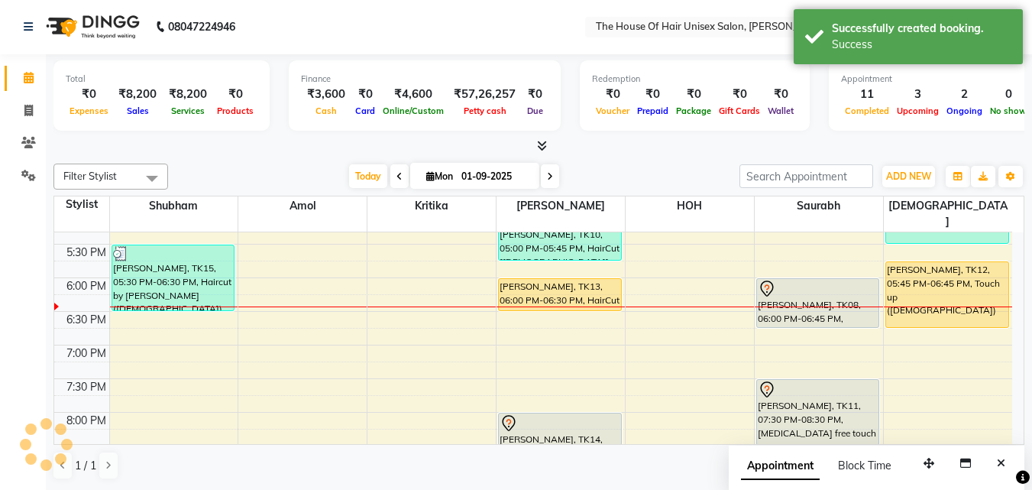
scroll to position [0, 0]
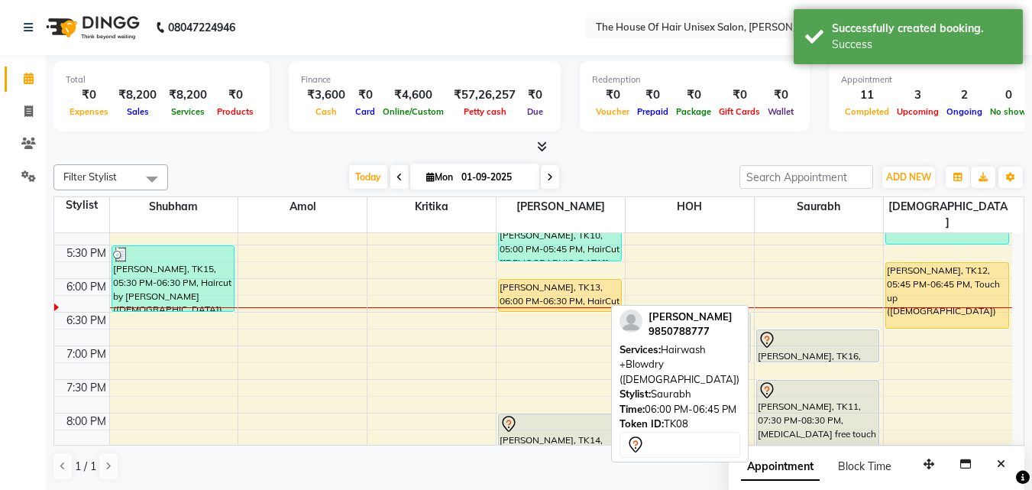
drag, startPoint x: 805, startPoint y: 293, endPoint x: 691, endPoint y: 328, distance: 119.7
click at [691, 328] on div "Filter Stylist Select All Amol david kumar HOH Kritika Saurabh Shubham VAIBHAV …" at bounding box center [538, 322] width 971 height 329
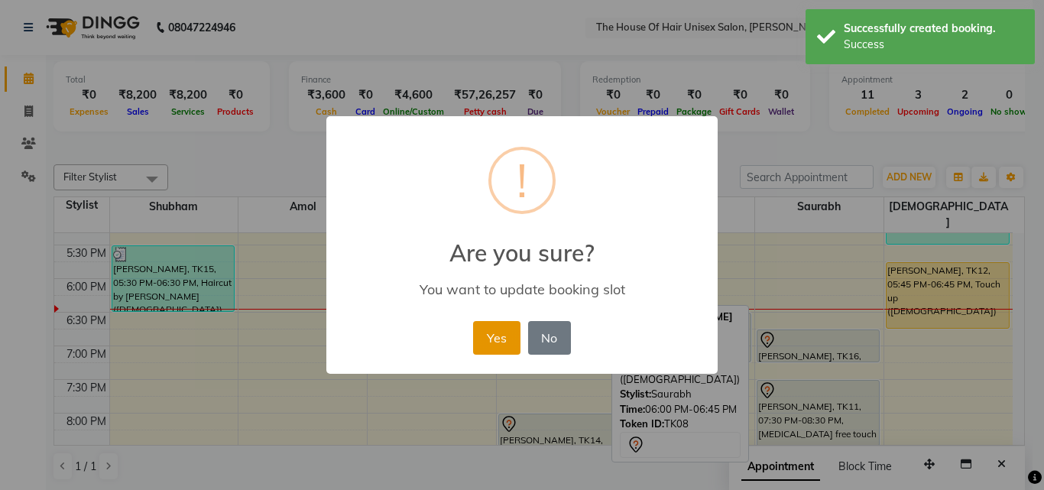
click at [492, 336] on button "Yes" at bounding box center [496, 338] width 47 height 34
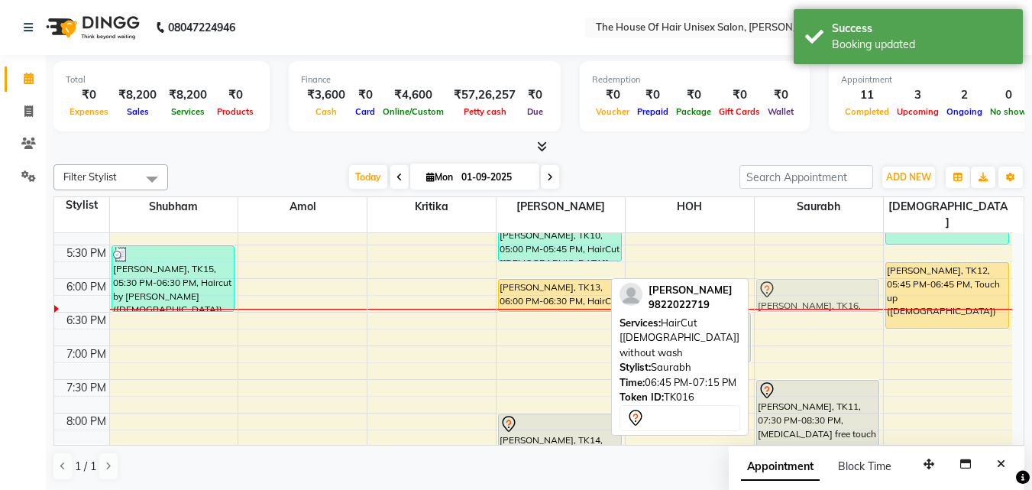
drag, startPoint x: 801, startPoint y: 332, endPoint x: 793, endPoint y: 283, distance: 48.7
click at [793, 283] on div "Soumitra Chaudhary, TK01, 10:15 AM-10:45 AM, HairCut [Male] without wash Rashmi…" at bounding box center [819, 43] width 128 height 1008
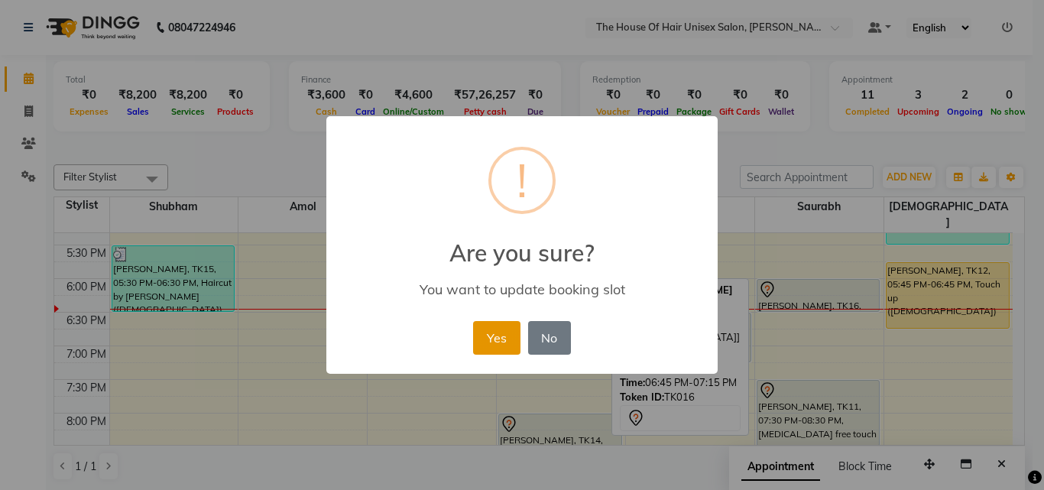
click at [501, 335] on button "Yes" at bounding box center [496, 338] width 47 height 34
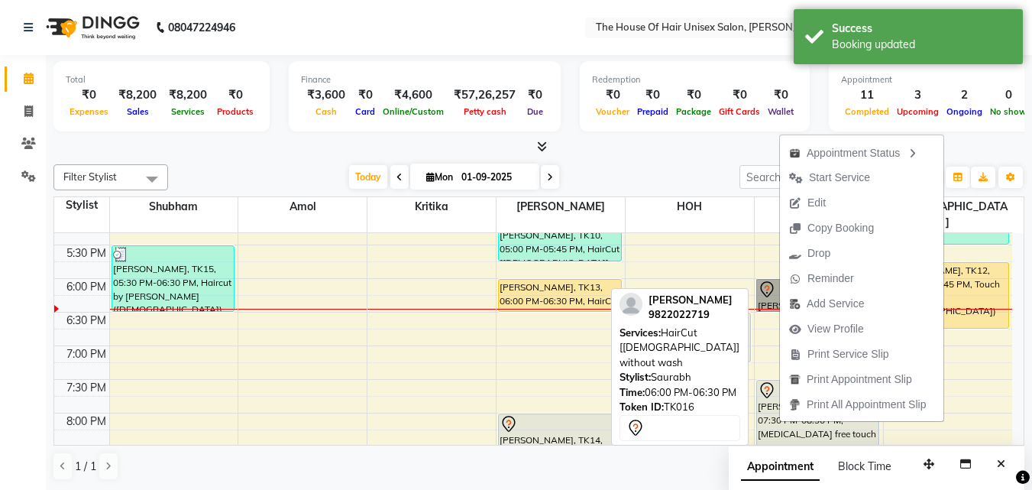
click at [762, 279] on link "cl patwardhan, TK16, 06:00 PM-06:30 PM, HairCut [Male] without wash" at bounding box center [818, 295] width 124 height 33
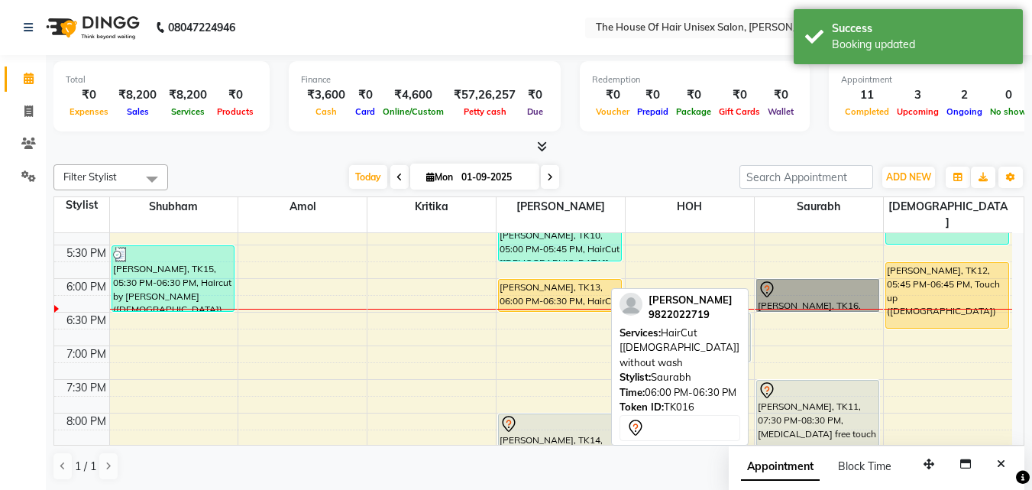
click at [785, 280] on link "cl patwardhan, TK16, 06:00 PM-06:30 PM, HairCut [Male] without wash" at bounding box center [818, 295] width 124 height 33
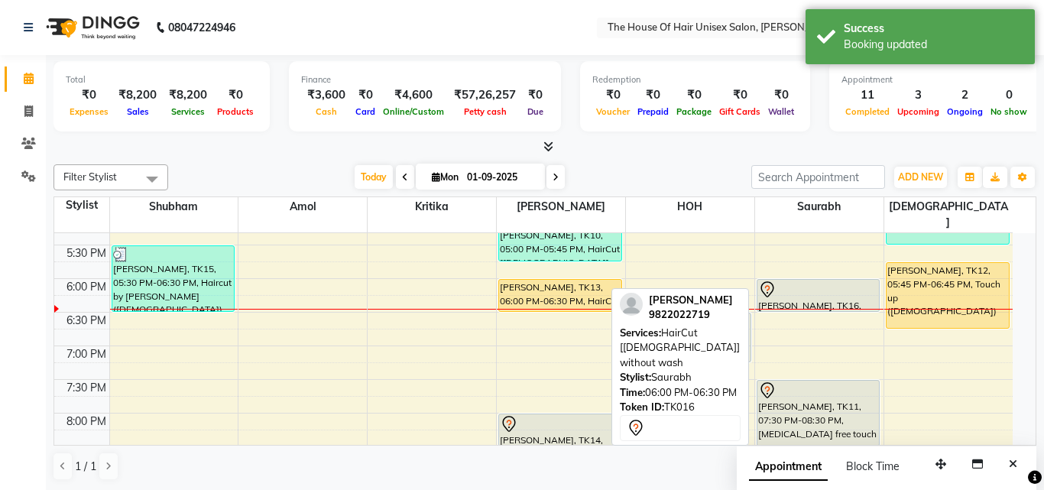
select select "7"
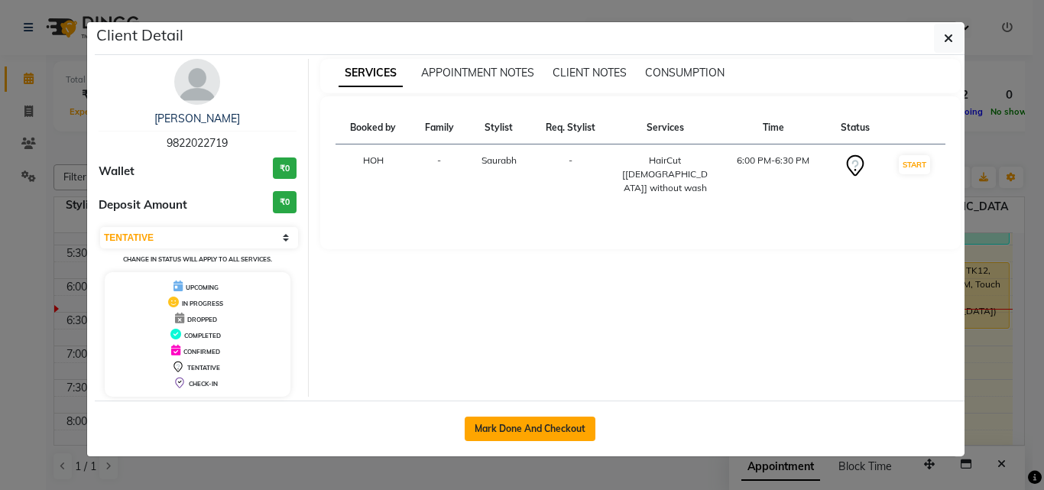
click at [509, 423] on button "Mark Done And Checkout" at bounding box center [530, 428] width 131 height 24
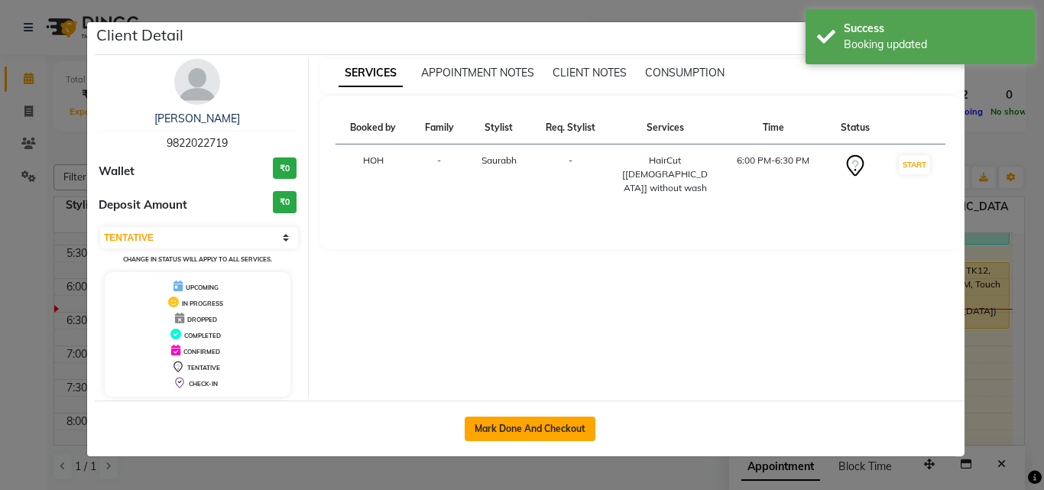
select select "service"
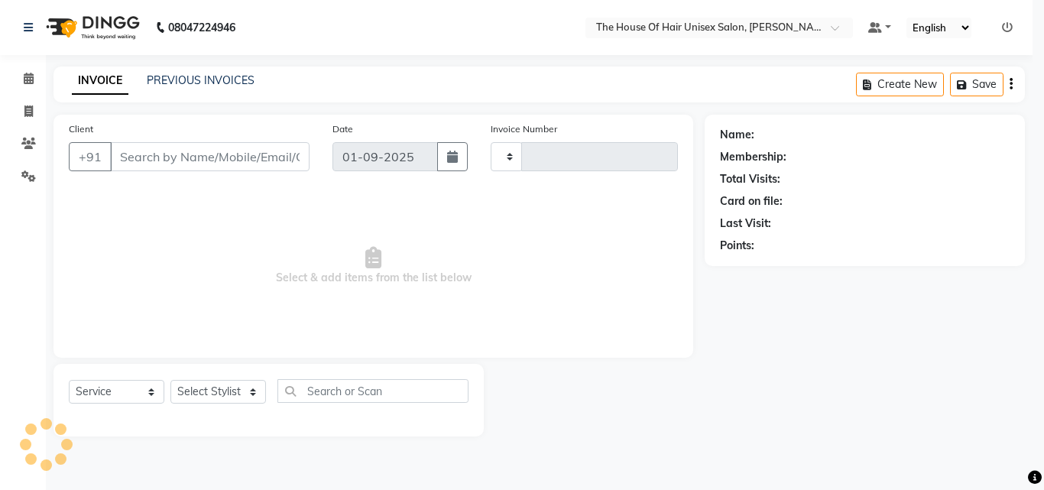
type input "2614"
select select "598"
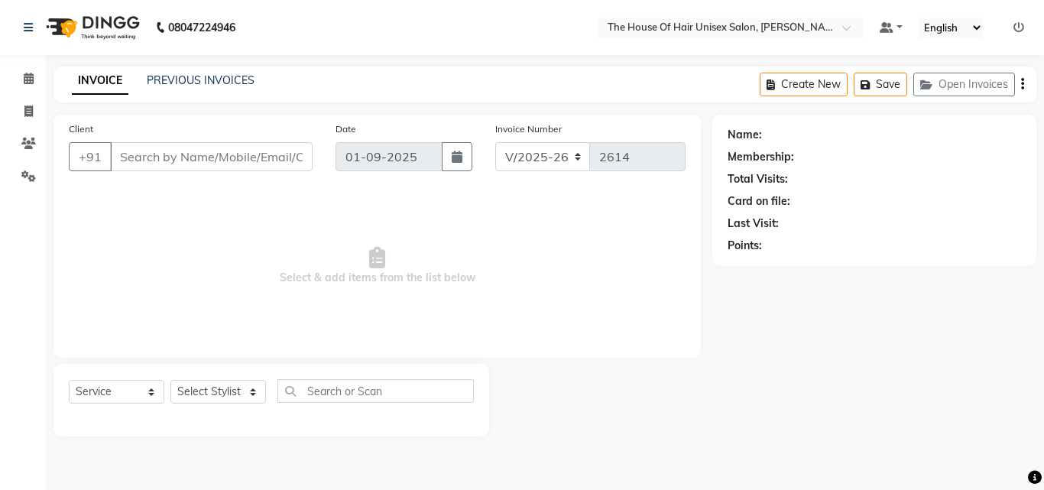
type input "9822022719"
select select "86145"
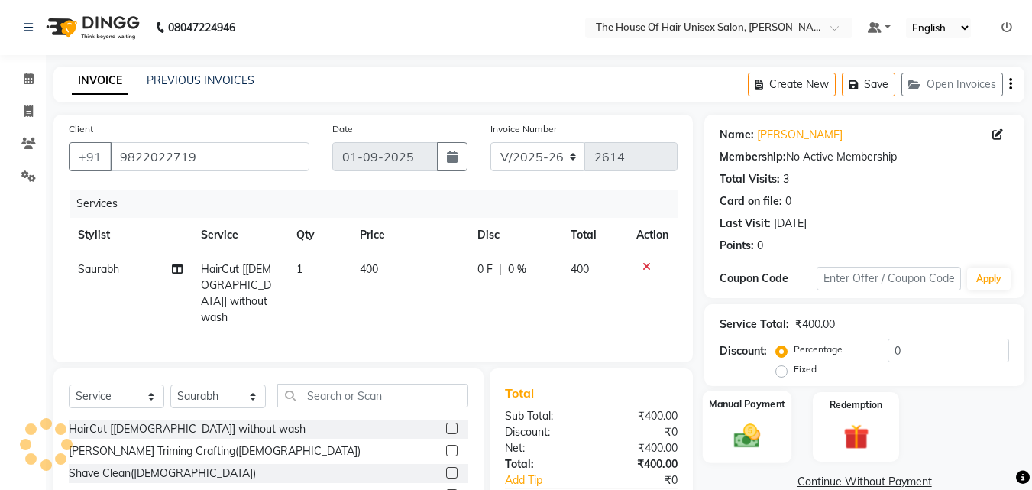
click at [741, 441] on img at bounding box center [747, 435] width 43 height 31
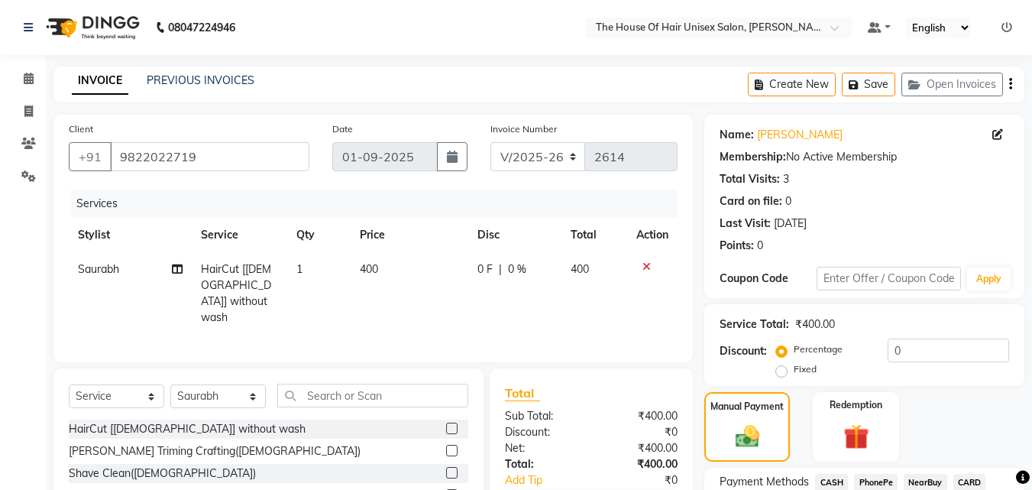
scroll to position [124, 0]
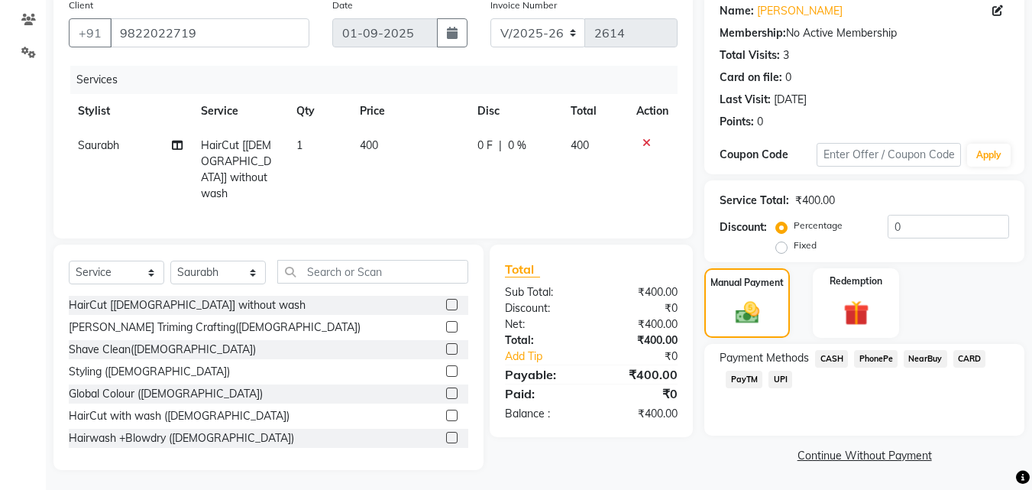
click at [835, 355] on span "CASH" at bounding box center [831, 359] width 33 height 18
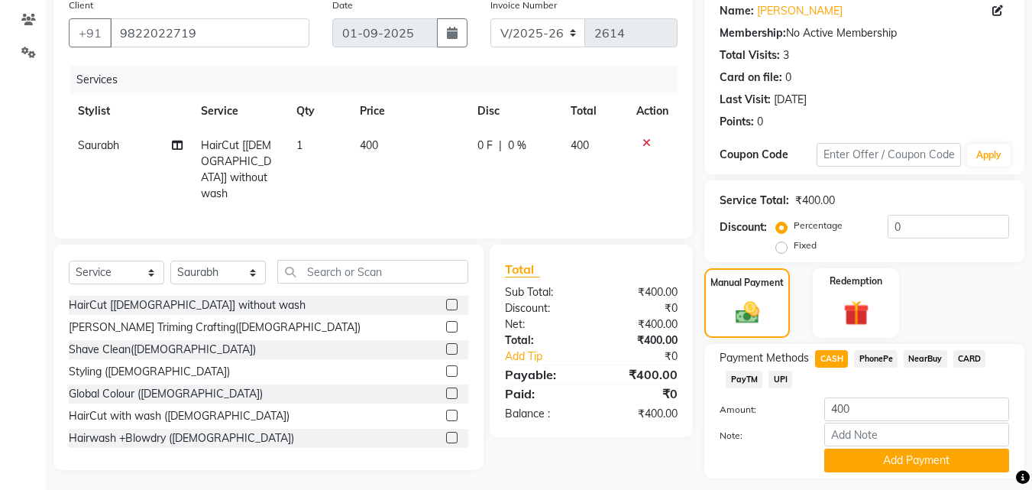
scroll to position [166, 0]
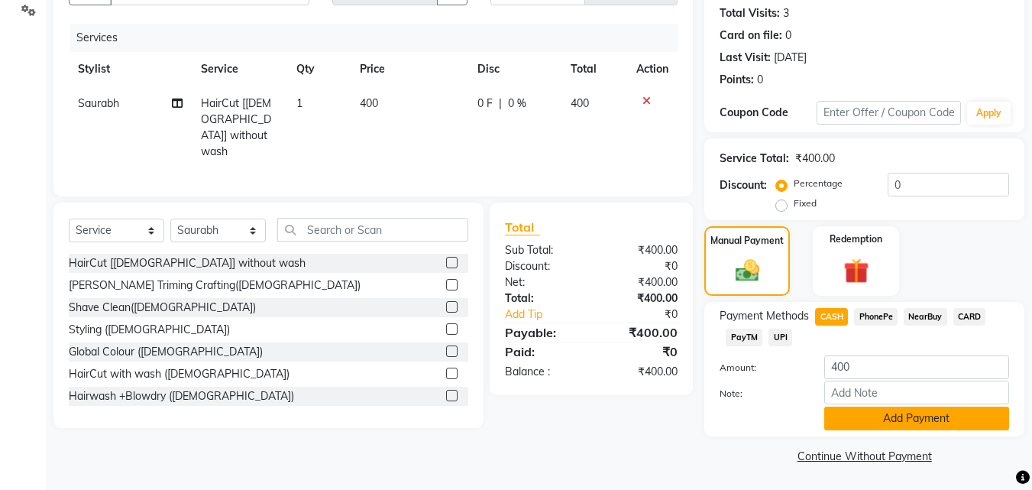
click at [914, 411] on button "Add Payment" at bounding box center [916, 418] width 185 height 24
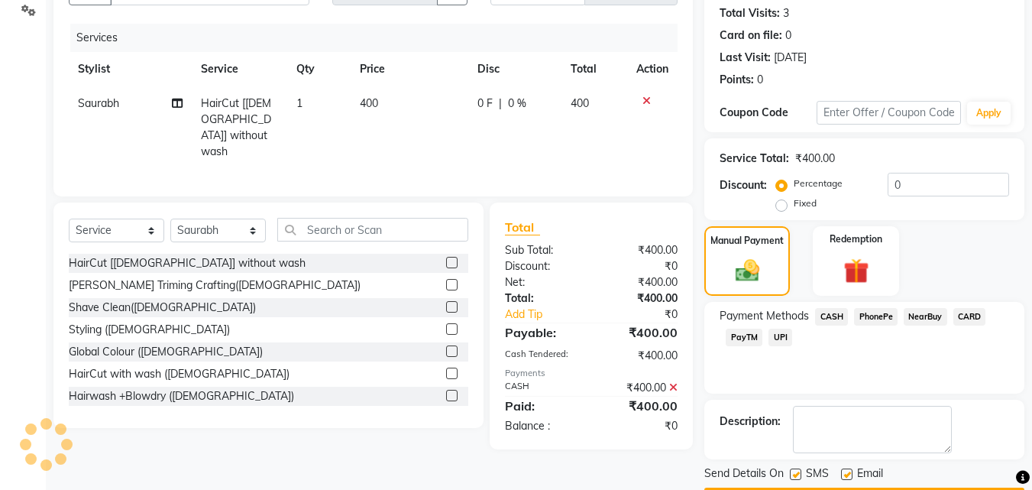
scroll to position [210, 0]
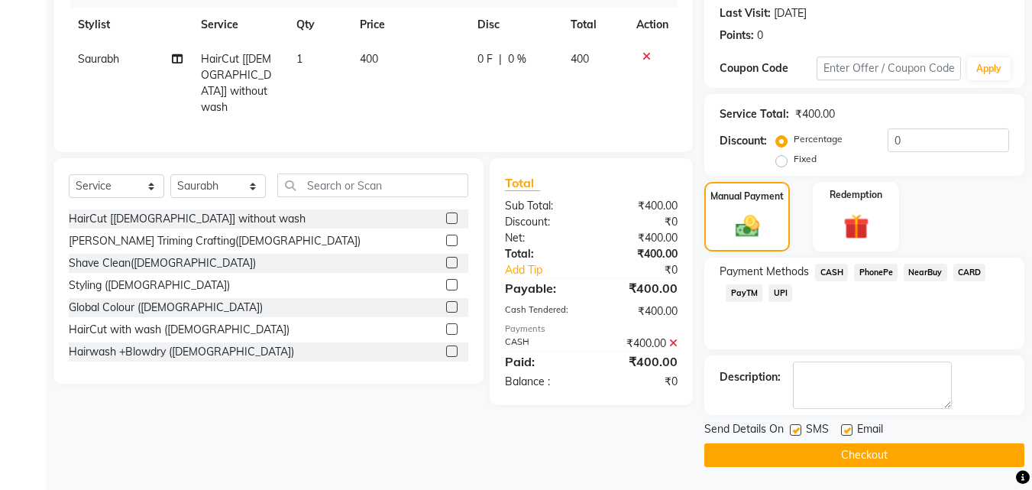
click at [832, 453] on button "Checkout" at bounding box center [864, 455] width 320 height 24
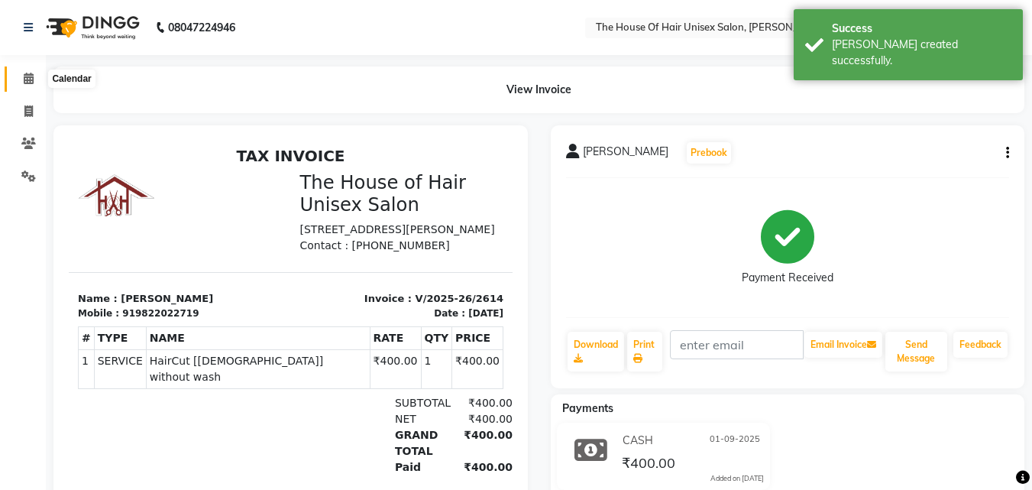
click at [30, 71] on span at bounding box center [28, 79] width 27 height 18
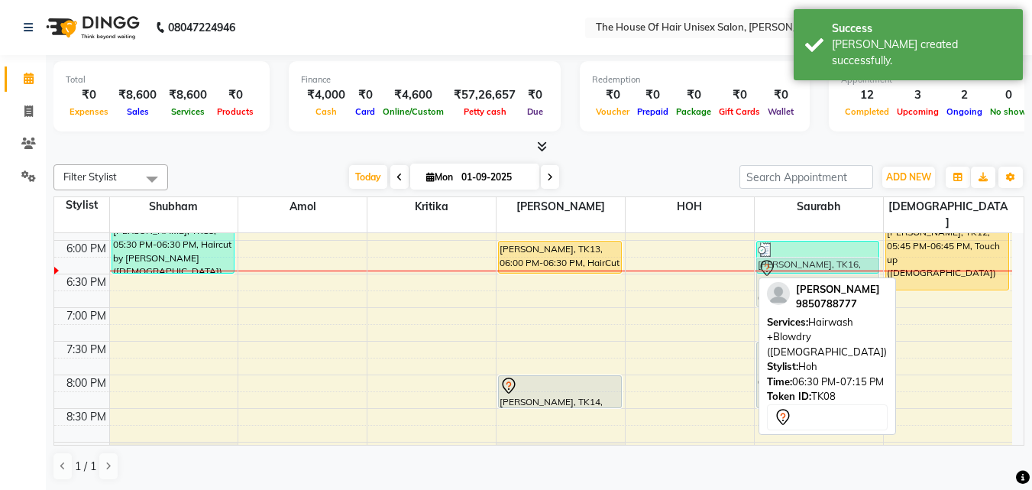
scroll to position [731, 0]
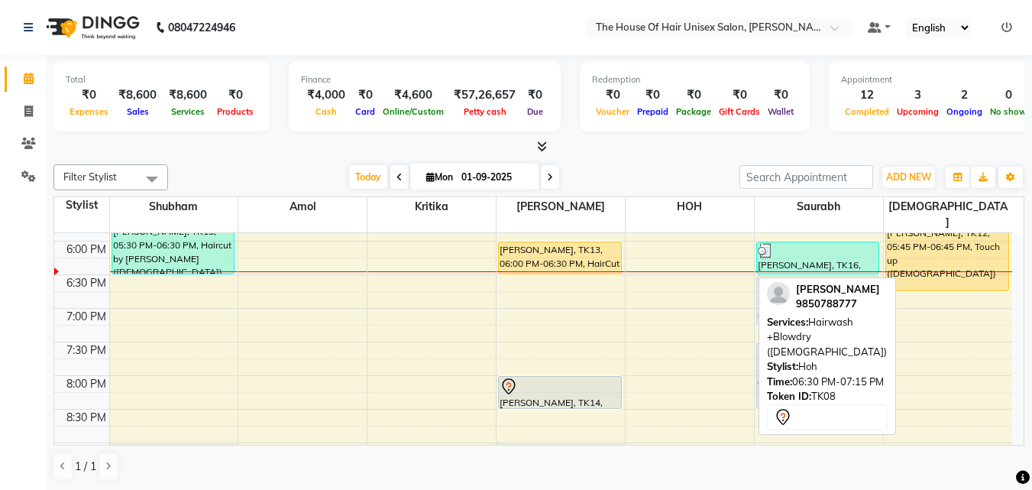
drag, startPoint x: 682, startPoint y: 241, endPoint x: 777, endPoint y: 264, distance: 97.5
click at [777, 264] on tr "Rakesh Adekar, TK07, 02:30 PM-03:00 PM, Haircut by Shubham (Male) Rakesh Adekar…" at bounding box center [533, 6] width 958 height 1008
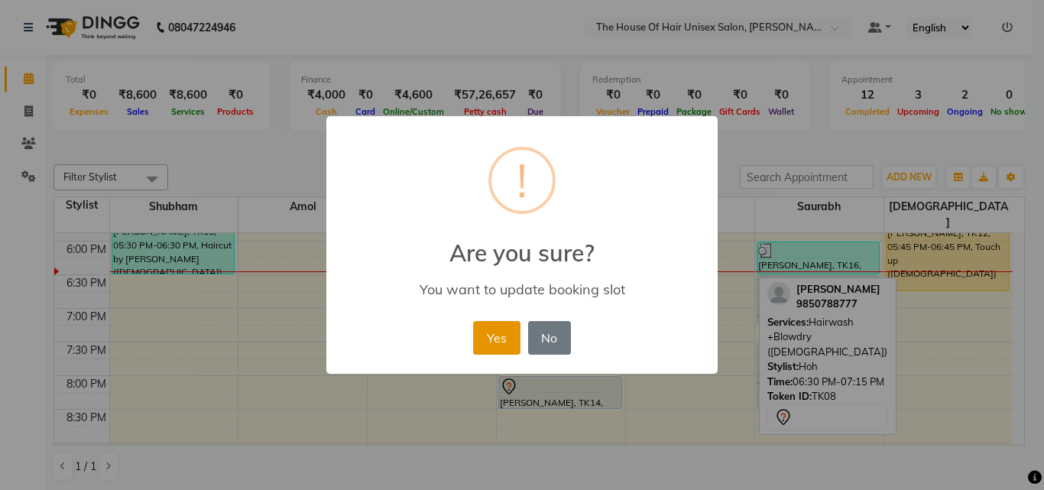
click at [509, 335] on button "Yes" at bounding box center [496, 338] width 47 height 34
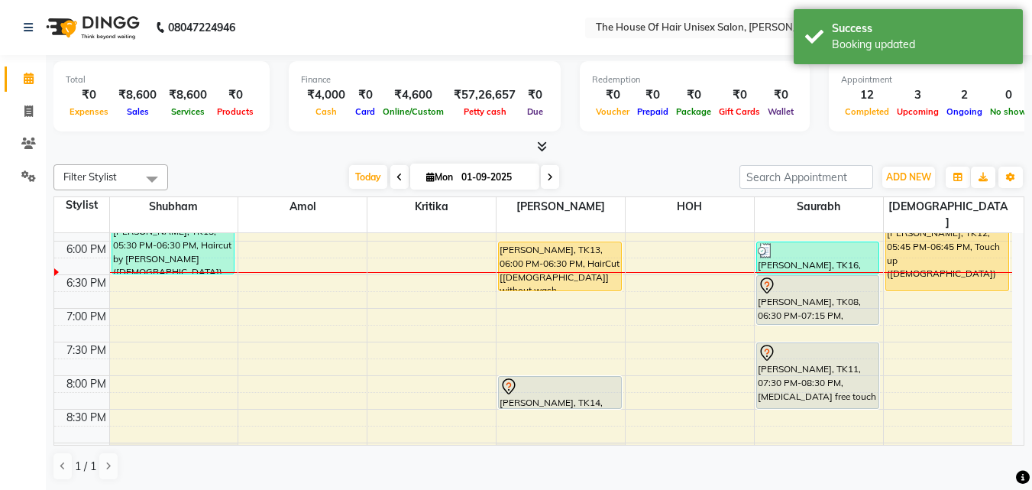
click at [545, 258] on div "Abhiran, TK02, 11:15 AM-11:45 AM, HairCut [Male] without wash Abhiran, TK02, 11…" at bounding box center [561, 6] width 128 height 1008
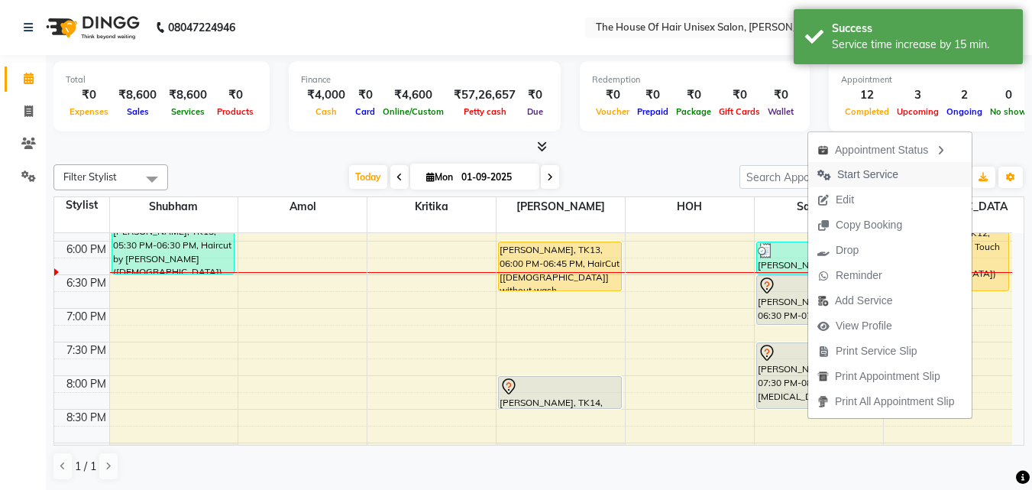
click at [872, 170] on span "Start Service" at bounding box center [867, 175] width 61 height 16
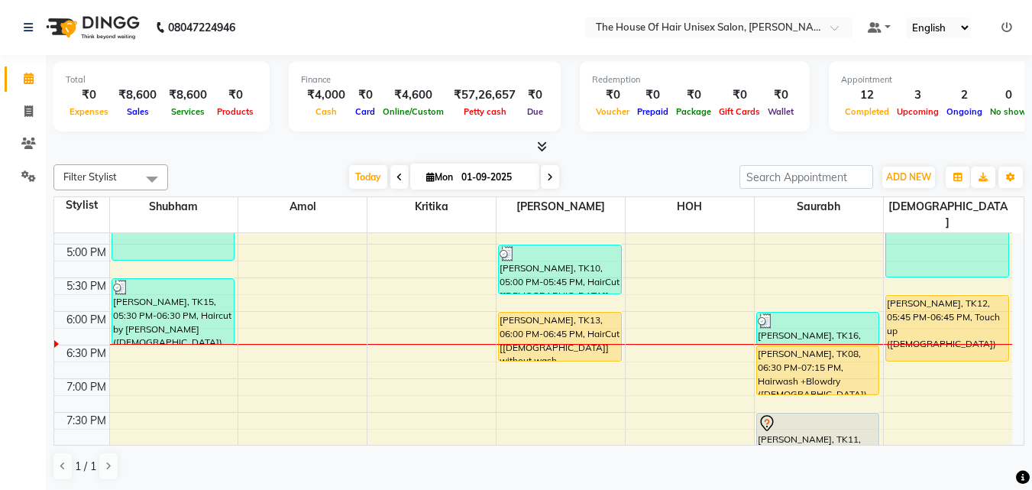
scroll to position [658, 0]
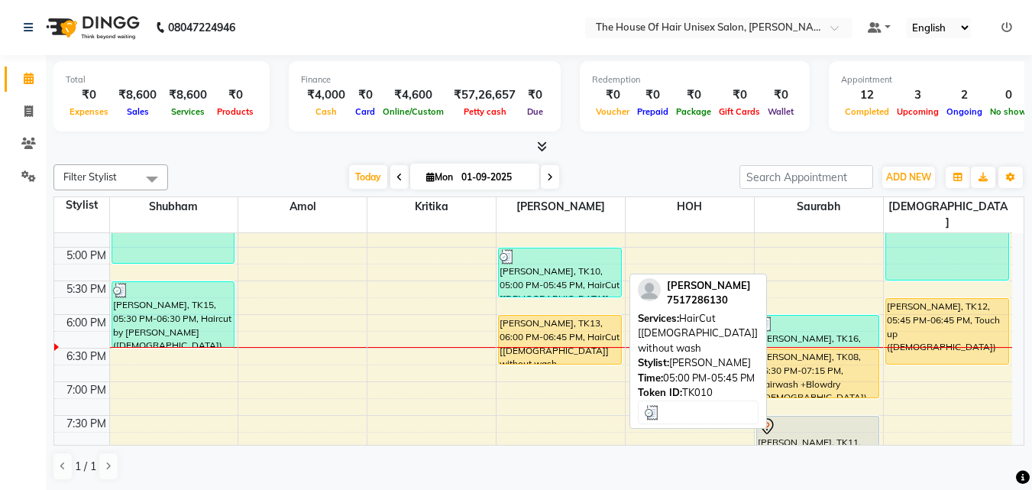
click at [552, 251] on div "Shivraj Barate, TK10, 05:00 PM-05:45 PM, HairCut [Male] without wash" at bounding box center [560, 272] width 122 height 48
click at [546, 262] on div "Shivraj Barate, TK10, 05:00 PM-05:45 PM, HairCut [Male] without wash" at bounding box center [560, 272] width 122 height 48
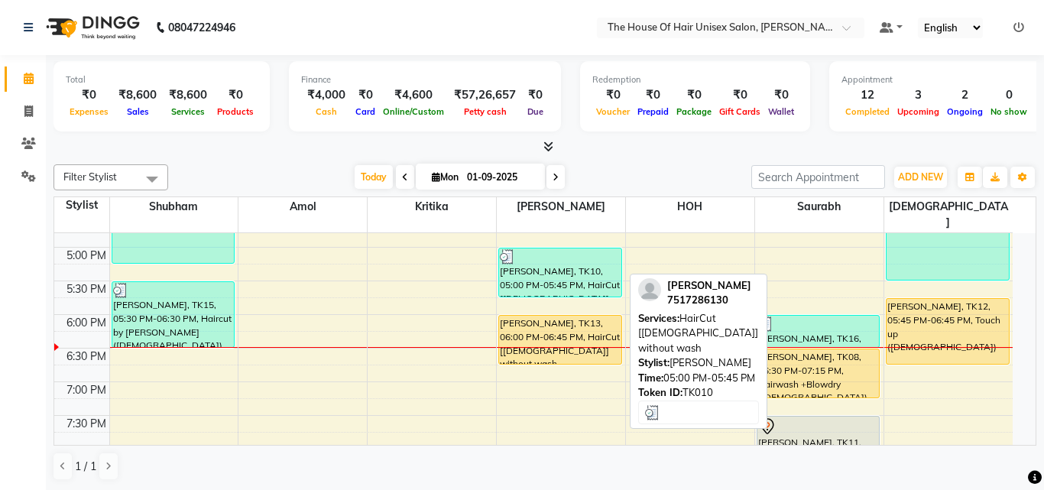
select select "3"
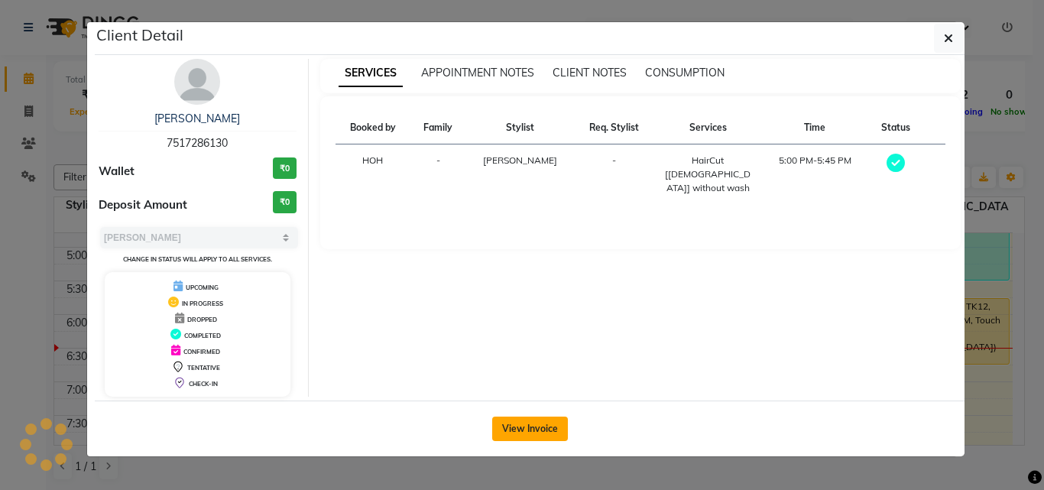
click at [511, 426] on button "View Invoice" at bounding box center [530, 428] width 76 height 24
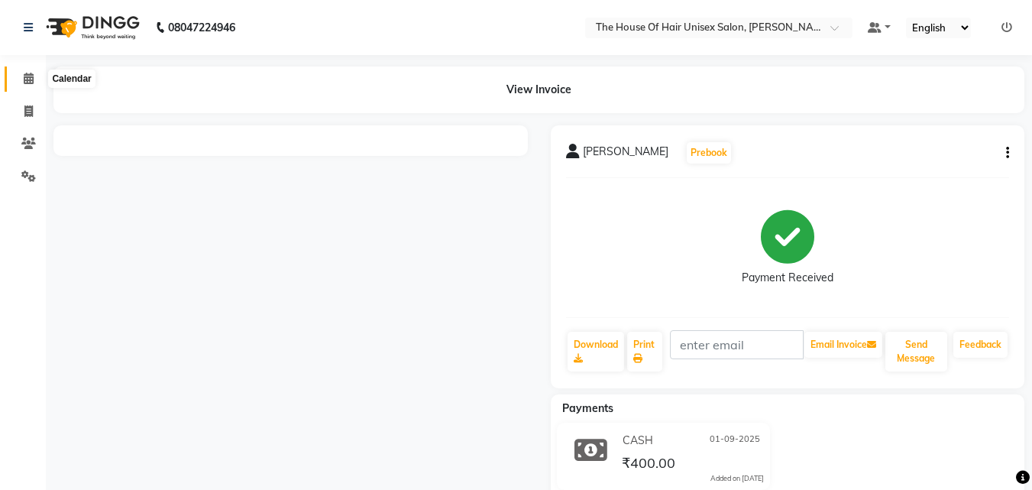
click at [29, 77] on icon at bounding box center [29, 78] width 10 height 11
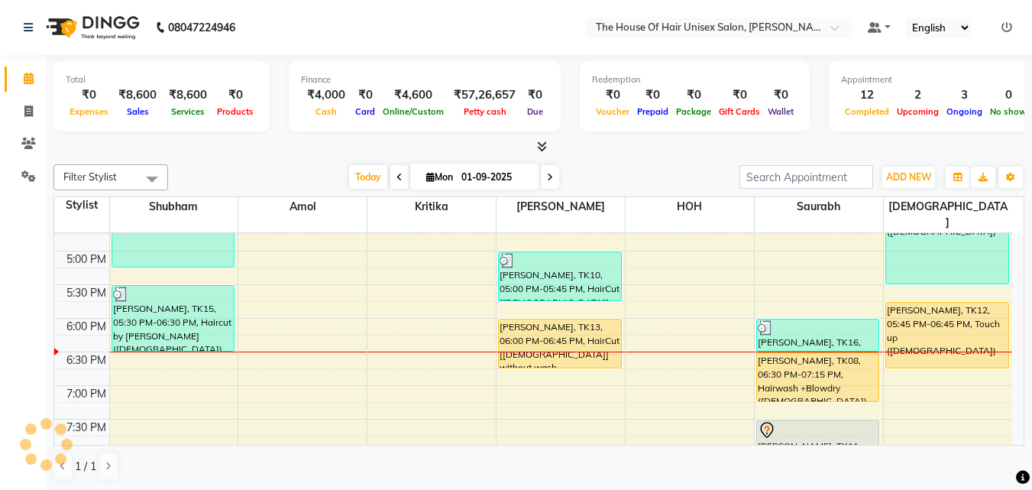
scroll to position [653, 0]
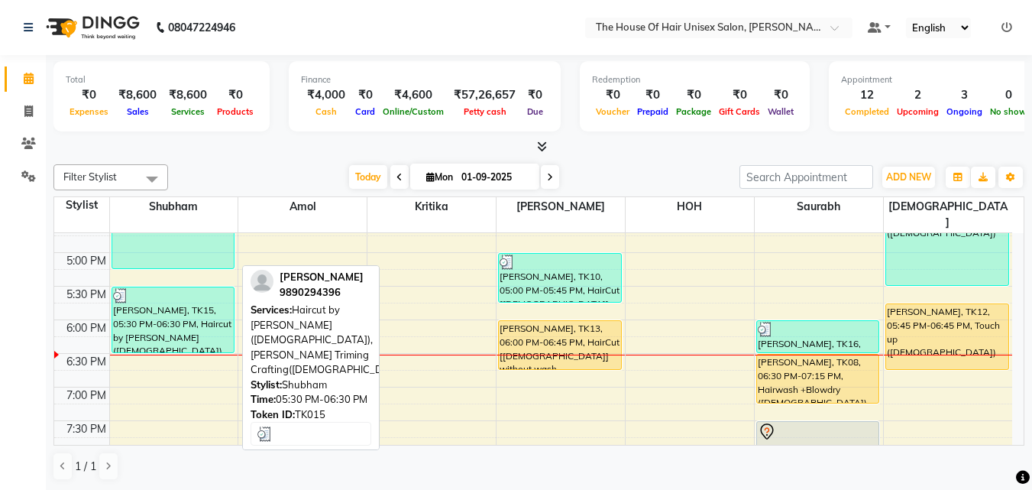
click at [188, 292] on div "Nieraj Nanal, TK15, 05:30 PM-06:30 PM, Haircut by Shubham (Male),Beard Triming …" at bounding box center [173, 319] width 122 height 65
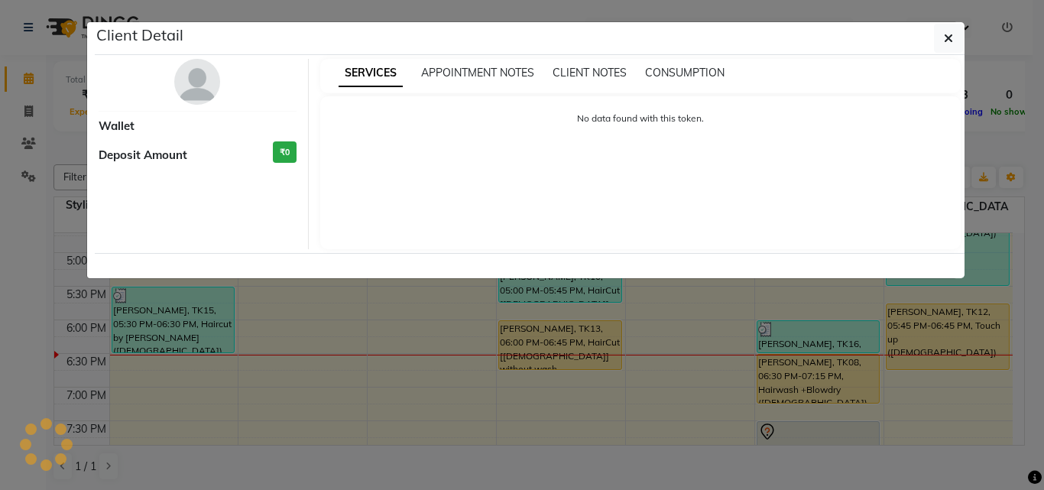
select select "3"
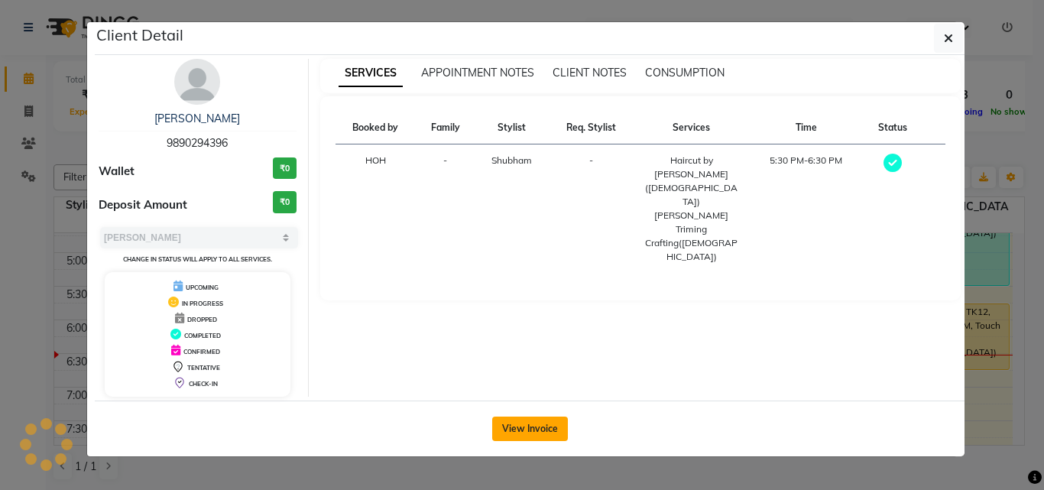
click at [520, 427] on button "View Invoice" at bounding box center [530, 428] width 76 height 24
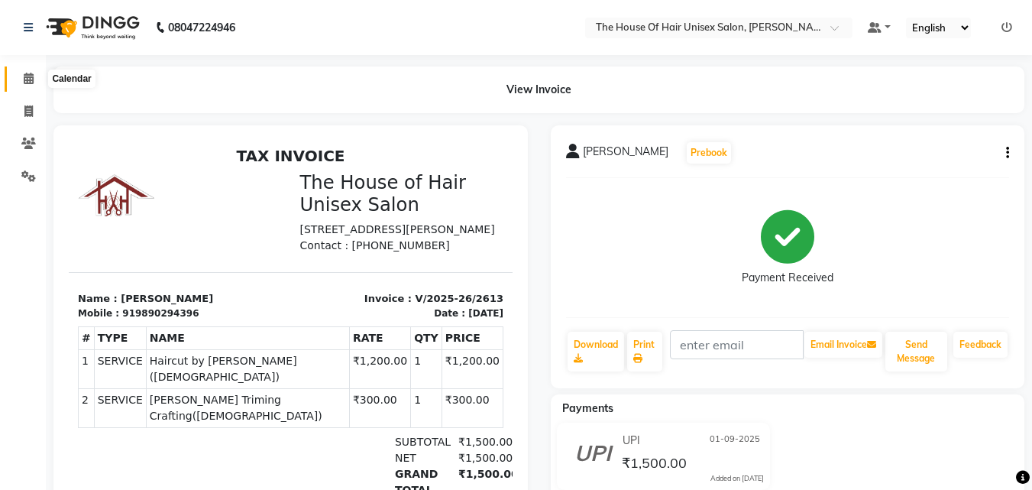
click at [28, 78] on icon at bounding box center [29, 78] width 10 height 11
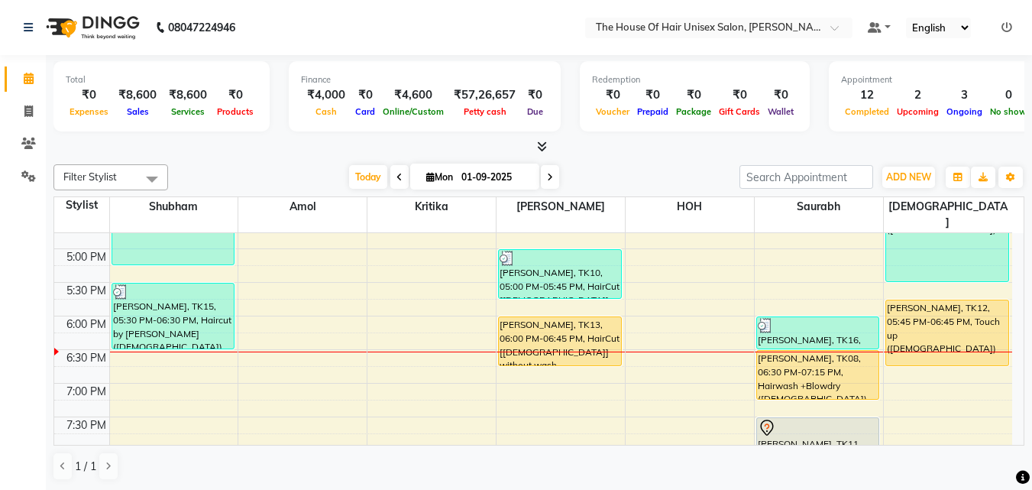
scroll to position [658, 0]
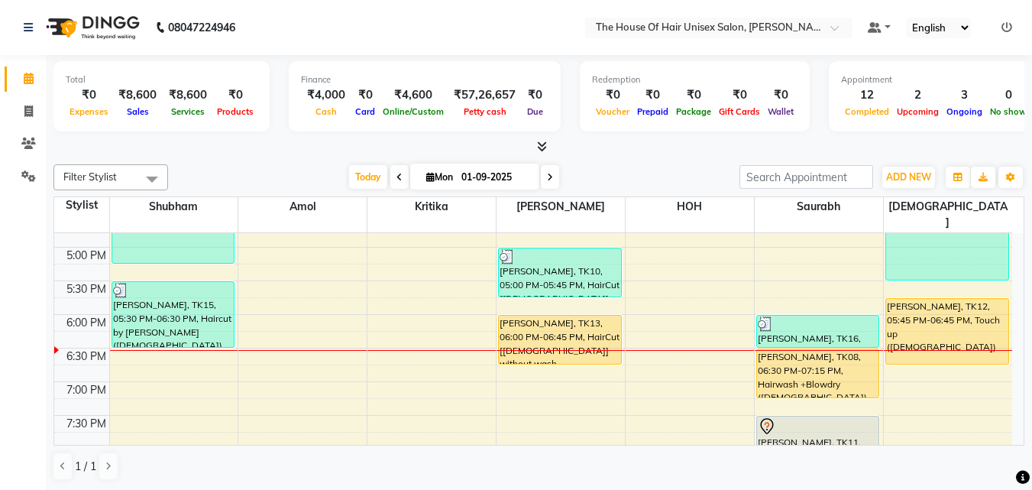
click at [904, 368] on div "7:00 AM 7:30 AM 8:00 AM 8:30 AM 9:00 AM 9:30 AM 10:00 AM 10:30 AM 11:00 AM 11:3…" at bounding box center [533, 79] width 958 height 1008
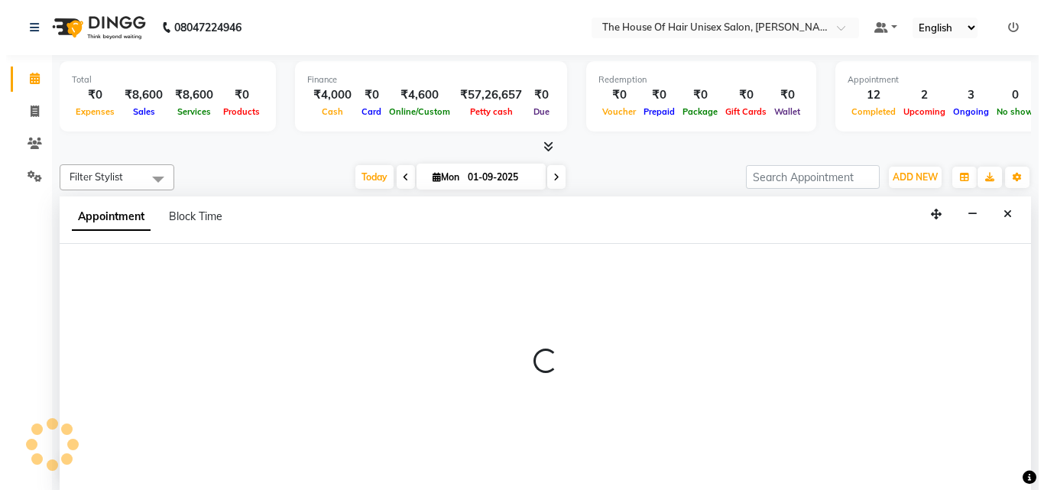
scroll to position [1, 0]
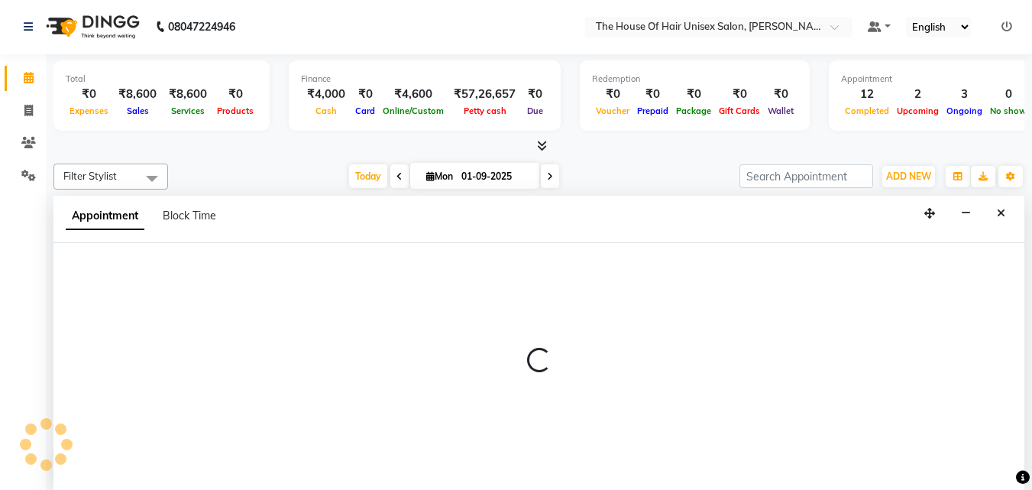
select select "89756"
select select "1140"
select select "tentative"
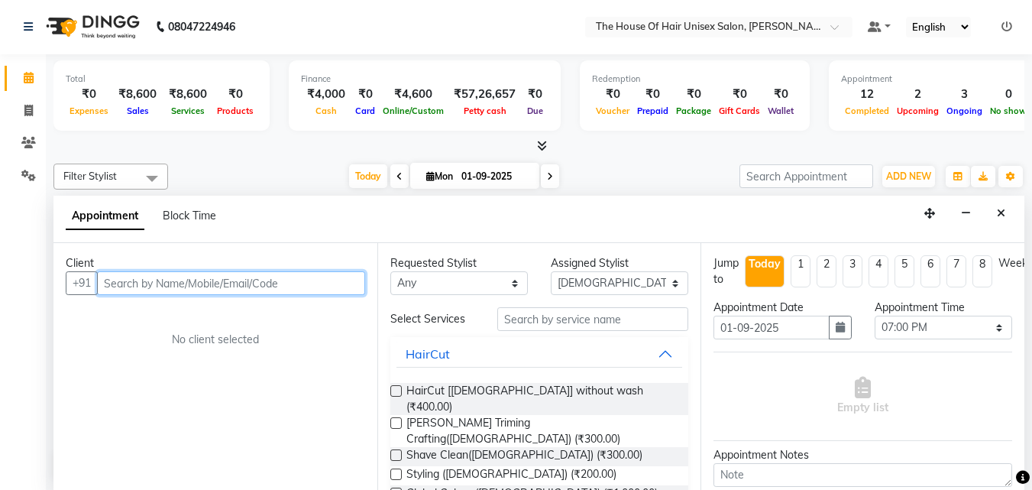
click at [264, 283] on input "text" at bounding box center [231, 283] width 268 height 24
type input "9503099815"
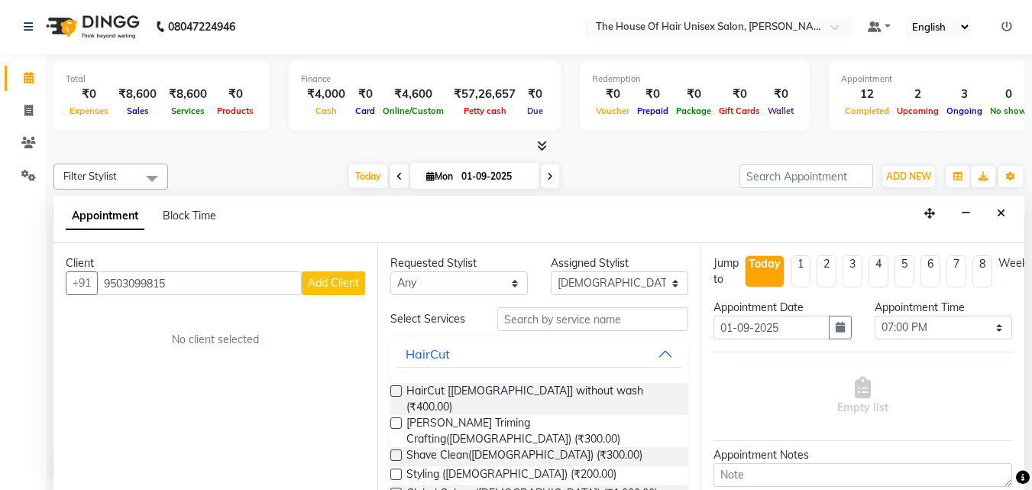
click at [343, 281] on span "Add Client" at bounding box center [333, 283] width 51 height 14
select select "22"
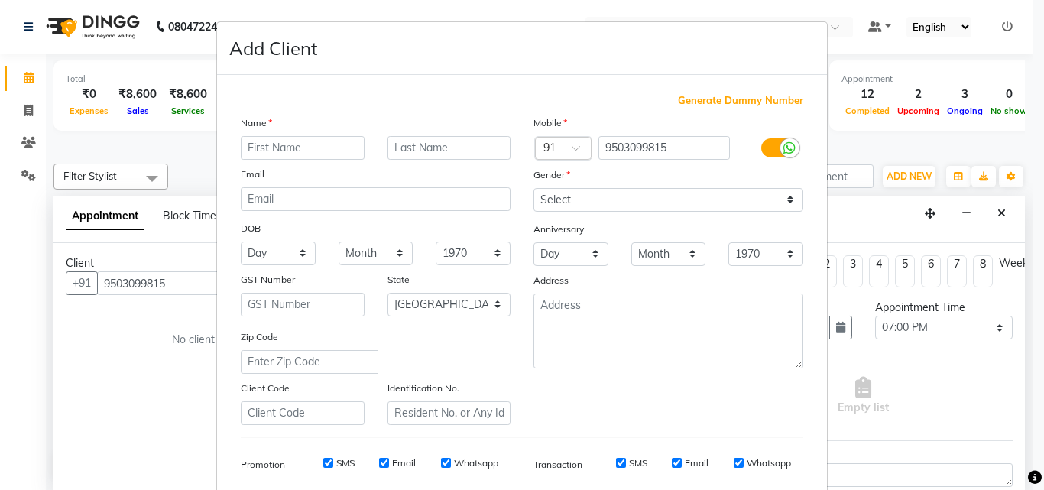
click at [292, 150] on input "text" at bounding box center [303, 148] width 124 height 24
type input "gauri"
click at [559, 199] on select "Select Male Female Other Prefer Not To Say" at bounding box center [668, 200] width 270 height 24
select select "[DEMOGRAPHIC_DATA]"
click at [533, 188] on select "Select Male Female Other Prefer Not To Say" at bounding box center [668, 200] width 270 height 24
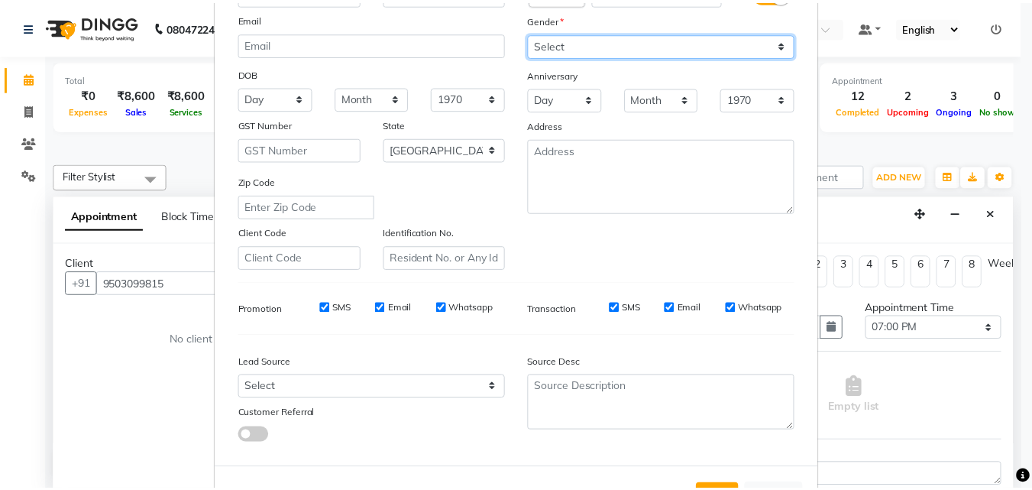
scroll to position [162, 0]
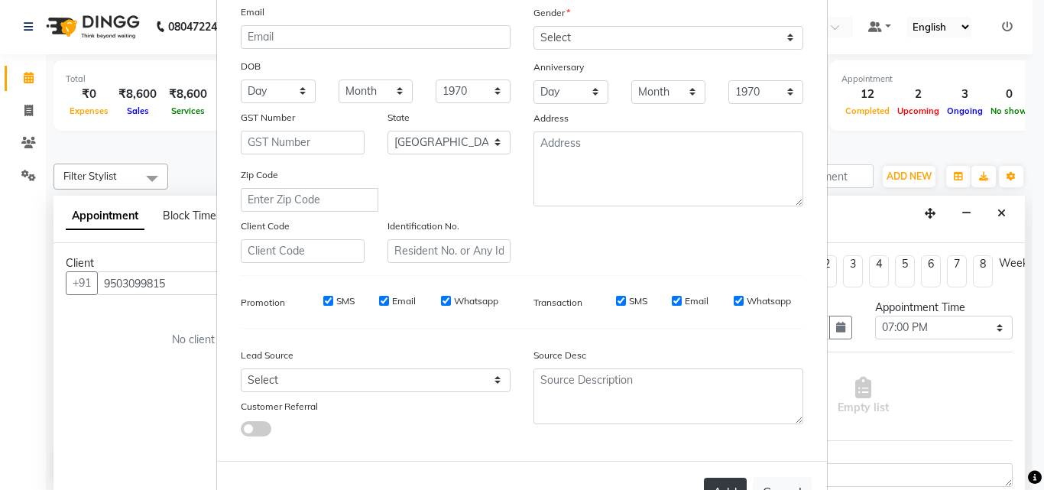
click at [727, 481] on button "Add" at bounding box center [725, 492] width 43 height 28
select select
select select "null"
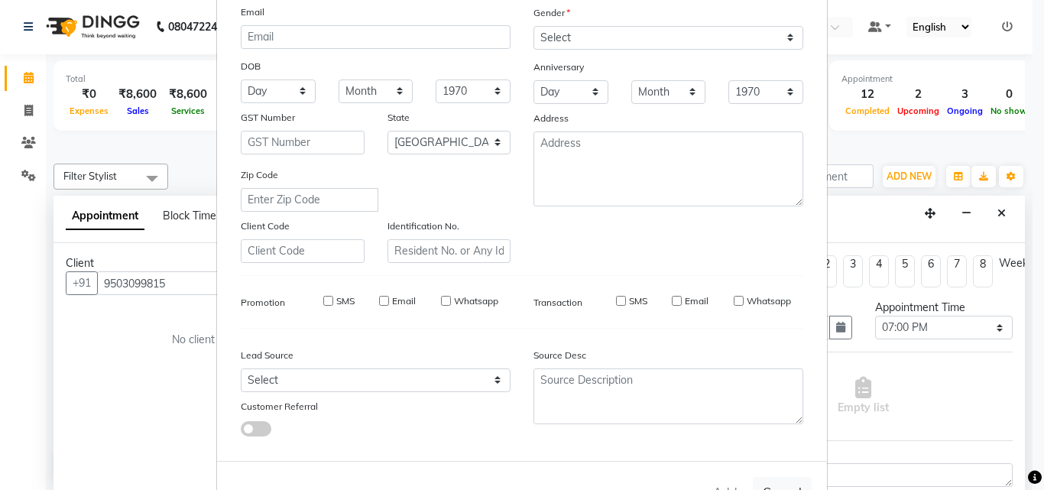
select select
checkbox input "false"
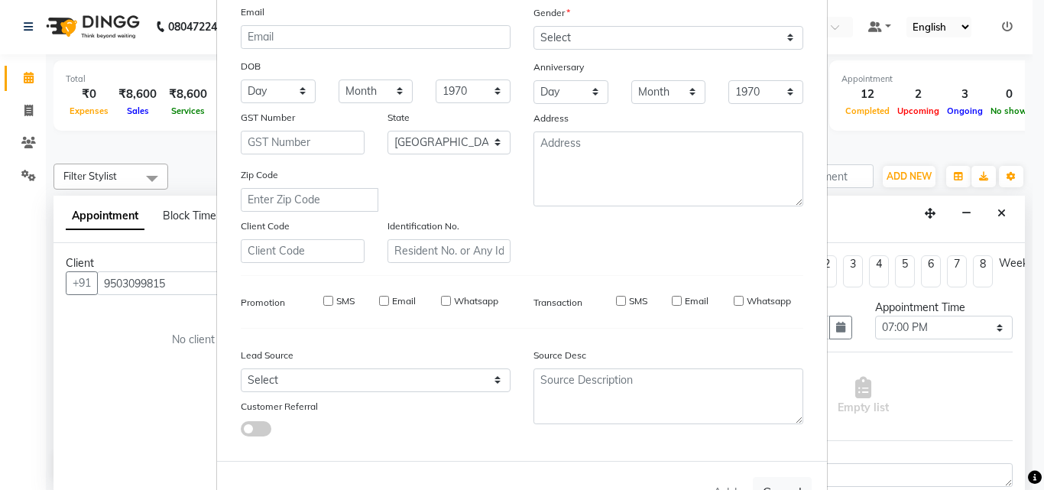
checkbox input "false"
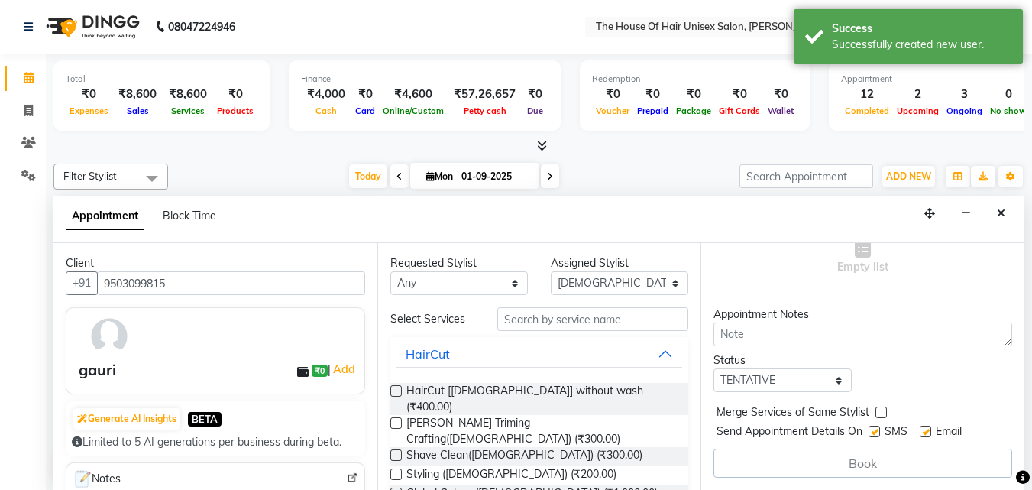
scroll to position [152, 0]
click at [619, 322] on input "text" at bounding box center [592, 319] width 191 height 24
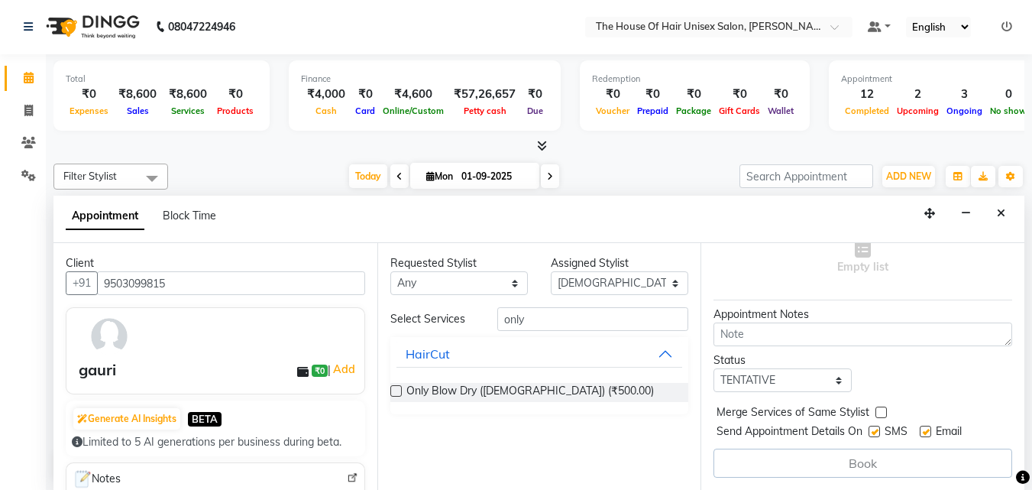
click at [396, 390] on label at bounding box center [395, 390] width 11 height 11
click at [396, 390] on input "checkbox" at bounding box center [395, 392] width 10 height 10
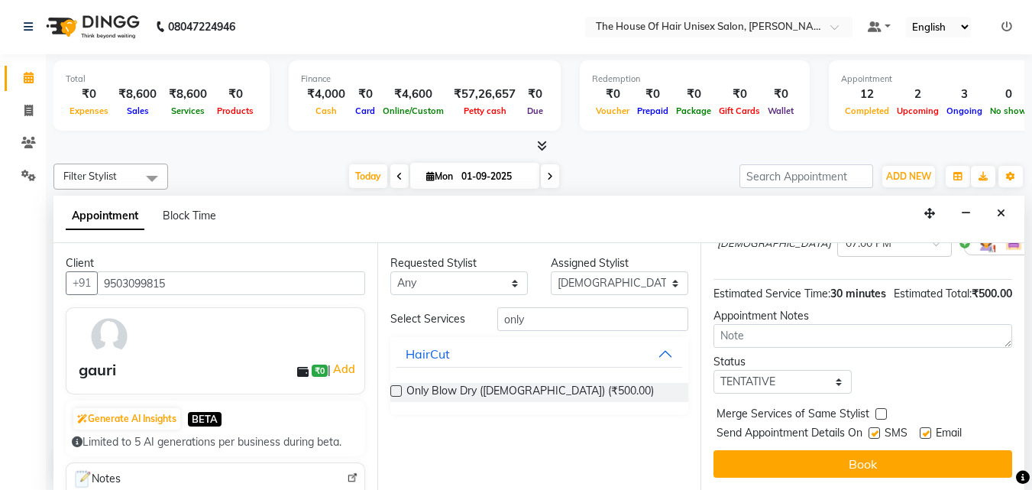
scroll to position [183, 0]
click at [879, 408] on label at bounding box center [881, 413] width 11 height 11
click at [879, 410] on input "checkbox" at bounding box center [881, 415] width 10 height 10
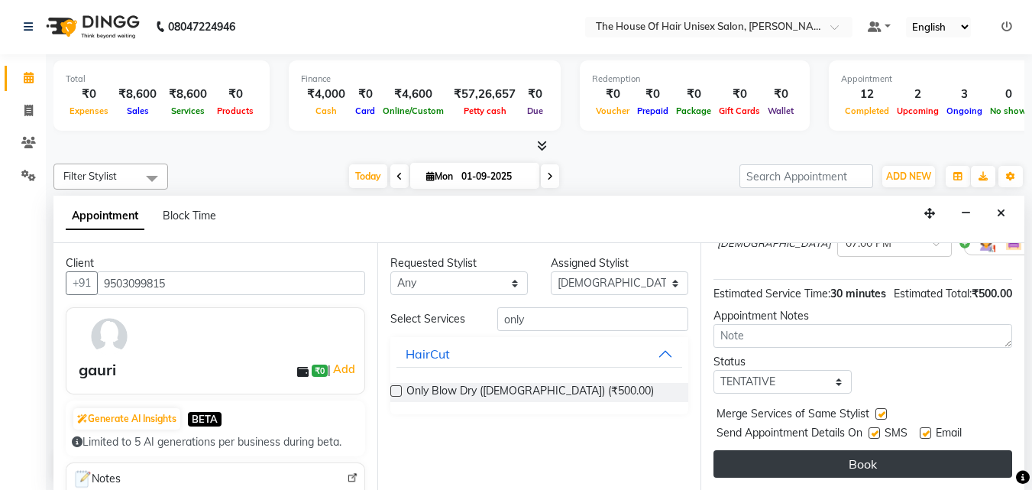
click at [872, 450] on button "Book" at bounding box center [863, 464] width 299 height 28
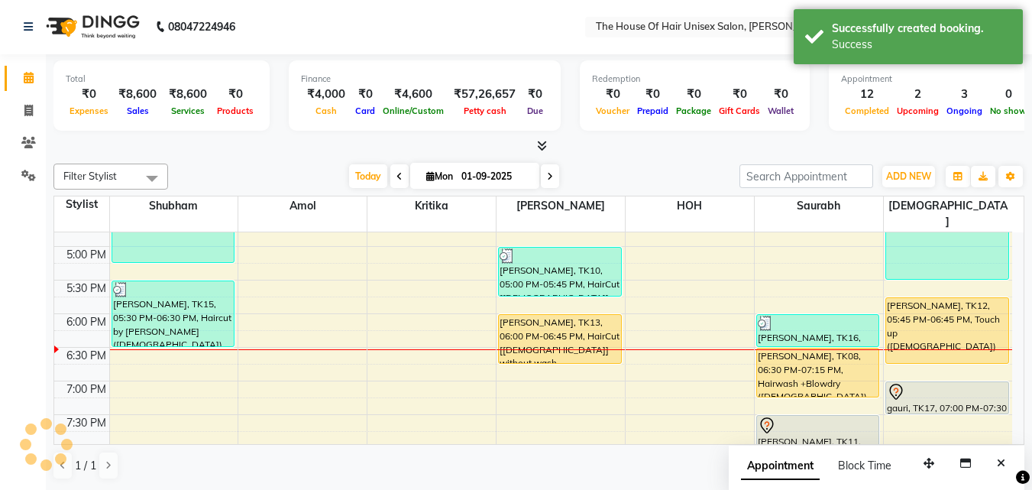
scroll to position [0, 0]
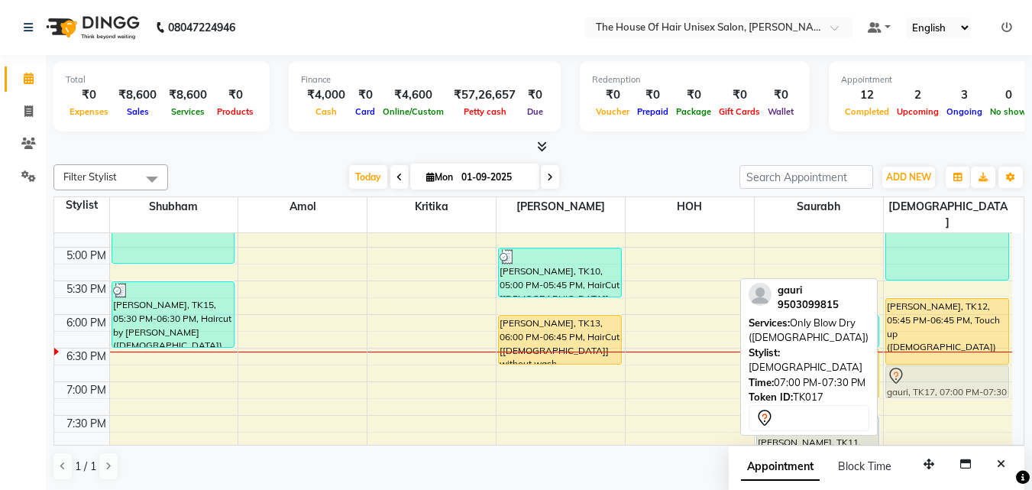
drag, startPoint x: 919, startPoint y: 376, endPoint x: 919, endPoint y: 359, distance: 16.8
click at [919, 359] on div "mayuri, TK09, 03:45 PM-05:30 PM, Touch up (Female) Vaishnavi Kadam, TK12, 05:45…" at bounding box center [948, 79] width 128 height 1008
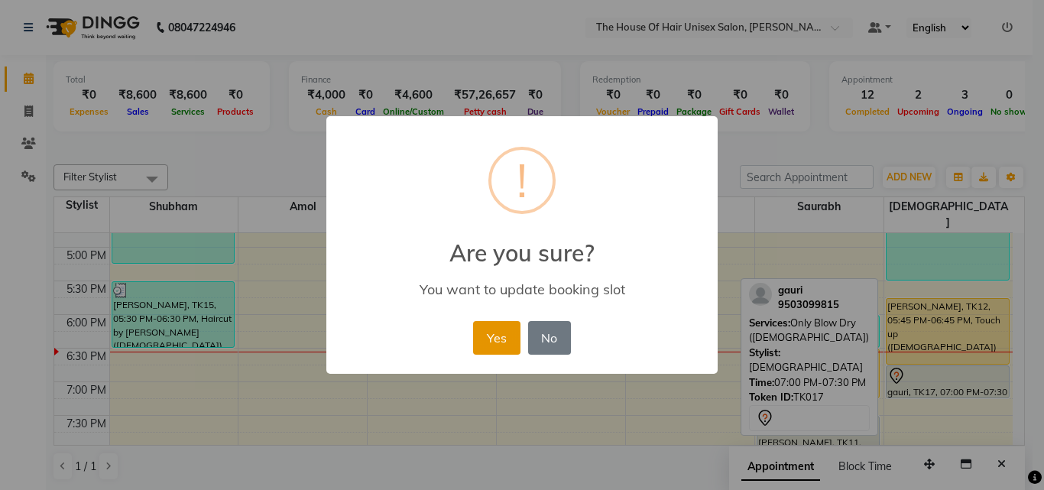
click at [484, 327] on button "Yes" at bounding box center [496, 338] width 47 height 34
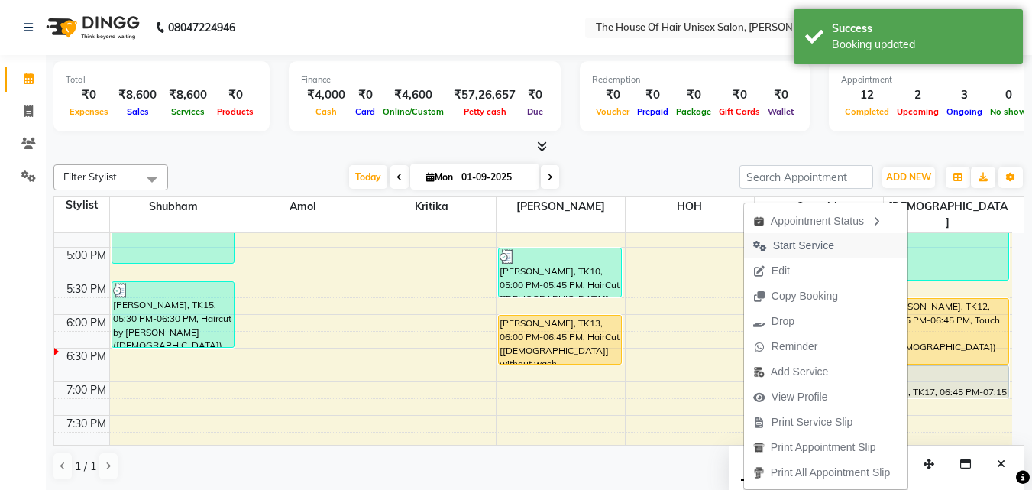
click at [808, 238] on span "Start Service" at bounding box center [803, 246] width 61 height 16
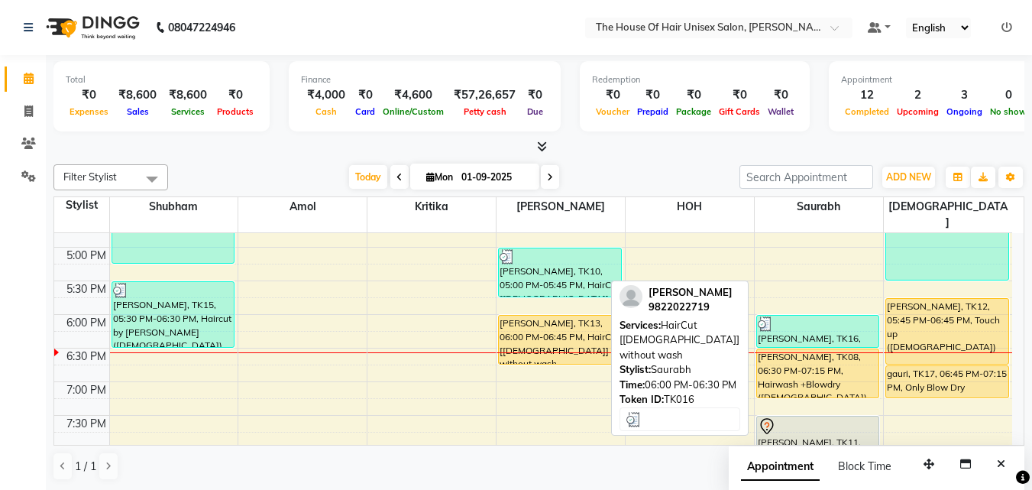
click at [783, 316] on div at bounding box center [818, 323] width 121 height 15
click at [796, 316] on div at bounding box center [818, 323] width 121 height 15
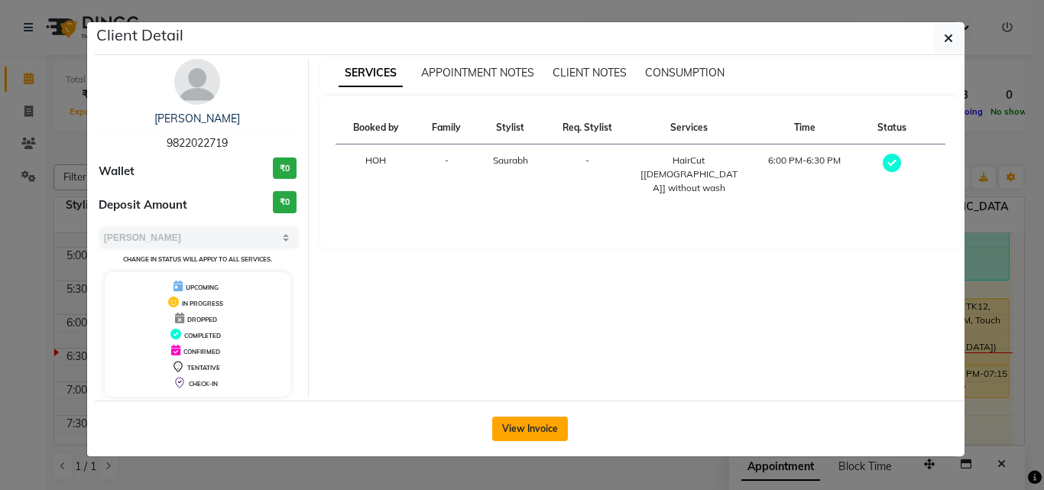
click at [536, 425] on button "View Invoice" at bounding box center [530, 428] width 76 height 24
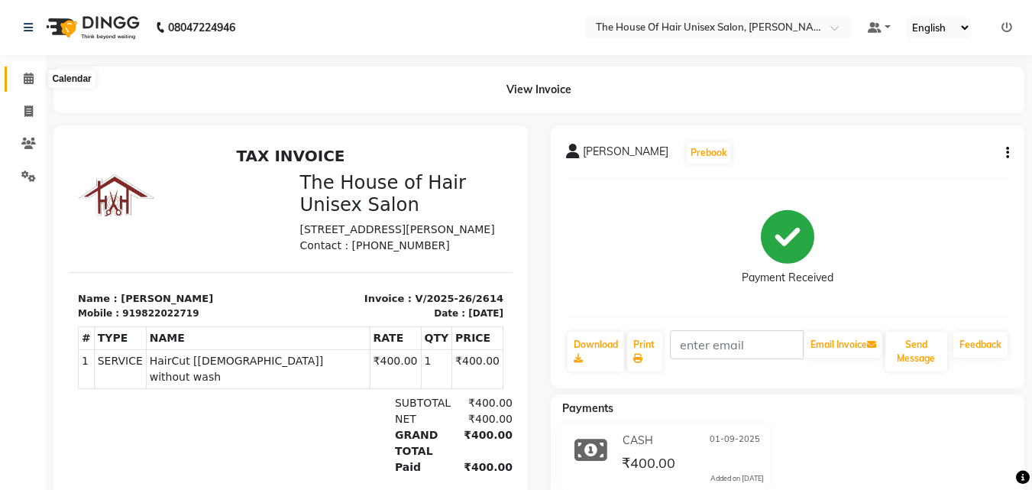
click at [29, 79] on icon at bounding box center [29, 78] width 10 height 11
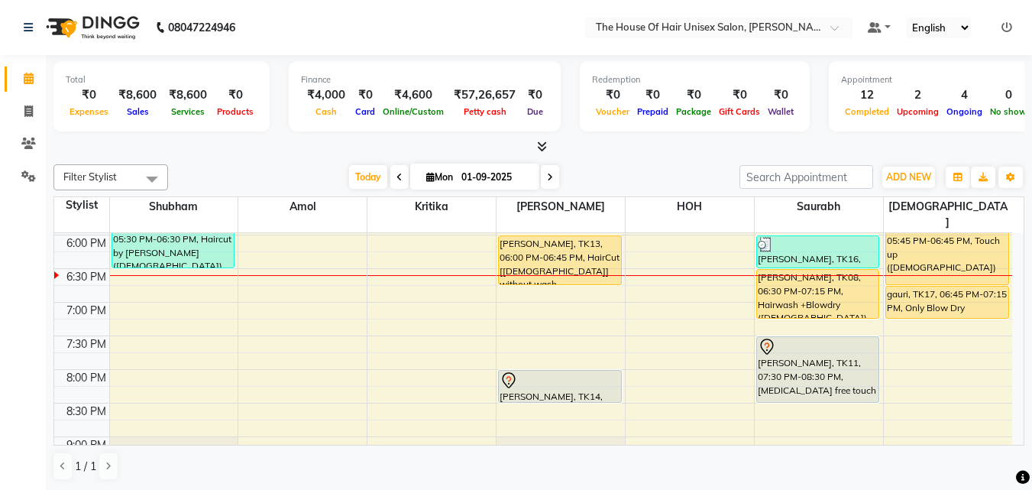
scroll to position [737, 0]
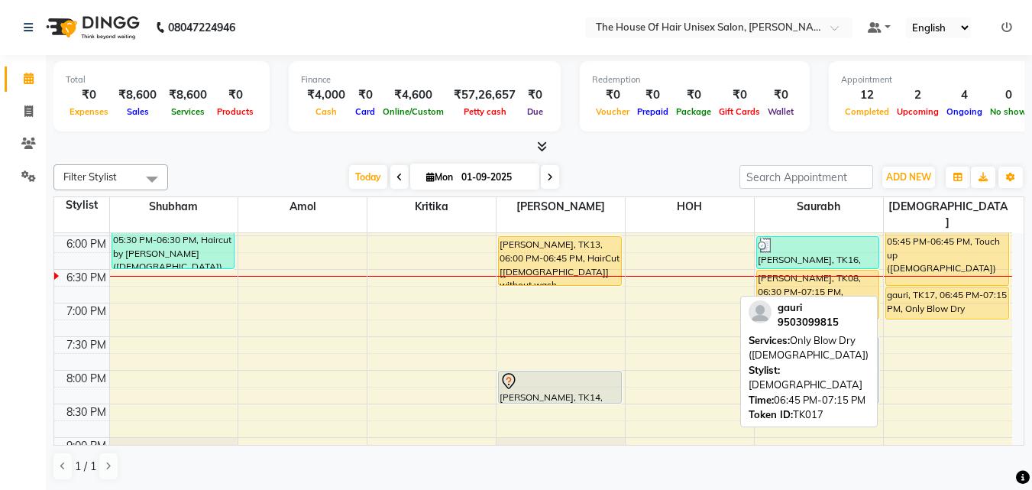
click at [904, 289] on div "gauri, TK17, 06:45 PM-07:15 PM, Only Blow Dry (Female)" at bounding box center [947, 302] width 122 height 31
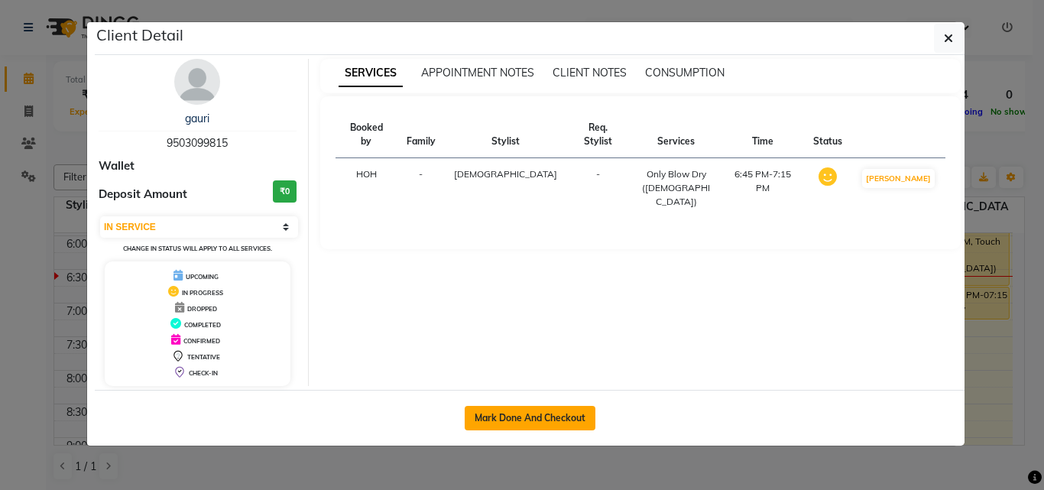
click at [523, 414] on button "Mark Done And Checkout" at bounding box center [530, 418] width 131 height 24
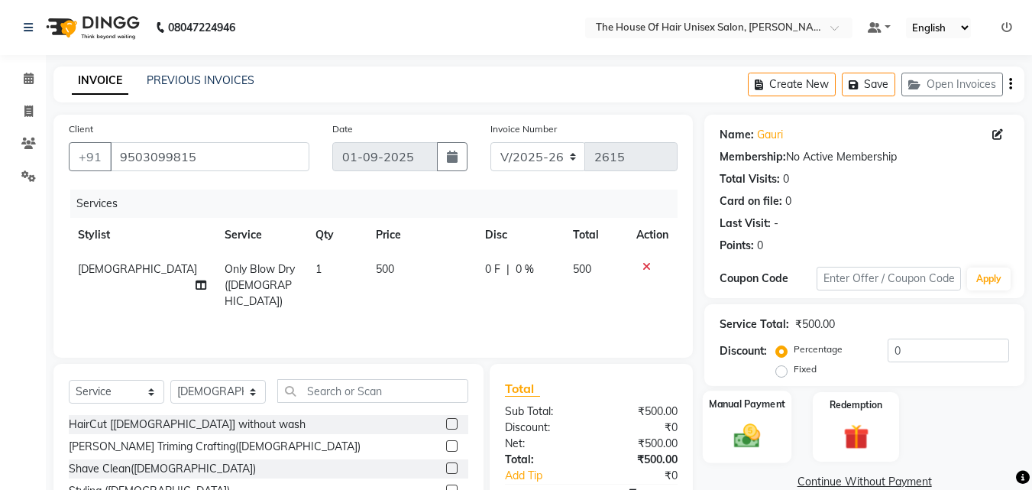
click at [747, 426] on img at bounding box center [747, 435] width 43 height 31
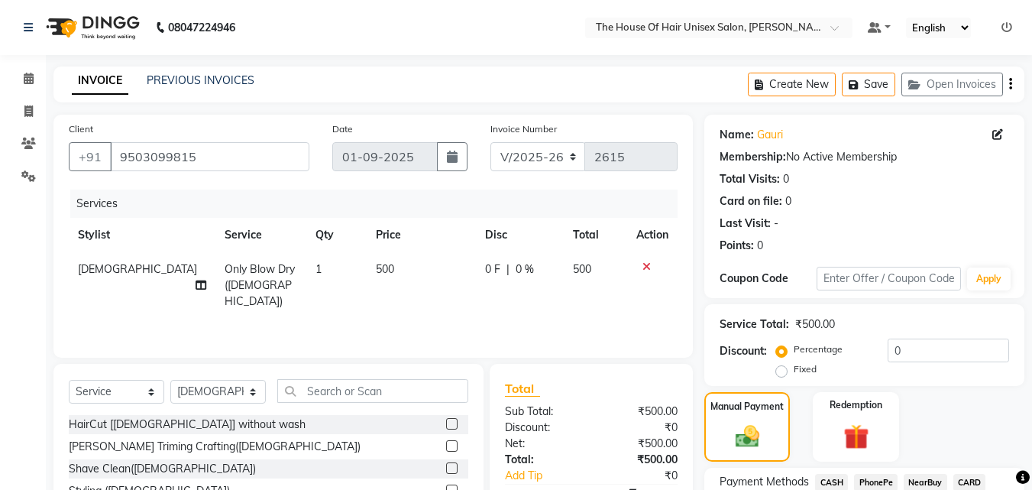
scroll to position [124, 0]
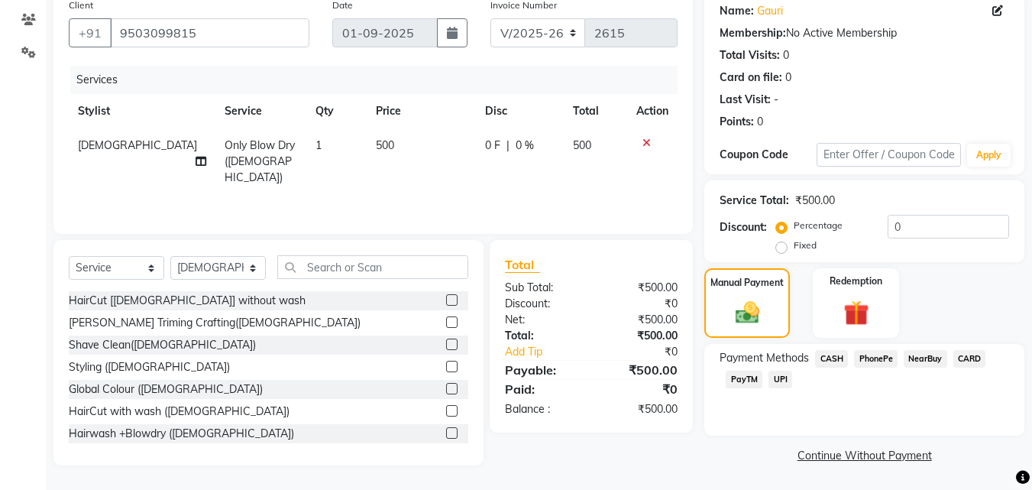
click at [776, 377] on span "UPI" at bounding box center [781, 380] width 24 height 18
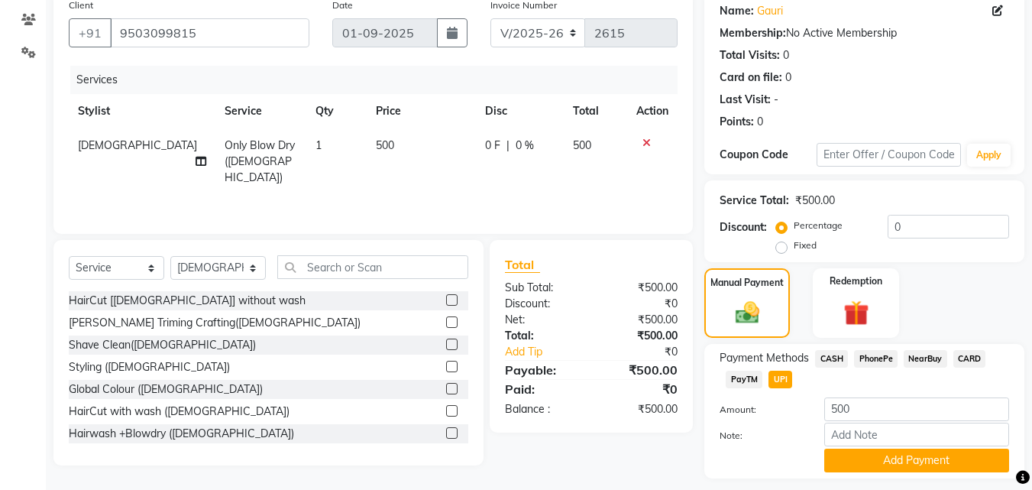
scroll to position [167, 0]
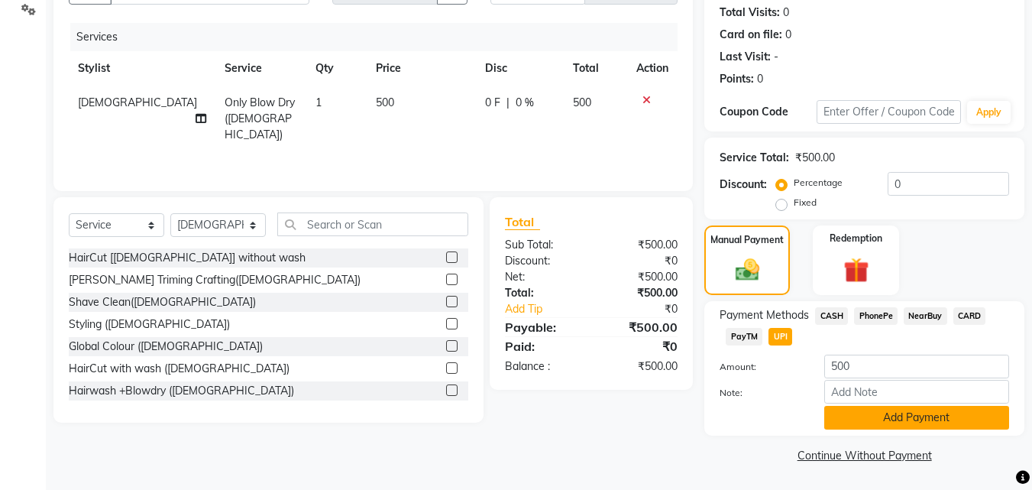
click at [937, 416] on button "Add Payment" at bounding box center [916, 418] width 185 height 24
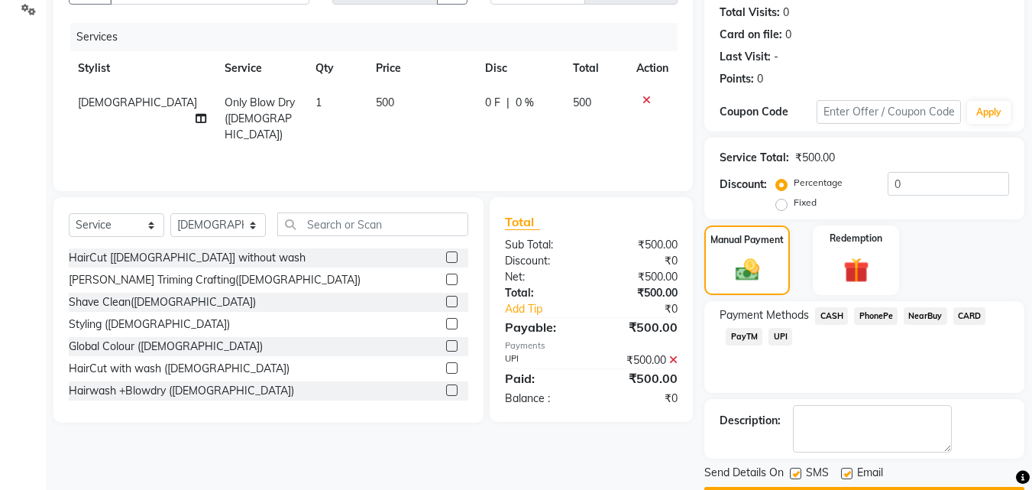
scroll to position [210, 0]
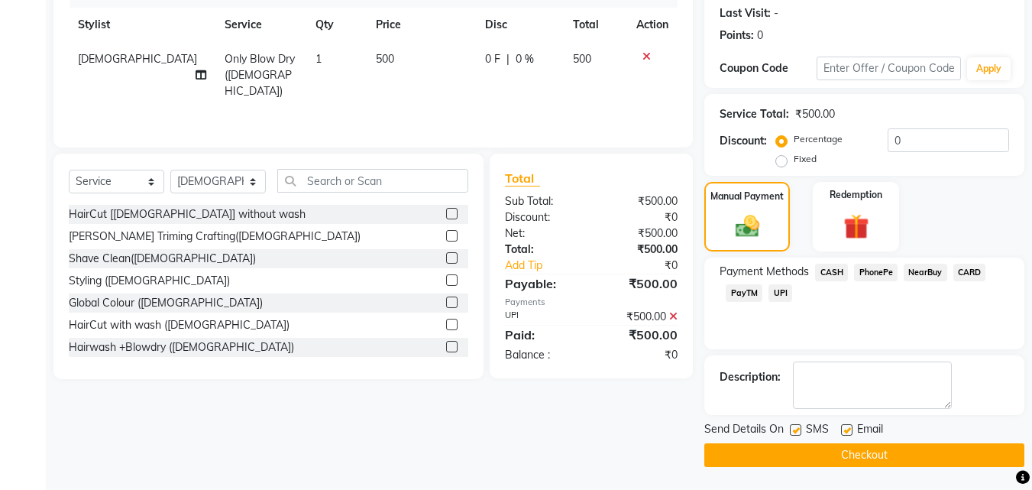
click at [916, 455] on button "Checkout" at bounding box center [864, 455] width 320 height 24
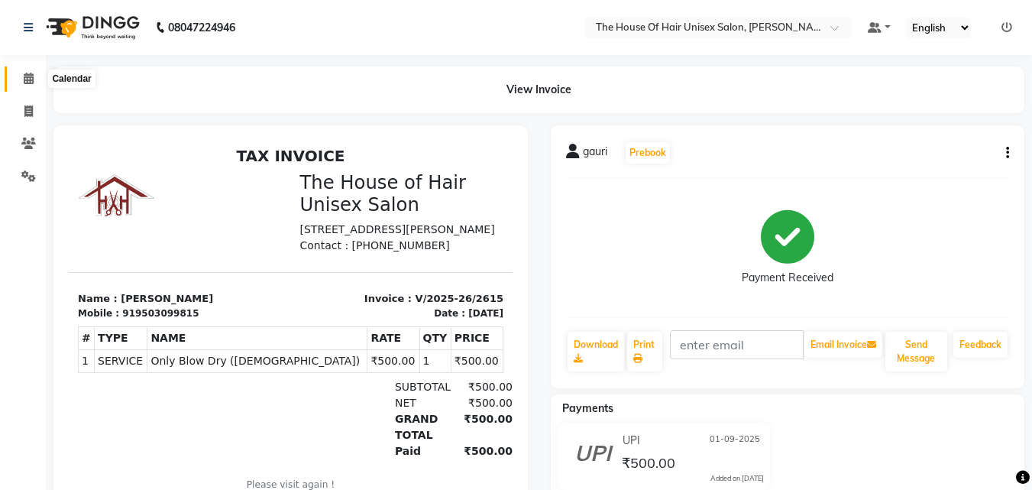
click at [29, 80] on icon at bounding box center [29, 78] width 10 height 11
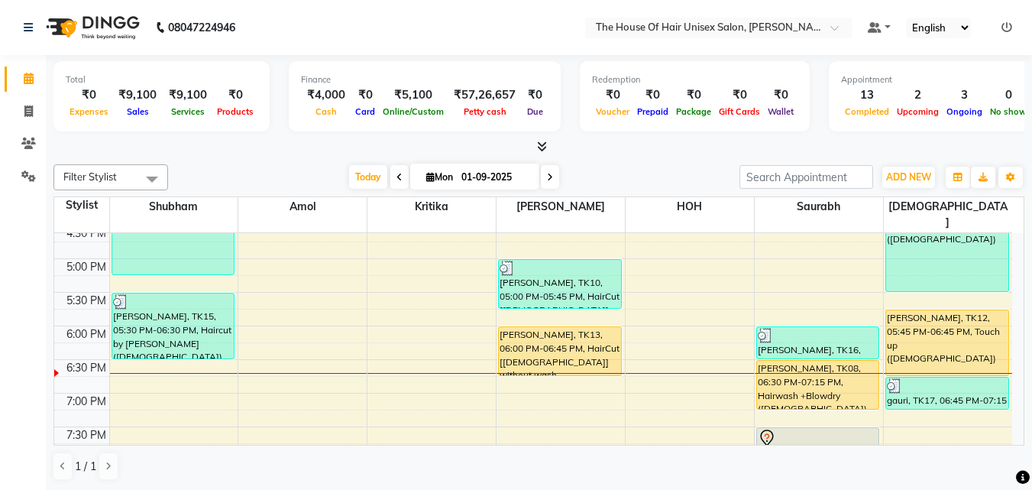
scroll to position [643, 0]
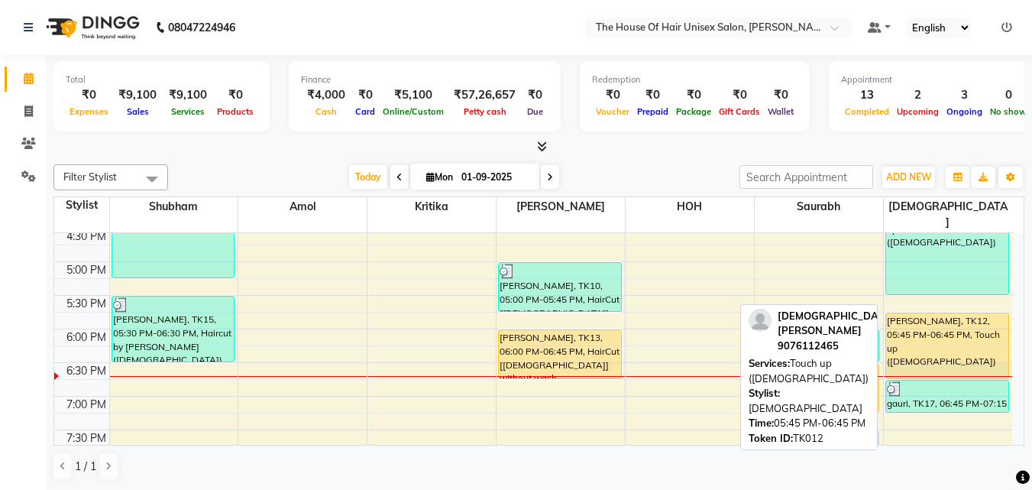
click at [918, 361] on div "mayuri, TK09, 03:45 PM-05:30 PM, Touch up (Female) Vaishnavi Kadam, TK12, 05:45…" at bounding box center [948, 94] width 128 height 1008
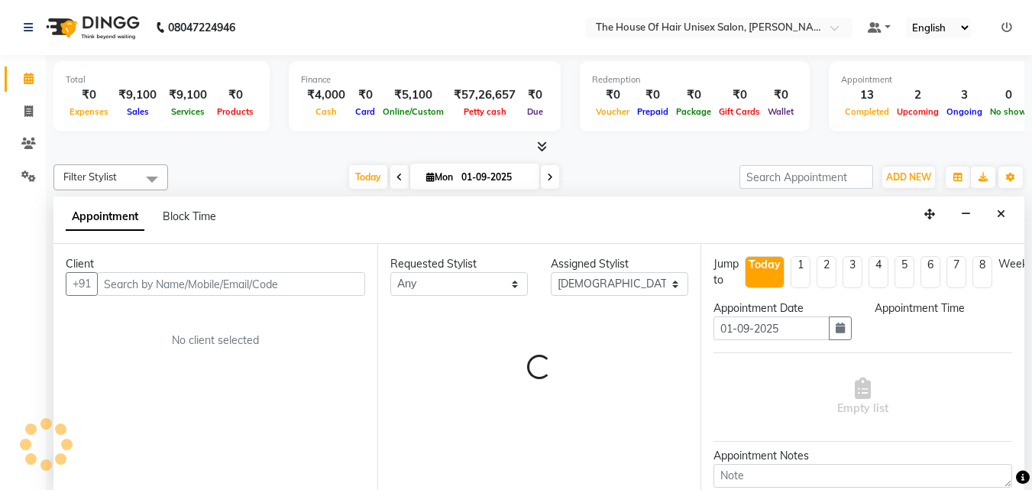
scroll to position [1, 0]
click at [918, 361] on div "Empty list" at bounding box center [863, 396] width 299 height 76
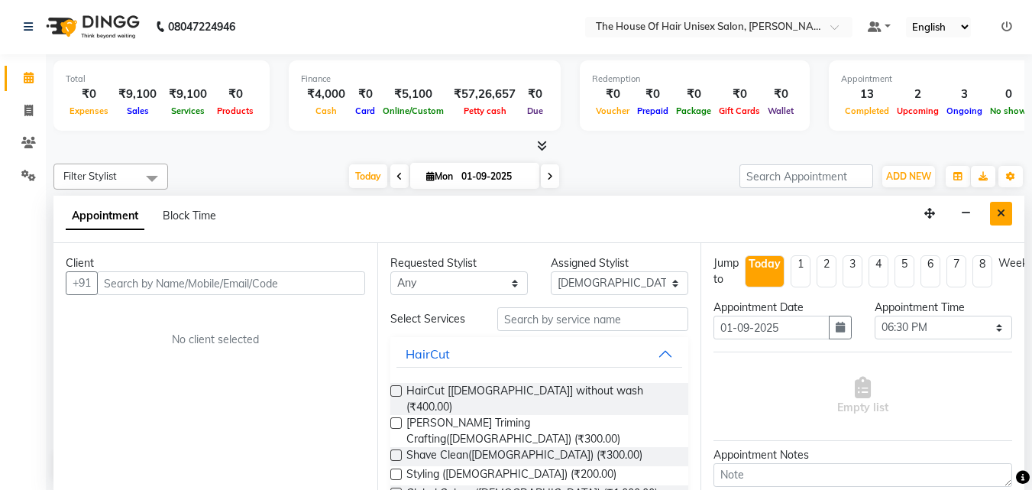
click at [996, 209] on button "Close" at bounding box center [1001, 214] width 22 height 24
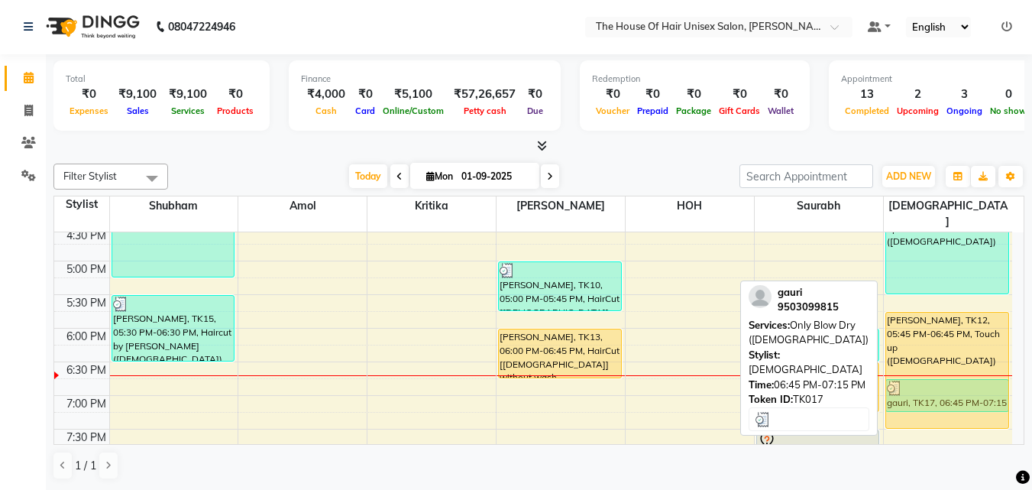
drag, startPoint x: 913, startPoint y: 358, endPoint x: 912, endPoint y: 402, distance: 44.3
click at [912, 402] on div "mayuri, TK09, 03:45 PM-05:30 PM, Touch up (Female) Vaishnavi Kadam, TK12, 05:45…" at bounding box center [948, 93] width 128 height 1008
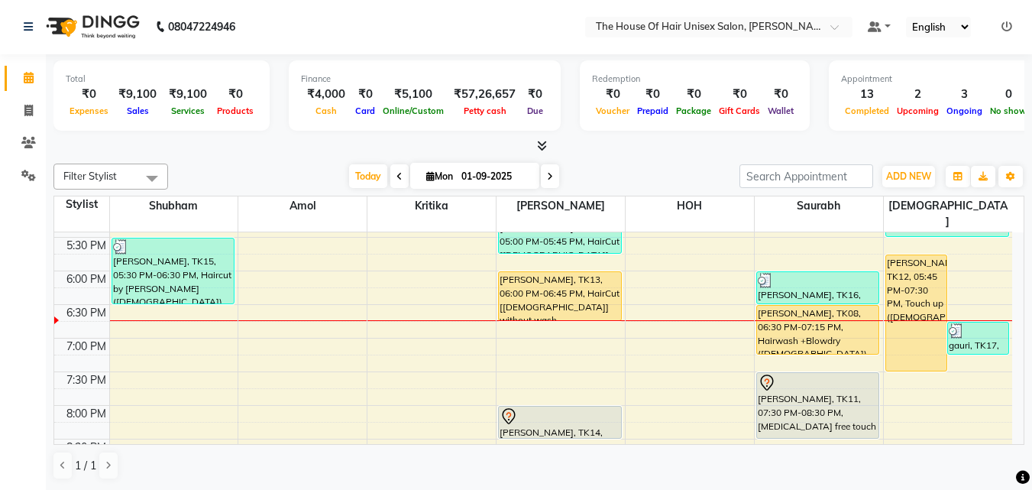
scroll to position [701, 0]
drag, startPoint x: 544, startPoint y: 301, endPoint x: 544, endPoint y: 312, distance: 10.7
click at [544, 319] on div "Abhiran, TK02, 11:15 AM-11:45 AM, HairCut [Male] without wash Abhiran, TK02, 11…" at bounding box center [561, 35] width 128 height 1008
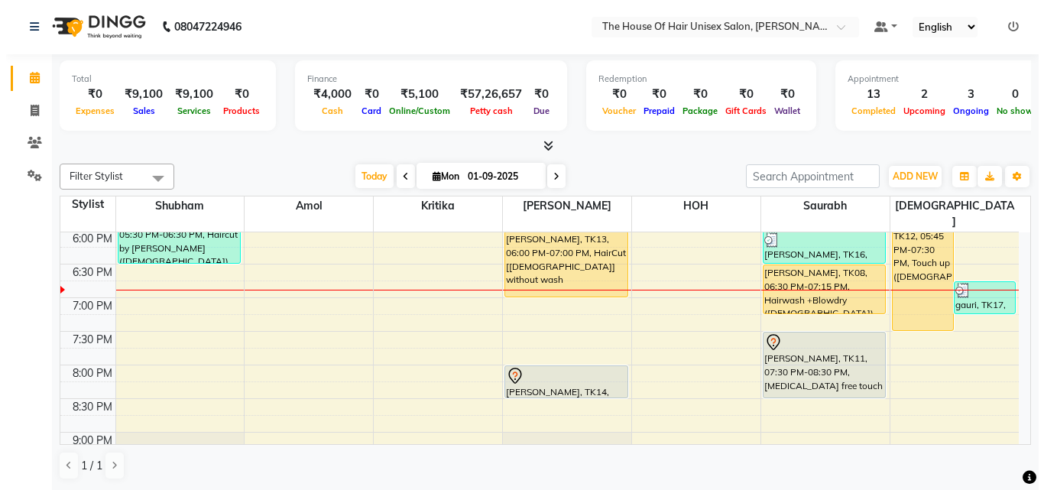
scroll to position [740, 0]
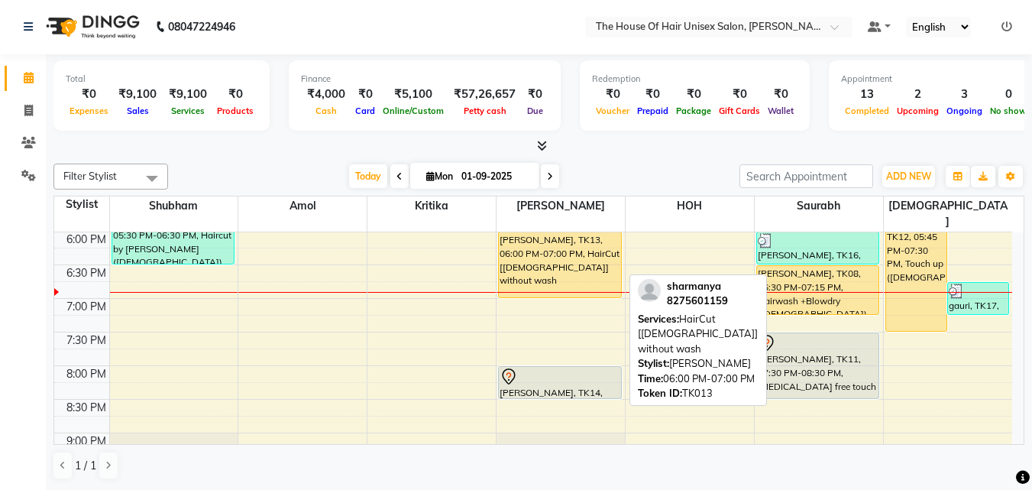
click at [553, 244] on div "sharmanya, TK13, 06:00 PM-07:00 PM, HairCut [Male] without wash" at bounding box center [560, 264] width 122 height 65
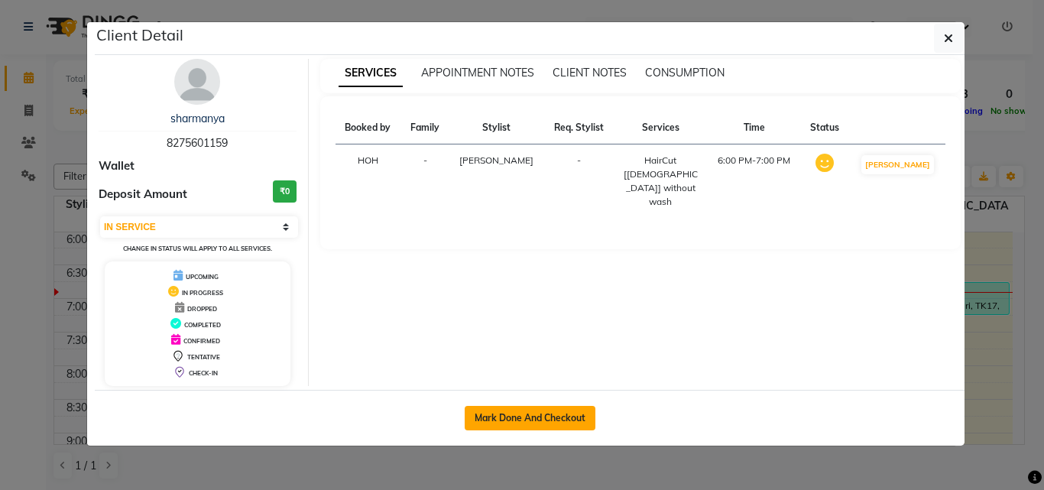
click at [545, 414] on button "Mark Done And Checkout" at bounding box center [530, 418] width 131 height 24
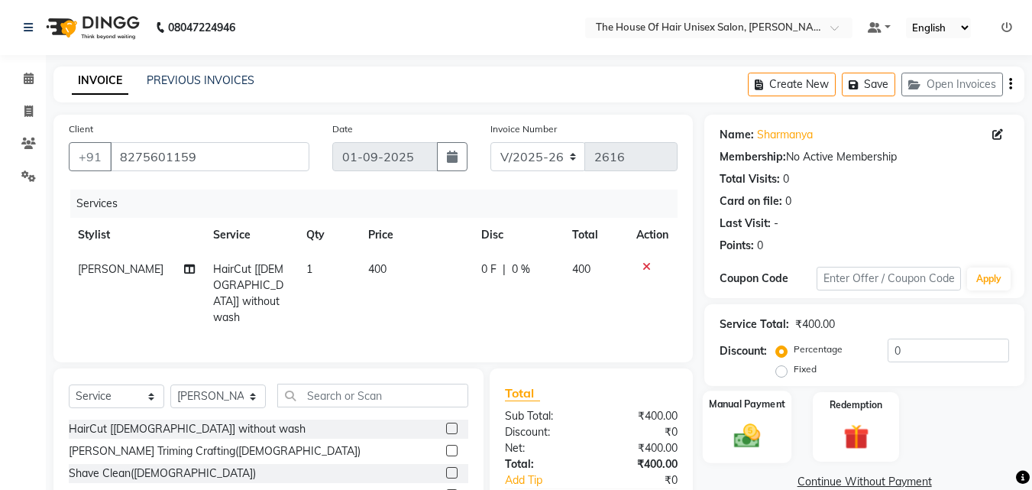
scroll to position [122, 0]
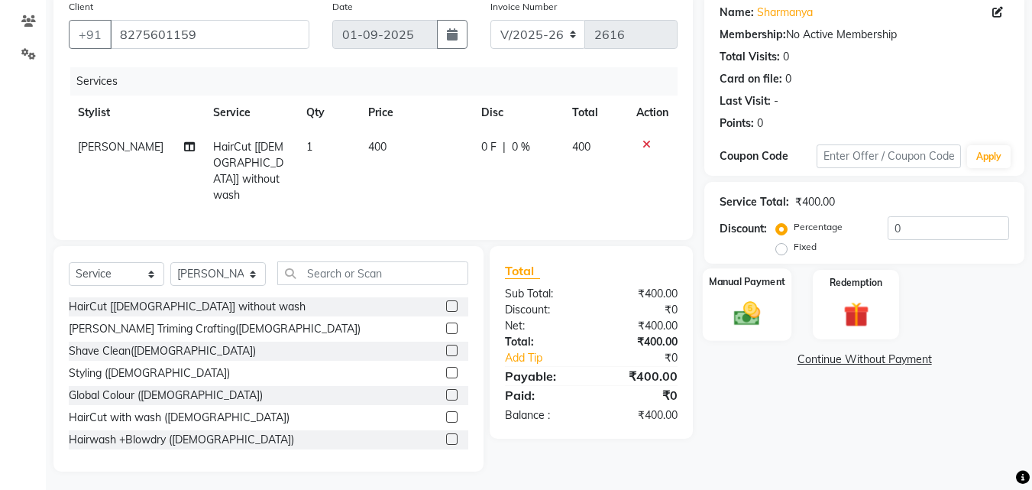
click at [750, 309] on img at bounding box center [747, 313] width 43 height 31
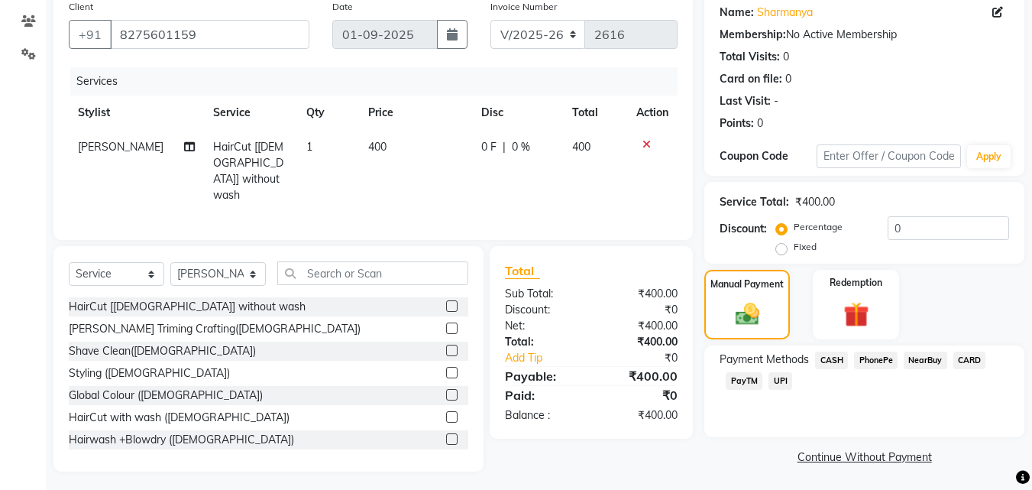
click at [779, 381] on span "UPI" at bounding box center [781, 381] width 24 height 18
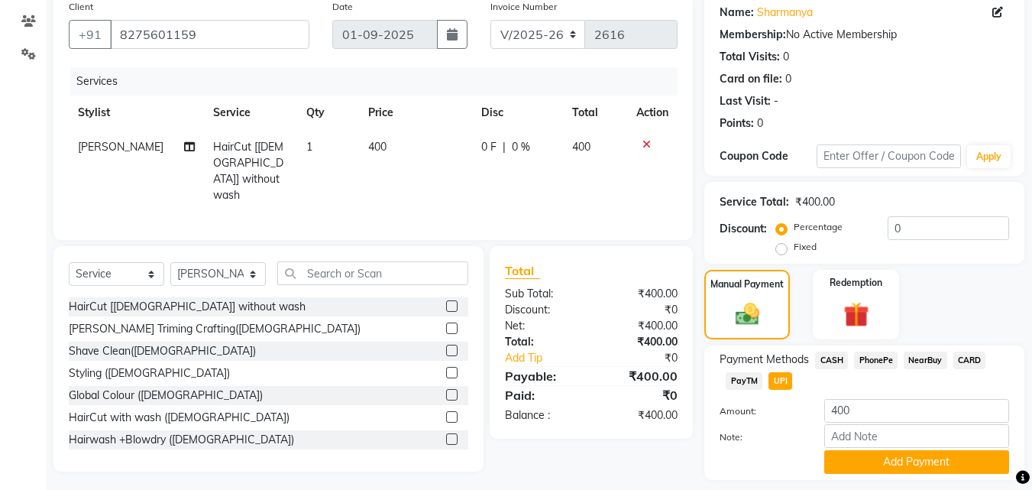
scroll to position [167, 0]
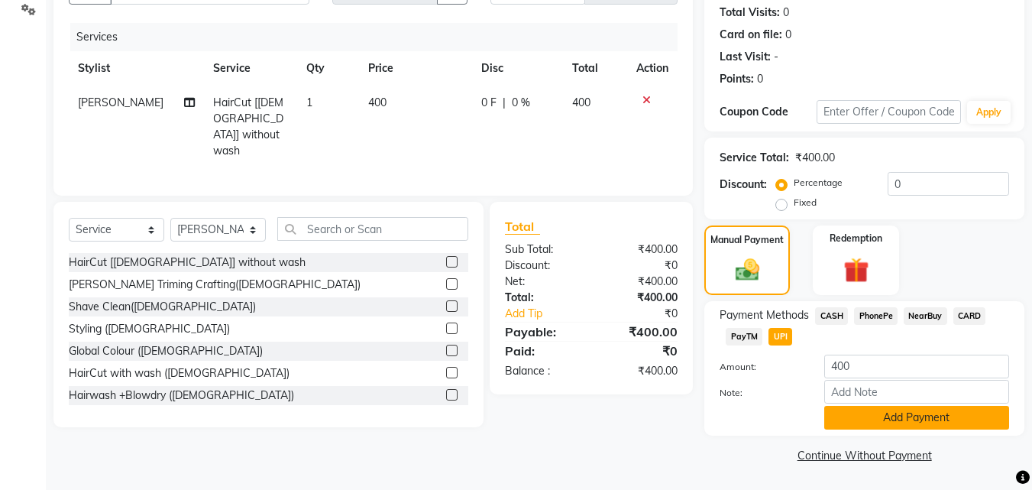
click at [915, 412] on button "Add Payment" at bounding box center [916, 418] width 185 height 24
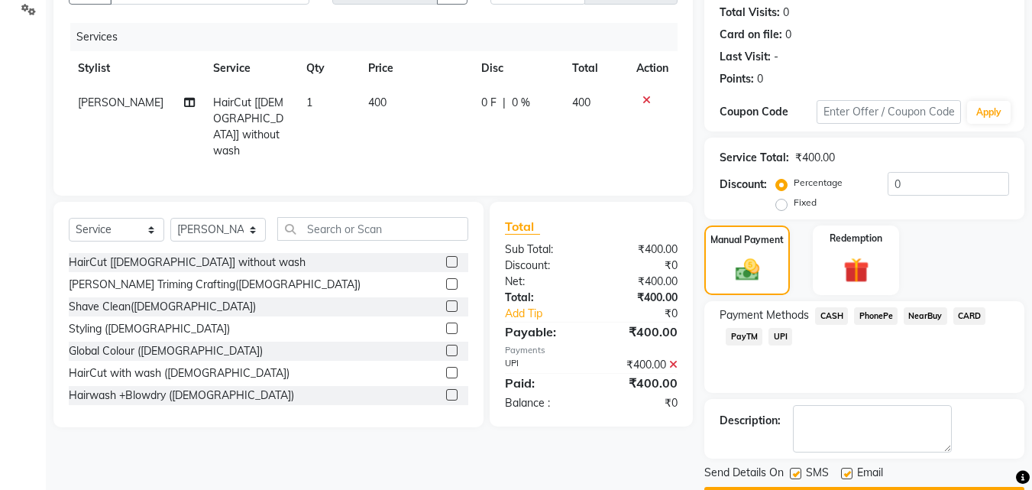
scroll to position [210, 0]
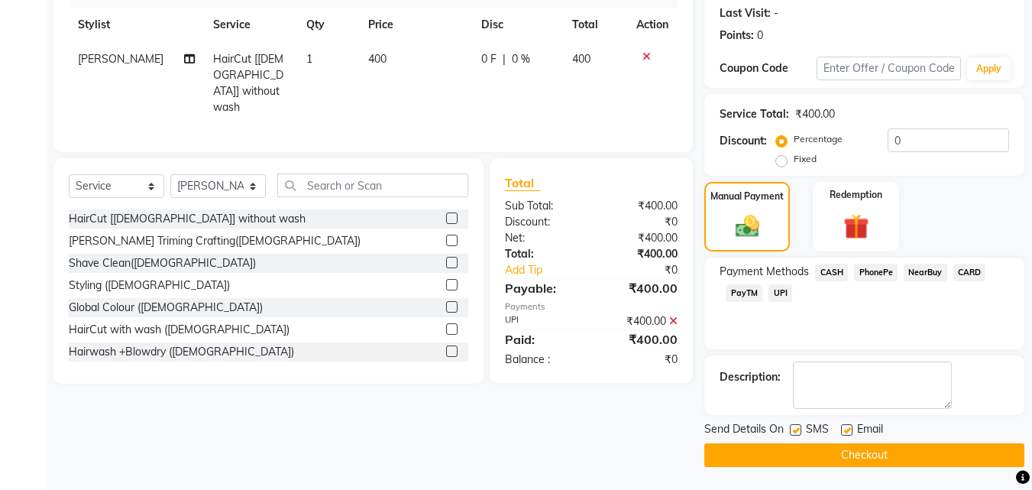
click at [845, 449] on button "Checkout" at bounding box center [864, 455] width 320 height 24
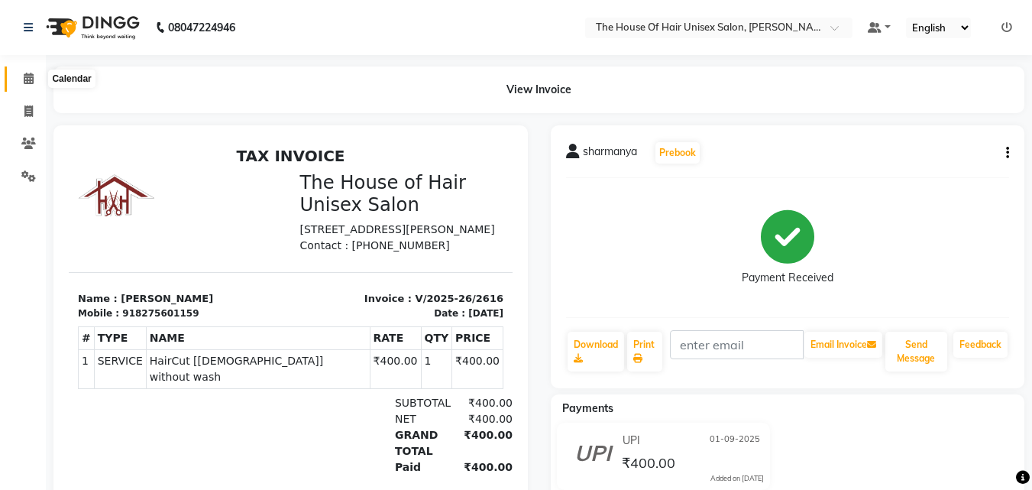
click at [31, 73] on icon at bounding box center [29, 78] width 10 height 11
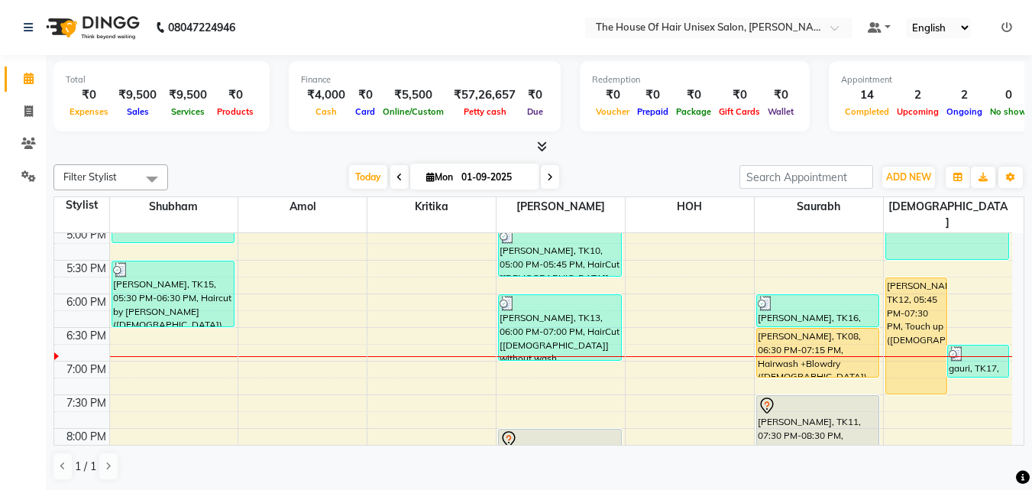
scroll to position [679, 0]
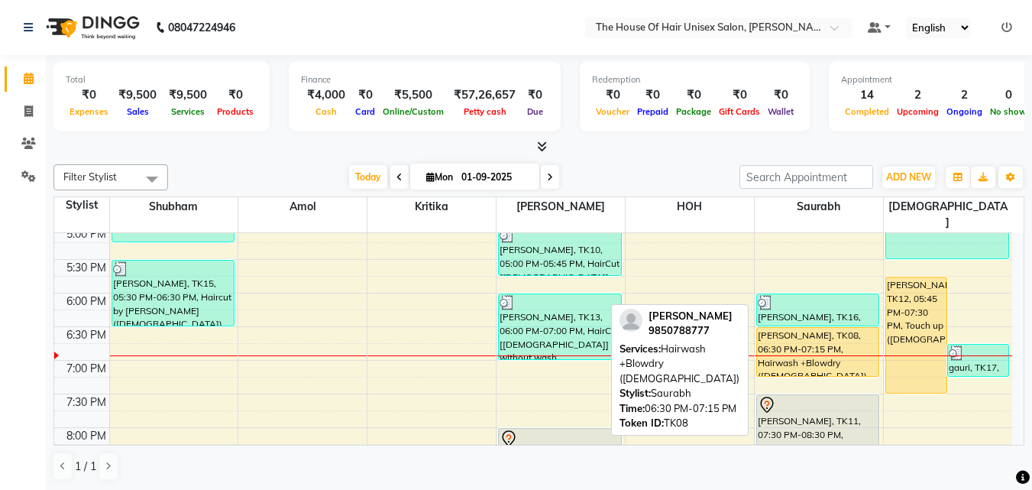
click at [809, 330] on div "Dr Radhika Wagh, TK08, 06:30 PM-07:15 PM, Hairwash +Blowdry (Female)" at bounding box center [818, 352] width 122 height 48
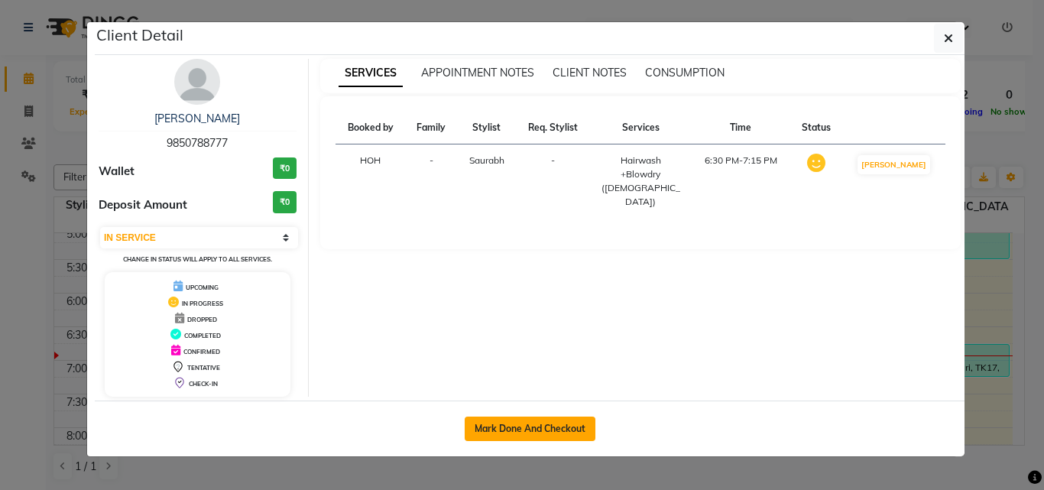
click at [494, 423] on button "Mark Done And Checkout" at bounding box center [530, 428] width 131 height 24
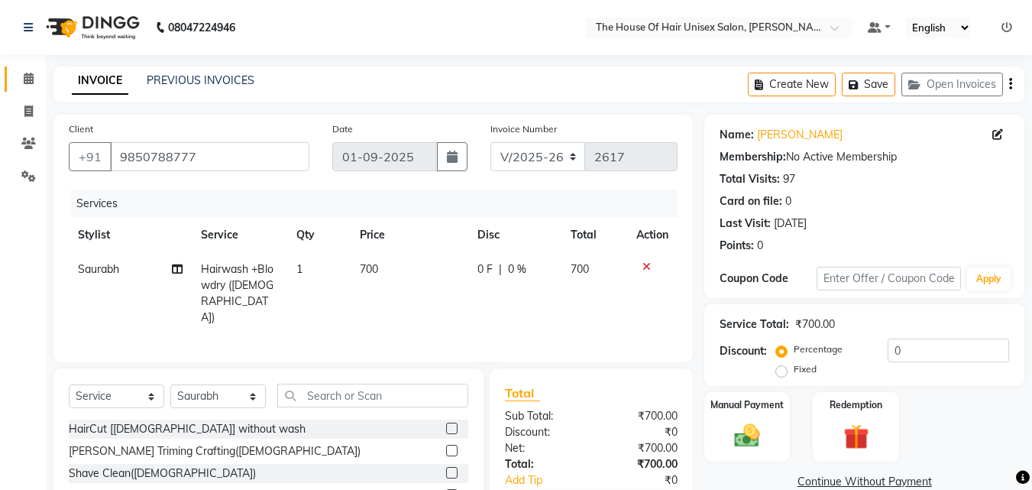
scroll to position [76, 0]
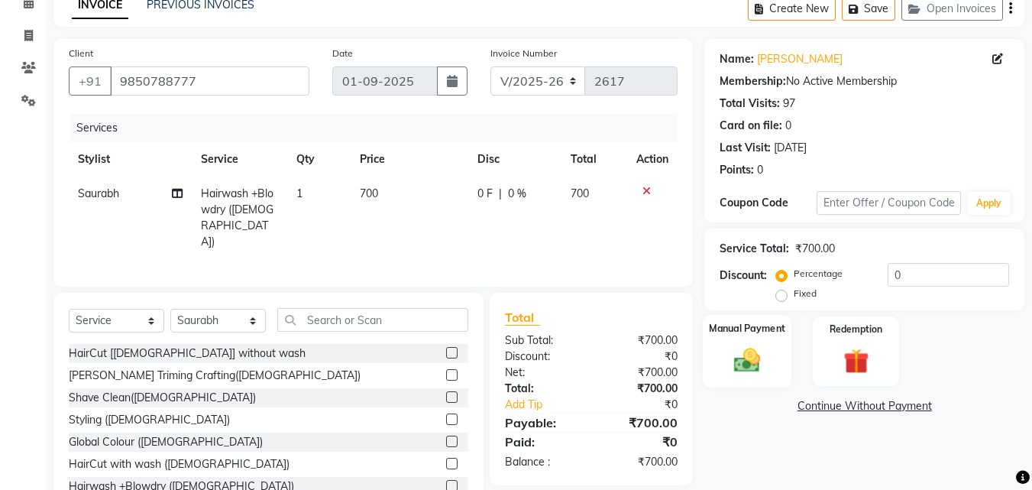
click at [746, 363] on img at bounding box center [747, 360] width 43 height 31
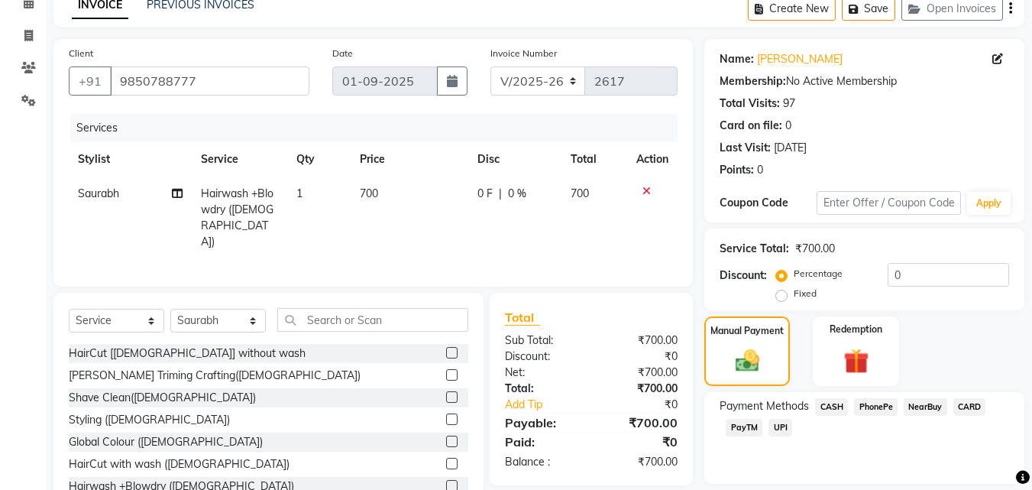
click at [780, 425] on span "UPI" at bounding box center [781, 428] width 24 height 18
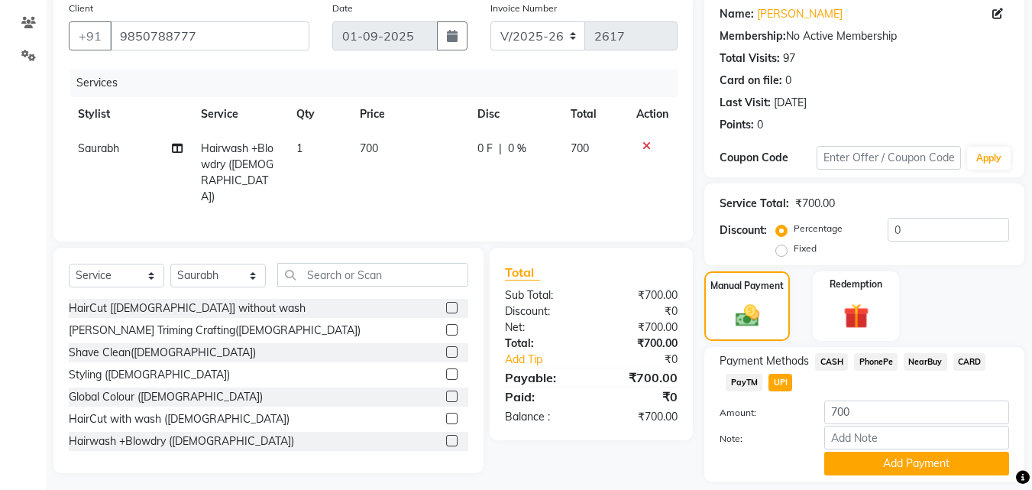
scroll to position [167, 0]
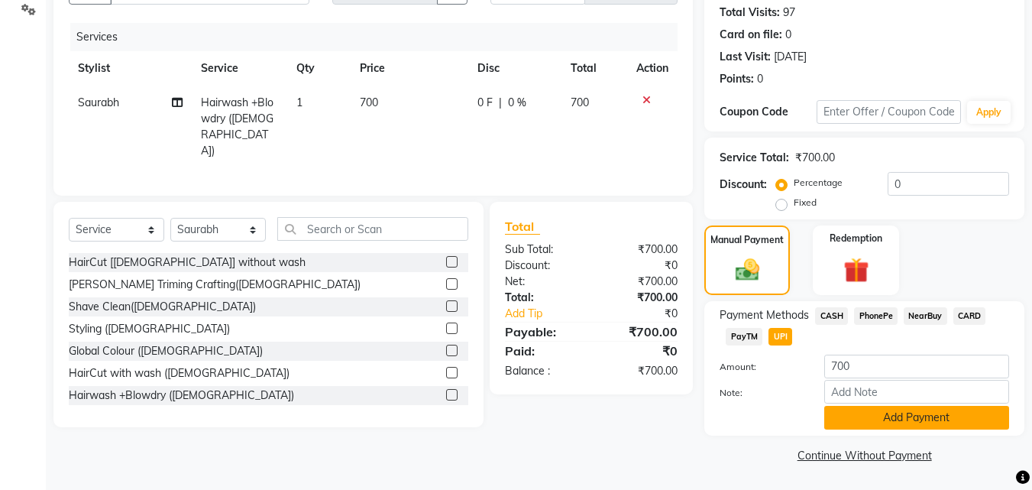
click at [865, 409] on button "Add Payment" at bounding box center [916, 418] width 185 height 24
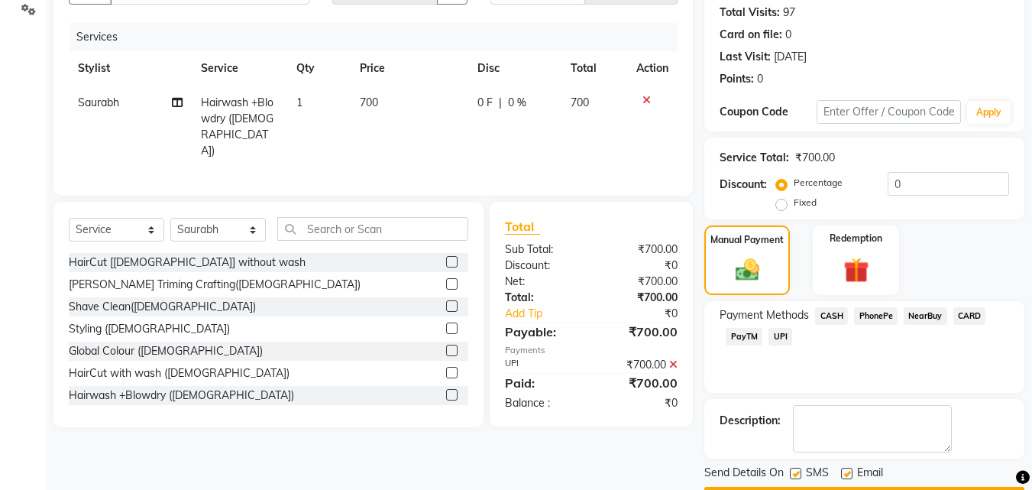
scroll to position [210, 0]
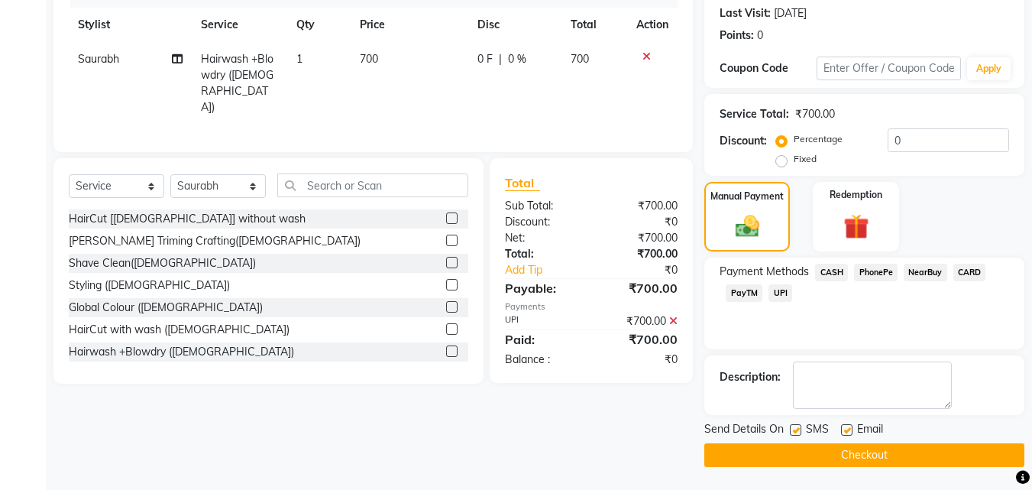
click at [852, 449] on button "Checkout" at bounding box center [864, 455] width 320 height 24
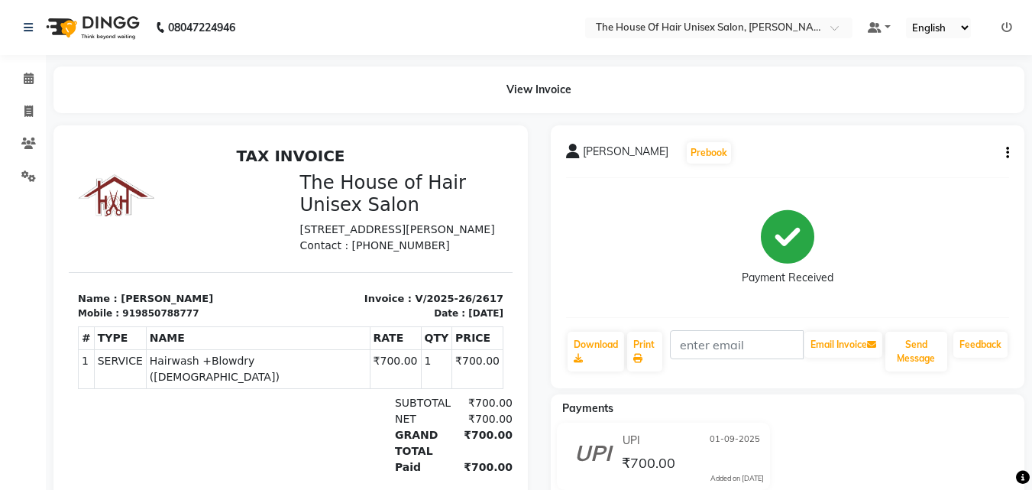
click at [852, 449] on div "UPI 01-09-2025 ₹700.00 Added on 01-09-2025" at bounding box center [787, 459] width 497 height 73
click at [28, 80] on icon at bounding box center [29, 78] width 10 height 11
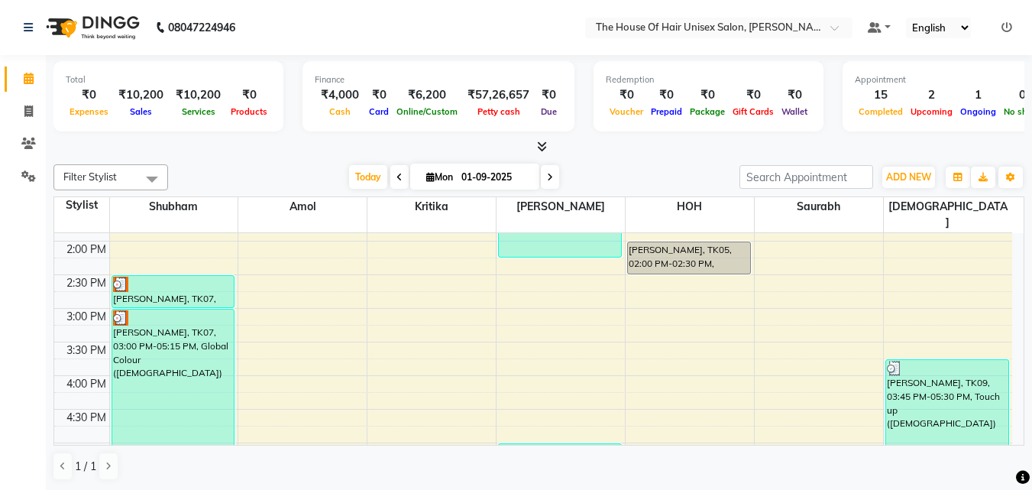
scroll to position [483, 0]
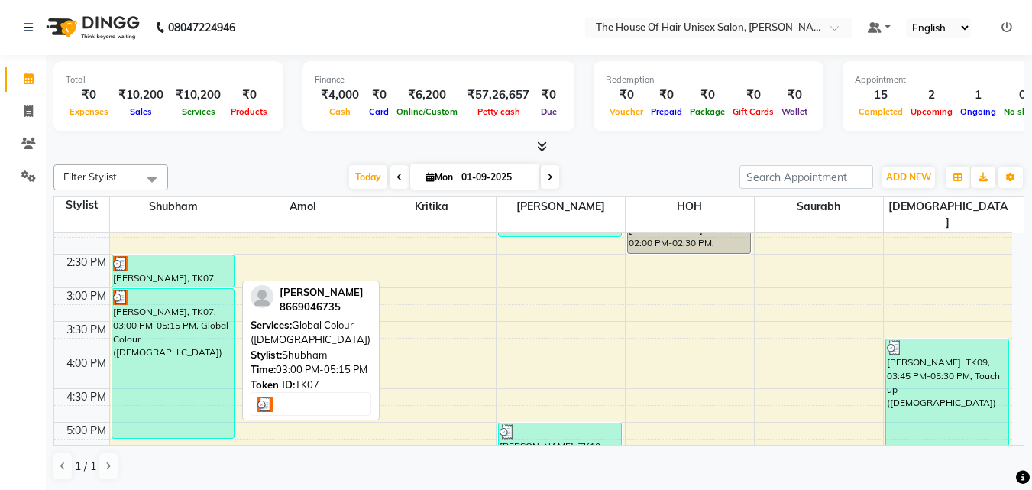
click at [166, 384] on div "Rakesh Adekar, TK07, 03:00 PM-05:15 PM, Global Colour (Male)" at bounding box center [173, 363] width 122 height 149
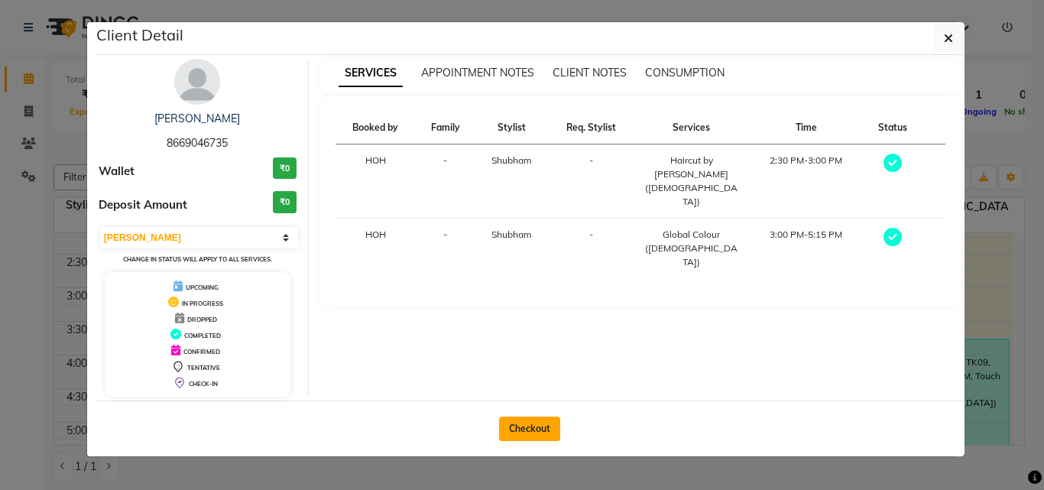
click at [526, 429] on button "Checkout" at bounding box center [529, 428] width 61 height 24
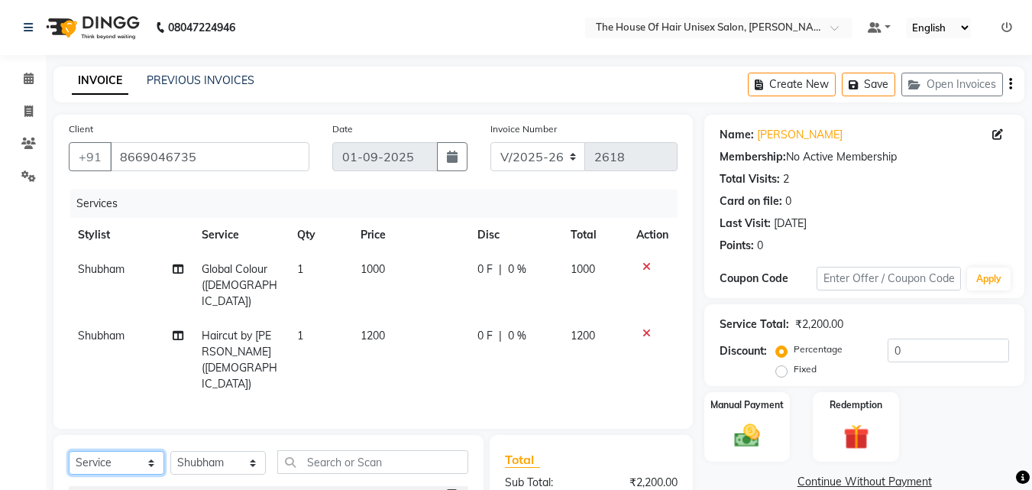
click at [120, 451] on select "Select Service Product Membership Package Voucher Prepaid Gift Card" at bounding box center [117, 463] width 96 height 24
click at [69, 451] on select "Select Service Product Membership Package Voucher Prepaid Gift Card" at bounding box center [117, 463] width 96 height 24
click at [322, 450] on input "text" at bounding box center [372, 462] width 191 height 24
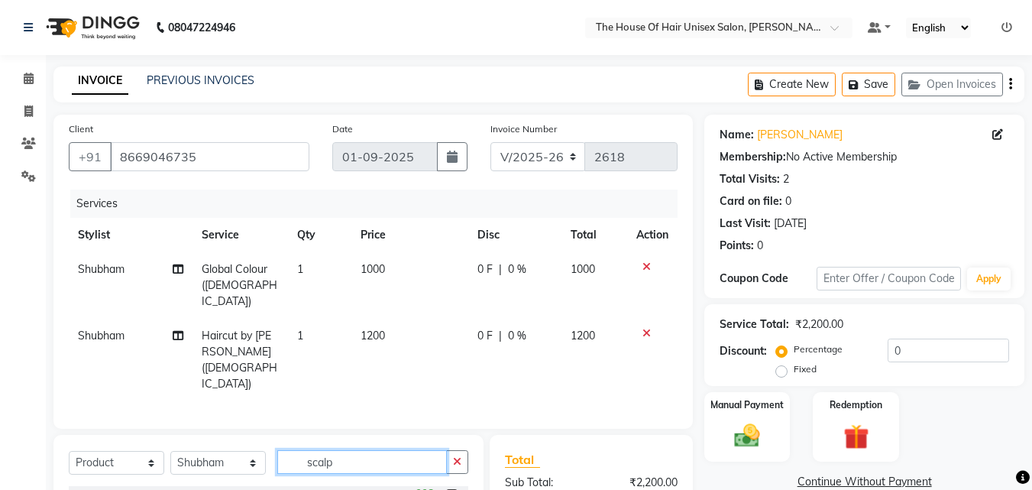
scroll to position [124, 0]
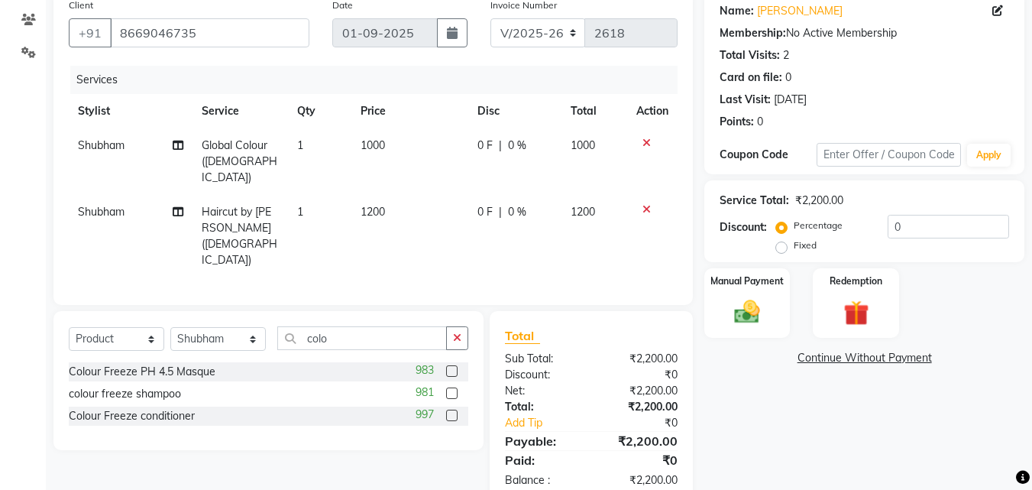
click at [449, 387] on label at bounding box center [451, 392] width 11 height 11
click at [449, 389] on input "checkbox" at bounding box center [451, 394] width 10 height 10
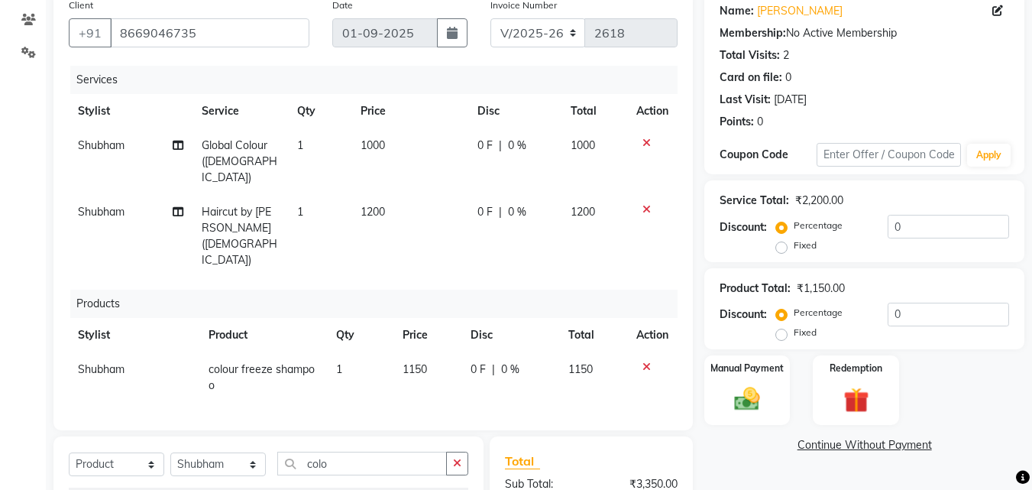
click at [450, 489] on label at bounding box center [451, 496] width 11 height 11
click at [450, 489] on input "checkbox" at bounding box center [451, 497] width 10 height 10
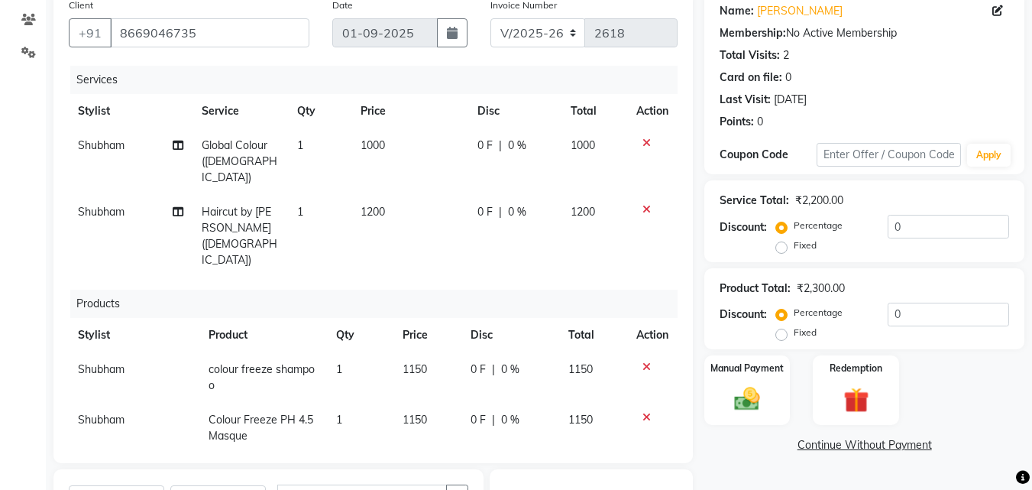
click at [414, 413] on span "1150" at bounding box center [415, 420] width 24 height 14
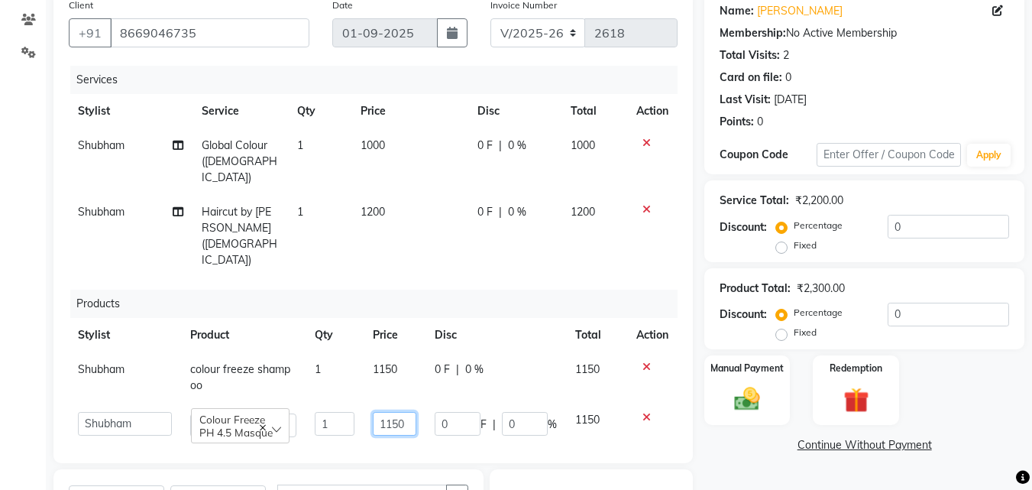
click at [401, 412] on input "1150" at bounding box center [394, 424] width 43 height 24
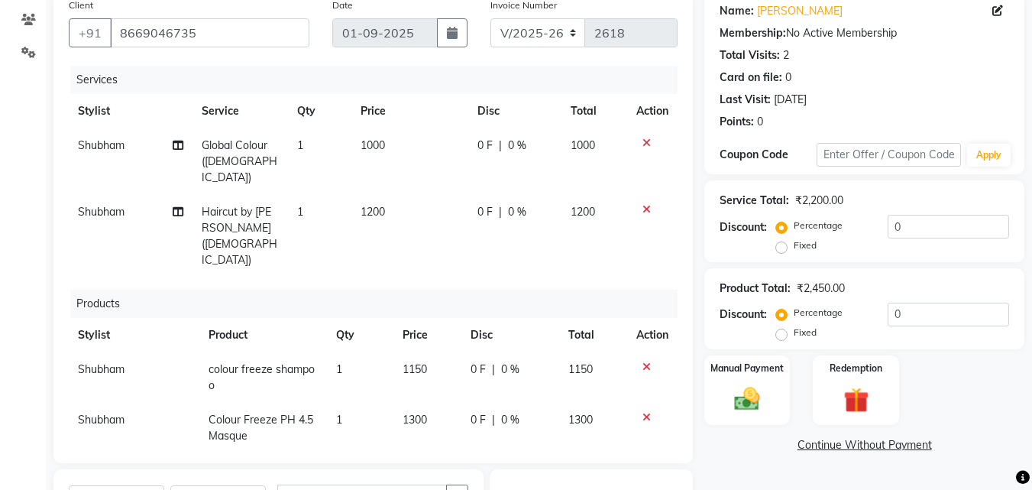
click at [763, 461] on div "Name: Rakesh Adekar Membership: No Active Membership Total Visits: 2 Card on fi…" at bounding box center [870, 326] width 332 height 671
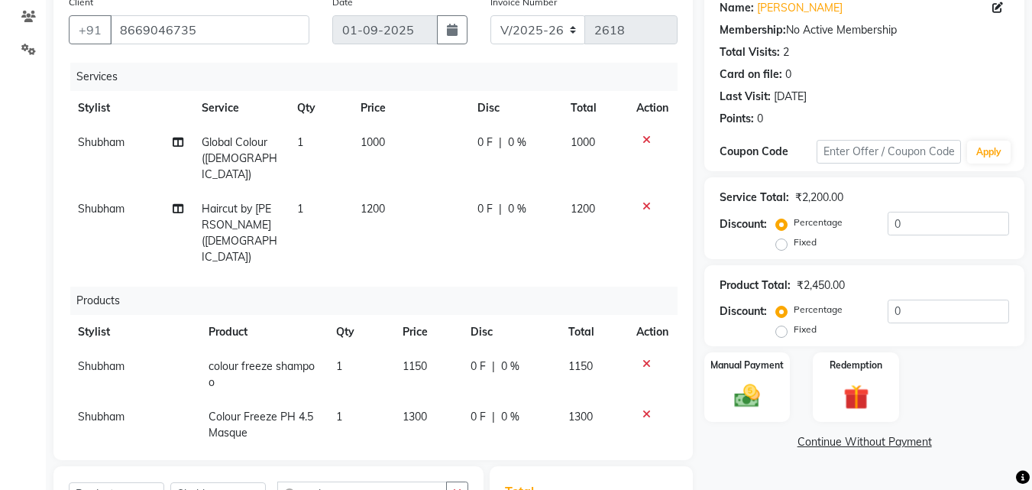
scroll to position [283, 0]
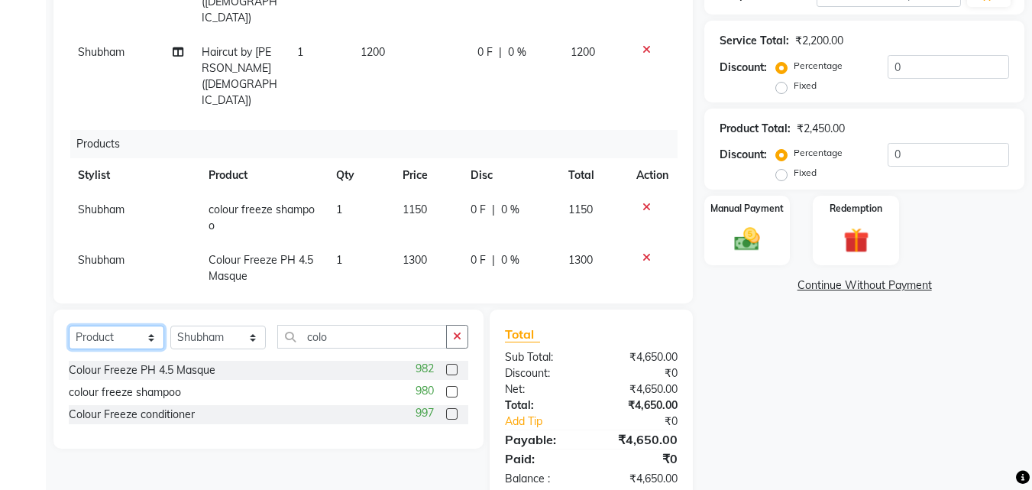
click at [118, 325] on select "Select Service Product Membership Package Voucher Prepaid Gift Card" at bounding box center [117, 337] width 96 height 24
click at [69, 325] on select "Select Service Product Membership Package Voucher Prepaid Gift Card" at bounding box center [117, 337] width 96 height 24
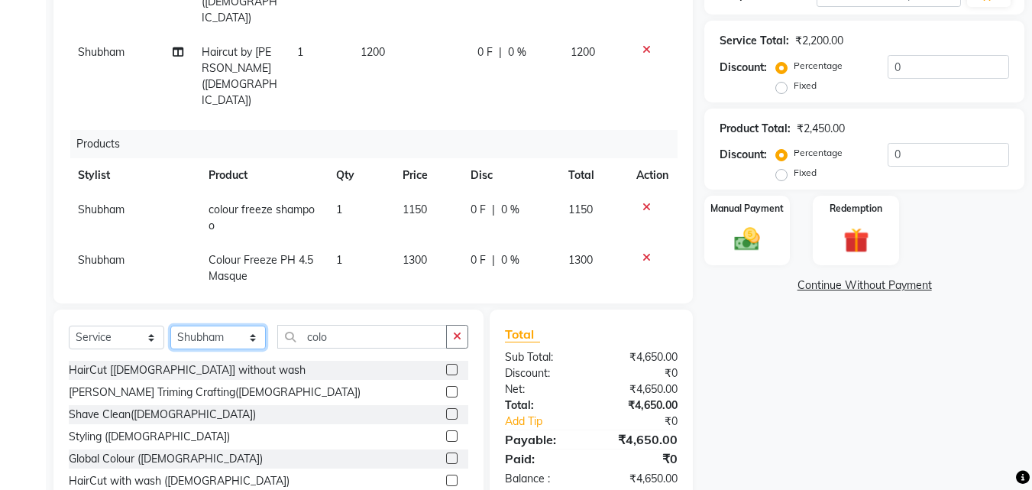
click at [198, 325] on select "Select Stylist Amol david kumar HOH Kritika Saurabh Shubham VAIBHAV" at bounding box center [218, 337] width 96 height 24
click at [170, 325] on select "Select Stylist Amol david kumar HOH Kritika Saurabh Shubham VAIBHAV" at bounding box center [218, 337] width 96 height 24
click at [446, 386] on label at bounding box center [451, 391] width 11 height 11
click at [446, 387] on input "checkbox" at bounding box center [451, 392] width 10 height 10
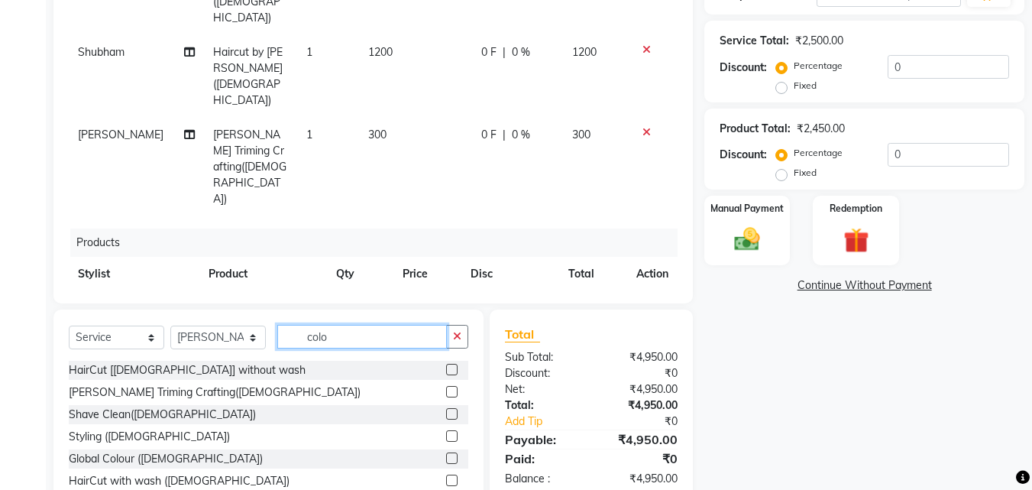
click at [361, 340] on input "colo" at bounding box center [362, 337] width 170 height 24
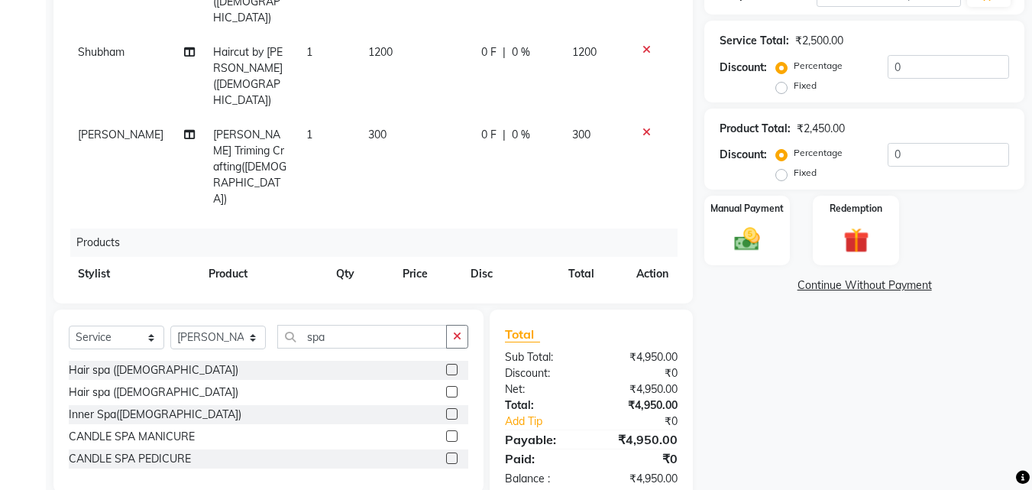
click at [450, 391] on label at bounding box center [451, 391] width 11 height 11
click at [450, 391] on input "checkbox" at bounding box center [451, 392] width 10 height 10
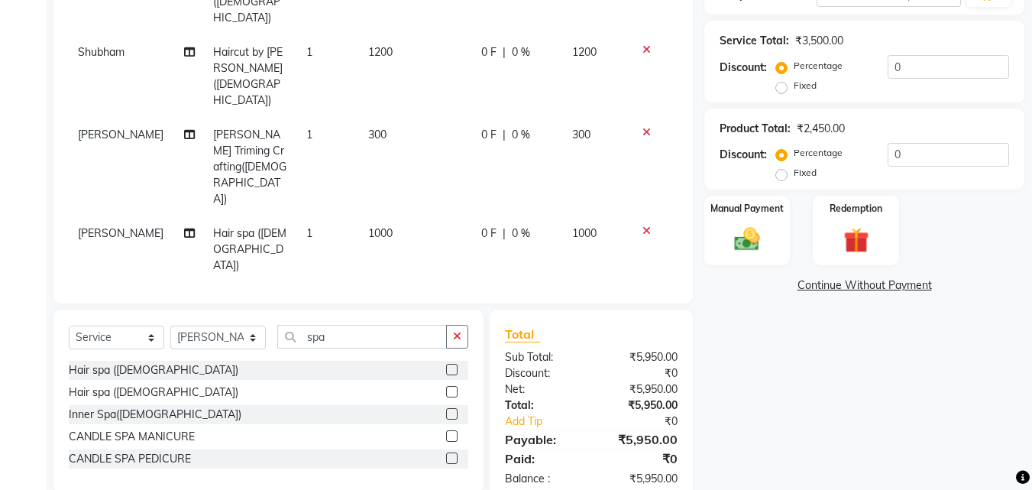
click at [368, 226] on span "1000" at bounding box center [380, 233] width 24 height 14
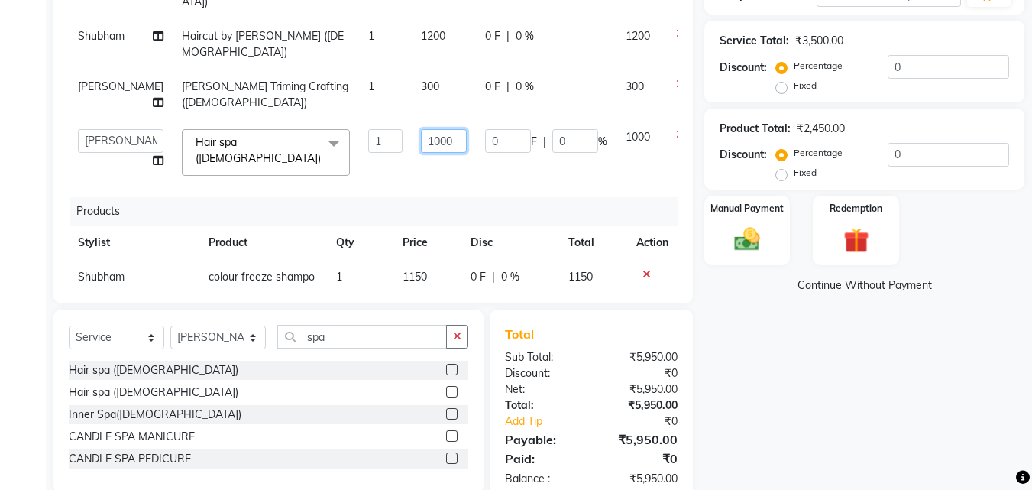
click at [421, 143] on input "1000" at bounding box center [444, 141] width 46 height 24
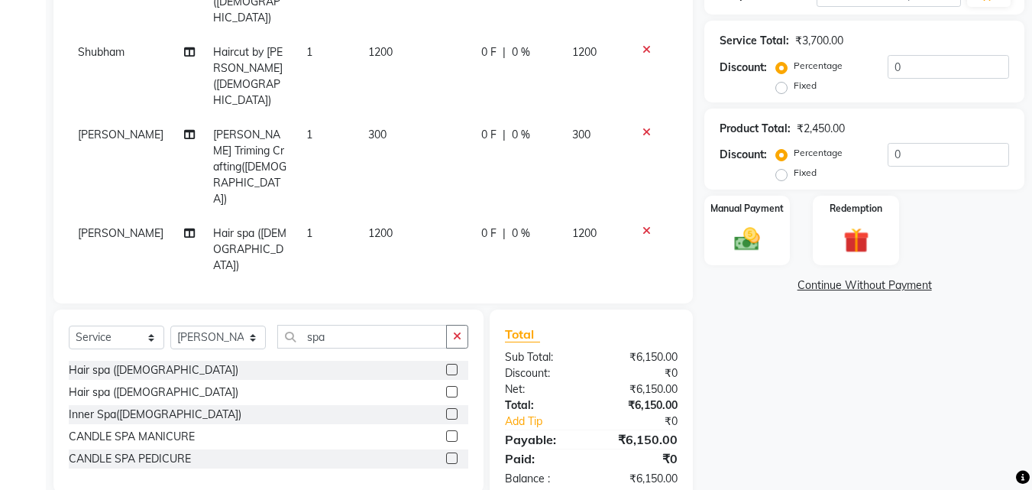
click at [792, 355] on div "Name: Rakesh Adekar Membership: No Active Membership Total Visits: 2 Card on fi…" at bounding box center [870, 166] width 332 height 671
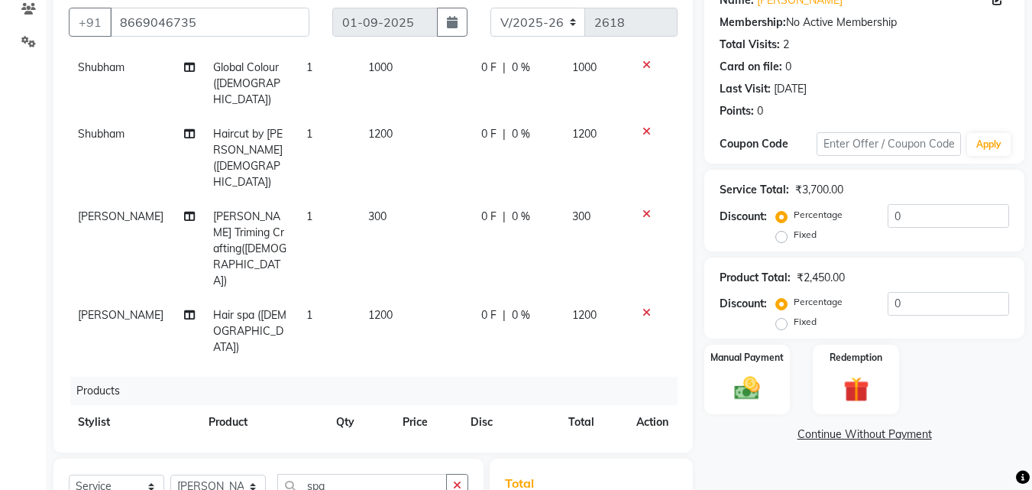
scroll to position [82, 0]
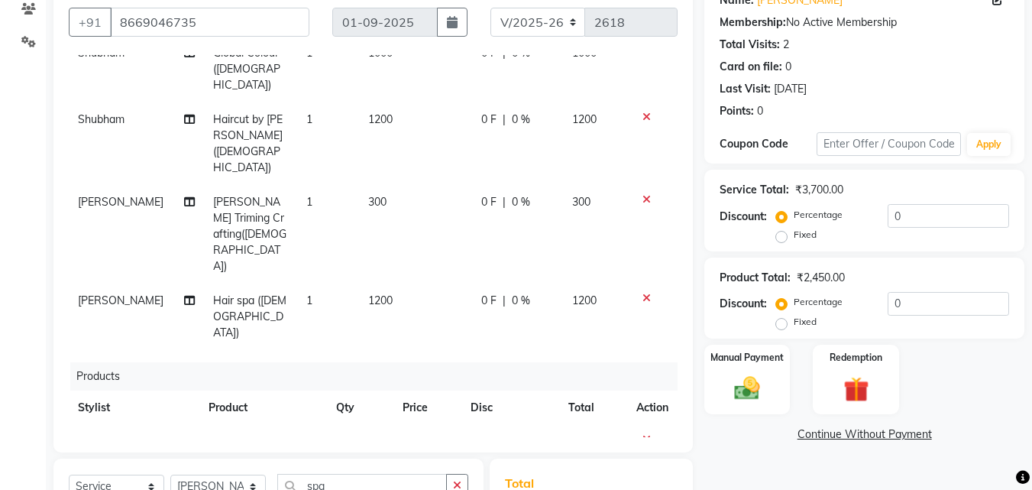
click at [409, 435] on span "1150" at bounding box center [415, 442] width 24 height 14
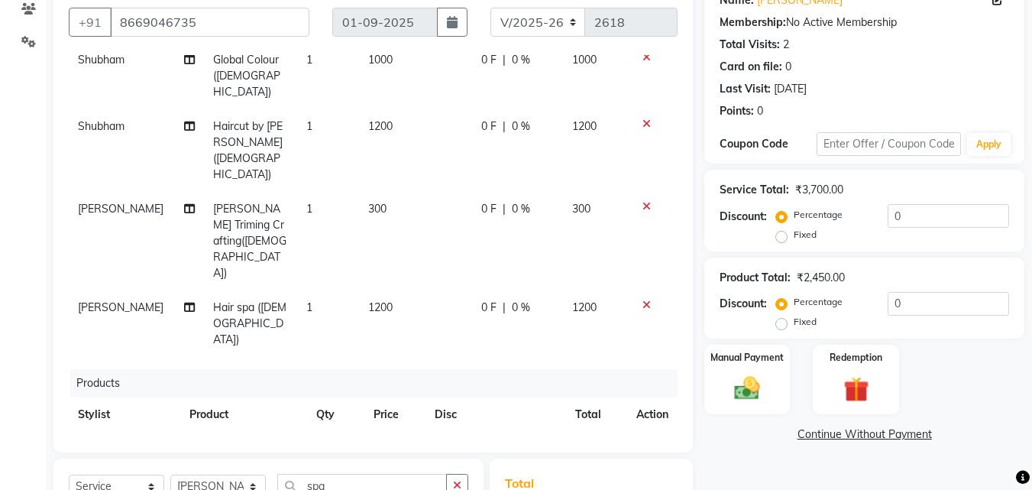
click at [381, 441] on input "1150" at bounding box center [395, 453] width 43 height 24
click at [794, 325] on label "Fixed" at bounding box center [805, 322] width 23 height 14
click at [783, 325] on input "Fixed" at bounding box center [784, 321] width 11 height 11
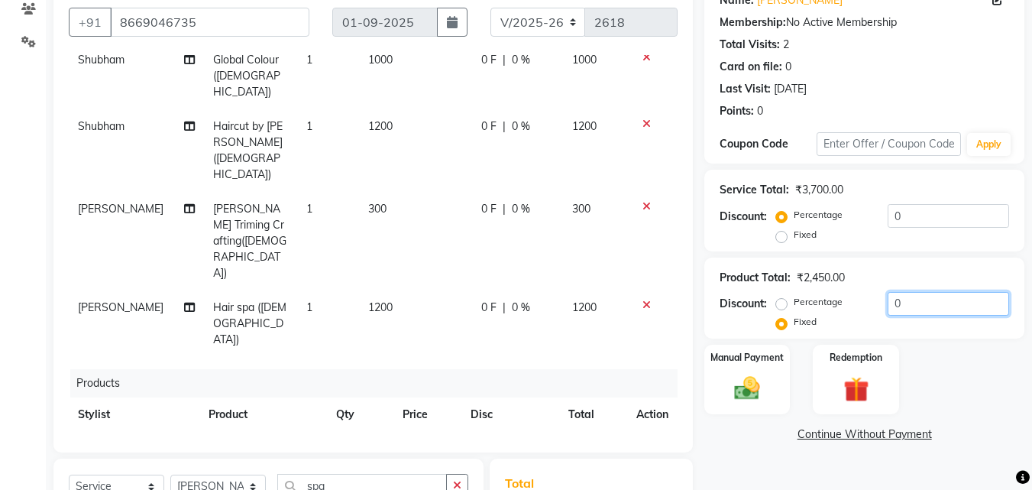
click at [927, 305] on input "0" at bounding box center [948, 304] width 121 height 24
click at [771, 471] on div "Name: Rakesh Adekar Membership: No Active Membership Total Visits: 2 Card on fi…" at bounding box center [870, 315] width 332 height 671
click at [770, 458] on div "Name: Rakesh Adekar Membership: No Active Membership Total Visits: 2 Card on fi…" at bounding box center [870, 315] width 332 height 671
click at [737, 384] on img at bounding box center [747, 389] width 43 height 31
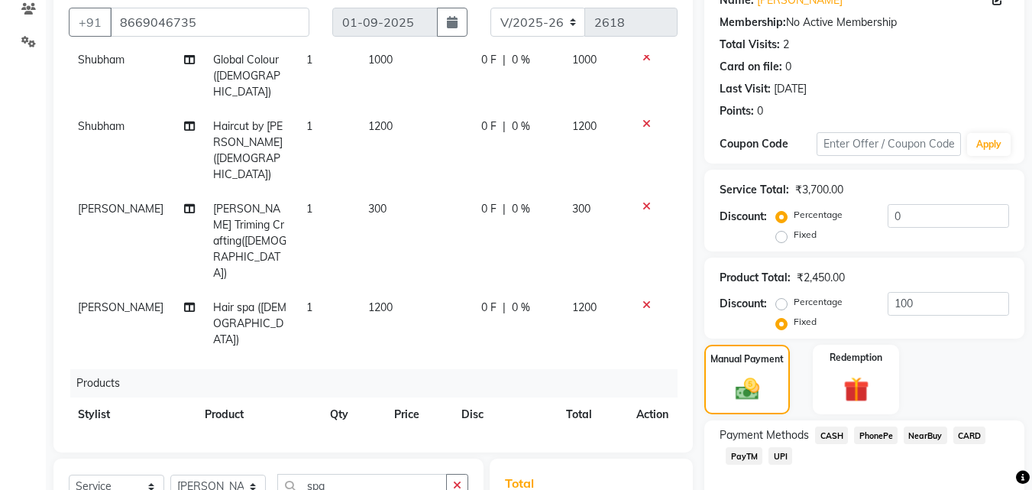
scroll to position [272, 0]
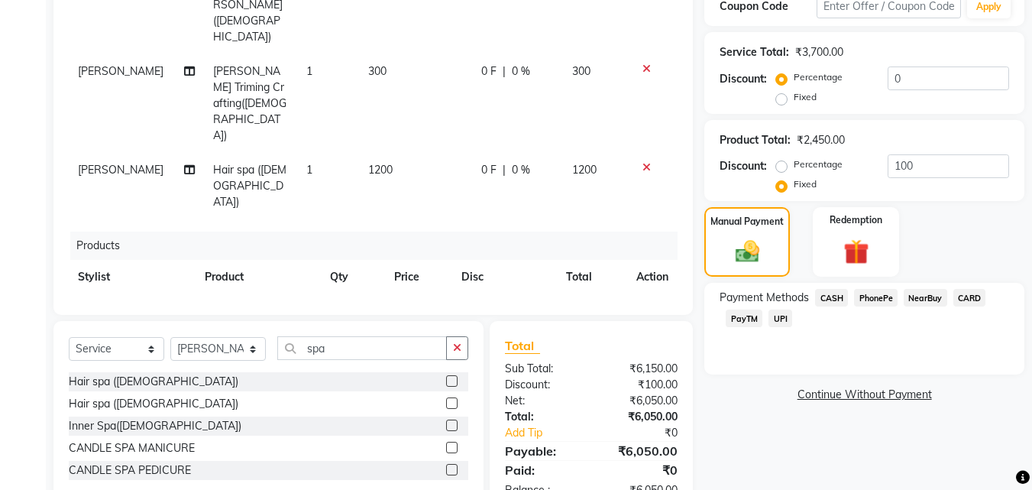
click at [826, 300] on span "CASH" at bounding box center [831, 298] width 33 height 18
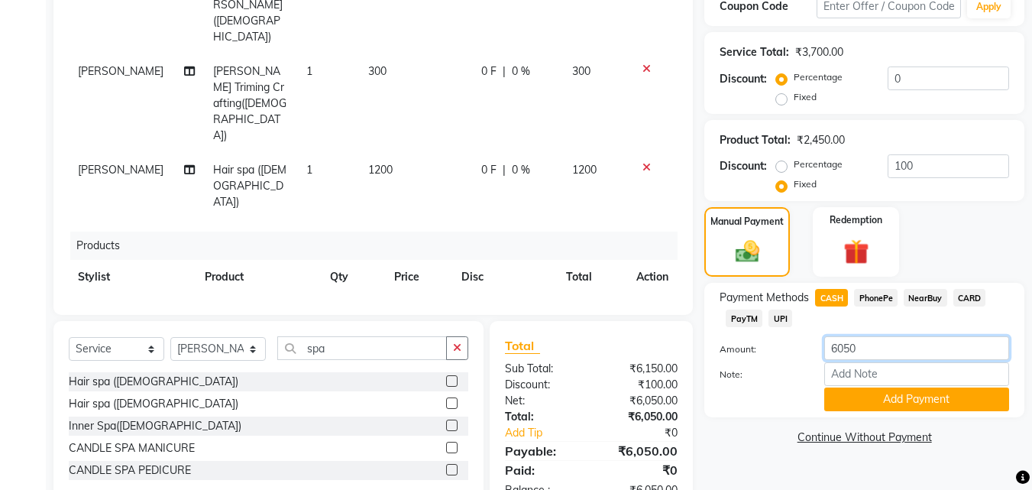
click at [867, 347] on input "6050" at bounding box center [916, 348] width 185 height 24
click at [893, 397] on button "Add Payment" at bounding box center [916, 399] width 185 height 24
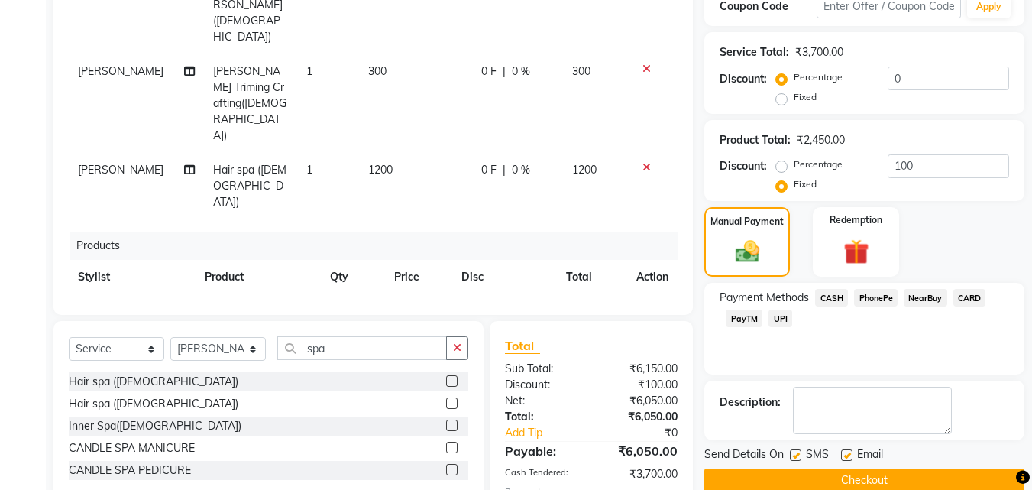
click at [779, 312] on span "UPI" at bounding box center [781, 318] width 24 height 18
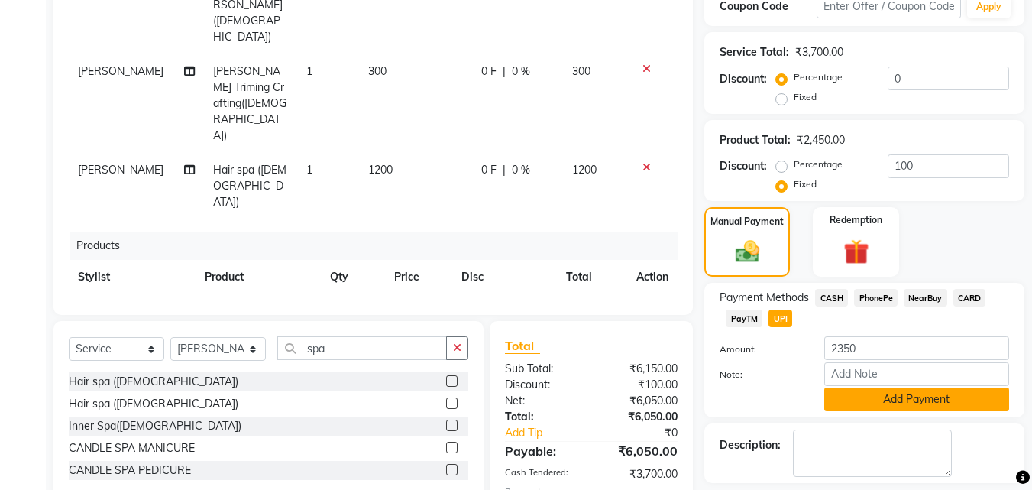
scroll to position [362, 0]
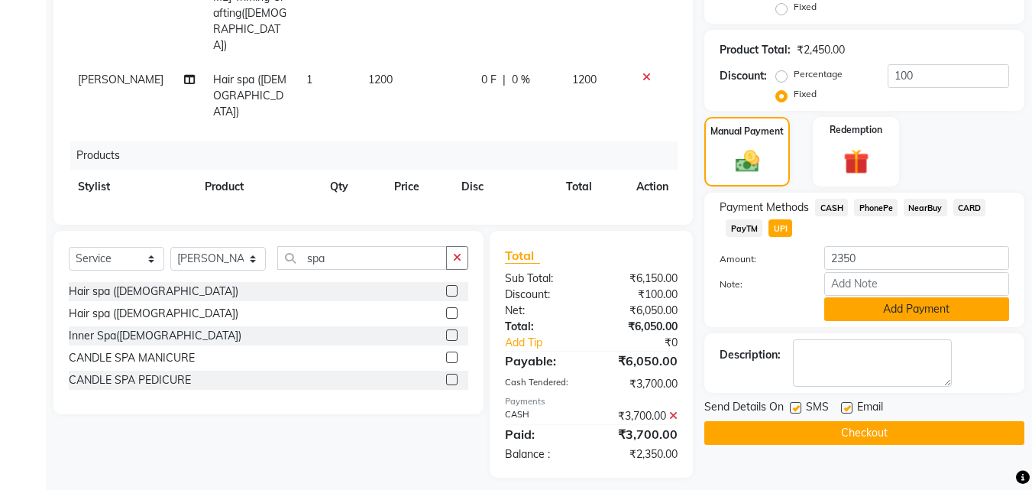
click at [869, 300] on button "Add Payment" at bounding box center [916, 309] width 185 height 24
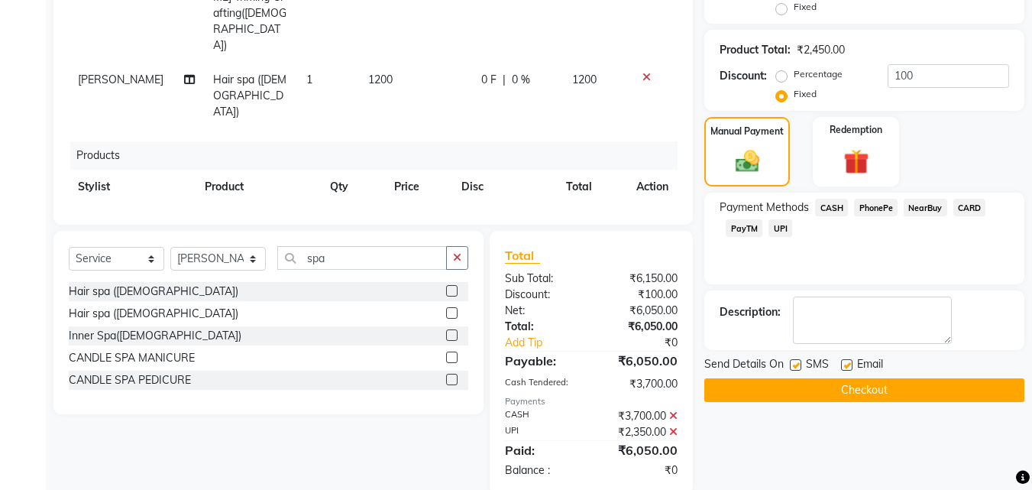
click at [844, 388] on button "Checkout" at bounding box center [864, 390] width 320 height 24
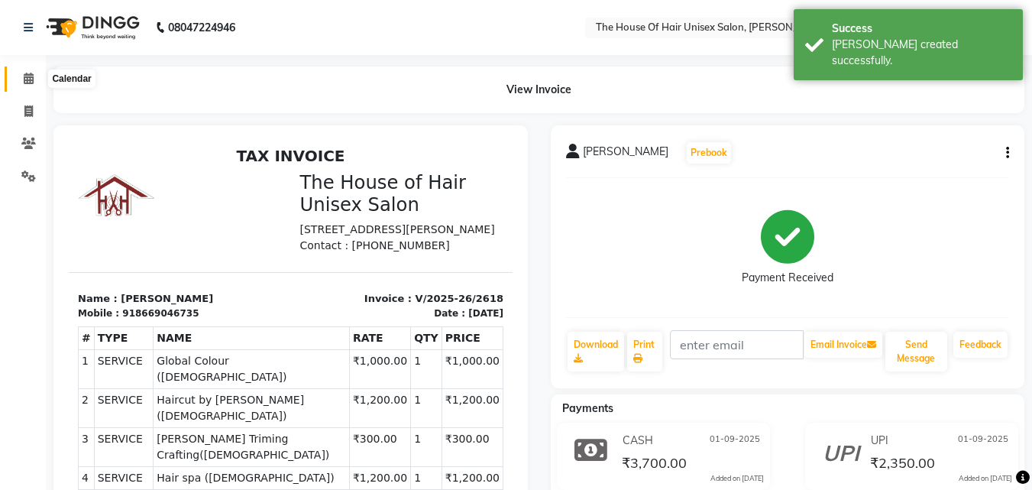
click at [28, 73] on icon at bounding box center [29, 78] width 10 height 11
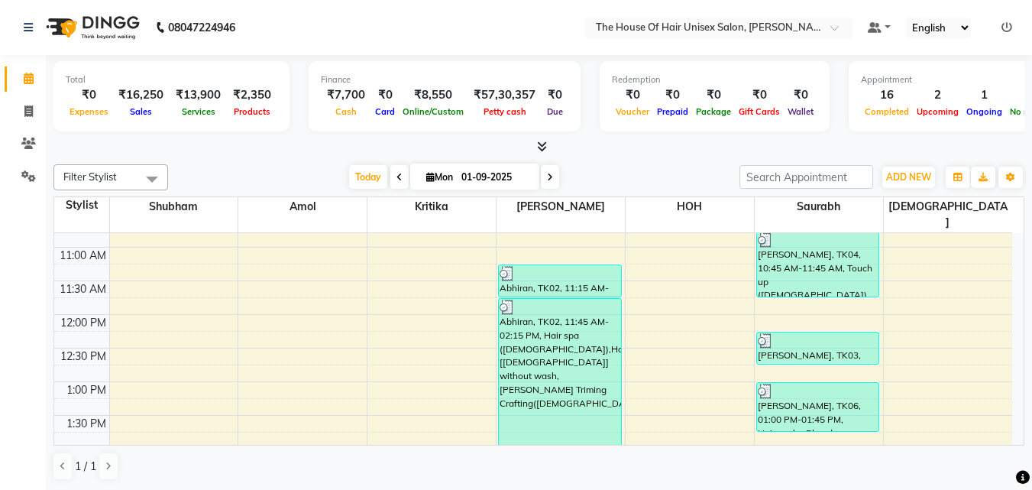
scroll to position [256, 0]
click at [550, 173] on icon at bounding box center [550, 177] width 6 height 9
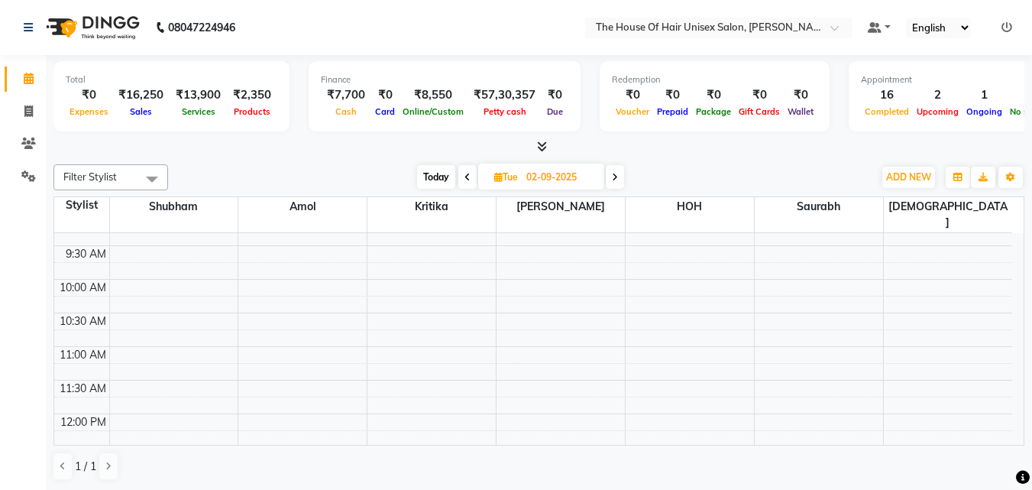
scroll to position [0, 0]
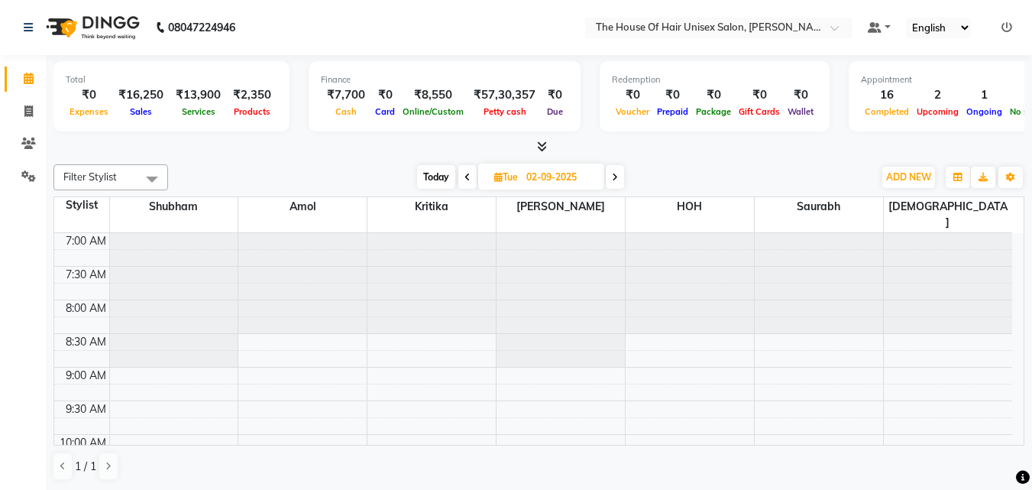
click at [429, 176] on span "Today" at bounding box center [436, 177] width 38 height 24
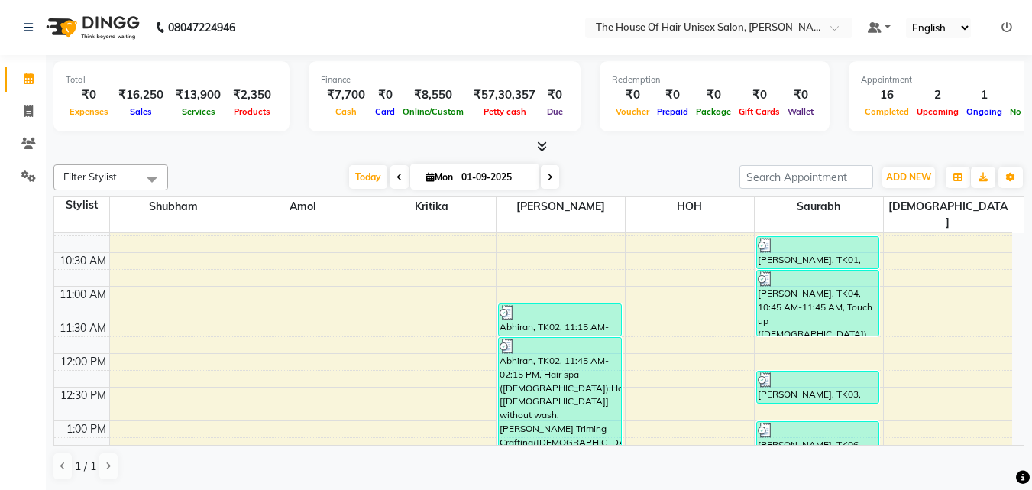
scroll to position [108, 0]
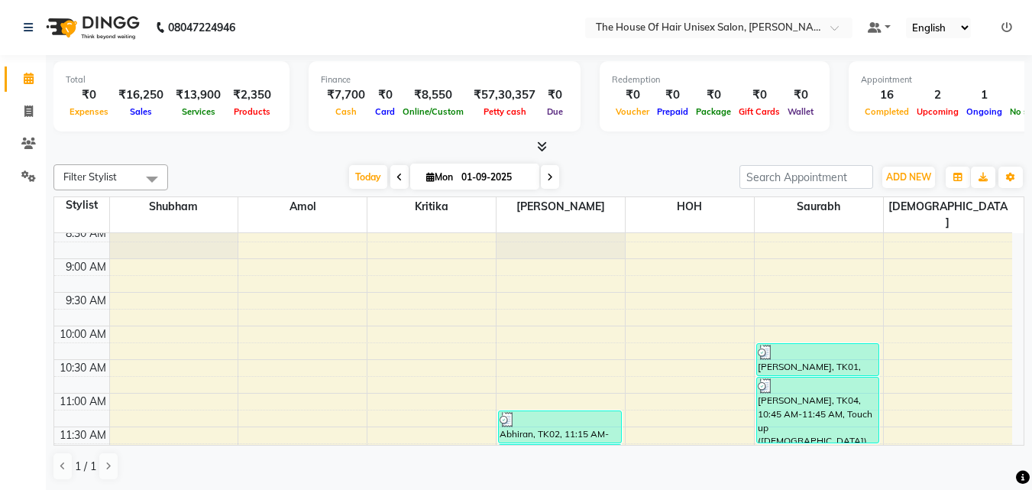
click at [391, 176] on span at bounding box center [399, 177] width 18 height 24
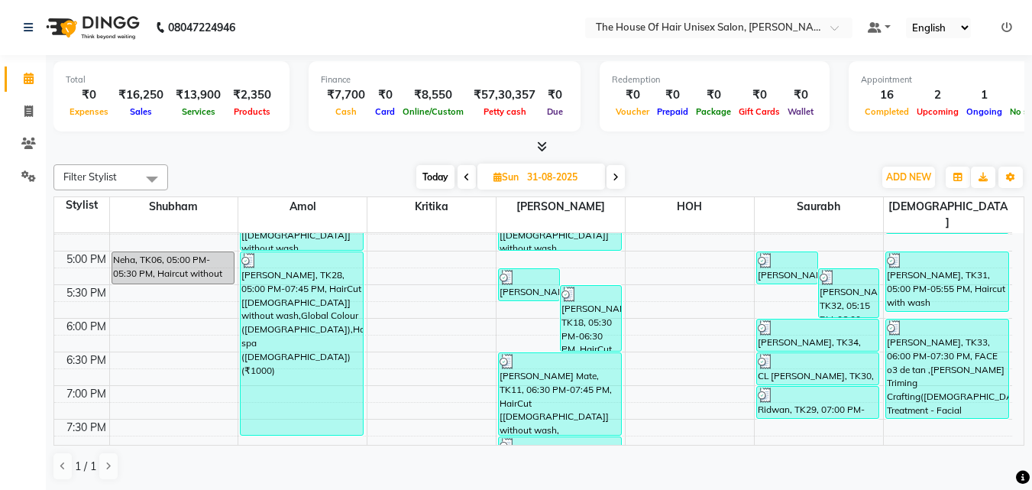
scroll to position [656, 0]
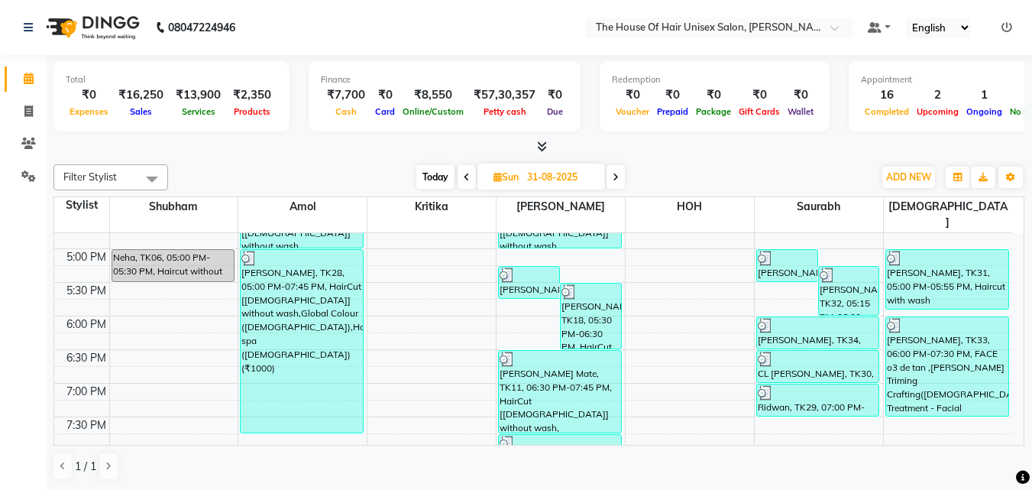
click at [439, 173] on span "Today" at bounding box center [435, 177] width 38 height 24
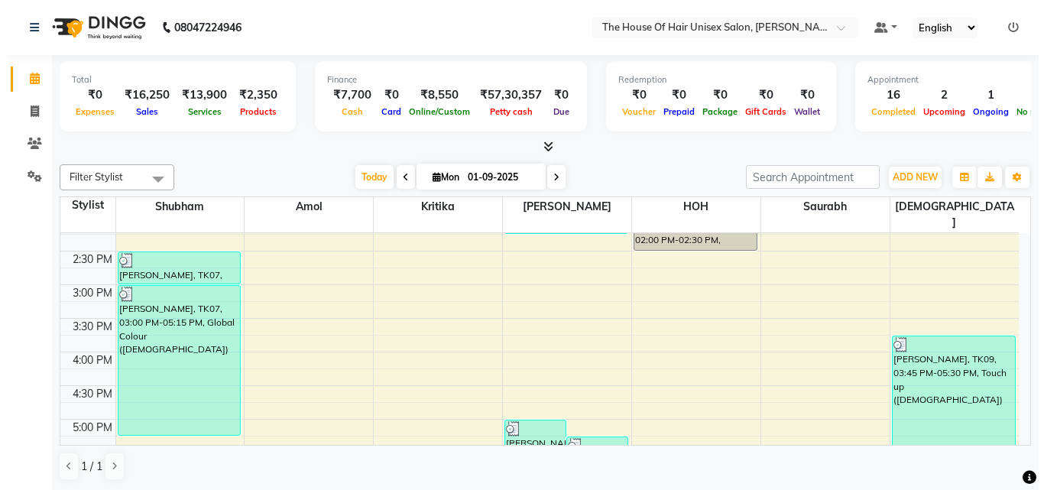
scroll to position [484, 0]
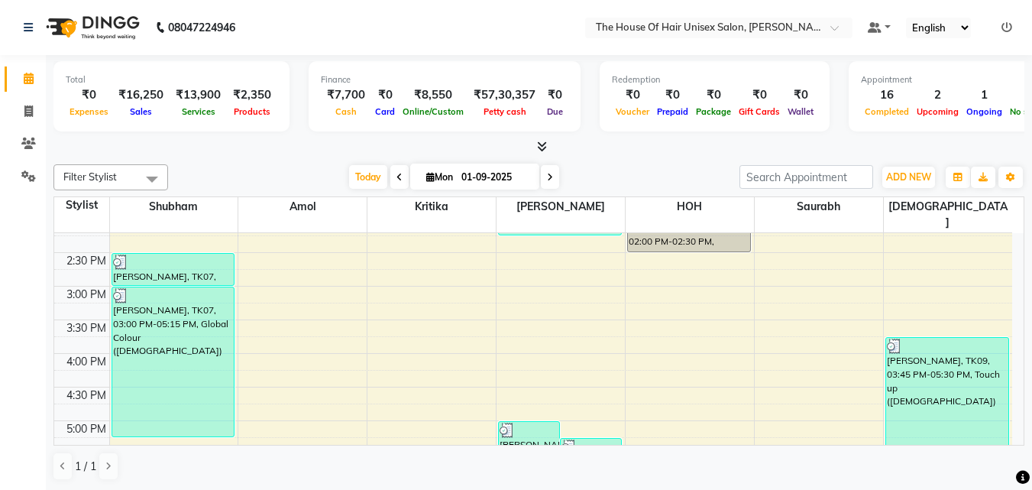
click at [1008, 26] on icon at bounding box center [1007, 27] width 11 height 11
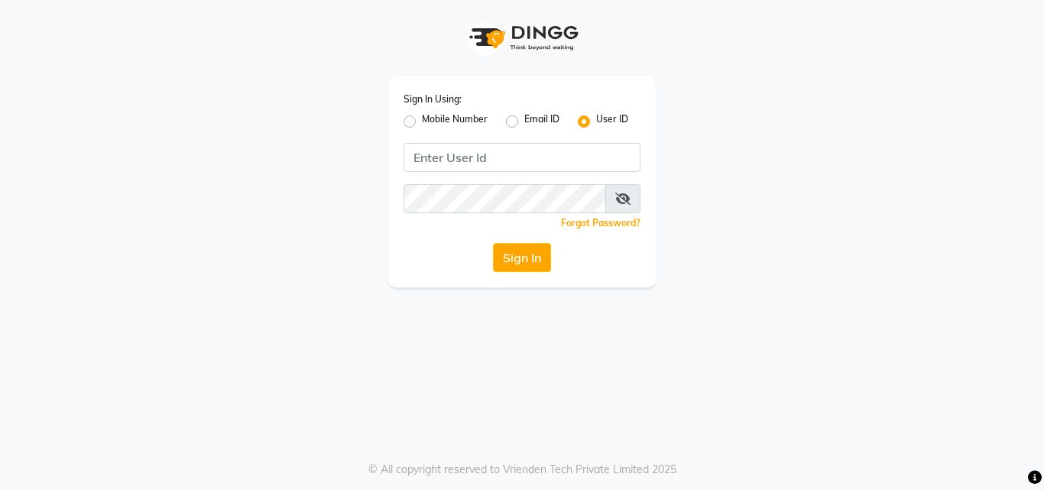
click at [422, 121] on label "Mobile Number" at bounding box center [455, 121] width 66 height 18
click at [422, 121] on input "Mobile Number" at bounding box center [427, 117] width 10 height 10
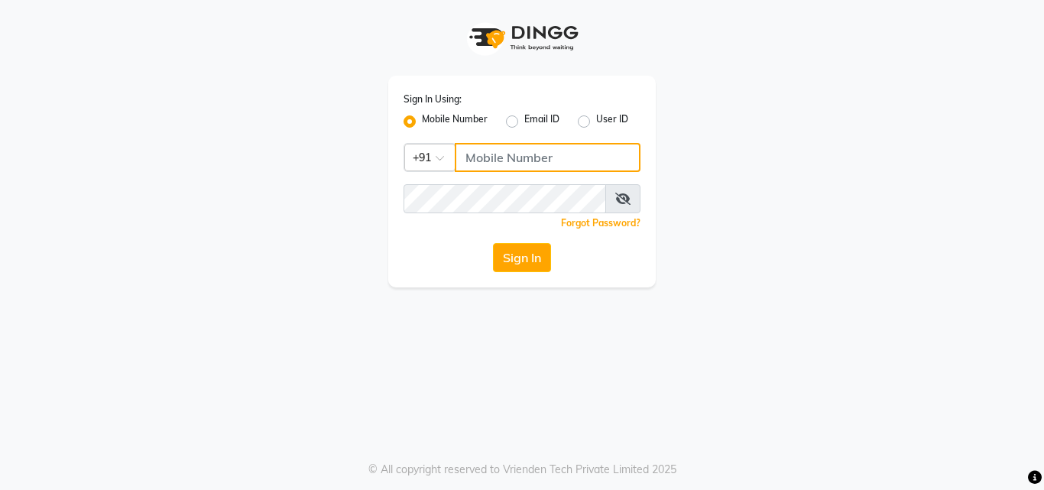
click at [483, 170] on input "Username" at bounding box center [548, 157] width 186 height 29
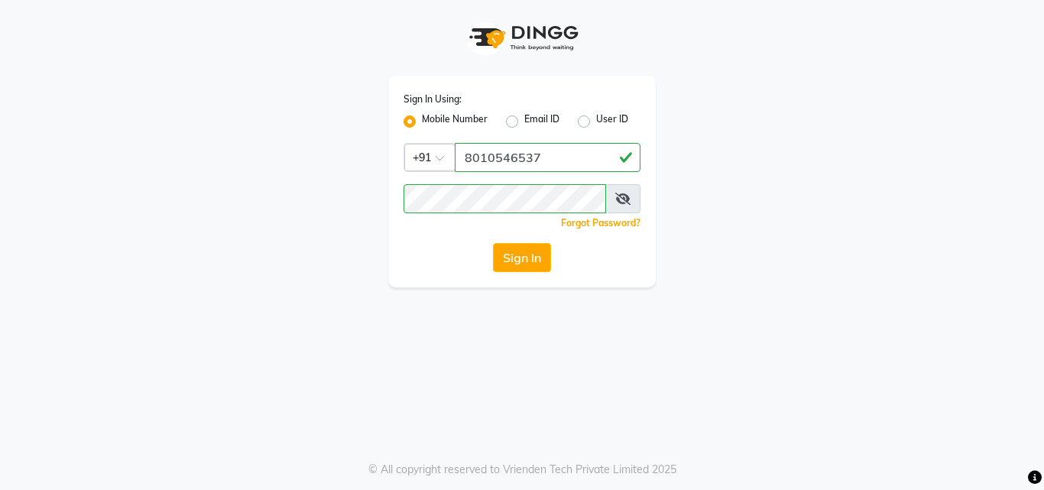
click at [619, 199] on icon at bounding box center [622, 199] width 15 height 12
click at [527, 254] on button "Sign In" at bounding box center [522, 257] width 58 height 29
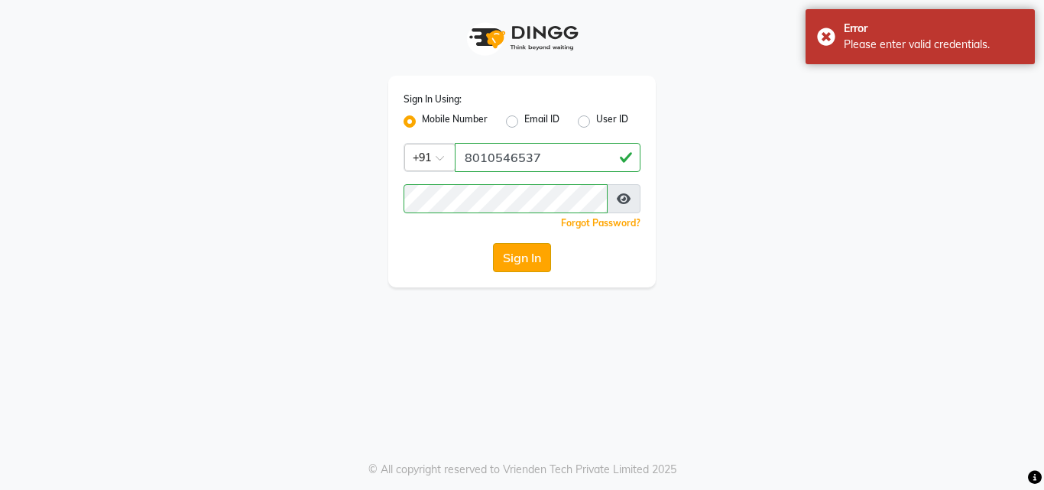
click at [511, 253] on button "Sign In" at bounding box center [522, 257] width 58 height 29
click at [522, 154] on input "8010546537" at bounding box center [548, 157] width 186 height 29
click at [521, 251] on button "Sign In" at bounding box center [522, 257] width 58 height 29
